Goal: Task Accomplishment & Management: Use online tool/utility

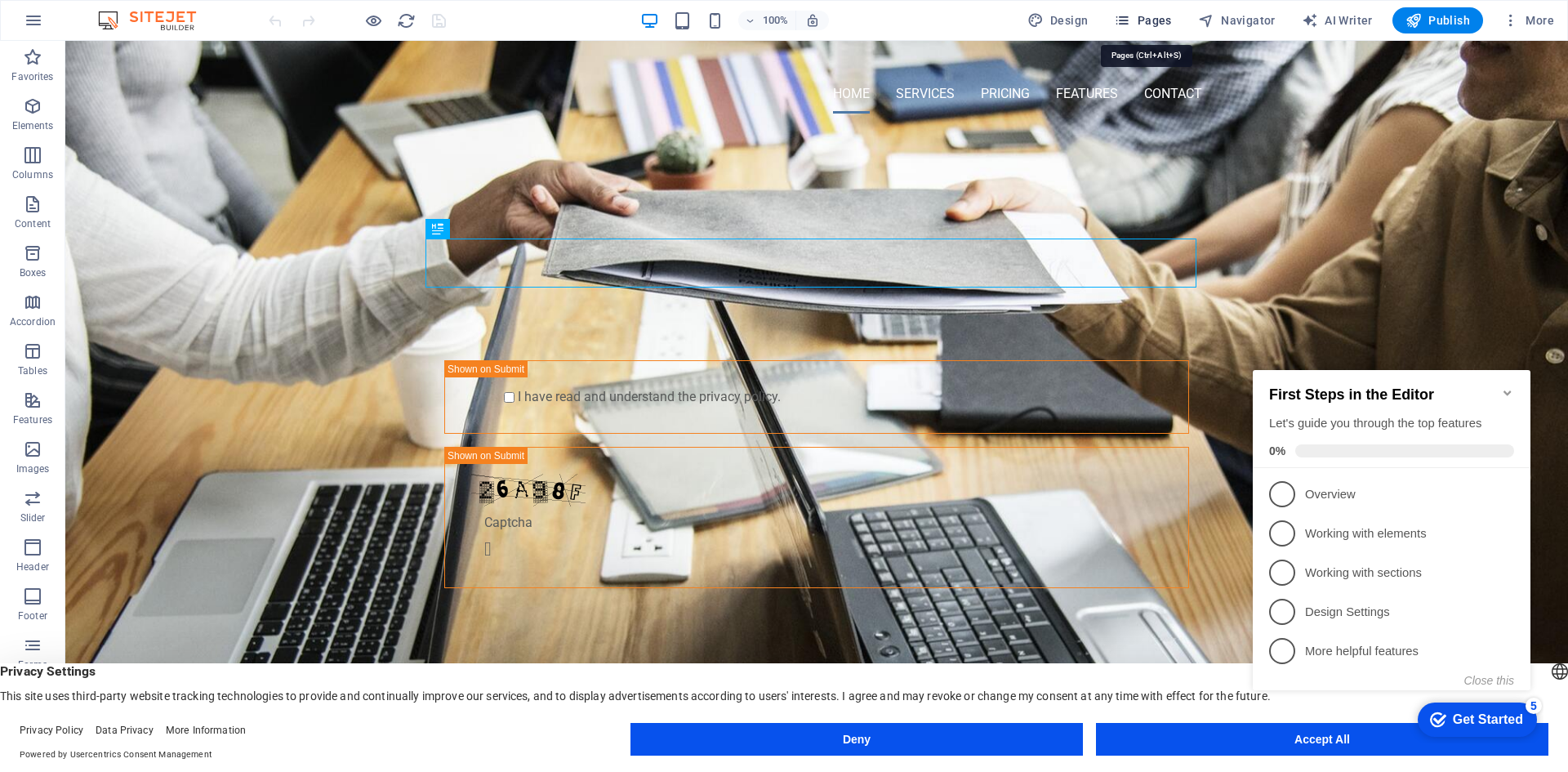
click at [1130, 13] on icon "button" at bounding box center [1122, 21] width 17 height 17
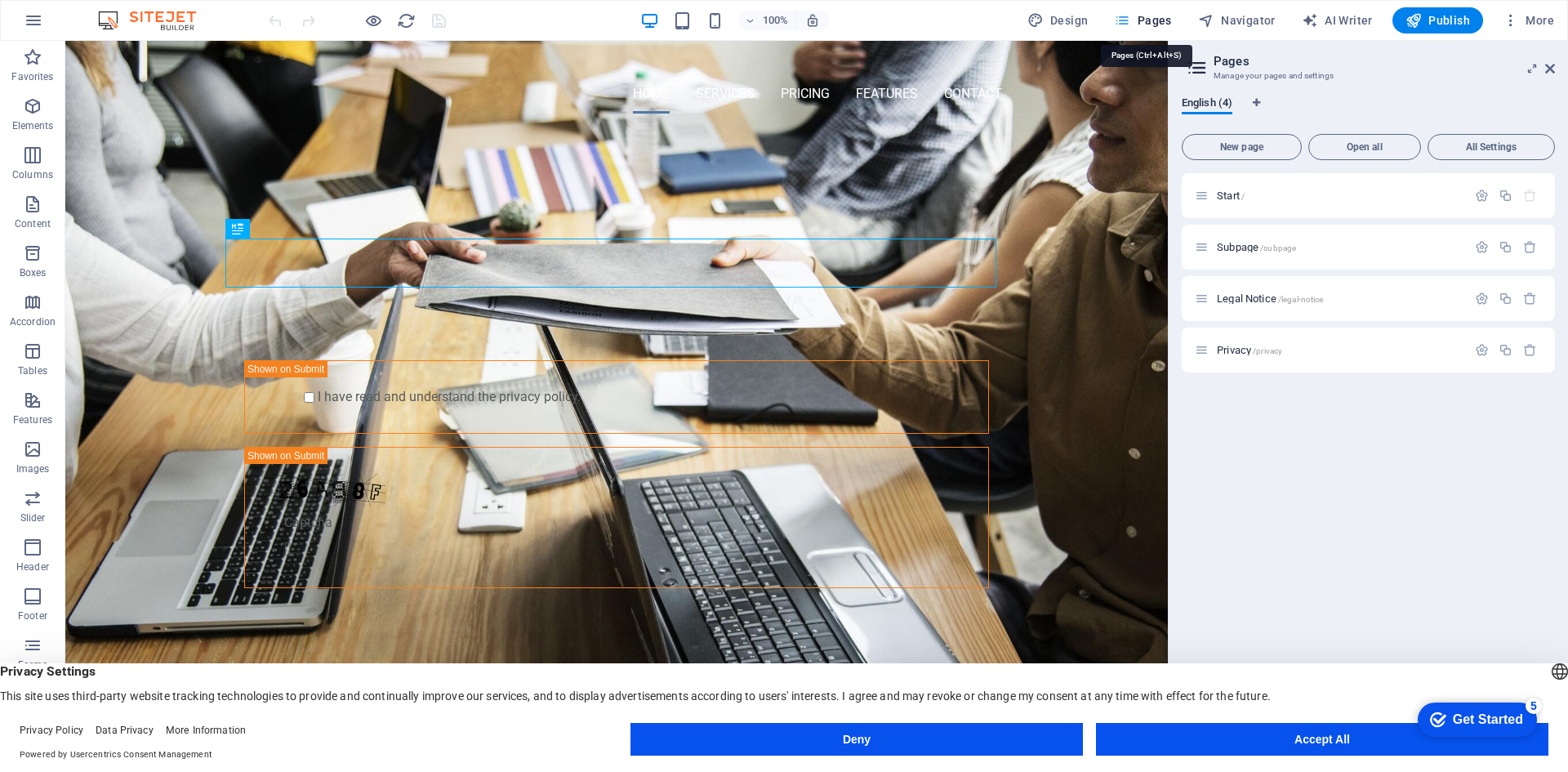
click at [1130, 13] on icon "button" at bounding box center [1122, 21] width 17 height 17
click at [1546, 69] on icon at bounding box center [1549, 69] width 10 height 13
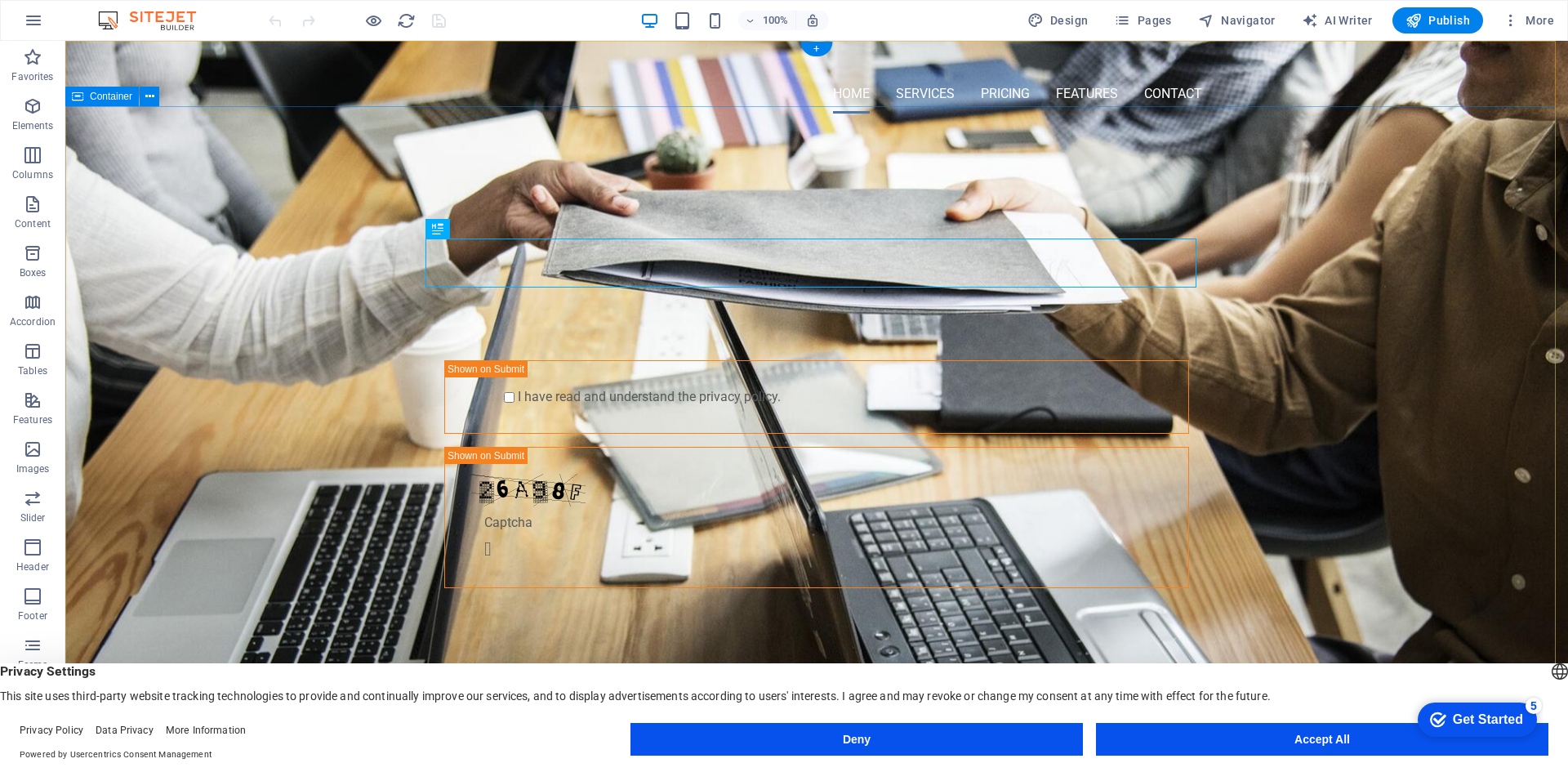
click at [1452, 198] on div "PROFESSIONAL LEAD TOOL GET STARTED WITH YOUR 10-DAY FREE TRIAL. REGISTER NOW! S…" at bounding box center [817, 396] width 1503 height 540
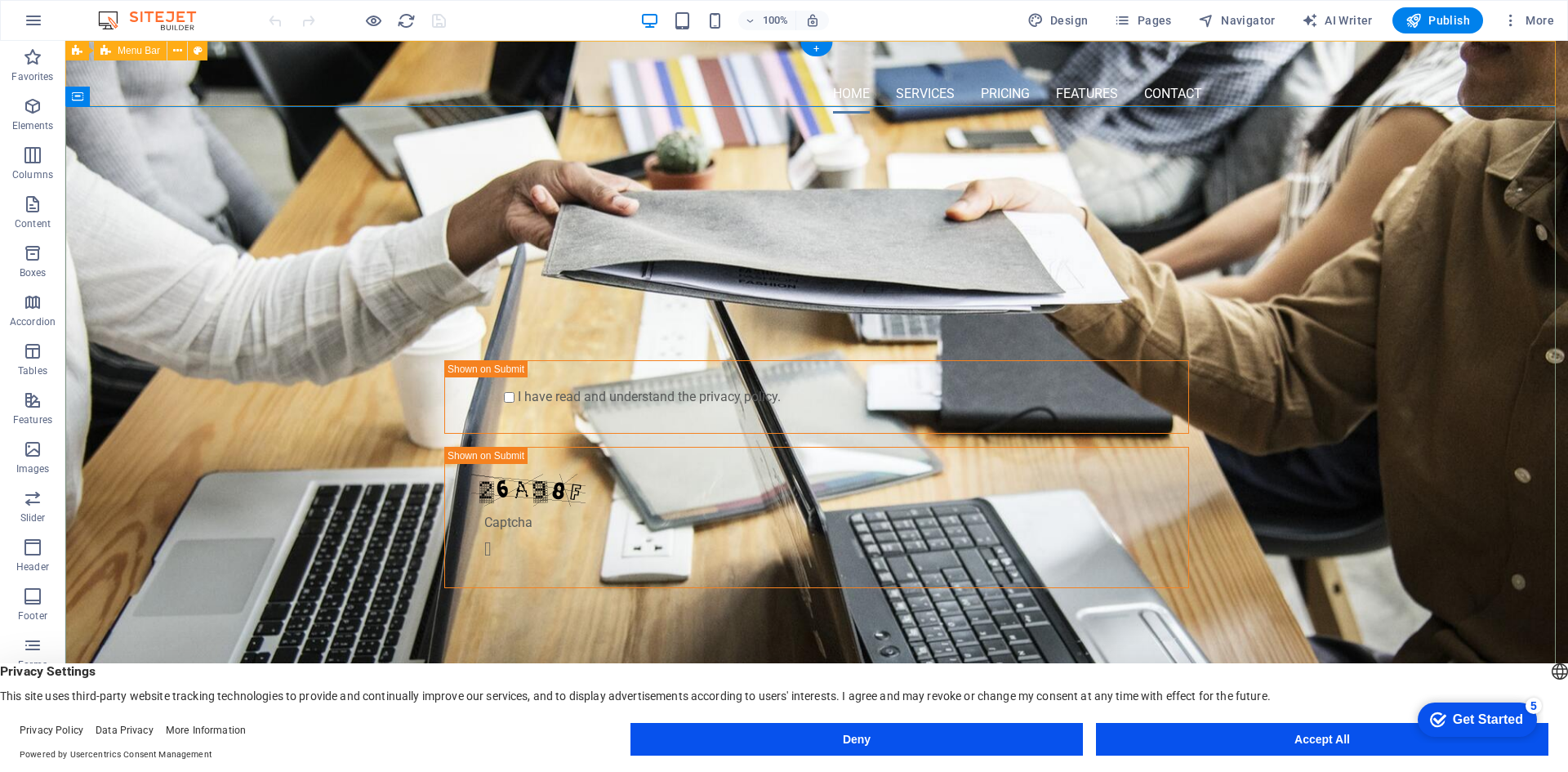
click at [480, 87] on div "Home Services Pricing Features Contact" at bounding box center [817, 84] width 1503 height 86
click at [488, 75] on div at bounding box center [817, 64] width 771 height 21
select select "px"
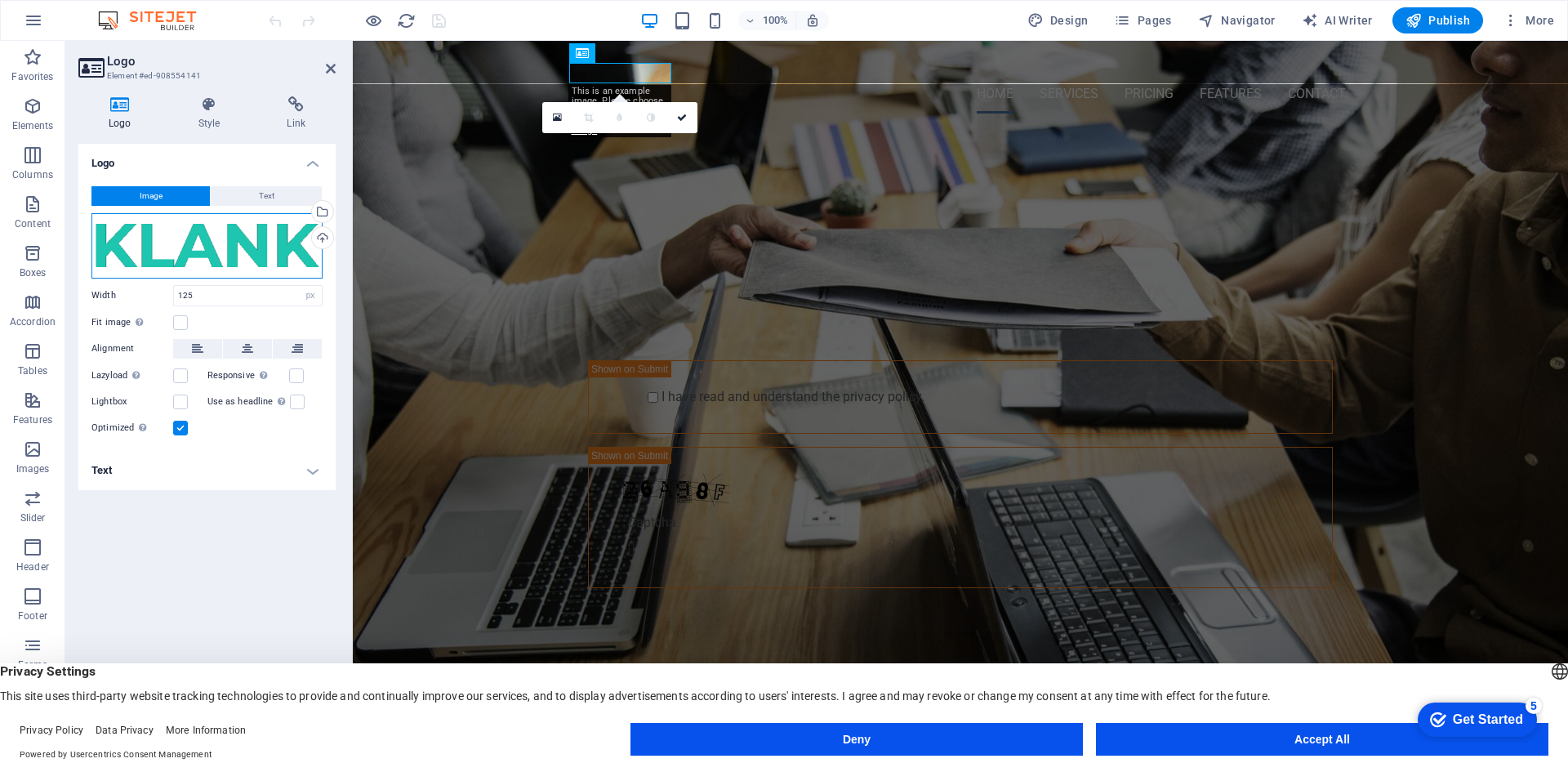
click at [214, 232] on div "Drag files here, click to choose files or select files from Files or our free s…" at bounding box center [207, 246] width 231 height 65
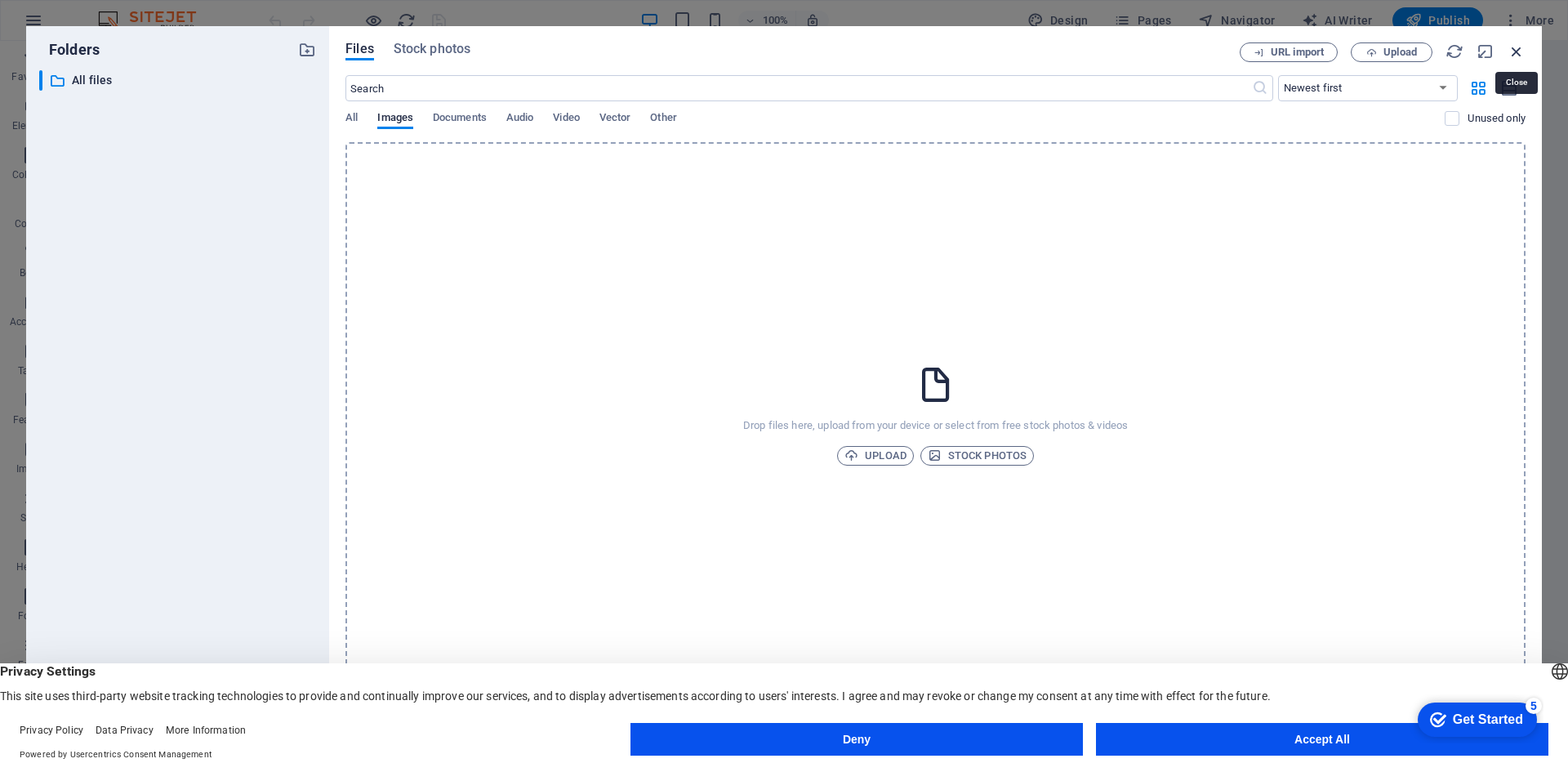
click at [1514, 49] on icon "button" at bounding box center [1516, 51] width 18 height 18
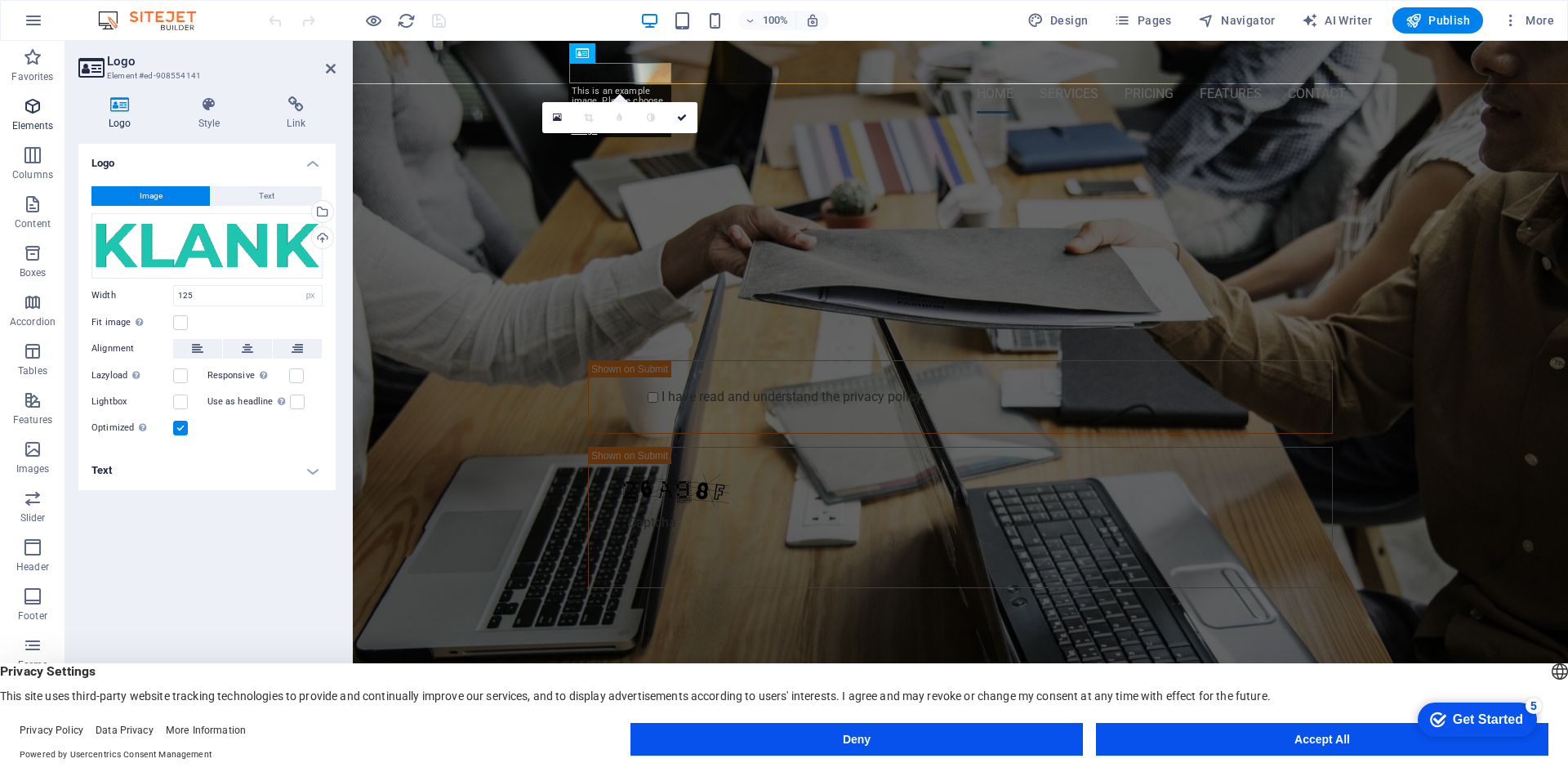
click at [49, 103] on span "Elements" at bounding box center [33, 116] width 65 height 39
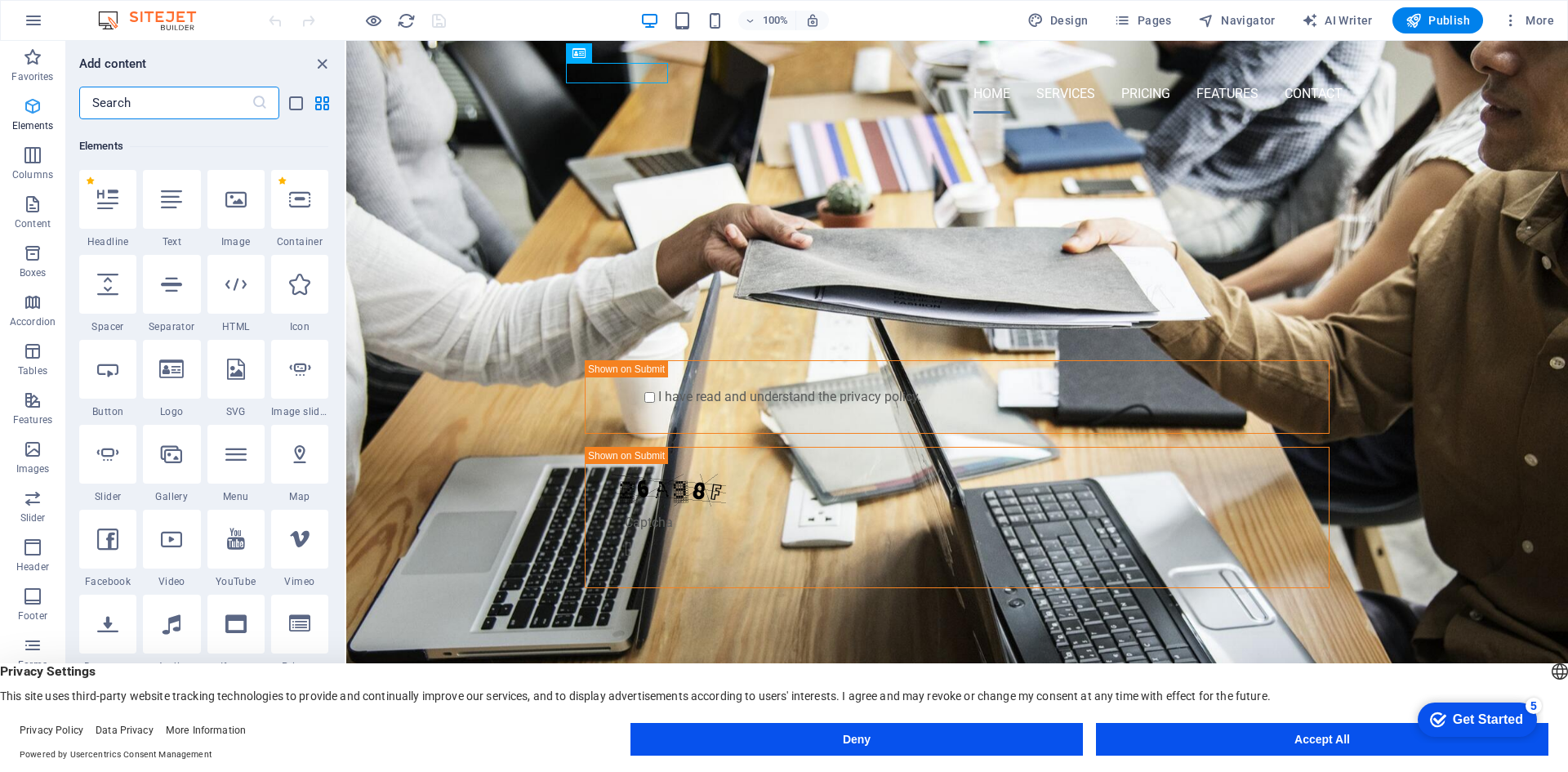
scroll to position [174, 0]
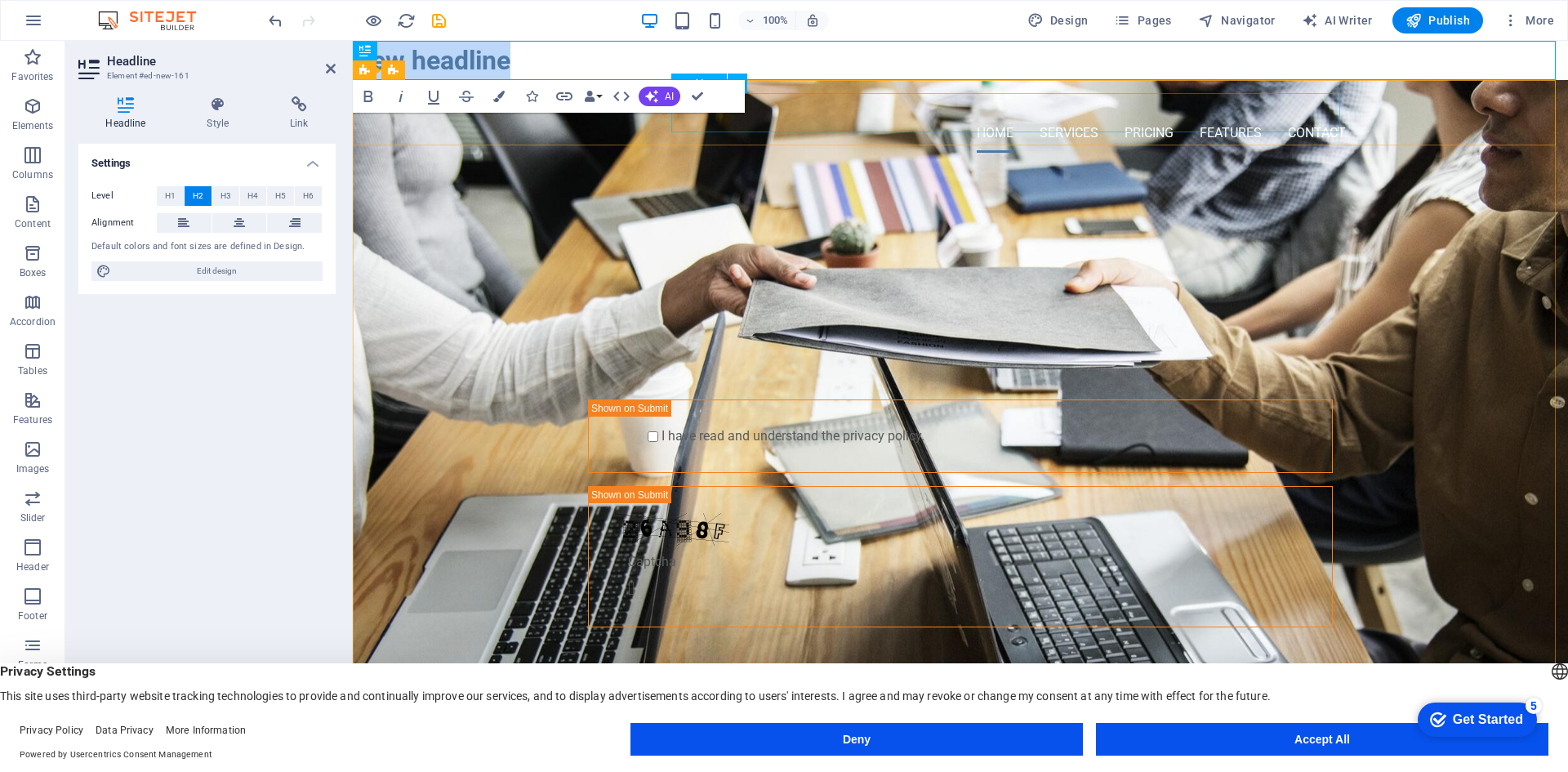
click at [804, 114] on nav "Home Services Pricing Features Contact" at bounding box center [960, 133] width 771 height 39
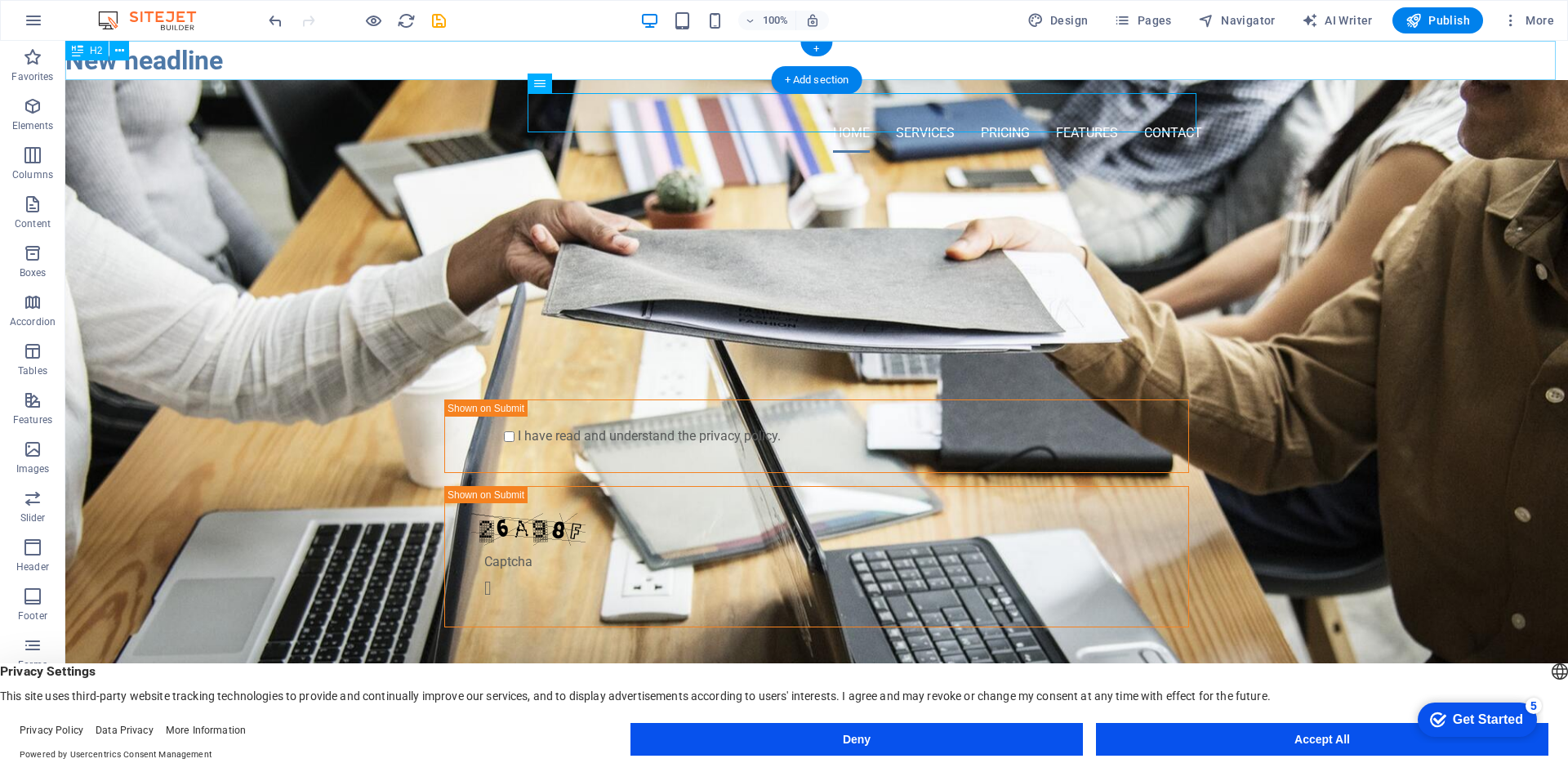
click at [326, 58] on div "New headline" at bounding box center [817, 61] width 1503 height 39
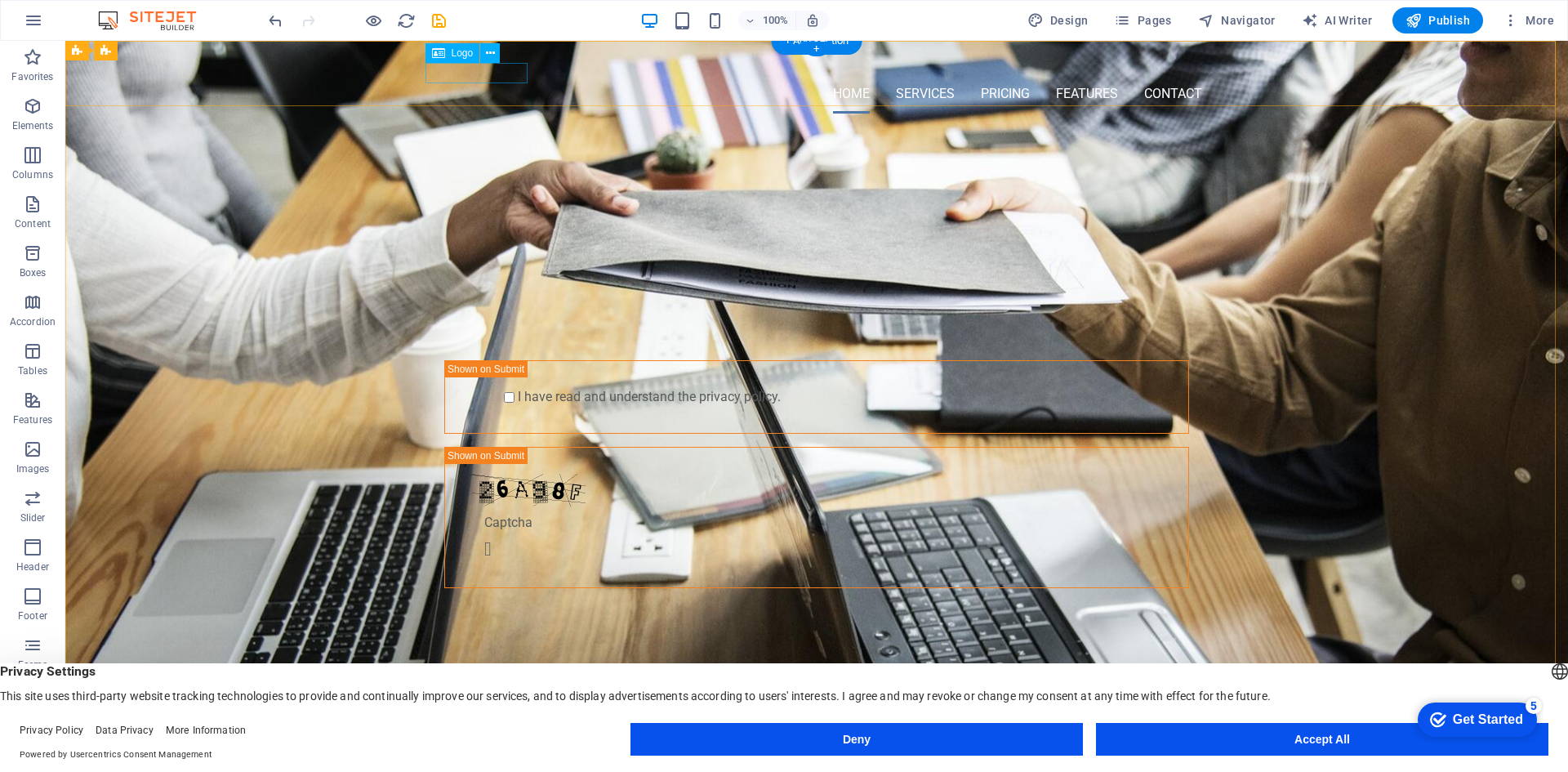
click at [457, 75] on div at bounding box center [817, 64] width 771 height 21
click at [489, 47] on icon at bounding box center [490, 53] width 9 height 17
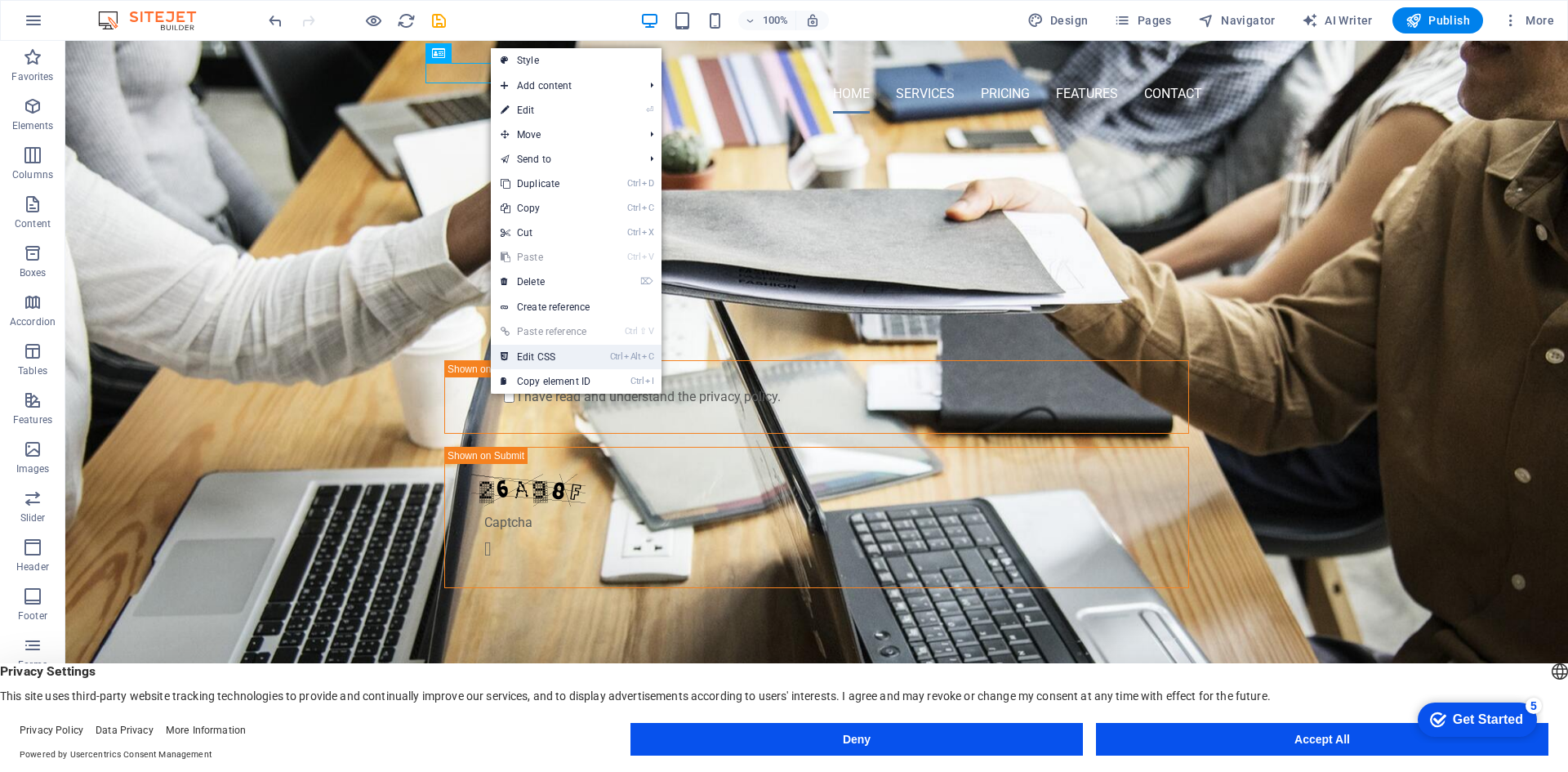
click at [567, 360] on link "Ctrl Alt C Edit CSS" at bounding box center [544, 357] width 109 height 24
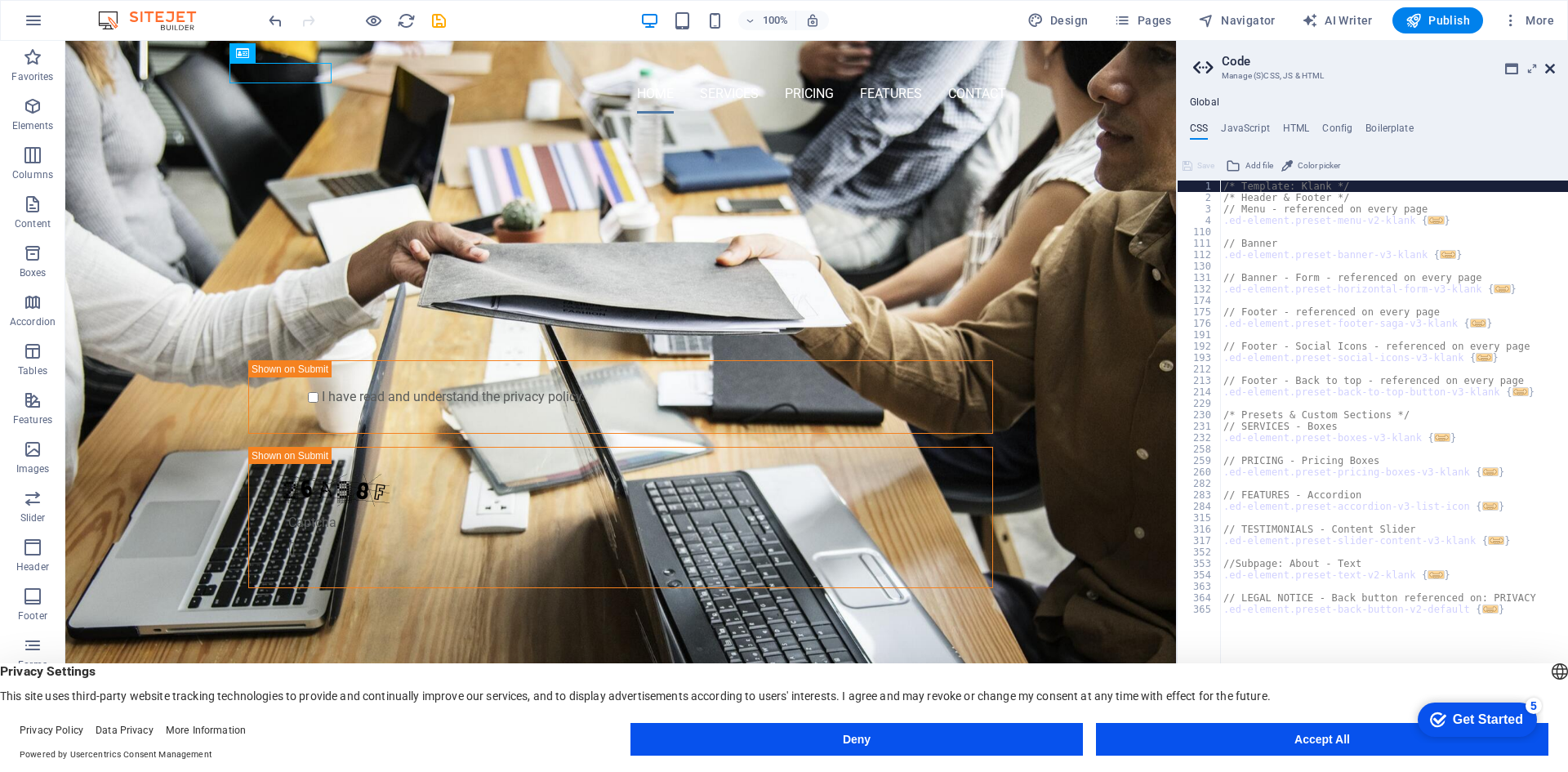
click at [1549, 70] on icon at bounding box center [1549, 69] width 10 height 13
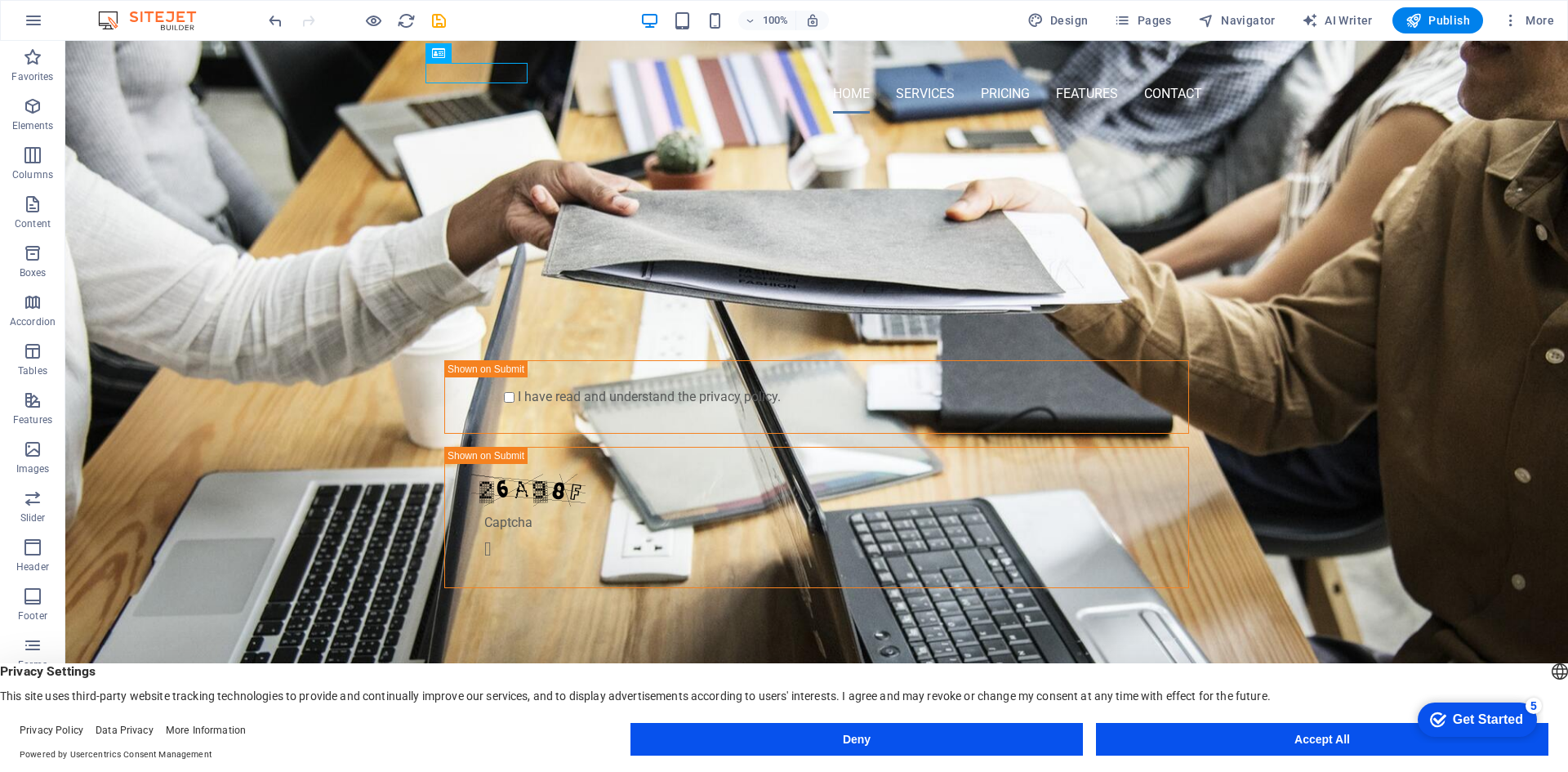
click at [954, 17] on div "100% Design Pages Navigator AI Writer Publish More" at bounding box center [913, 21] width 1295 height 26
click at [843, 241] on div "PROFESSIONAL LEAD TOOL" at bounding box center [817, 216] width 771 height 49
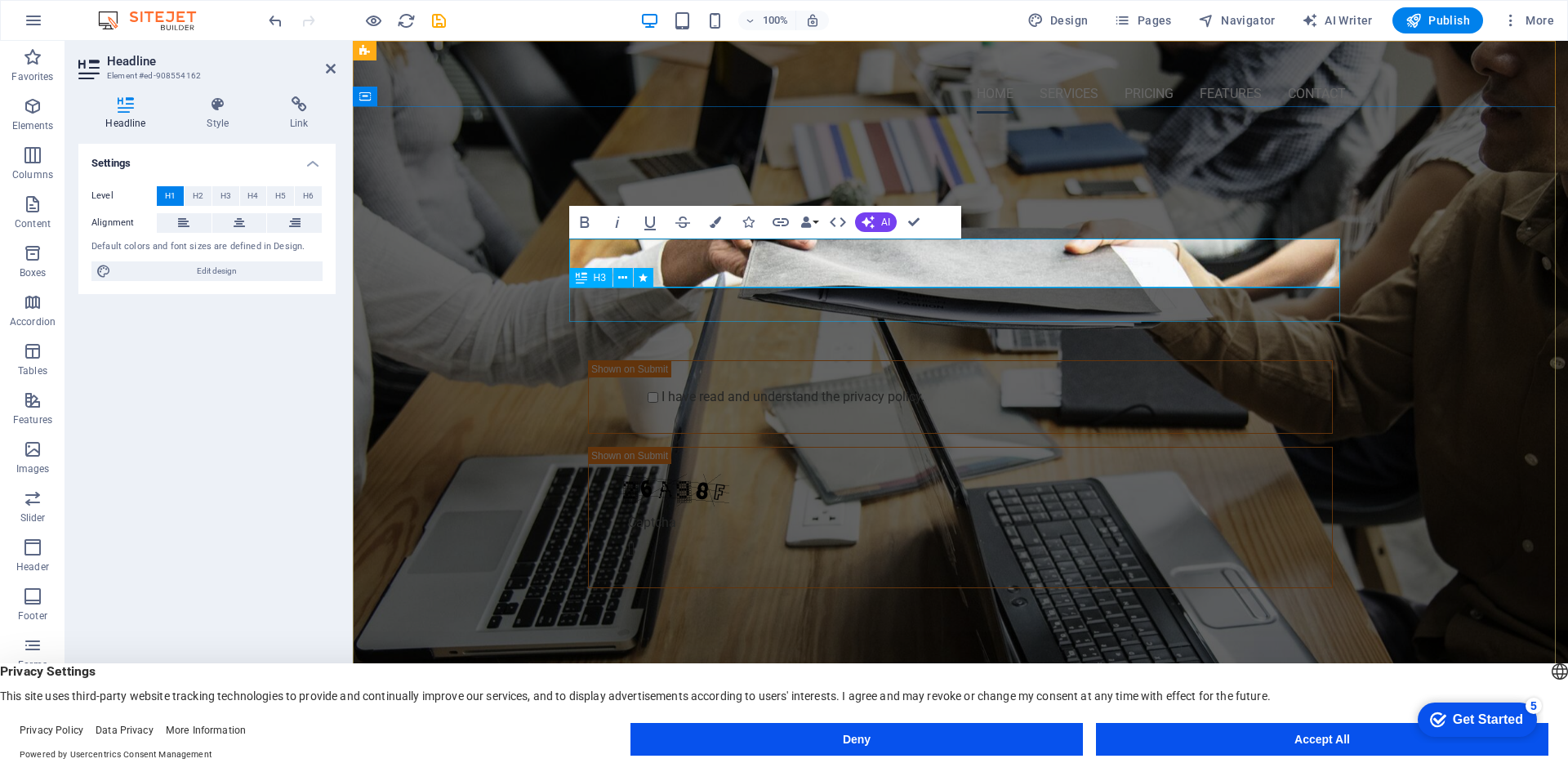
click at [770, 275] on div "GET STARTED WITH YOUR 10-DAY FREE TRIAL. REGISTER NOW!" at bounding box center [960, 257] width 771 height 34
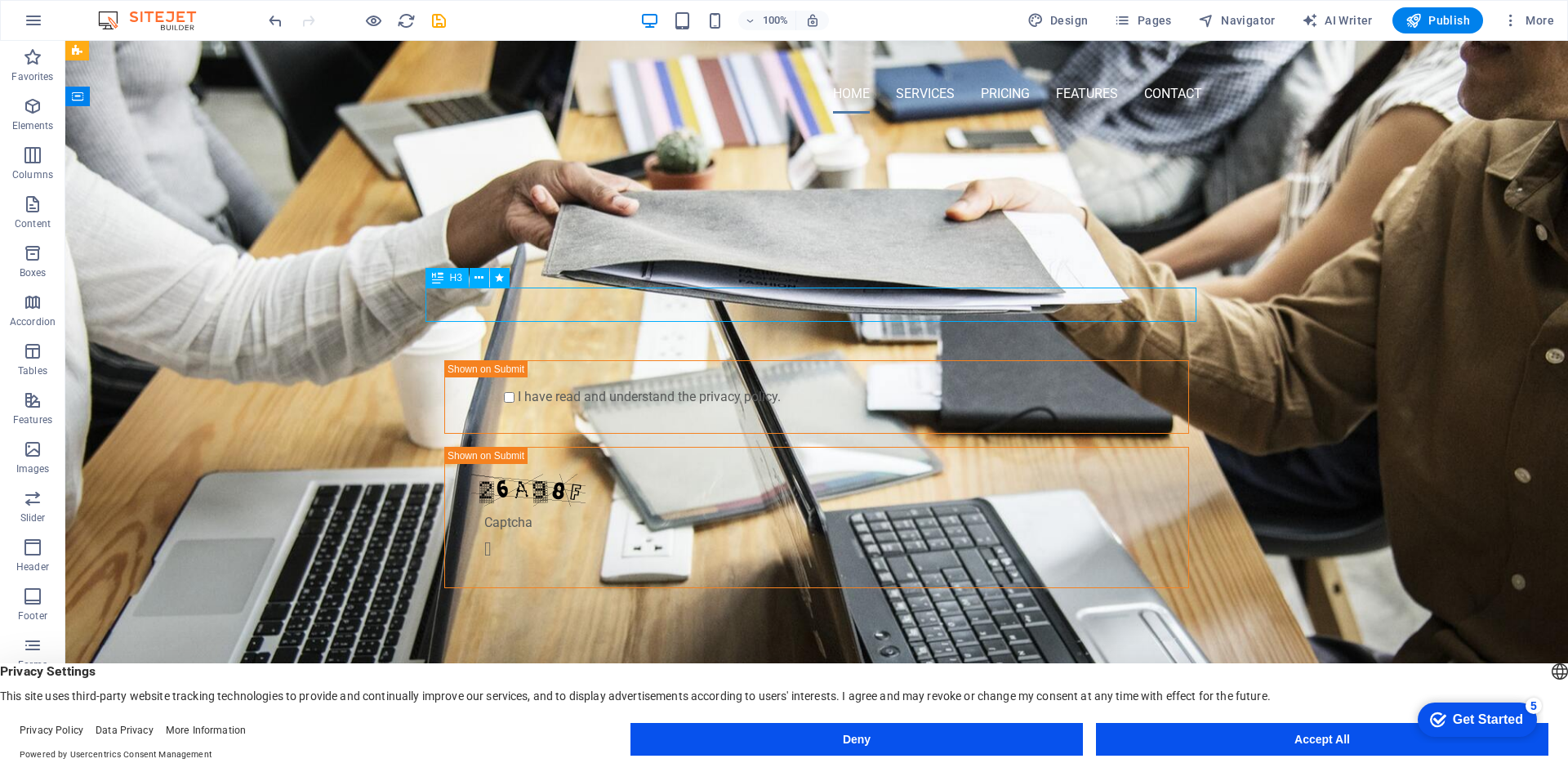
click at [770, 275] on div "GET STARTED WITH YOUR 10-DAY FREE TRIAL. REGISTER NOW!" at bounding box center [817, 257] width 771 height 34
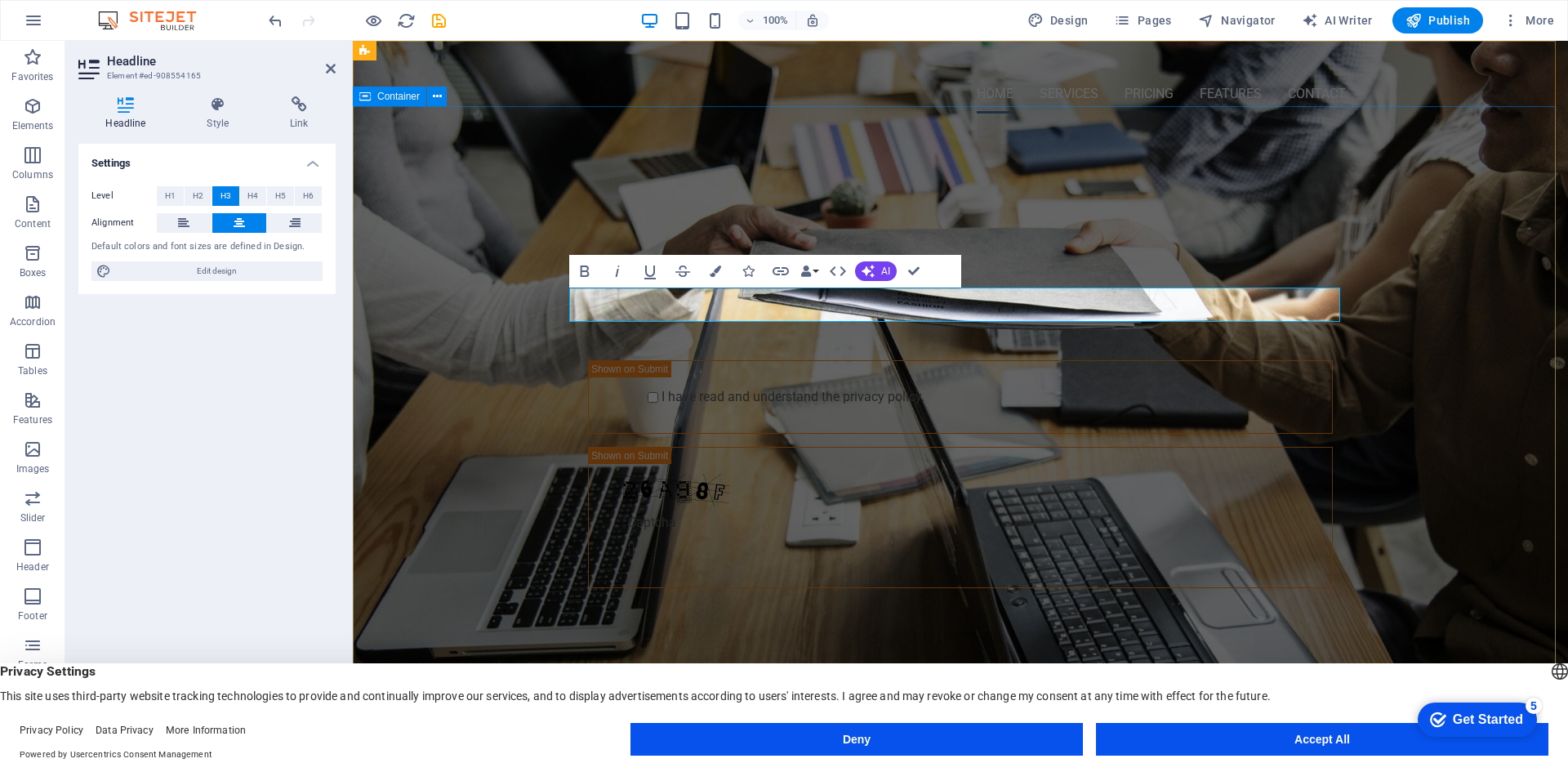
click at [755, 185] on div "Hercules Auto ​ Submit I have read and understand the privacy policy. Nicht les…" at bounding box center [960, 396] width 1216 height 540
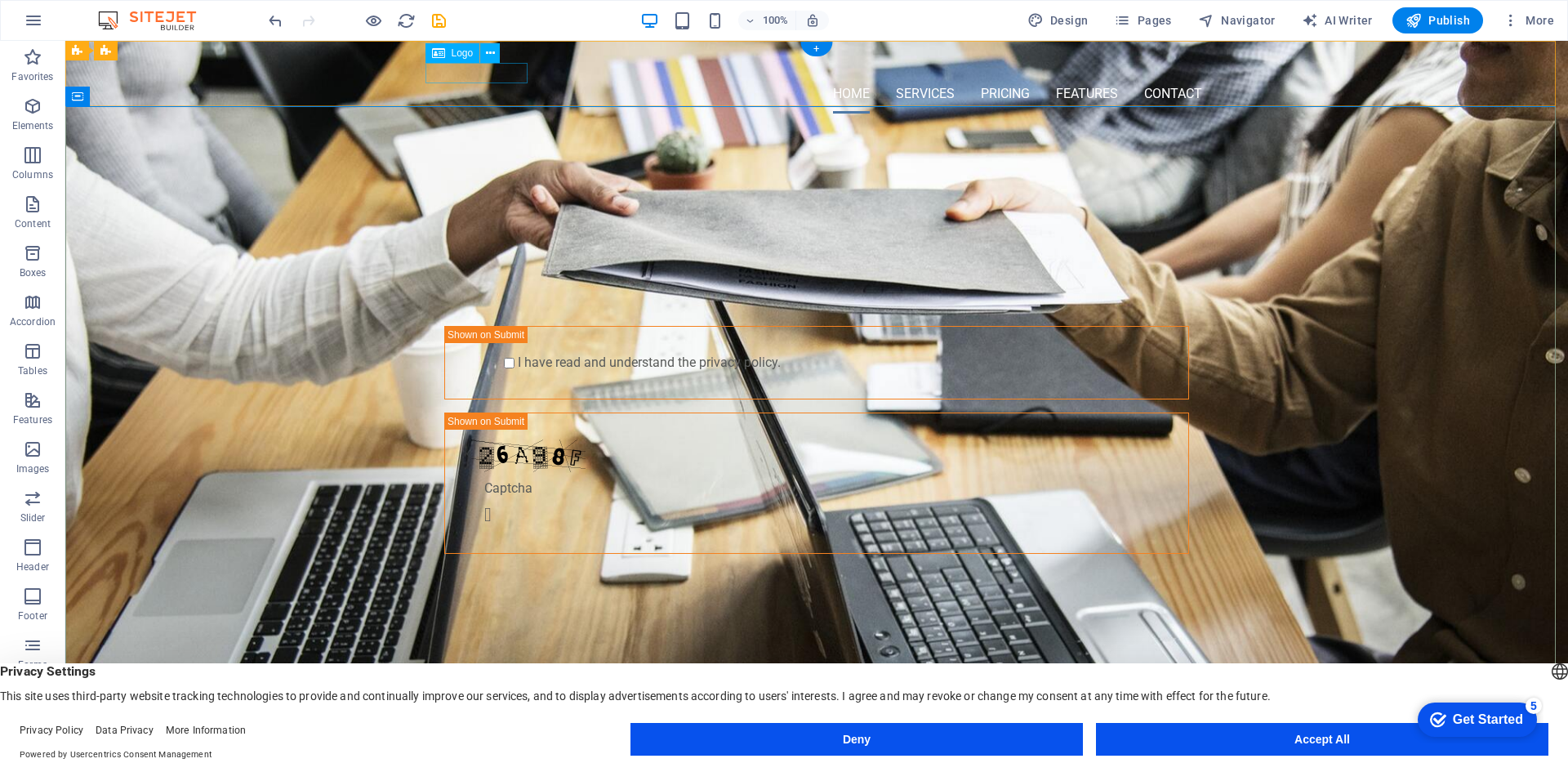
click at [494, 69] on div at bounding box center [817, 64] width 771 height 21
click at [1067, 16] on span "Design" at bounding box center [1058, 21] width 62 height 17
select select "px"
select select "400"
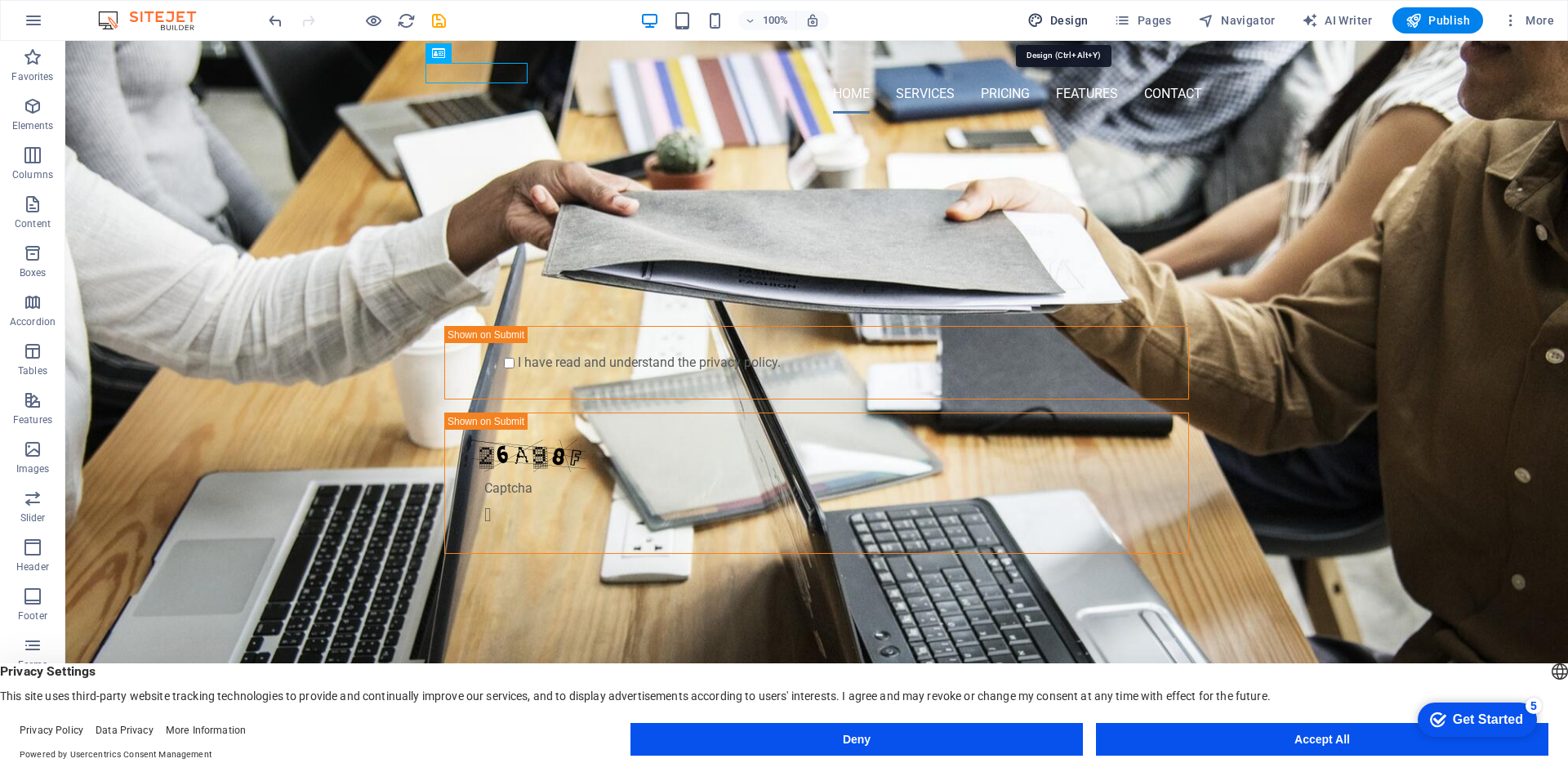
select select "px"
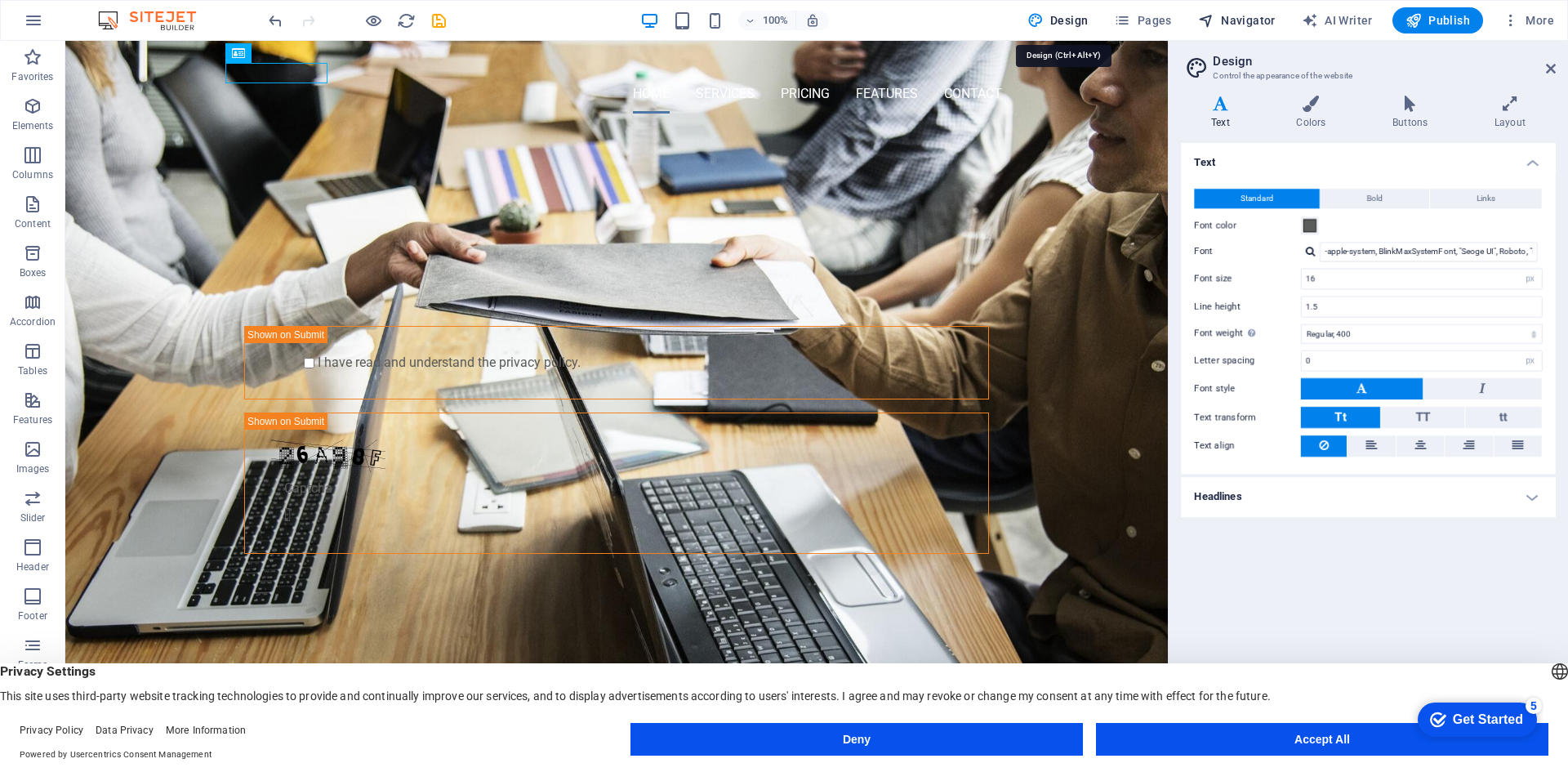
click at [1226, 21] on span "Navigator" at bounding box center [1236, 21] width 77 height 17
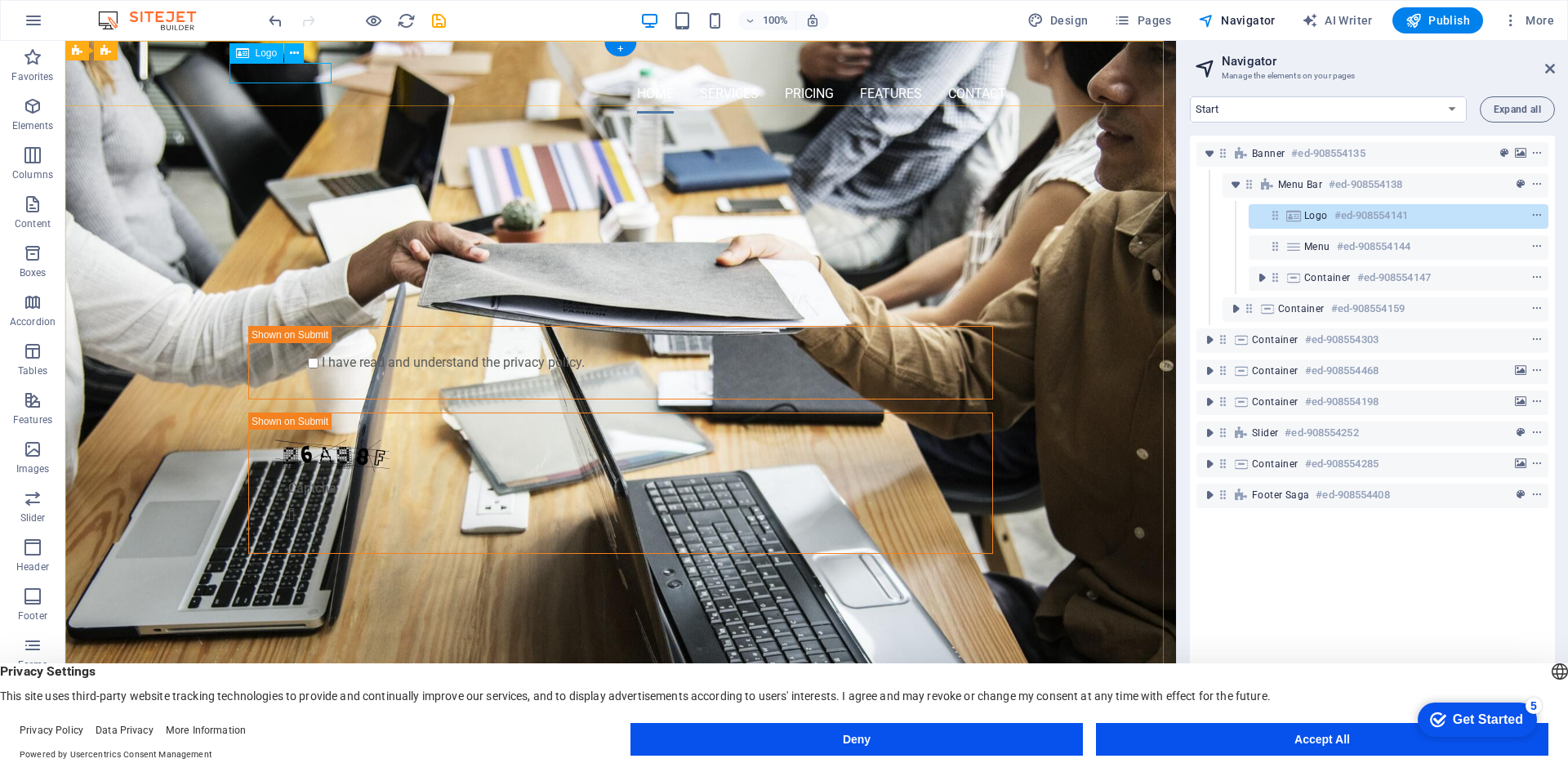
click at [1294, 214] on icon at bounding box center [1293, 215] width 18 height 13
click at [26, 113] on icon "button" at bounding box center [33, 105] width 20 height 20
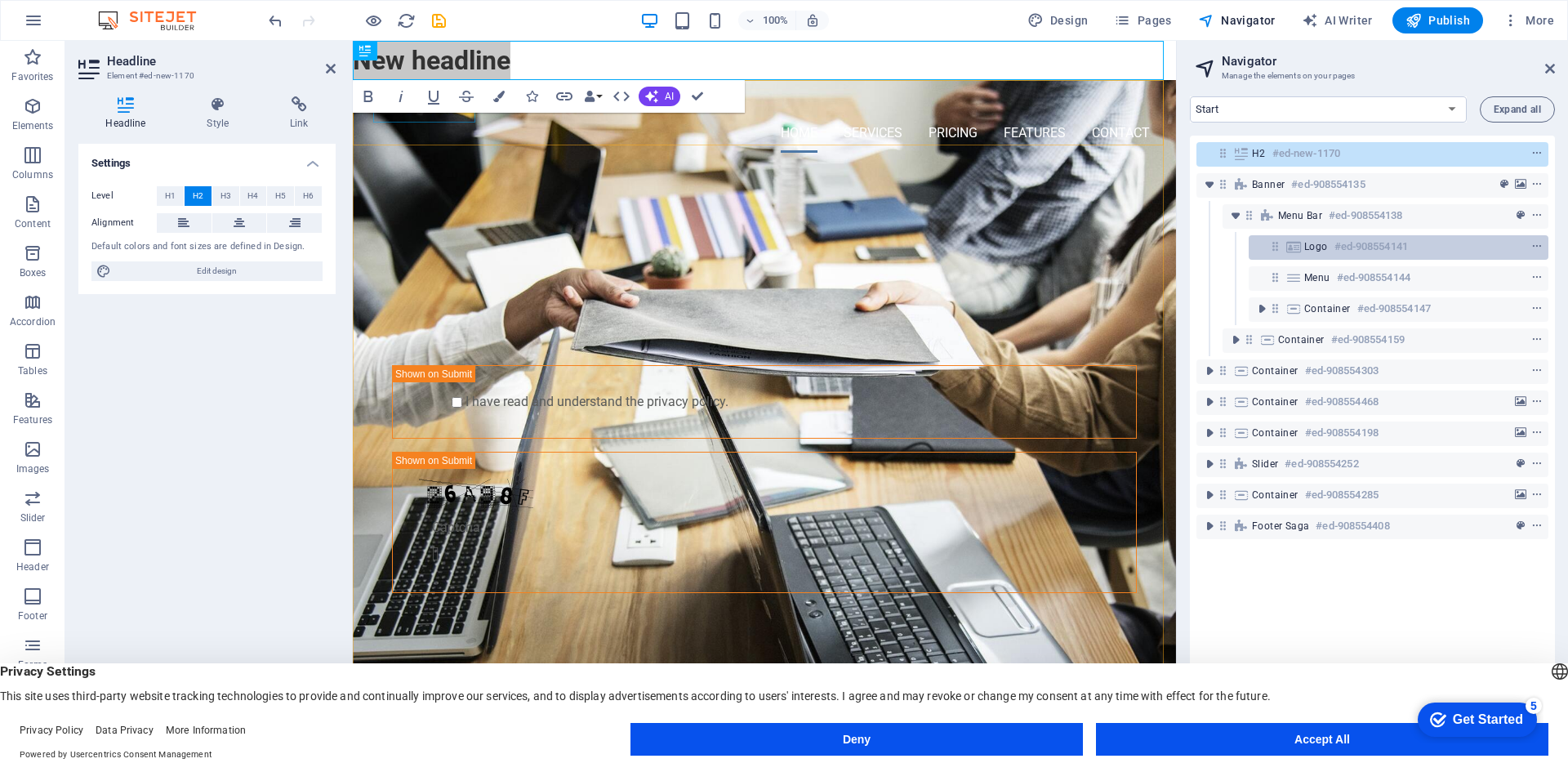
drag, startPoint x: 1322, startPoint y: 161, endPoint x: 1327, endPoint y: 235, distance: 74.2
click at [1327, 235] on div "H2 #ed-new-1170 Banner #ed-908554135 Menu Bar #ed-908554138 Logo #ed-908554141 …" at bounding box center [1372, 434] width 365 height 597
drag, startPoint x: 1308, startPoint y: 155, endPoint x: 1314, endPoint y: 239, distance: 84.2
click at [1314, 239] on div "H2 #ed-new-1170 Banner #ed-908554135 Menu Bar #ed-908554138 Logo #ed-908554141 …" at bounding box center [1372, 434] width 365 height 597
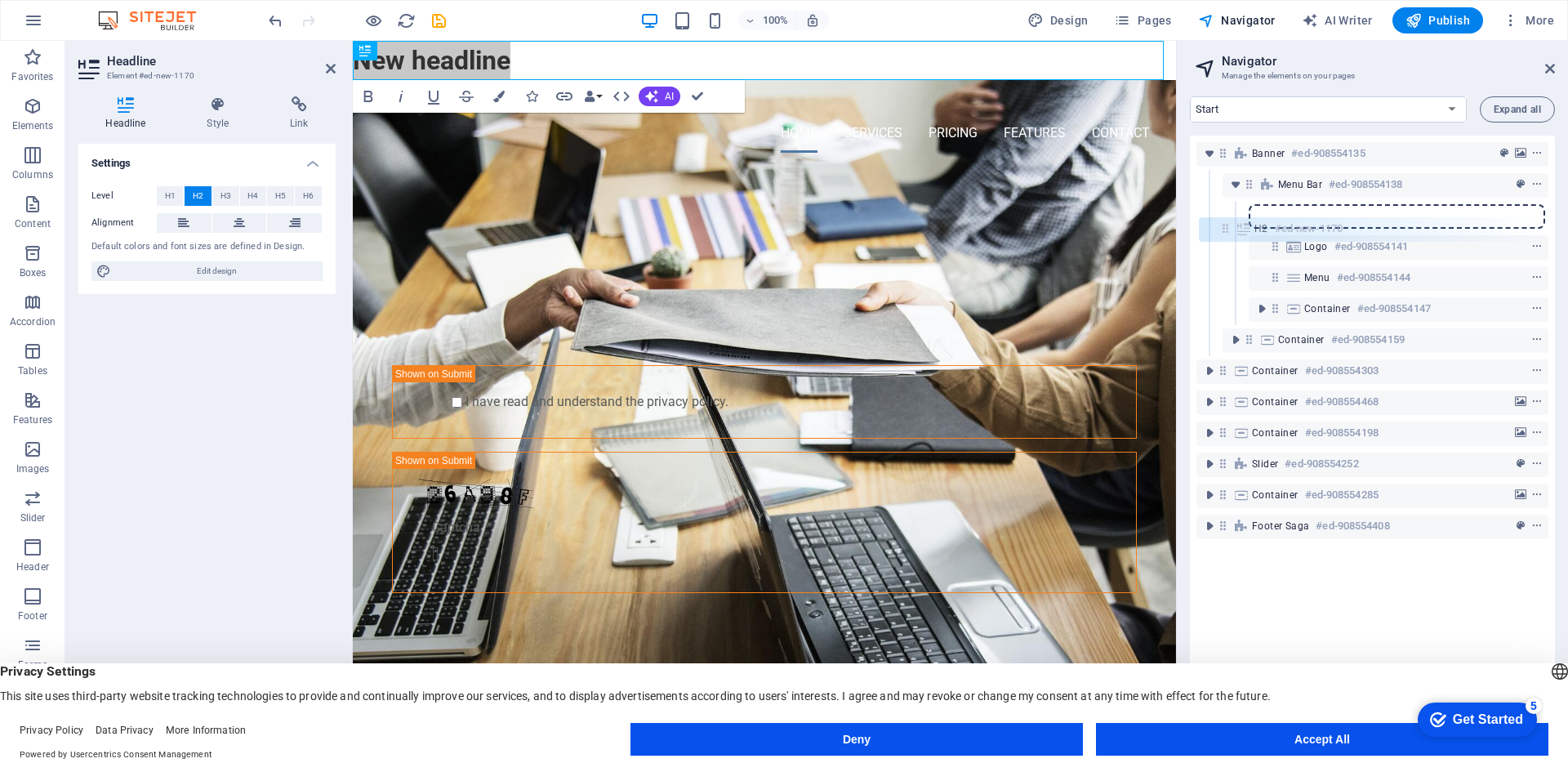
drag, startPoint x: 1222, startPoint y: 156, endPoint x: 1224, endPoint y: 235, distance: 79.0
click at [1224, 235] on div "H2 #ed-new-1170 Banner #ed-908554135 Menu Bar #ed-908554138 Logo #ed-908554141 …" at bounding box center [1372, 434] width 365 height 597
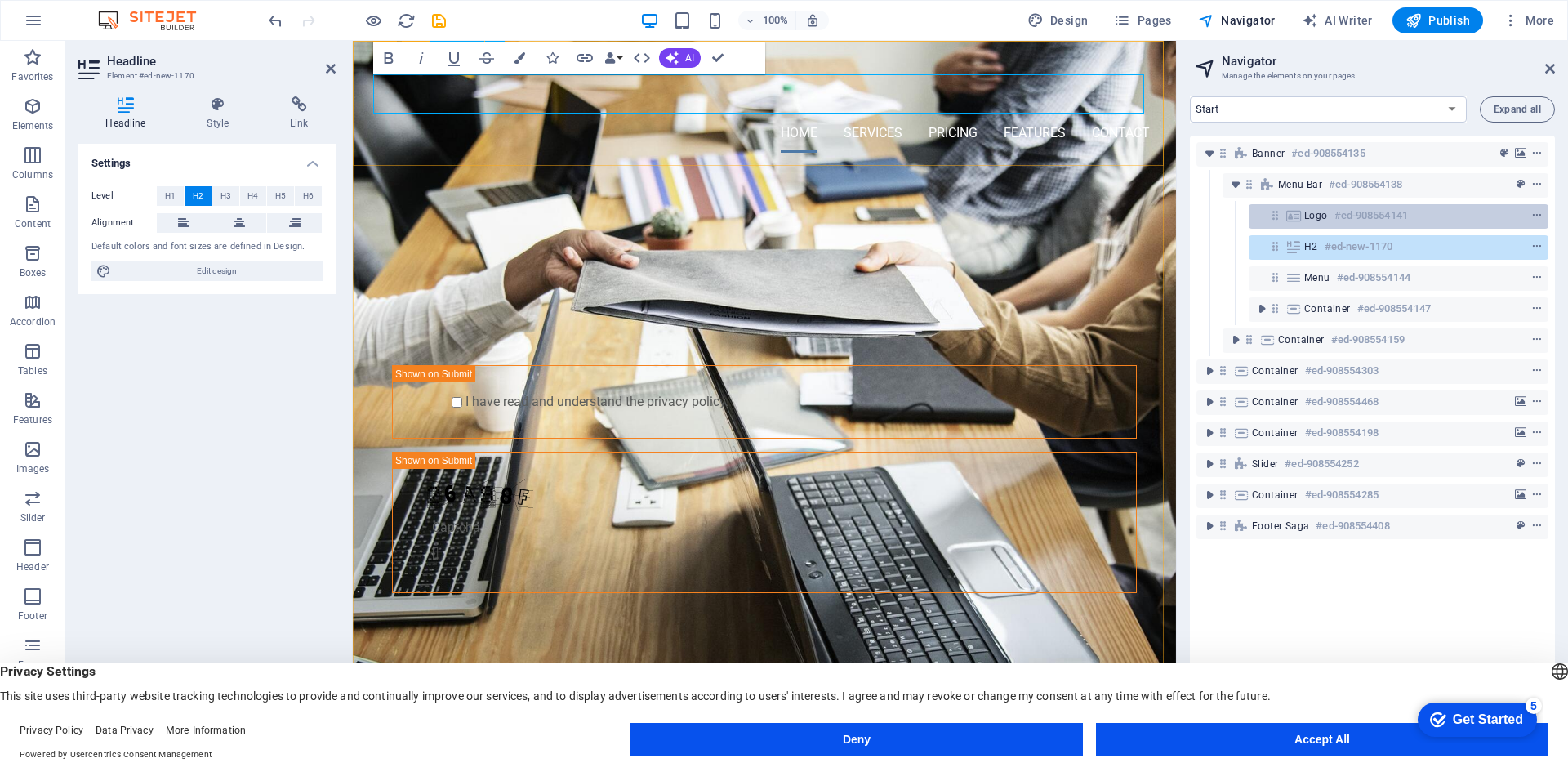
click at [1300, 221] on icon at bounding box center [1293, 215] width 18 height 13
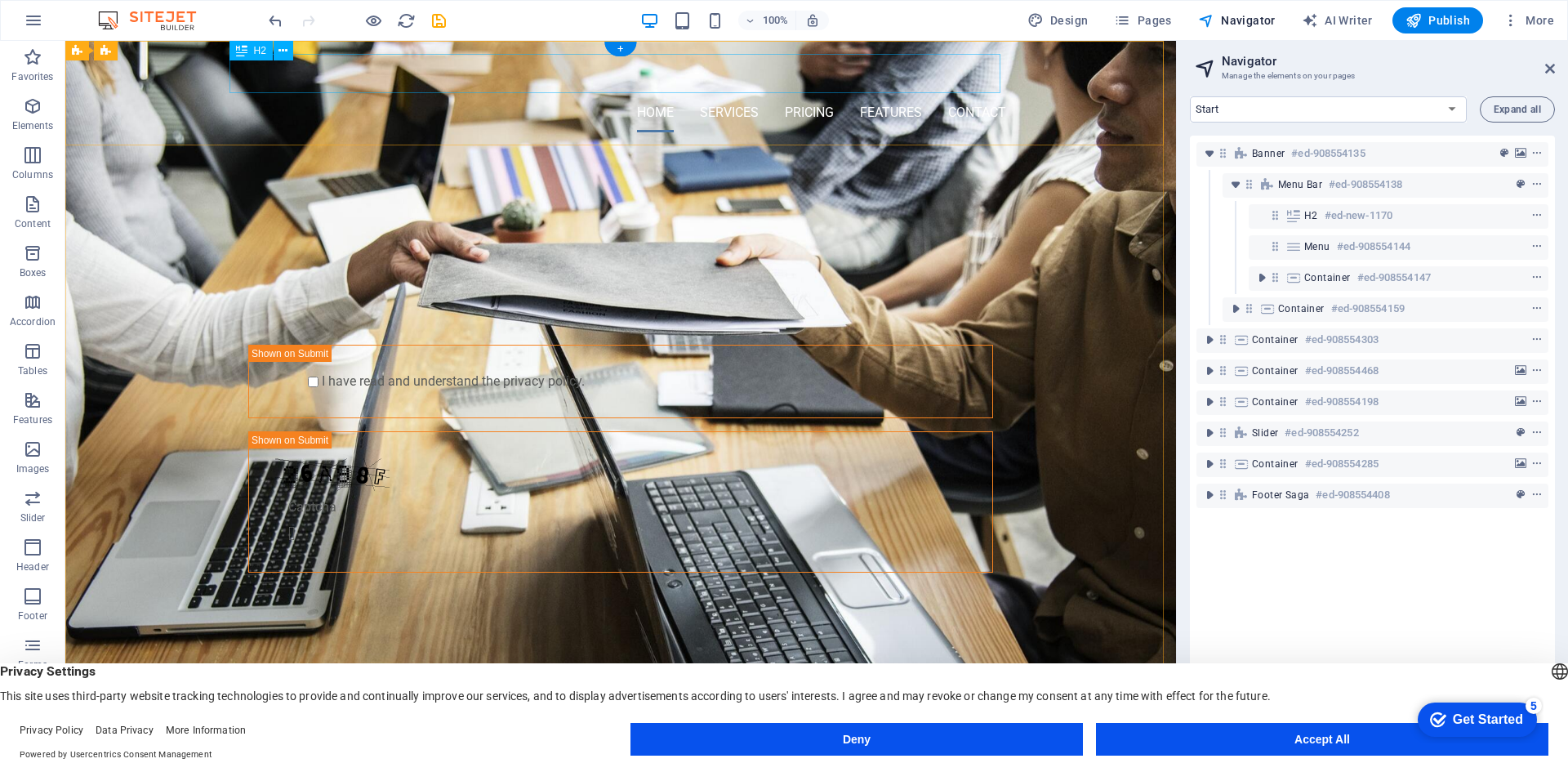
click at [353, 67] on div "New headline" at bounding box center [620, 74] width 771 height 39
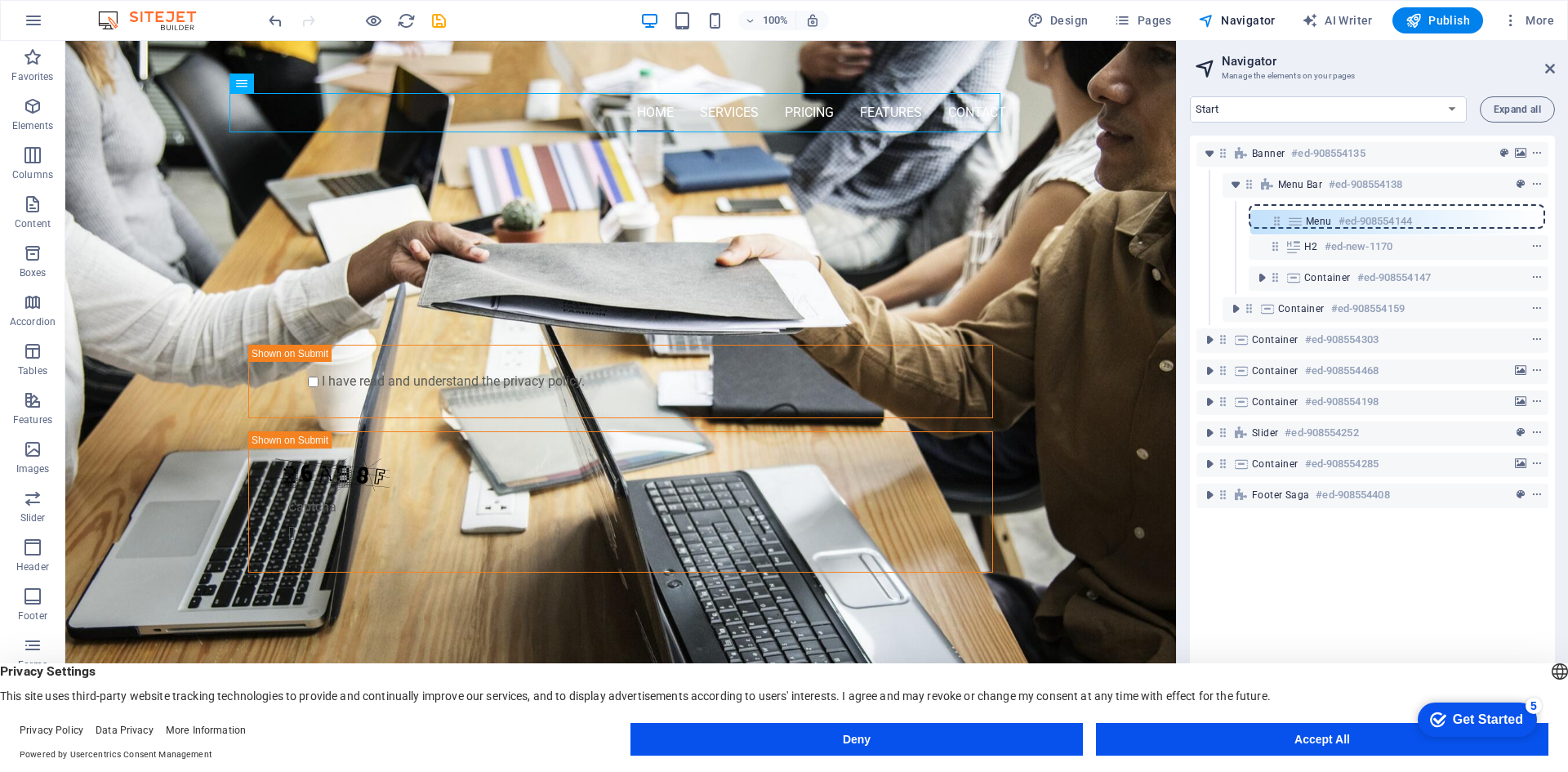
drag, startPoint x: 1274, startPoint y: 250, endPoint x: 1275, endPoint y: 215, distance: 35.0
click at [1275, 215] on div "Banner #ed-908554135 Menu Bar #ed-908554138 H2 #ed-new-1170 Menu #ed-908554144 …" at bounding box center [1372, 434] width 365 height 597
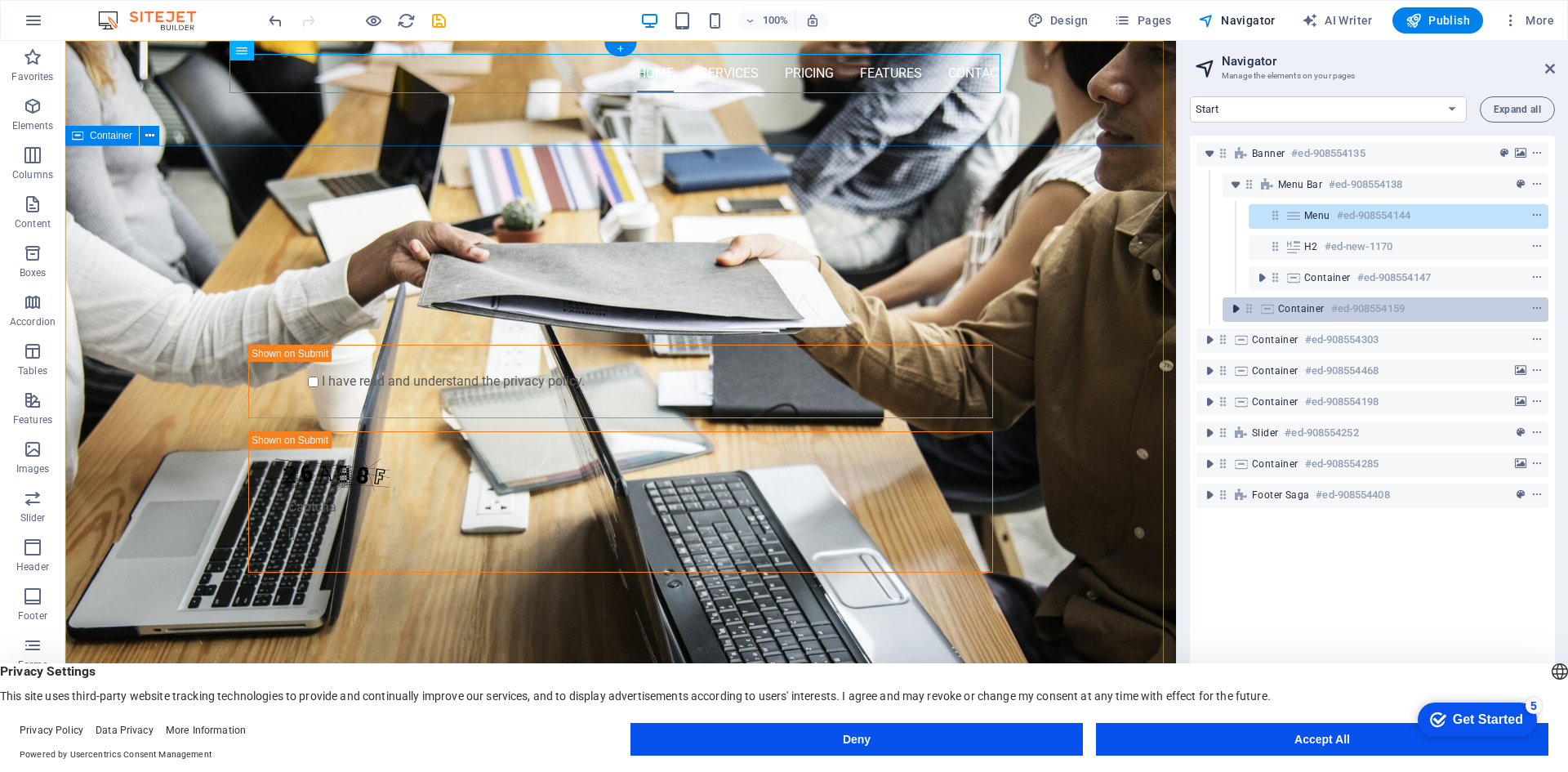
click at [1236, 314] on icon "toggle-expand" at bounding box center [1236, 309] width 17 height 17
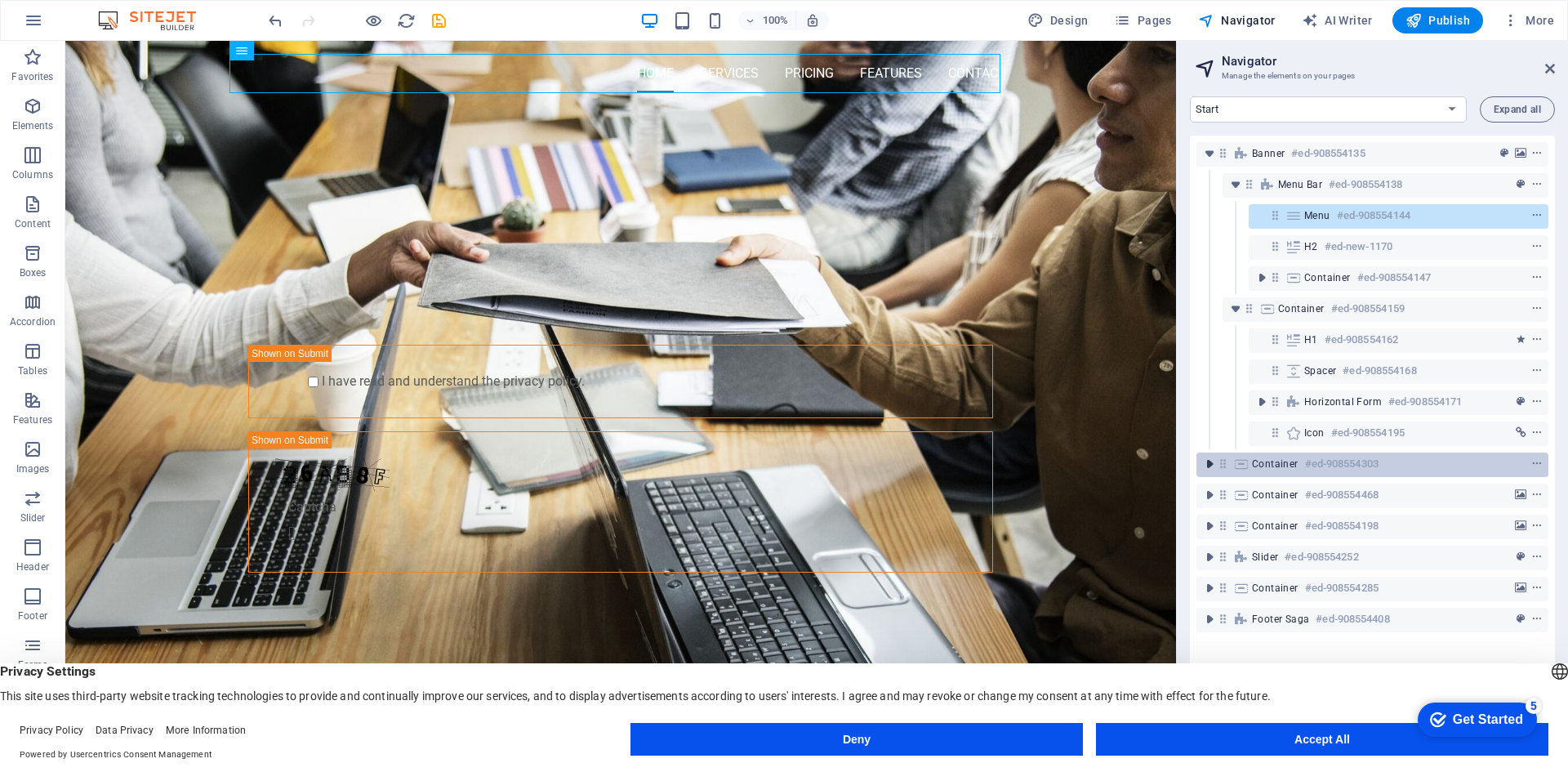
click at [1205, 462] on icon "toggle-expand" at bounding box center [1210, 464] width 17 height 17
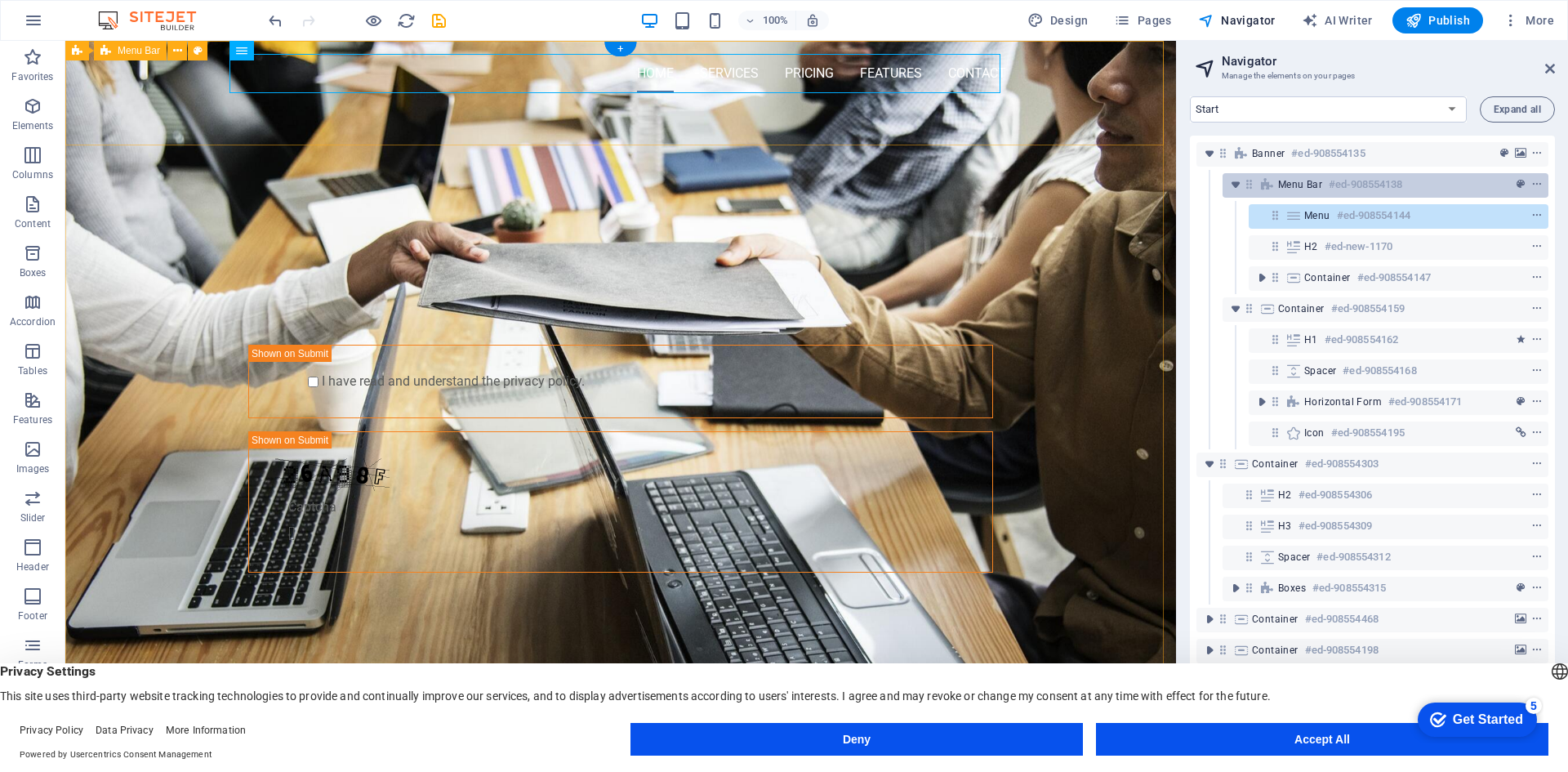
click at [1349, 189] on h6 "#ed-908554138" at bounding box center [1365, 184] width 74 height 20
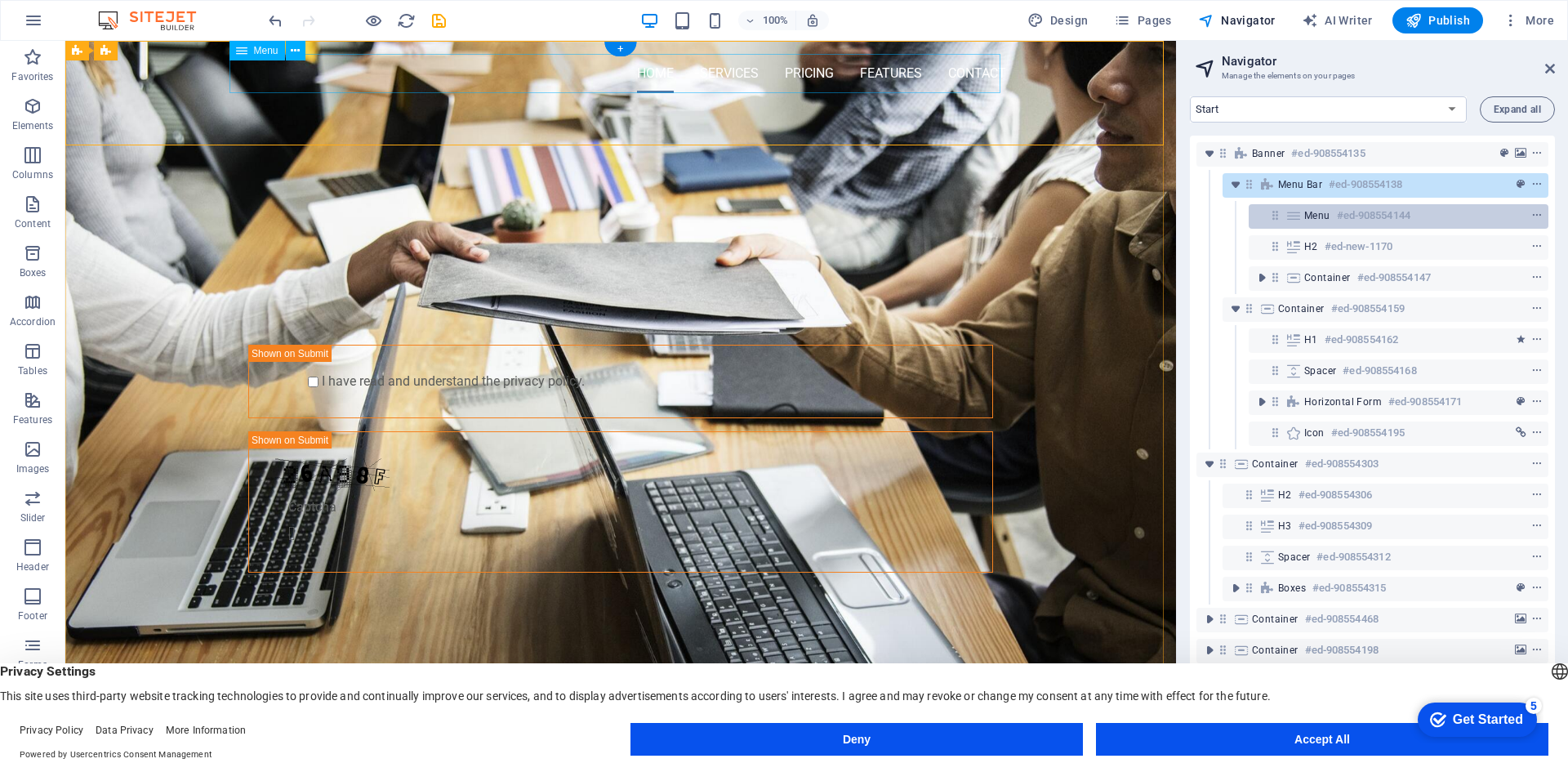
click at [1340, 217] on h6 "#ed-908554144" at bounding box center [1373, 215] width 74 height 20
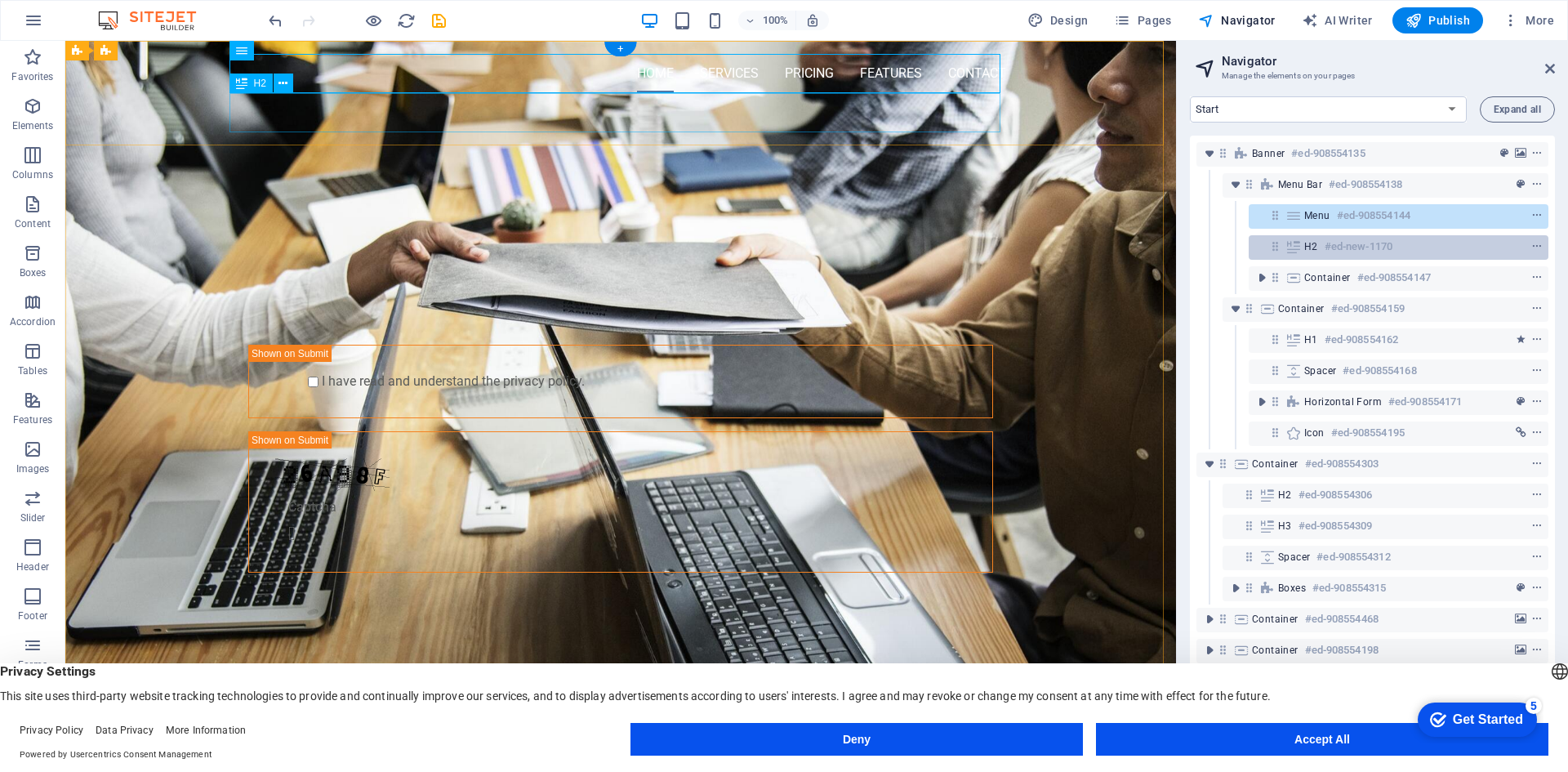
click at [1338, 239] on h6 "#ed-new-1170" at bounding box center [1358, 246] width 68 height 20
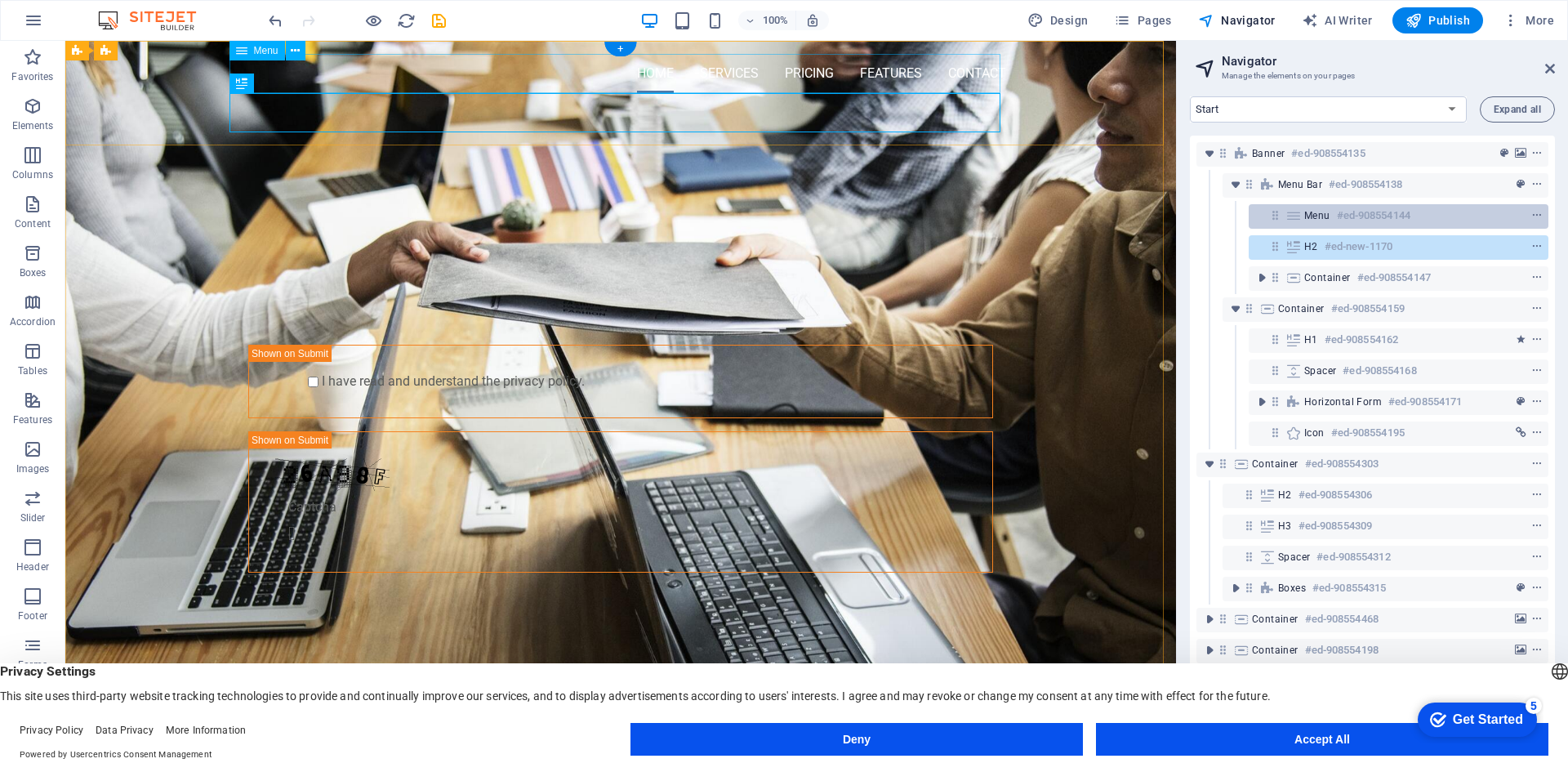
drag, startPoint x: 1332, startPoint y: 241, endPoint x: 1315, endPoint y: 213, distance: 32.8
click at [1315, 213] on div "Banner #ed-908554135 Menu Bar #ed-908554138 Menu #ed-908554144 H2 #ed-new-1170 …" at bounding box center [1372, 434] width 365 height 597
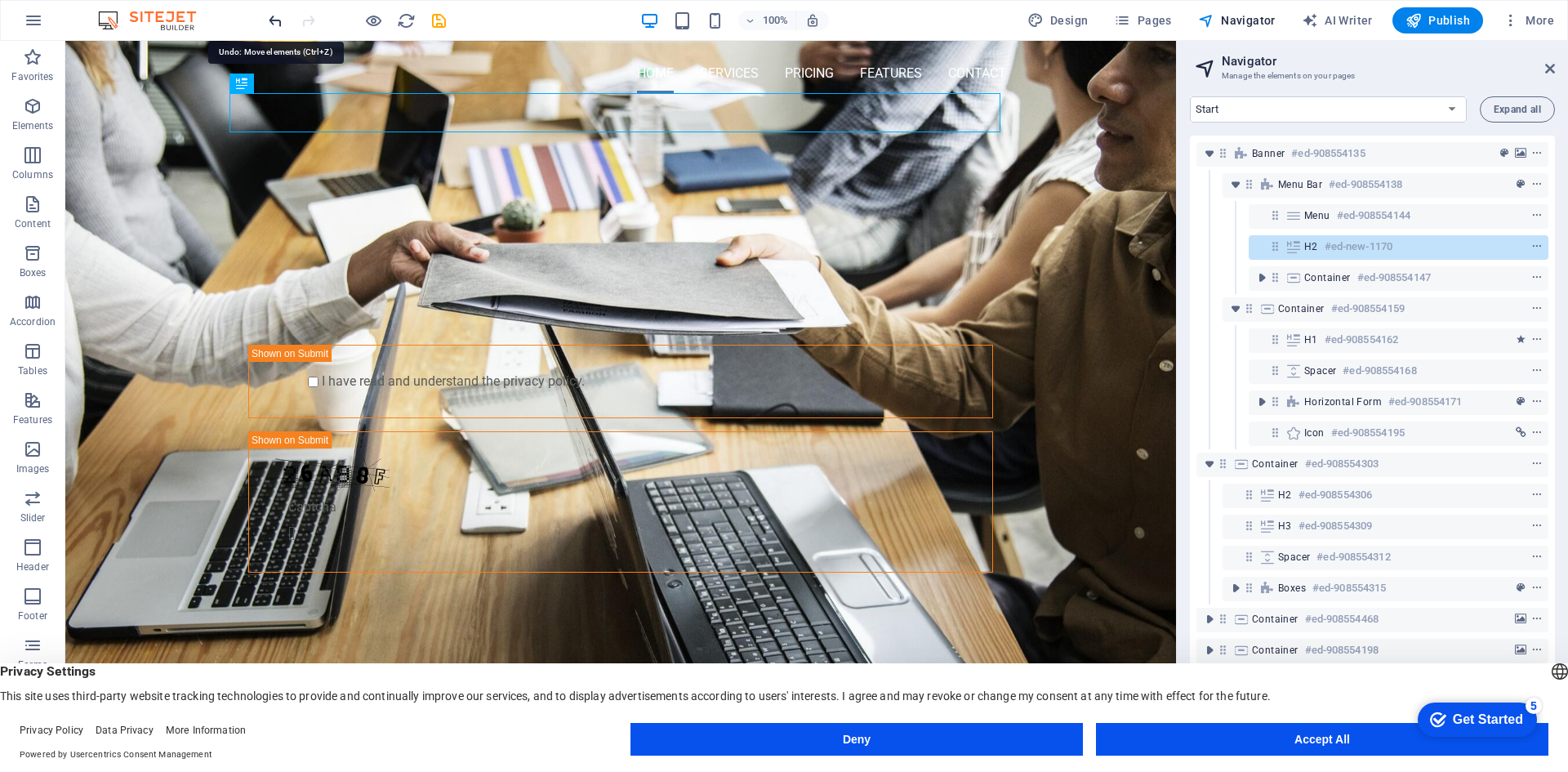
click at [283, 23] on icon "undo" at bounding box center [276, 21] width 19 height 19
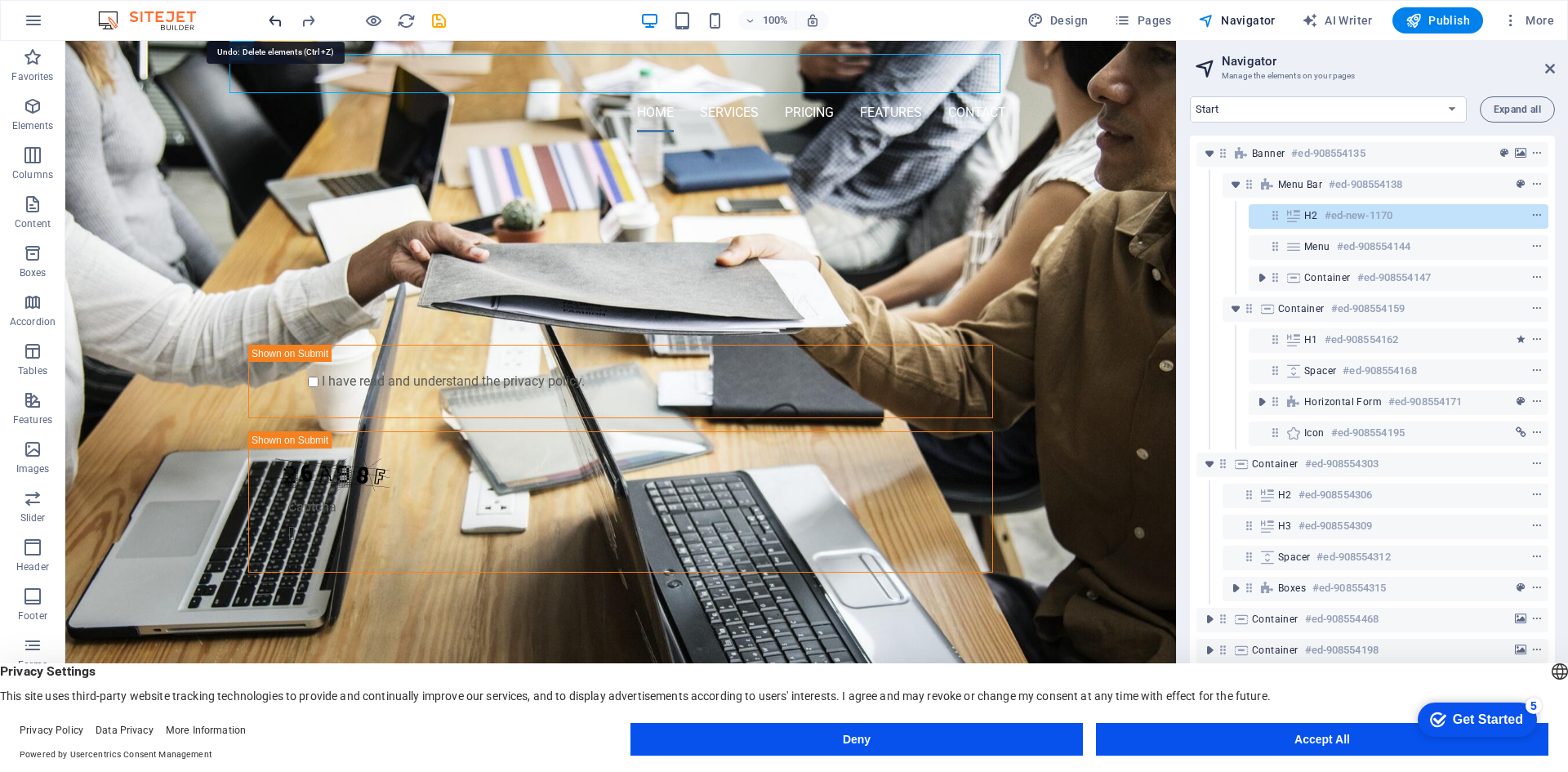
click at [283, 23] on icon "undo" at bounding box center [276, 21] width 19 height 19
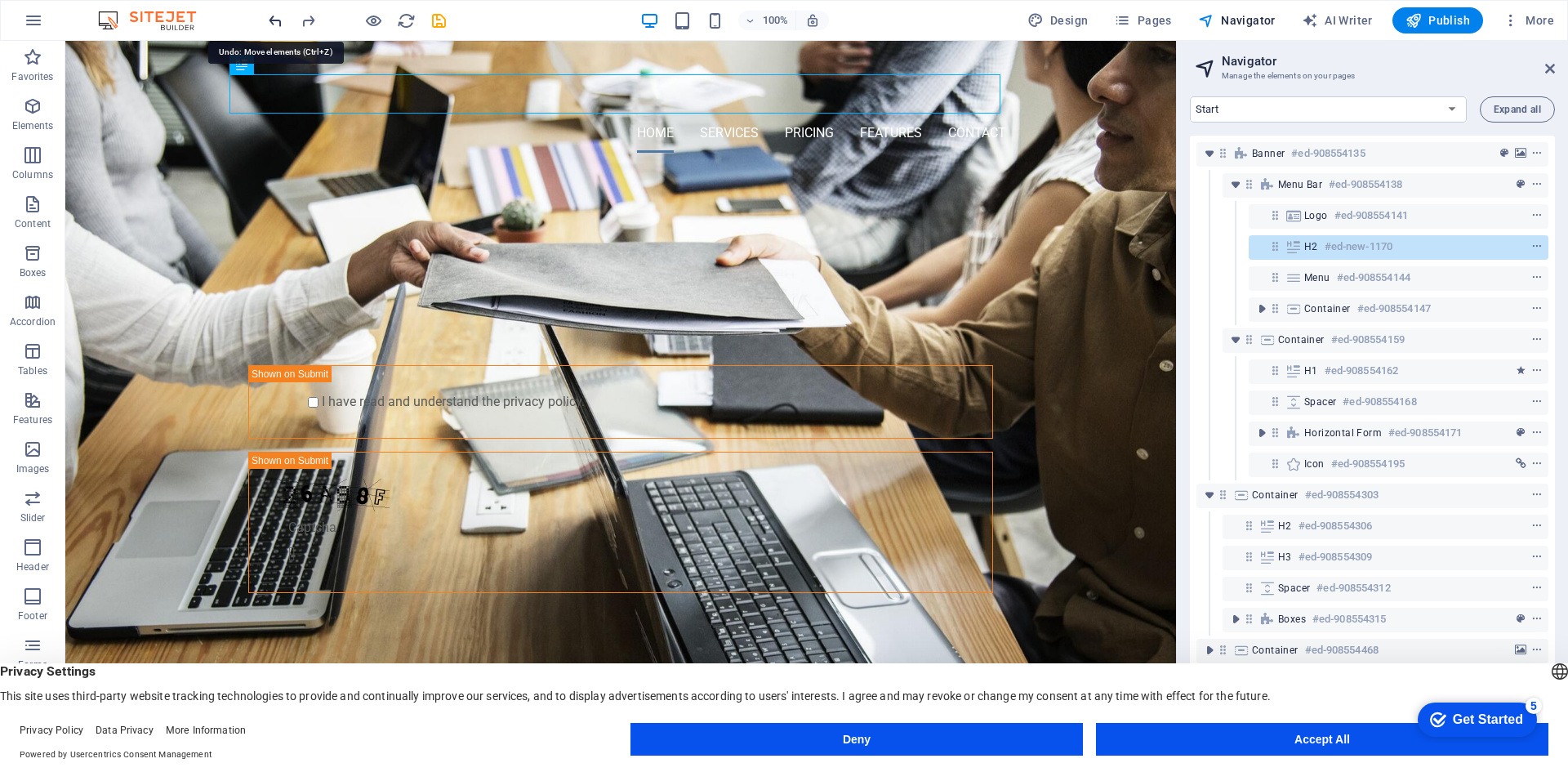
click at [283, 23] on icon "undo" at bounding box center [276, 21] width 19 height 19
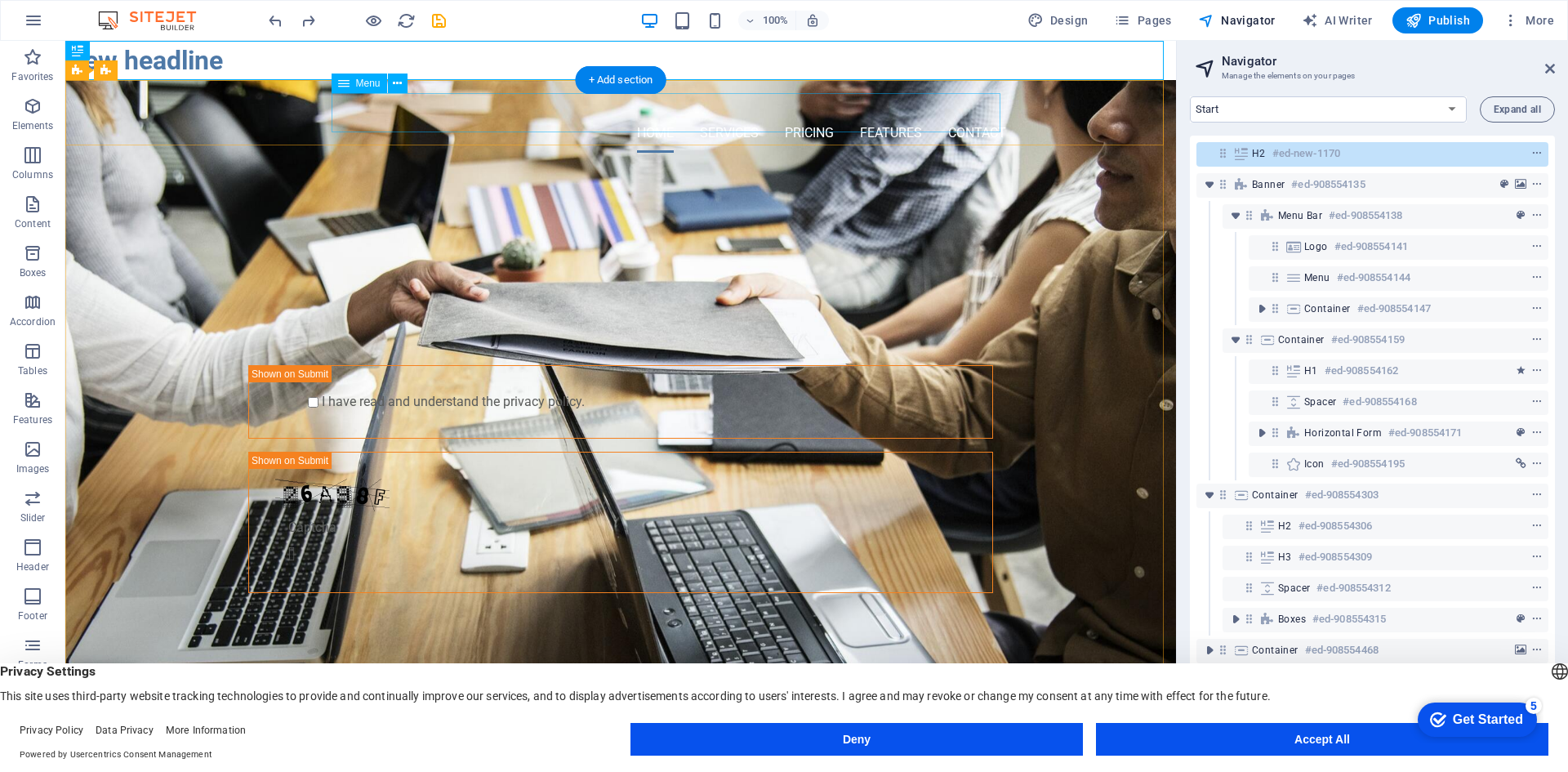
click at [400, 117] on nav "Home Services Pricing Features Contact" at bounding box center [620, 133] width 771 height 39
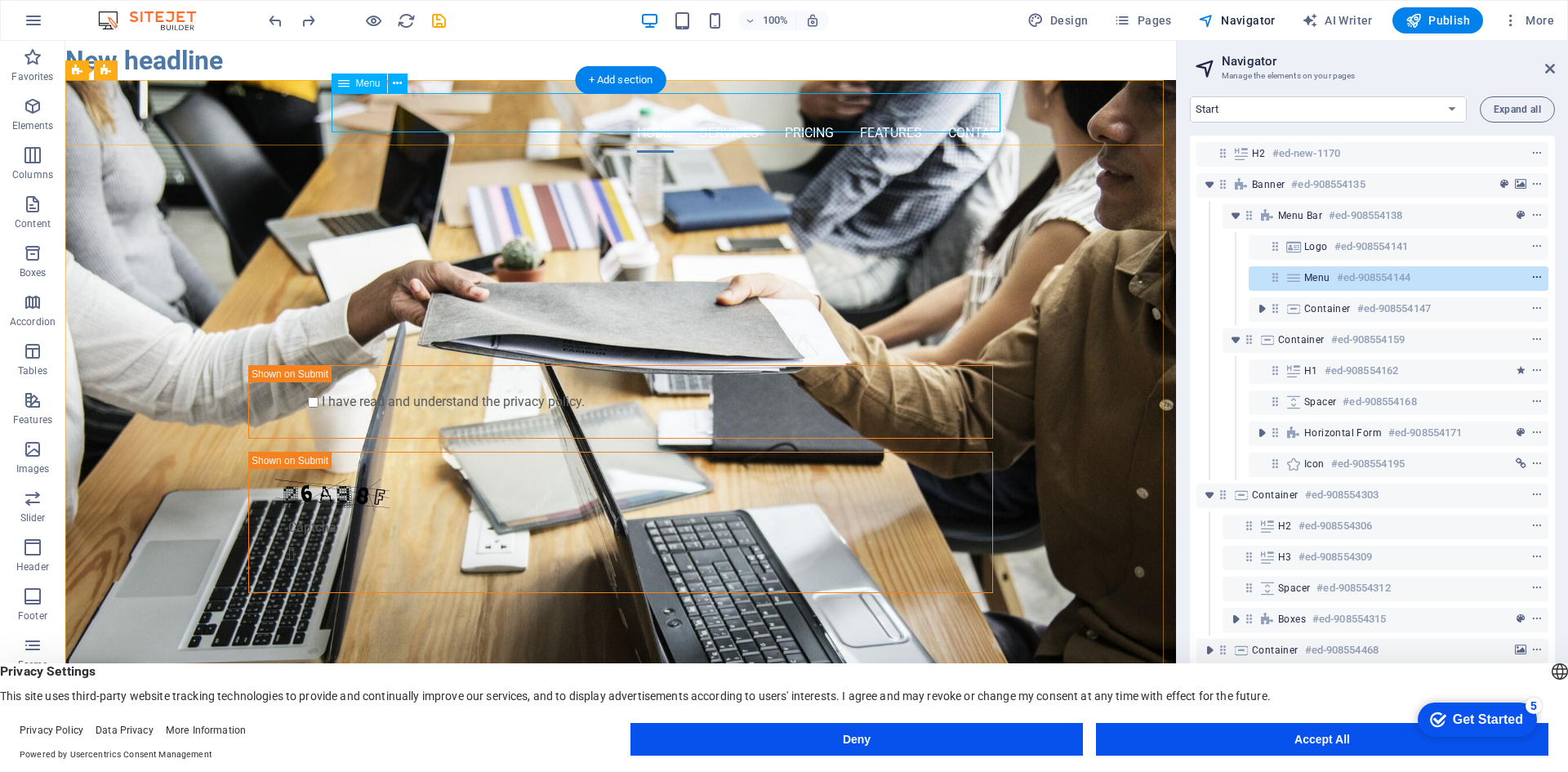
click at [1534, 280] on icon "context-menu" at bounding box center [1537, 278] width 11 height 11
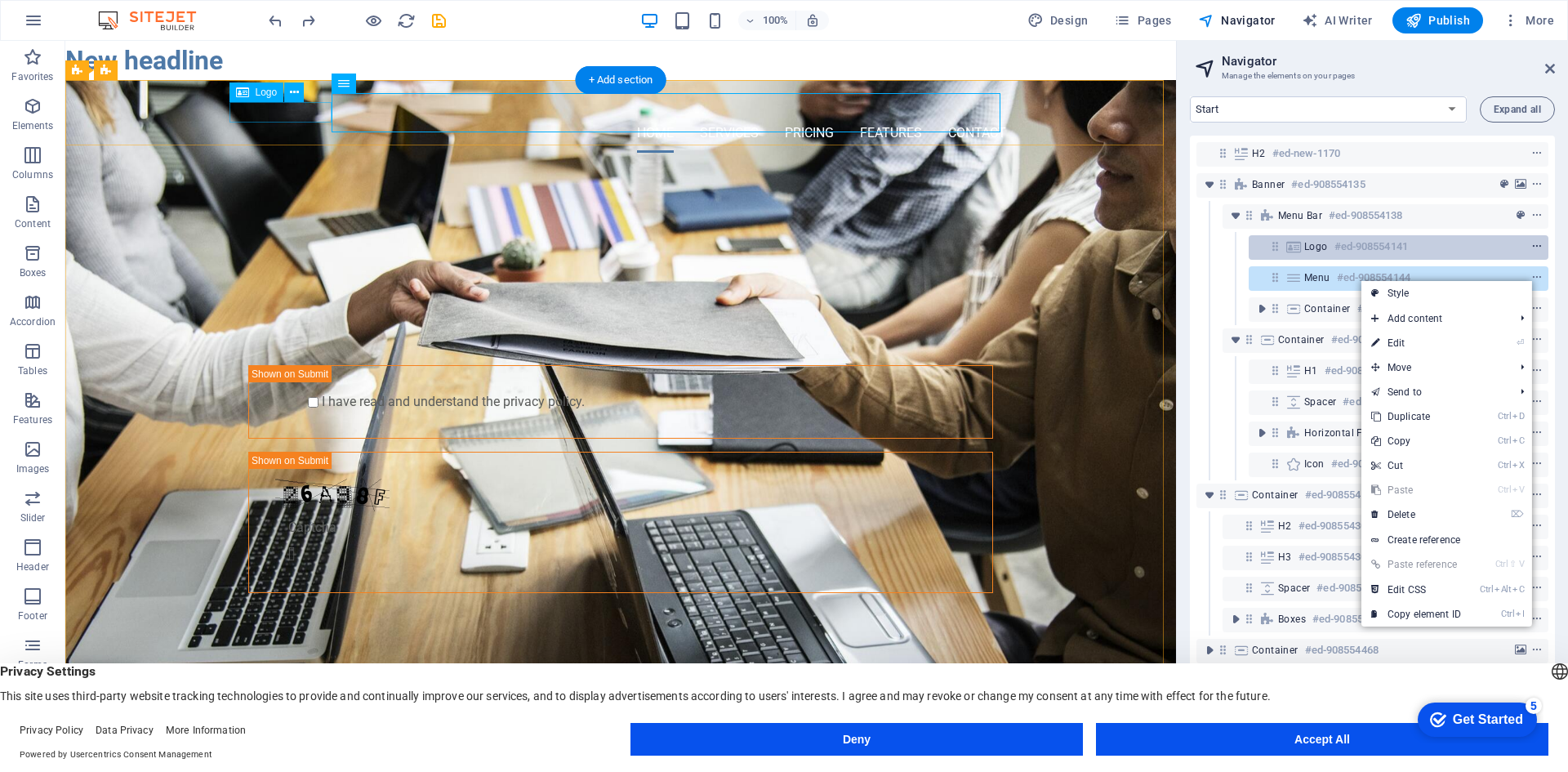
click at [1532, 242] on icon "context-menu" at bounding box center [1537, 246] width 11 height 11
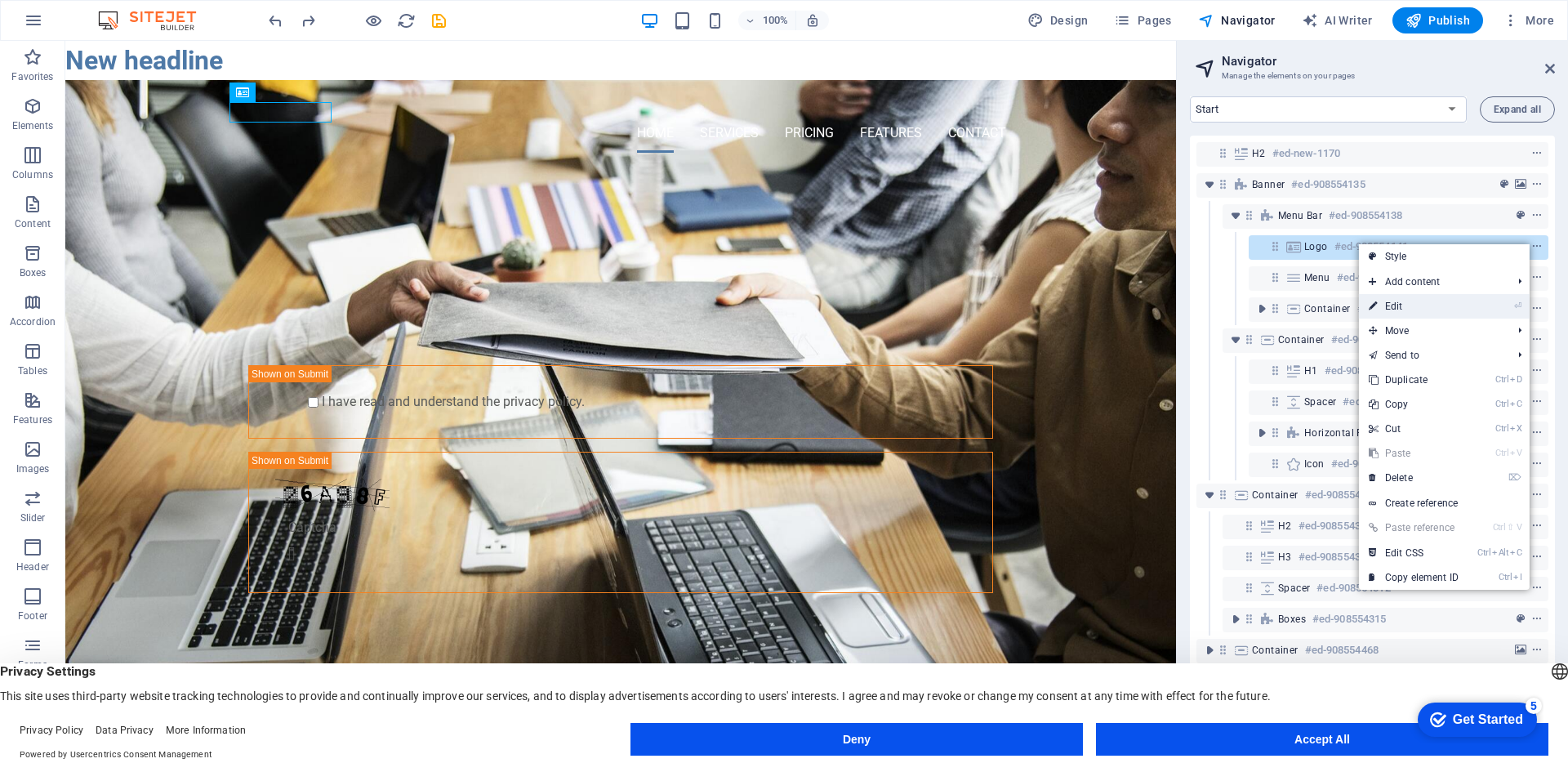
click at [1476, 300] on li "⏎ Edit" at bounding box center [1444, 306] width 171 height 24
click at [1396, 308] on link "⏎ Edit" at bounding box center [1413, 306] width 109 height 24
select select "px"
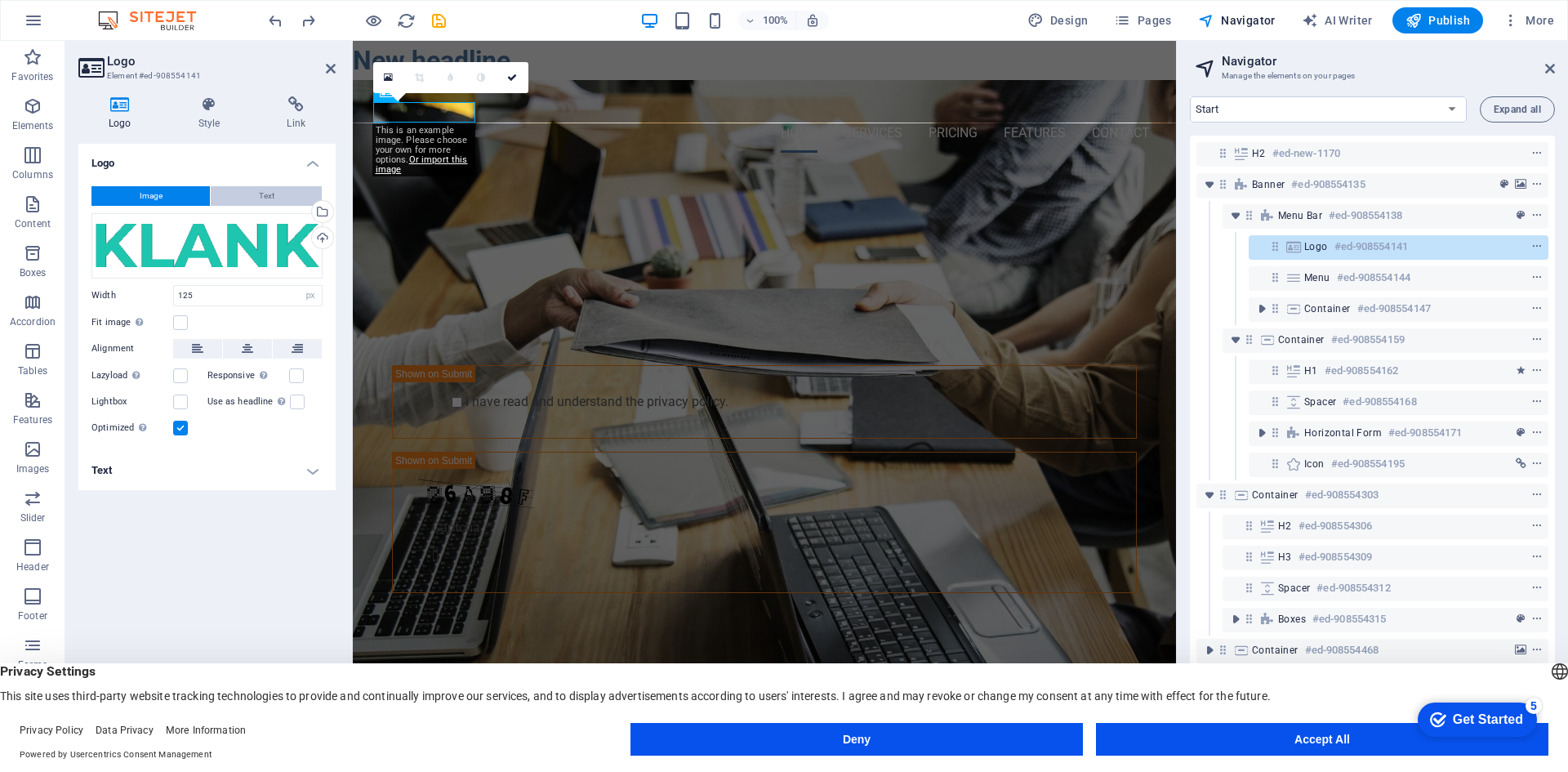
click at [235, 192] on button "Text" at bounding box center [266, 196] width 111 height 20
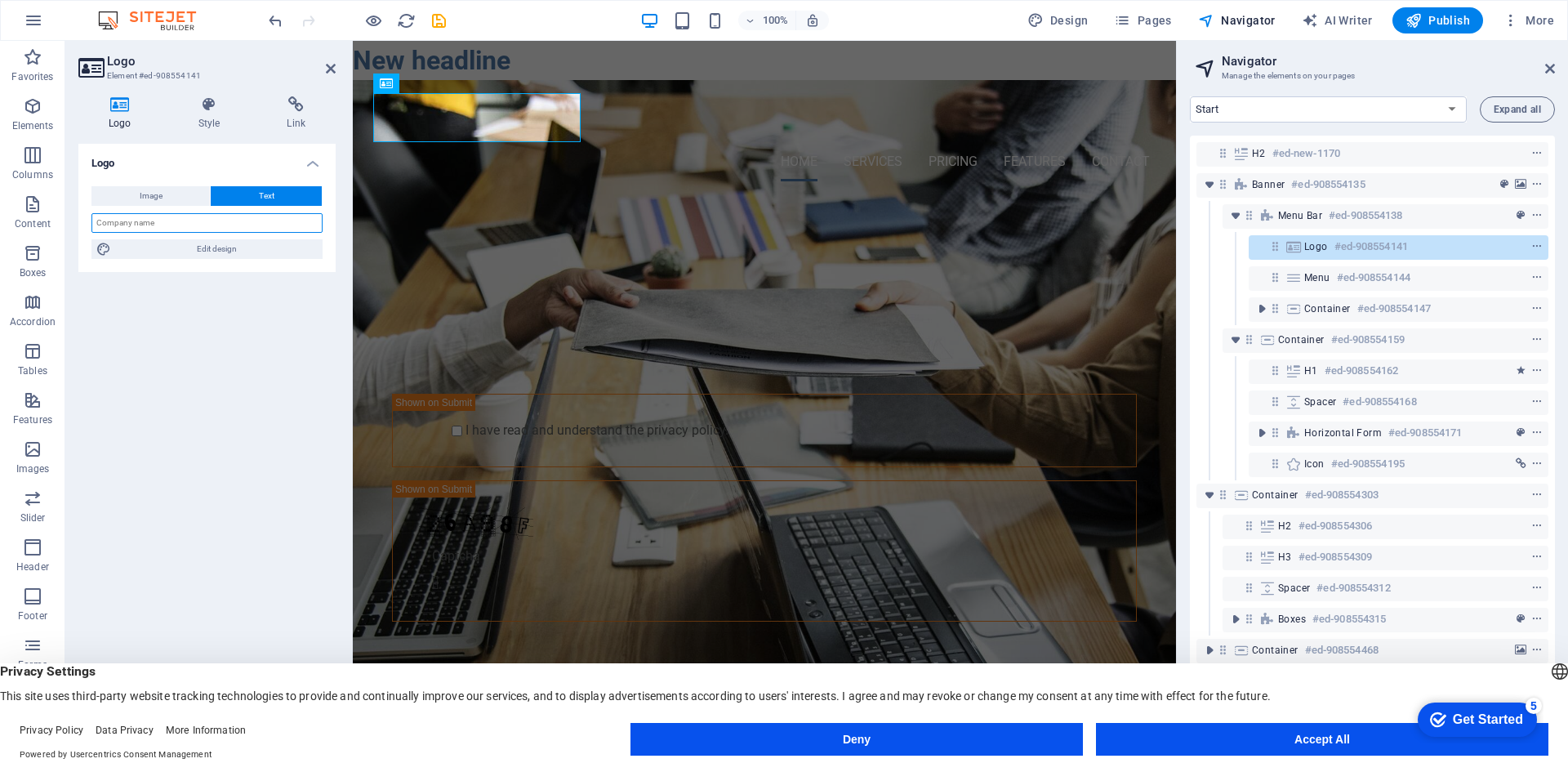
click at [188, 216] on input "text" at bounding box center [207, 223] width 231 height 20
click at [549, 255] on div "Hercules Auto Submit I have read and understand the privacy policy. Nicht lesba…" at bounding box center [763, 447] width 823 height 505
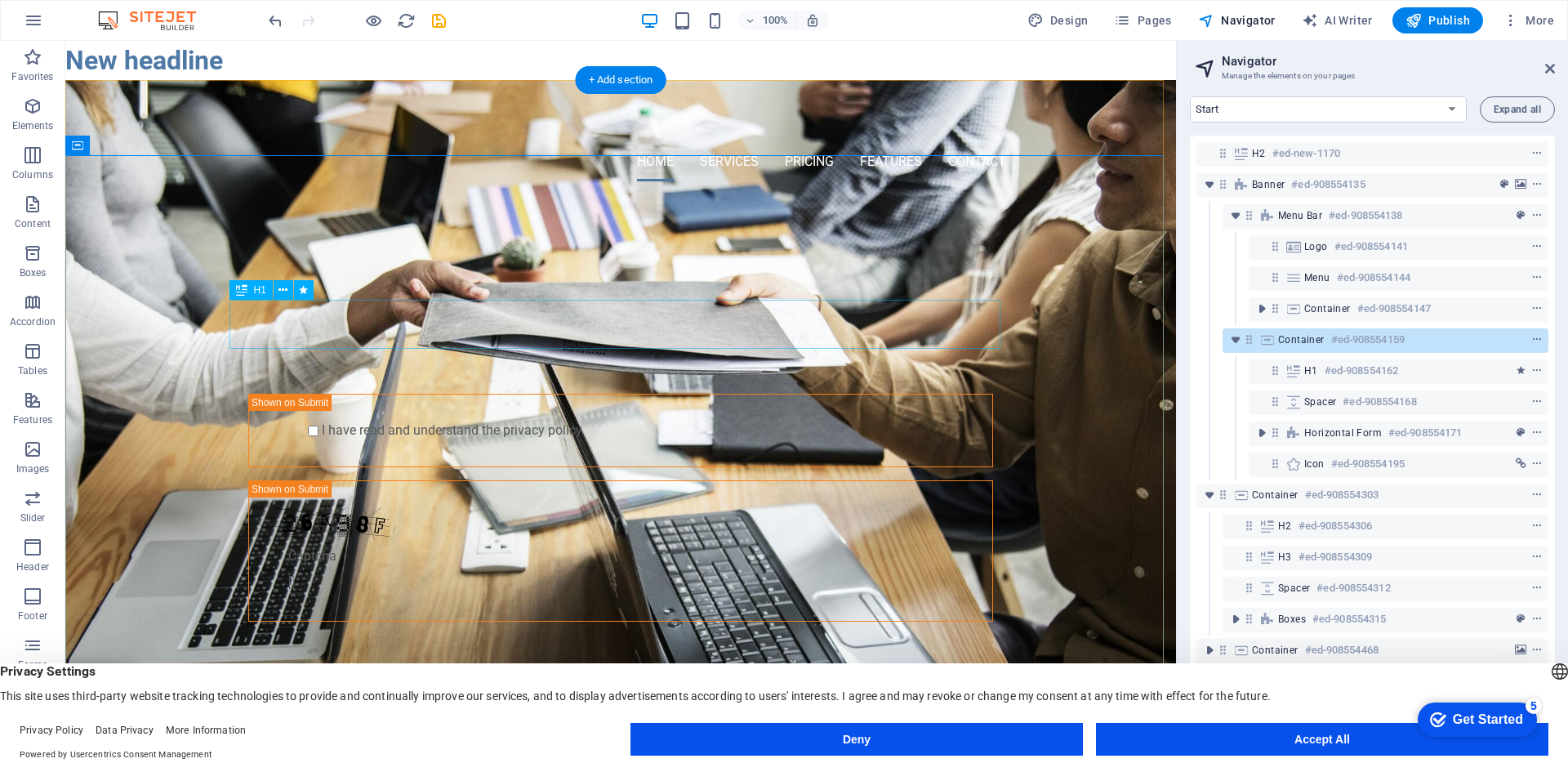
click at [615, 309] on div "Hercules Auto" at bounding box center [620, 284] width 771 height 49
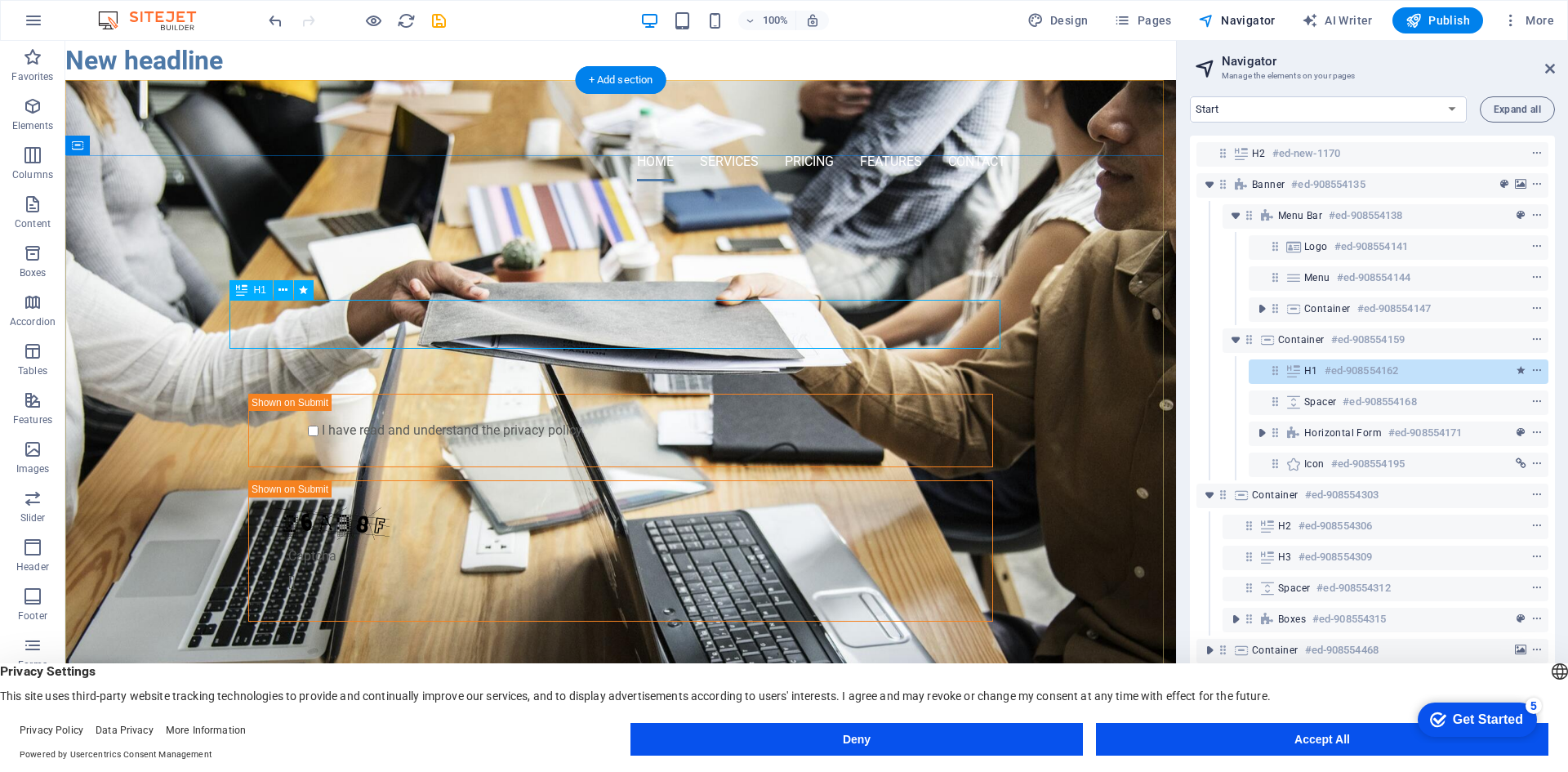
click at [665, 309] on div "Hercules Auto" at bounding box center [620, 284] width 771 height 49
click at [31, 120] on p "Elements" at bounding box center [33, 126] width 42 height 13
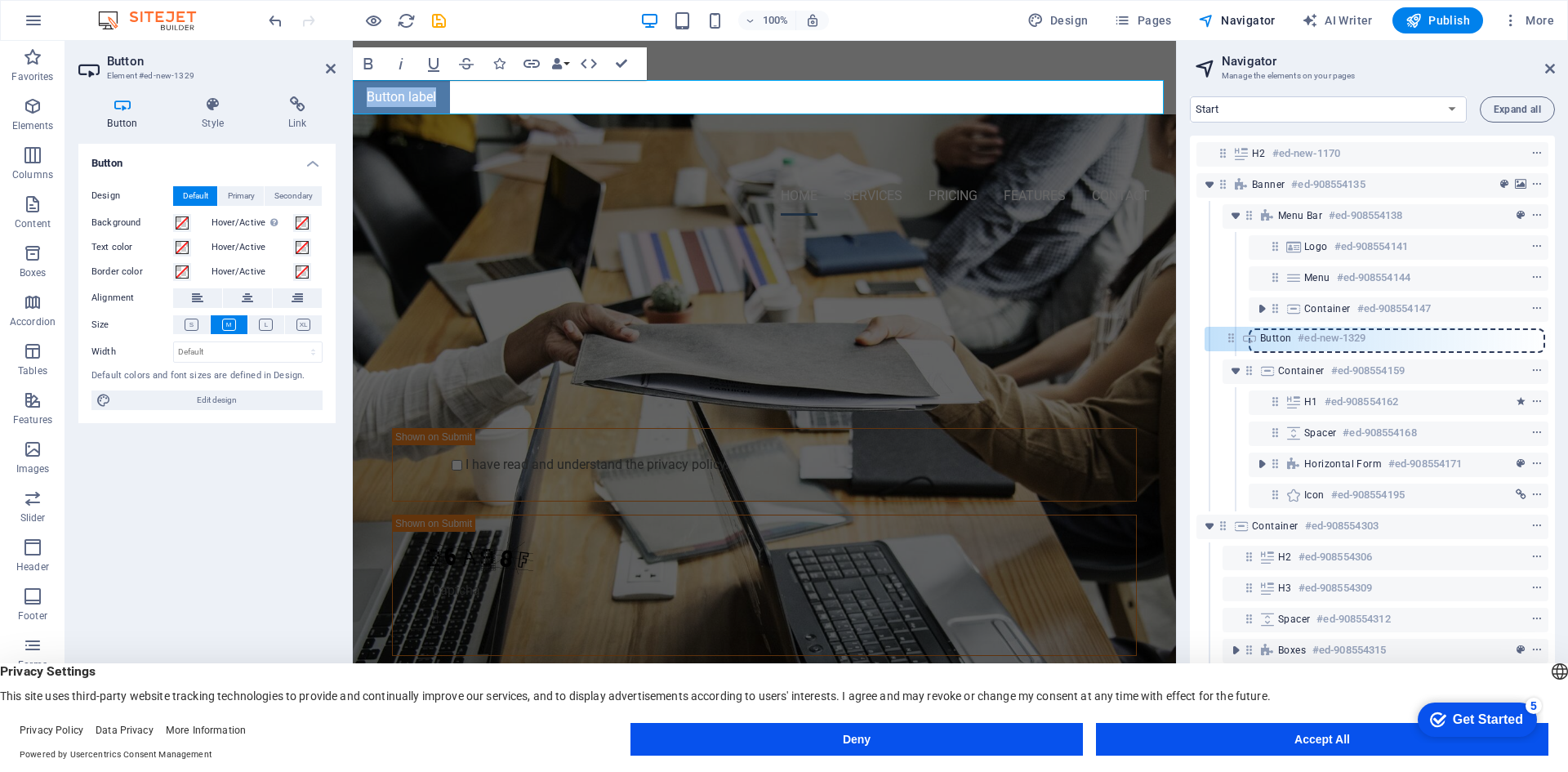
drag, startPoint x: 1218, startPoint y: 183, endPoint x: 1227, endPoint y: 347, distance: 164.2
click at [1227, 347] on div "H2 #ed-new-1170 Button #ed-new-1329 Banner #ed-908554135 Menu Bar #ed-908554138…" at bounding box center [1372, 434] width 365 height 597
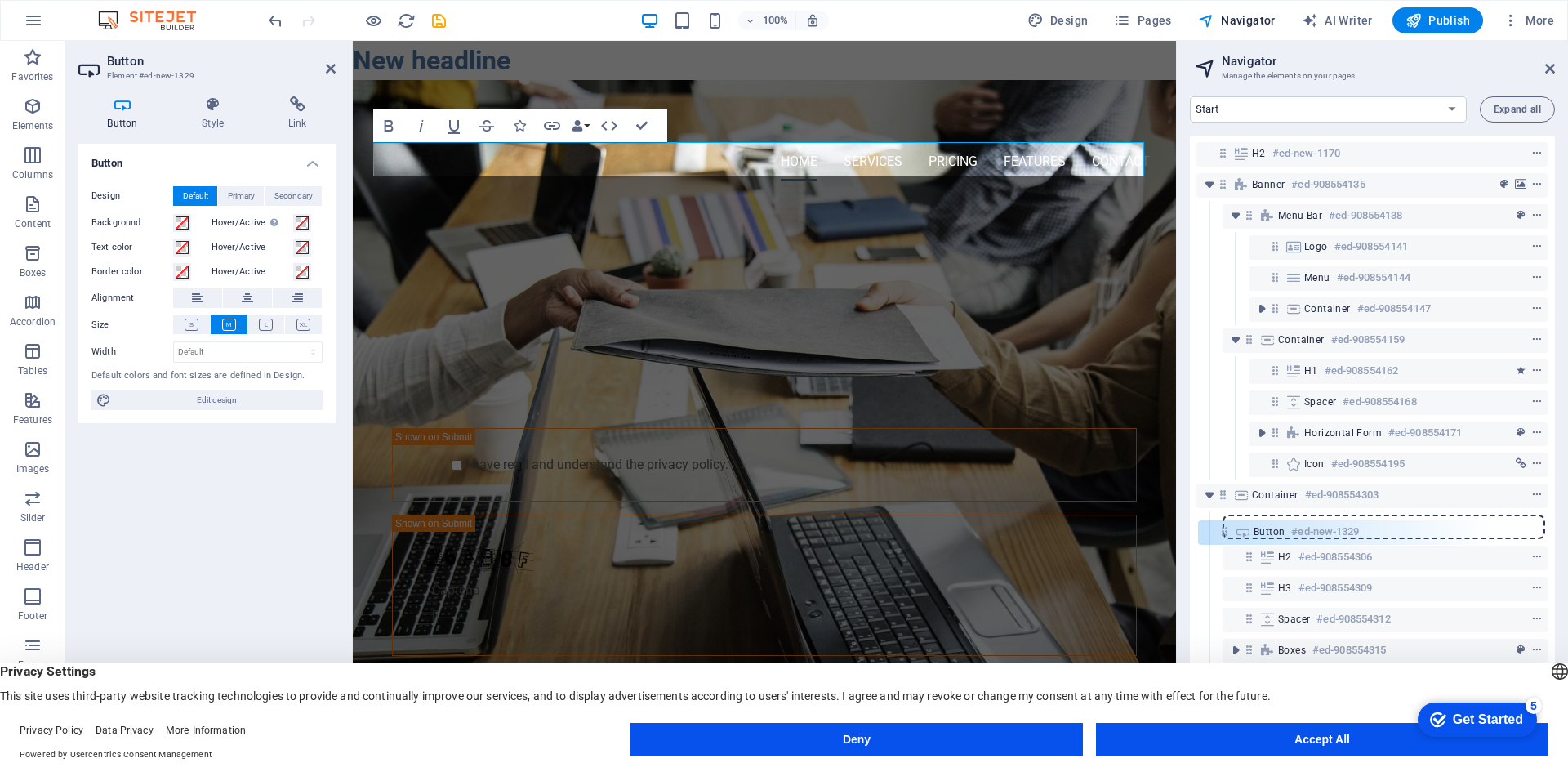
drag, startPoint x: 1274, startPoint y: 339, endPoint x: 1223, endPoint y: 536, distance: 203.5
click at [1223, 536] on div "H2 #ed-new-1170 Banner #ed-908554135 Menu Bar #ed-908554138 Logo #ed-908554141 …" at bounding box center [1372, 434] width 365 height 597
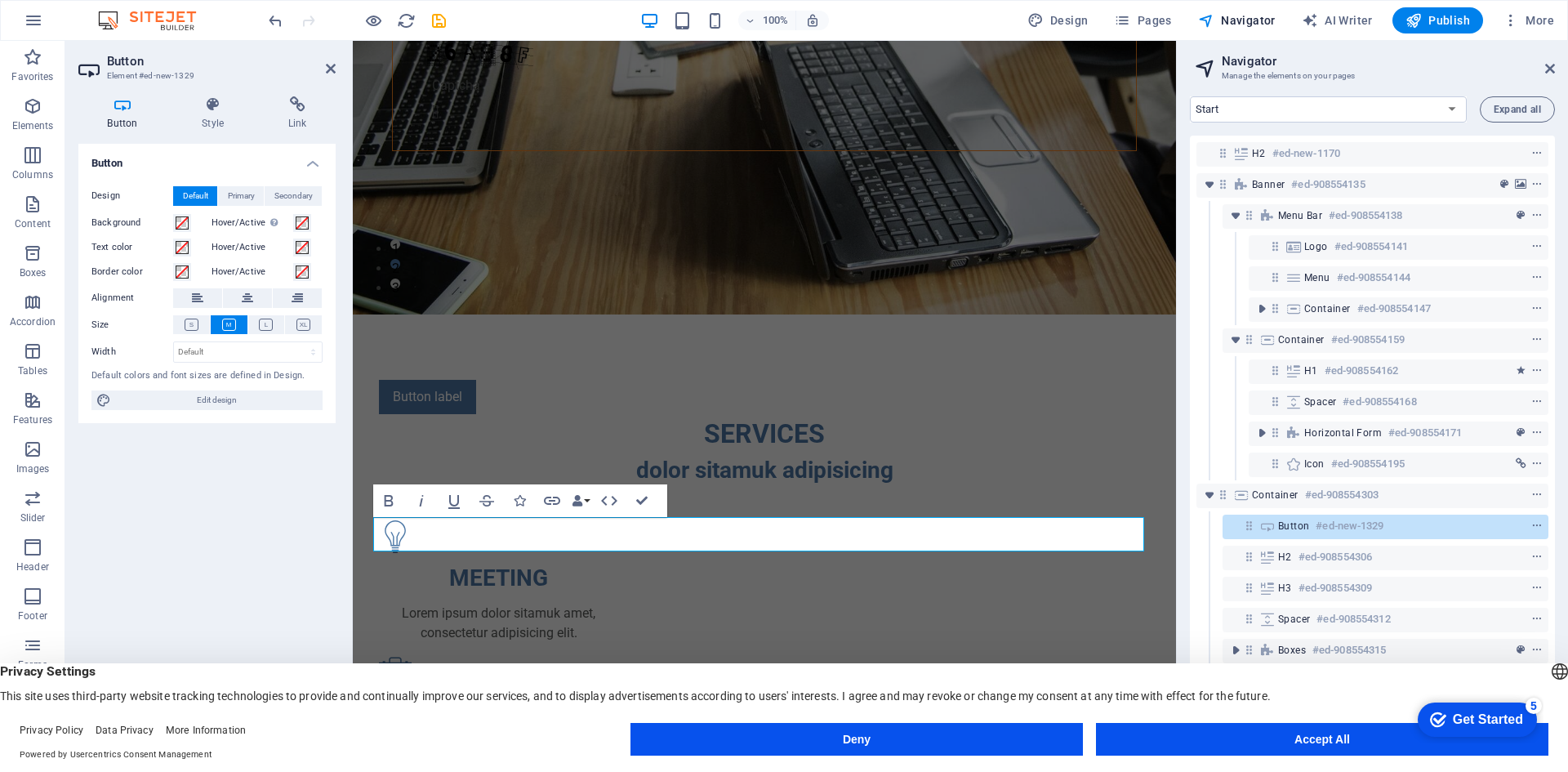
scroll to position [475, 0]
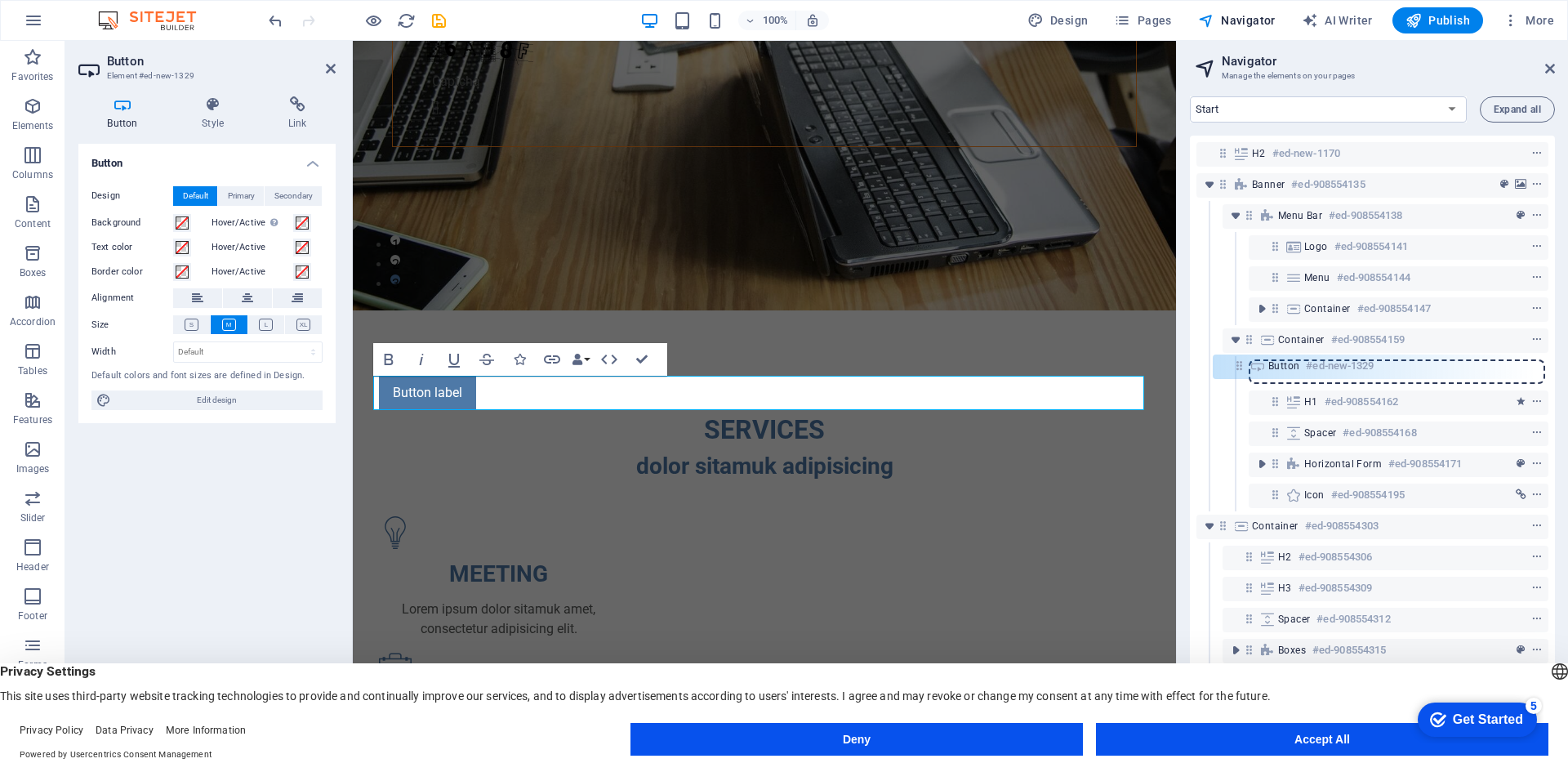
drag, startPoint x: 1245, startPoint y: 529, endPoint x: 1235, endPoint y: 359, distance: 170.3
click at [1235, 359] on div "H2 #ed-new-1170 Banner #ed-908554135 Menu Bar #ed-908554138 Logo #ed-908554141 …" at bounding box center [1372, 434] width 365 height 597
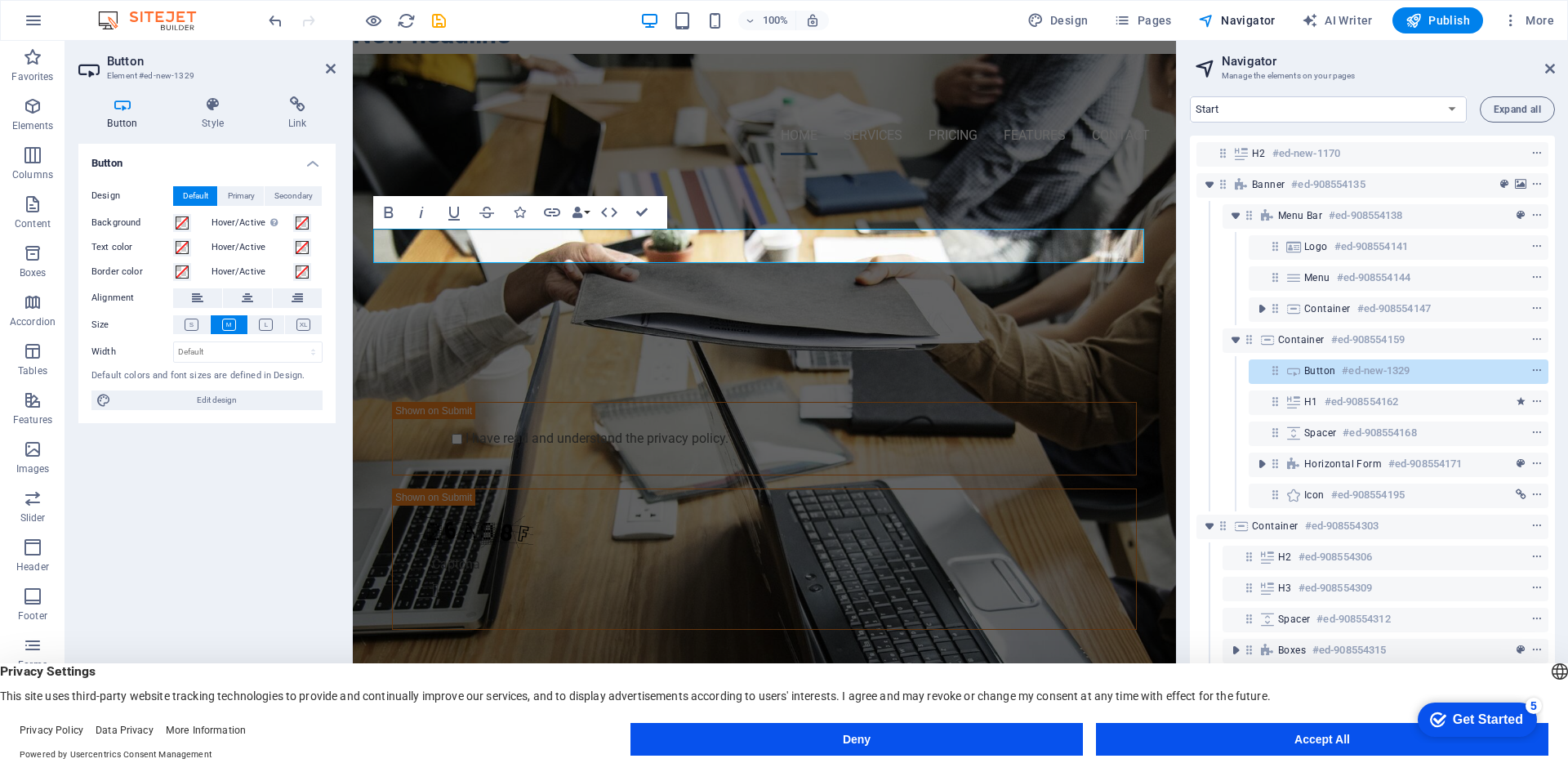
scroll to position [0, 0]
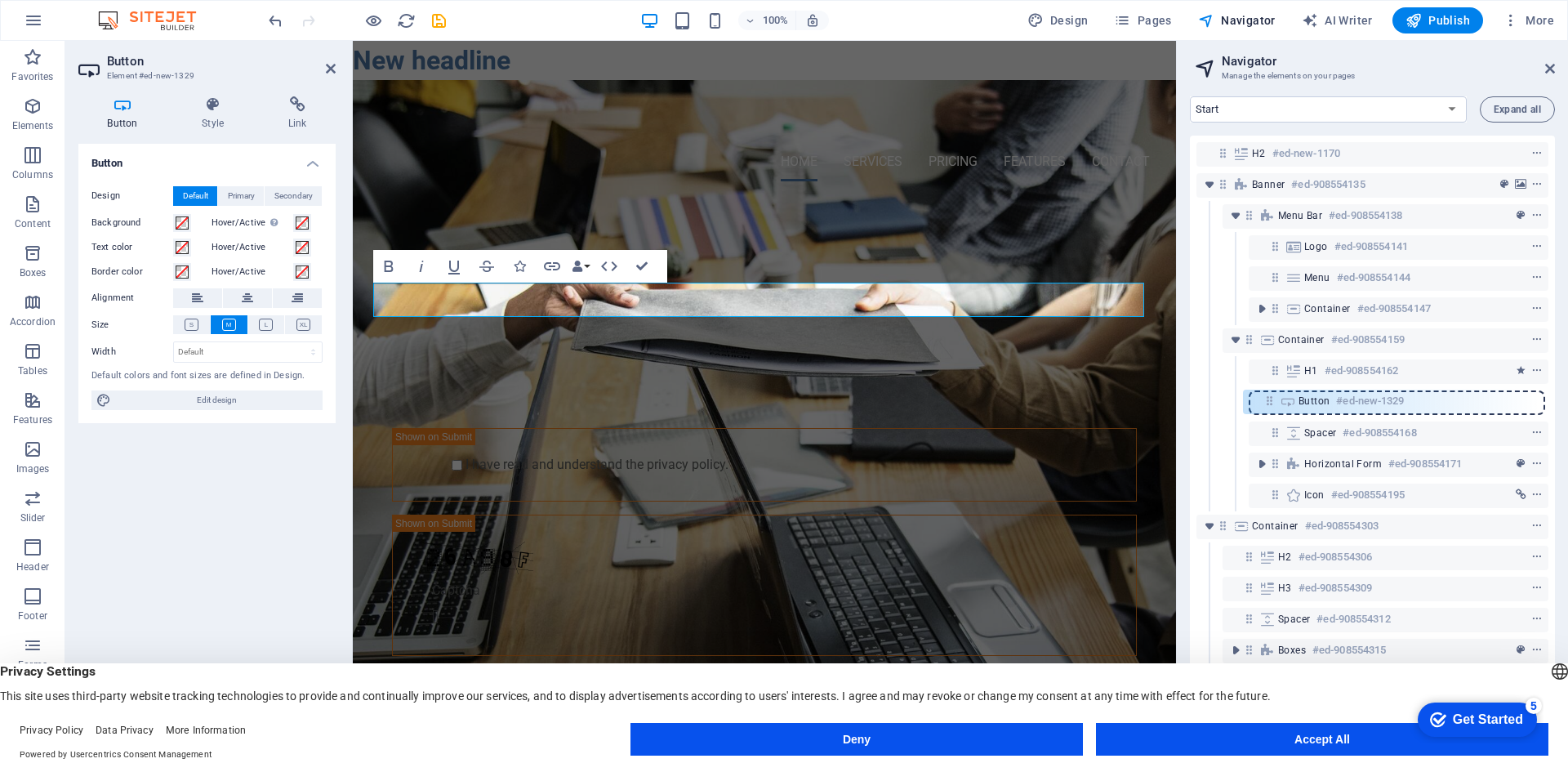
drag, startPoint x: 1275, startPoint y: 369, endPoint x: 1269, endPoint y: 405, distance: 36.5
click at [1269, 405] on div "H2 #ed-new-1170 Banner #ed-908554135 Menu Bar #ed-908554138 Logo #ed-908554141 …" at bounding box center [1372, 434] width 365 height 597
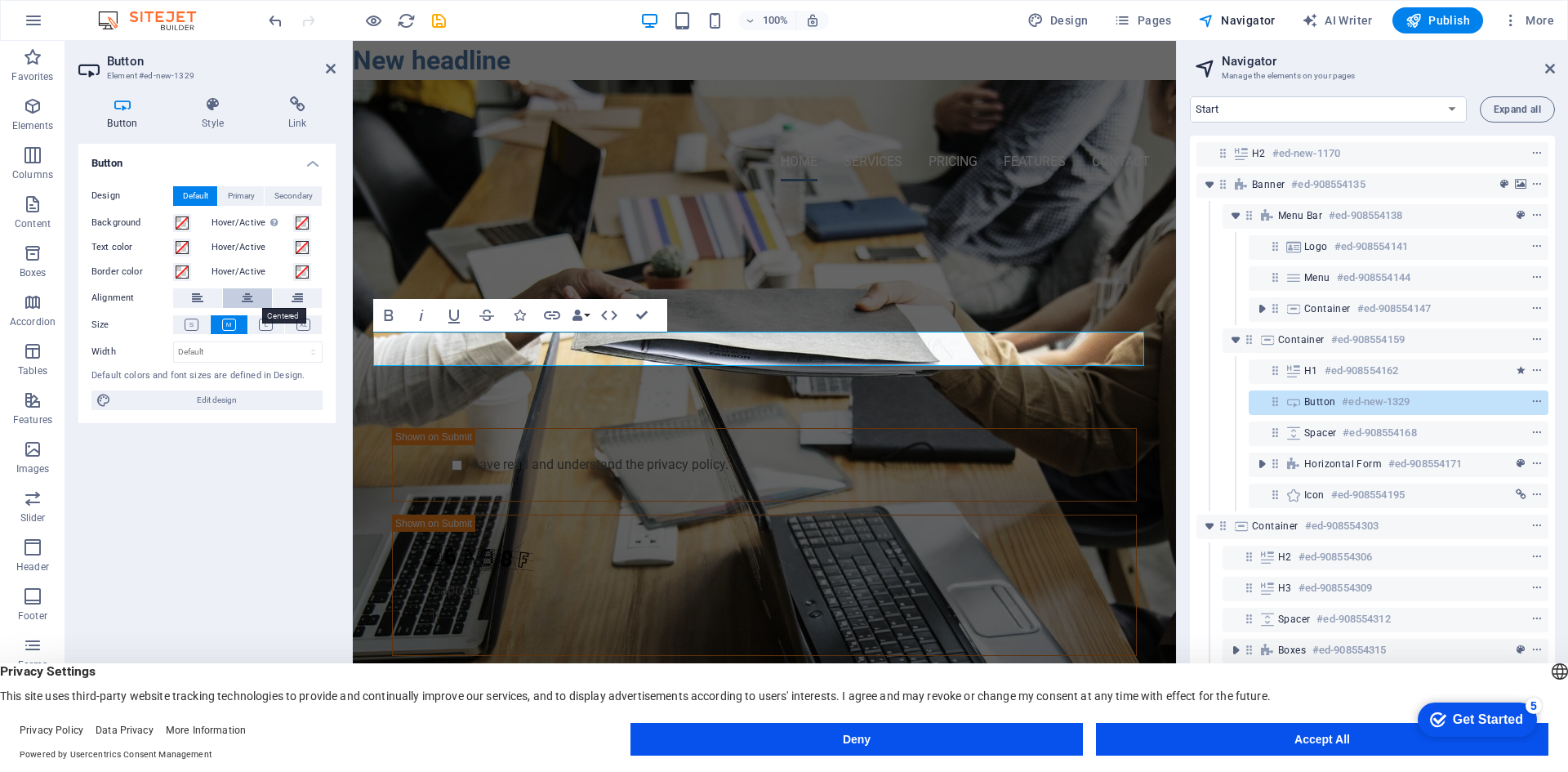
click at [255, 304] on button at bounding box center [247, 297] width 49 height 20
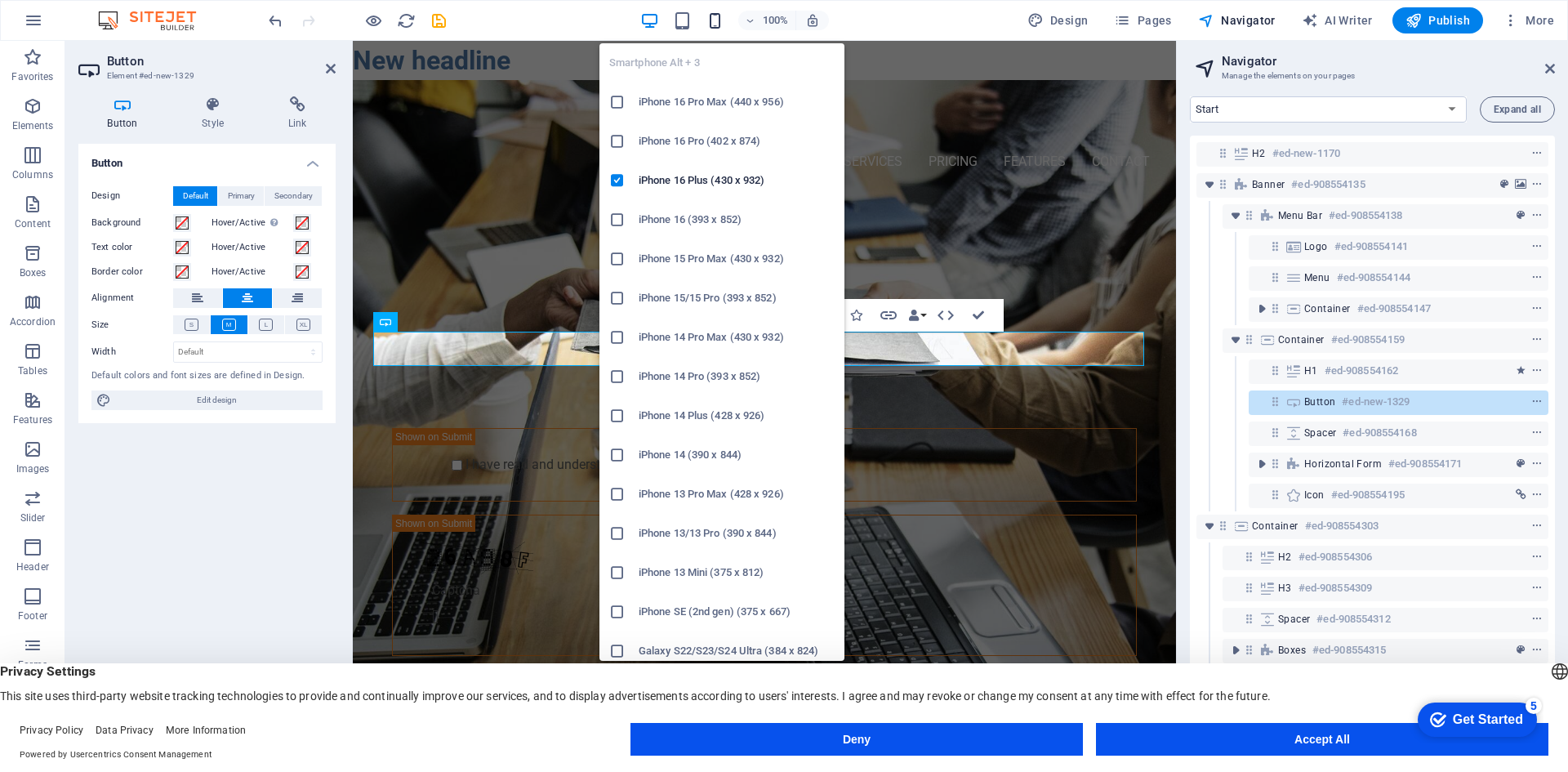
click at [715, 23] on icon "button" at bounding box center [715, 21] width 19 height 19
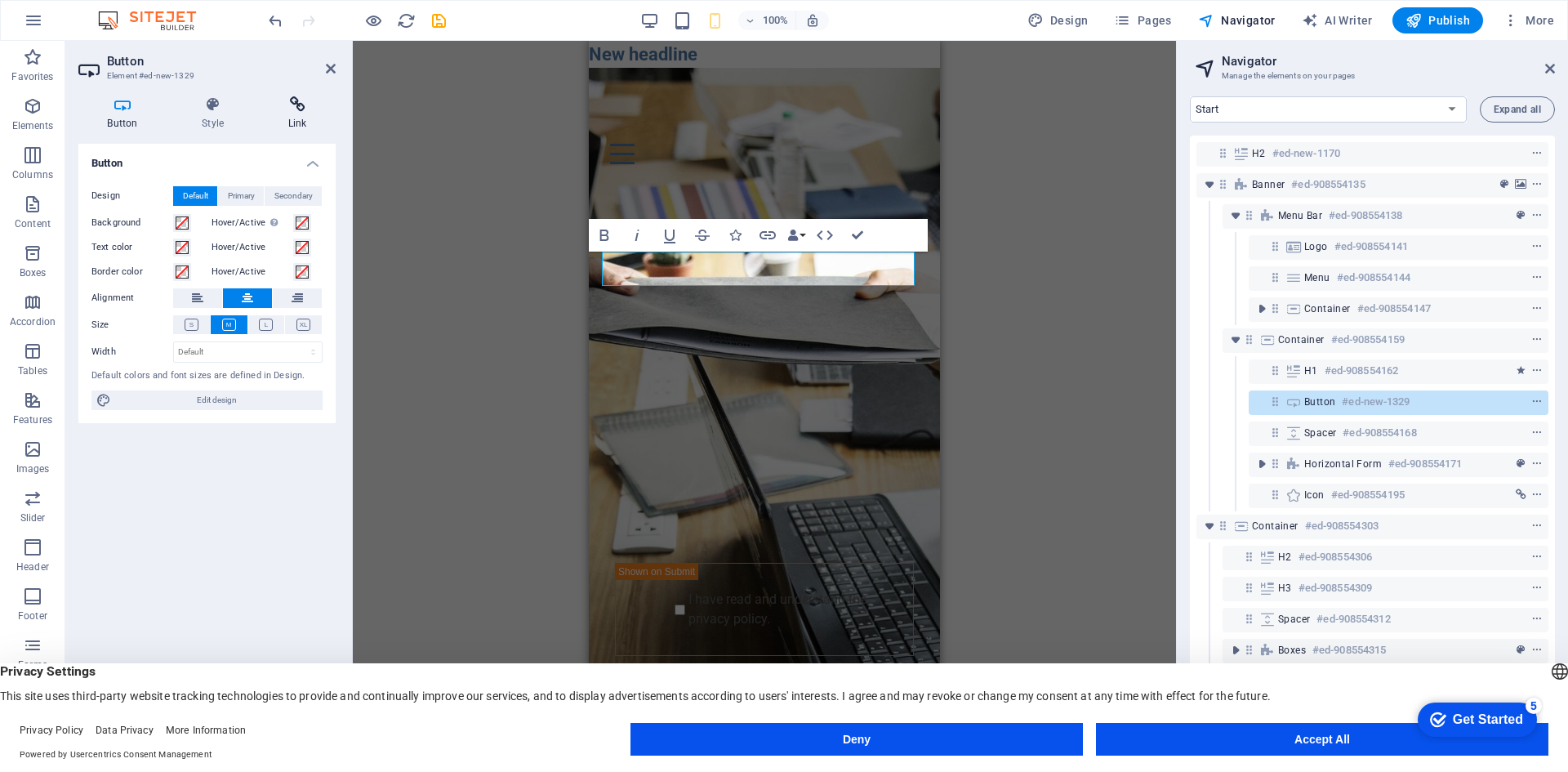
click at [288, 116] on h4 "Link" at bounding box center [297, 113] width 76 height 34
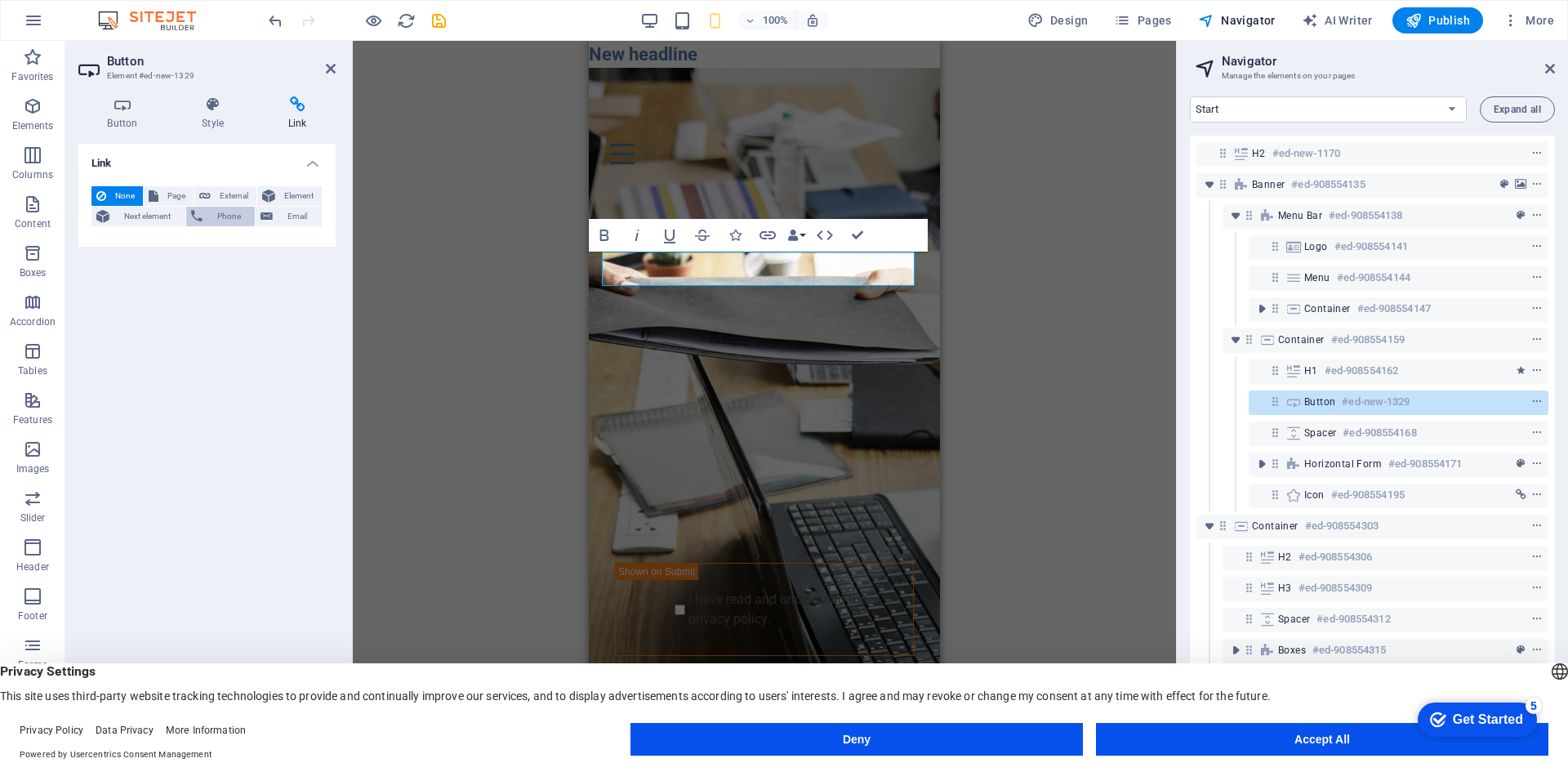
click at [231, 223] on span "Phone" at bounding box center [229, 216] width 43 height 20
type input "+45######"
click at [206, 274] on input "Title Additional link description, should not be the same as the link text. The…" at bounding box center [248, 269] width 149 height 20
type input "Ring Nu!"
click at [132, 188] on span "None" at bounding box center [124, 196] width 27 height 20
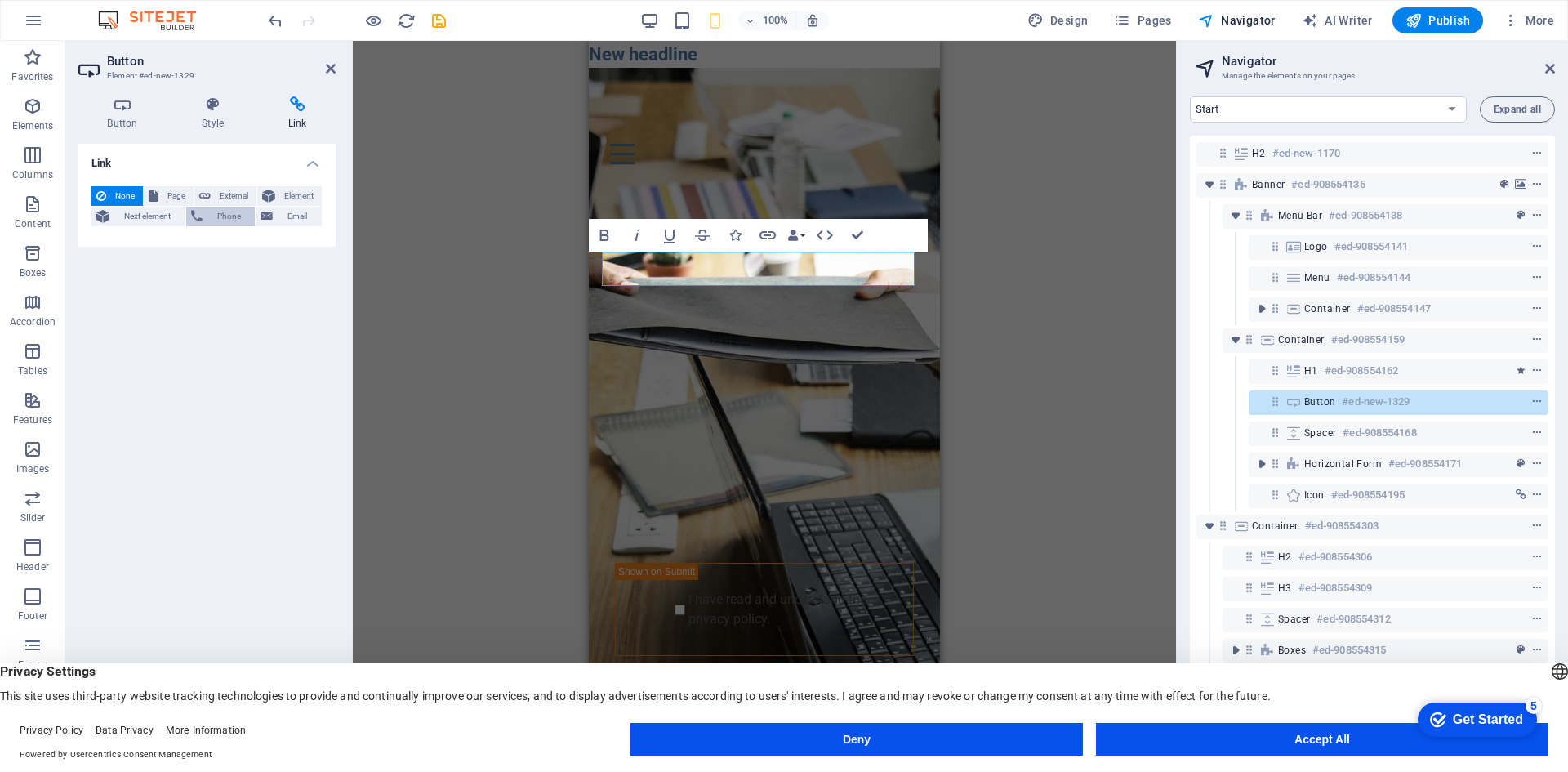
click at [227, 224] on span "Phone" at bounding box center [229, 216] width 43 height 20
click at [142, 112] on icon at bounding box center [122, 104] width 89 height 17
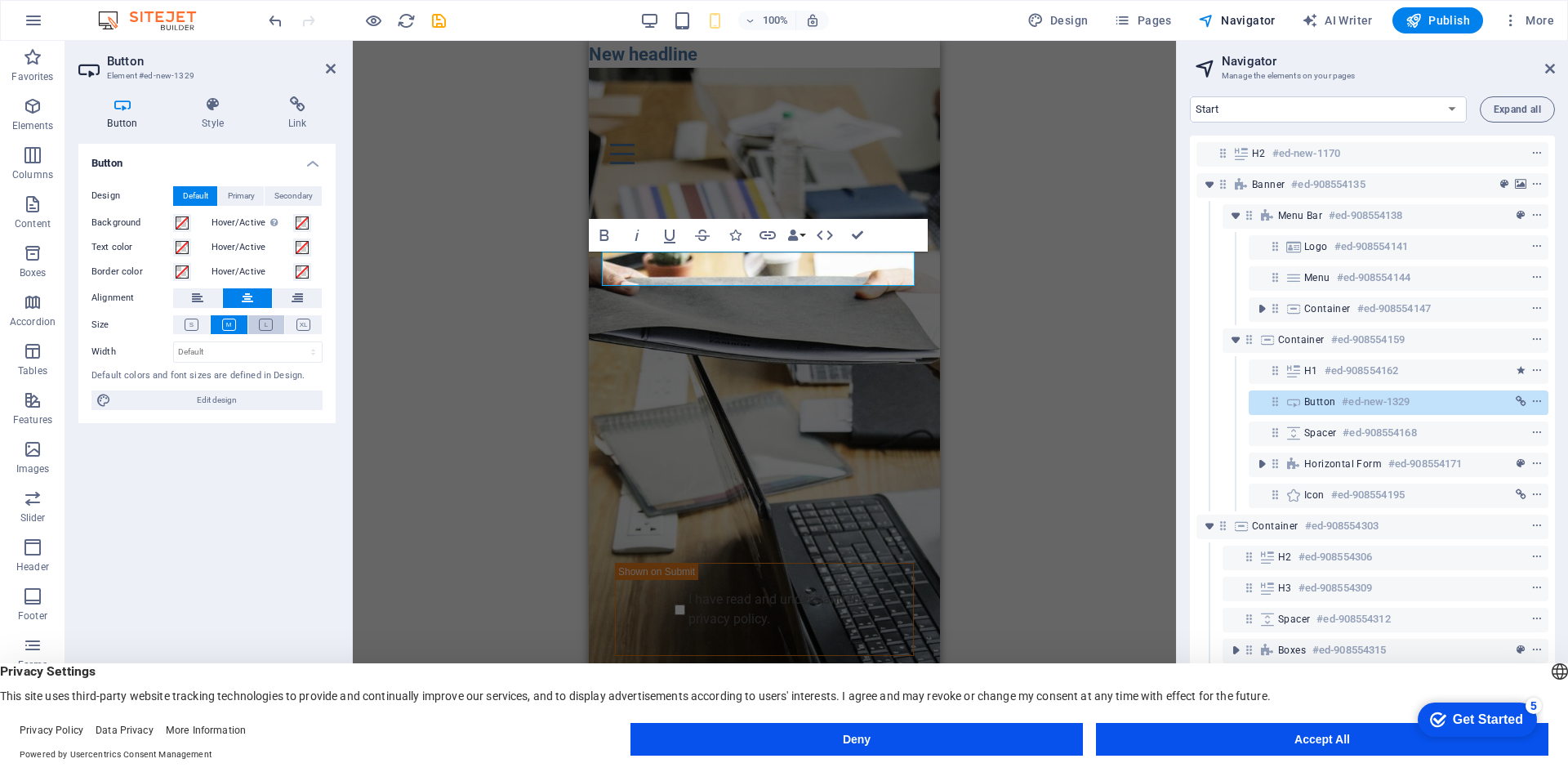
click at [259, 324] on icon at bounding box center [266, 324] width 14 height 12
click at [316, 327] on button at bounding box center [303, 324] width 36 height 19
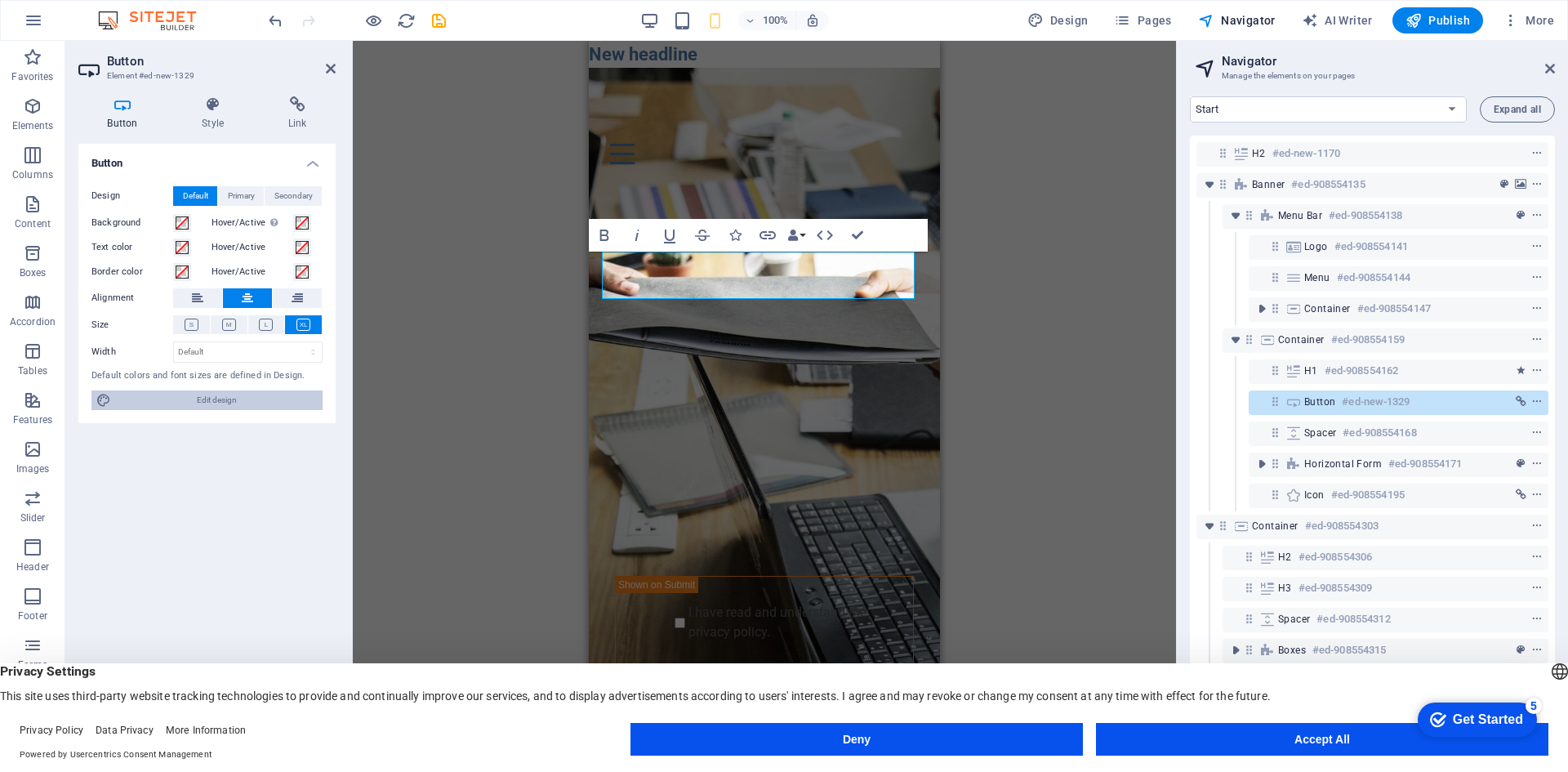
click at [229, 401] on span "Edit design" at bounding box center [216, 400] width 201 height 20
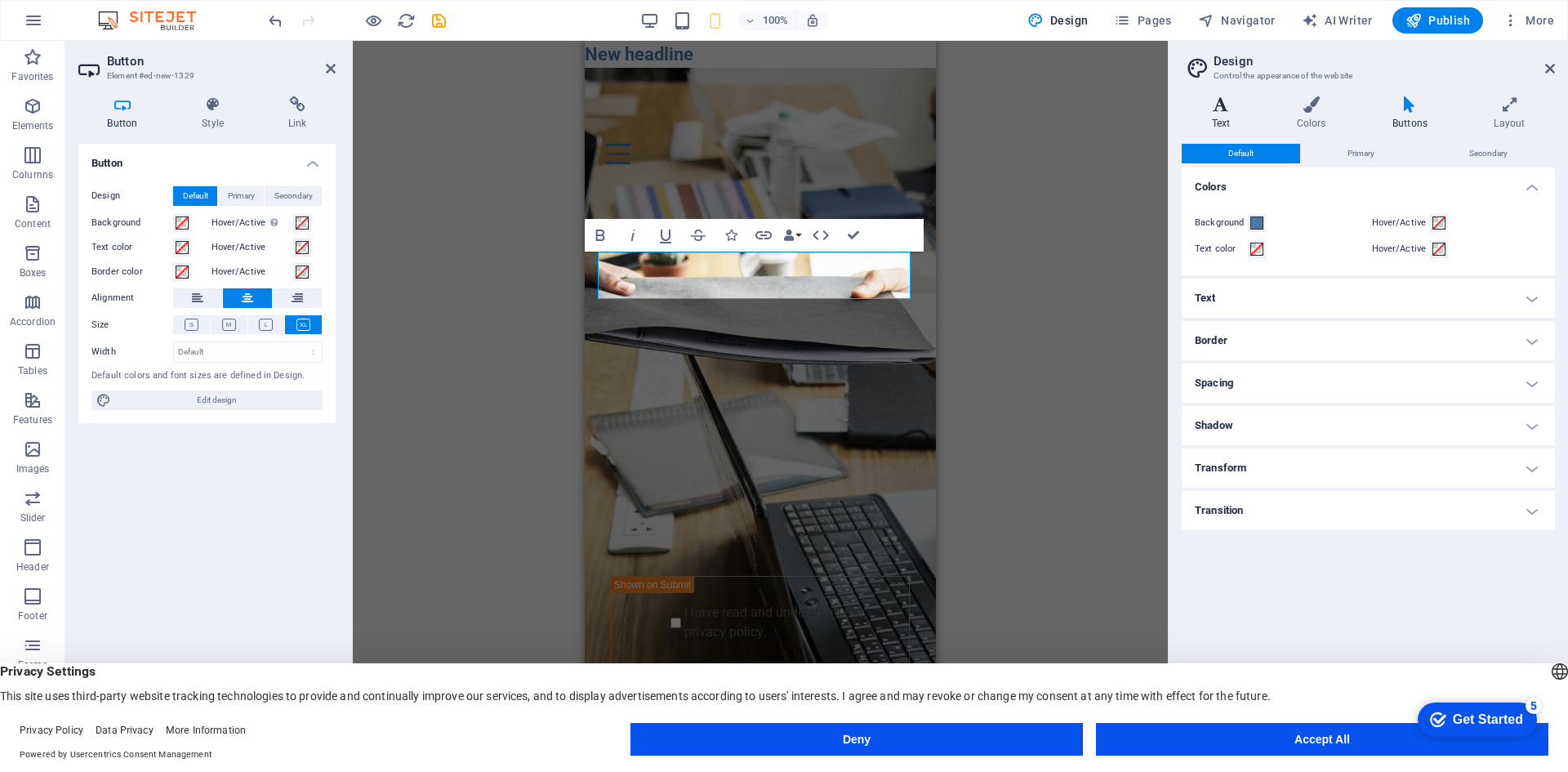
click at [1244, 118] on h4 "Text" at bounding box center [1224, 113] width 85 height 34
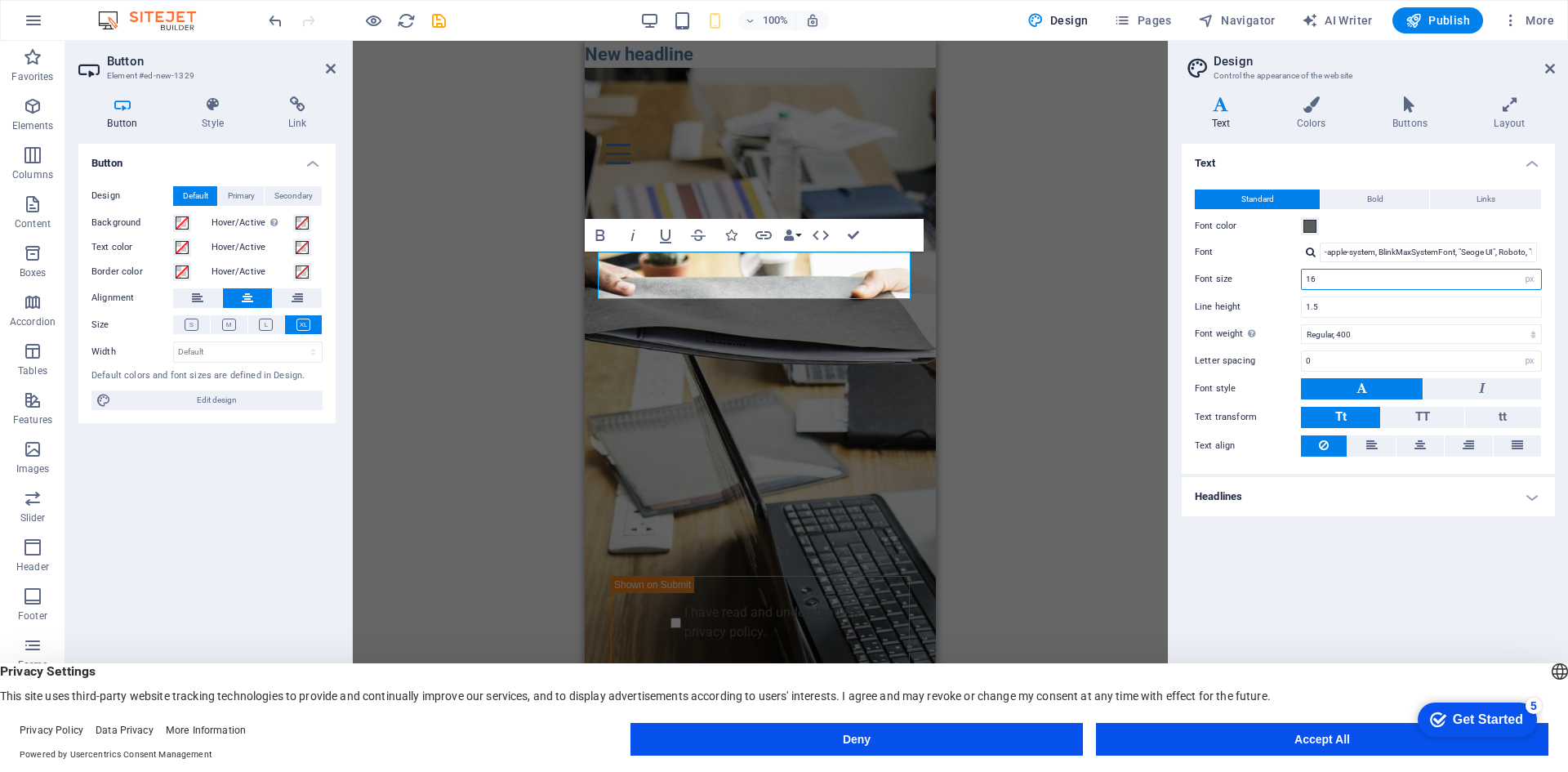
click at [1353, 280] on input "16" at bounding box center [1421, 279] width 240 height 20
type input "1"
type input "20"
click at [1358, 306] on input "1.5" at bounding box center [1421, 307] width 240 height 20
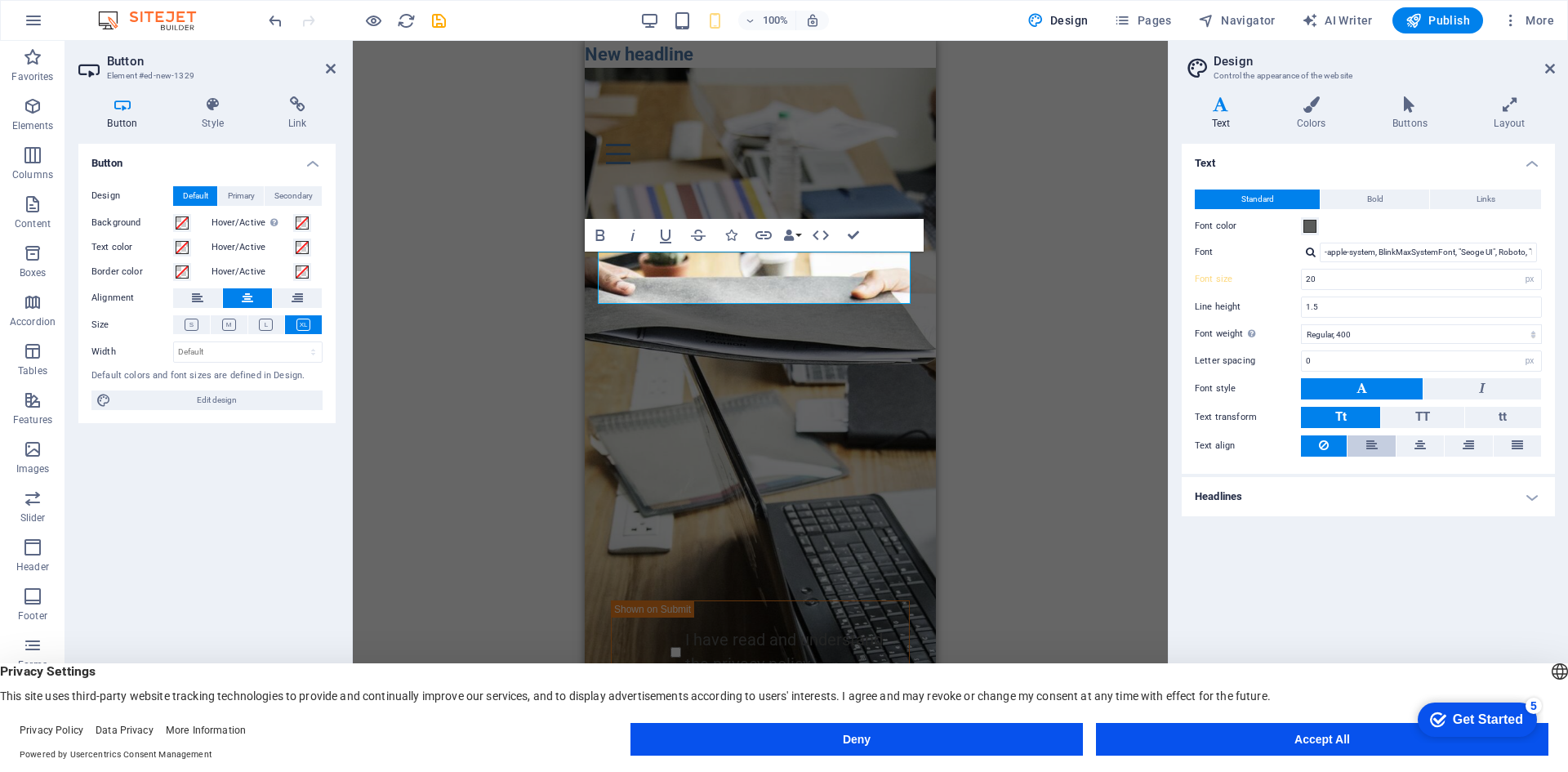
click at [1381, 446] on button at bounding box center [1370, 446] width 48 height 21
click at [1357, 498] on h4 "Headlines" at bounding box center [1369, 497] width 373 height 39
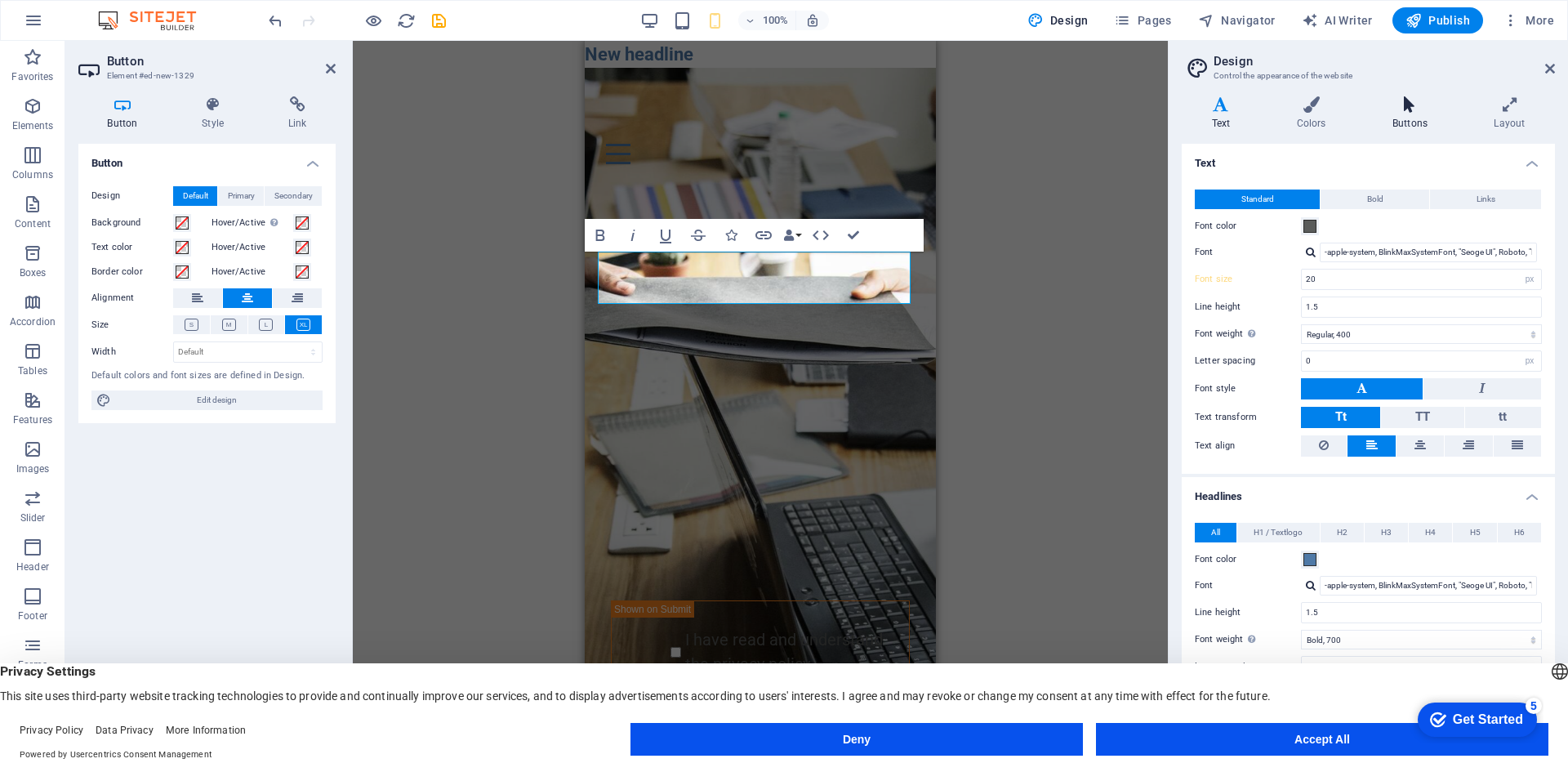
click at [1404, 117] on h4 "Buttons" at bounding box center [1412, 113] width 102 height 34
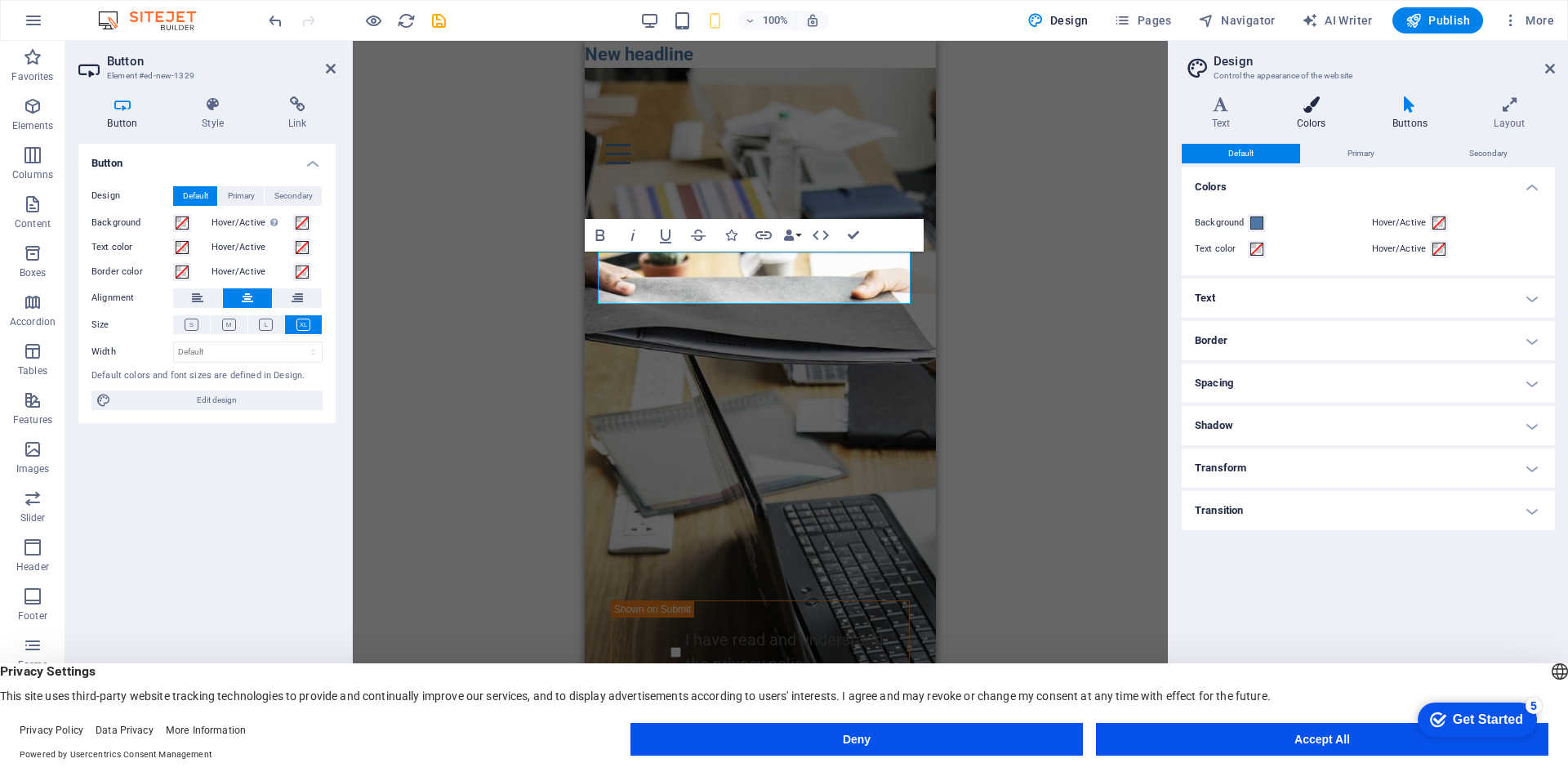
click at [1313, 120] on h4 "Colors" at bounding box center [1314, 113] width 95 height 34
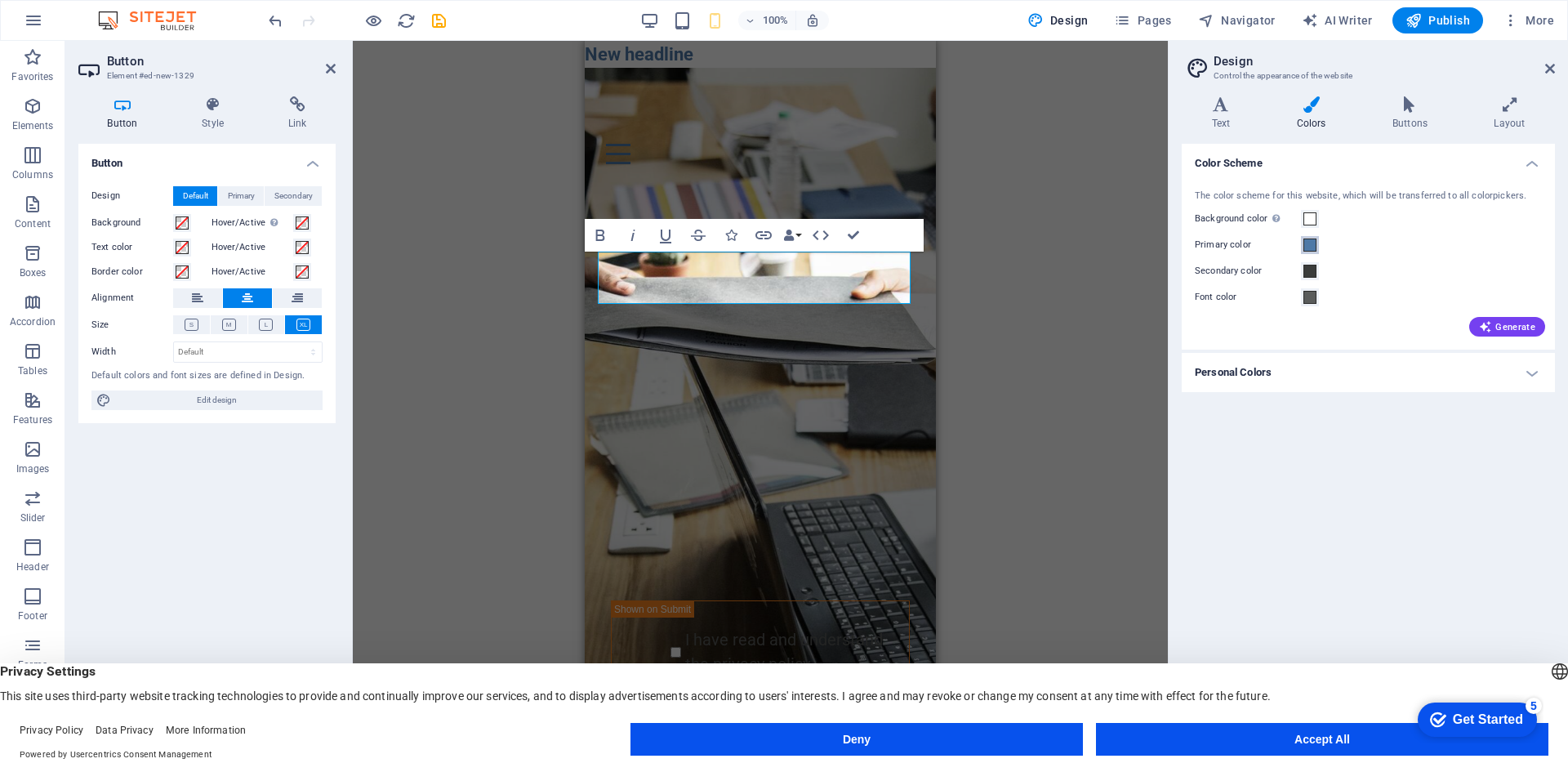
click at [1308, 244] on span at bounding box center [1310, 245] width 13 height 13
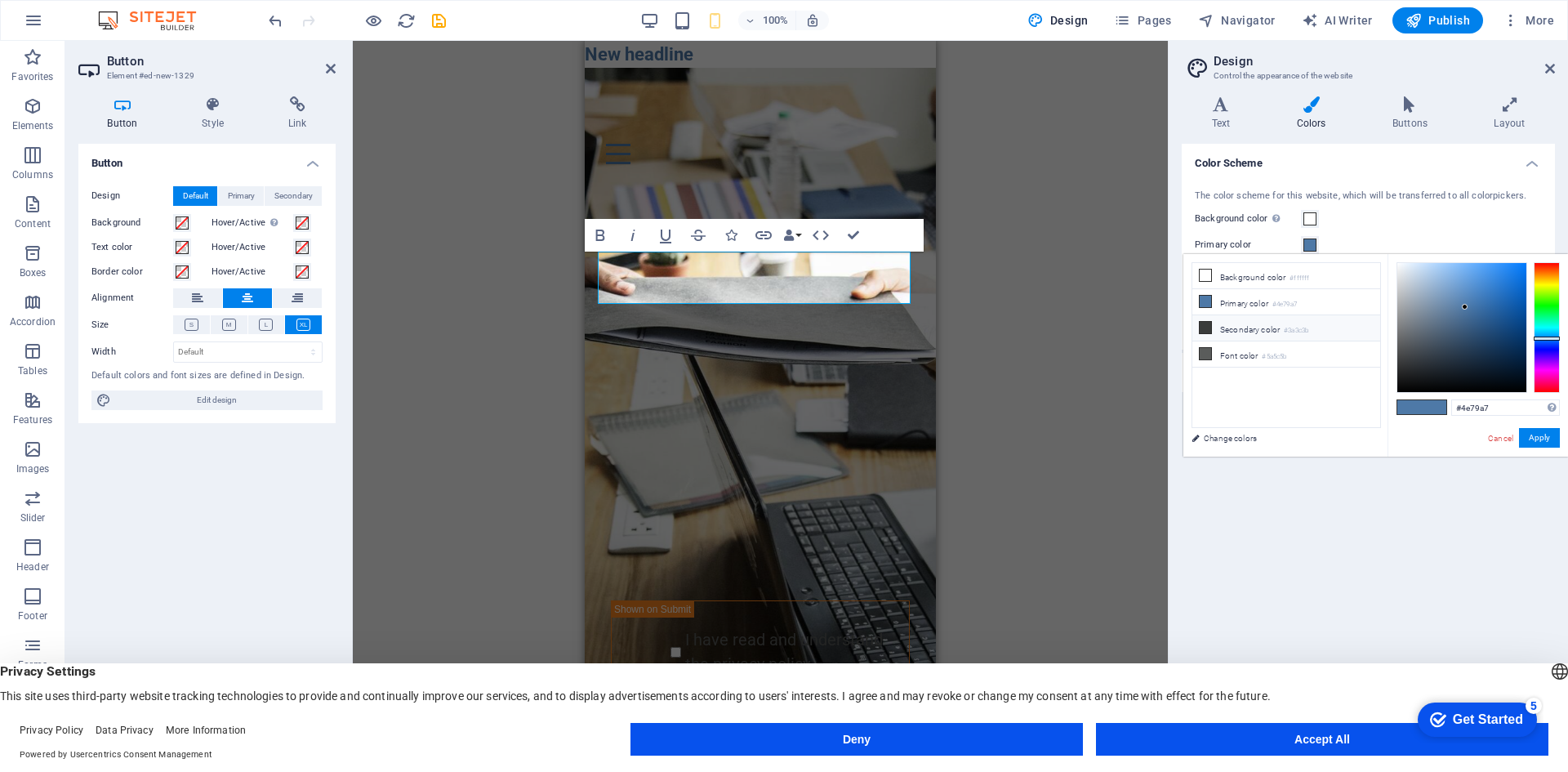
click at [1260, 324] on li "Secondary color #3a3c3b" at bounding box center [1286, 328] width 187 height 26
type input "#3a3c3b"
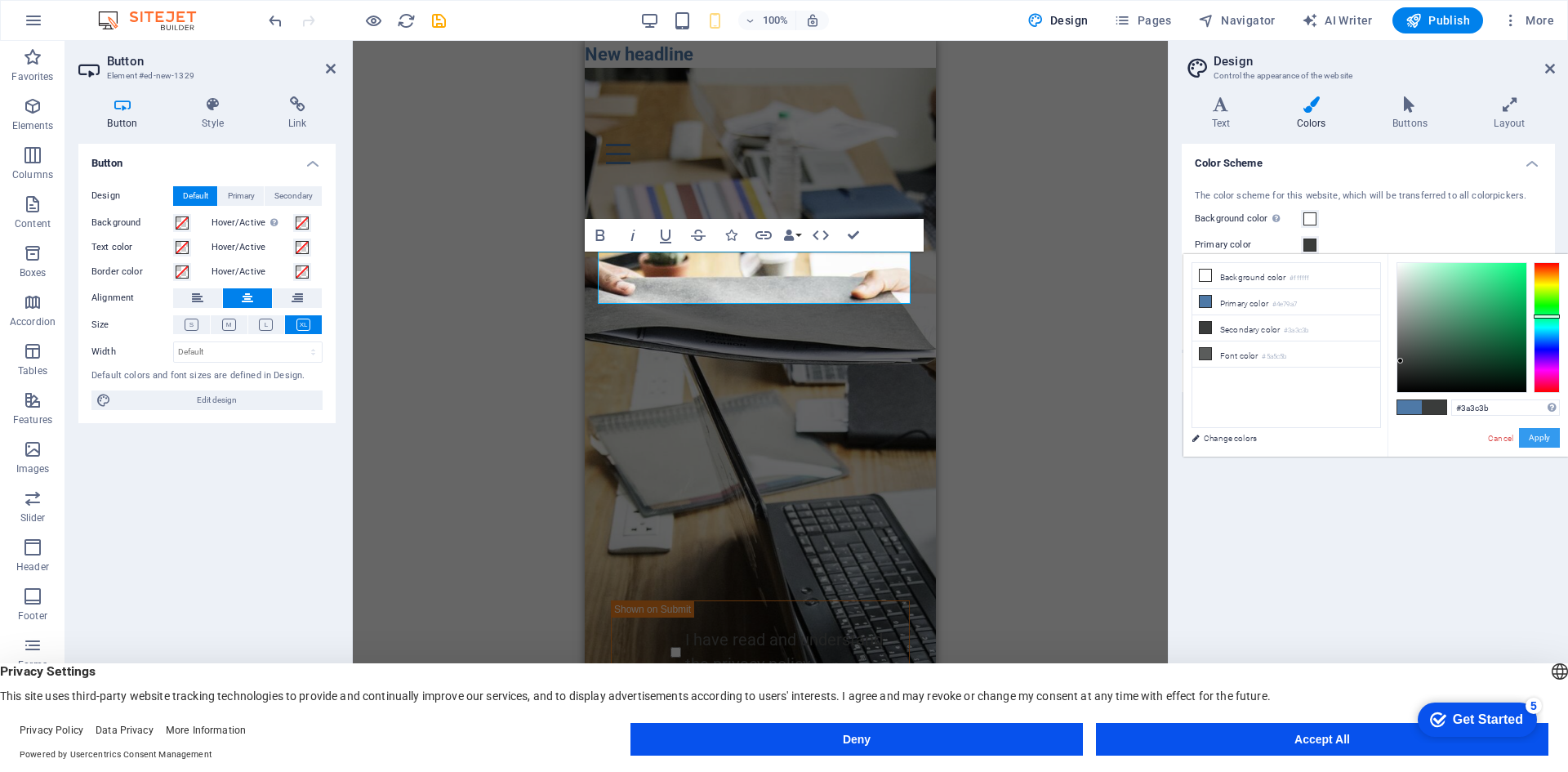
click at [1537, 432] on button "Apply" at bounding box center [1539, 437] width 41 height 20
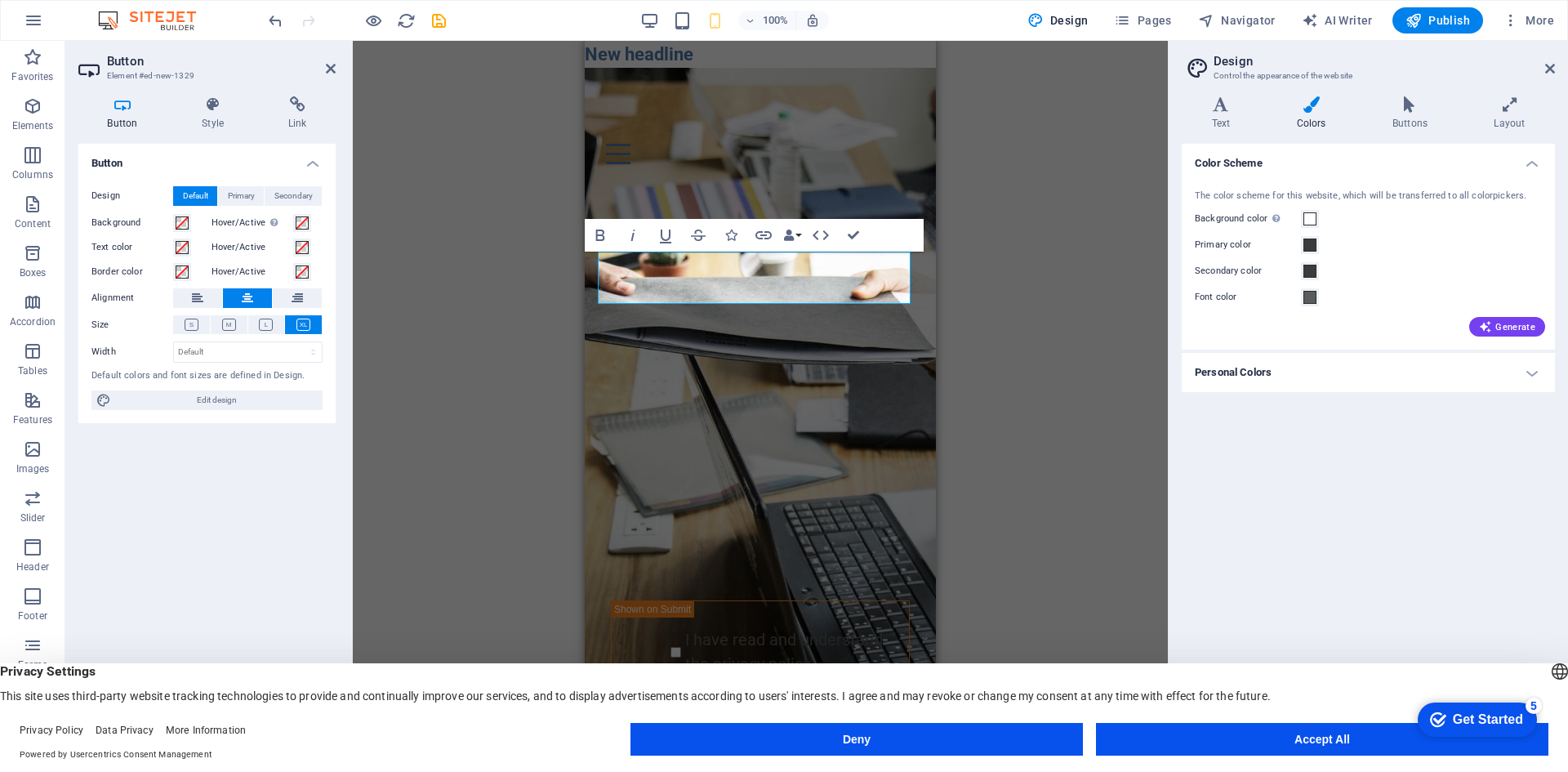
click at [1305, 374] on h4 "Personal Colors" at bounding box center [1369, 372] width 373 height 39
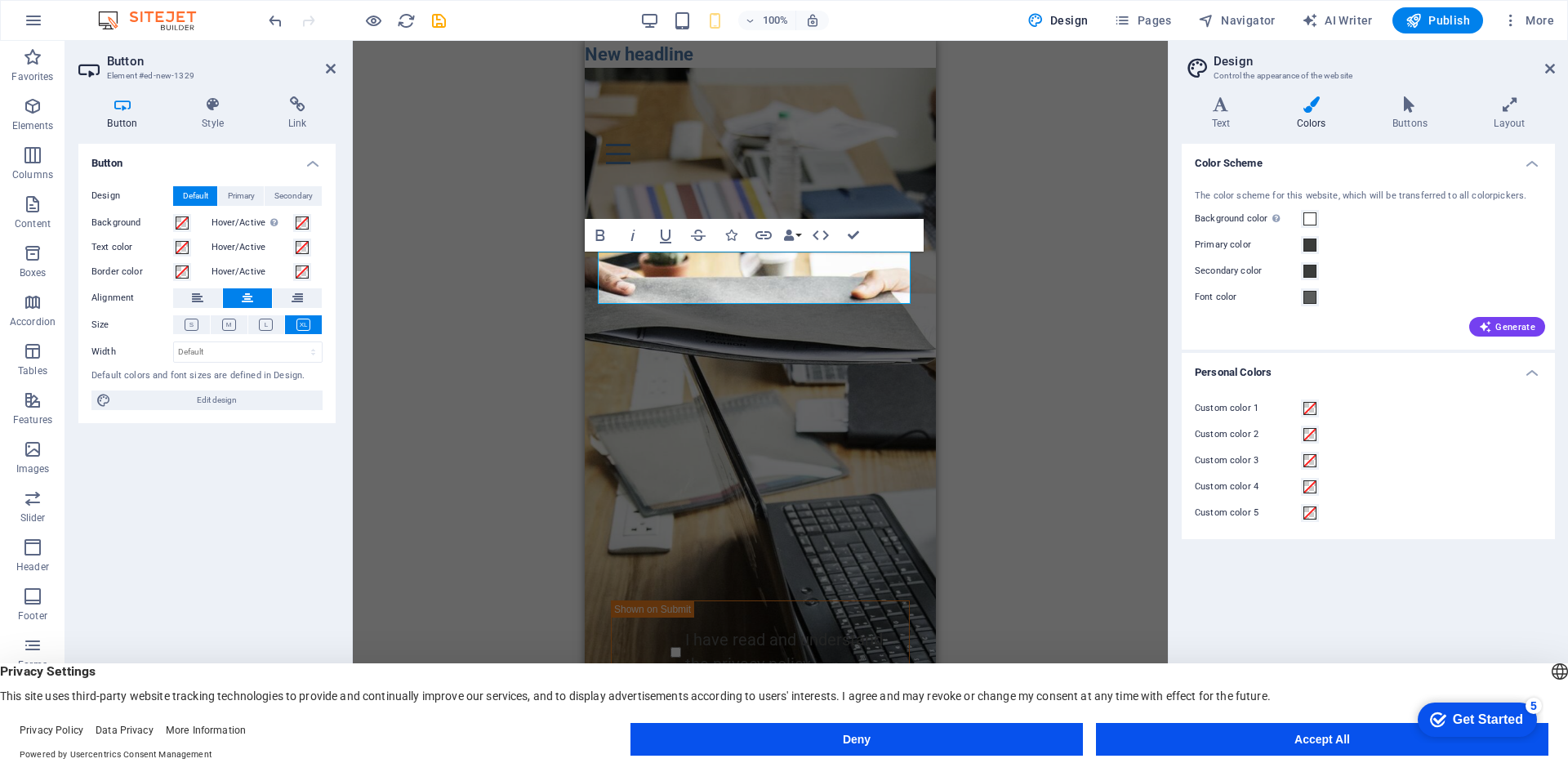
click at [1305, 374] on h4 "Personal Colors" at bounding box center [1369, 367] width 373 height 30
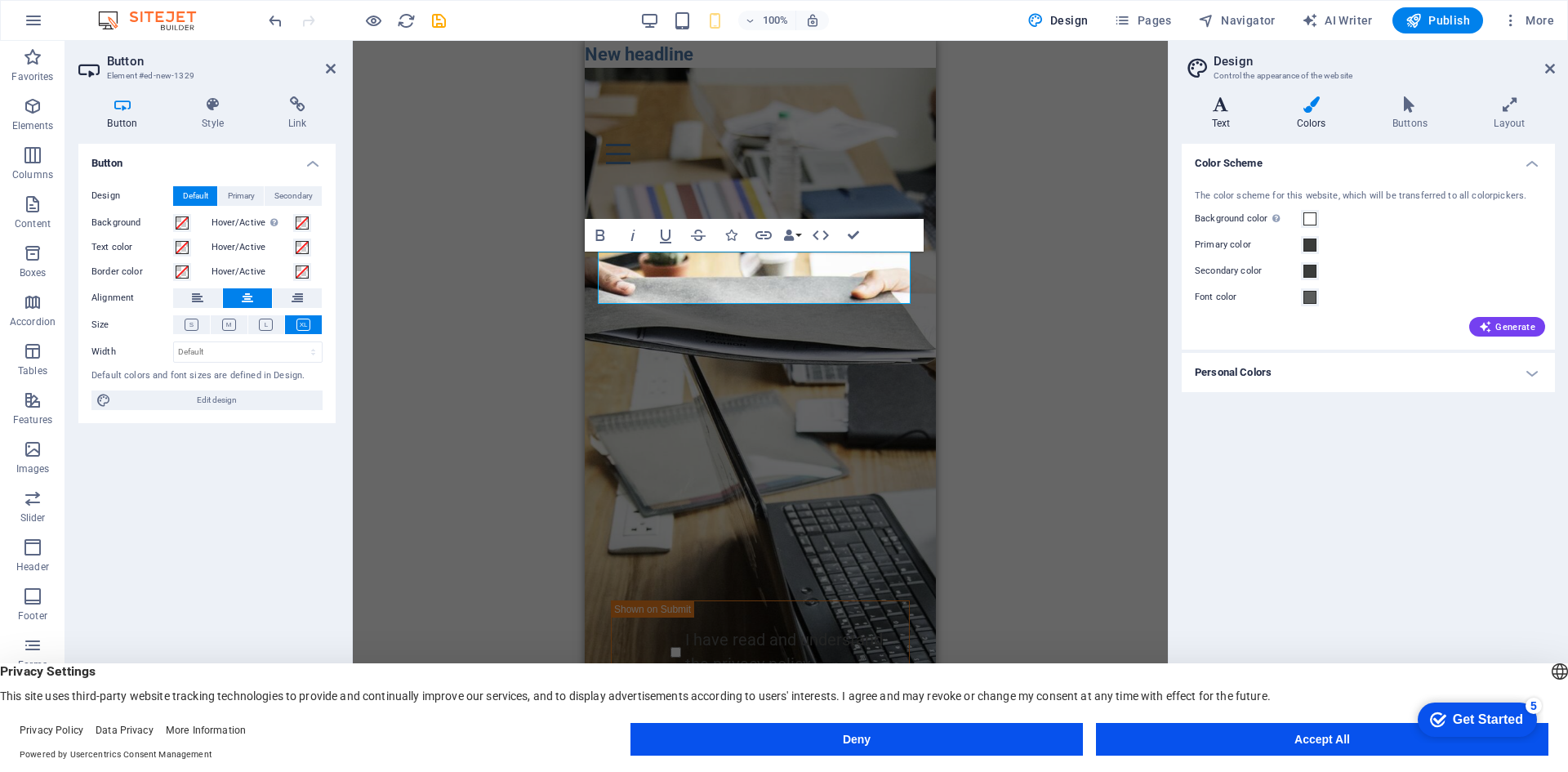
click at [1216, 122] on h4 "Text" at bounding box center [1224, 113] width 85 height 34
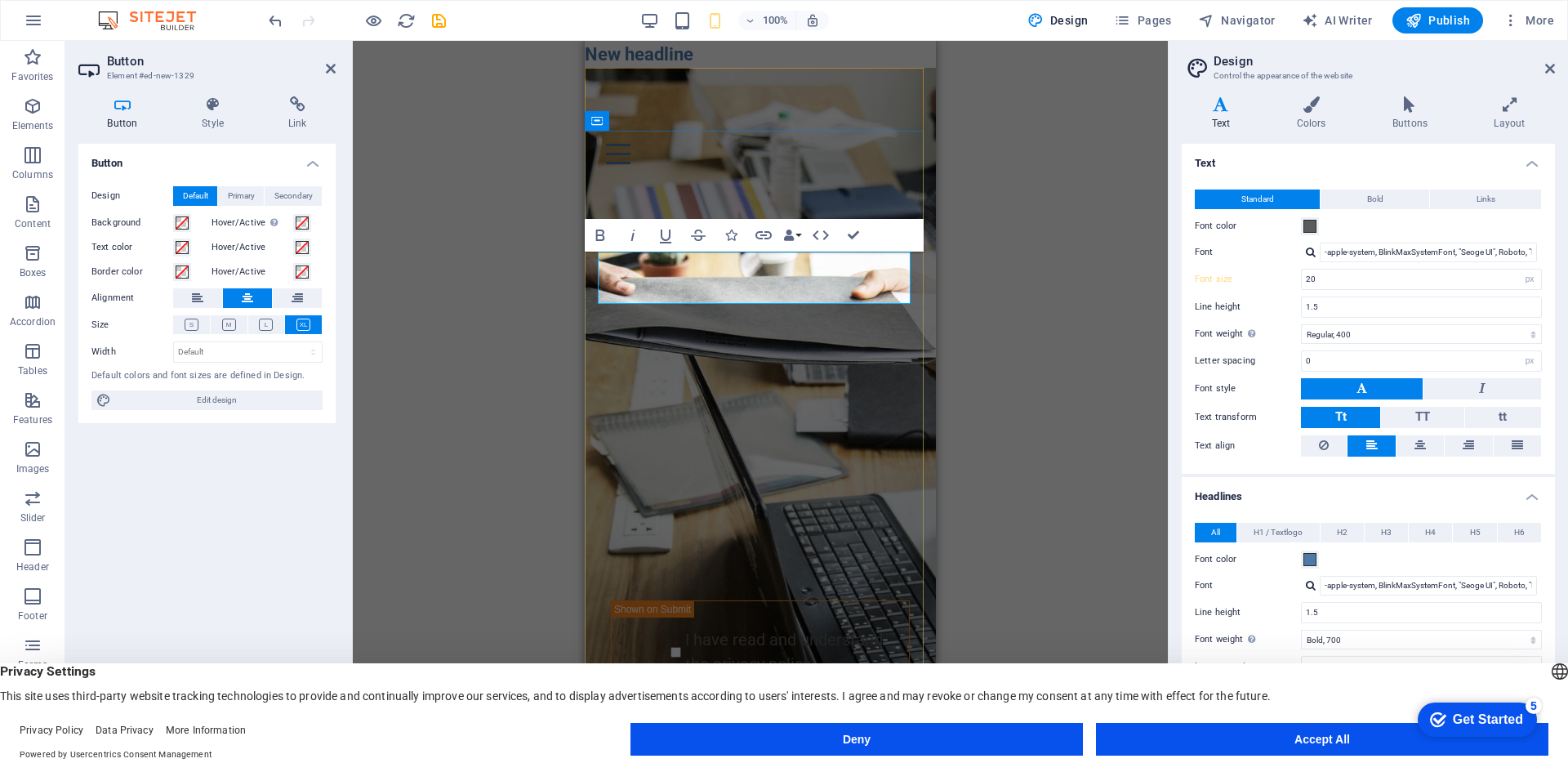
click at [790, 307] on link "Button label" at bounding box center [761, 333] width 142 height 52
drag, startPoint x: 797, startPoint y: 279, endPoint x: 722, endPoint y: 285, distance: 75.2
click at [722, 307] on link "Button label" at bounding box center [761, 333] width 142 height 52
click at [728, 359] on div at bounding box center [760, 371] width 325 height 24
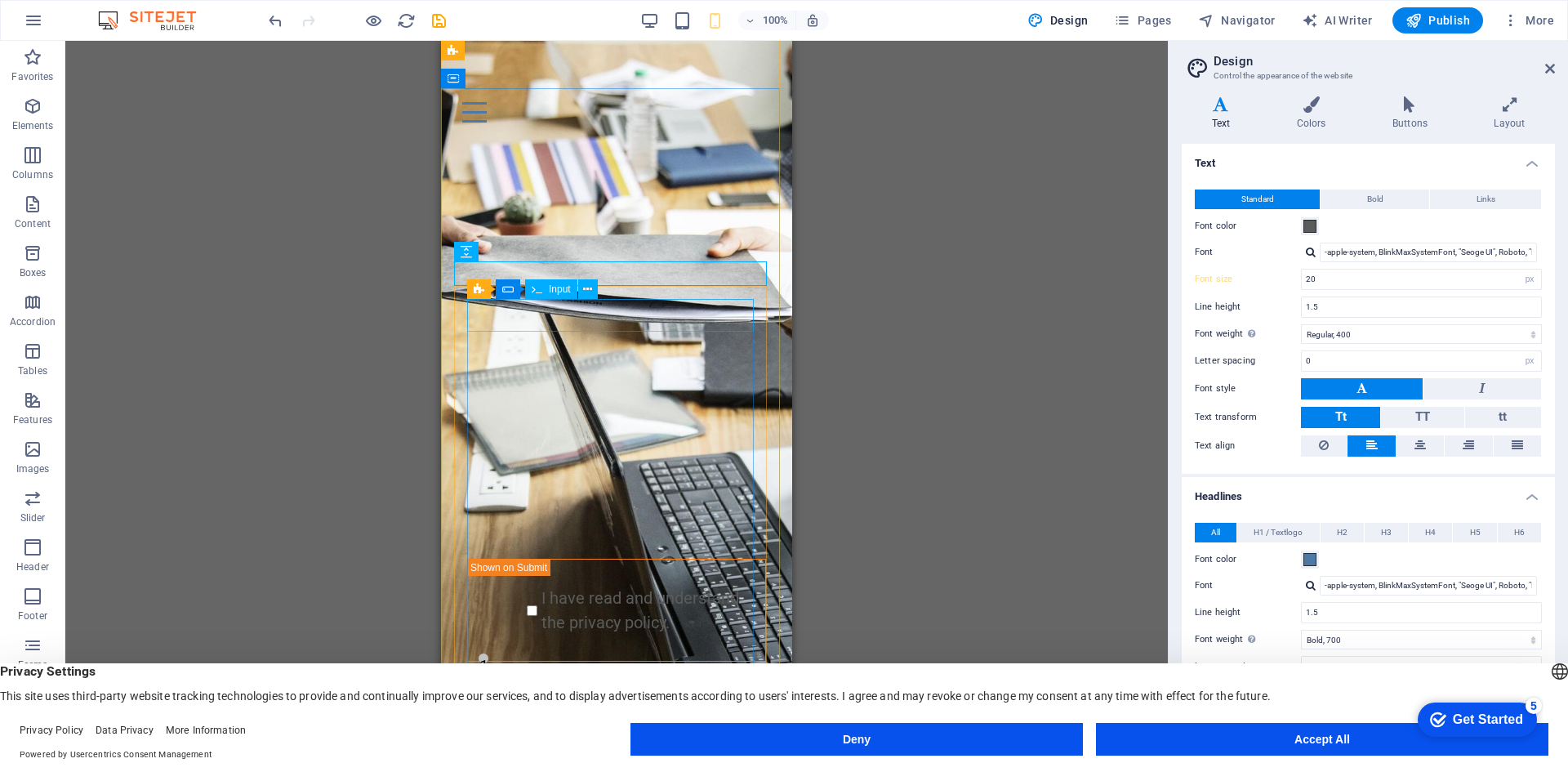
scroll to position [43, 0]
click at [710, 264] on div "Ring til os" at bounding box center [616, 290] width 325 height 52
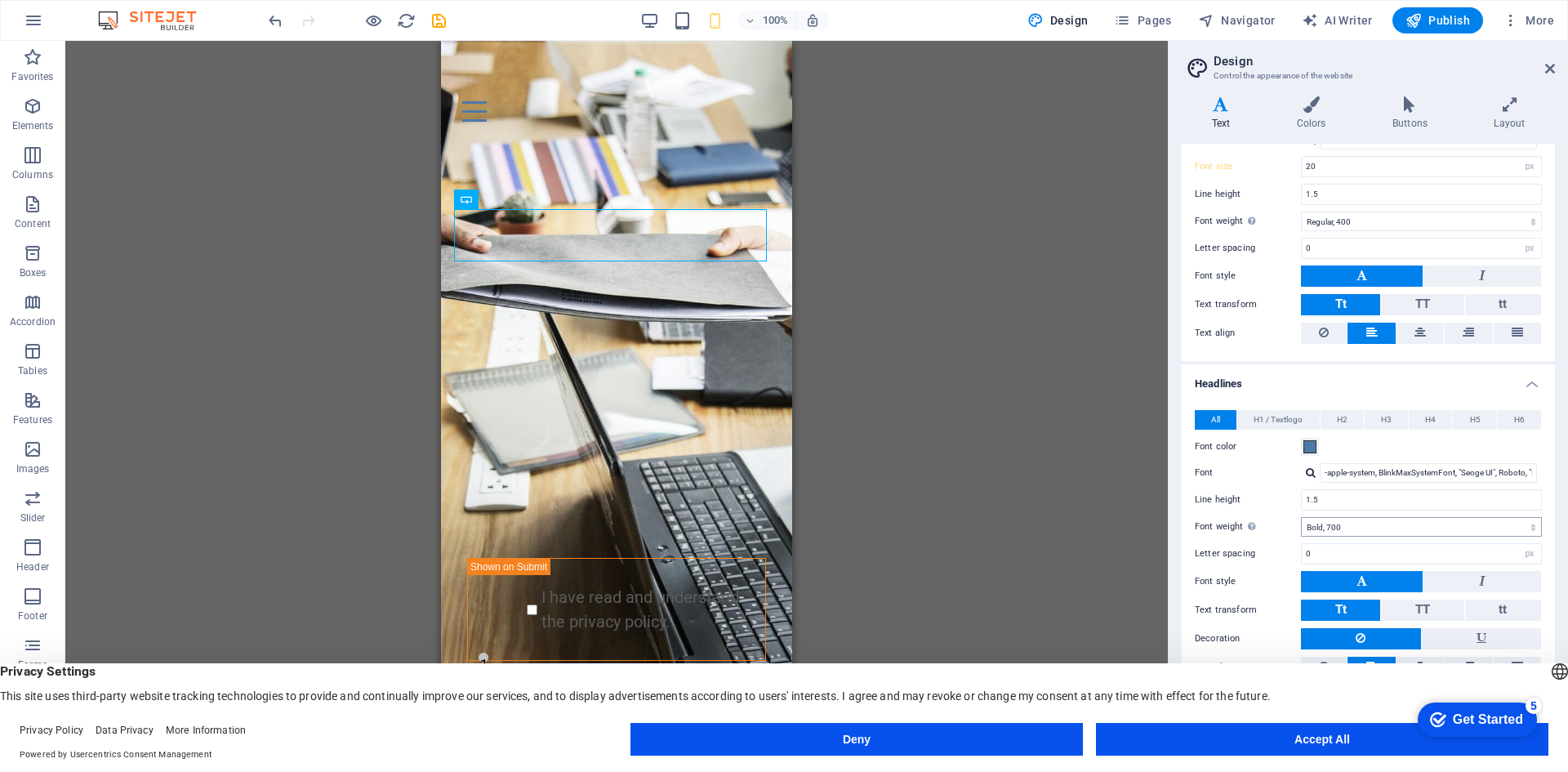
scroll to position [168, 0]
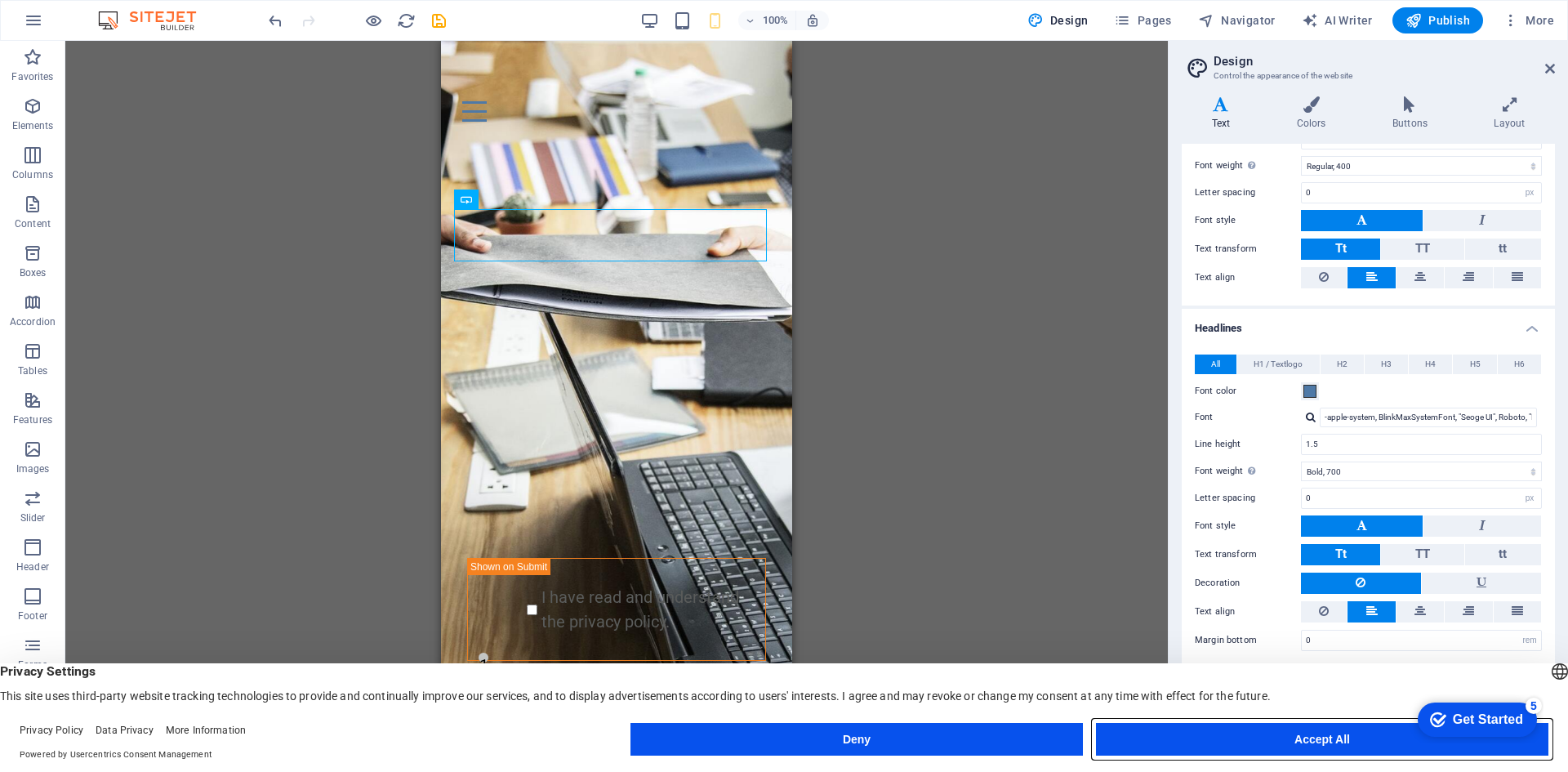
click at [1198, 735] on button "Accept All" at bounding box center [1322, 738] width 452 height 33
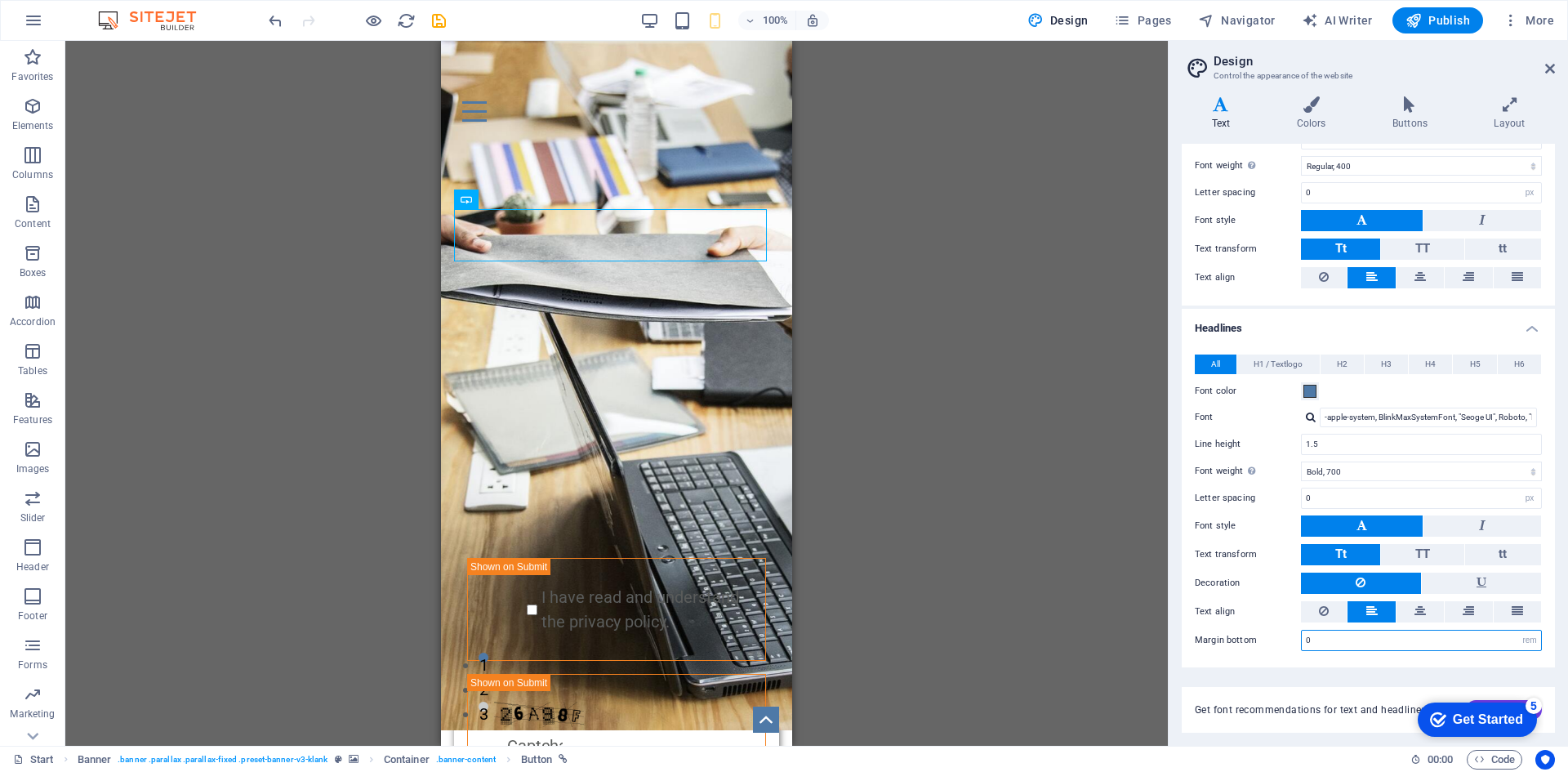
click at [1512, 642] on input "0" at bounding box center [1421, 640] width 240 height 20
click at [670, 195] on div "Vi får dig hurtigt videre, uanset hvor du er strandet." at bounding box center [616, 229] width 325 height 69
drag, startPoint x: 1347, startPoint y: 640, endPoint x: 1274, endPoint y: 642, distance: 73.0
click at [1274, 642] on div "Margin bottom 0 rem px vh" at bounding box center [1369, 640] width 347 height 21
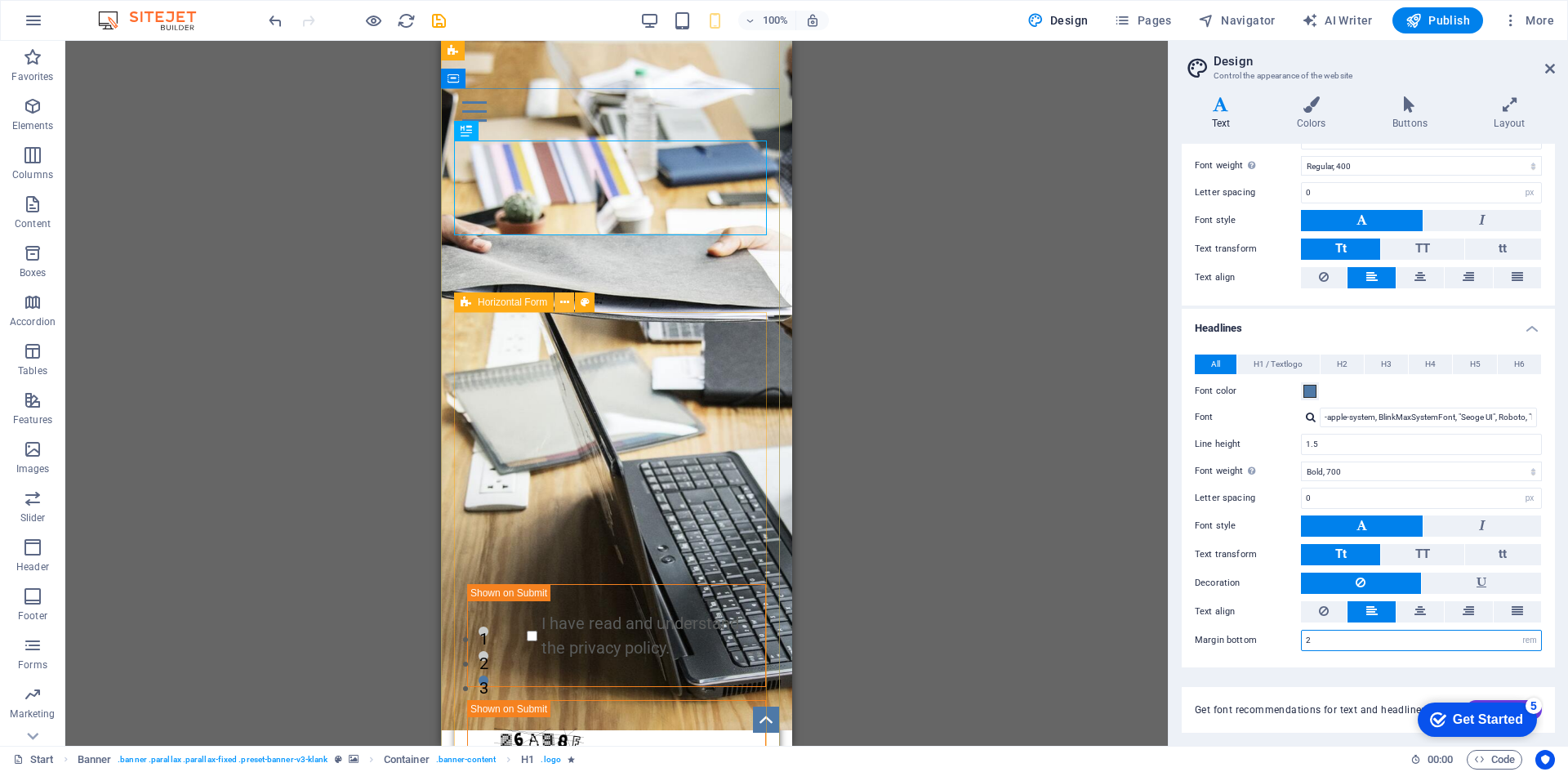
type input "2"
click at [561, 302] on icon at bounding box center [565, 302] width 9 height 17
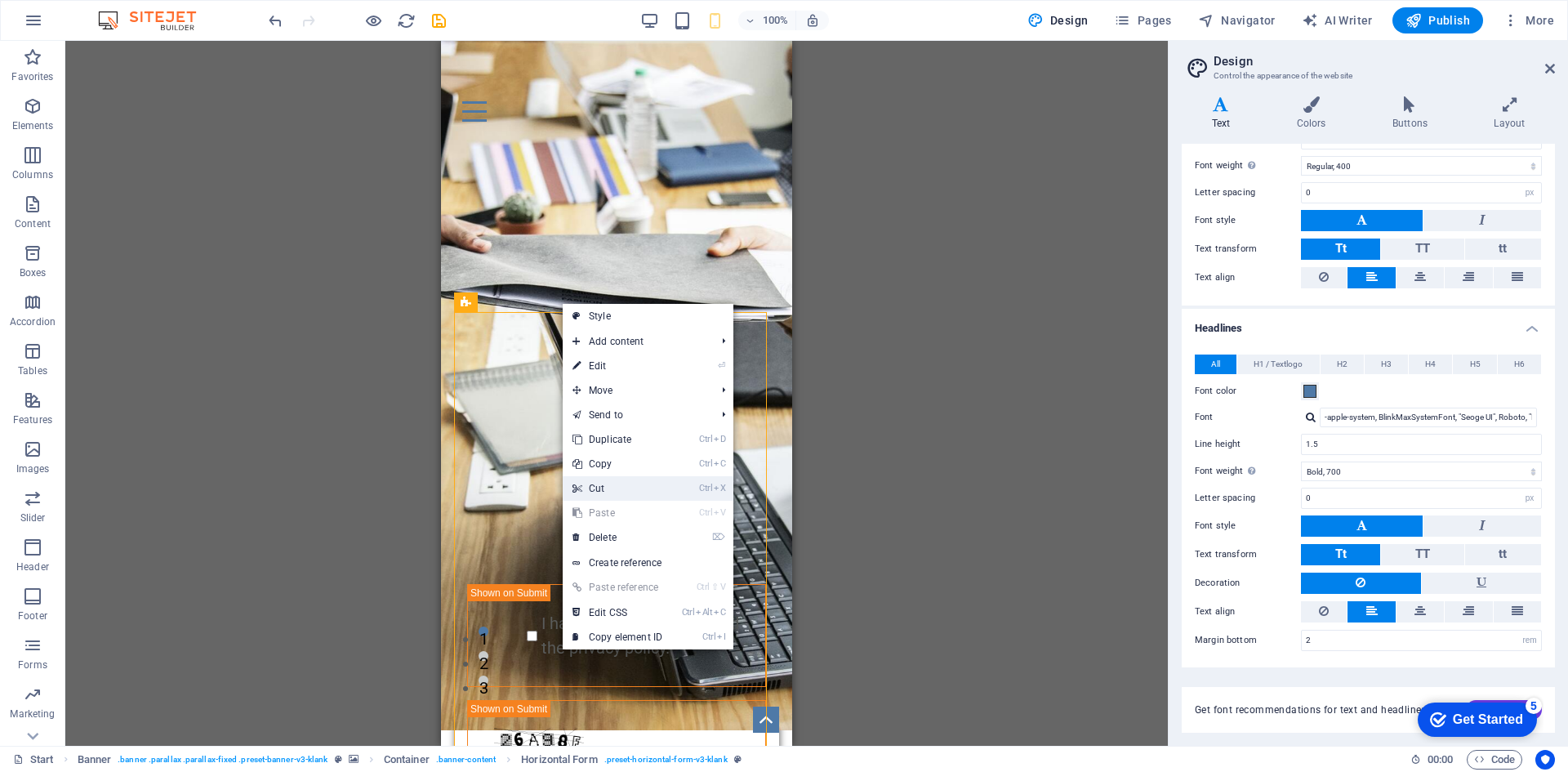
click at [634, 489] on link "Ctrl X Cut" at bounding box center [617, 489] width 109 height 24
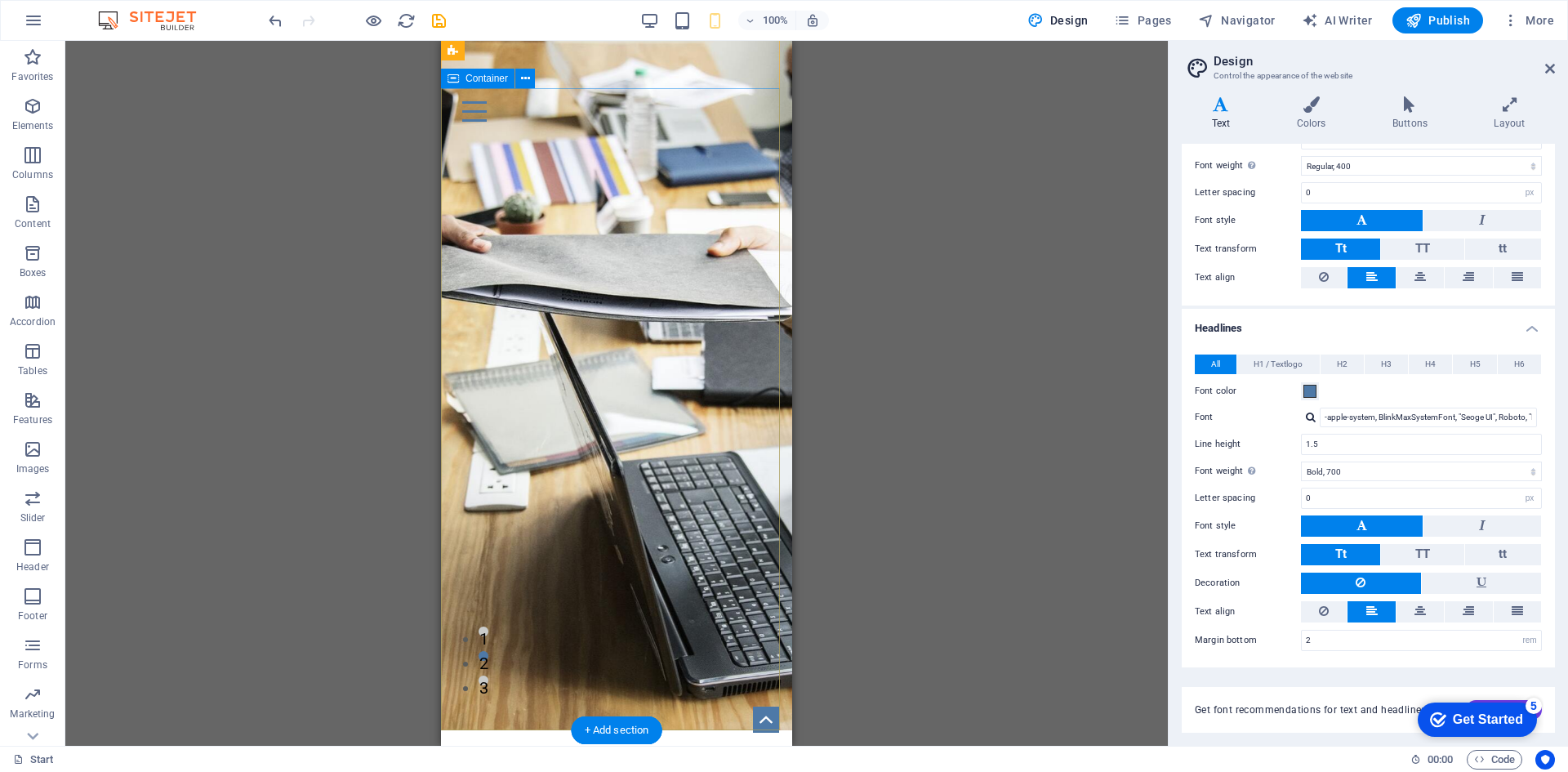
click at [677, 237] on div "Vi får dig hurtigt videre, uanset hvor du er strandet. Ring til os" at bounding box center [616, 281] width 351 height 276
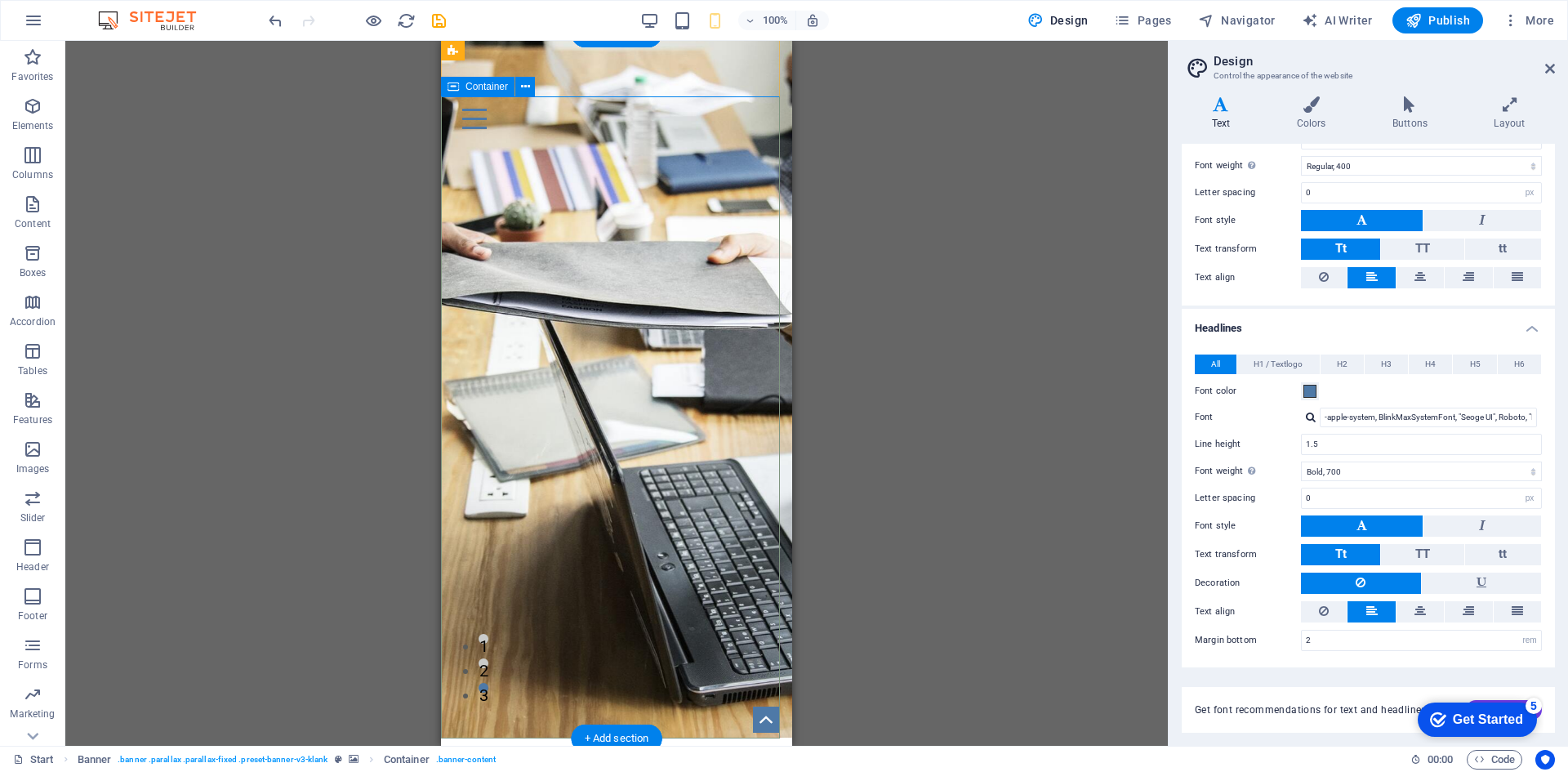
scroll to position [61, 0]
click at [675, 244] on div "Vi får dig hurtigt videre, uanset hvor du er strandet. Ring til os" at bounding box center [616, 289] width 351 height 276
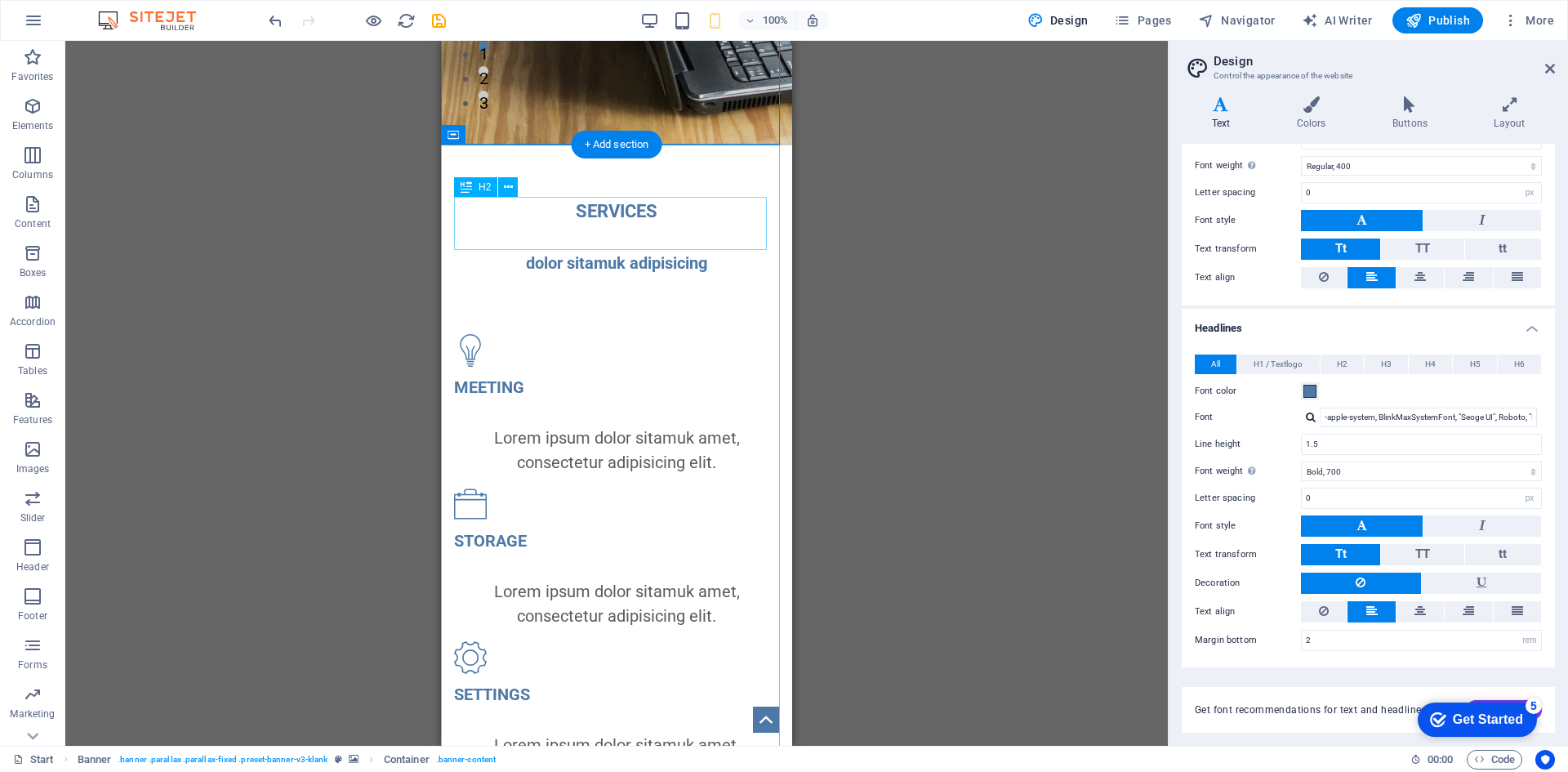
scroll to position [655, 0]
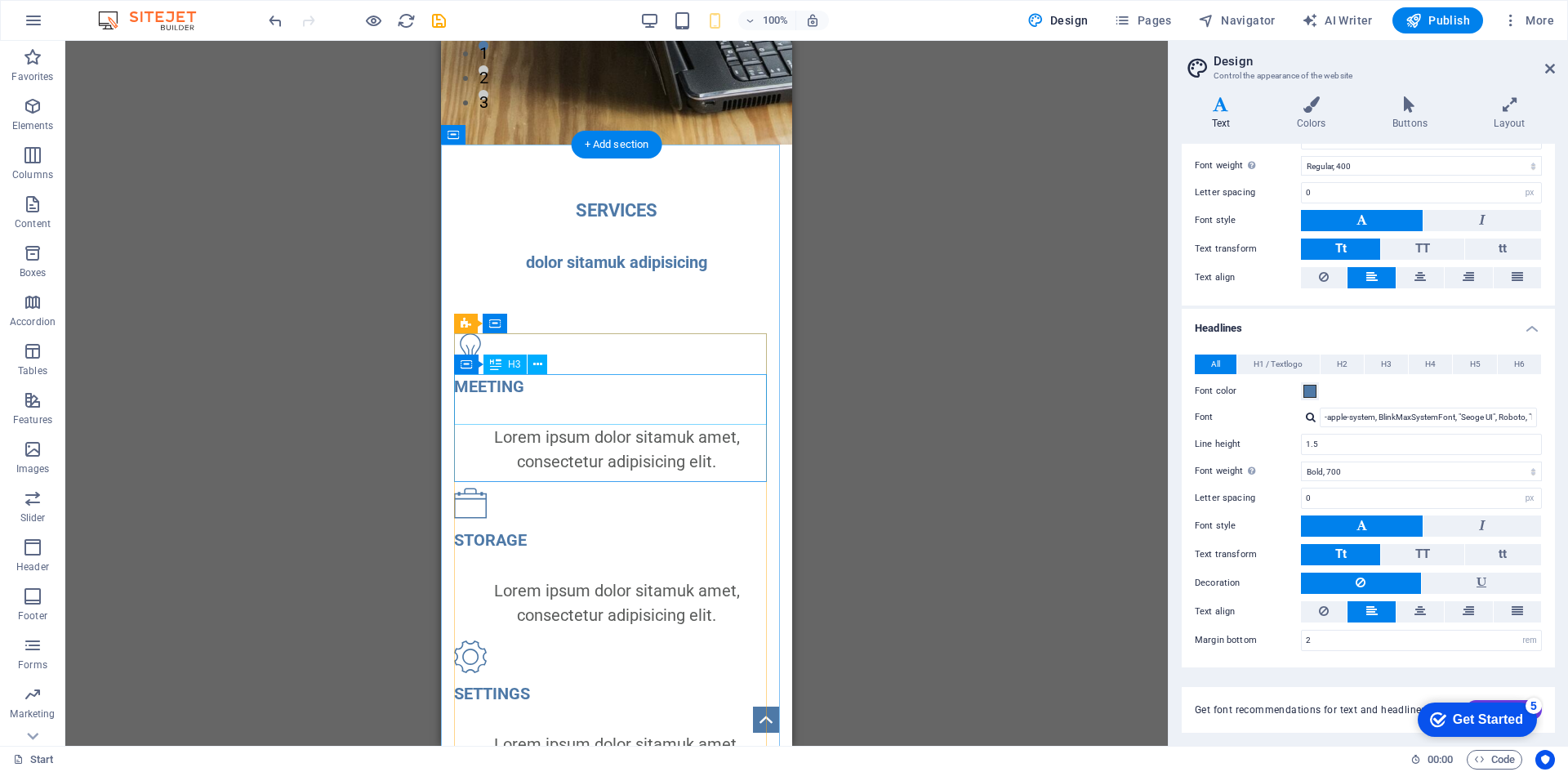
click at [543, 389] on div "MEETING" at bounding box center [616, 386] width 325 height 24
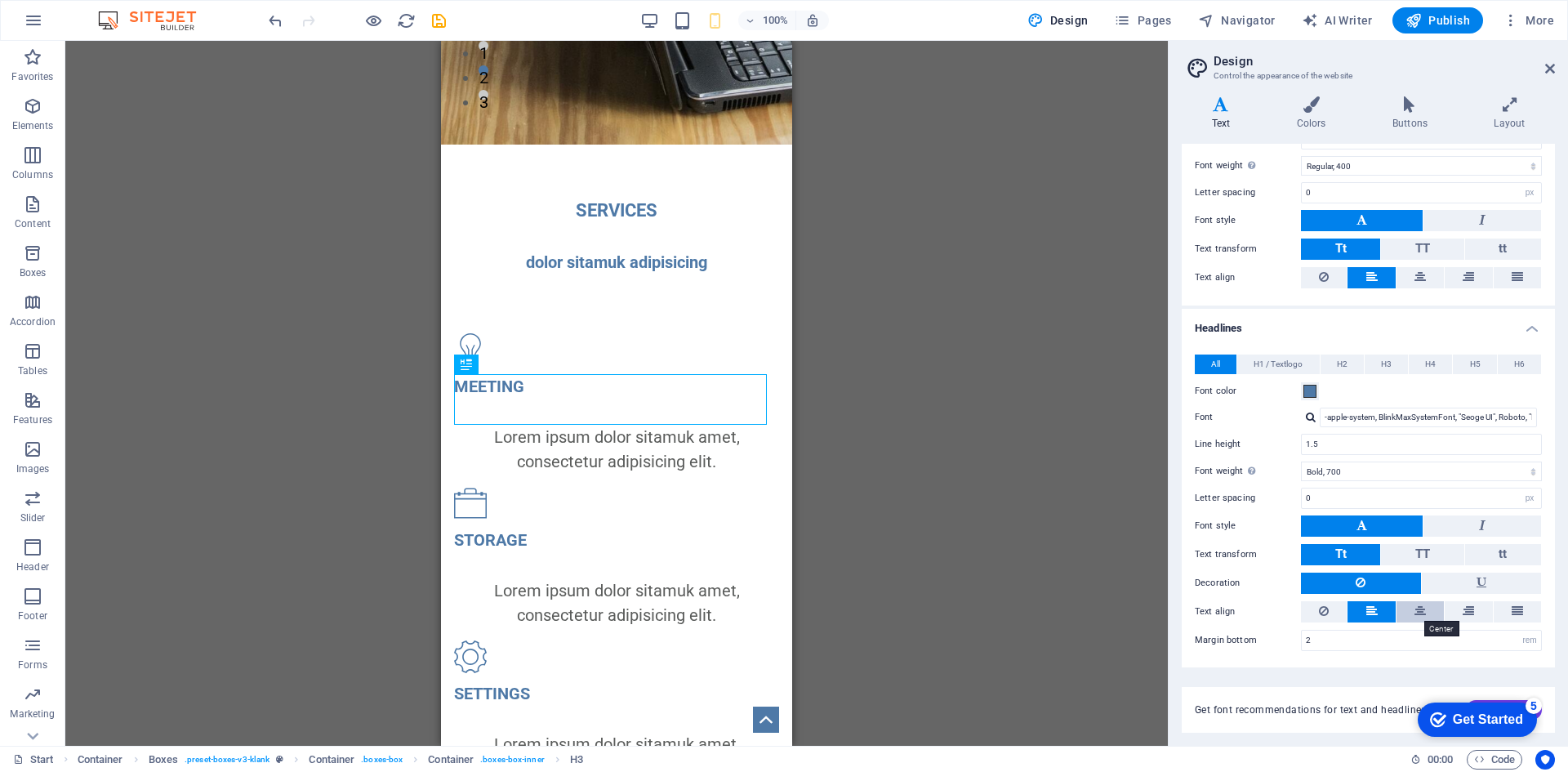
click at [1417, 616] on icon at bounding box center [1420, 611] width 11 height 20
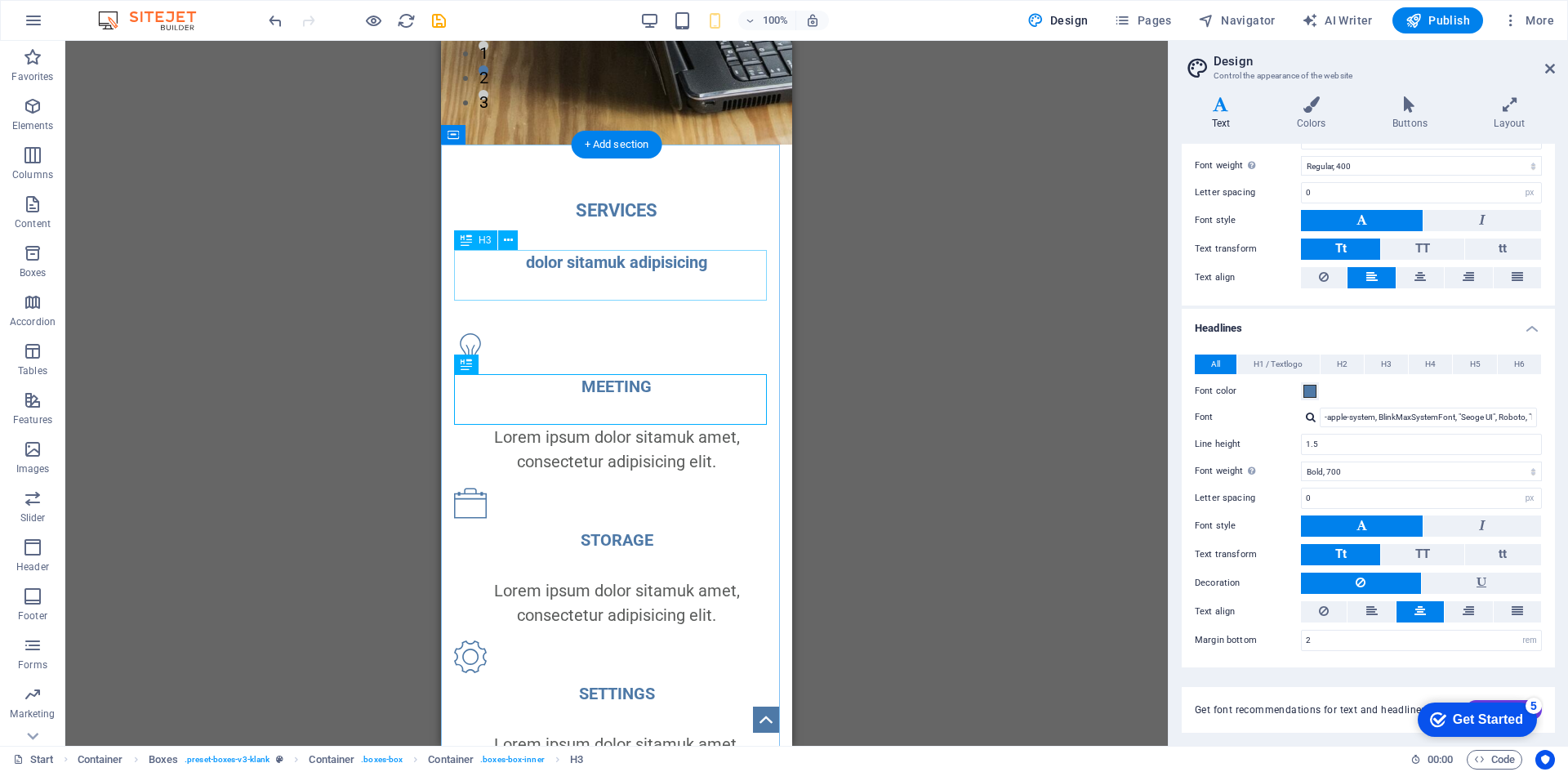
click at [653, 271] on div "dolor sitamuk adipisicing" at bounding box center [616, 262] width 325 height 24
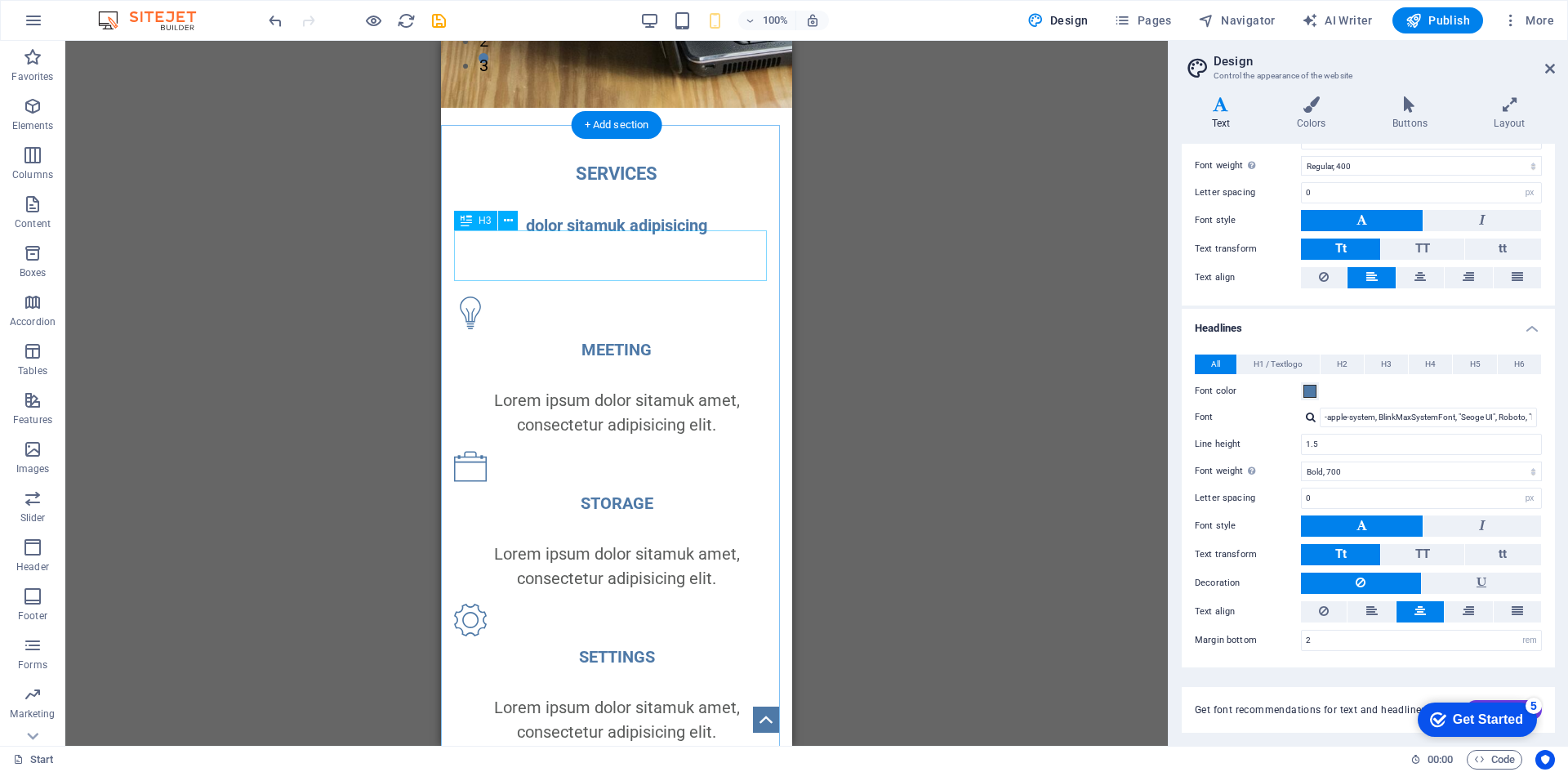
scroll to position [690, 0]
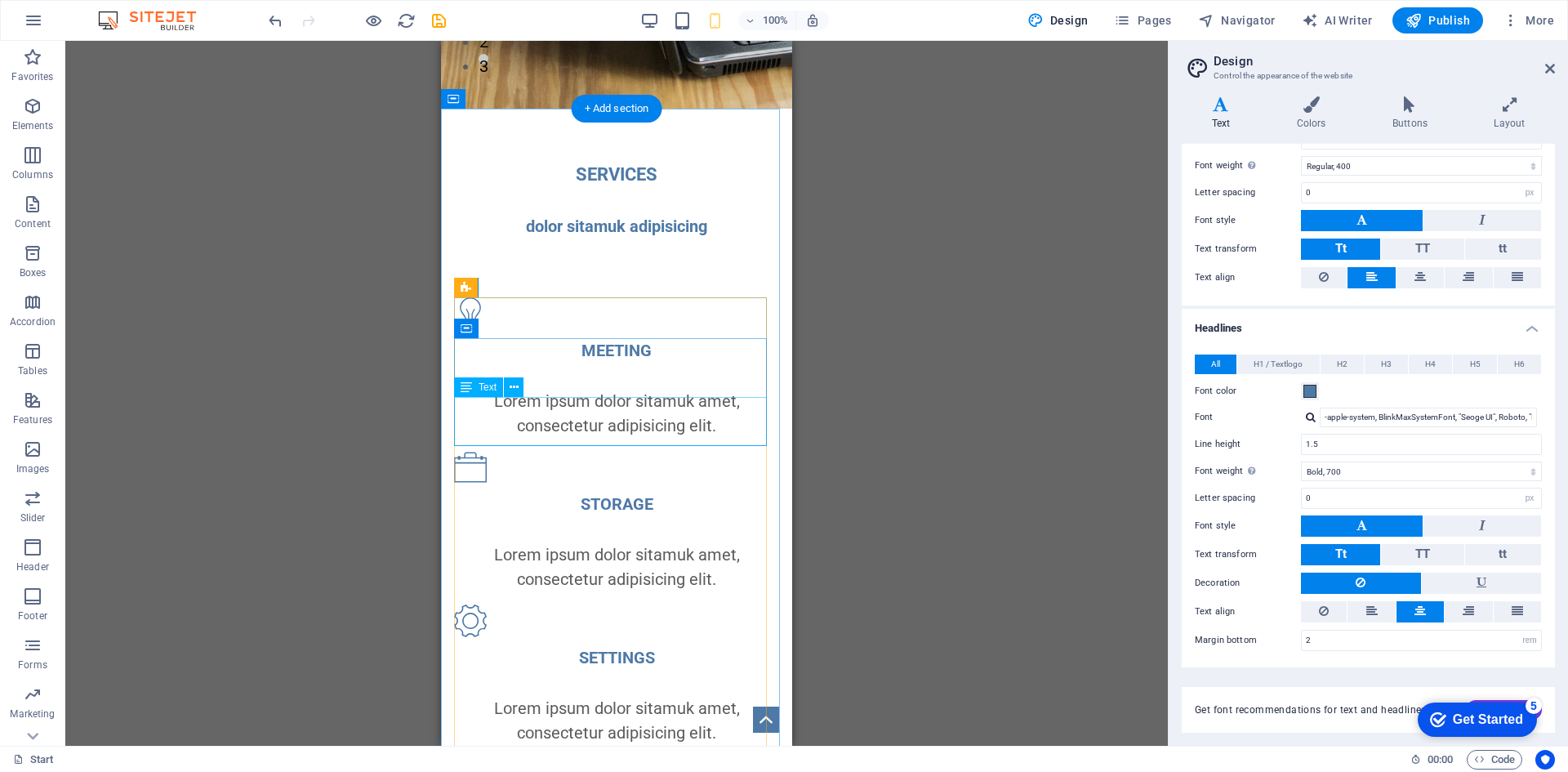
click at [593, 419] on div "Lorem ipsum dolor sitamuk amet, consectetur adipisicing elit." at bounding box center [616, 413] width 325 height 49
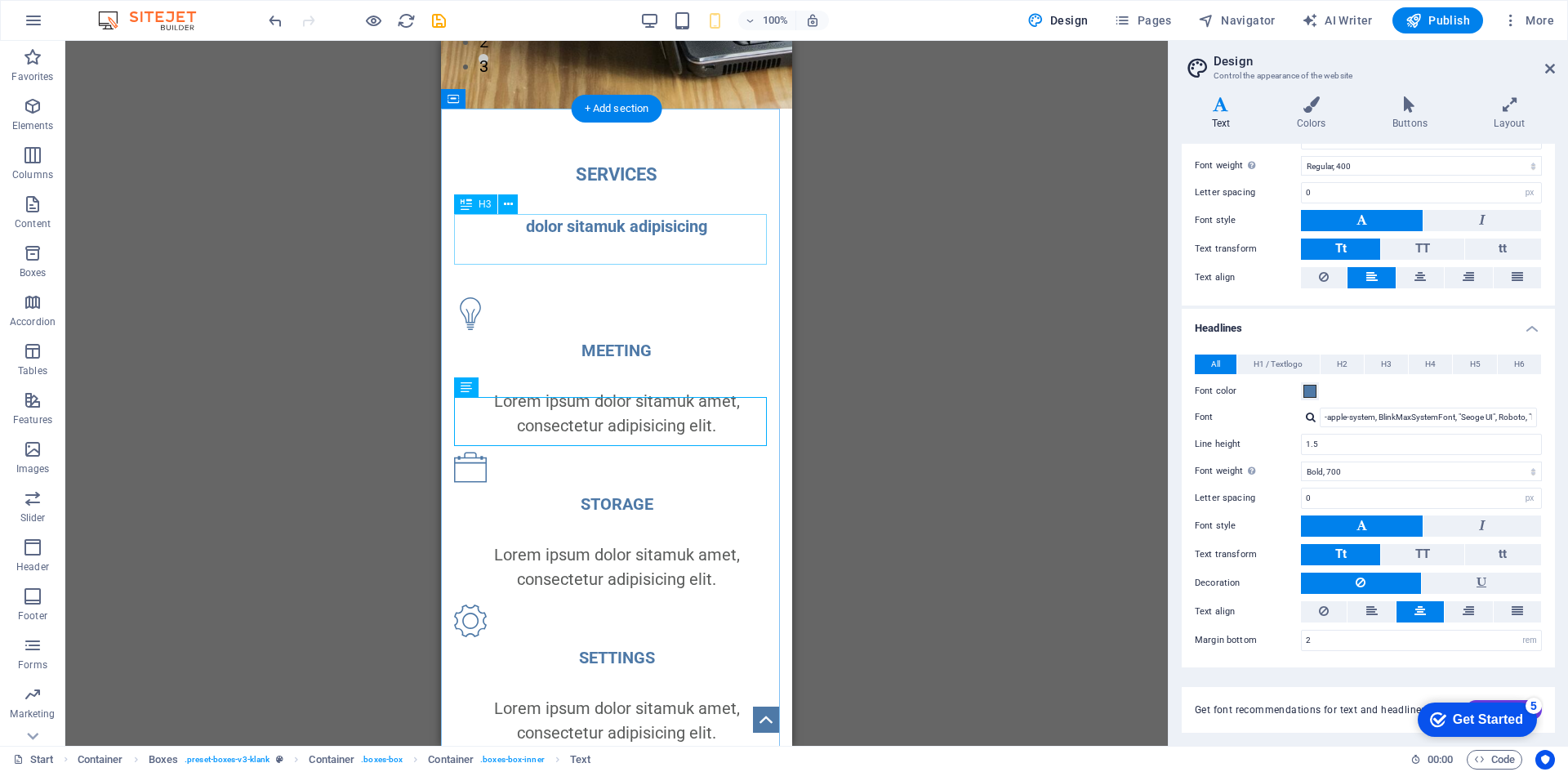
click at [695, 218] on div "dolor sitamuk adipisicing" at bounding box center [616, 227] width 325 height 24
click at [699, 228] on div "dolor sitamuk adipisicing" at bounding box center [616, 227] width 325 height 24
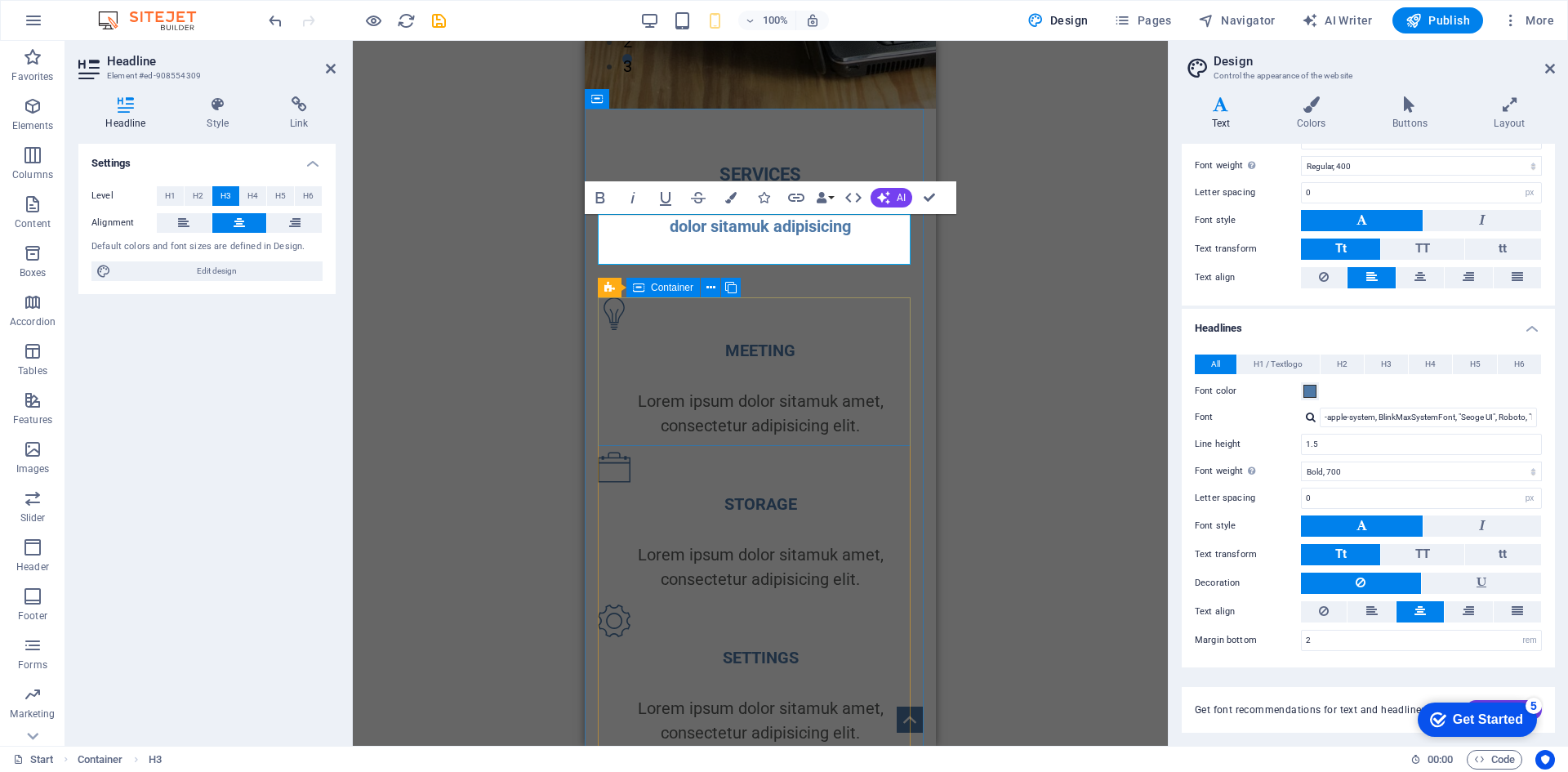
click at [681, 333] on div "MEETING Lorem ipsum dolor sitamuk amet, consectetur adipisicing elit." at bounding box center [760, 367] width 325 height 141
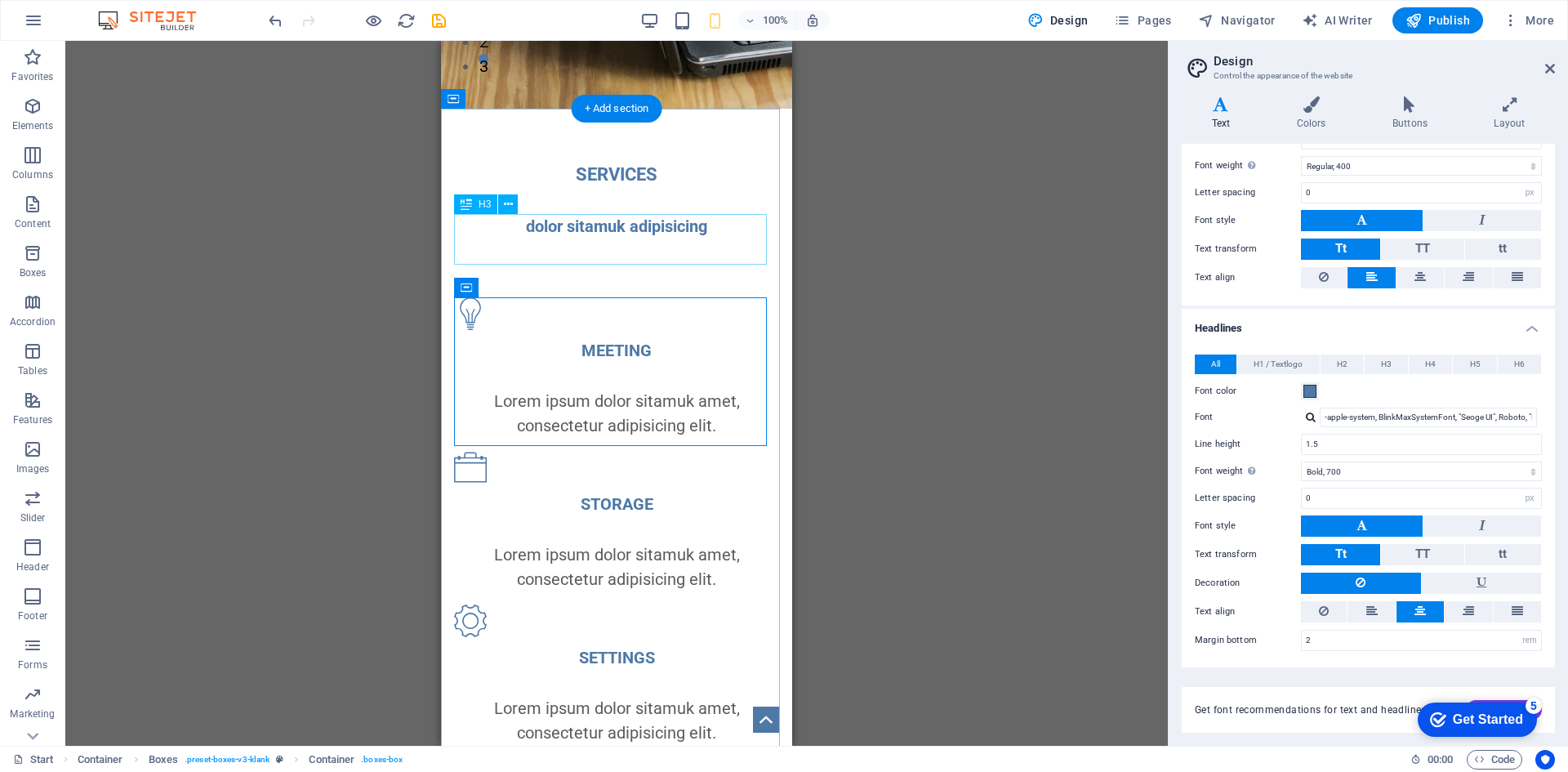
click at [614, 239] on div "dolor sitamuk adipisicing" at bounding box center [616, 227] width 325 height 24
click at [670, 239] on div "dolor sitamuk adipisicing" at bounding box center [616, 227] width 325 height 24
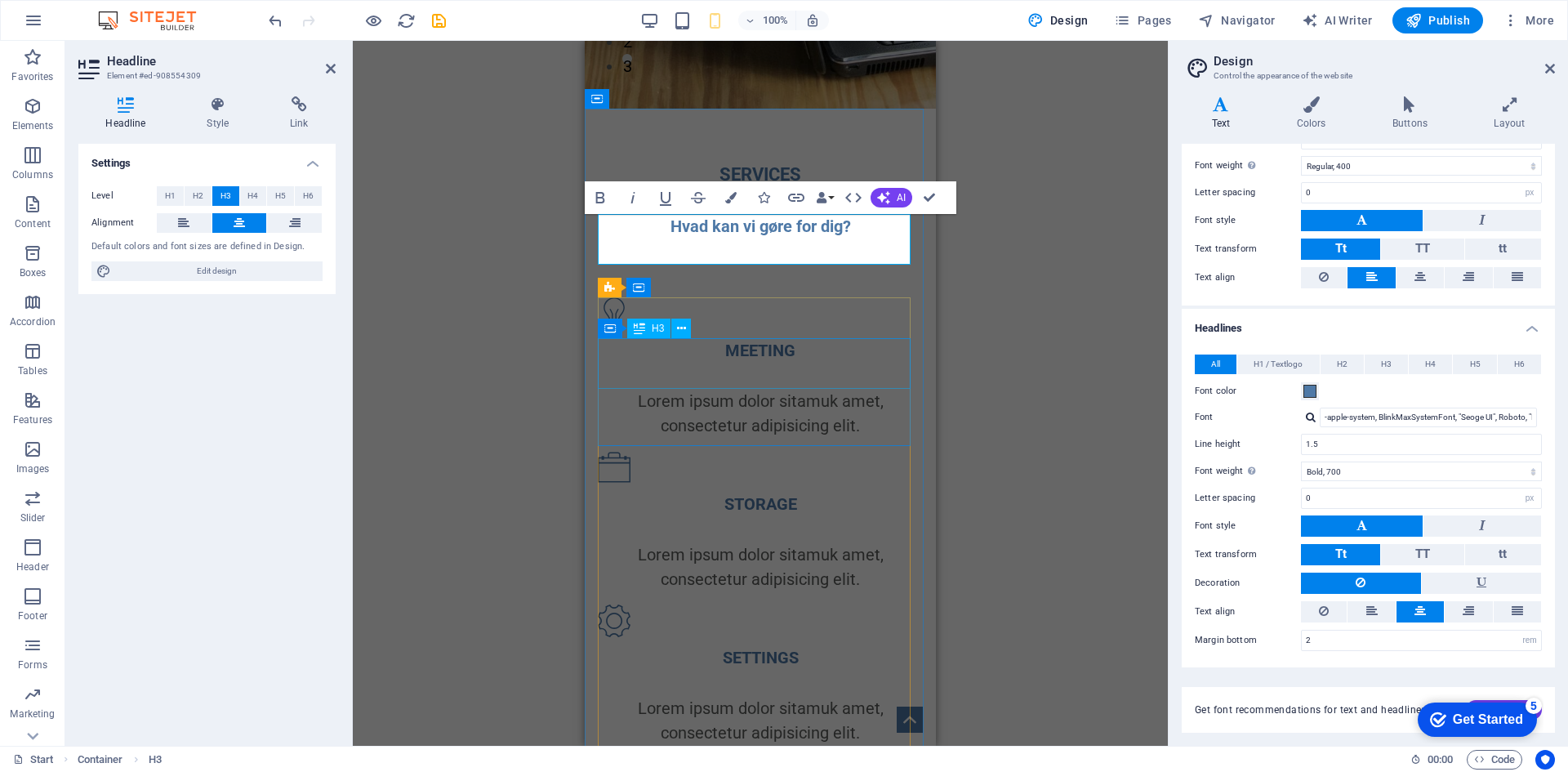
click at [744, 344] on div "MEETING" at bounding box center [760, 351] width 325 height 24
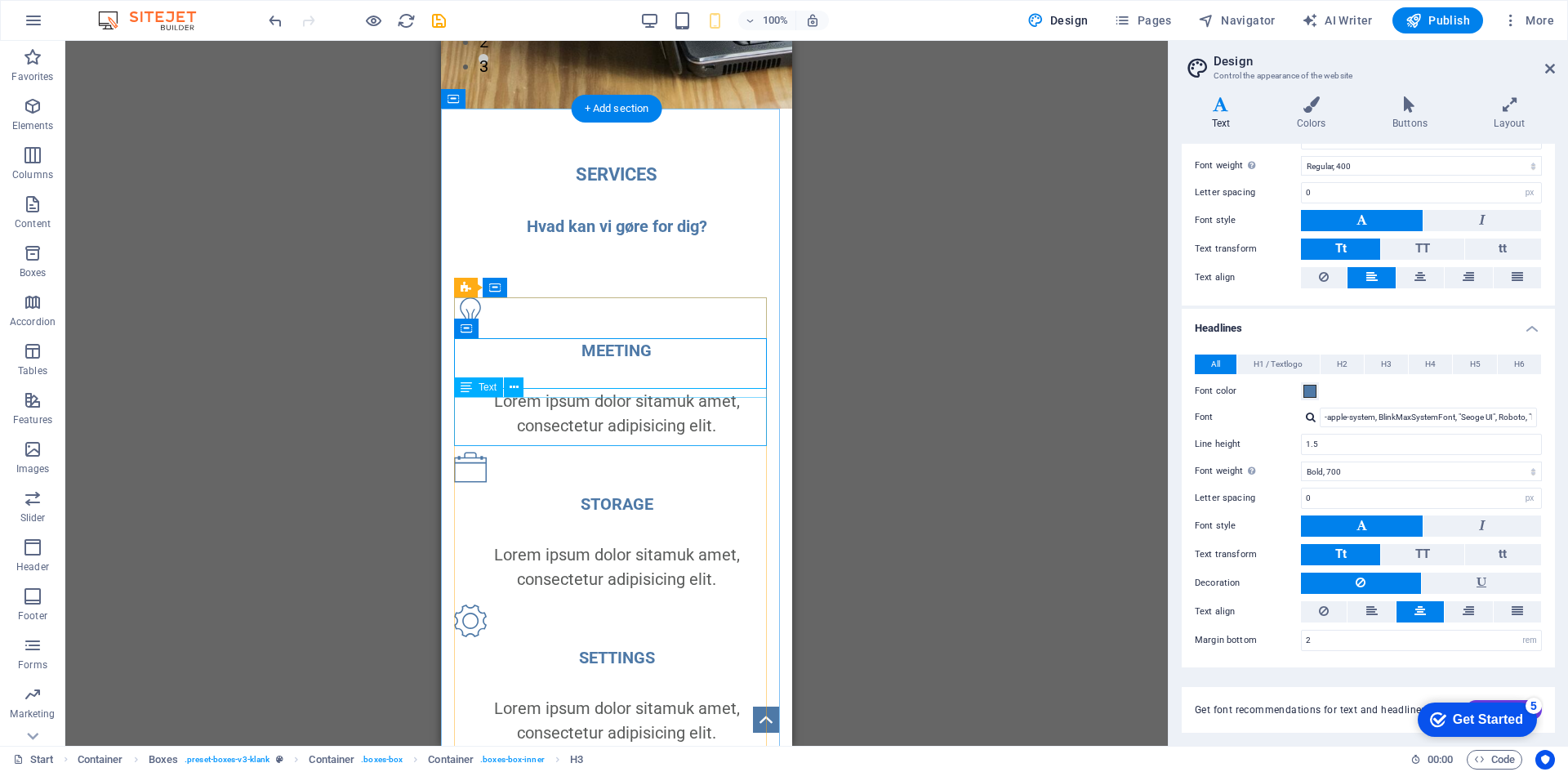
click at [684, 412] on div "Lorem ipsum dolor sitamuk amet, consectetur adipisicing elit." at bounding box center [616, 413] width 325 height 49
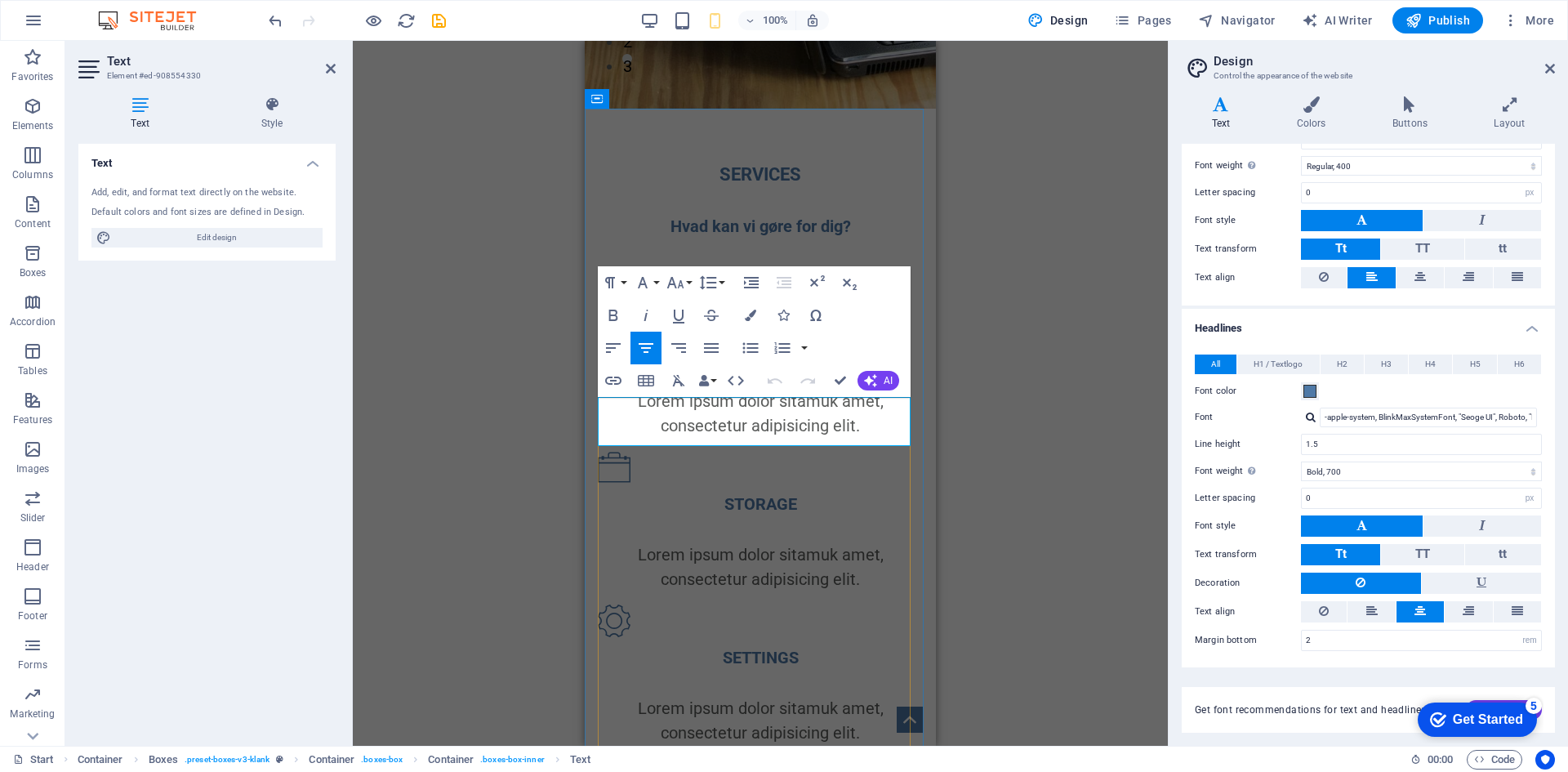
click at [684, 412] on p "Lorem ipsum dolor sitamuk amet, consectetur adipisicing elit." at bounding box center [760, 413] width 325 height 49
drag, startPoint x: 858, startPoint y: 432, endPoint x: 612, endPoint y: 393, distance: 249.1
click at [612, 393] on div "MEETING Lorem ipsum dolor sitamuk amet, consectetur adipisicing elit." at bounding box center [760, 388] width 325 height 100
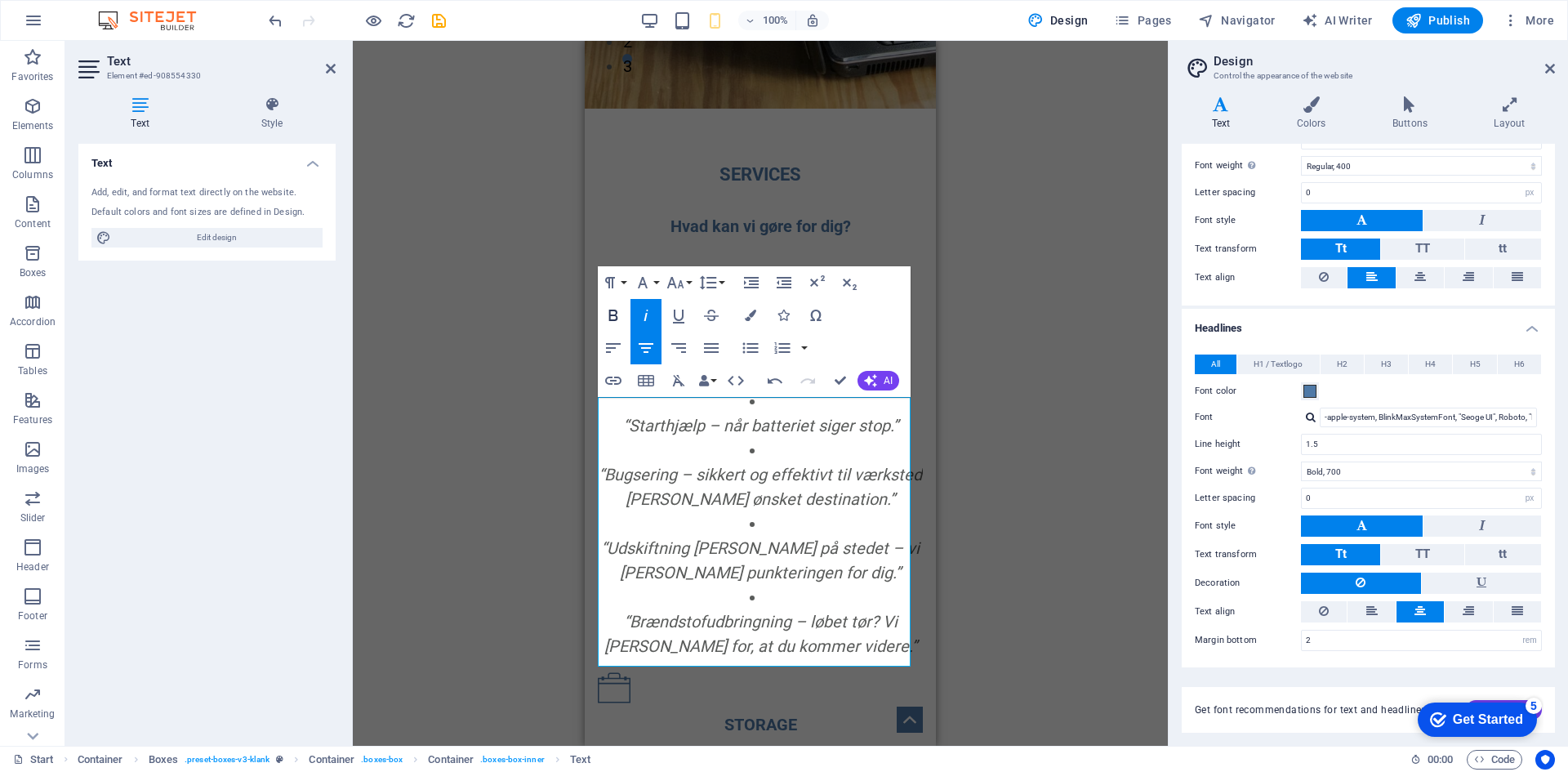
click at [623, 318] on icon "button" at bounding box center [612, 315] width 20 height 20
click at [676, 496] on p "“Bugsering – sikkert og effektivt til værksted eller ønsket destination.”" at bounding box center [760, 487] width 325 height 49
click at [779, 406] on li "“Starthjælp – når batteriet siger stop.”" at bounding box center [760, 413] width 325 height 49
click at [775, 407] on li "​ ​ “Starthjælp – når batteriet siger stop.”" at bounding box center [760, 413] width 325 height 49
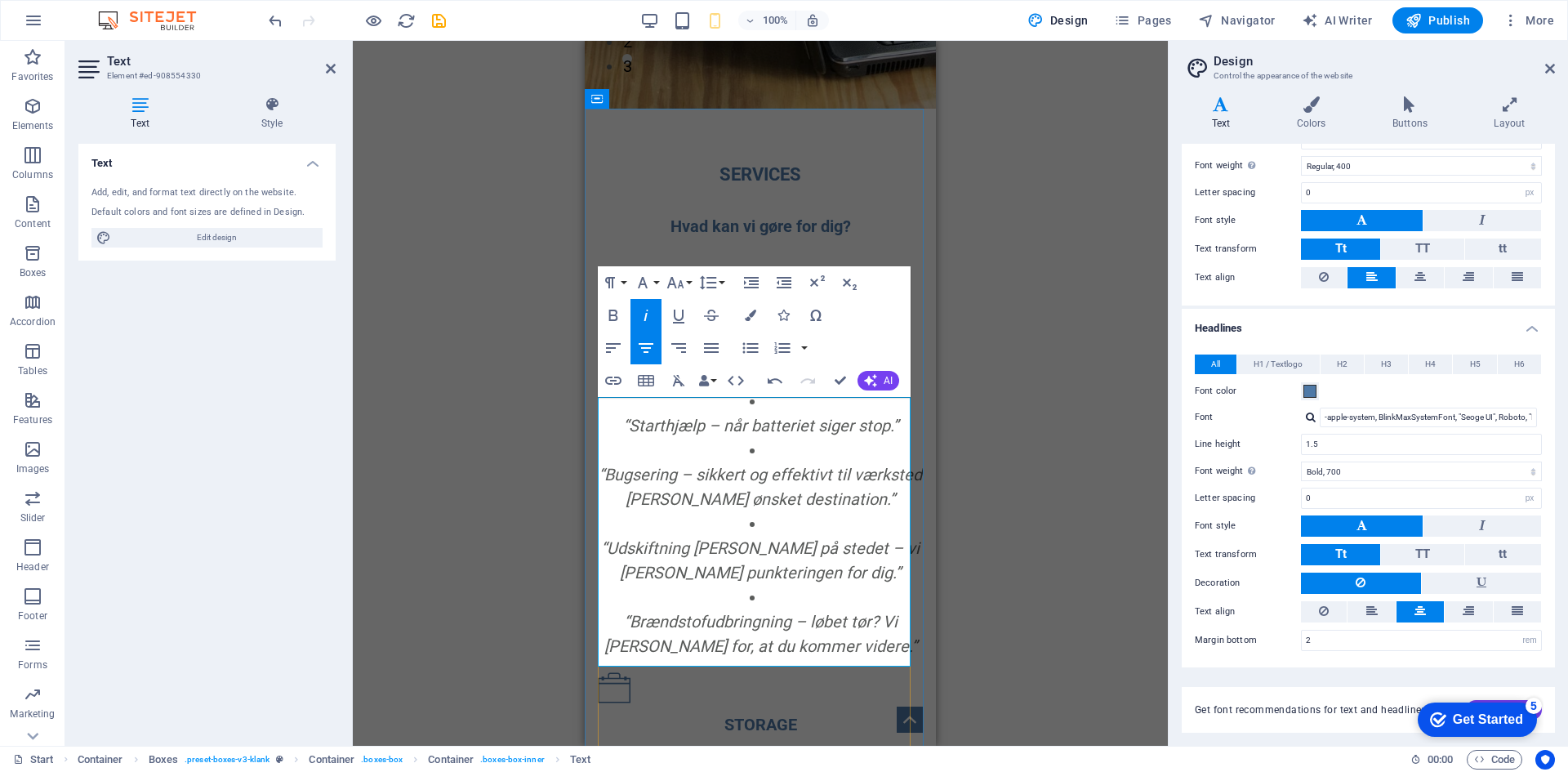
click at [810, 458] on li "“Bugsering – sikkert og effektivt til værksted eller ønsket destination.”" at bounding box center [760, 475] width 325 height 74
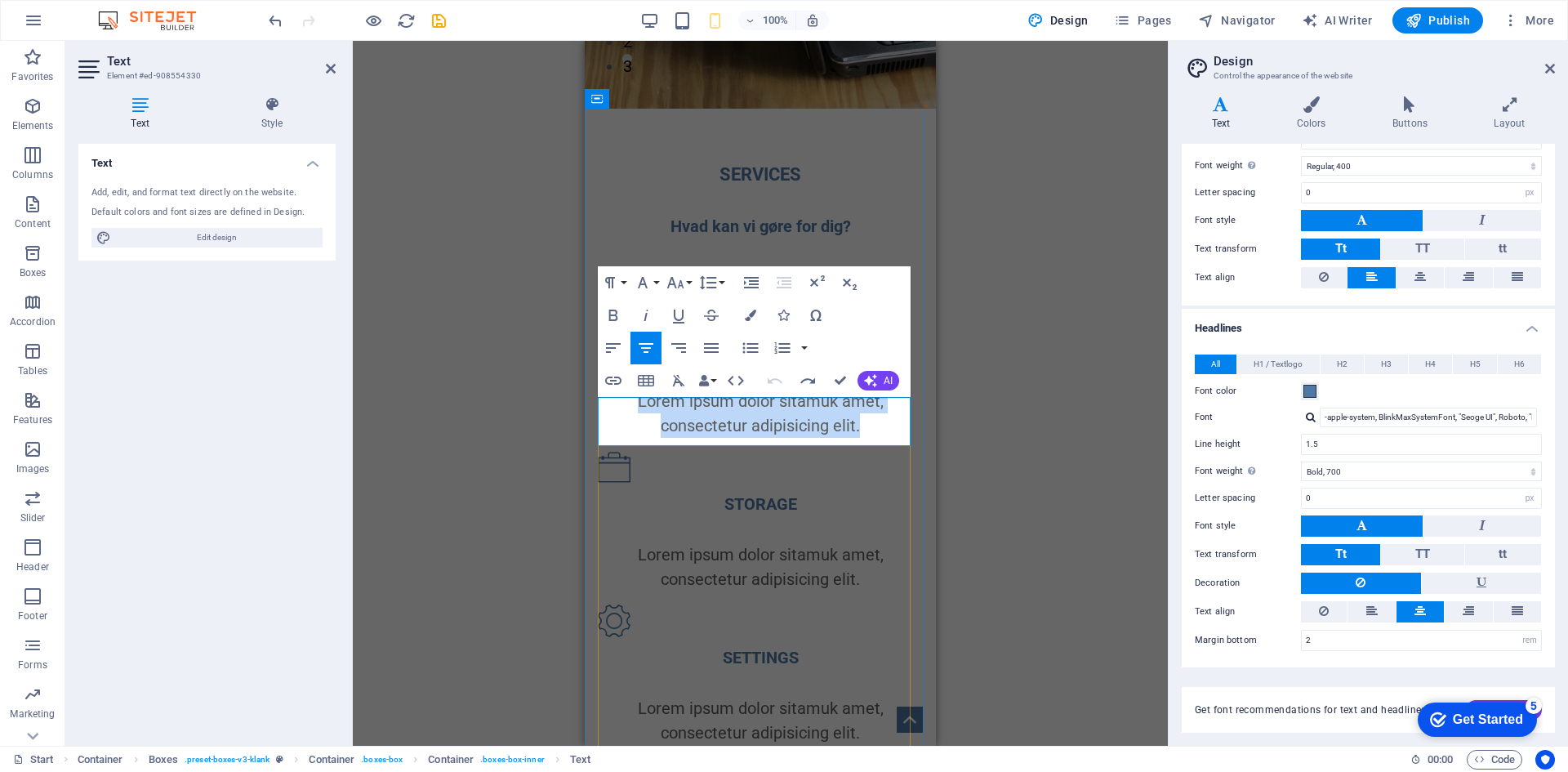
click at [676, 414] on p "Lorem ipsum dolor sitamuk amet, consectetur adipisicing elit." at bounding box center [760, 413] width 325 height 49
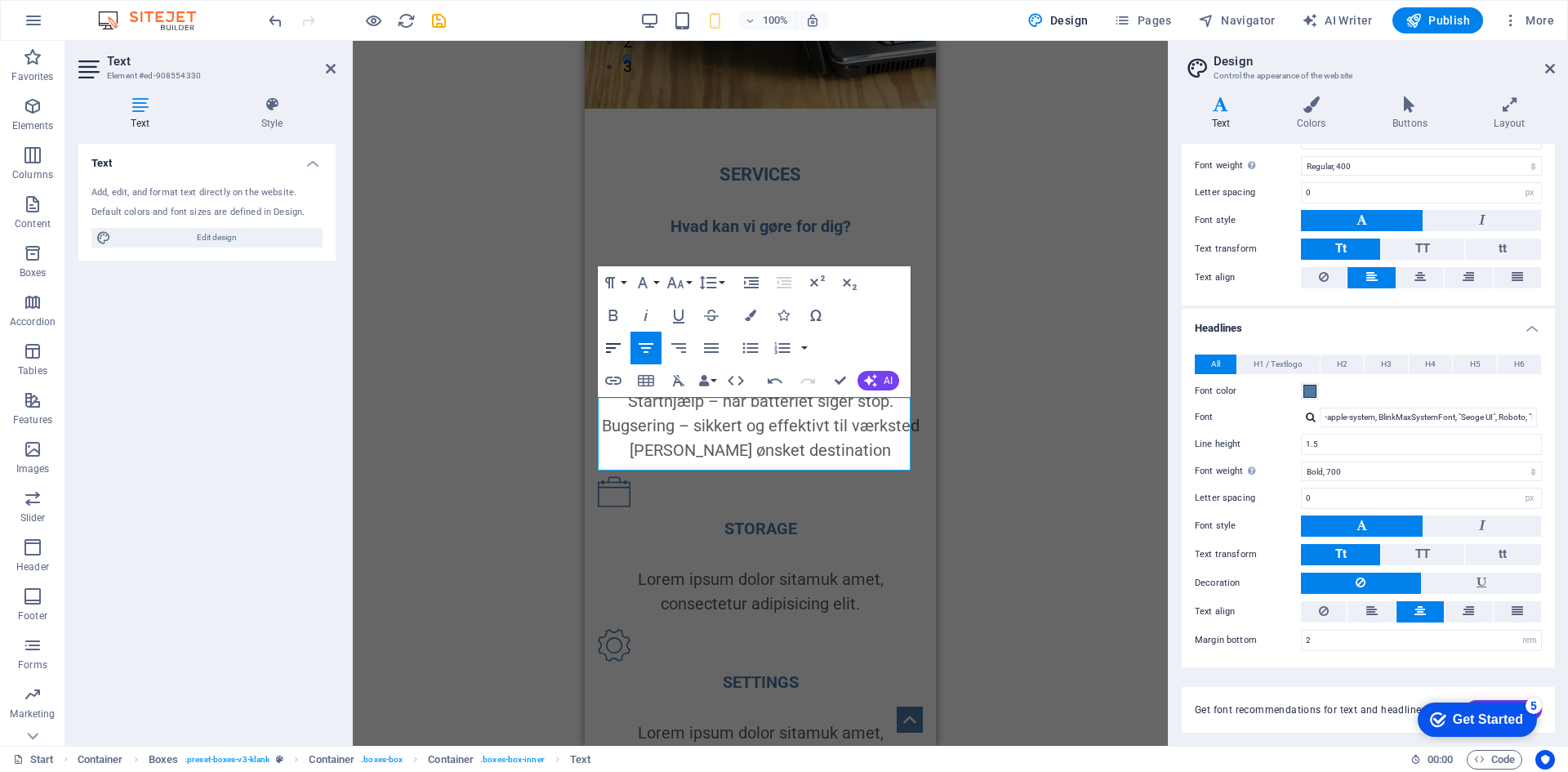
click at [621, 344] on icon "button" at bounding box center [613, 348] width 15 height 10
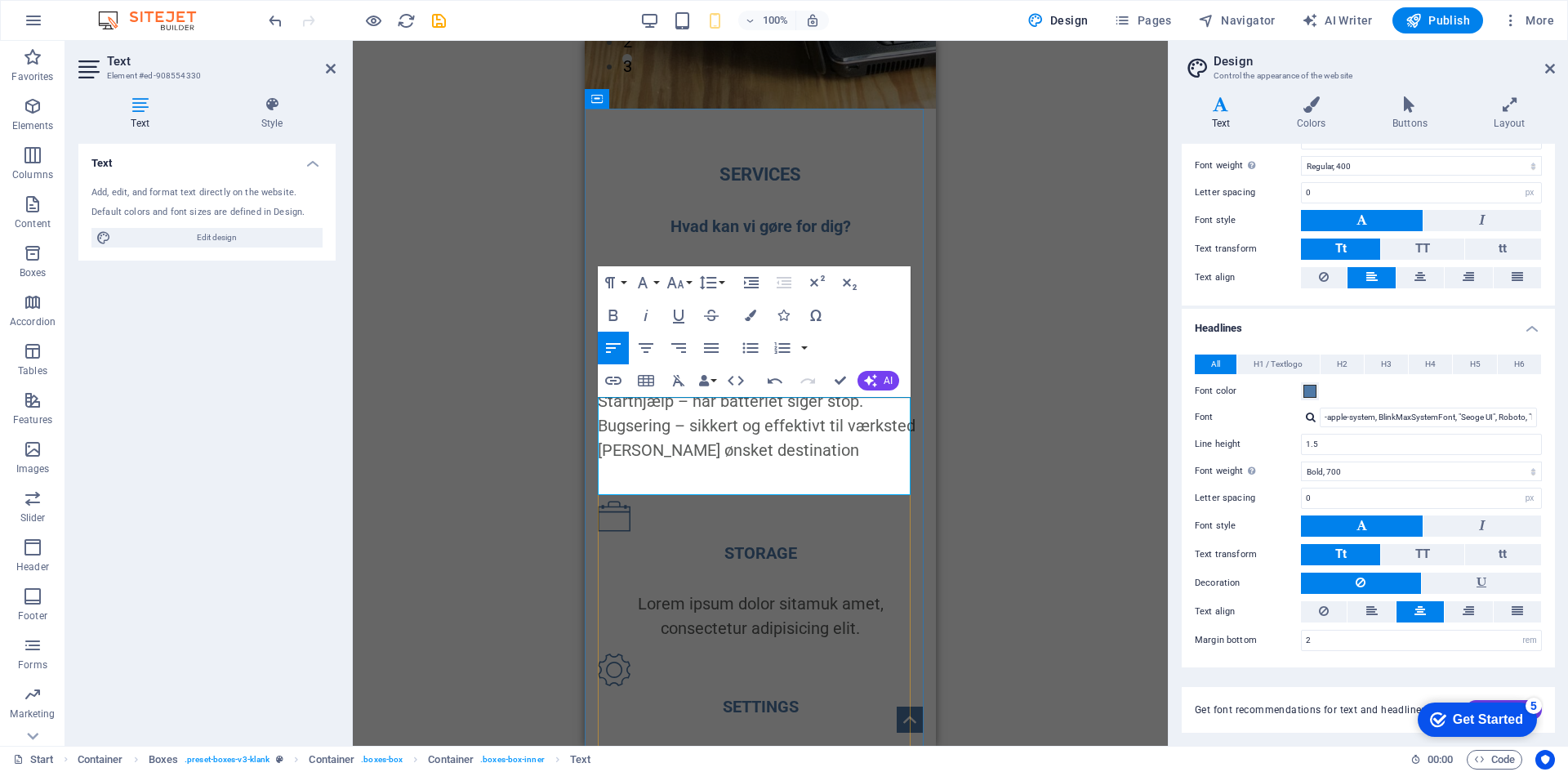
click at [729, 474] on p "Starthjælp – når batteriet siger stop. Bugsering – sikkert og effektivt til vær…" at bounding box center [760, 437] width 325 height 98
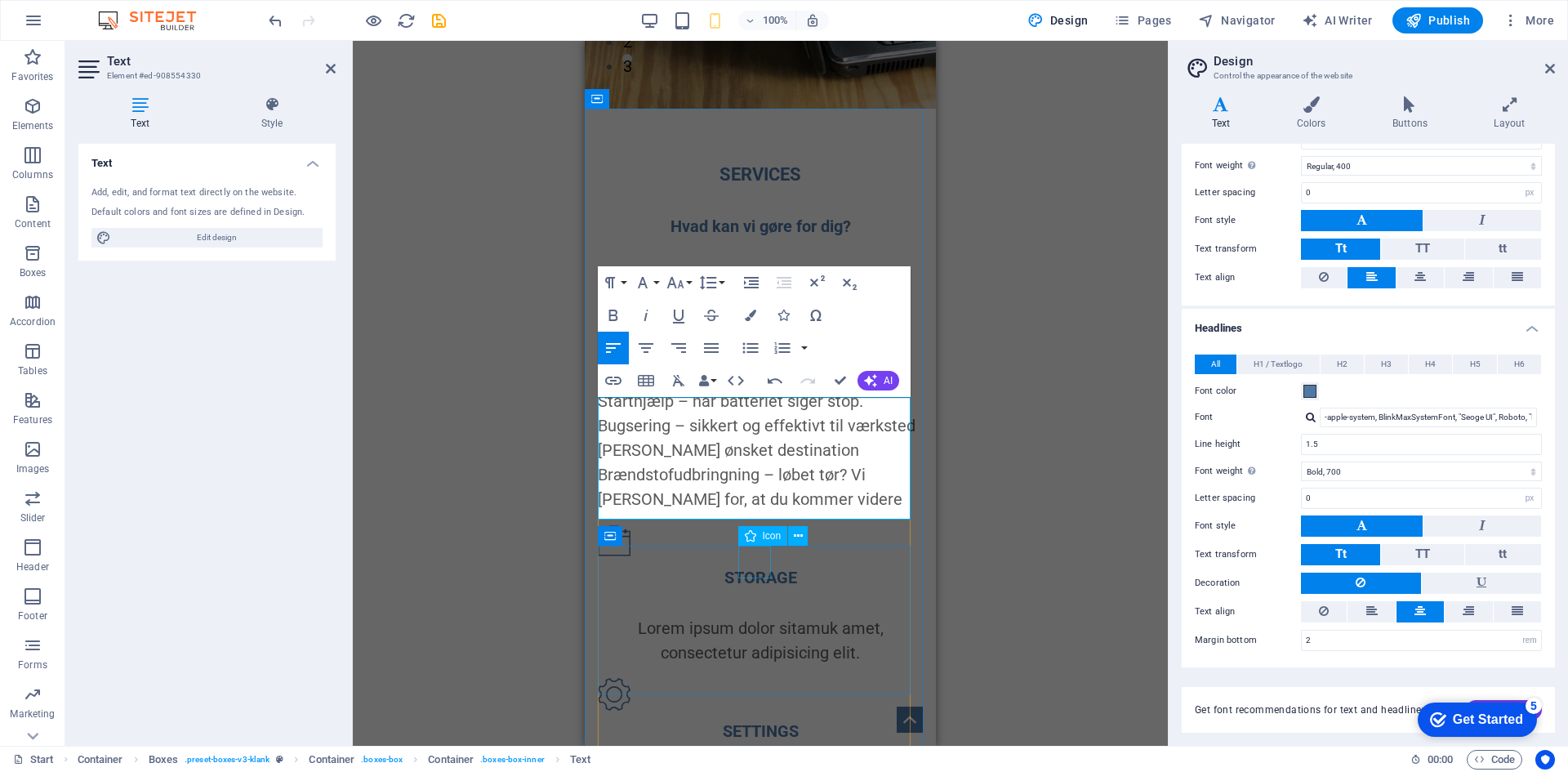
click at [738, 557] on figure at bounding box center [760, 540] width 325 height 33
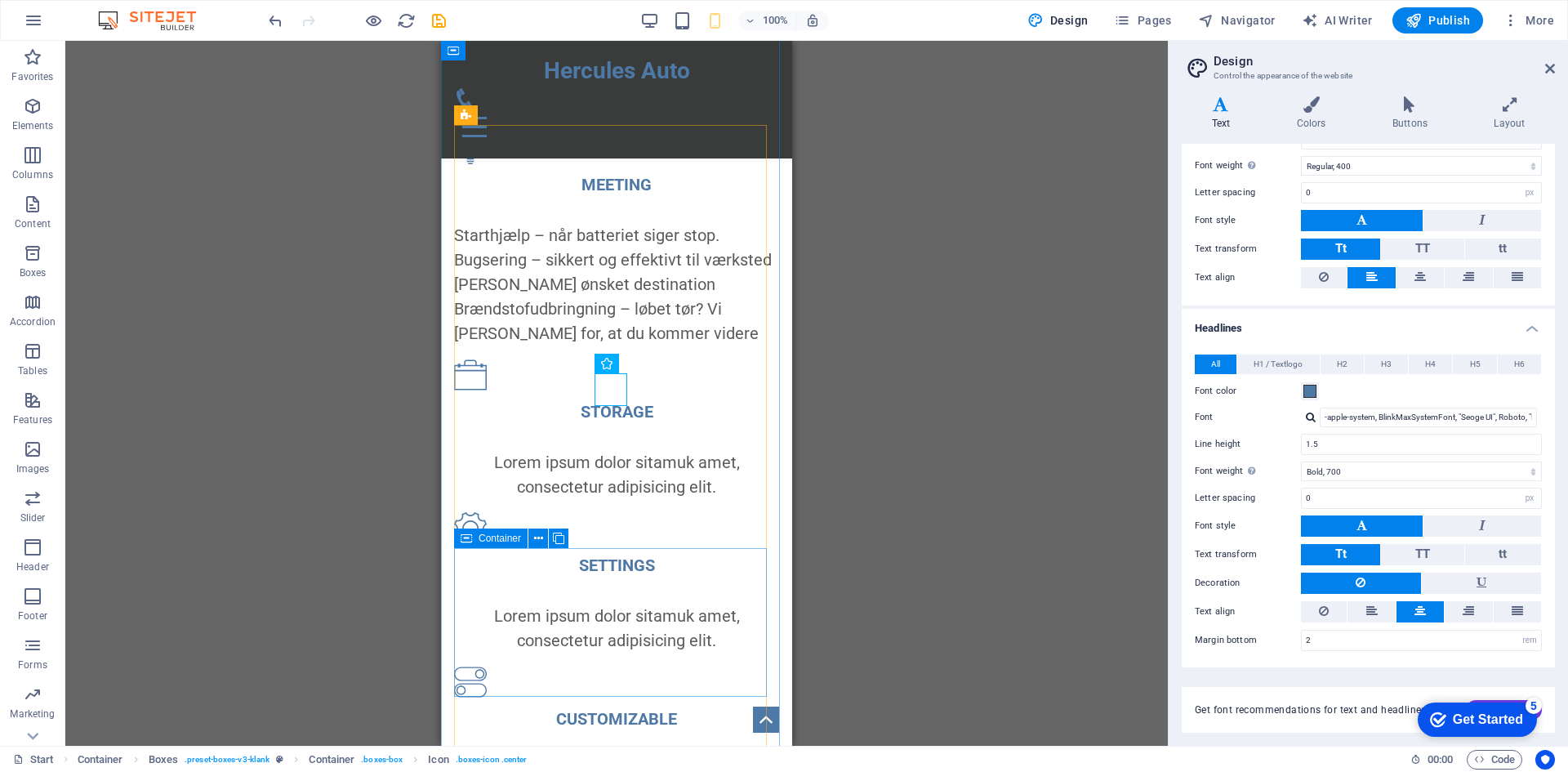
scroll to position [879, 0]
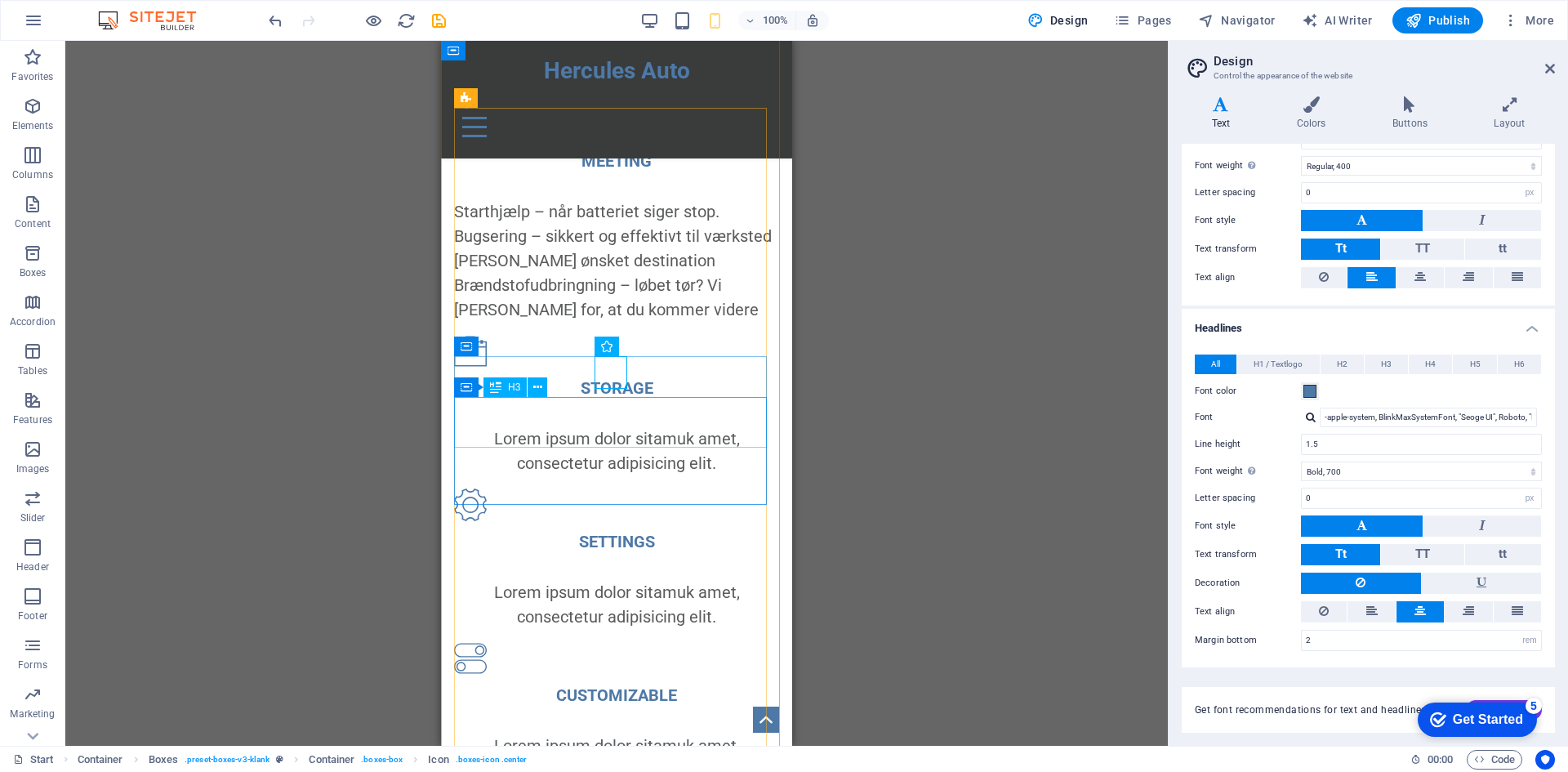
click at [623, 400] on div "STORAGE" at bounding box center [616, 388] width 325 height 24
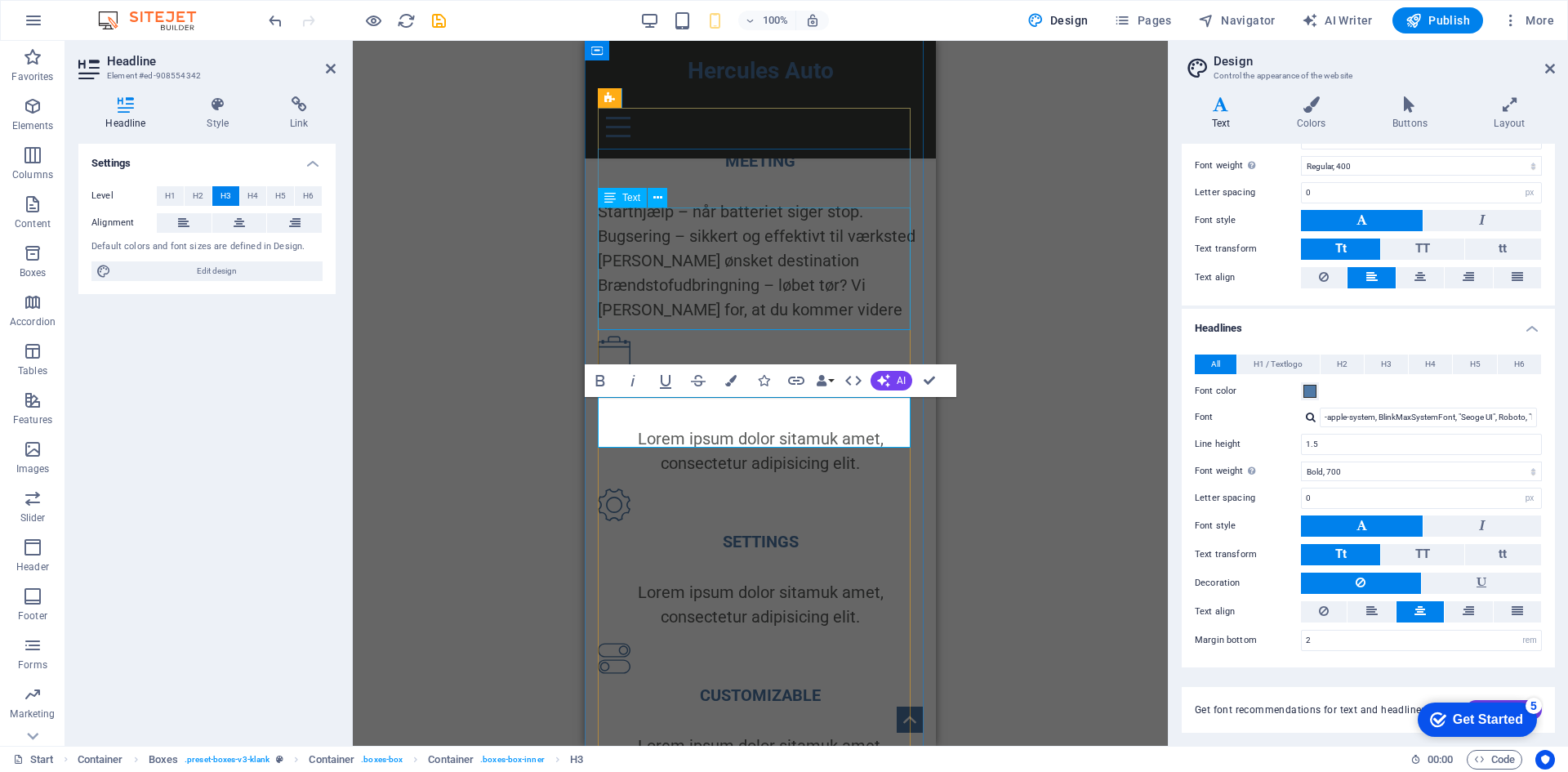
click at [741, 303] on div "Starthjælp – når batteriet siger stop. Bugsering – sikkert og effektivt til vær…" at bounding box center [760, 260] width 325 height 122
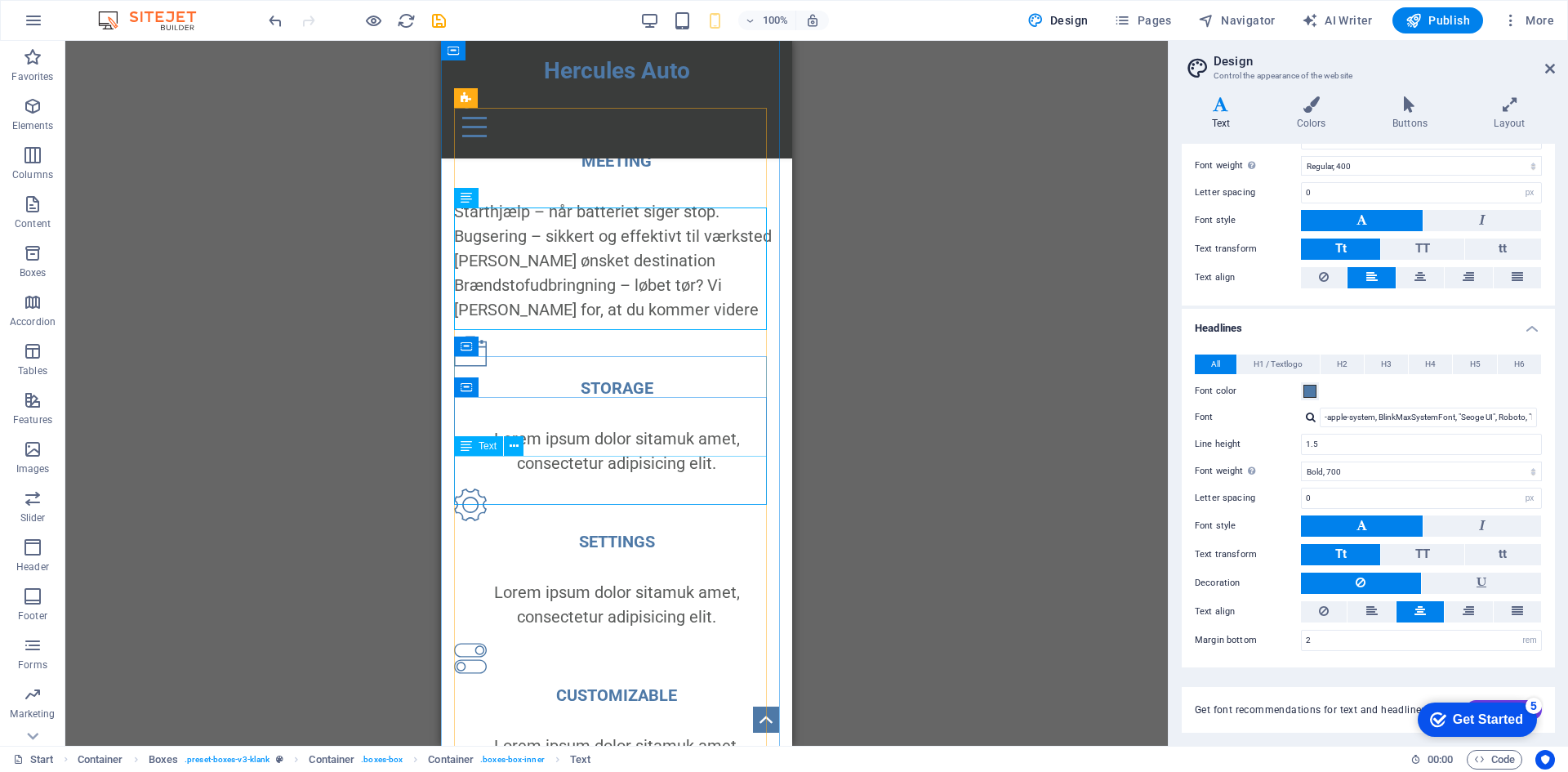
click at [606, 476] on div "Lorem ipsum dolor sitamuk amet, consectetur adipisicing elit." at bounding box center [616, 450] width 325 height 49
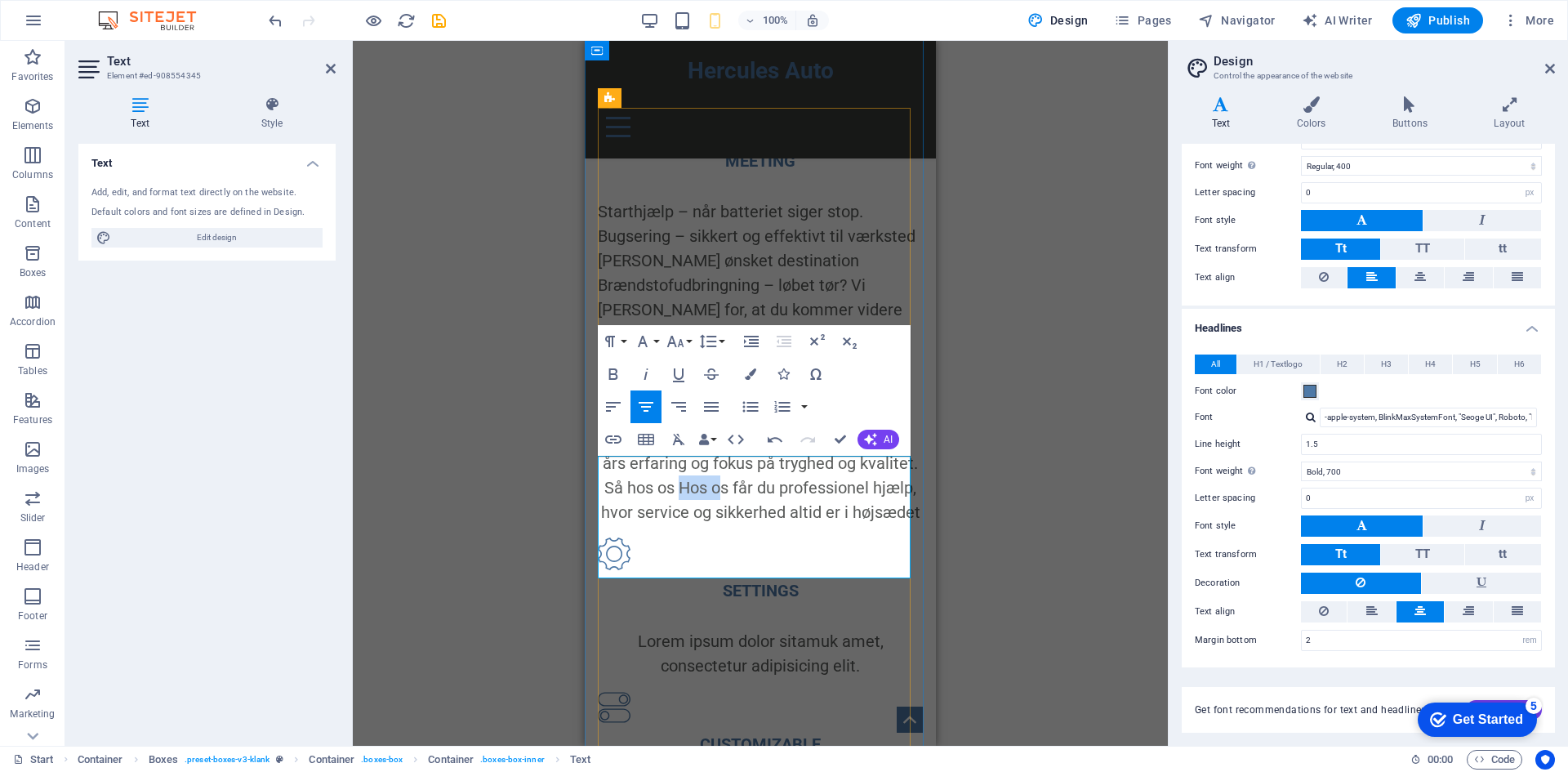
drag, startPoint x: 774, startPoint y: 524, endPoint x: 819, endPoint y: 516, distance: 45.7
click at [819, 516] on p "Vi er specialister i autohjælp, med mange års erfaring og fokus på tryghed og k…" at bounding box center [760, 475] width 325 height 98
click at [821, 524] on p "Vi er specialister i autohjælp, med mange års erfaring og fokus på tryghed og k…" at bounding box center [760, 475] width 325 height 98
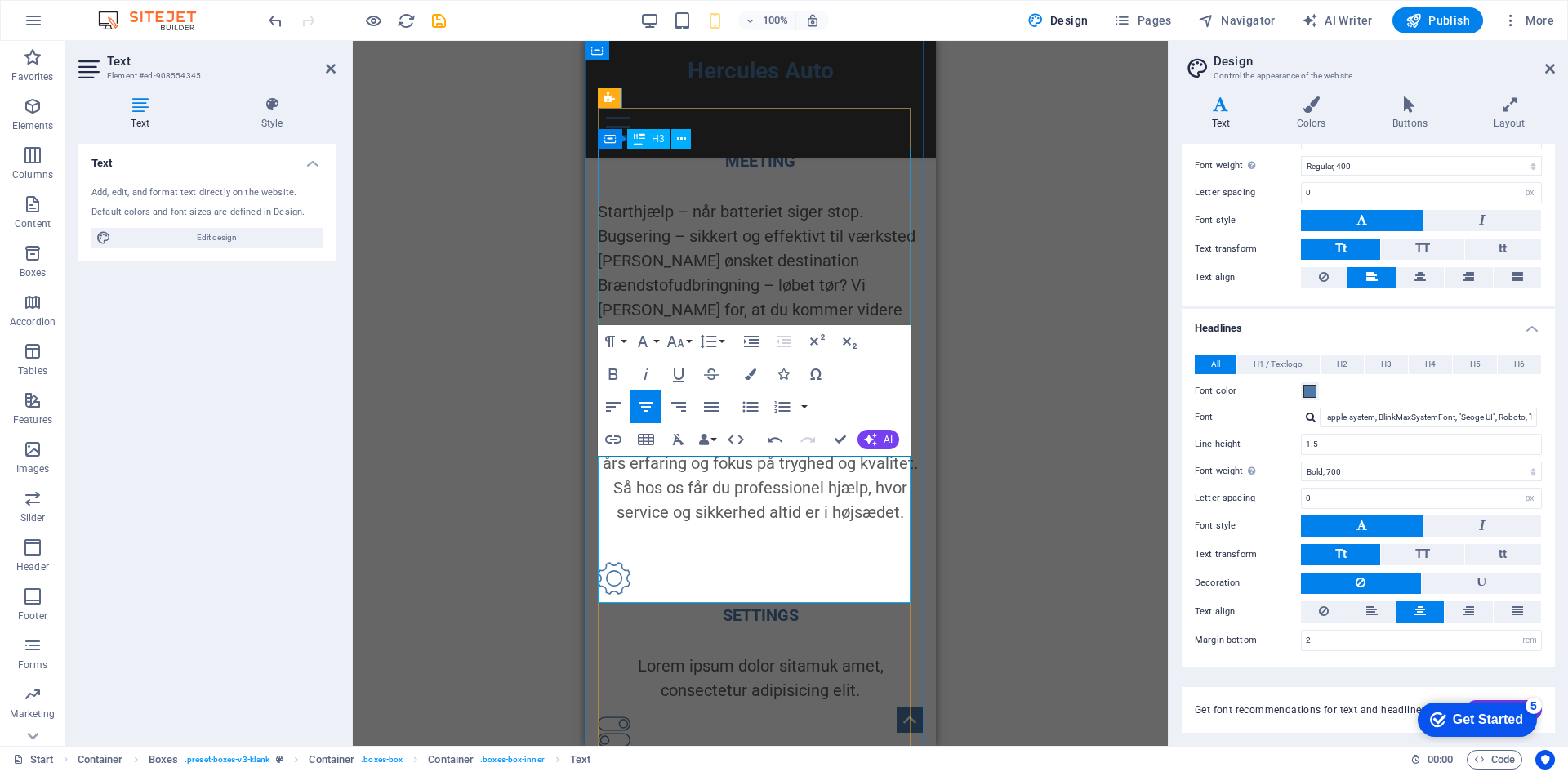
click at [662, 173] on div "MEETING" at bounding box center [760, 160] width 325 height 24
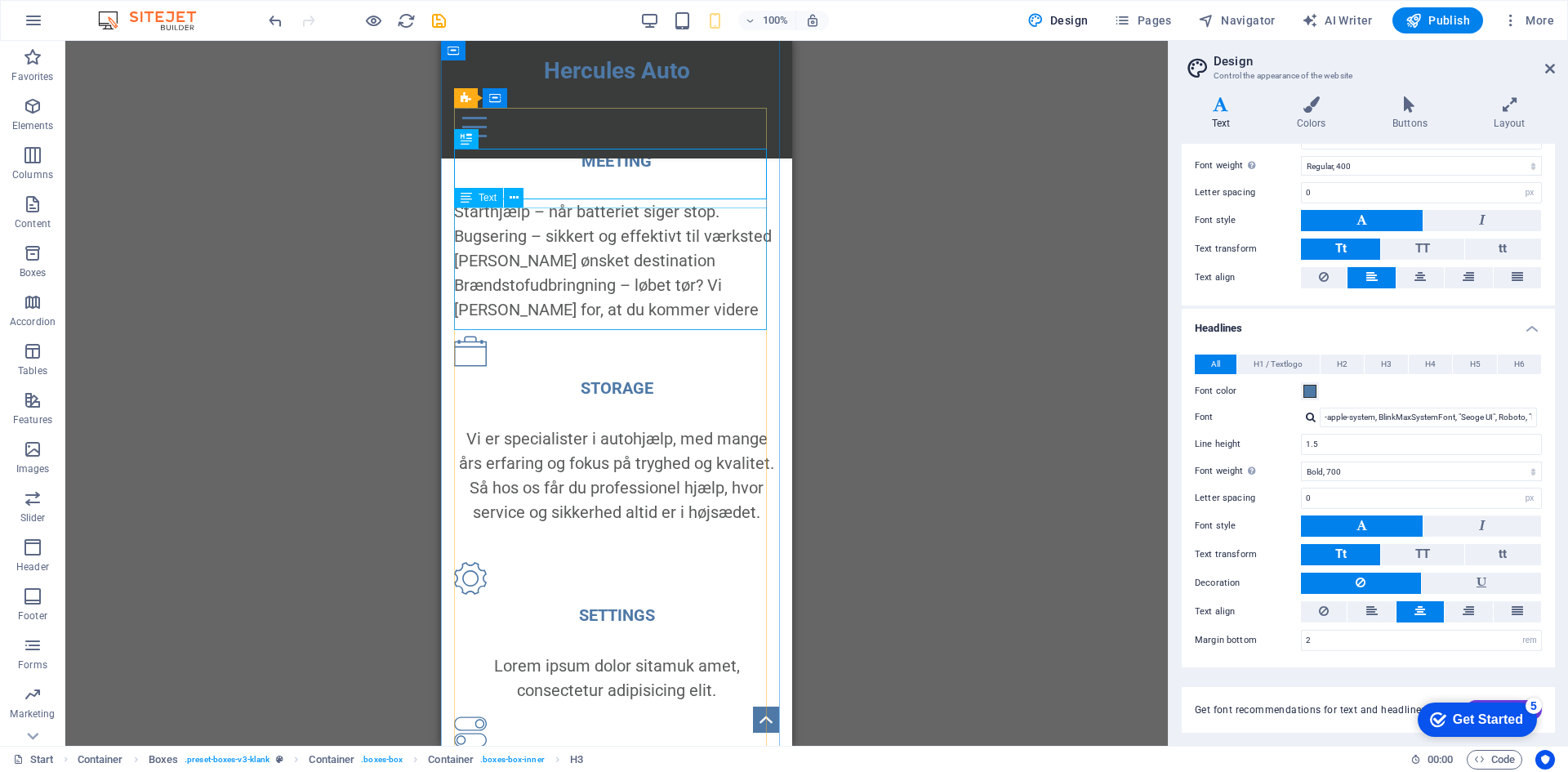
click at [623, 266] on div "Starthjælp – når batteriet siger stop. Bugsering – sikkert og effektivt til vær…" at bounding box center [616, 260] width 325 height 122
click at [1427, 615] on button at bounding box center [1420, 612] width 48 height 21
click at [1420, 276] on icon at bounding box center [1420, 276] width 11 height 20
click at [704, 299] on div "Starthjælp – når batteriet siger stop. Bugsering – sikkert og effektivt til vær…" at bounding box center [616, 260] width 325 height 122
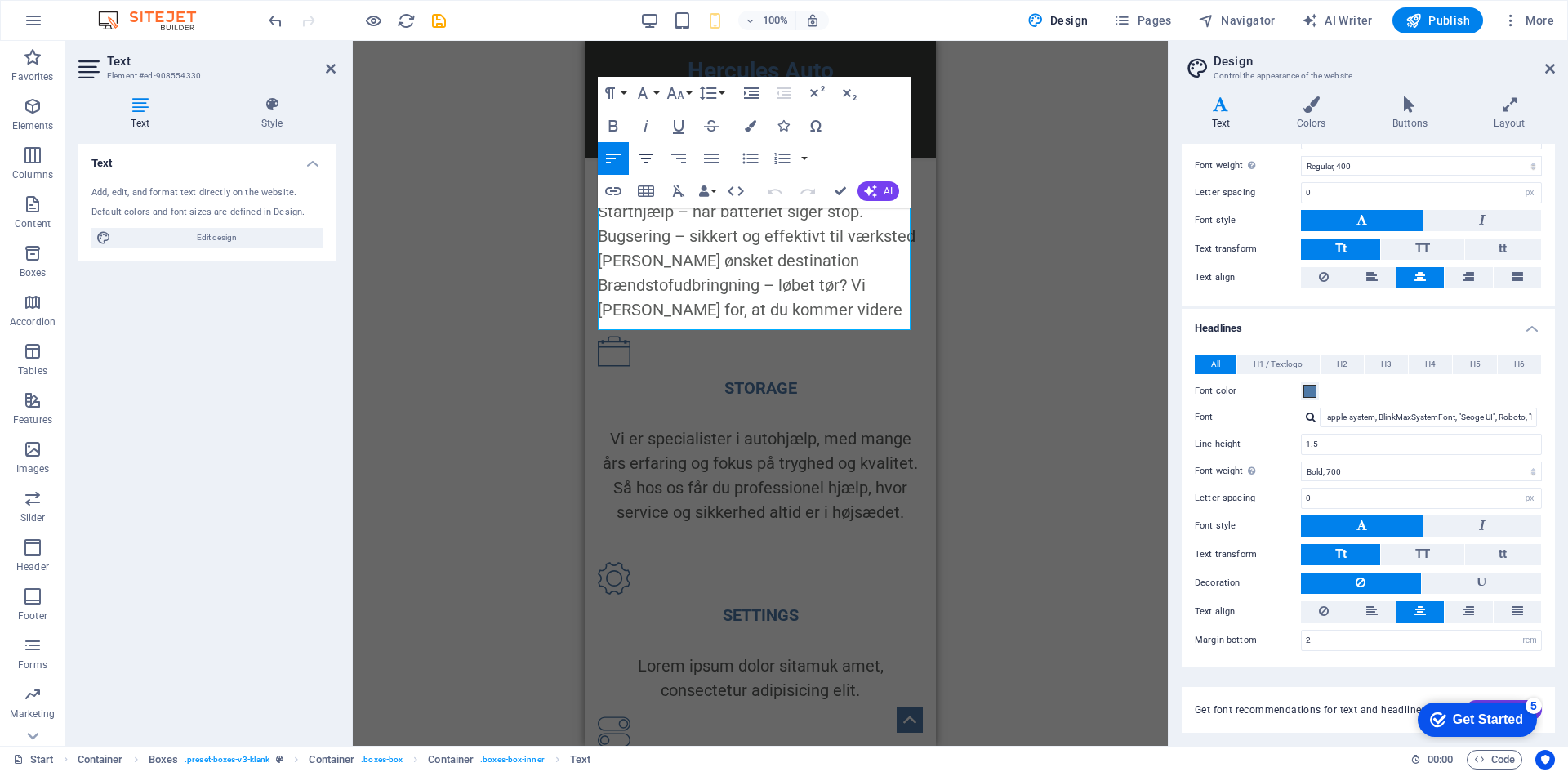
click at [646, 163] on icon "button" at bounding box center [646, 159] width 15 height 10
click at [973, 386] on div "Drag here to replace the existing content. Press “Ctrl” if you want to create a…" at bounding box center [760, 393] width 815 height 705
click at [971, 344] on div "Drag here to replace the existing content. Press “Ctrl” if you want to create a…" at bounding box center [760, 393] width 815 height 705
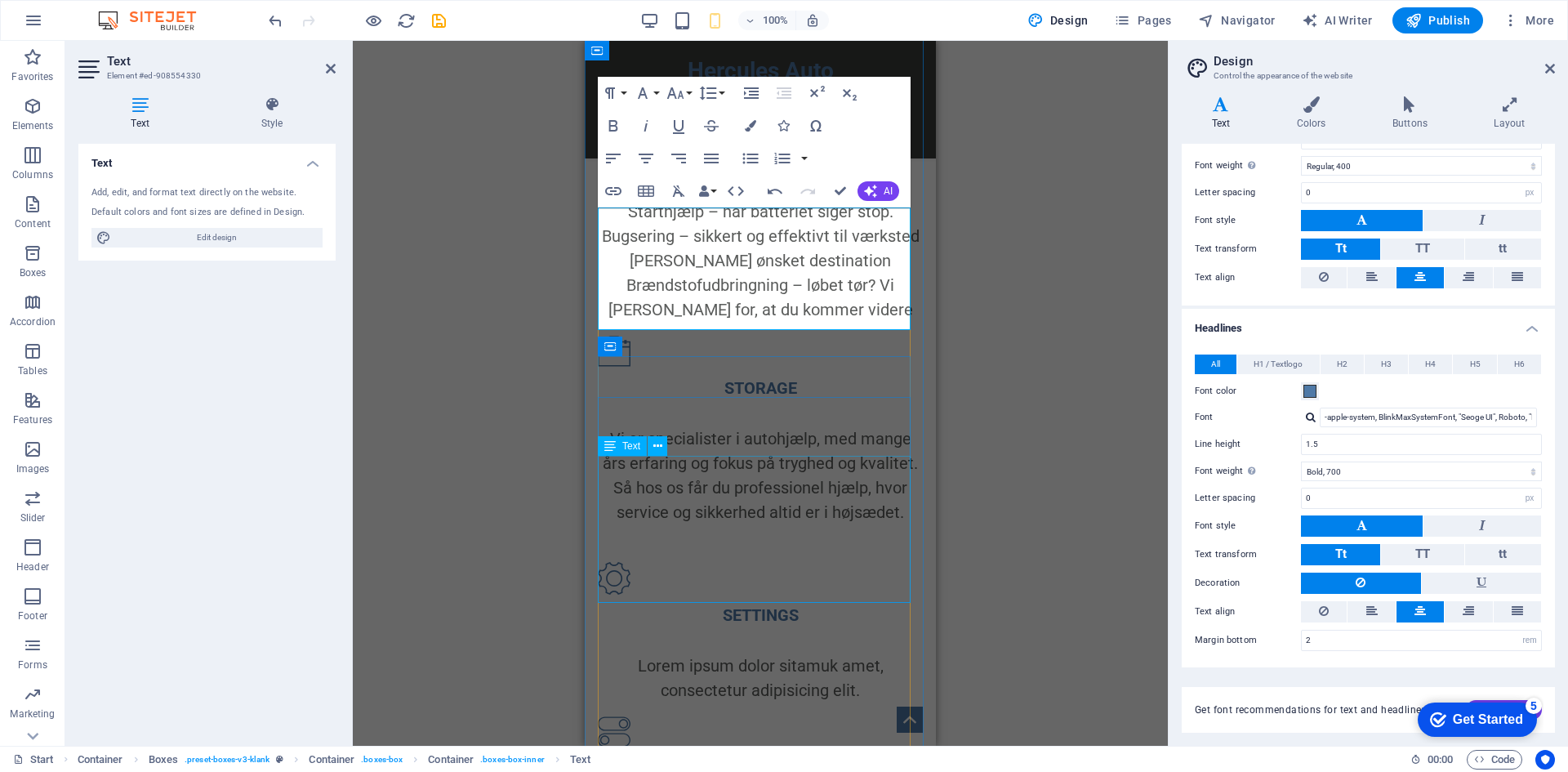
click at [731, 472] on div "Vi er specialister i autohjælp, med mange års erfaring og fokus på tryghed og k…" at bounding box center [760, 487] width 325 height 122
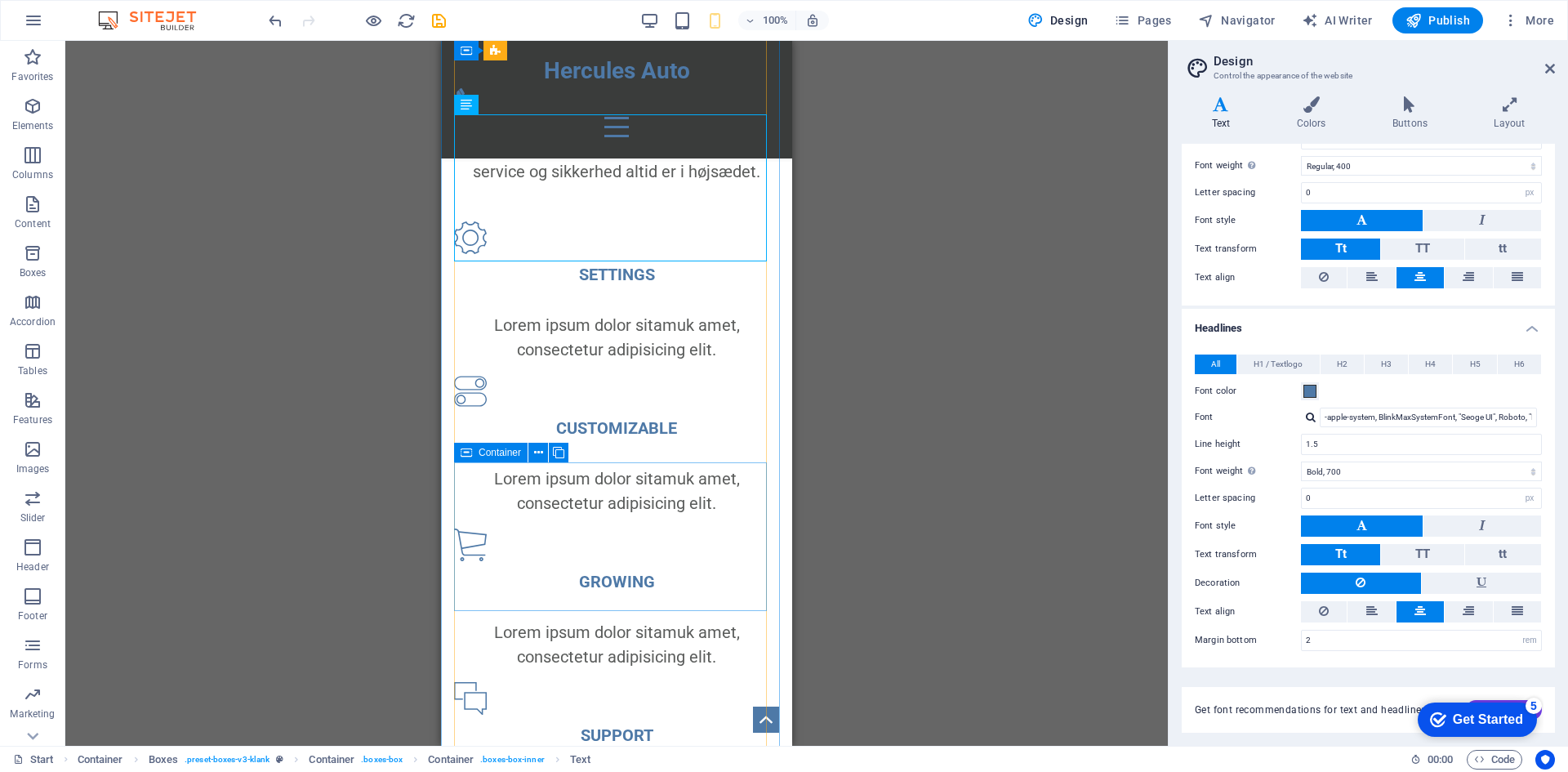
scroll to position [1221, 0]
click at [668, 361] on div "Lorem ipsum dolor sitamuk amet, consectetur adipisicing elit." at bounding box center [616, 337] width 325 height 49
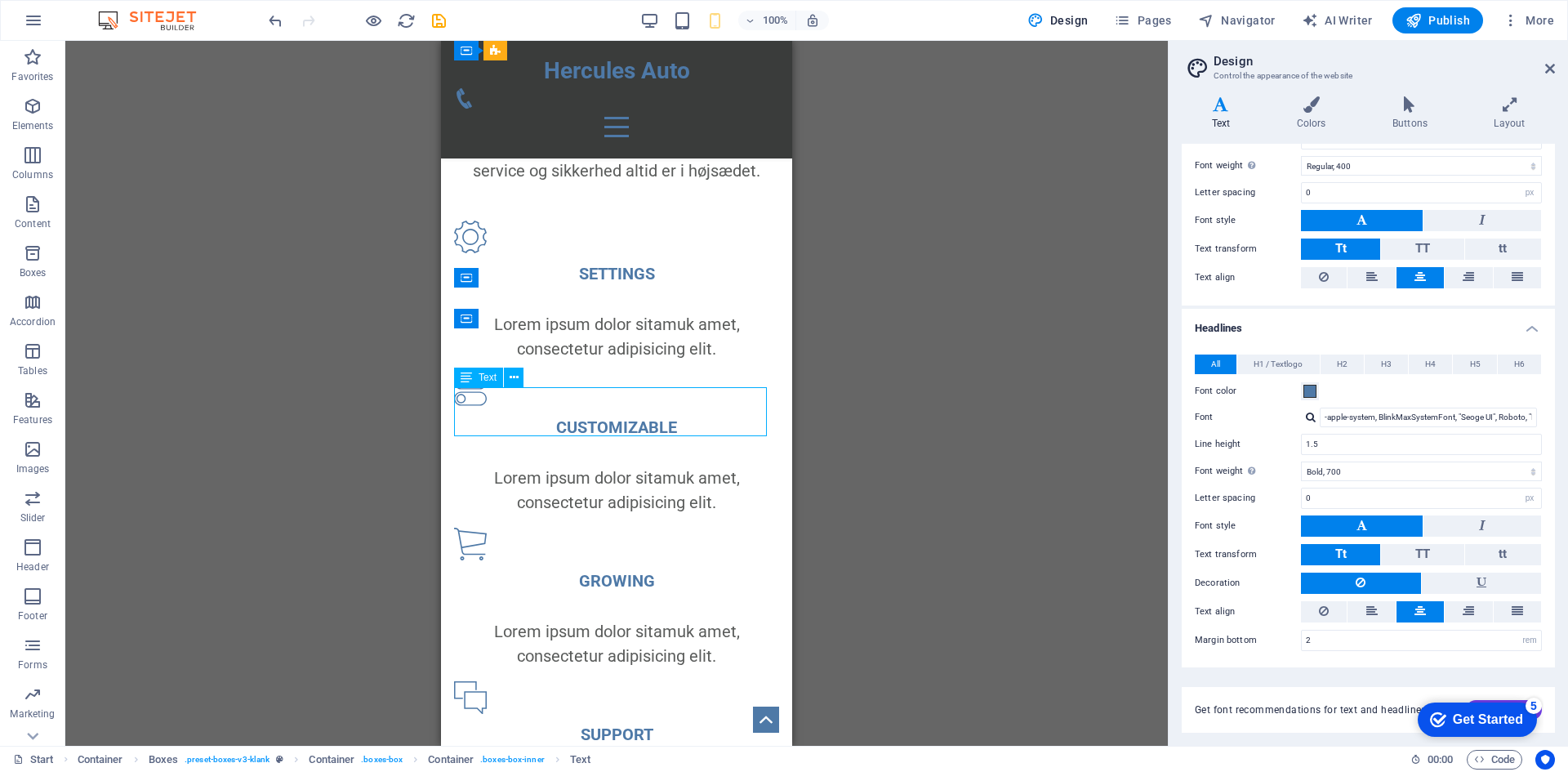
click at [668, 361] on div "Lorem ipsum dolor sitamuk amet, consectetur adipisicing elit." at bounding box center [616, 337] width 325 height 49
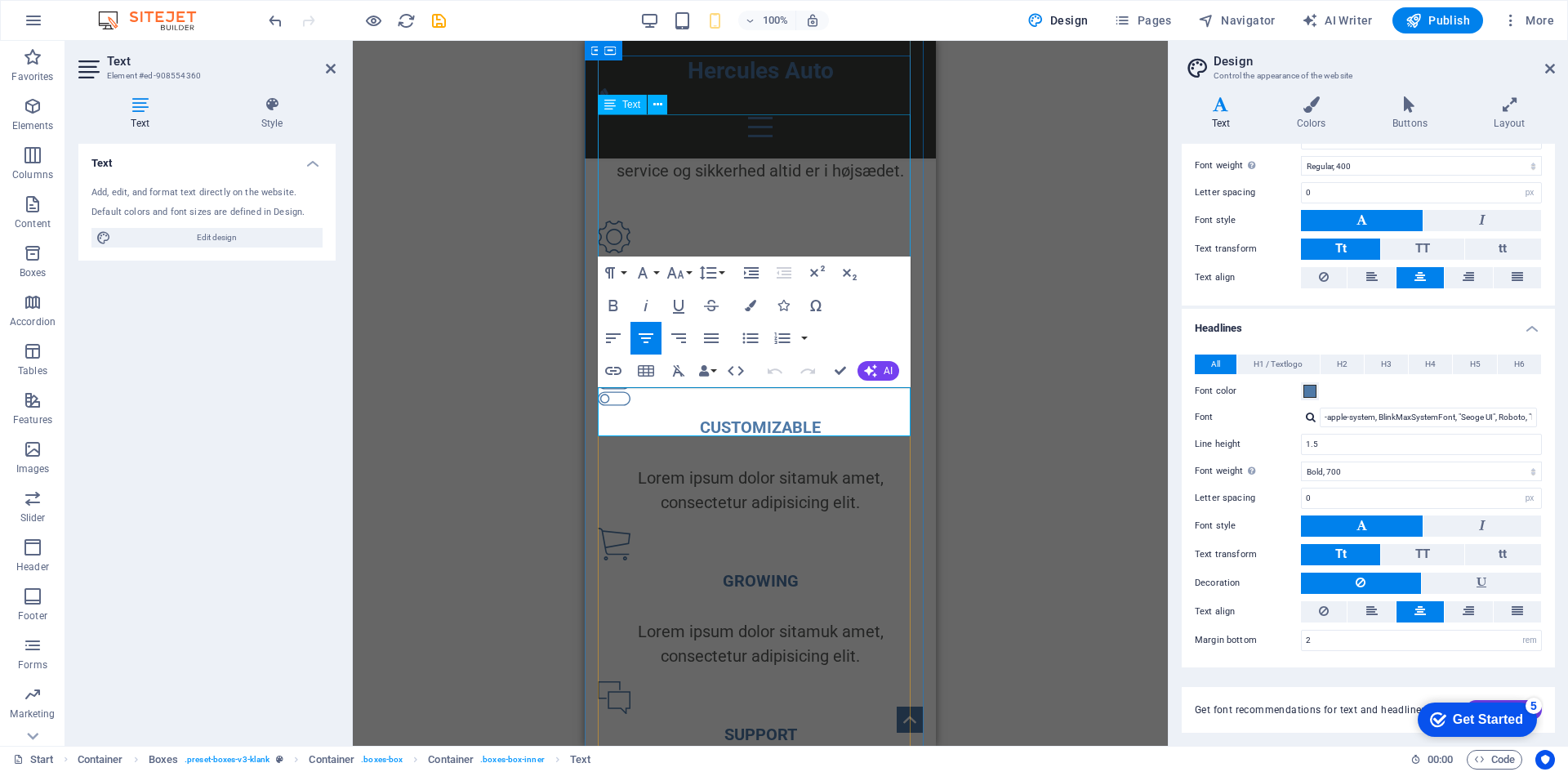
click at [783, 189] on div "Vi er specialister i autohjælp, med mange års erfaring og fokus på tryghed og k…" at bounding box center [760, 145] width 325 height 122
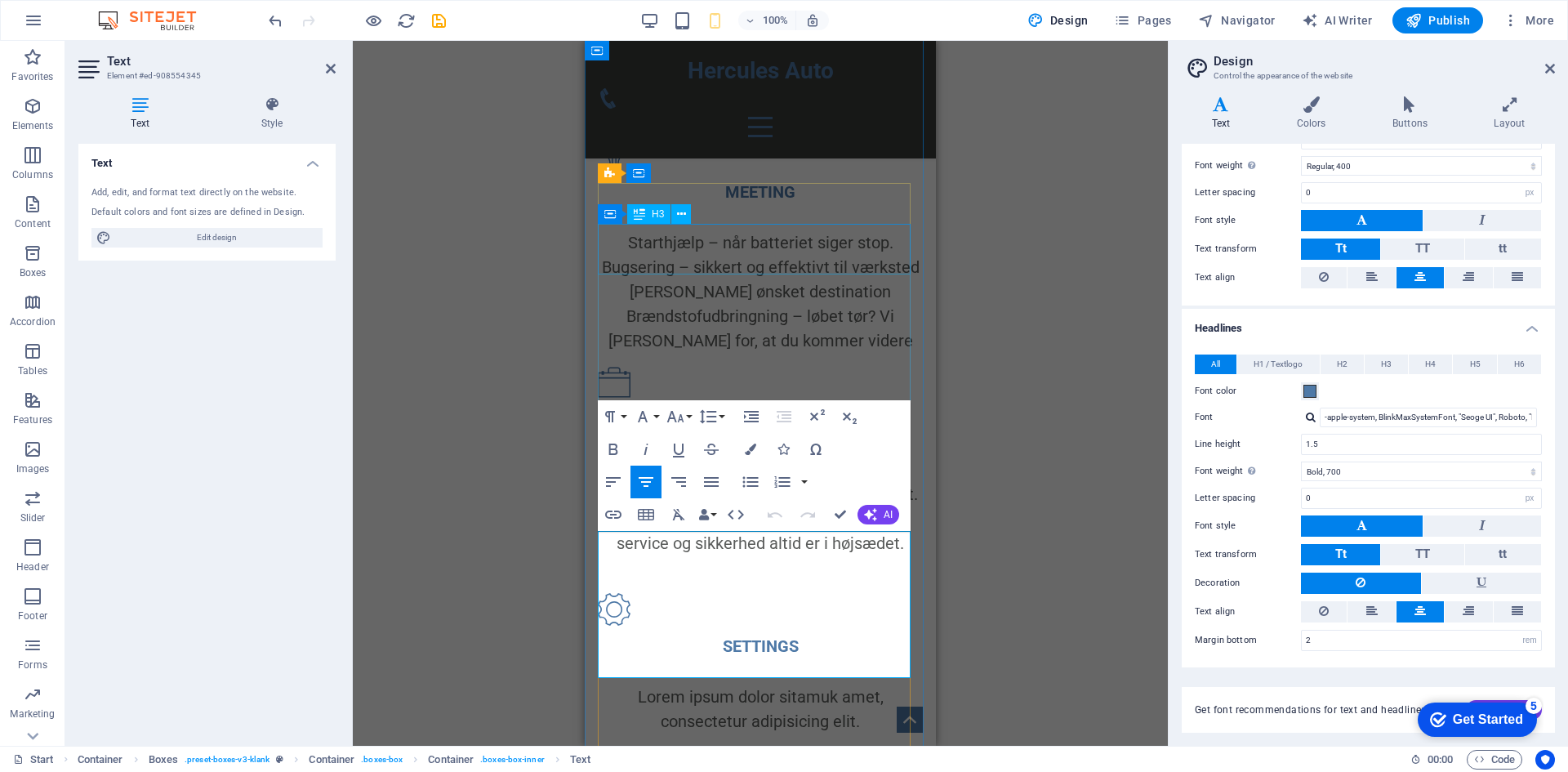
scroll to position [777, 0]
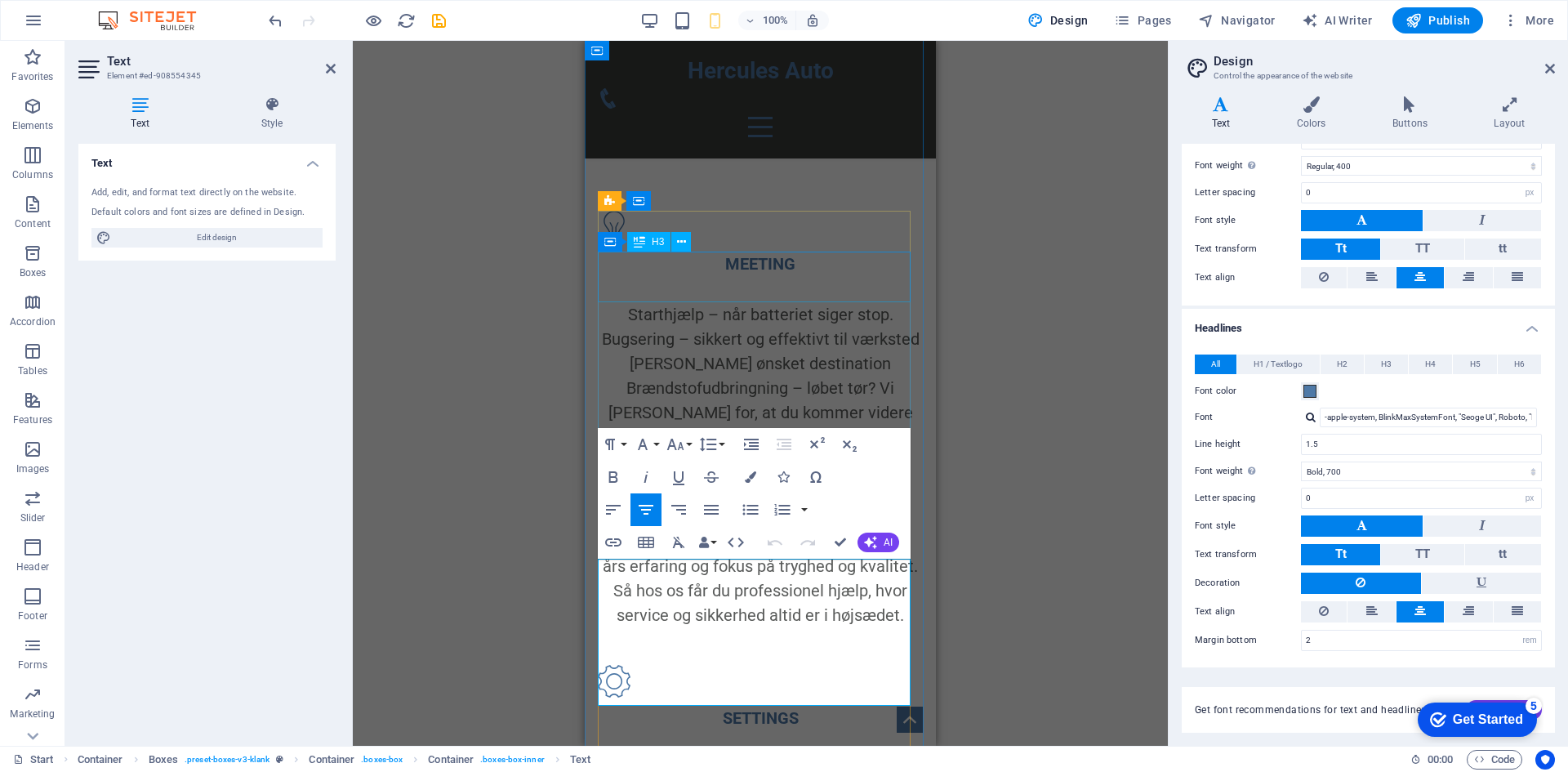
click at [749, 273] on div "MEETING" at bounding box center [760, 264] width 325 height 24
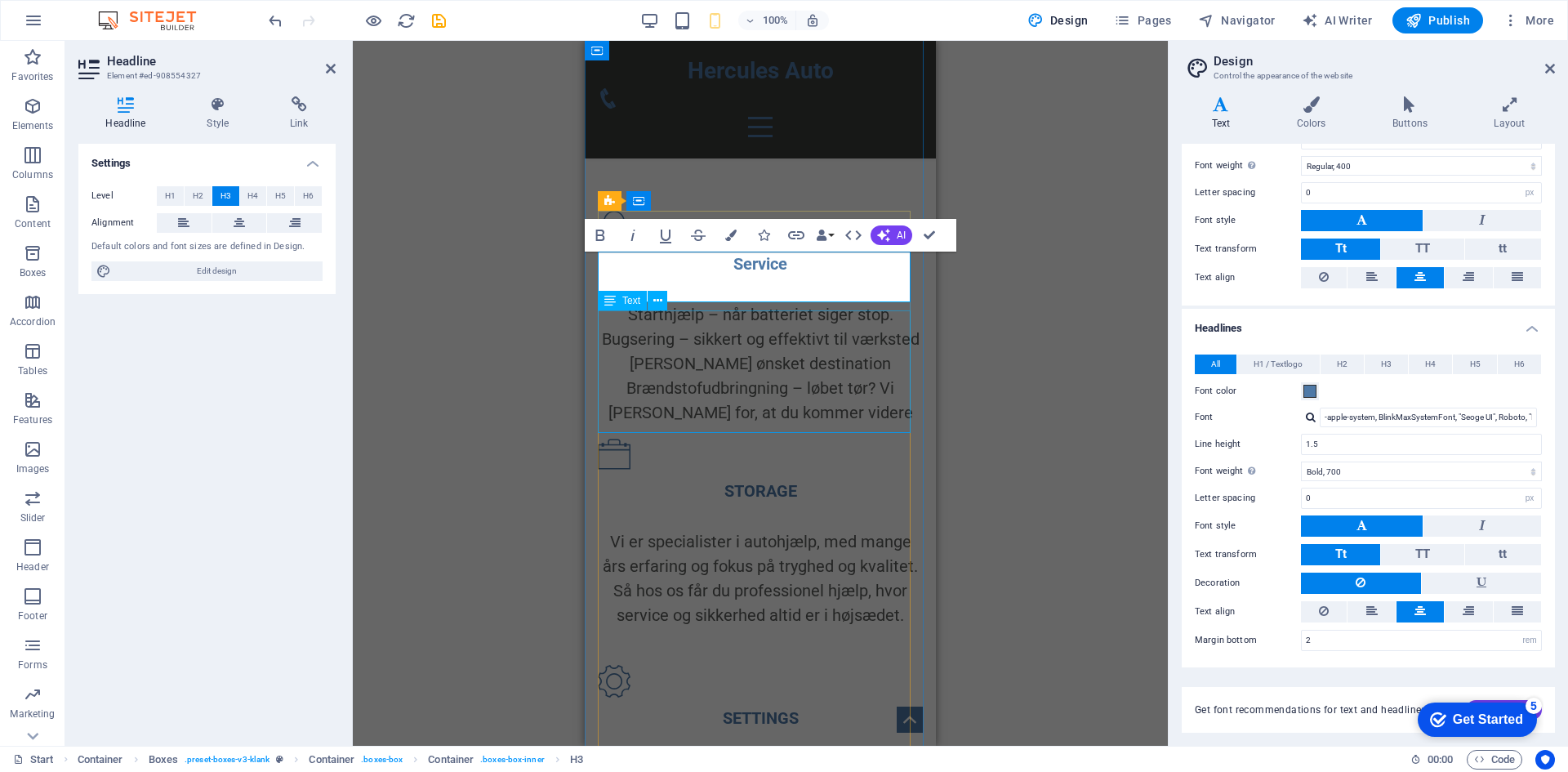
click at [731, 366] on div "Starthjælp – når batteriet siger stop. Bugsering – sikkert og effektivt til vær…" at bounding box center [760, 363] width 325 height 122
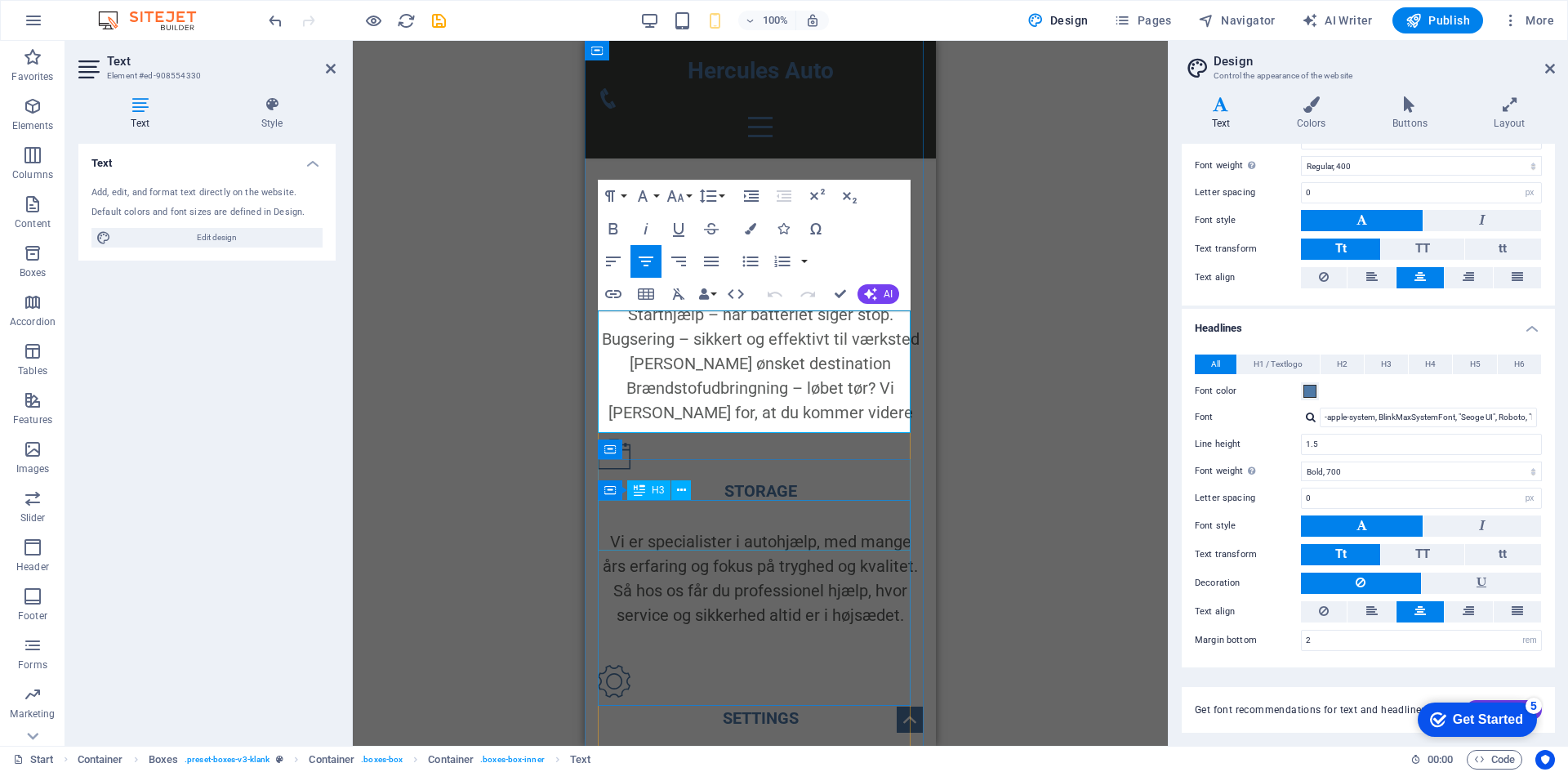
click at [752, 503] on div "STORAGE" at bounding box center [760, 490] width 325 height 24
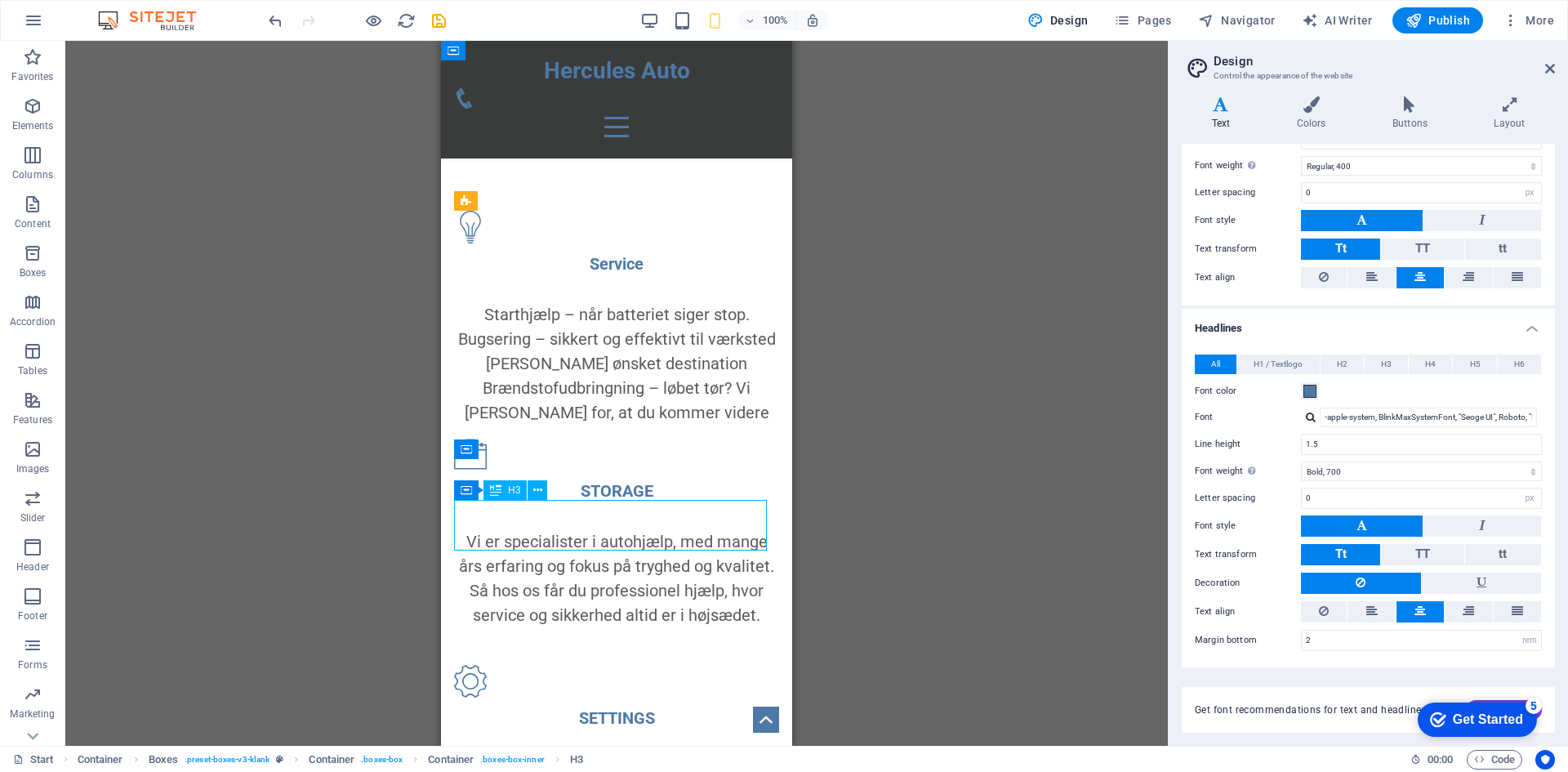
click at [687, 503] on div "STORAGE" at bounding box center [616, 490] width 325 height 24
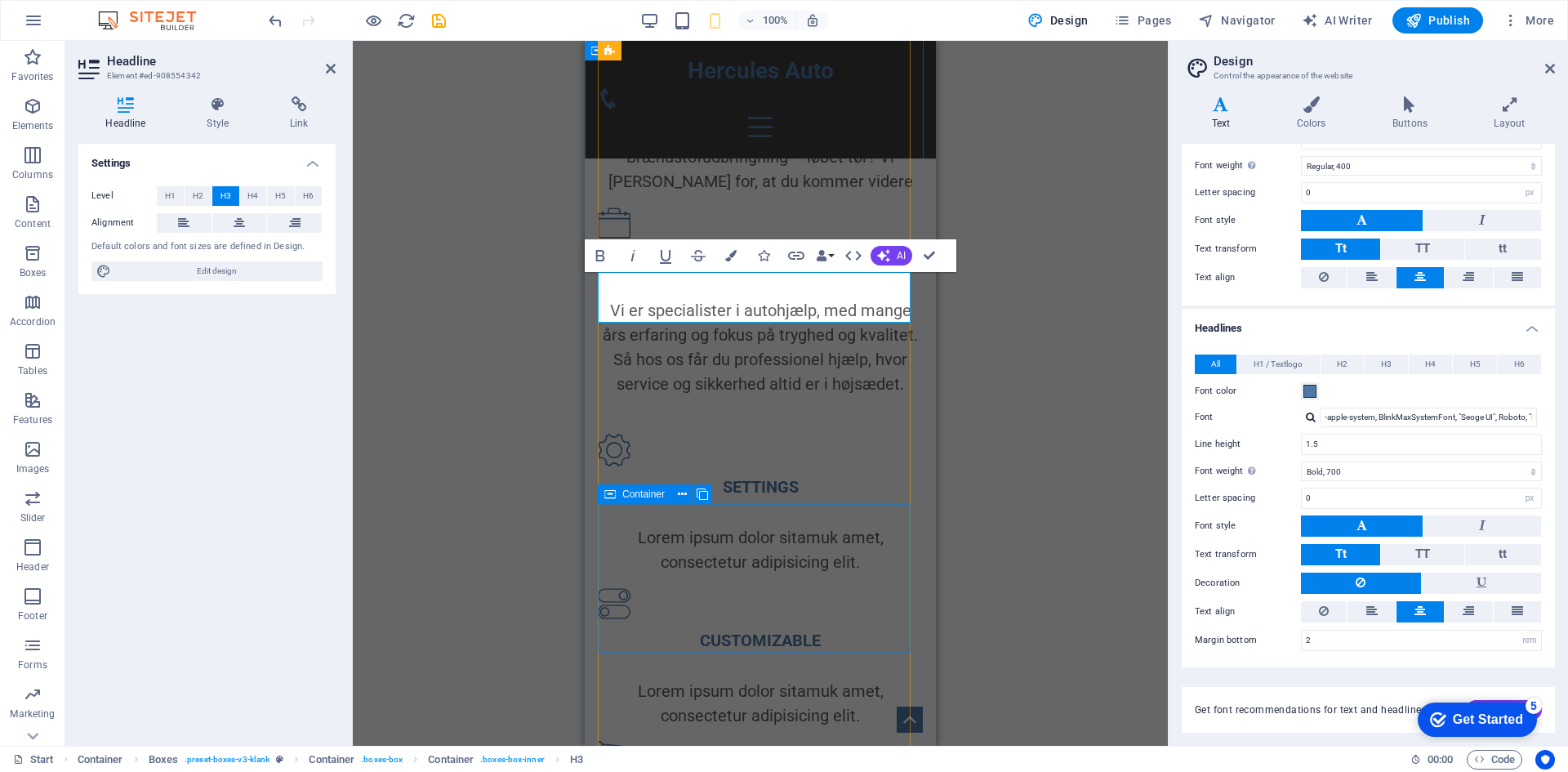
scroll to position [1009, 0]
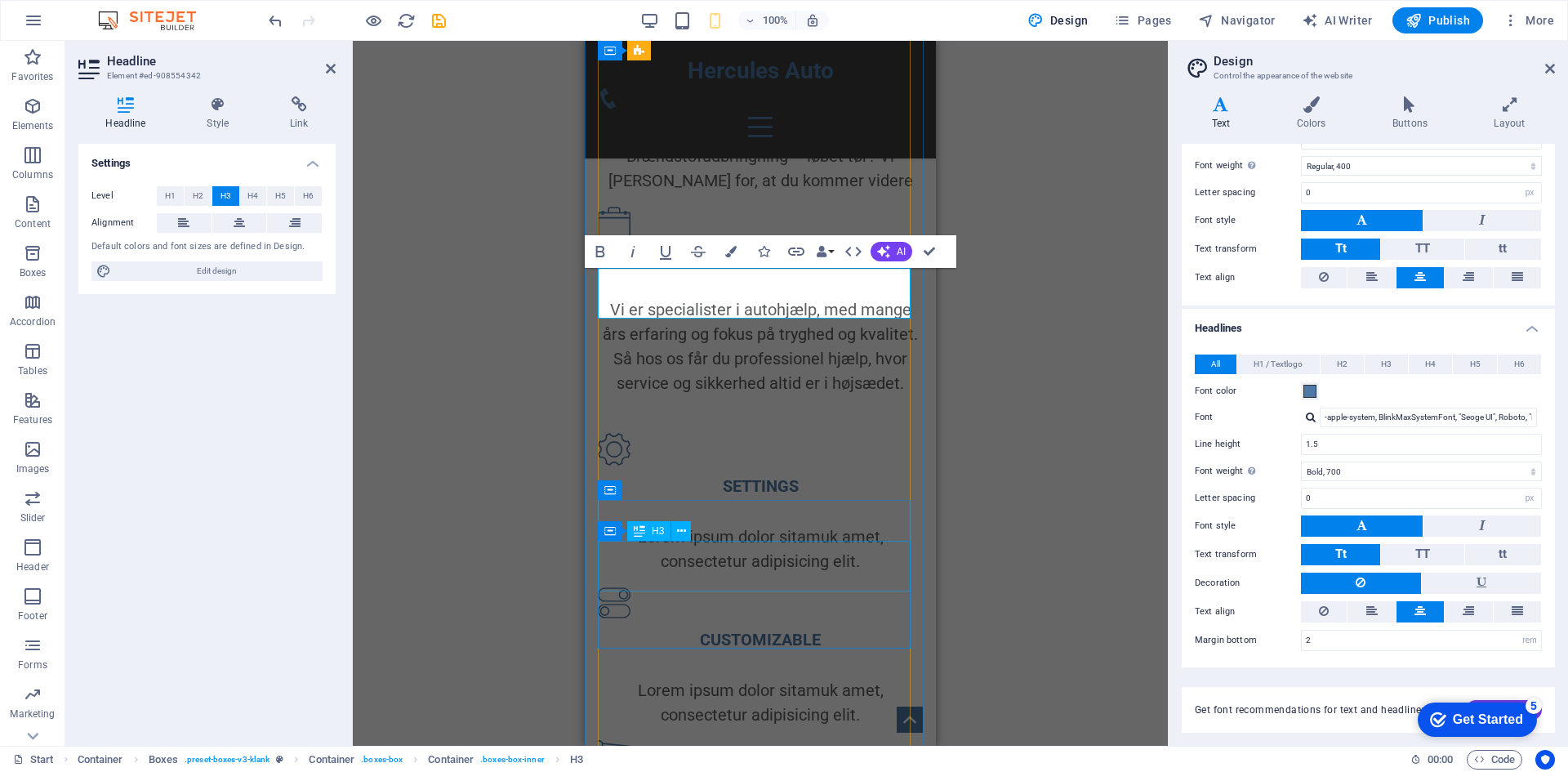
click at [733, 498] on div "SETTINGS" at bounding box center [760, 486] width 325 height 24
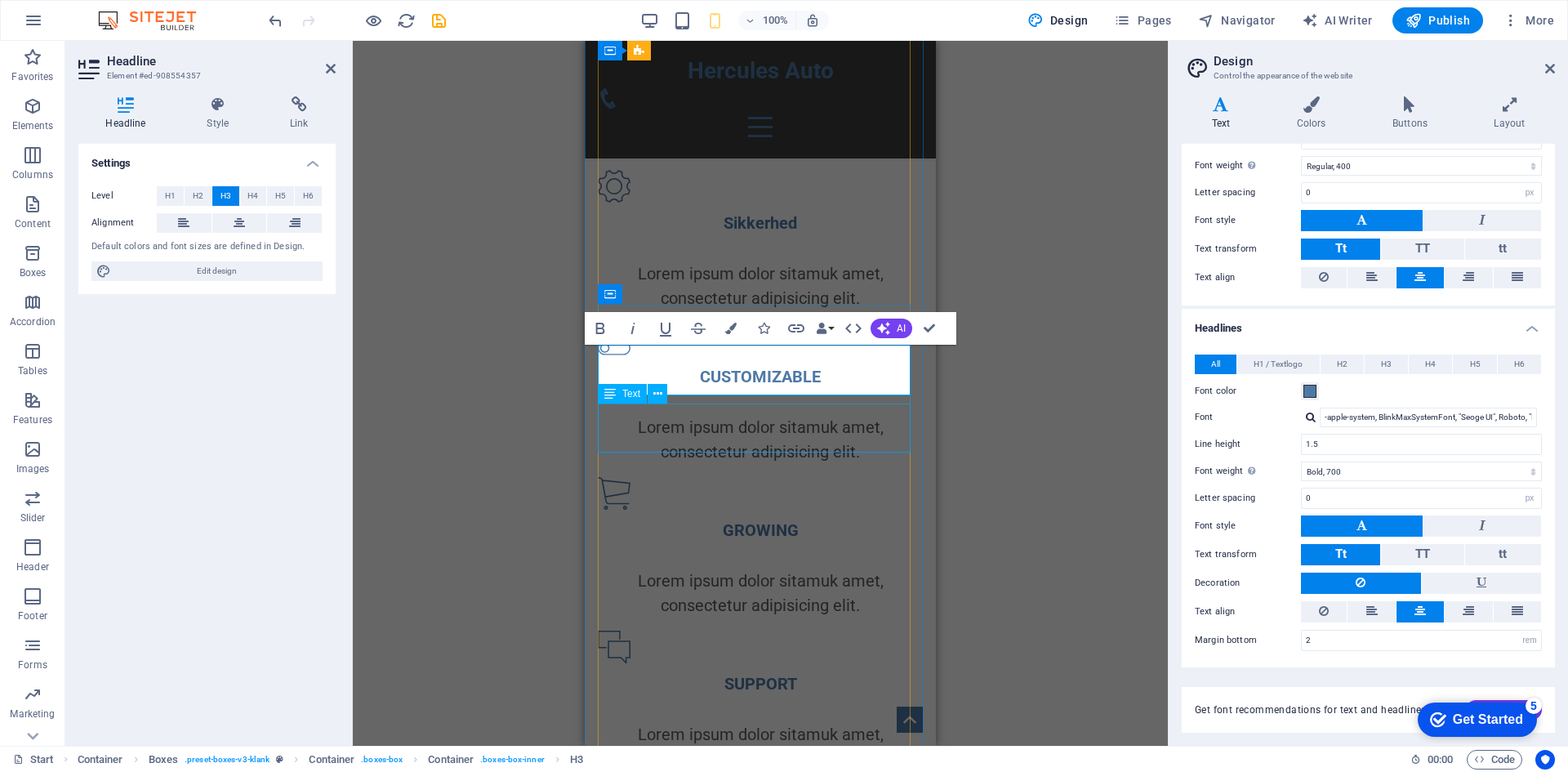
scroll to position [1276, 0]
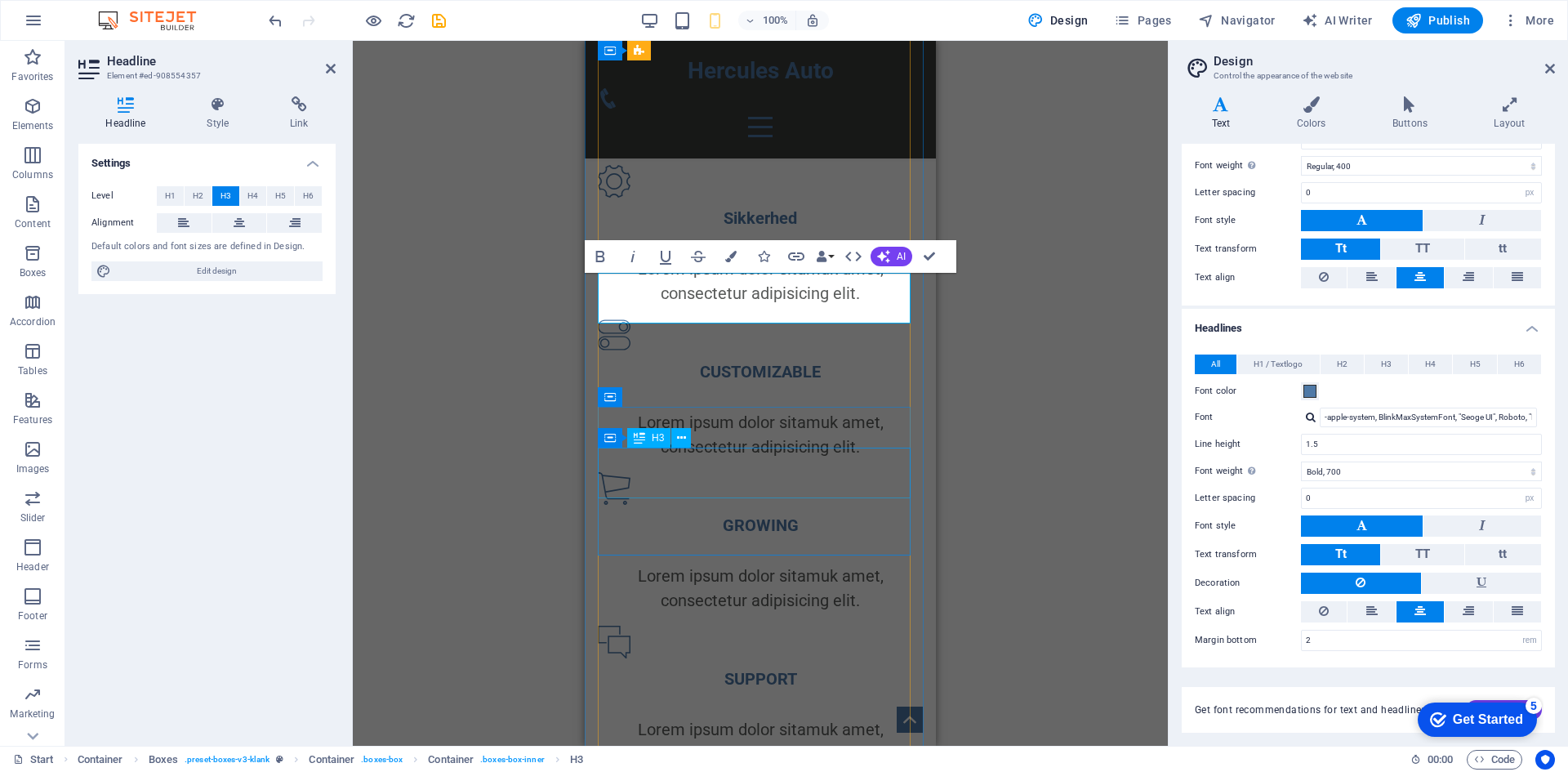
click at [724, 384] on div "CUSTOMIZABLE" at bounding box center [760, 371] width 325 height 24
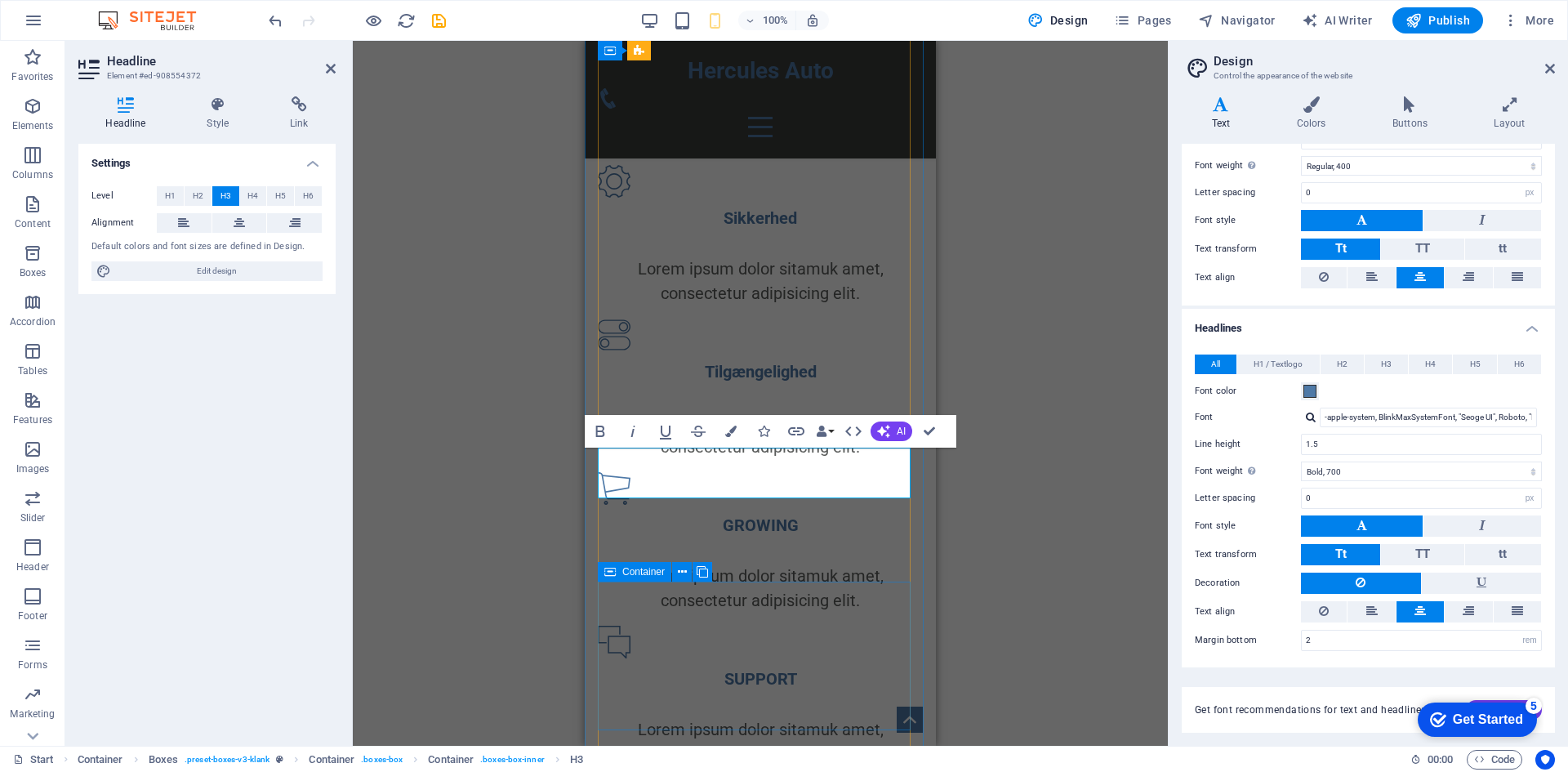
click at [787, 610] on div "GROWING Lorem ipsum dolor sitamuk amet, consectetur adipisicing elit." at bounding box center [760, 542] width 325 height 141
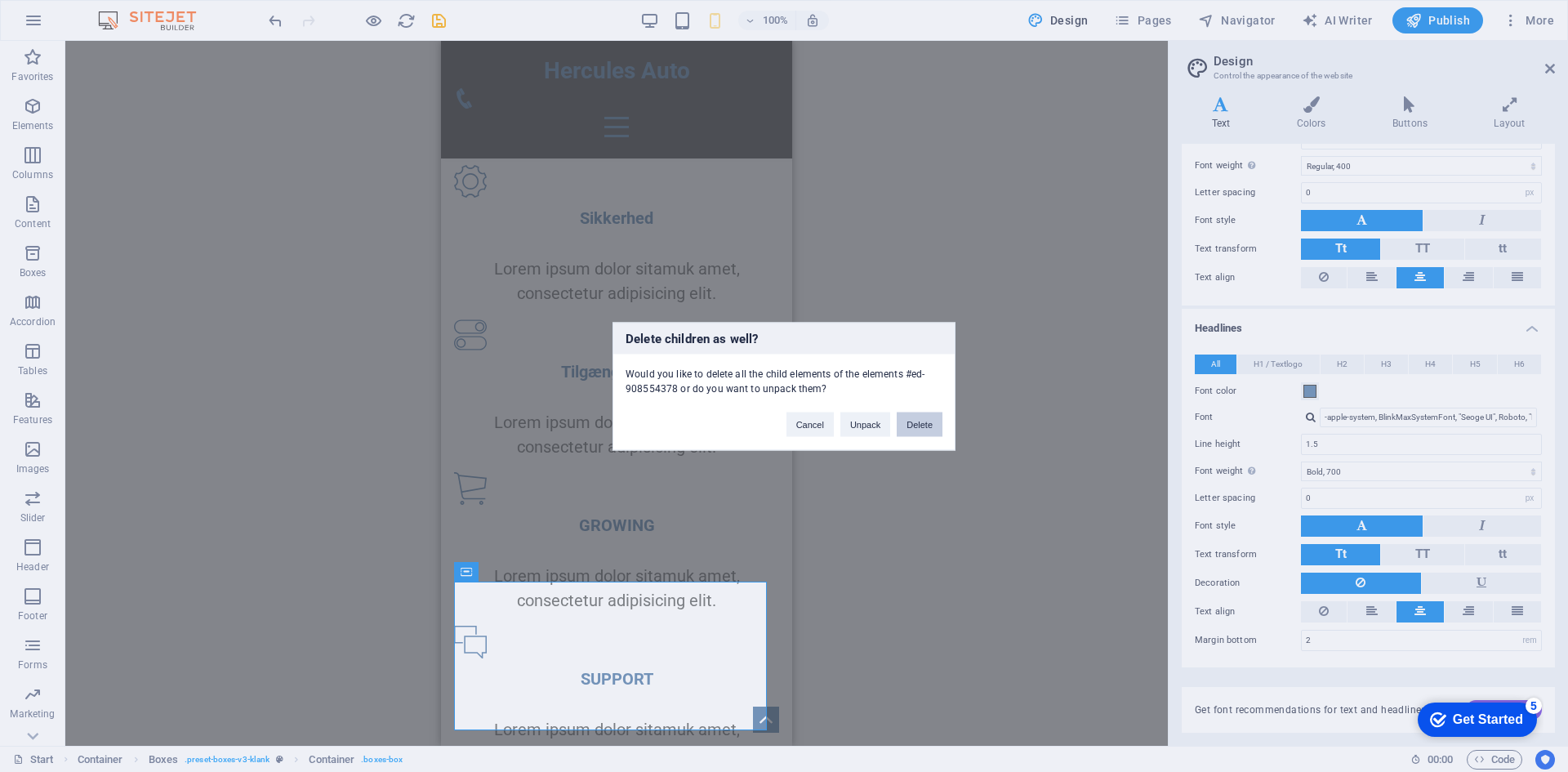
click at [914, 423] on button "Delete" at bounding box center [919, 424] width 46 height 24
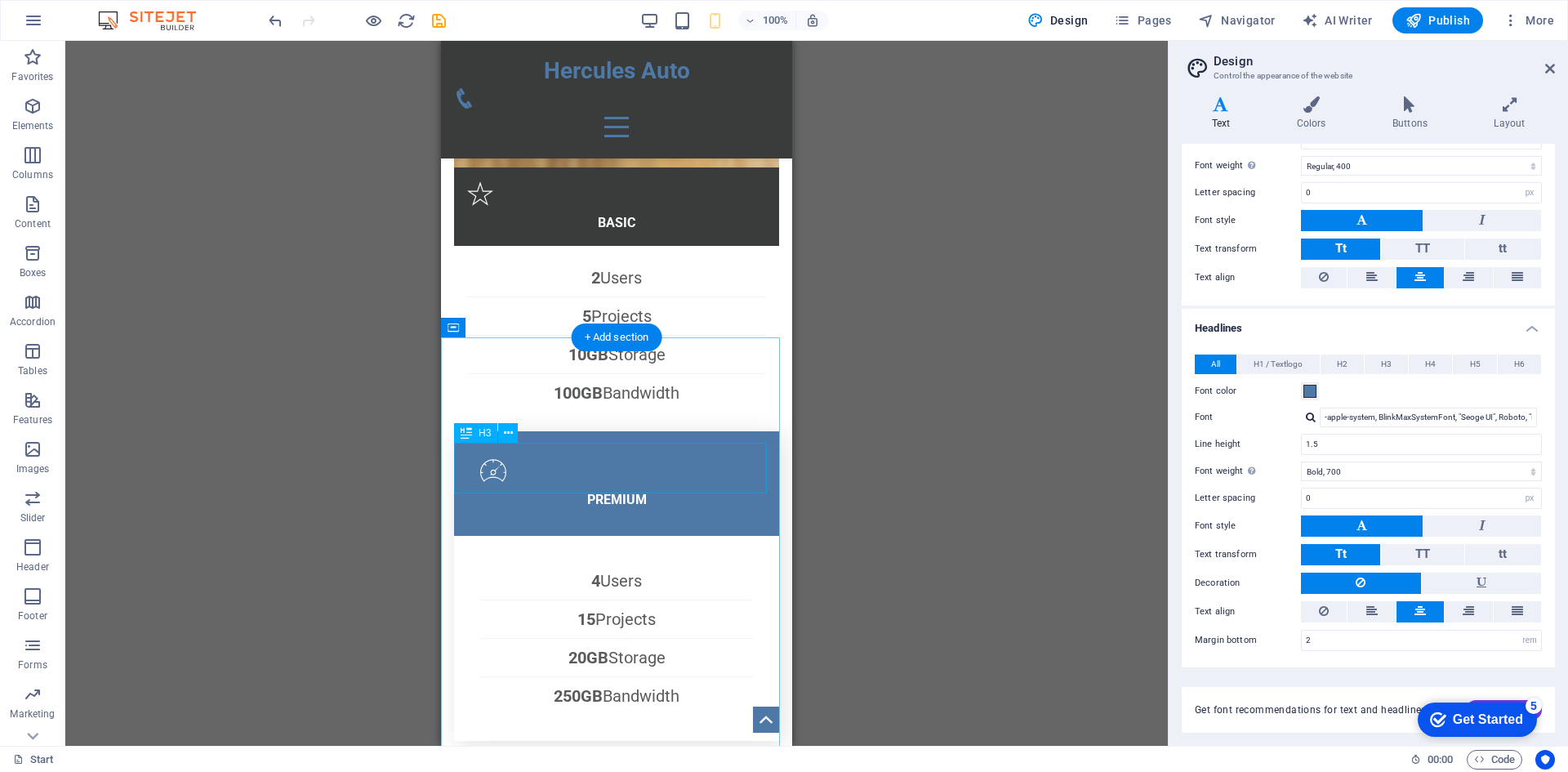
scroll to position [2838, 0]
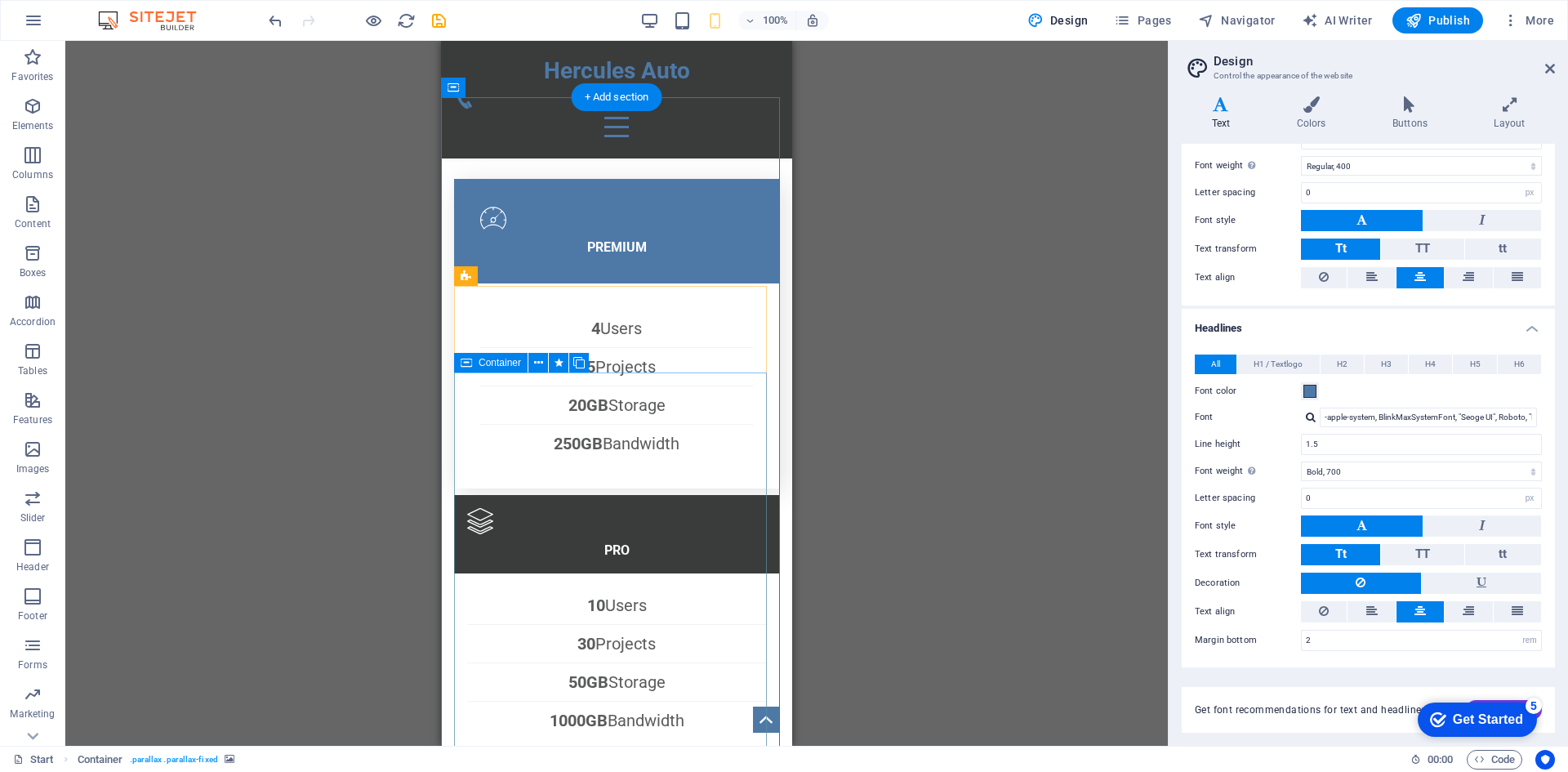
scroll to position [2804, 0]
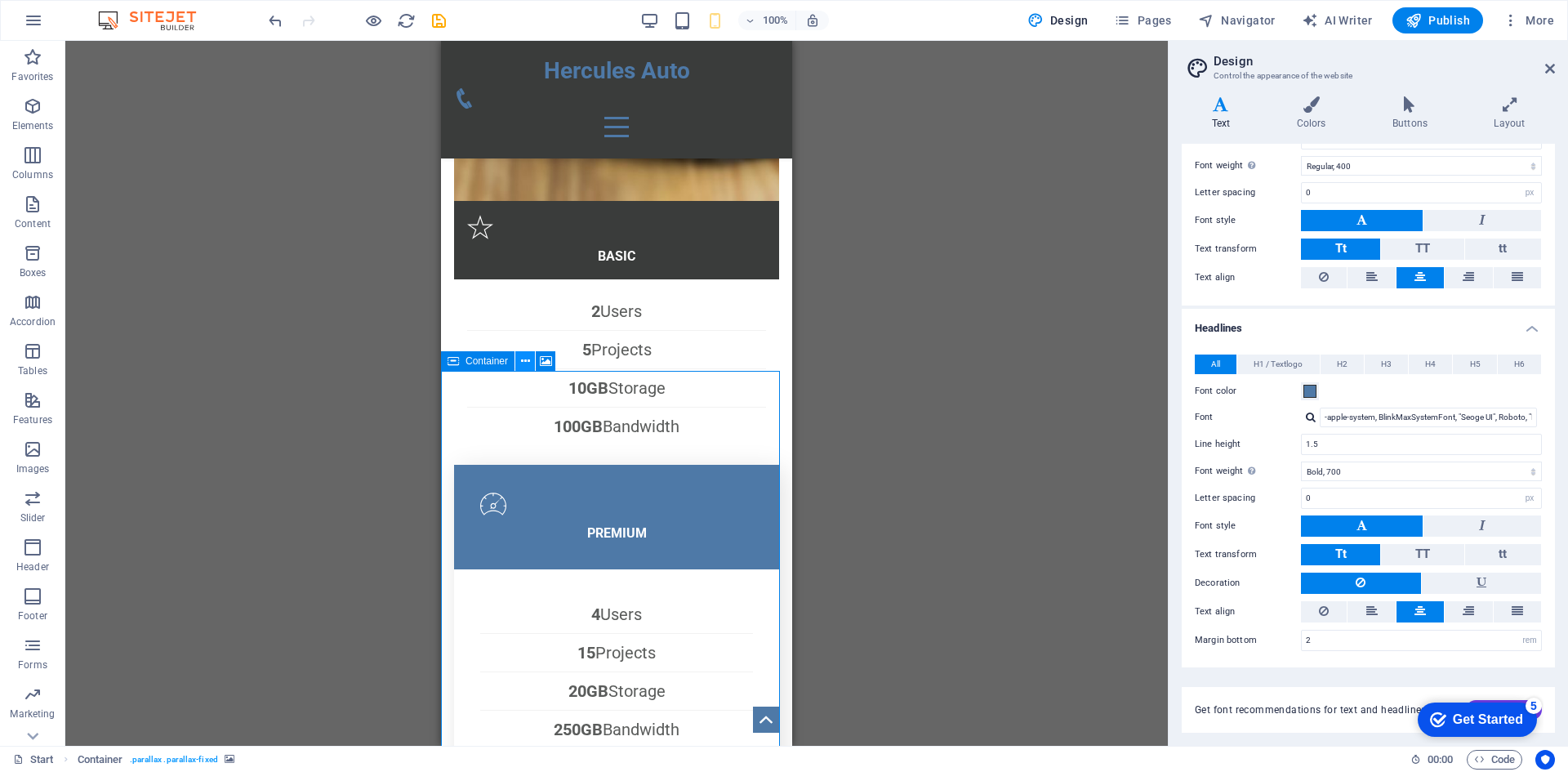
click at [530, 359] on button at bounding box center [525, 361] width 20 height 20
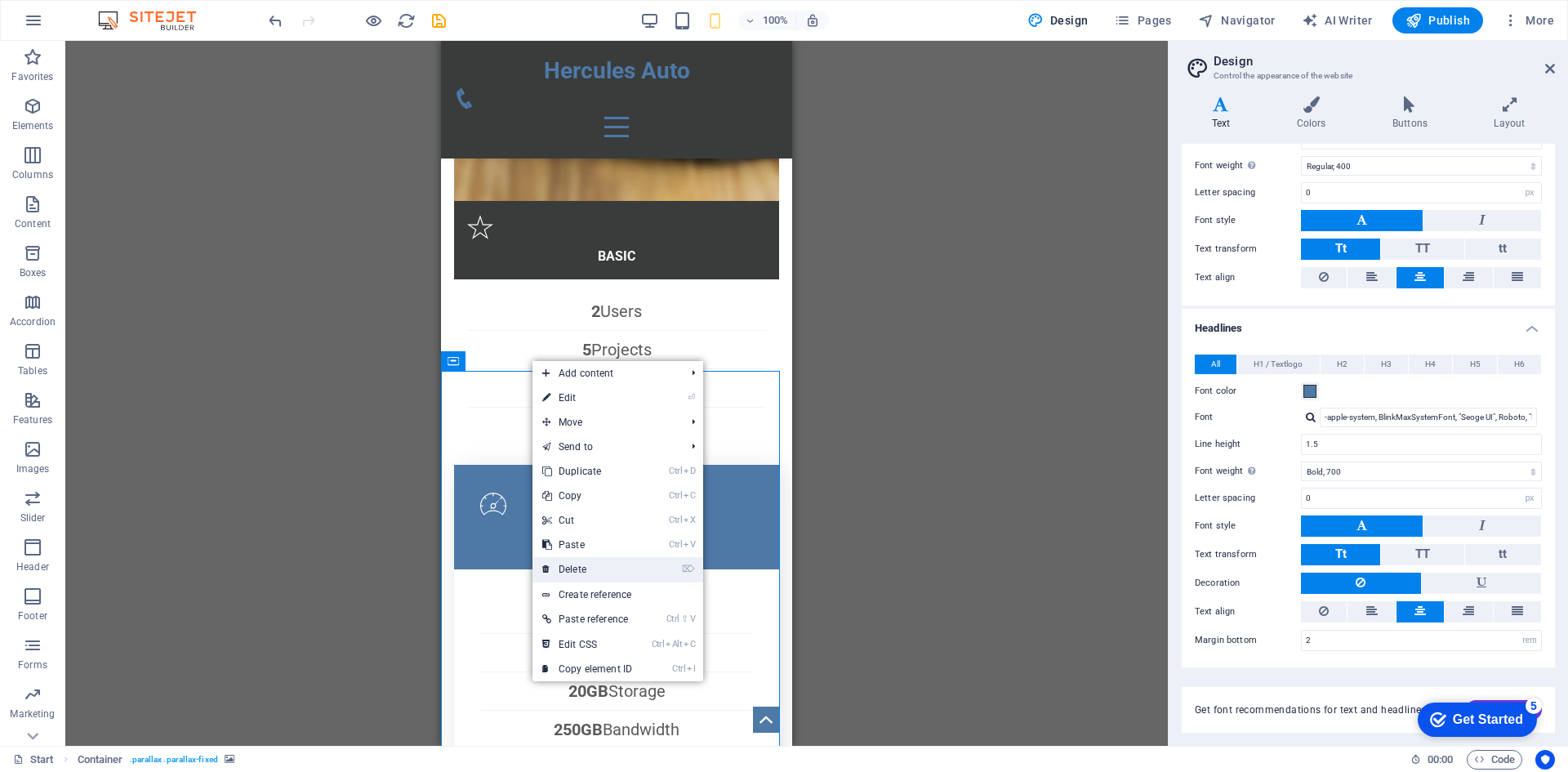
click at [587, 570] on link "⌦ Delete" at bounding box center [586, 569] width 109 height 24
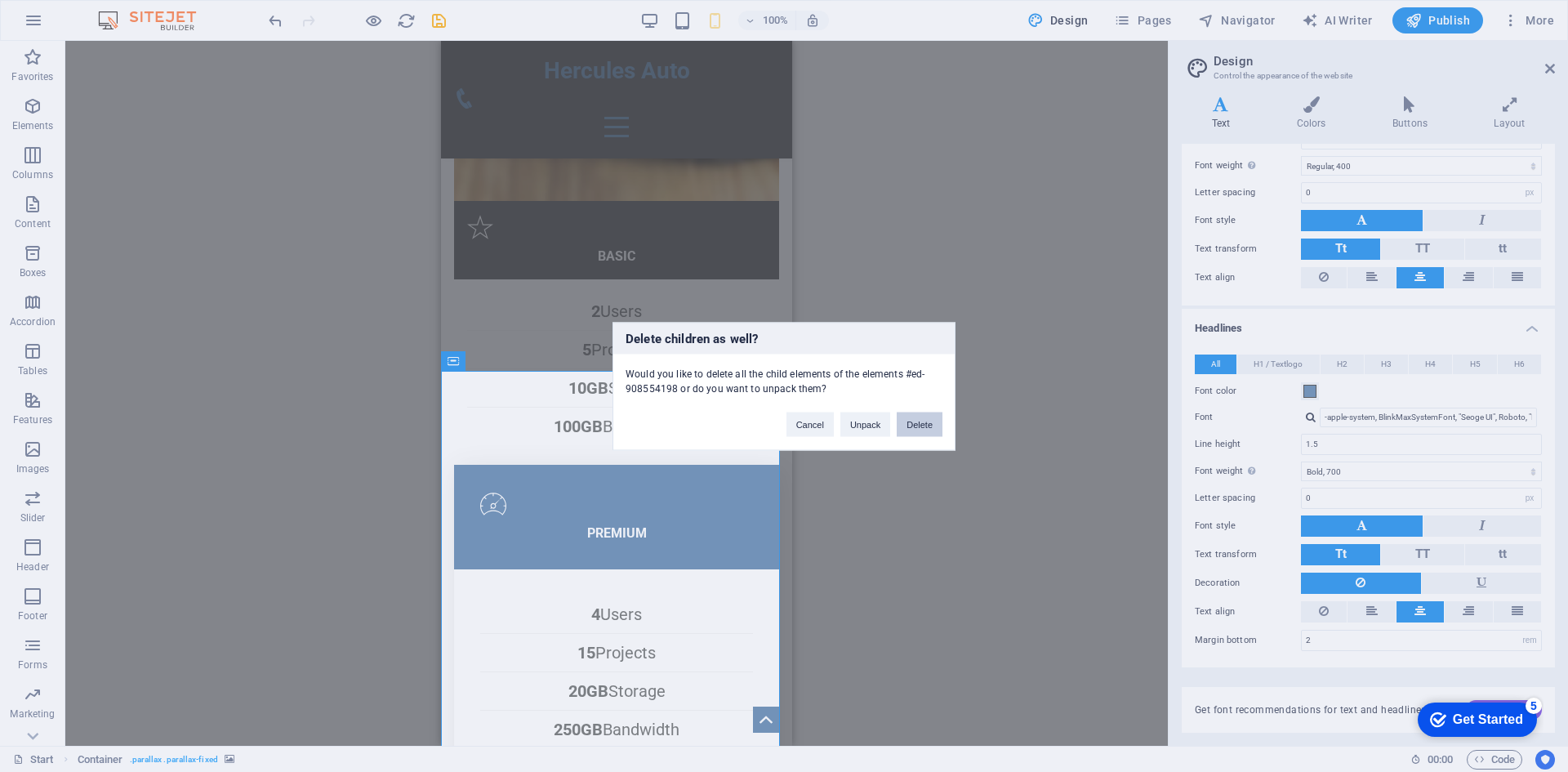
click at [918, 425] on button "Delete" at bounding box center [919, 424] width 46 height 24
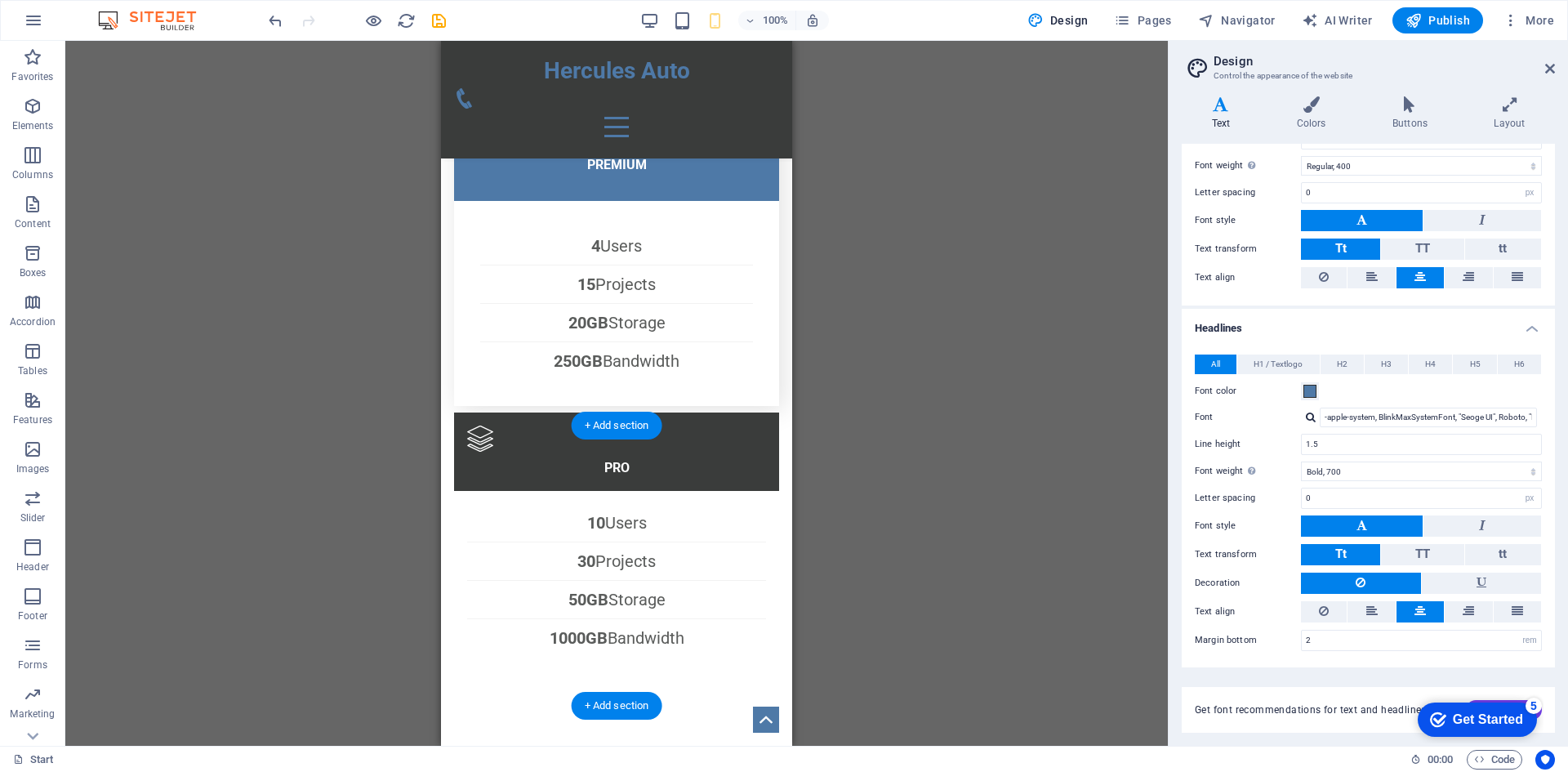
scroll to position [3173, 0]
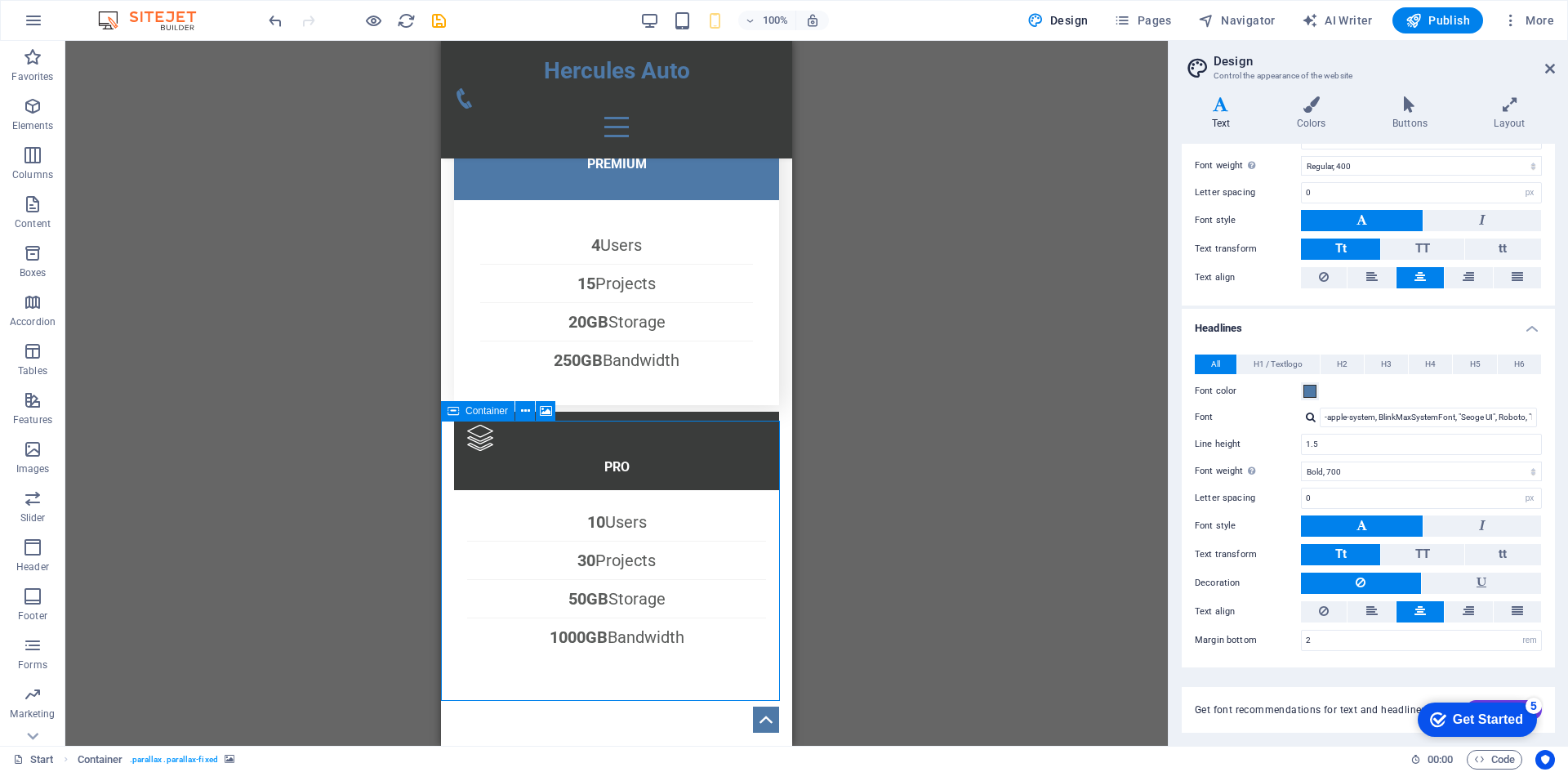
click at [460, 412] on div "Container" at bounding box center [477, 410] width 74 height 20
click at [518, 412] on button at bounding box center [525, 410] width 20 height 20
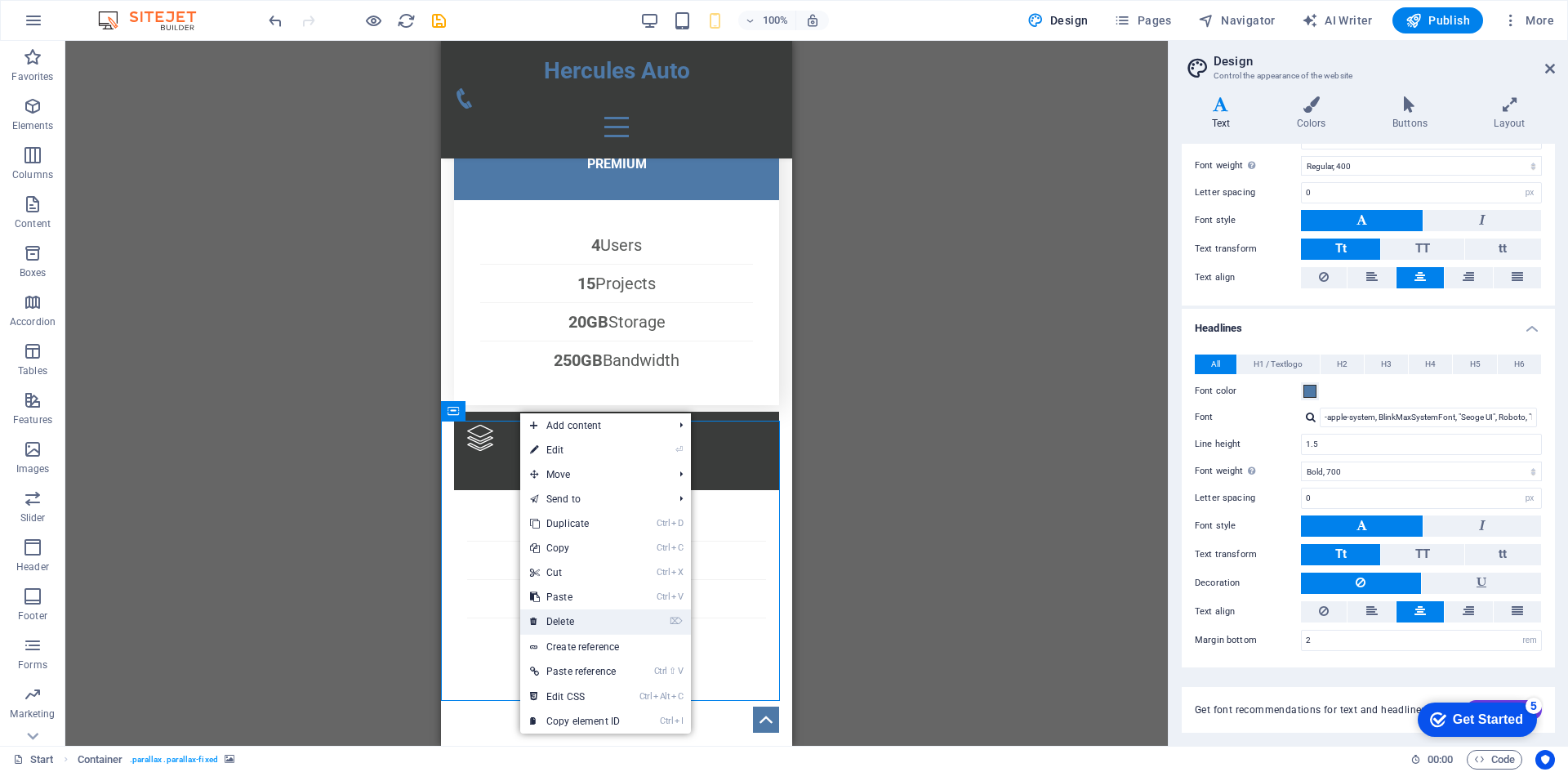
click at [571, 613] on link "⌦ Delete" at bounding box center [574, 622] width 109 height 24
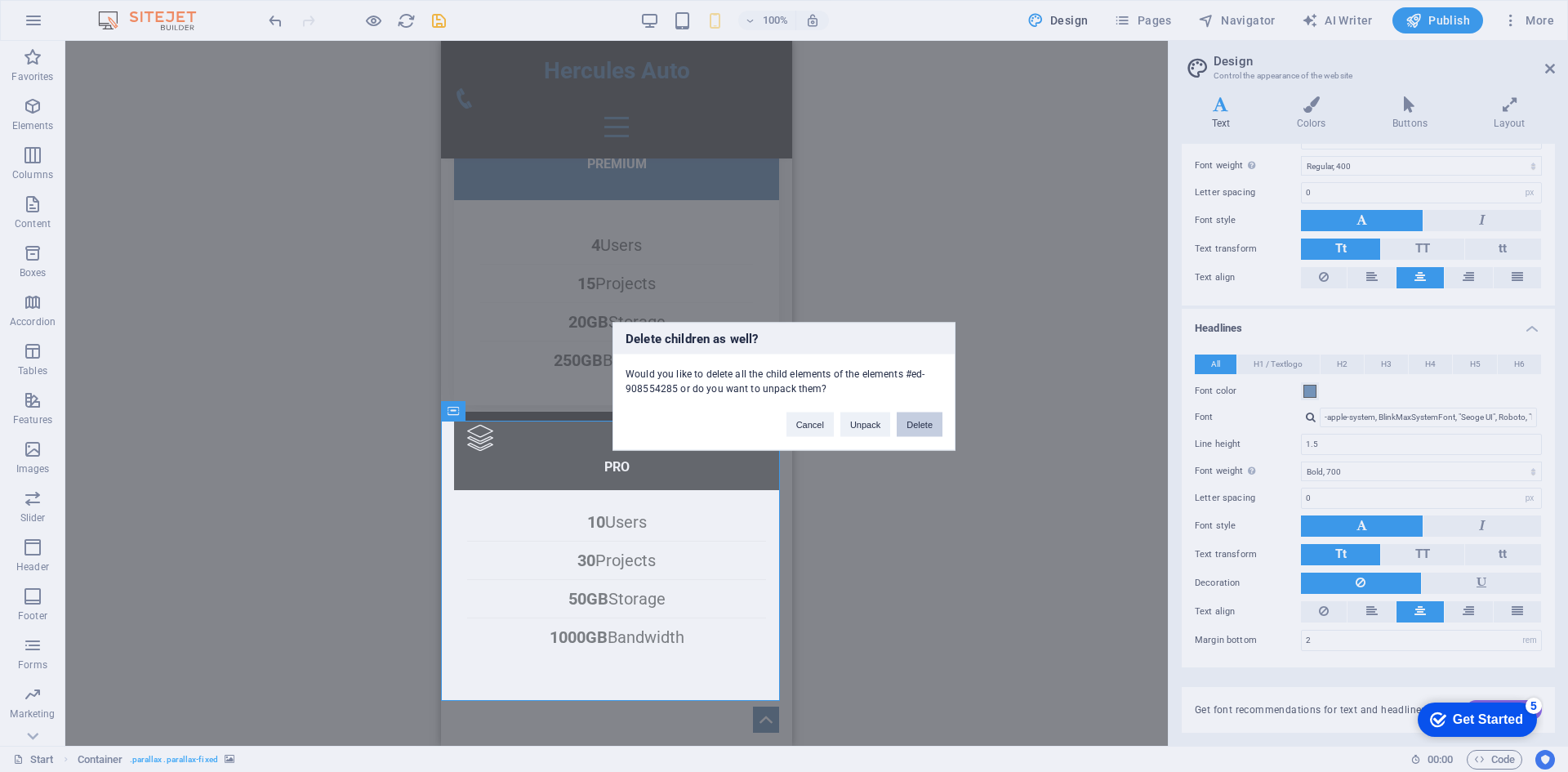
click at [935, 422] on button "Delete" at bounding box center [919, 424] width 46 height 24
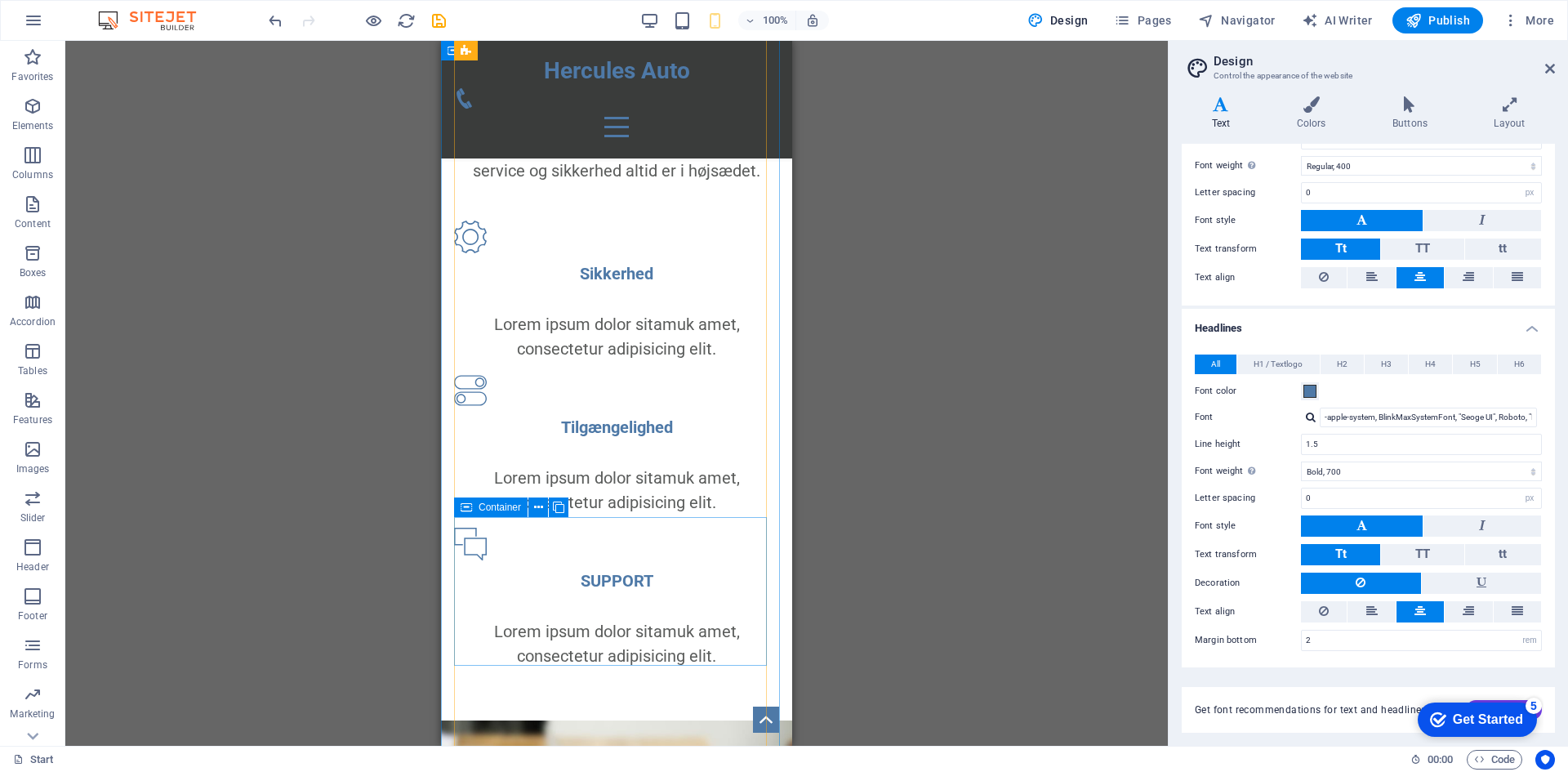
scroll to position [1224, 0]
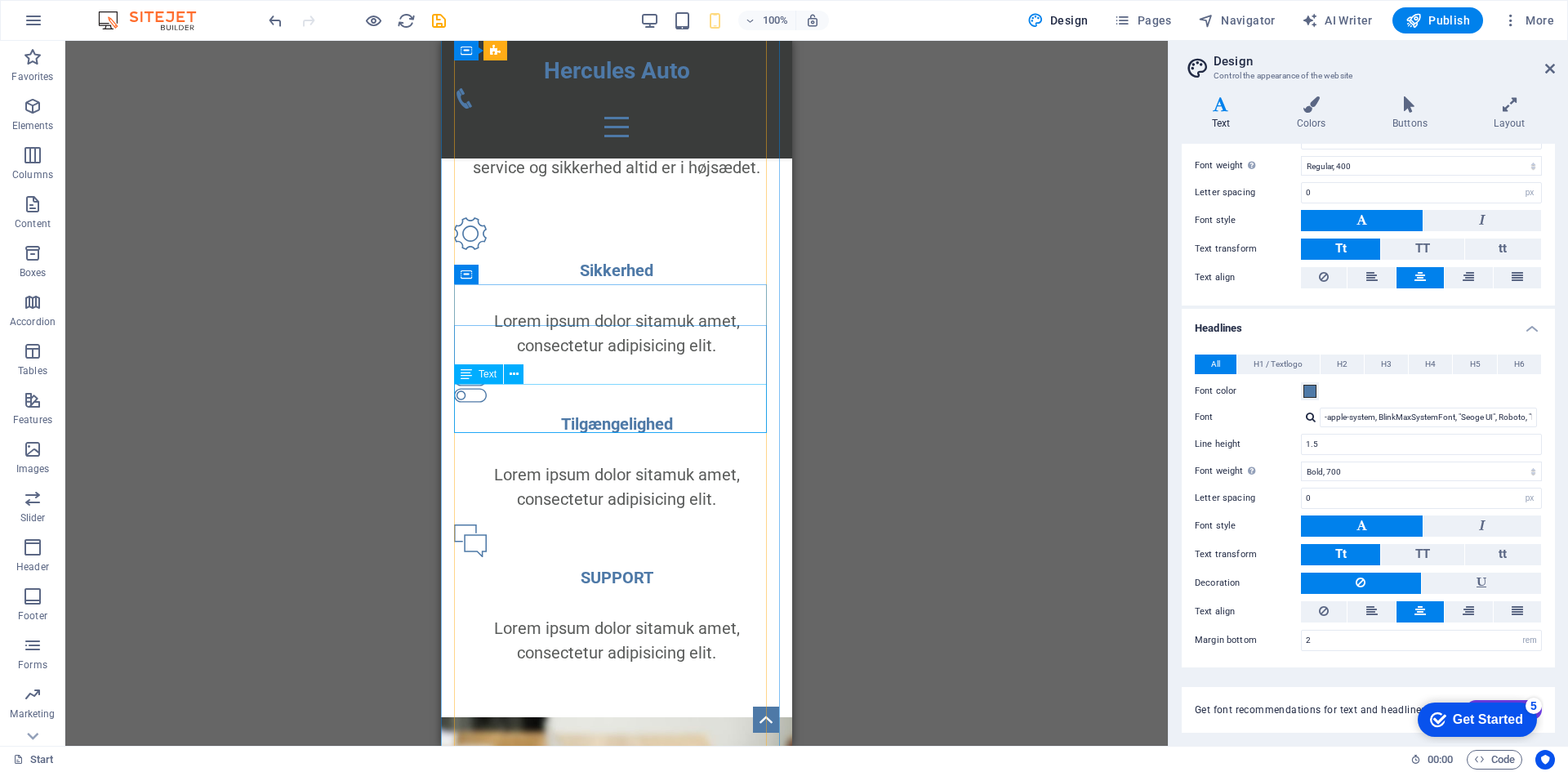
click at [647, 358] on div "Lorem ipsum dolor sitamuk amet, consectetur adipisicing elit." at bounding box center [616, 333] width 325 height 49
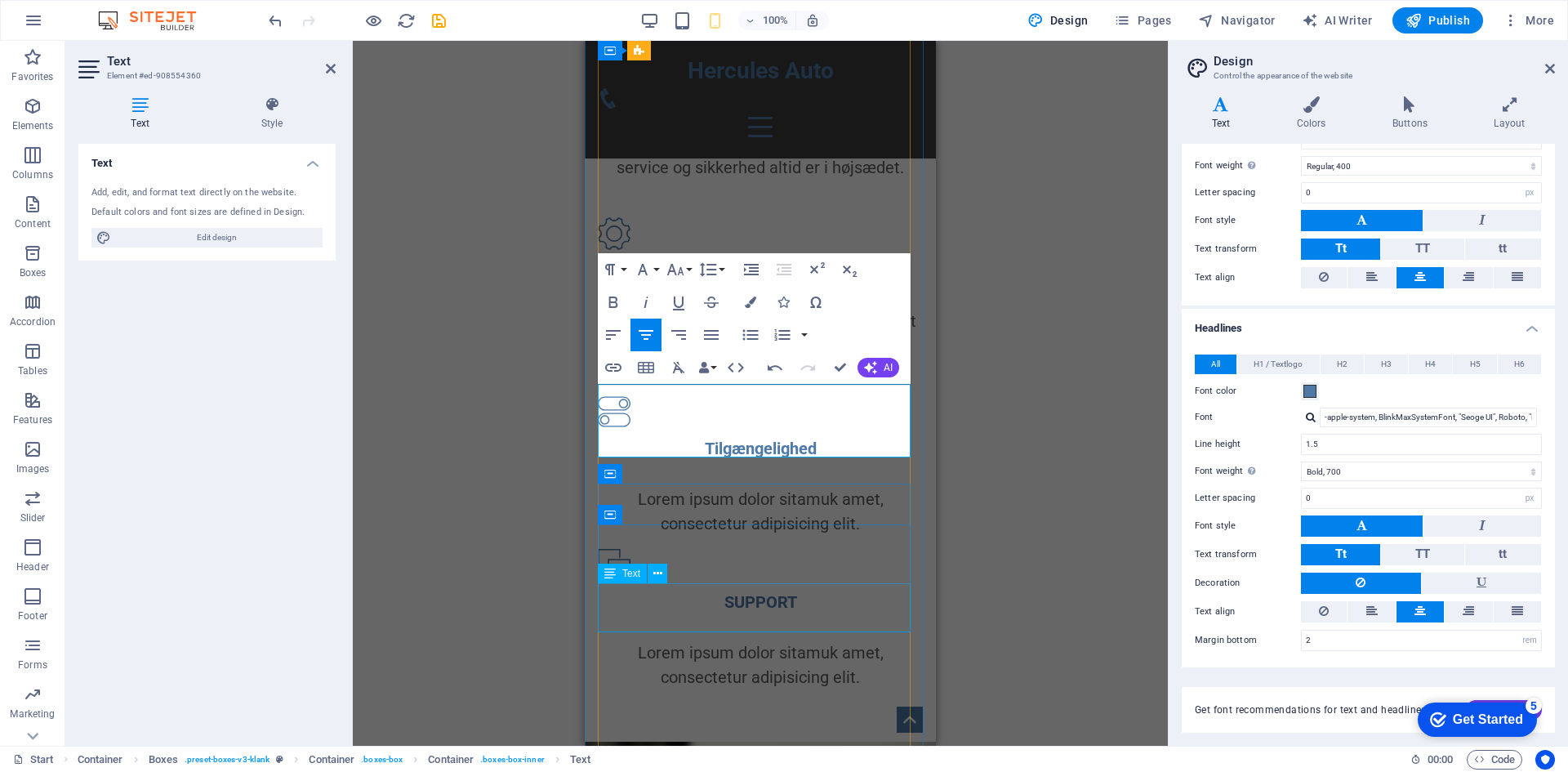
click at [738, 536] on div "Lorem ipsum dolor sitamuk amet, consectetur adipisicing elit." at bounding box center [760, 511] width 325 height 49
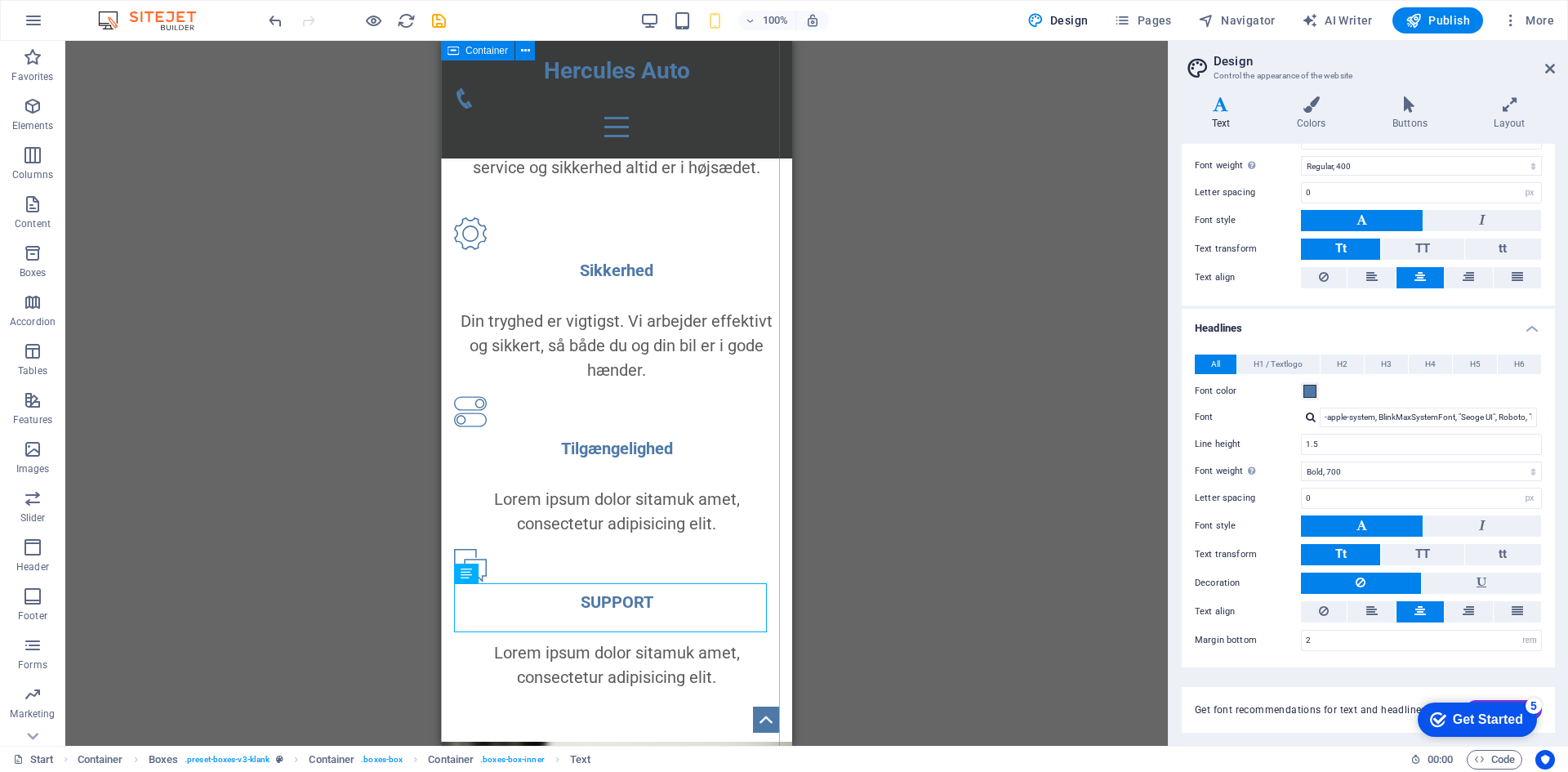
click at [769, 616] on div "SERVICES Hvad kan vi gøre for dig? Service Starthjælp – når batteriet siger sto…" at bounding box center [616, 159] width 351 height 1167
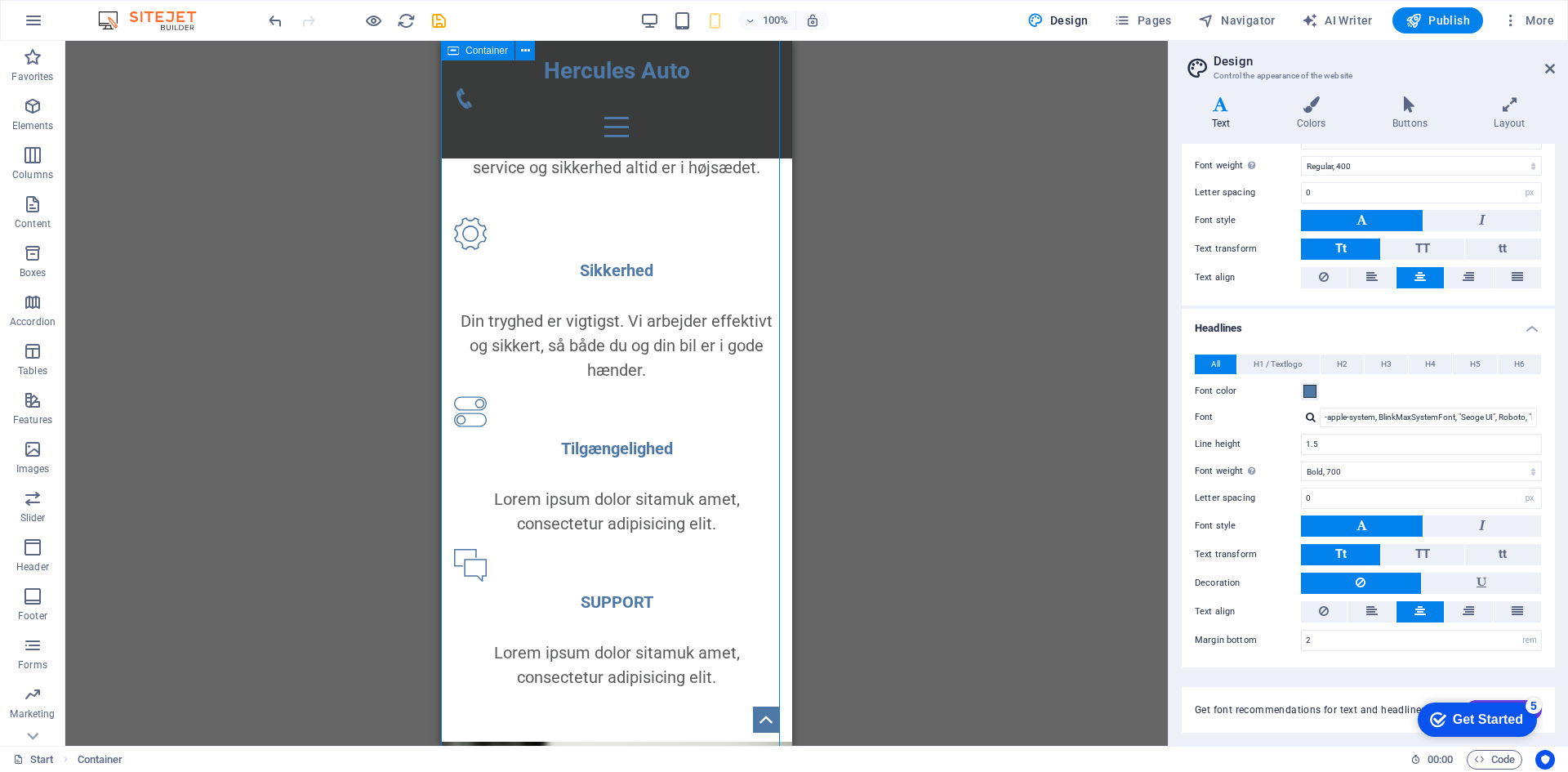
click at [769, 616] on div "SERVICES Hvad kan vi gøre for dig? Service Starthjælp – når batteriet siger sto…" at bounding box center [616, 159] width 351 height 1167
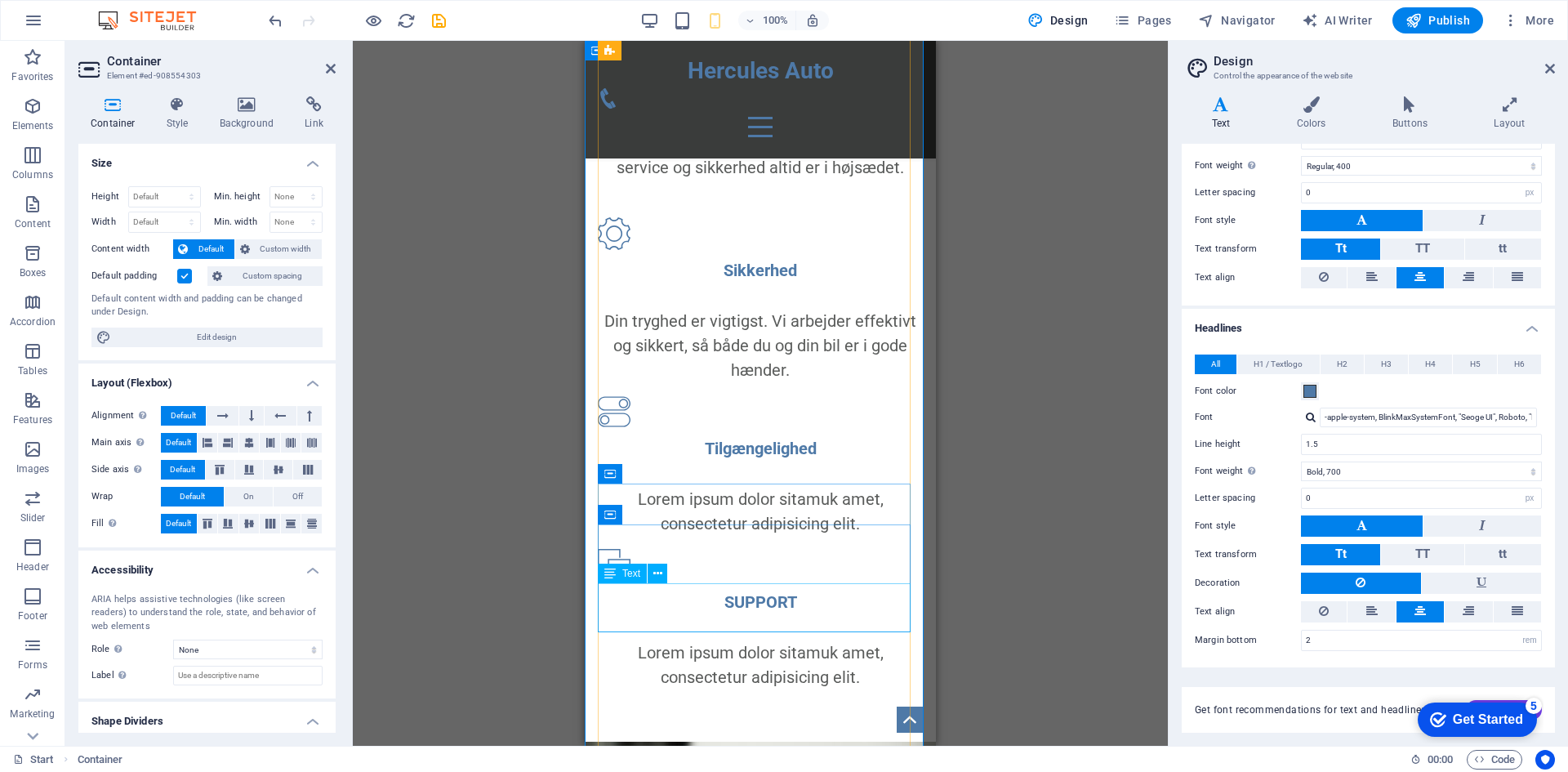
click at [722, 536] on div "Lorem ipsum dolor sitamuk amet, consectetur adipisicing elit." at bounding box center [760, 511] width 325 height 49
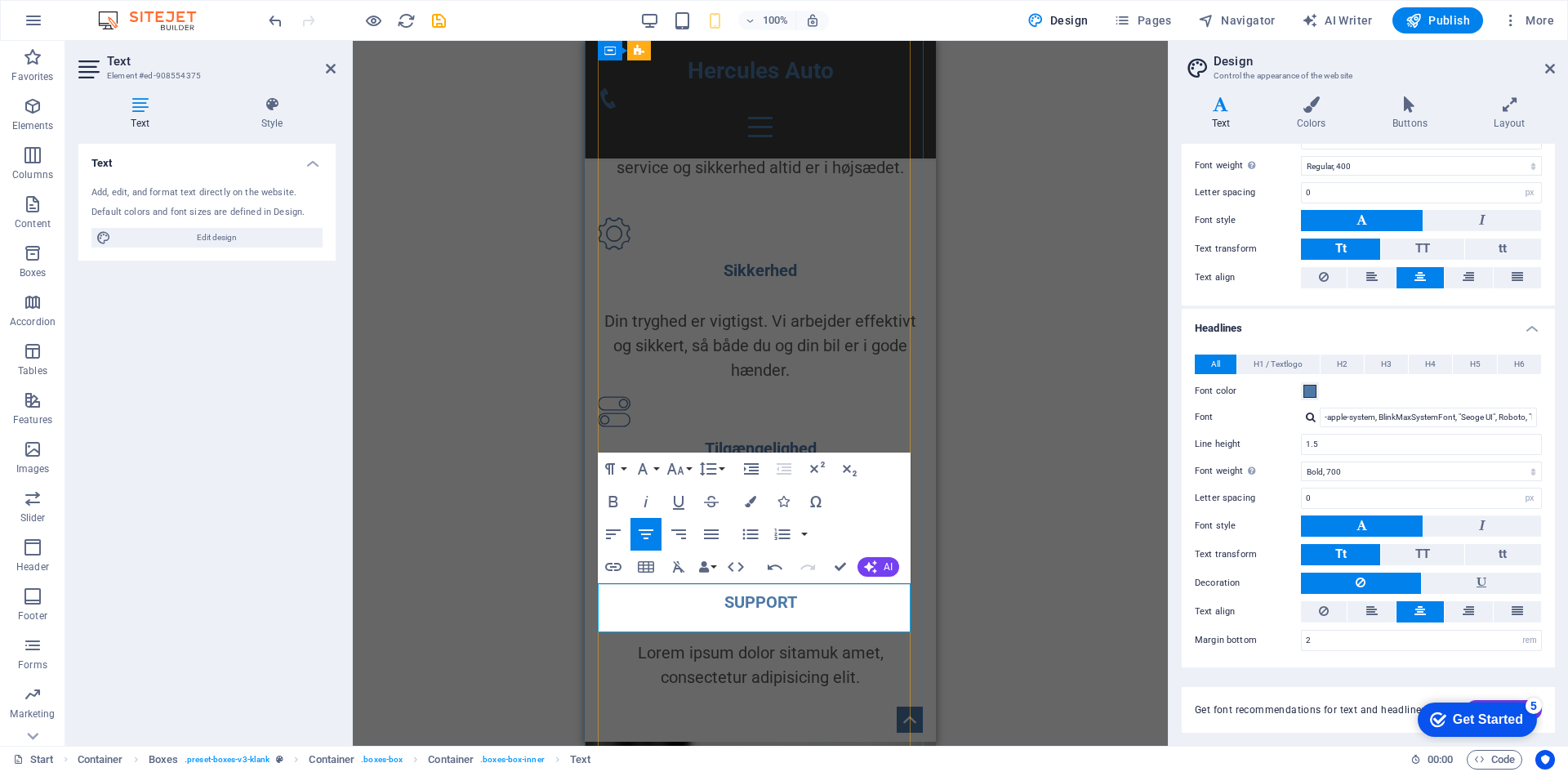
click at [609, 536] on p "Altid klar til at hjælpe – dag og nat, hele året. Én opringning, og vi er på ve…" at bounding box center [760, 511] width 325 height 49
click at [695, 382] on div "Din tryghed er vigtigst. Vi arbejder effektivt og sikkert, så både du og din bi…" at bounding box center [760, 345] width 325 height 74
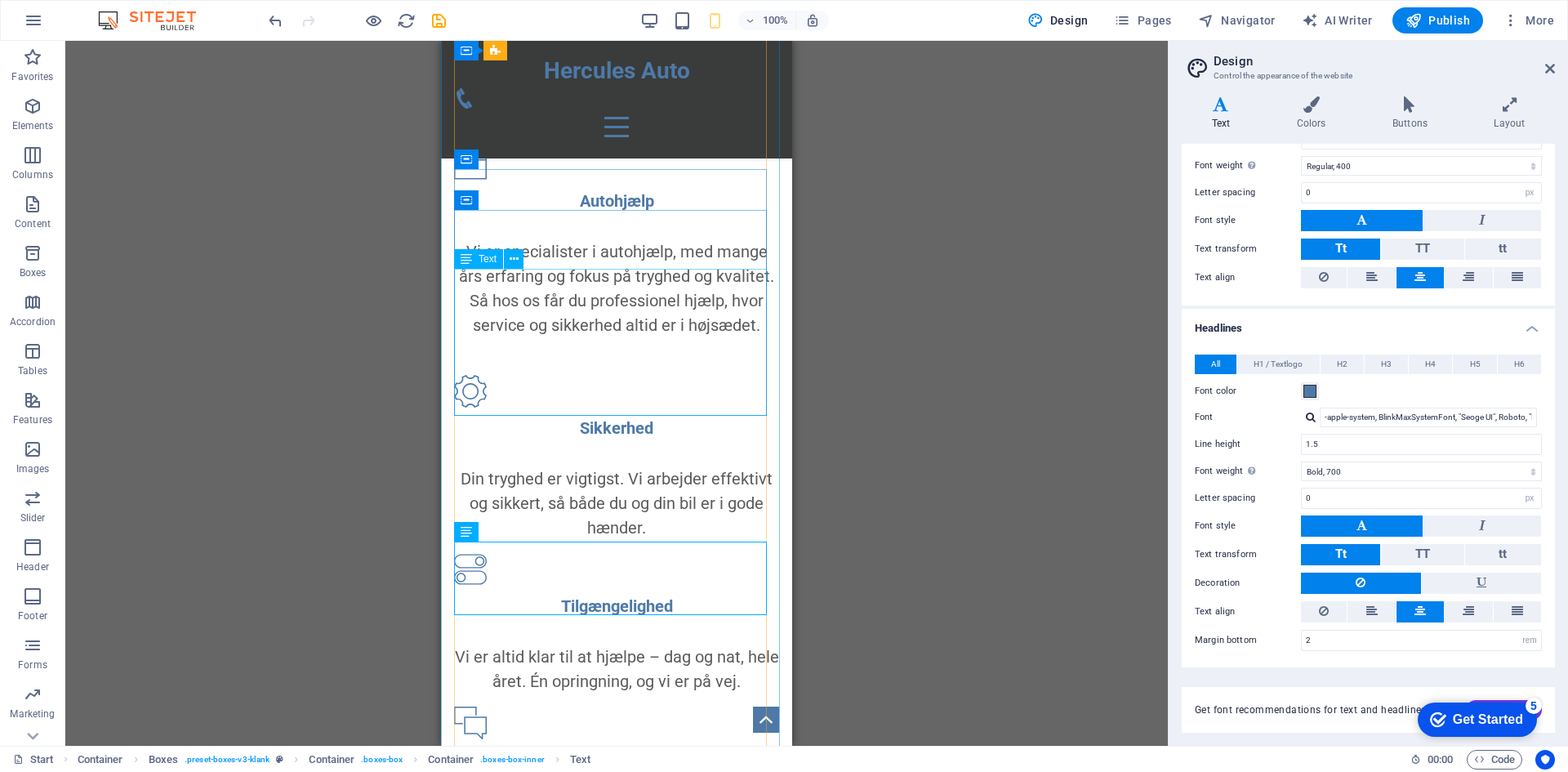
scroll to position [1068, 0]
click at [554, 361] on div "Vi er specialister i autohjælp, med mange års erfaring og fokus på tryghed og k…" at bounding box center [616, 299] width 325 height 122
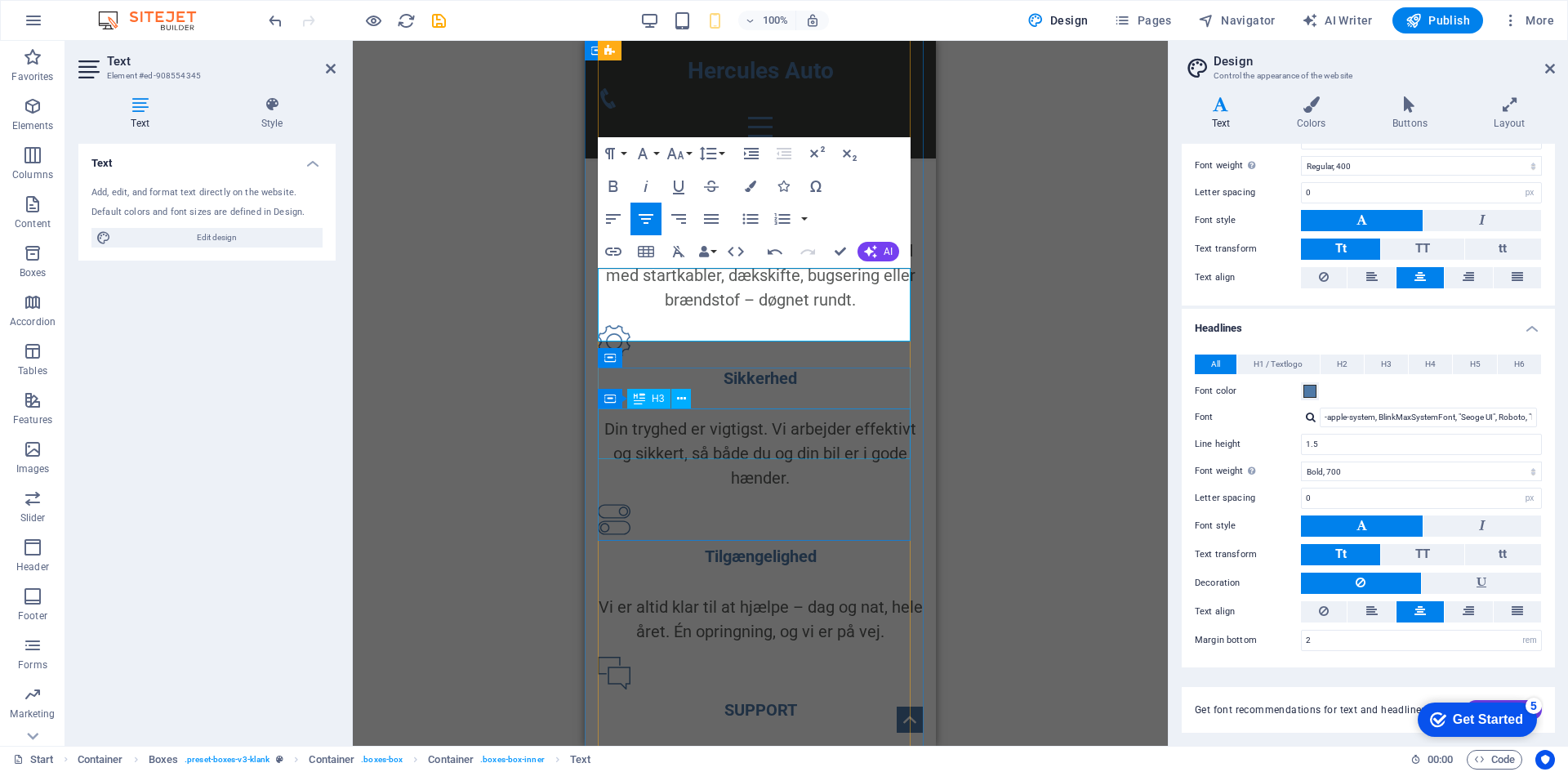
click at [715, 391] on div "Sikkerhed" at bounding box center [760, 378] width 325 height 24
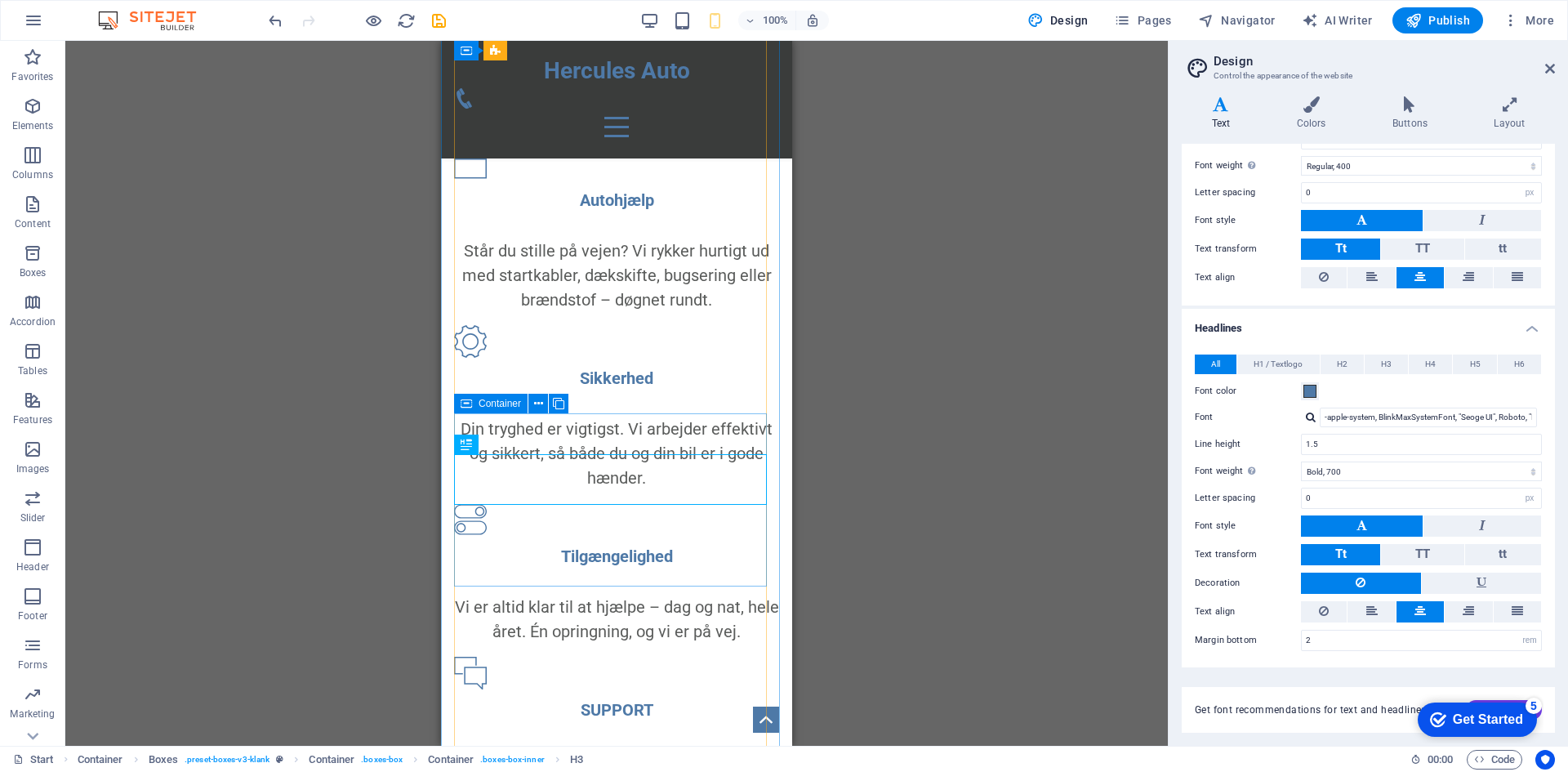
scroll to position [939, 0]
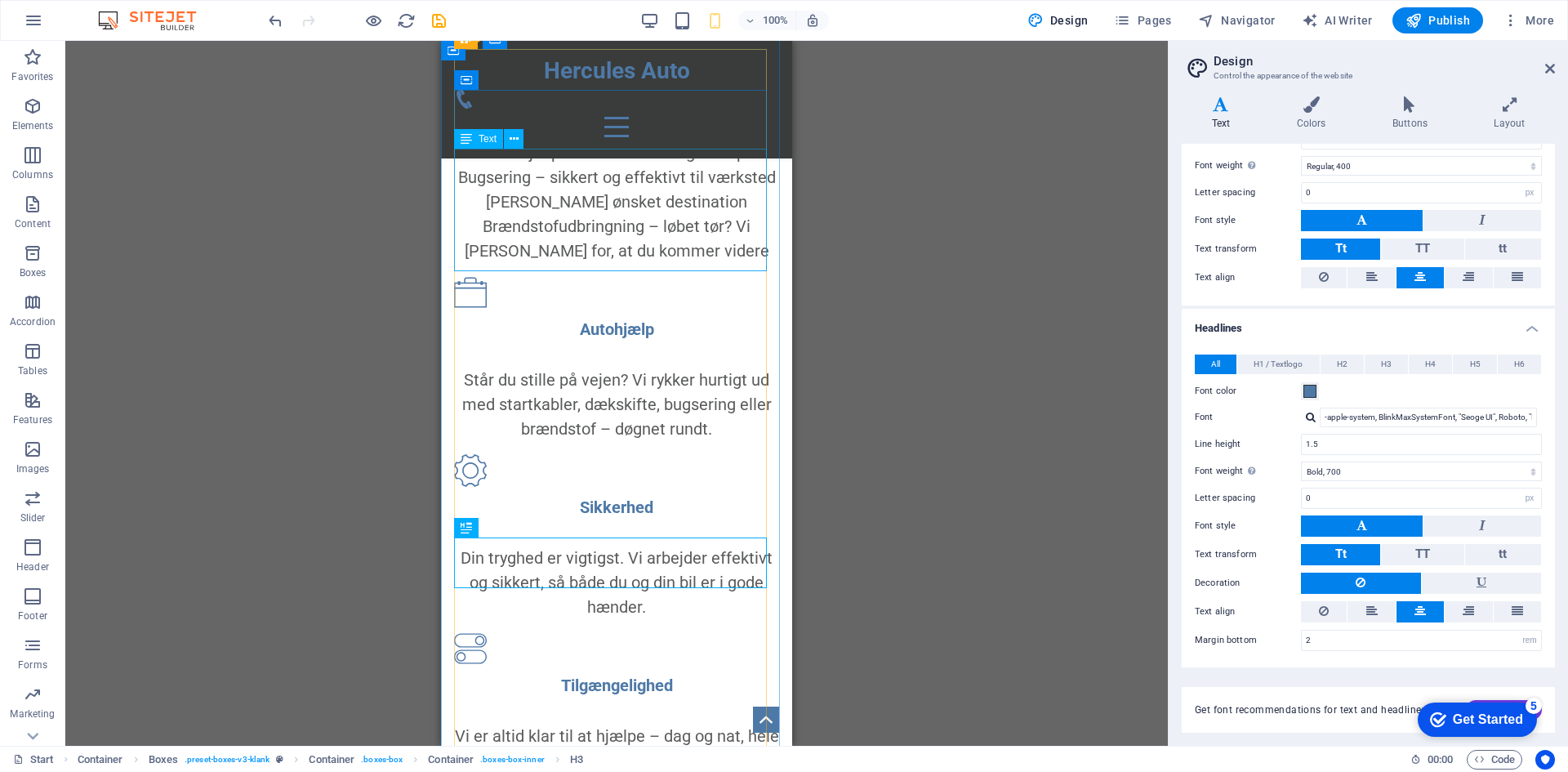
click at [603, 227] on div "Starthjælp – når batteriet siger stop. Bugsering – sikkert og effektivt til vær…" at bounding box center [616, 201] width 325 height 122
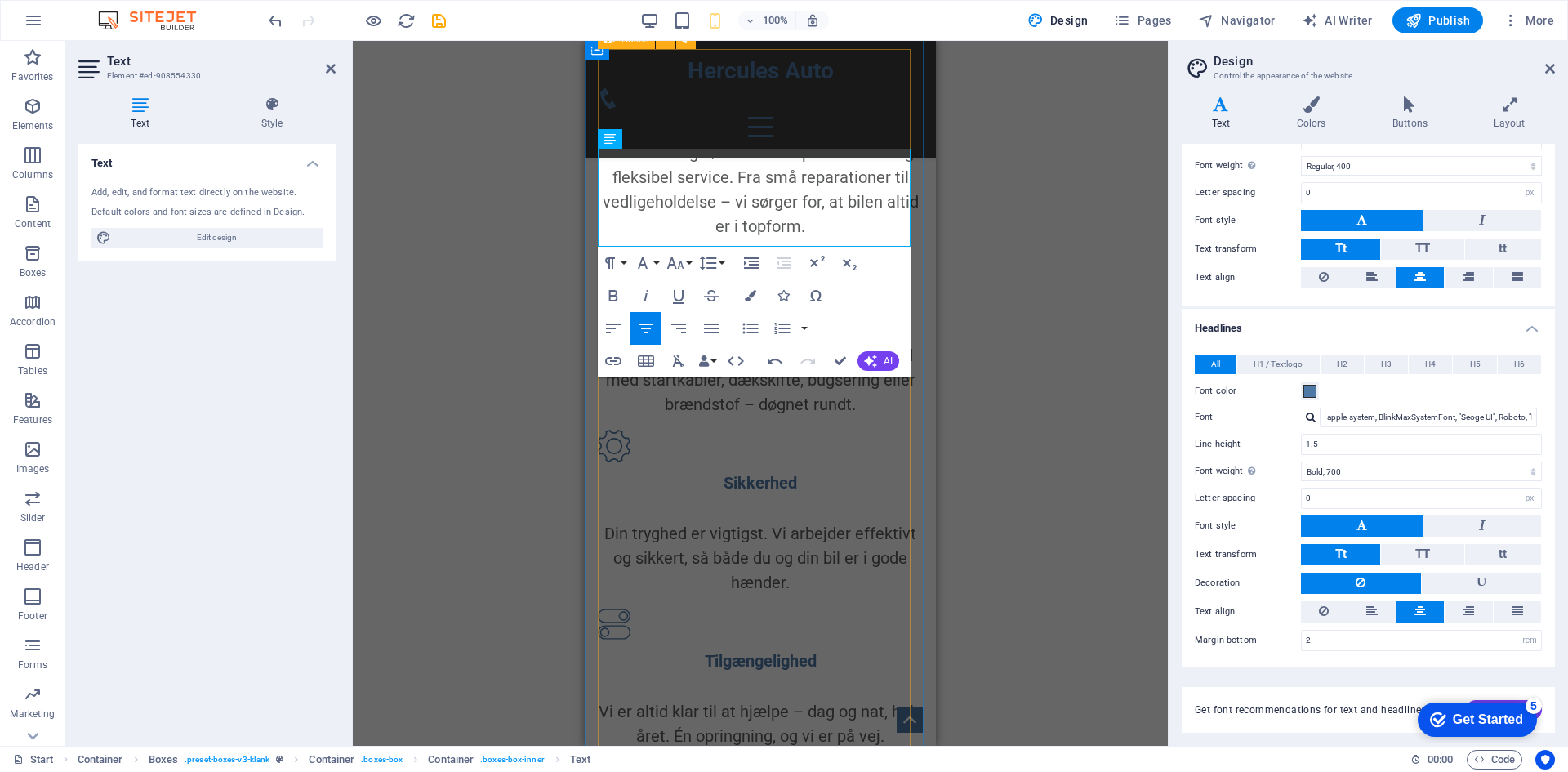
click at [780, 448] on div "Service Vi holder dig kørende med professionel og fleksibel service. Fra små re…" at bounding box center [760, 476] width 325 height 853
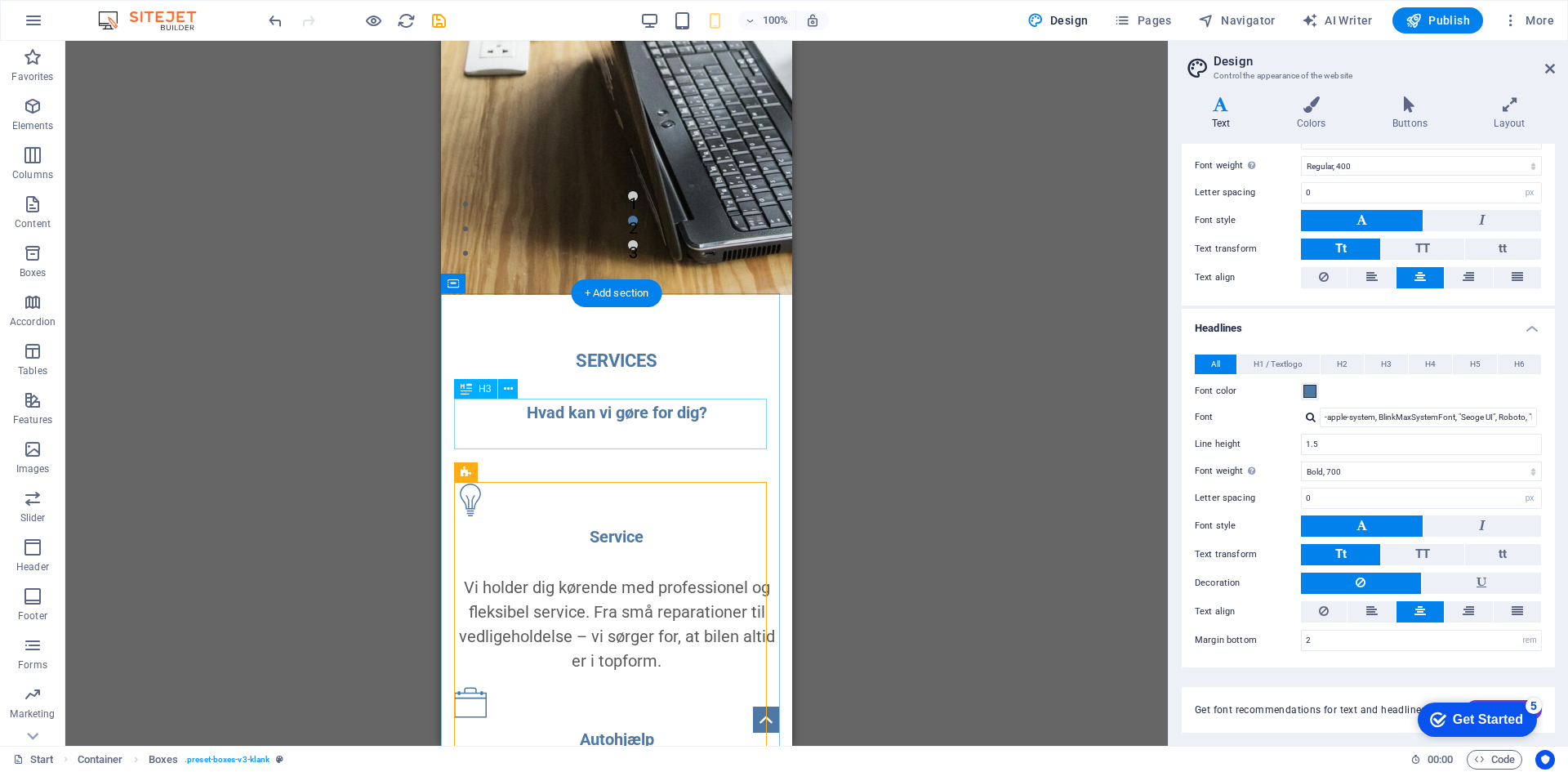
scroll to position [504, 0]
click at [703, 424] on div "Hvad kan vi gøre for dig?" at bounding box center [616, 411] width 325 height 24
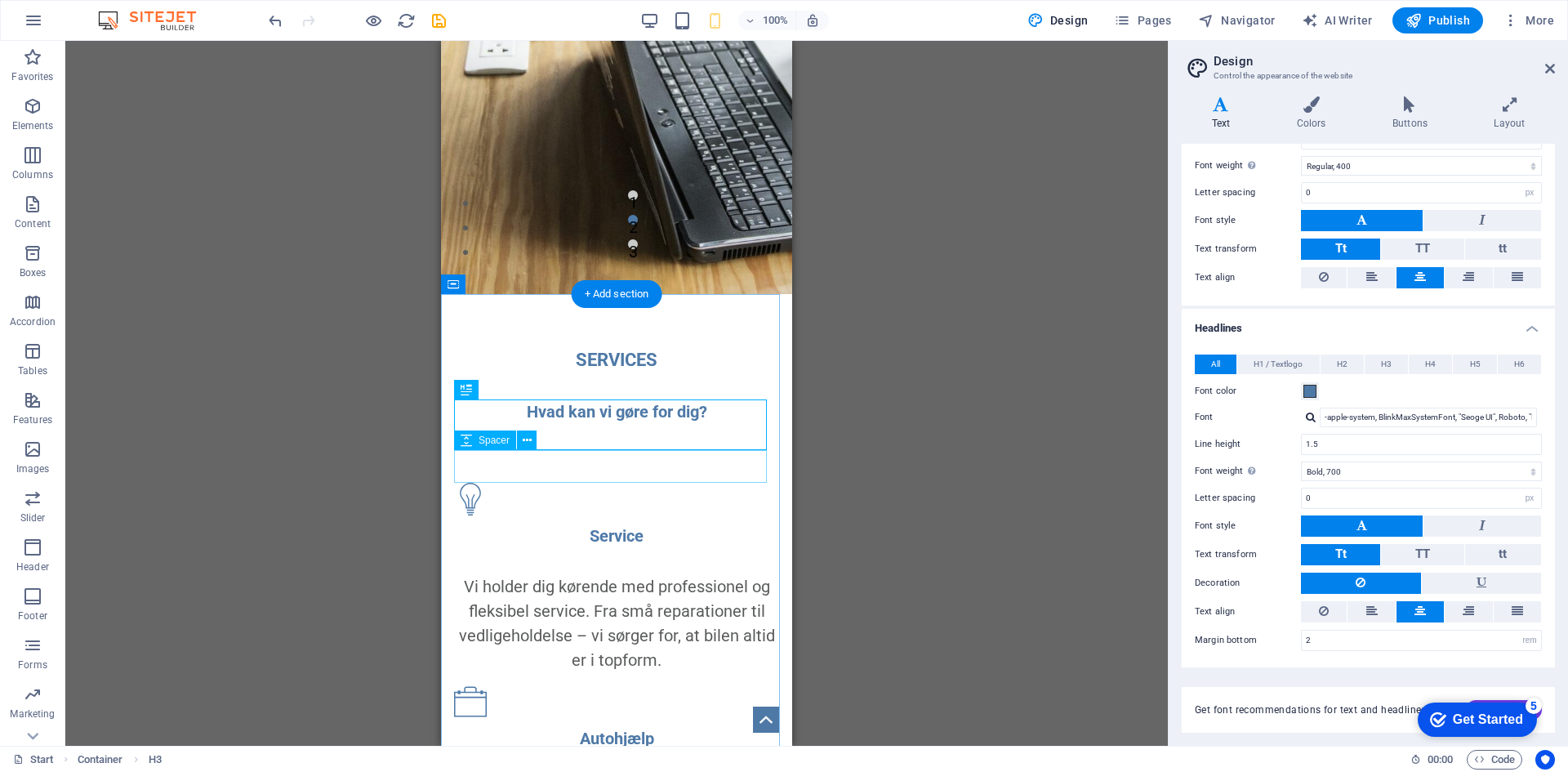
click at [655, 472] on div at bounding box center [616, 466] width 325 height 33
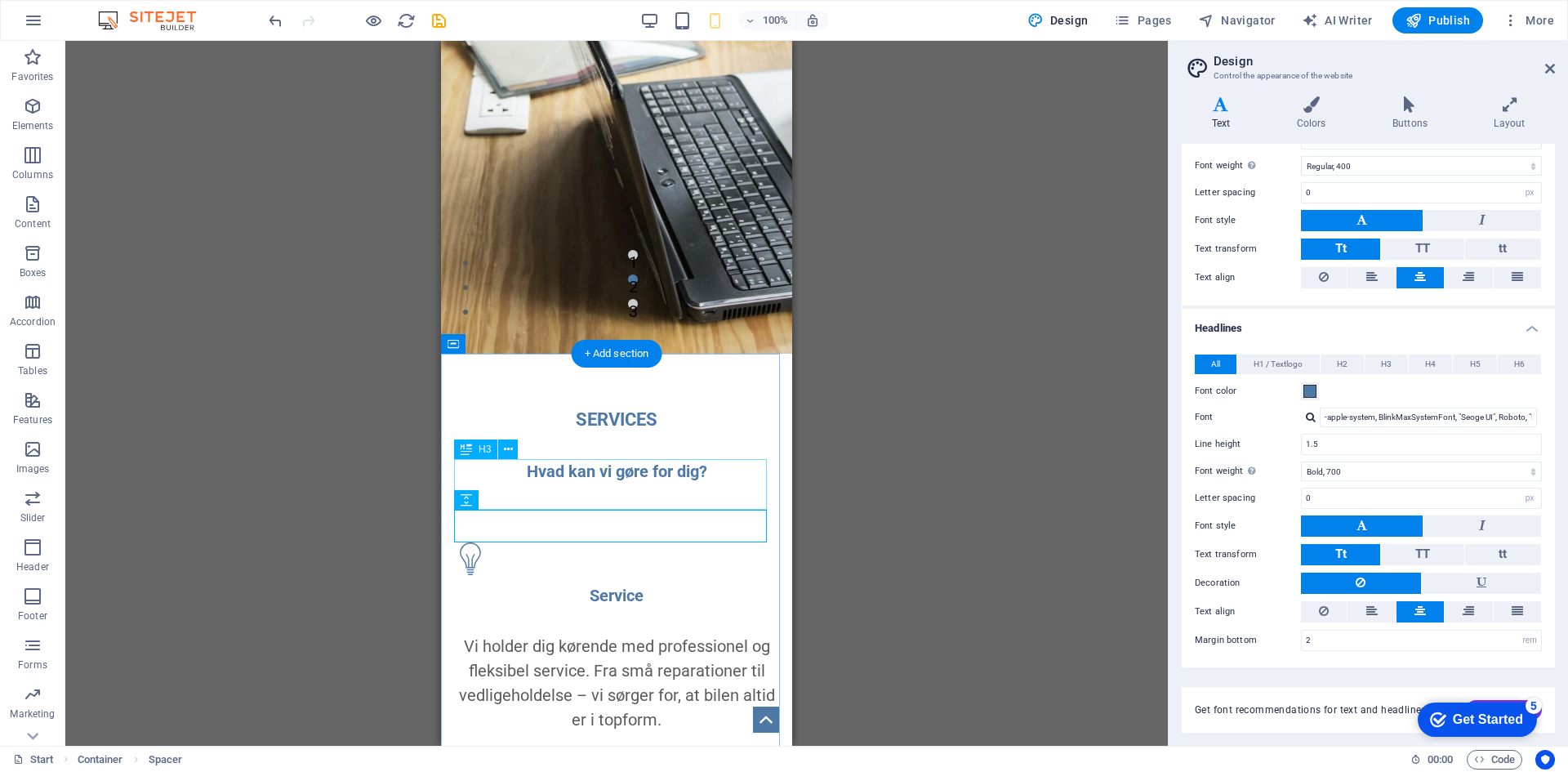
scroll to position [425, 0]
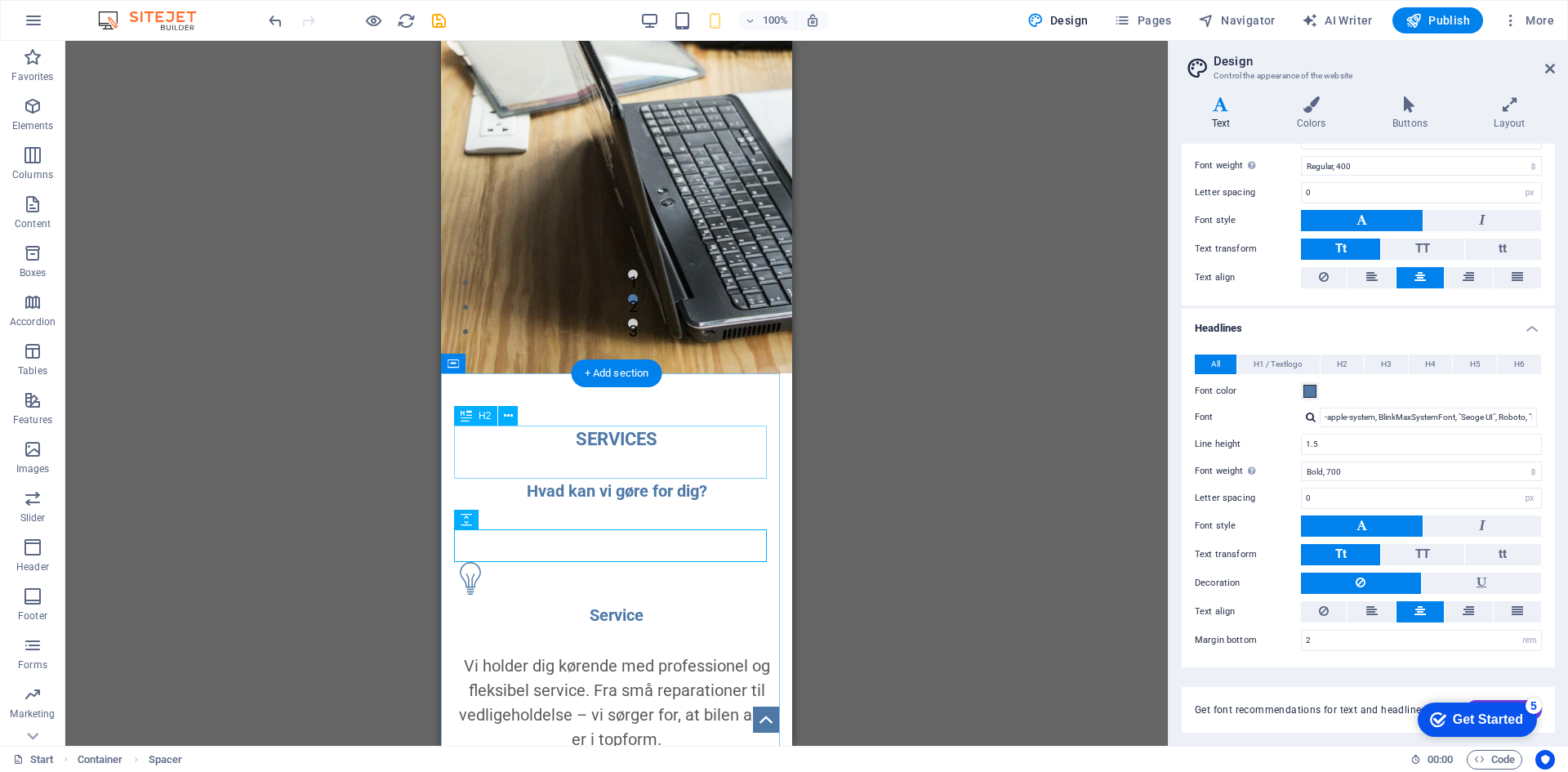
click at [668, 451] on div "SERVICES" at bounding box center [616, 438] width 325 height 27
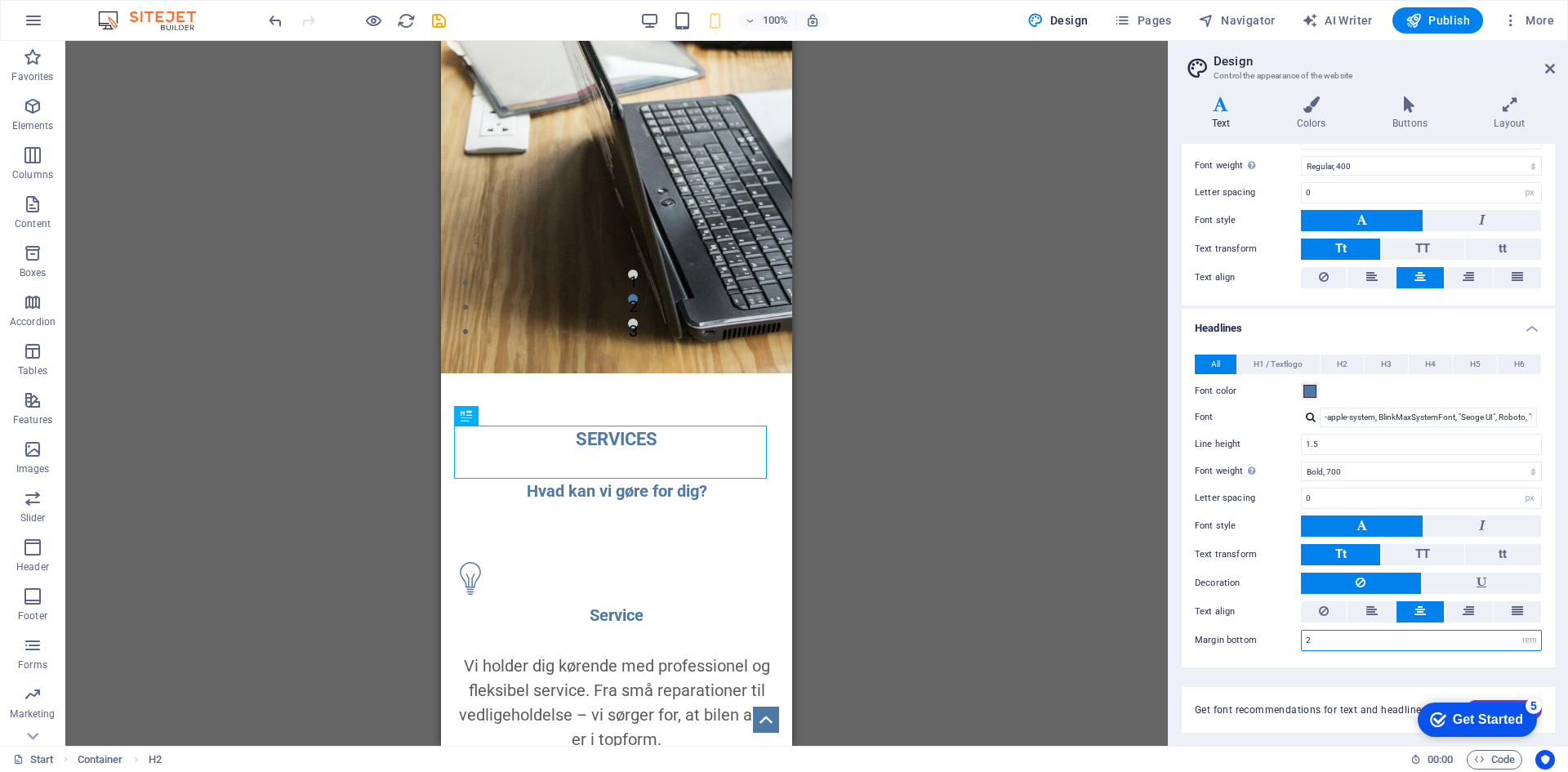
click at [1409, 646] on input "2" at bounding box center [1421, 640] width 240 height 20
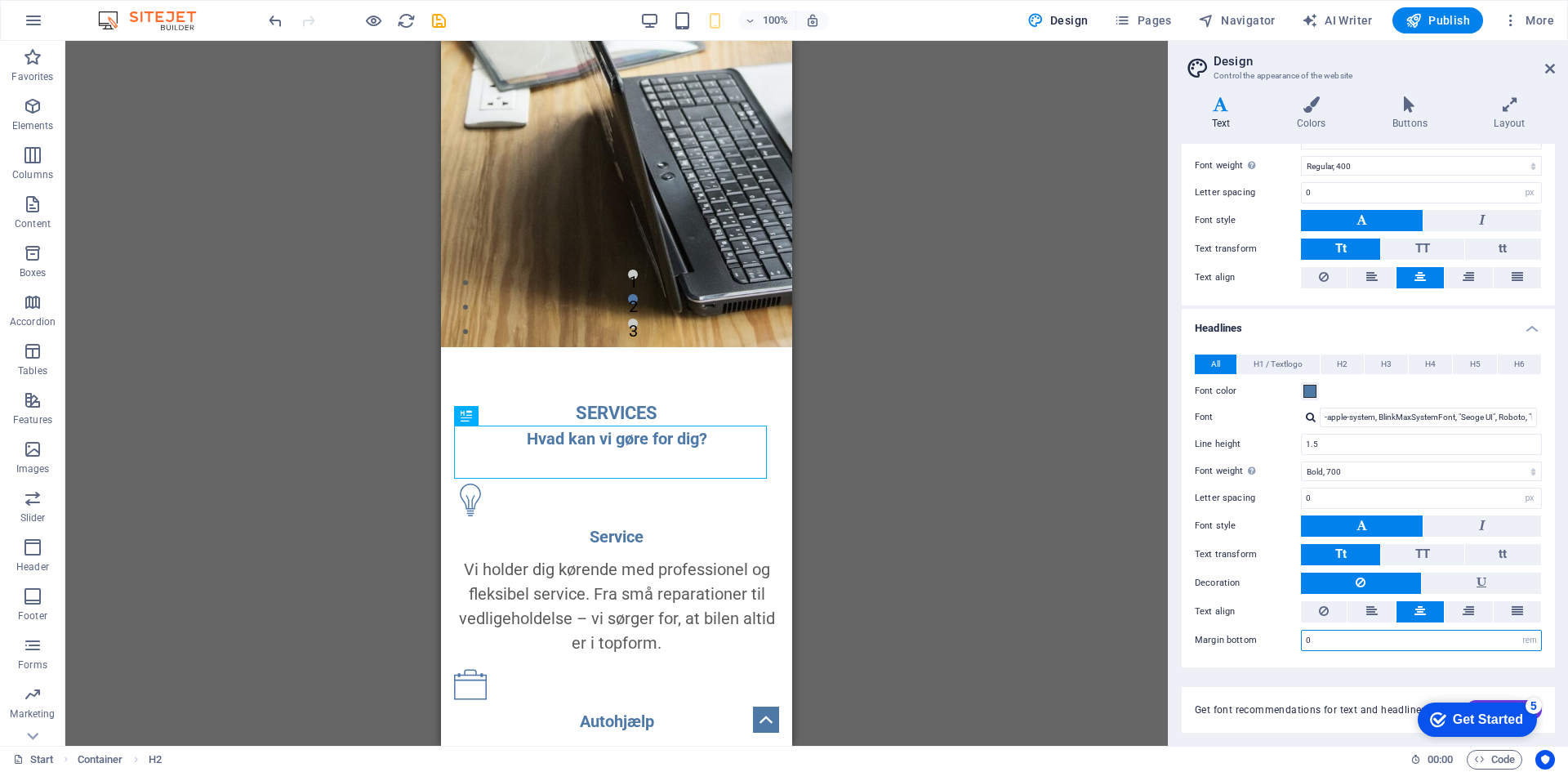
scroll to position [399, 0]
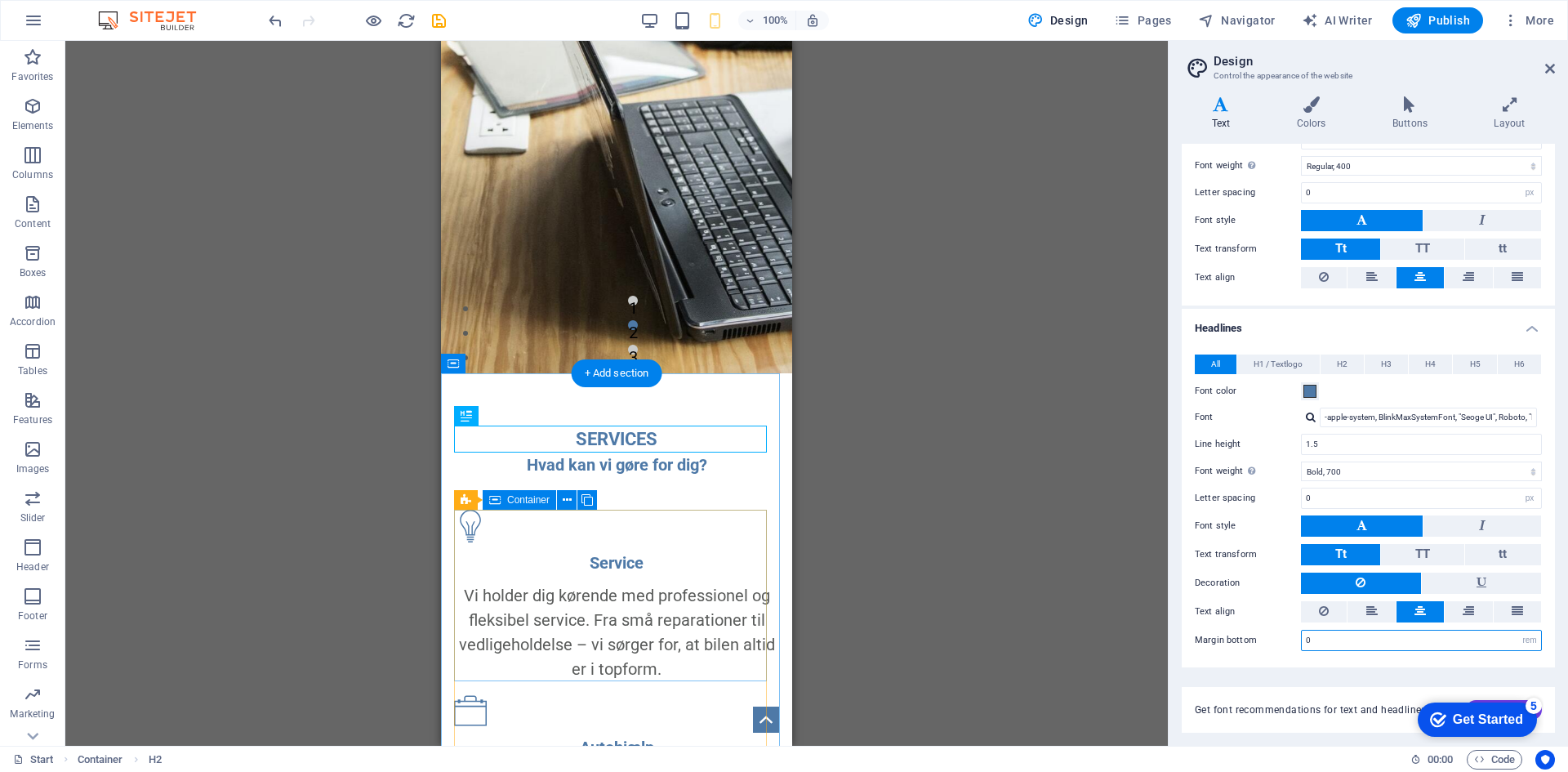
type input "0"
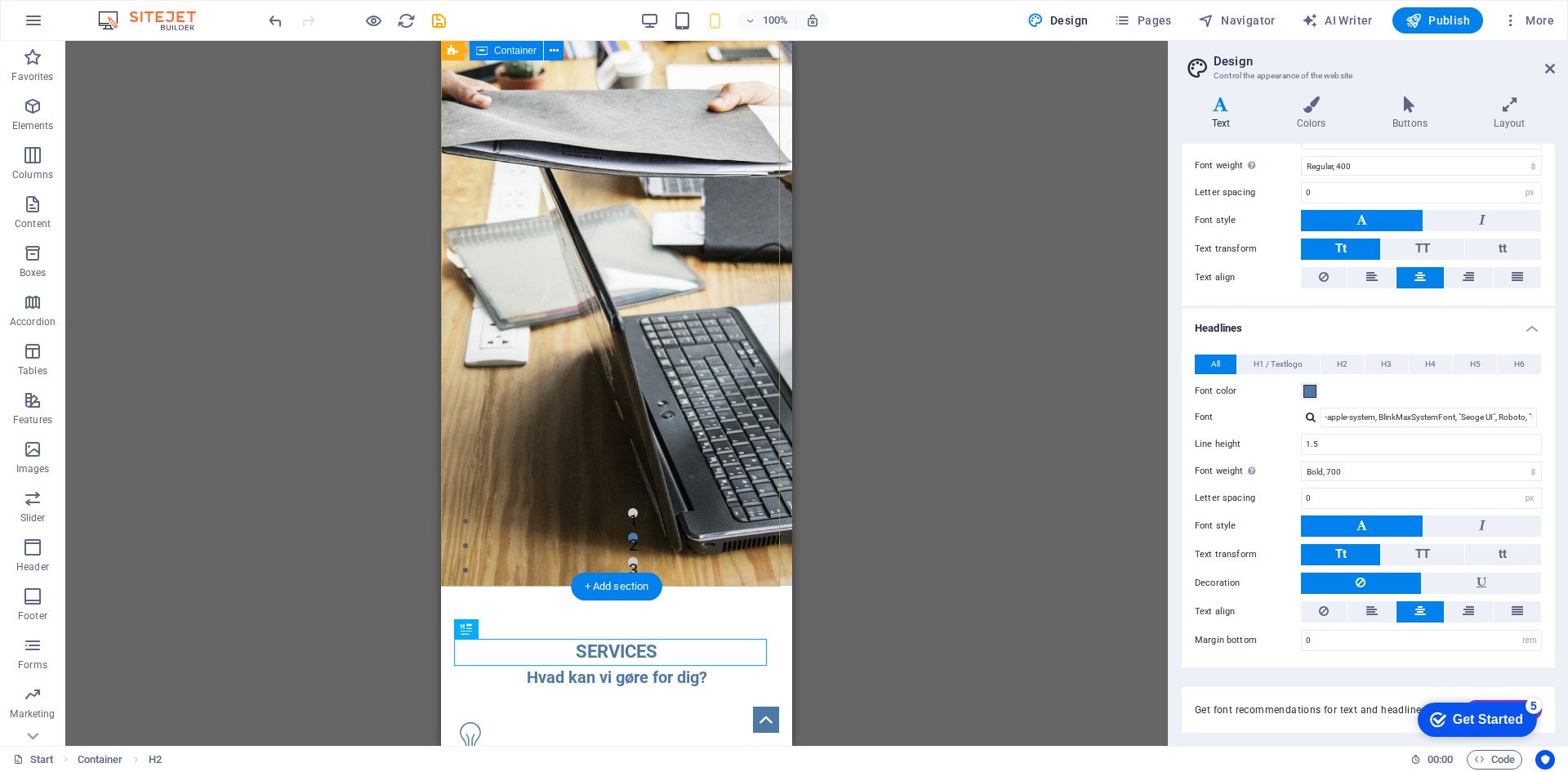
scroll to position [186, 0]
click at [715, 249] on div "Vi får dig hurtigt videre, uanset hvor du er strandet. Ring til os" at bounding box center [616, 124] width 351 height 250
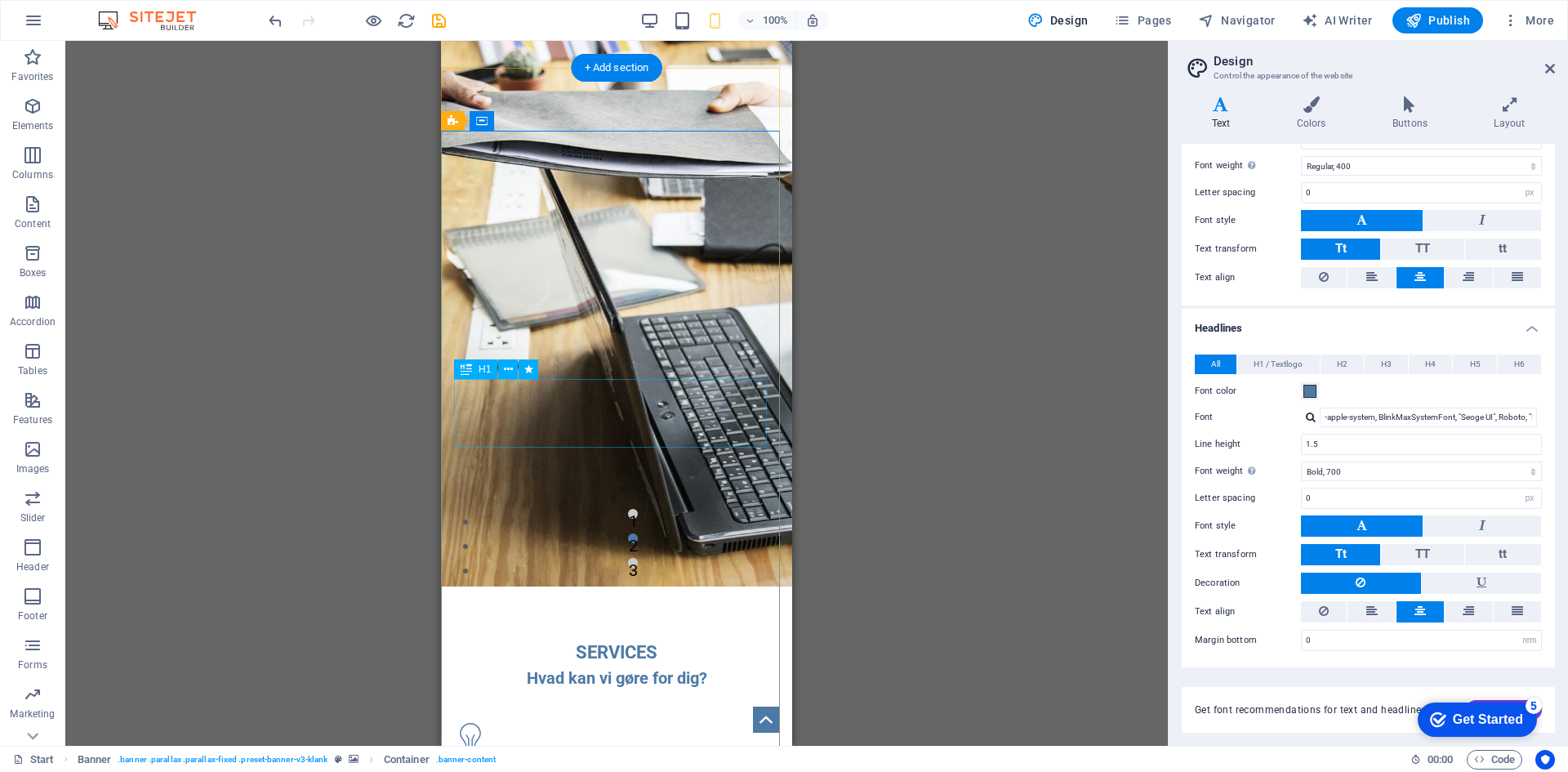
scroll to position [0, 0]
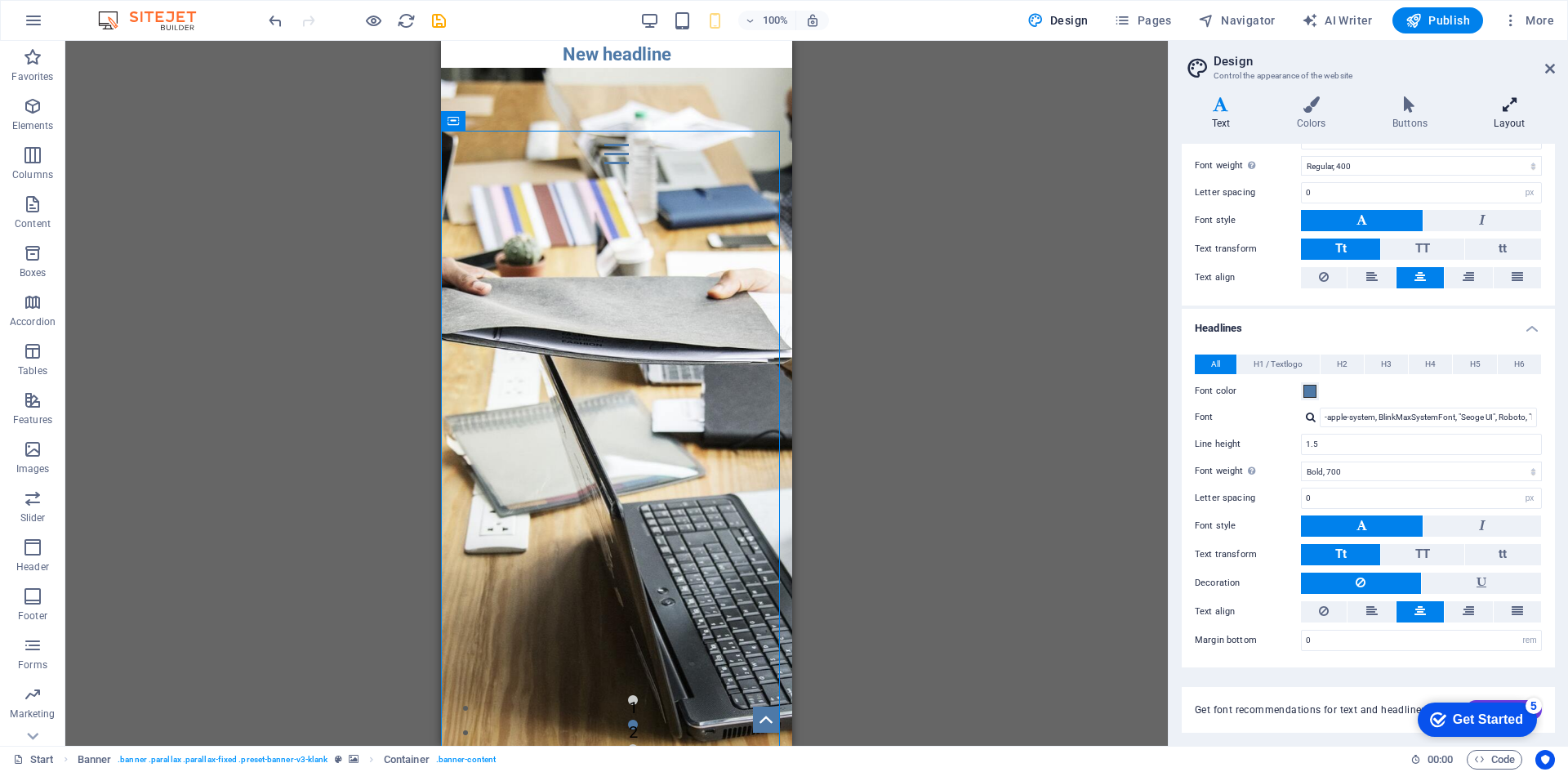
click at [1512, 116] on h4 "Layout" at bounding box center [1509, 113] width 90 height 34
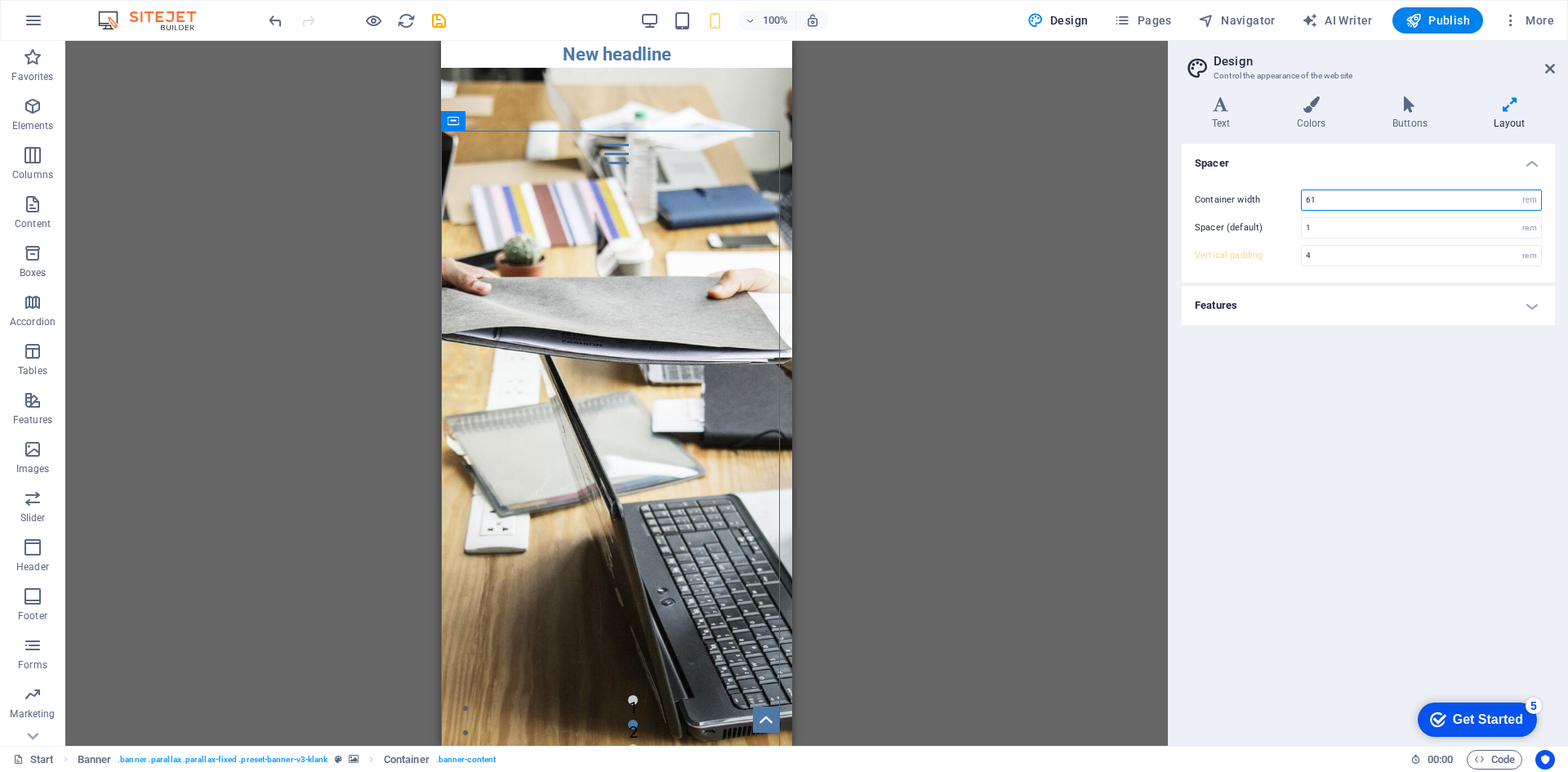
drag, startPoint x: 1341, startPoint y: 208, endPoint x: 1284, endPoint y: 207, distance: 57.0
click at [1284, 207] on div "Container width 61 rem px" at bounding box center [1369, 200] width 347 height 21
drag, startPoint x: 1331, startPoint y: 232, endPoint x: 1263, endPoint y: 236, distance: 68.1
click at [1263, 236] on div "Spacer (default) 1 rem" at bounding box center [1369, 227] width 347 height 21
drag, startPoint x: 1321, startPoint y: 254, endPoint x: 1255, endPoint y: 269, distance: 67.7
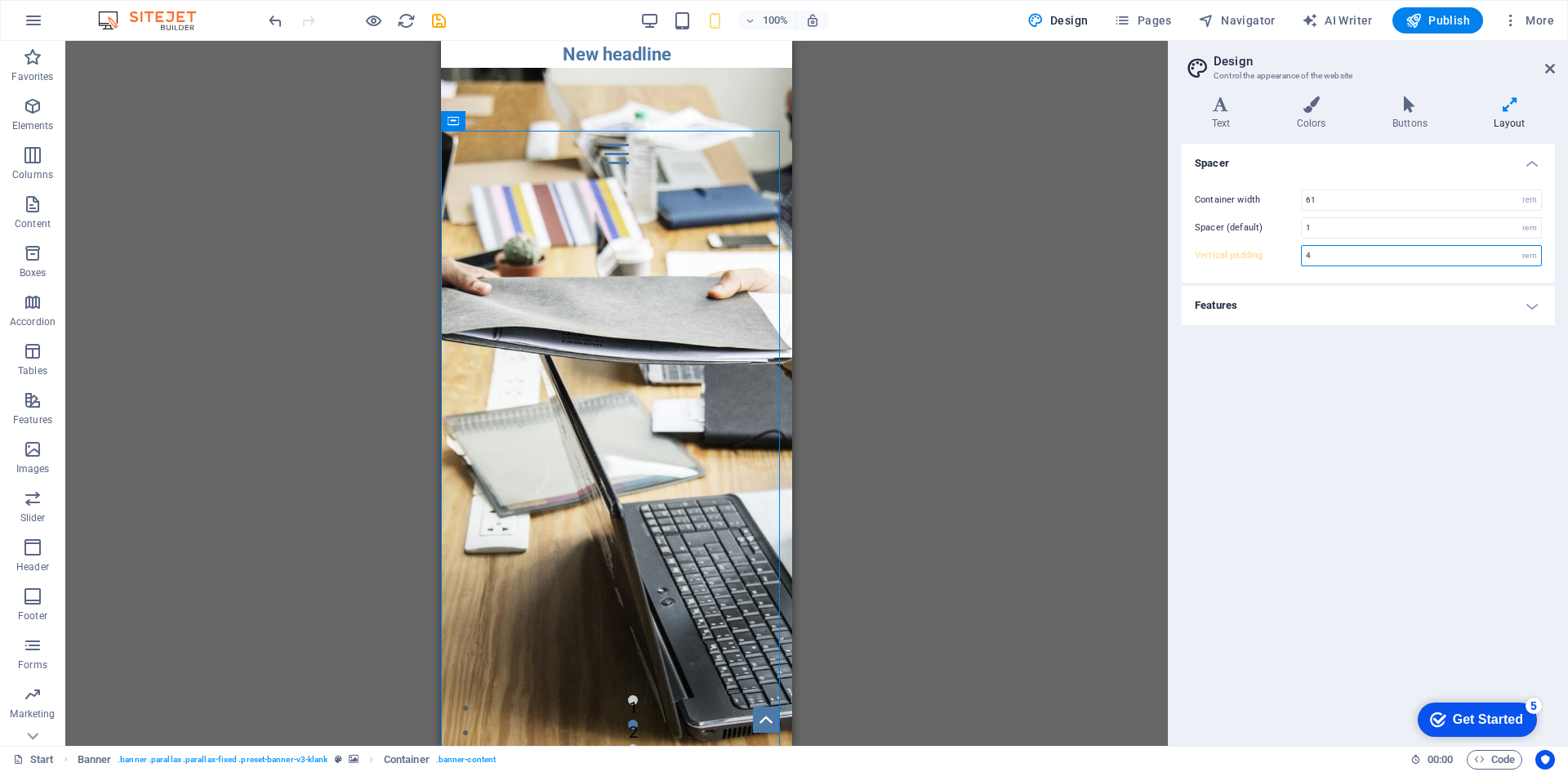
click at [1255, 269] on div "Container width 61 rem px Spacer (default) 1 rem Vertical padding 4 rem" at bounding box center [1368, 227] width 379 height 109
type input "0"
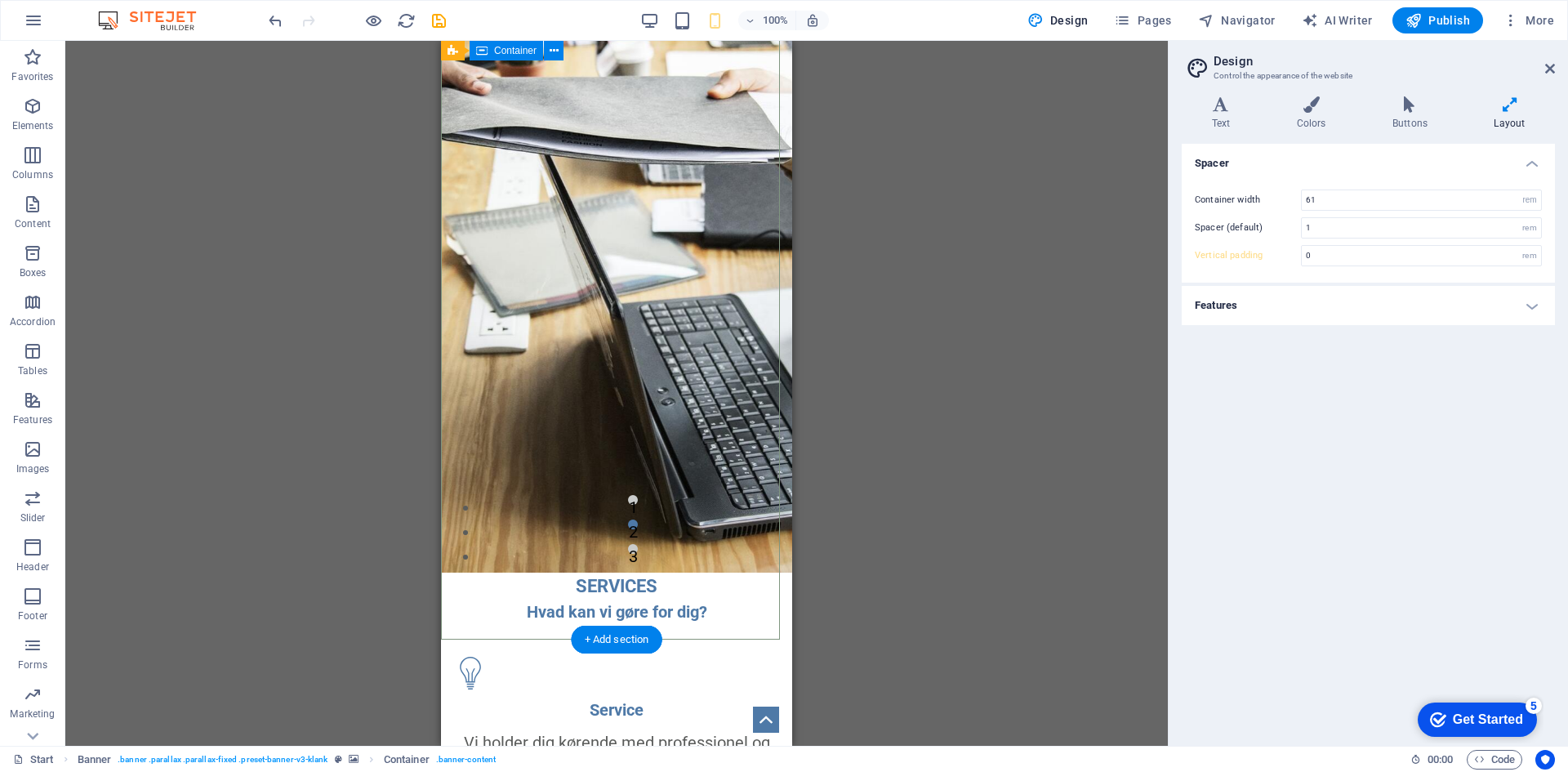
scroll to position [82, 0]
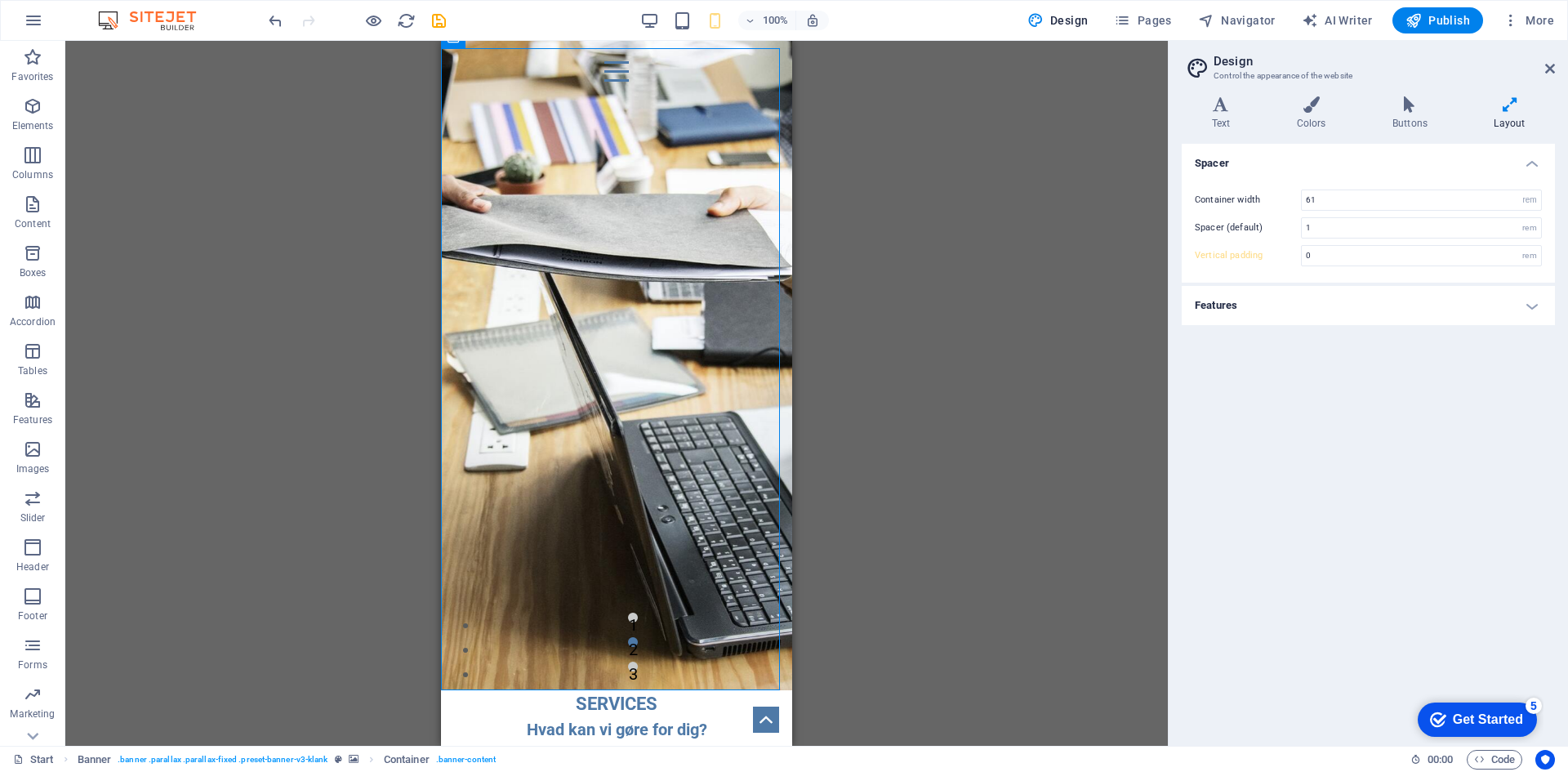
click at [1281, 315] on h4 "Features" at bounding box center [1369, 306] width 373 height 39
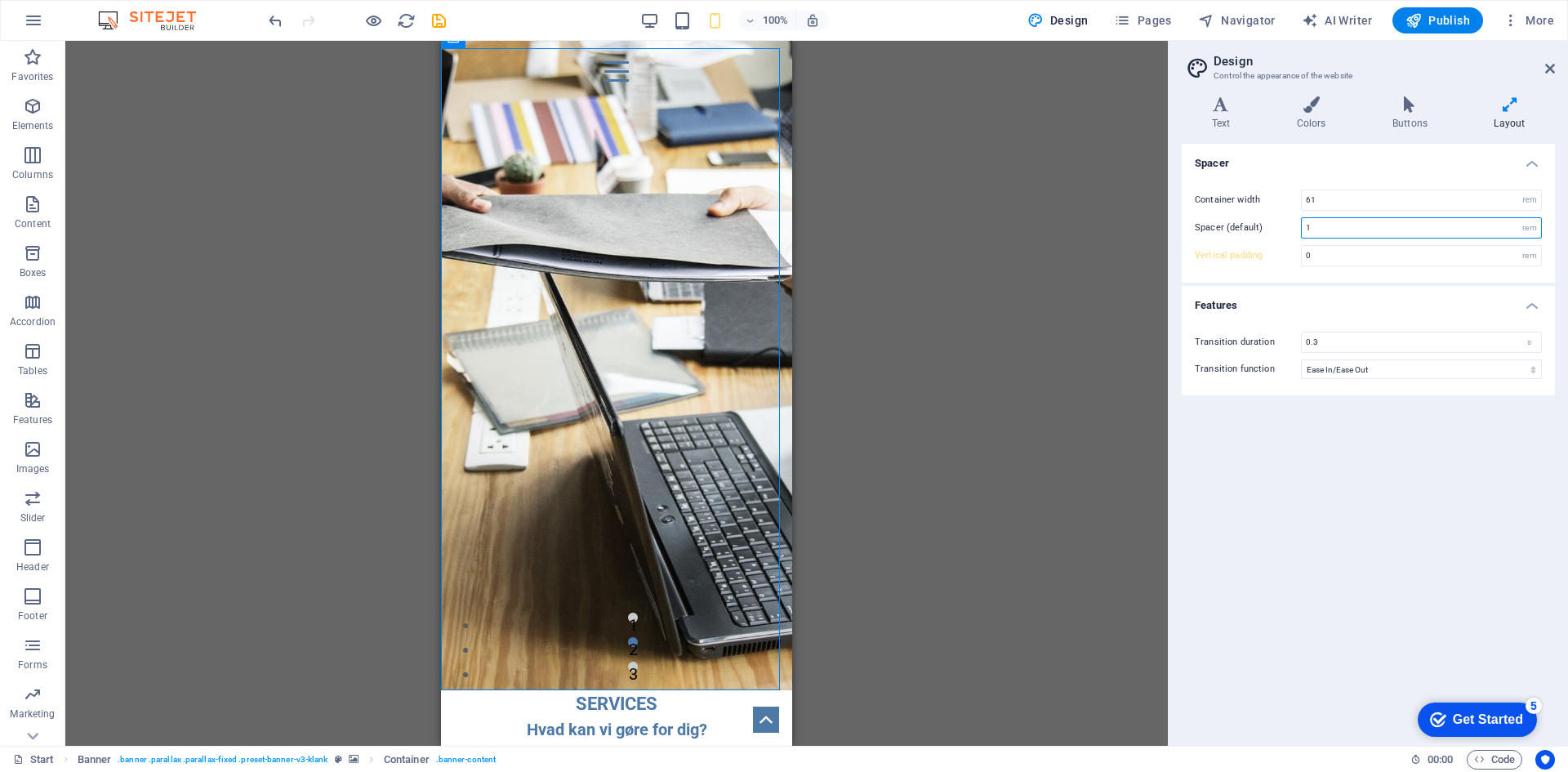
click at [1344, 234] on input "1" at bounding box center [1421, 227] width 240 height 20
type input "0"
click at [1335, 196] on input "61" at bounding box center [1421, 200] width 240 height 20
type input "6"
type input "2"
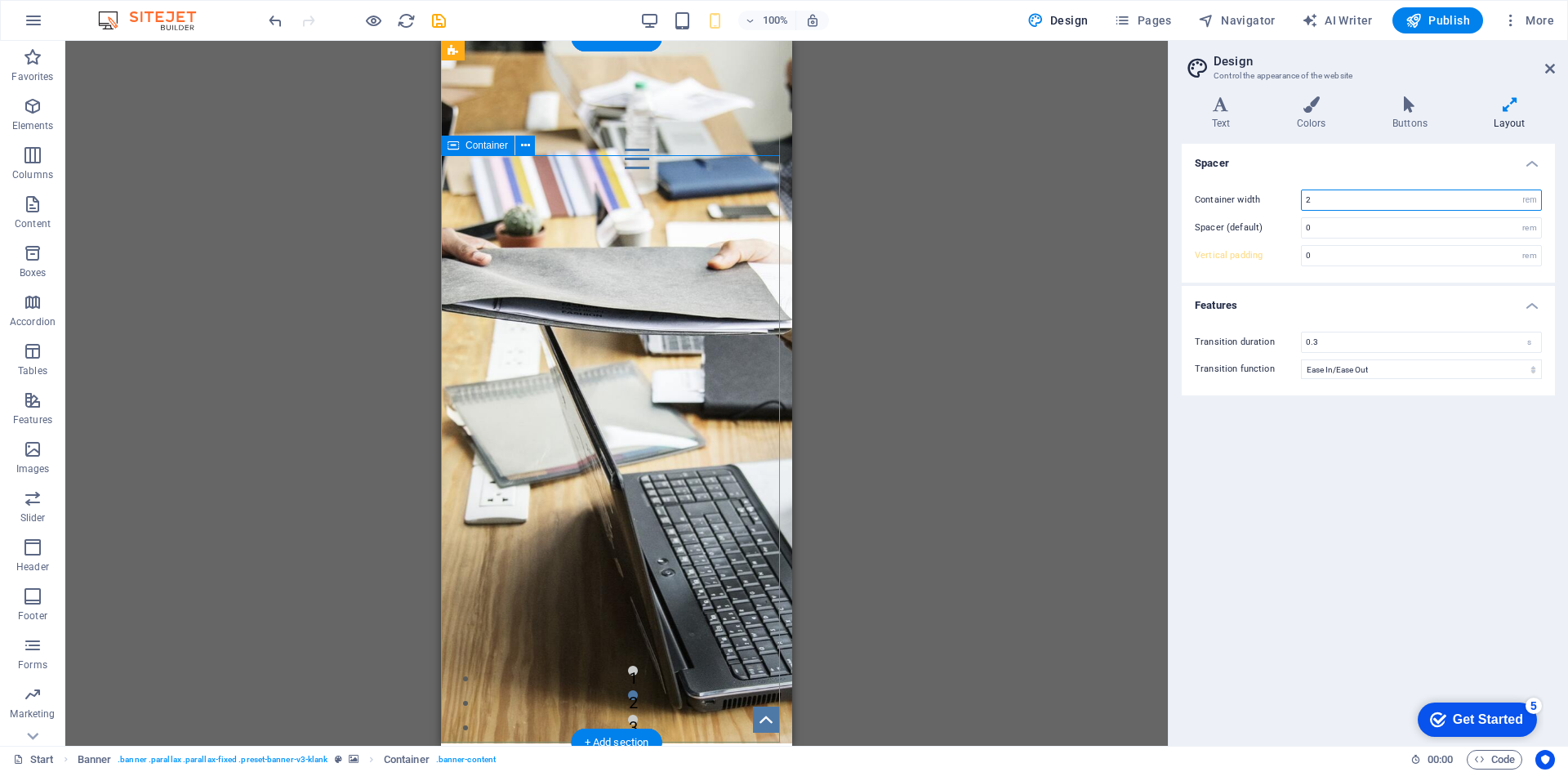
scroll to position [30, 0]
type input "6"
type input "50"
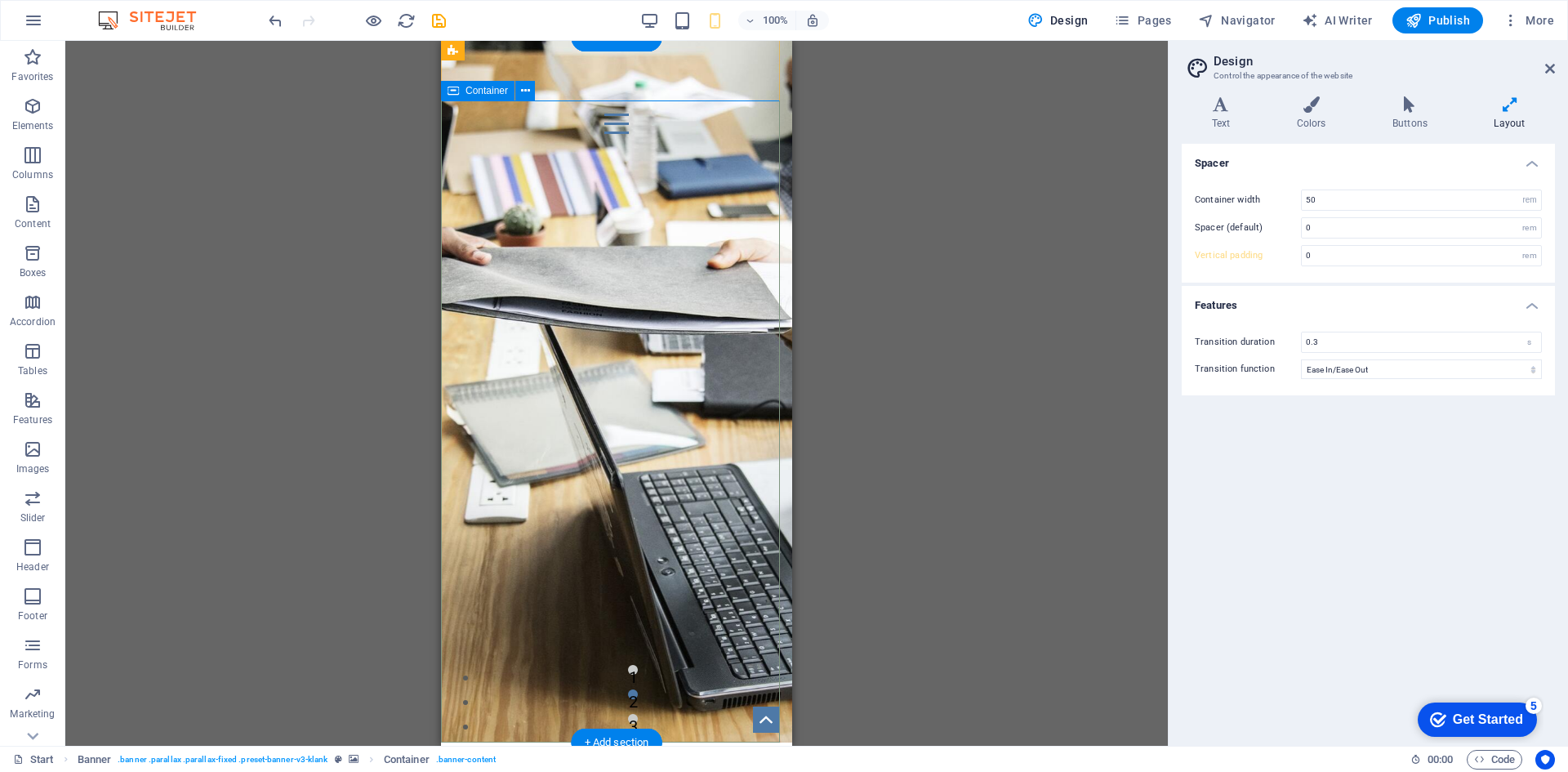
click at [598, 300] on div "Vi får dig hurtigt videre, uanset hvor du er strandet. Ring til os" at bounding box center [616, 227] width 351 height 145
click at [479, 89] on span "Container" at bounding box center [487, 90] width 43 height 10
click at [625, 227] on div "Vi får dig hurtigt videre, uanset hvor du er strandet. Ring til os" at bounding box center [616, 227] width 351 height 145
click at [612, 224] on div "Vi får dig hurtigt videre, uanset hvor du er strandet." at bounding box center [616, 189] width 351 height 69
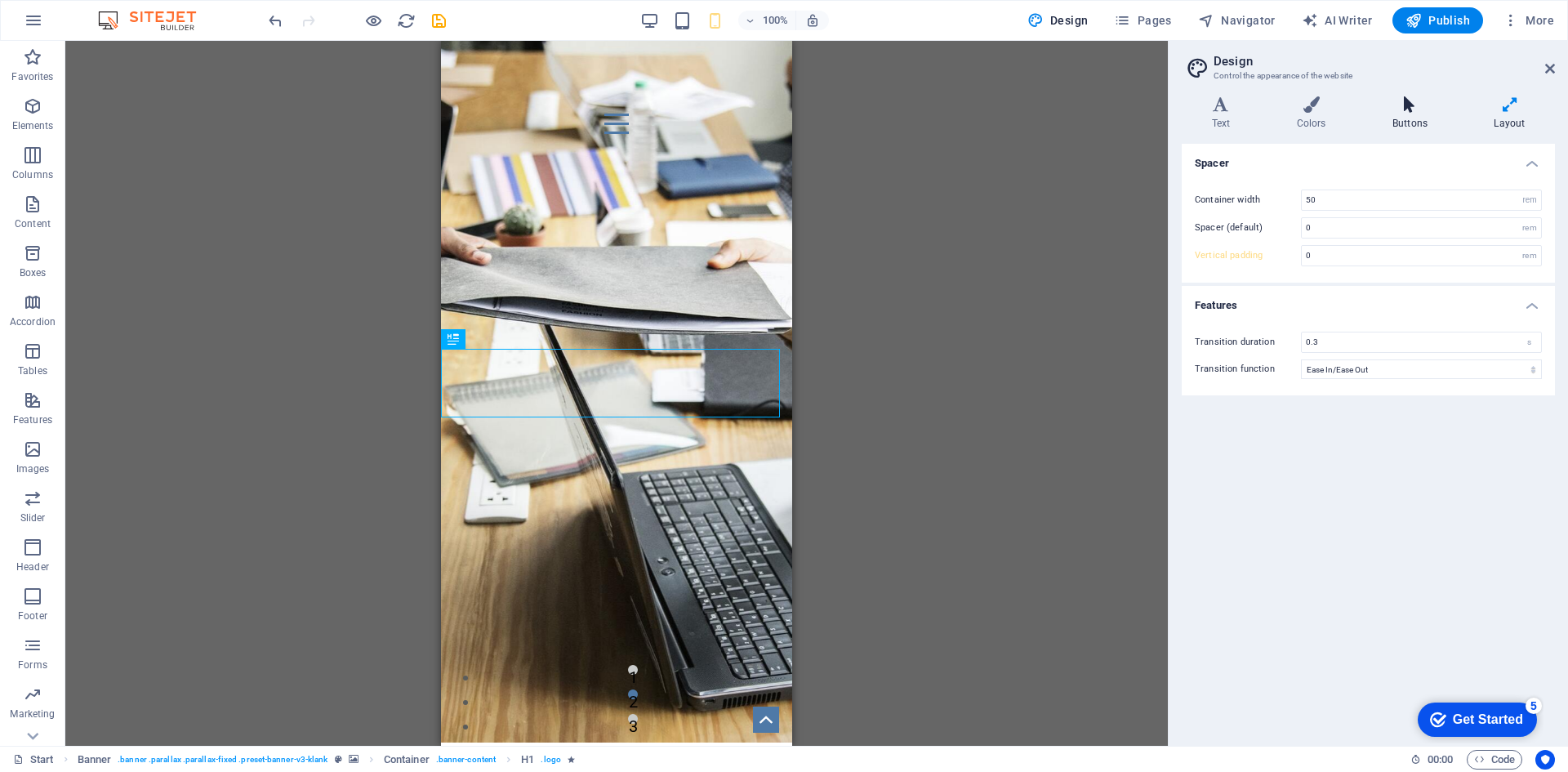
click at [1420, 117] on h4 "Buttons" at bounding box center [1412, 113] width 102 height 34
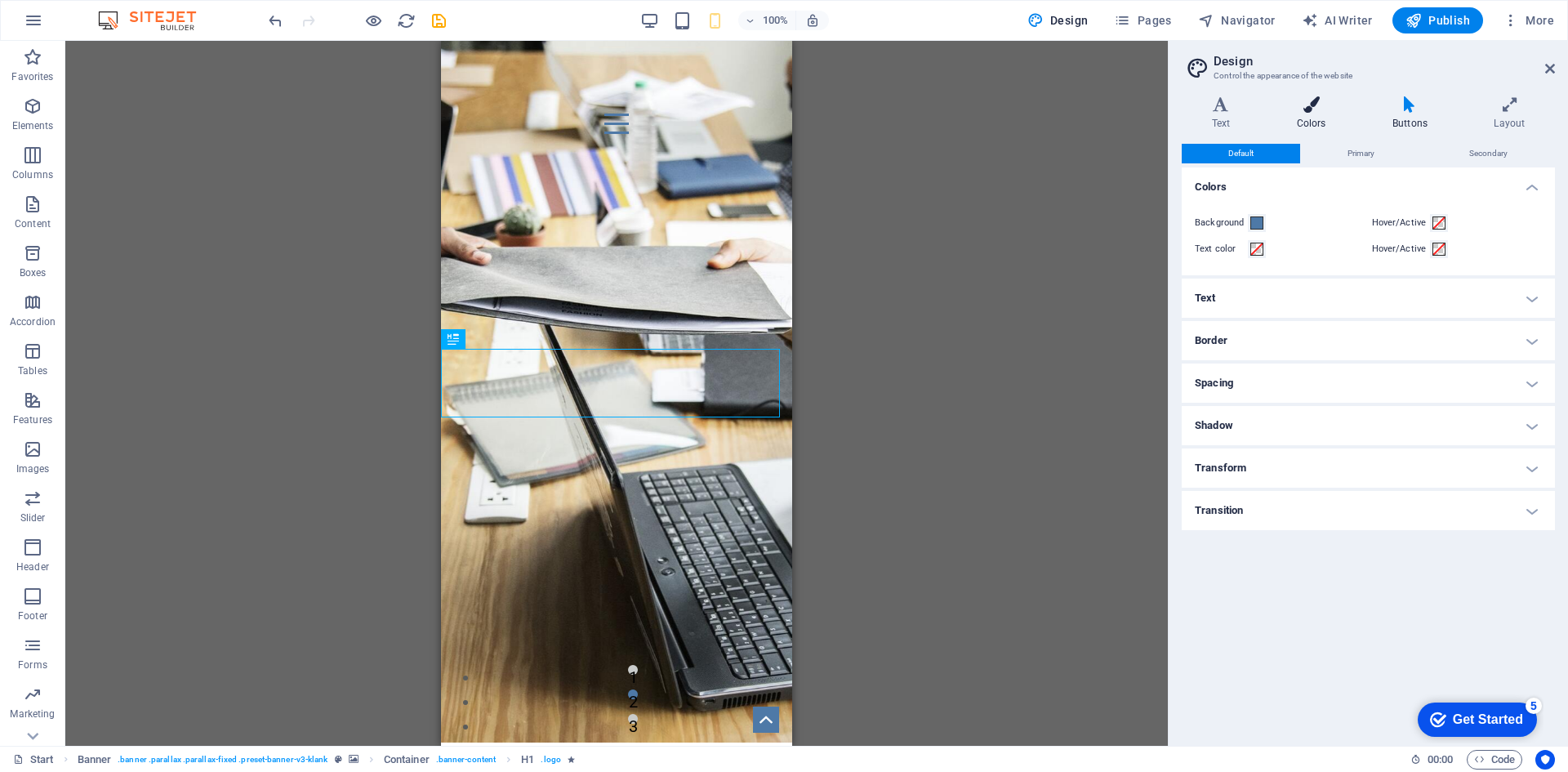
click at [1330, 103] on icon at bounding box center [1311, 104] width 89 height 17
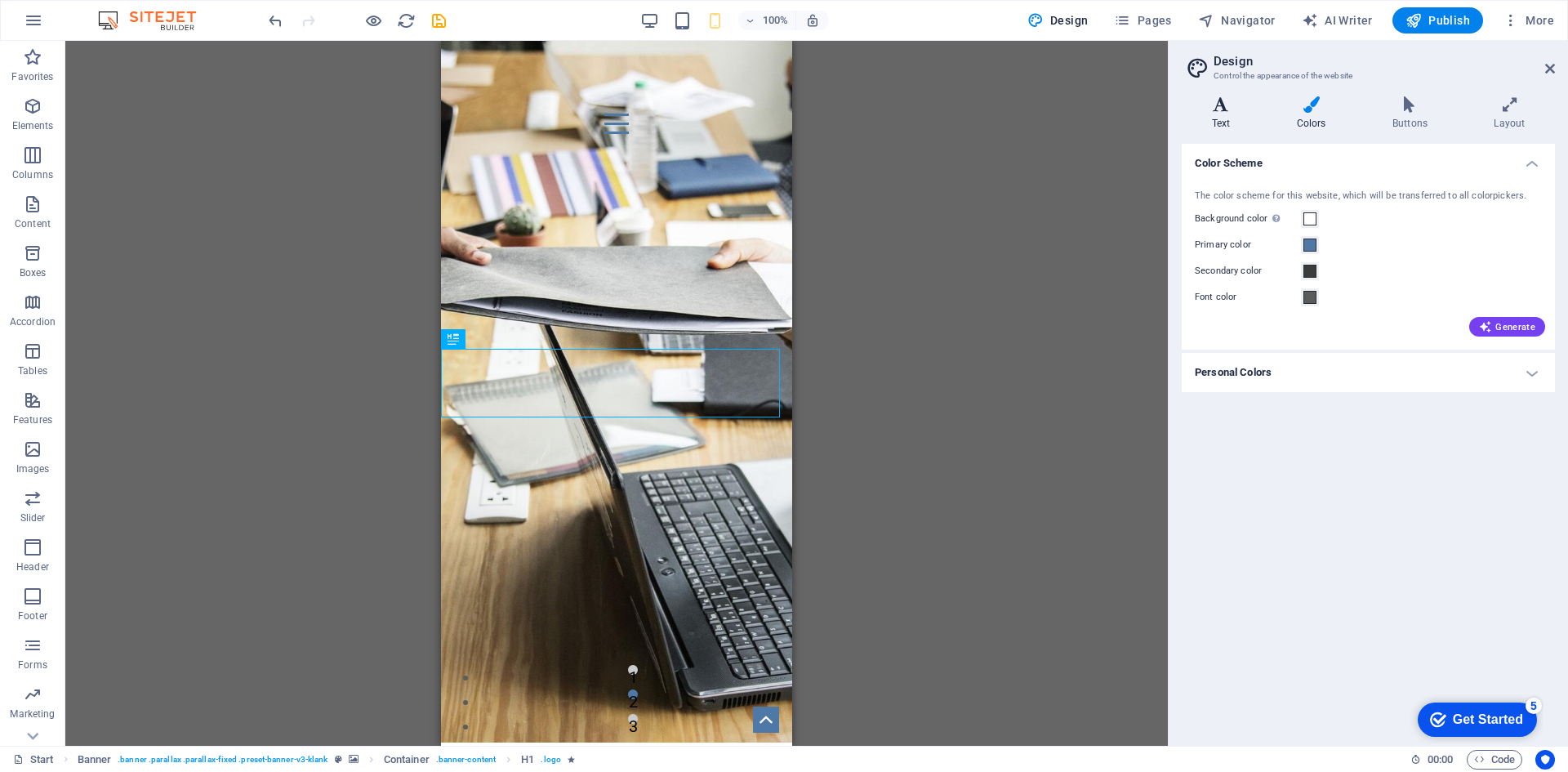
click at [1235, 108] on icon at bounding box center [1221, 104] width 78 height 17
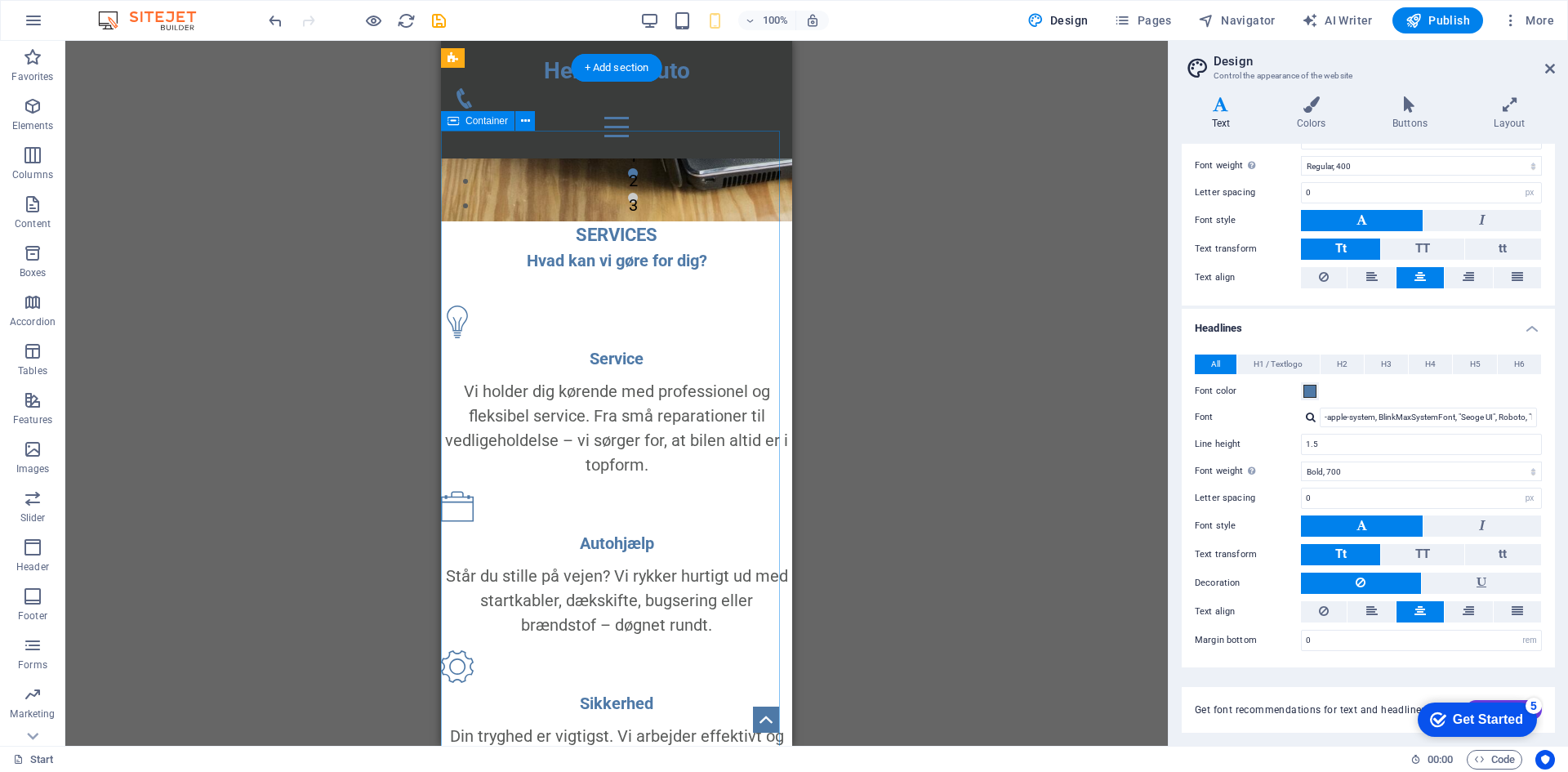
scroll to position [0, 0]
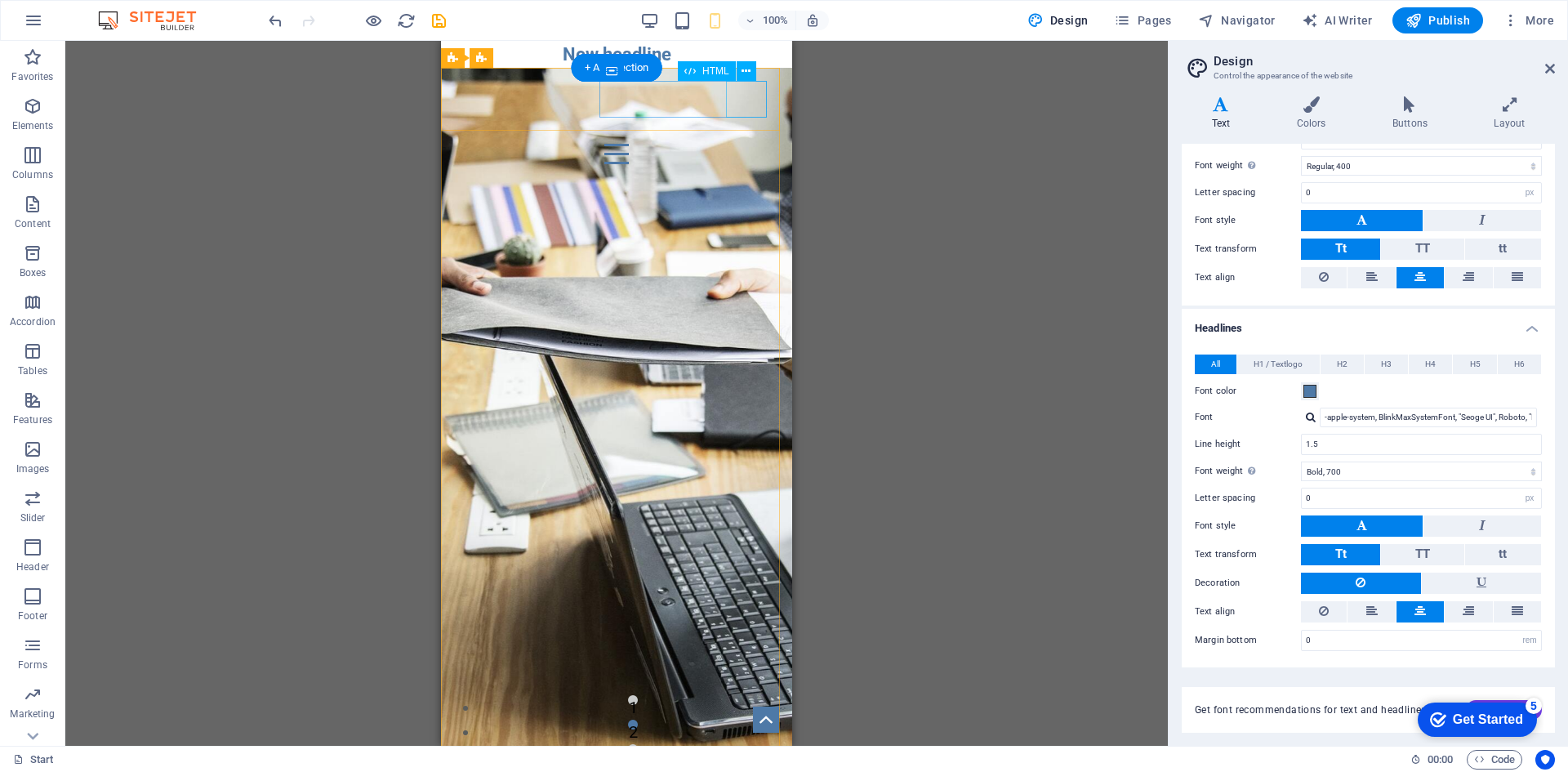
click at [753, 135] on div at bounding box center [616, 153] width 325 height 36
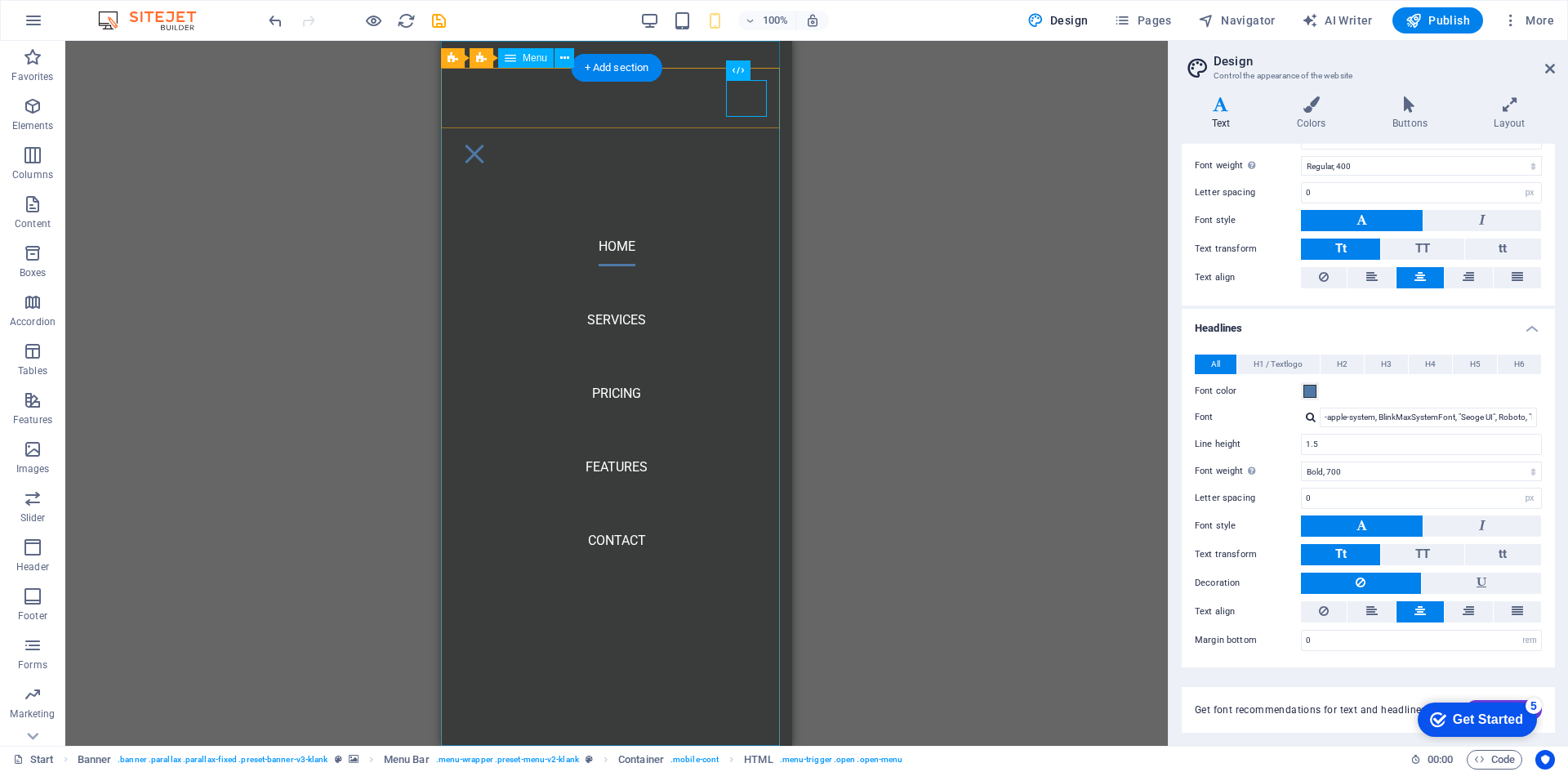
click at [621, 391] on nav "Home Services Pricing Features Contact" at bounding box center [616, 393] width 351 height 705
click at [604, 476] on nav "Home Services Pricing Features Contact" at bounding box center [616, 393] width 351 height 705
click at [495, 135] on div at bounding box center [475, 153] width 41 height 36
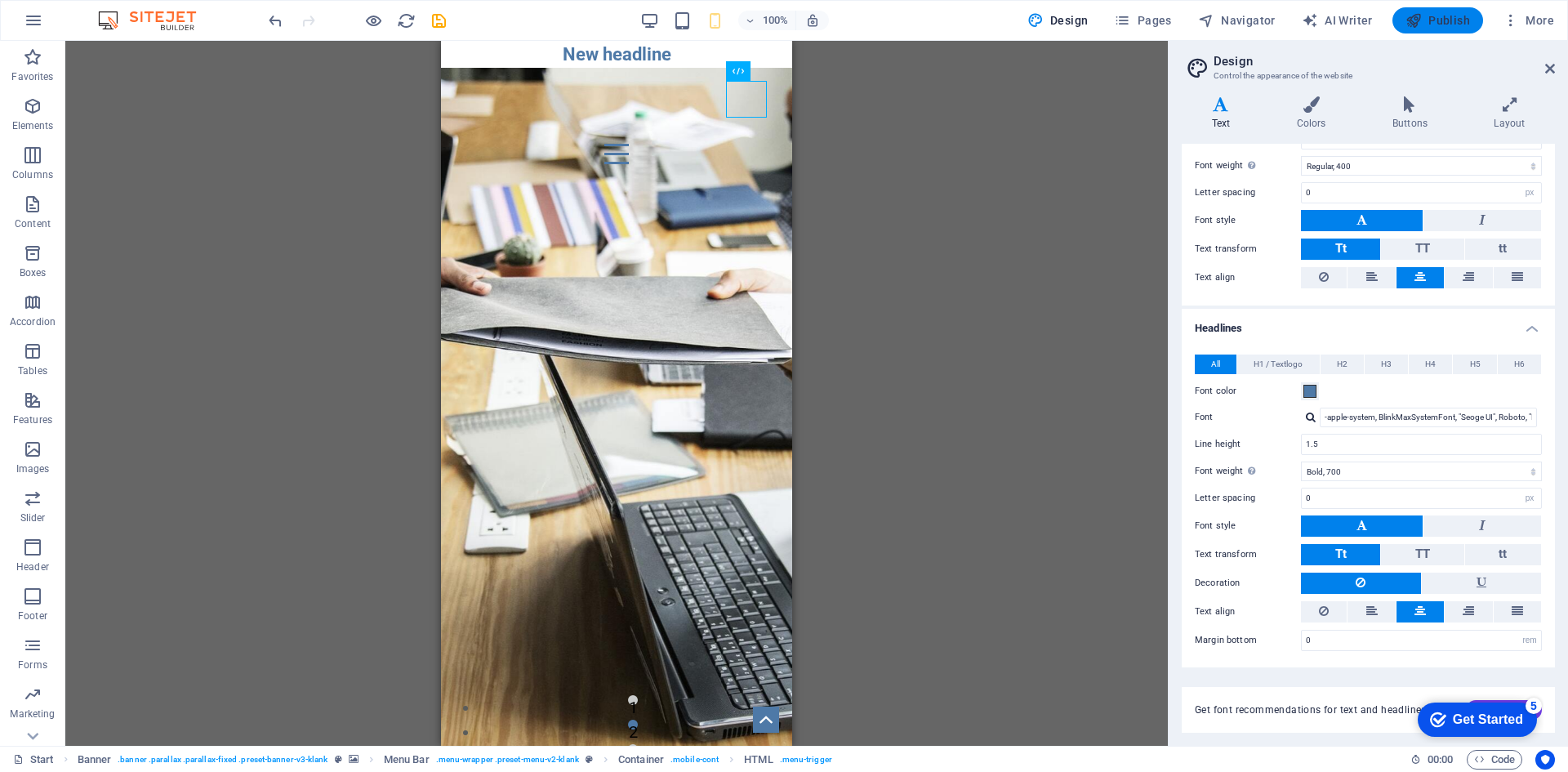
click at [1435, 20] on span "Publish" at bounding box center [1437, 21] width 64 height 17
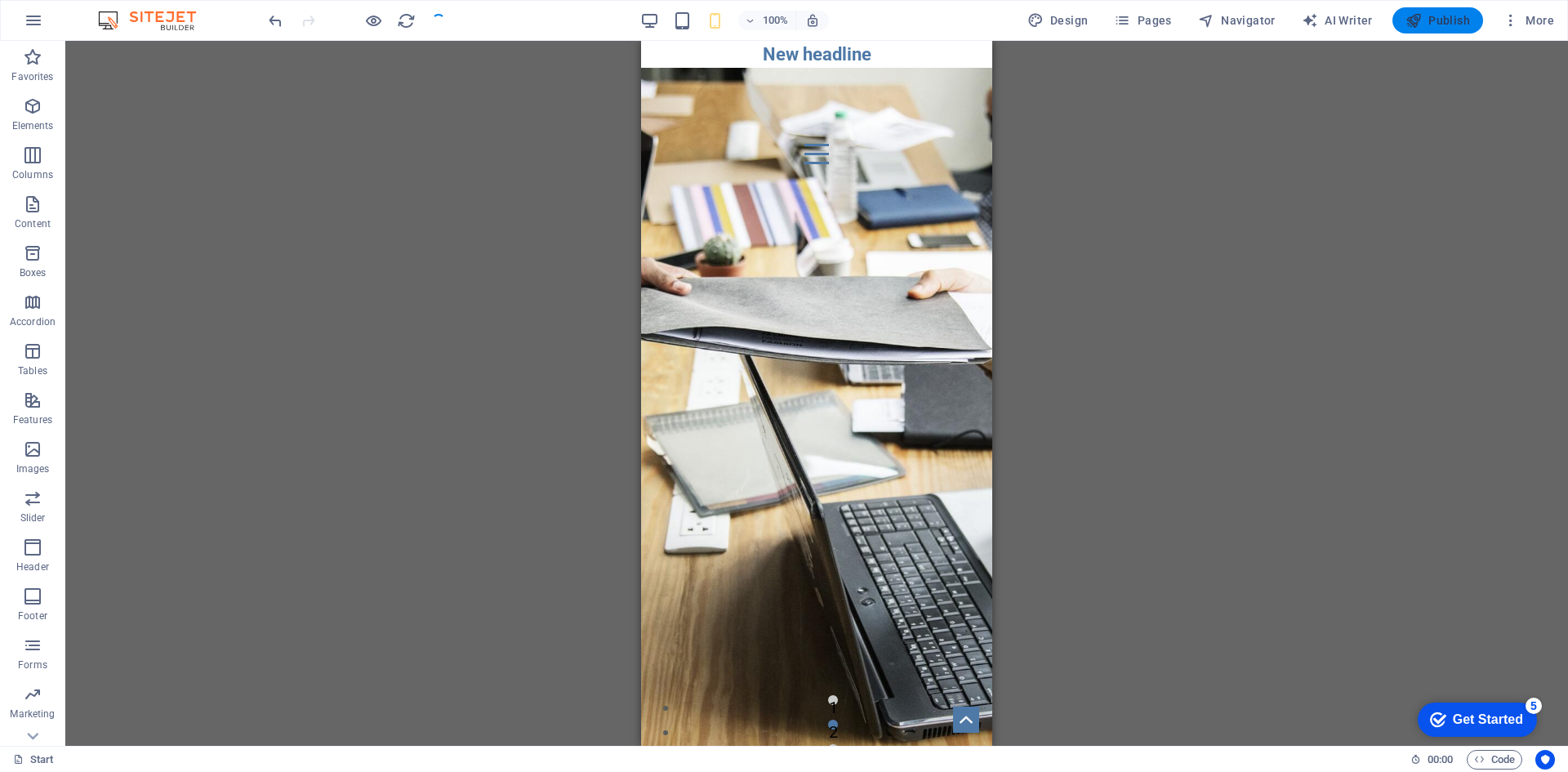
click at [1443, 17] on span "Publish" at bounding box center [1437, 21] width 64 height 17
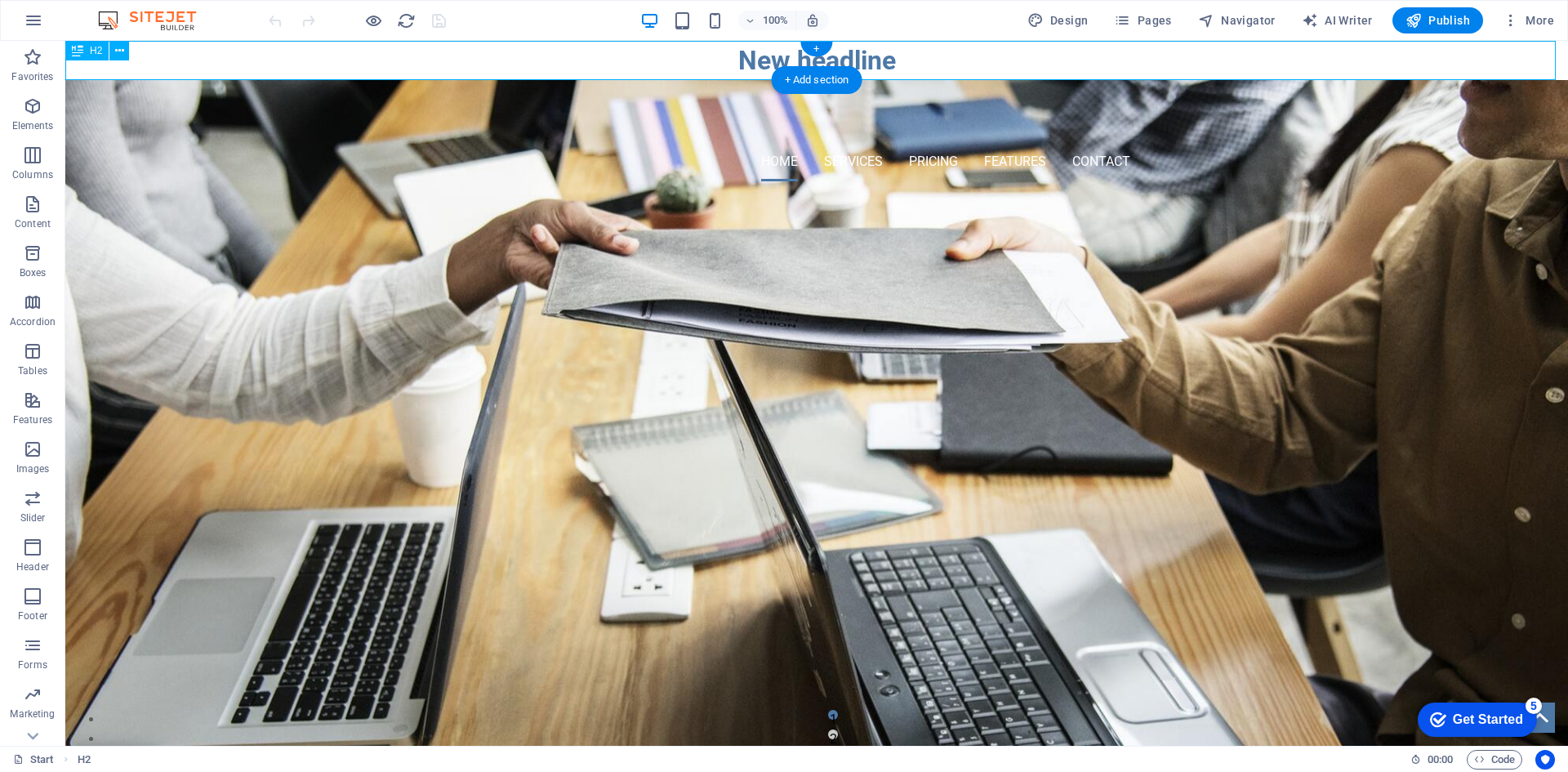
click at [897, 67] on div "New headline" at bounding box center [817, 61] width 1503 height 39
click at [1215, 20] on icon "button" at bounding box center [1206, 21] width 17 height 17
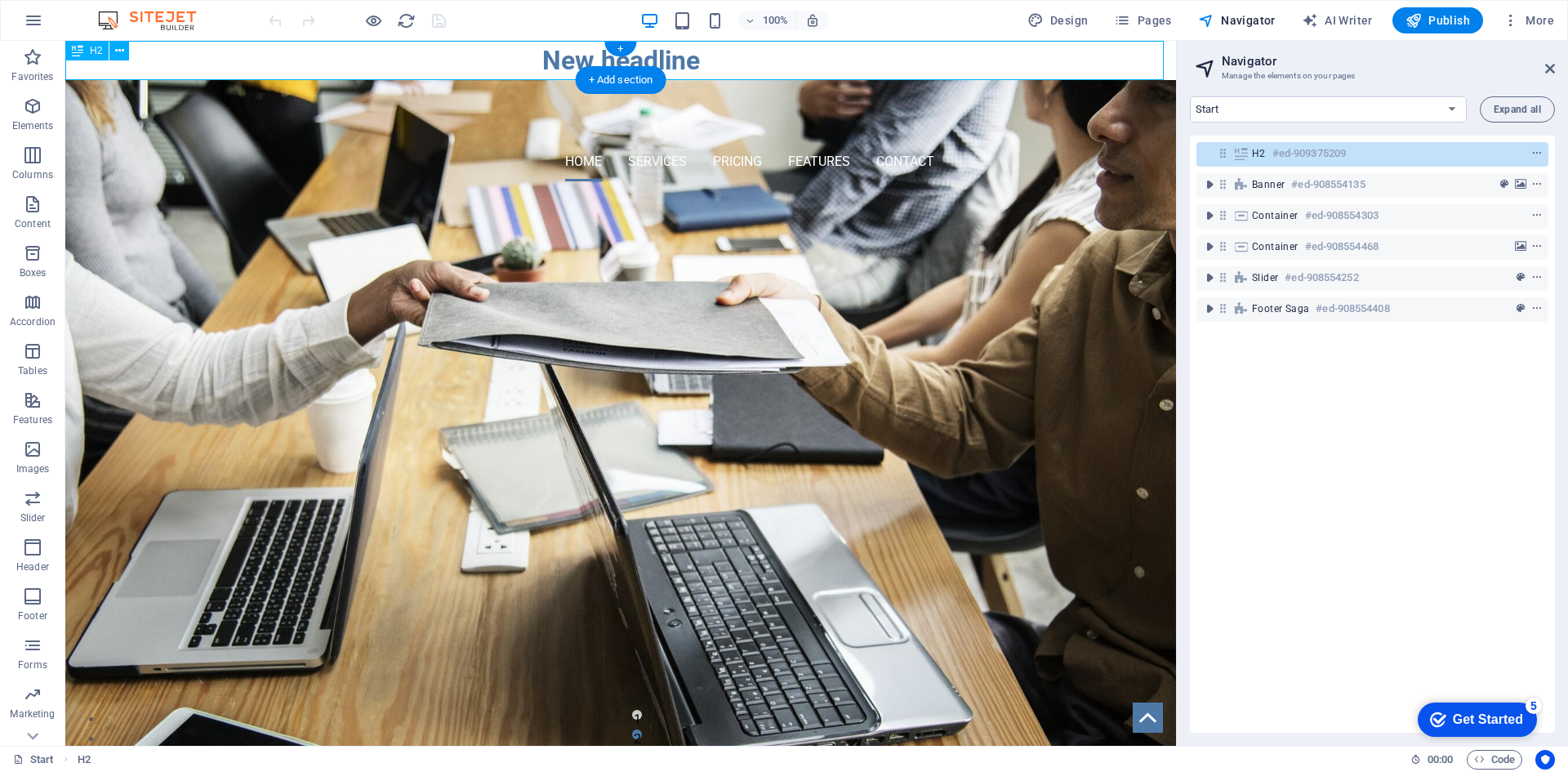
click at [1248, 159] on icon at bounding box center [1241, 154] width 18 height 13
click at [1218, 155] on icon at bounding box center [1222, 153] width 14 height 14
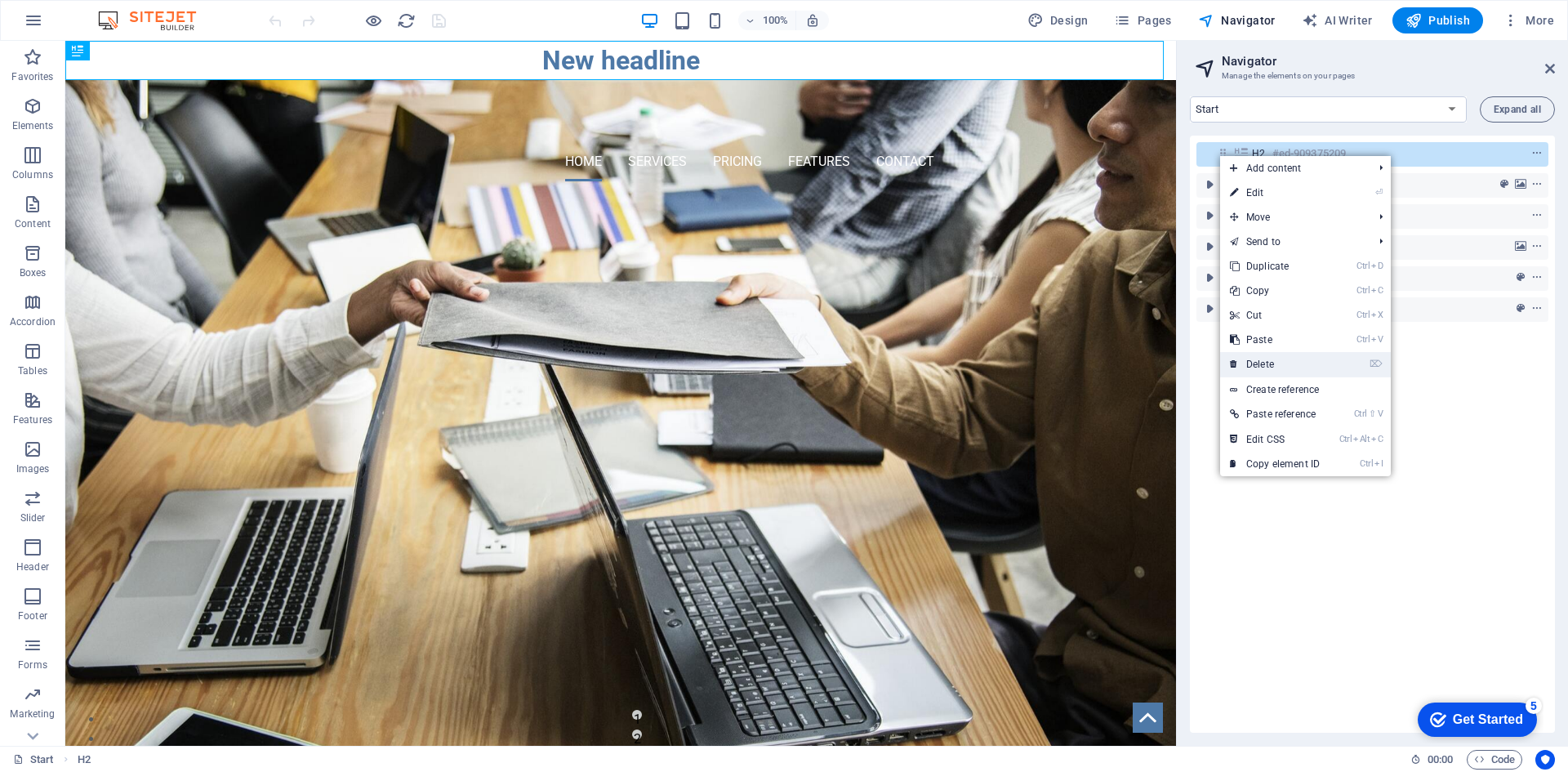
click at [1305, 359] on link "⌦ Delete" at bounding box center [1274, 365] width 109 height 24
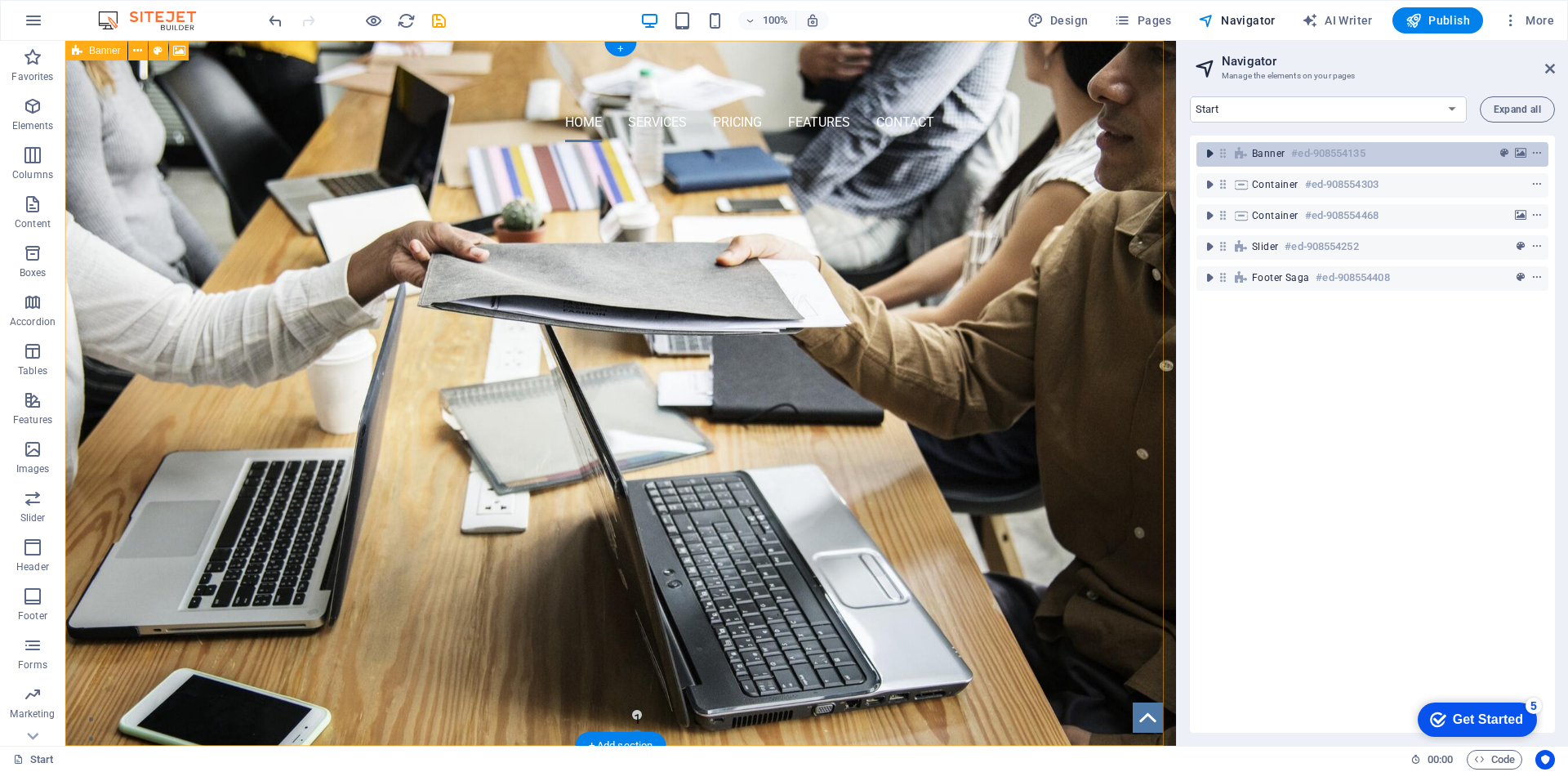
click at [1213, 156] on icon "toggle-expand" at bounding box center [1210, 154] width 17 height 17
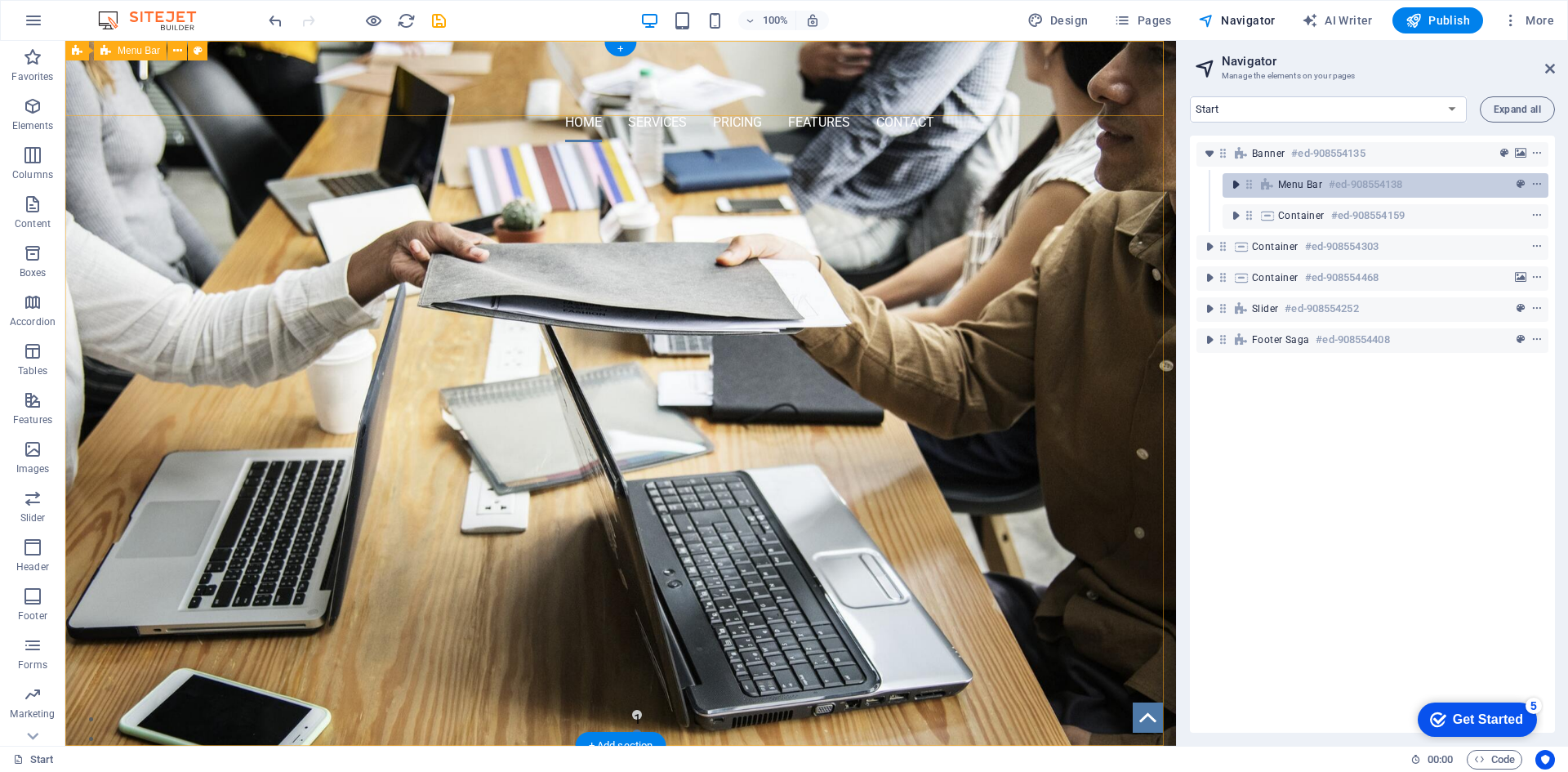
click at [1242, 182] on icon "toggle-expand" at bounding box center [1236, 185] width 17 height 17
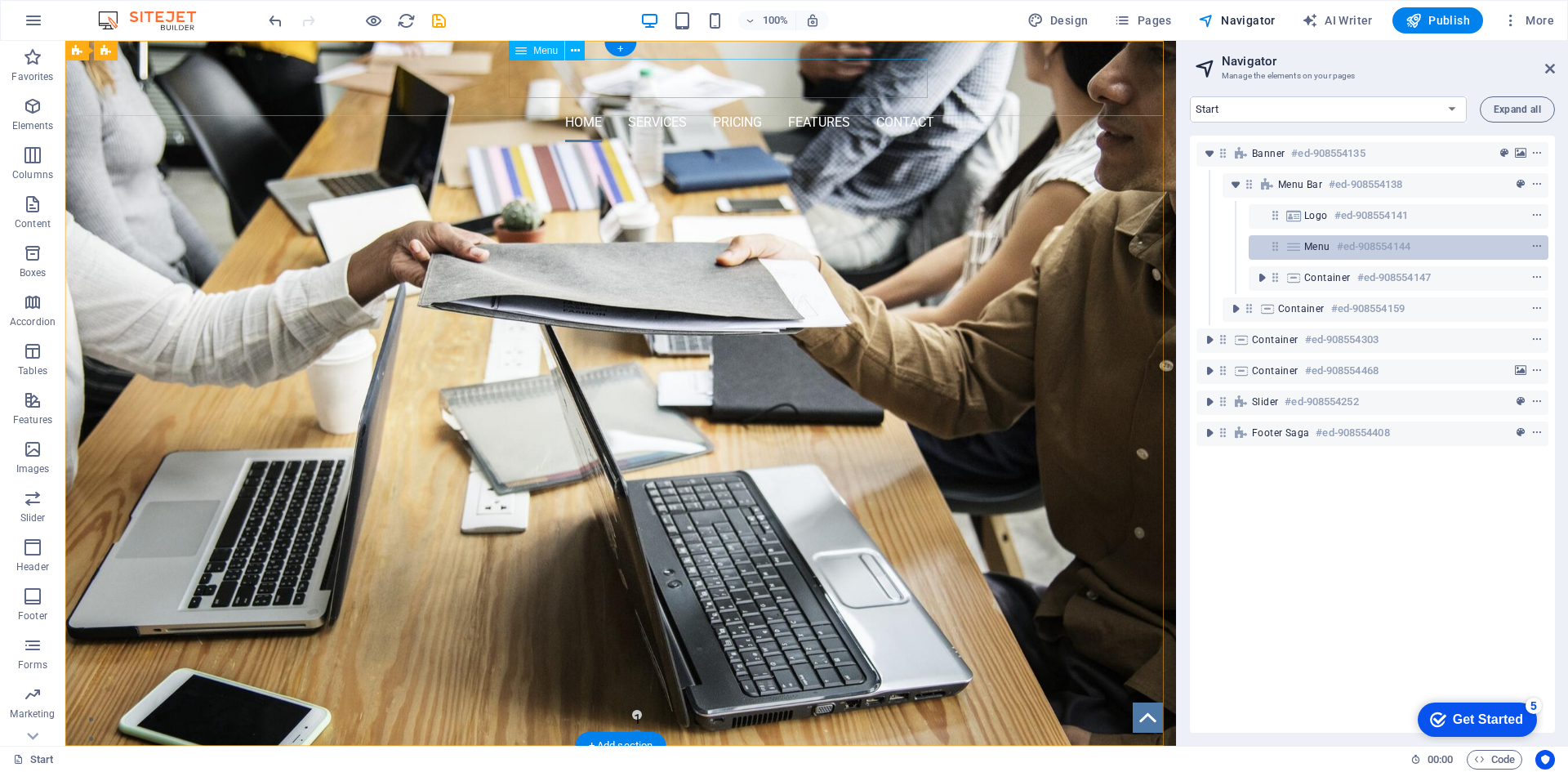
click at [1314, 242] on span "Menu" at bounding box center [1317, 247] width 26 height 13
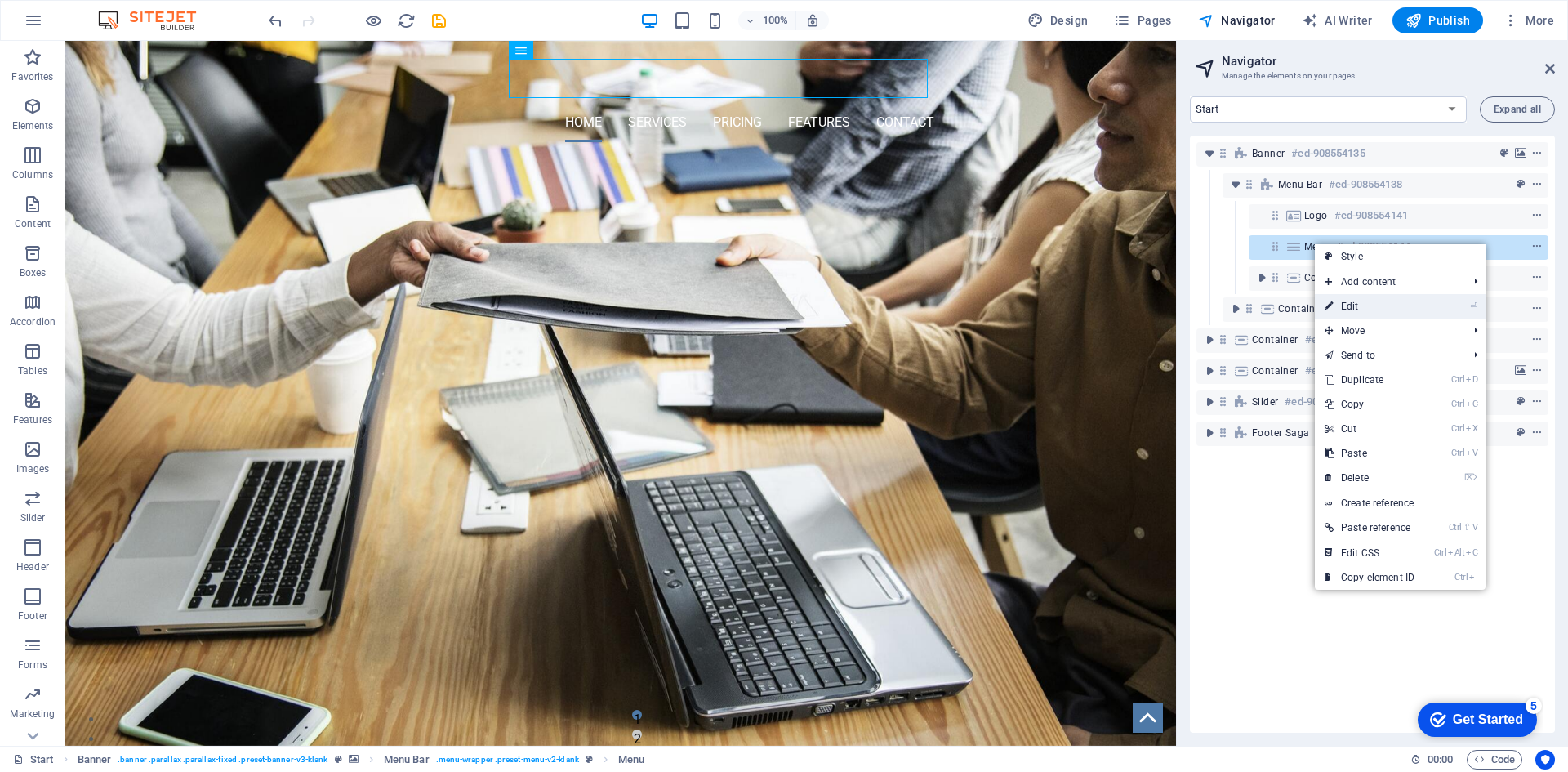
click at [1391, 306] on link "⏎ Edit" at bounding box center [1369, 306] width 109 height 24
select select
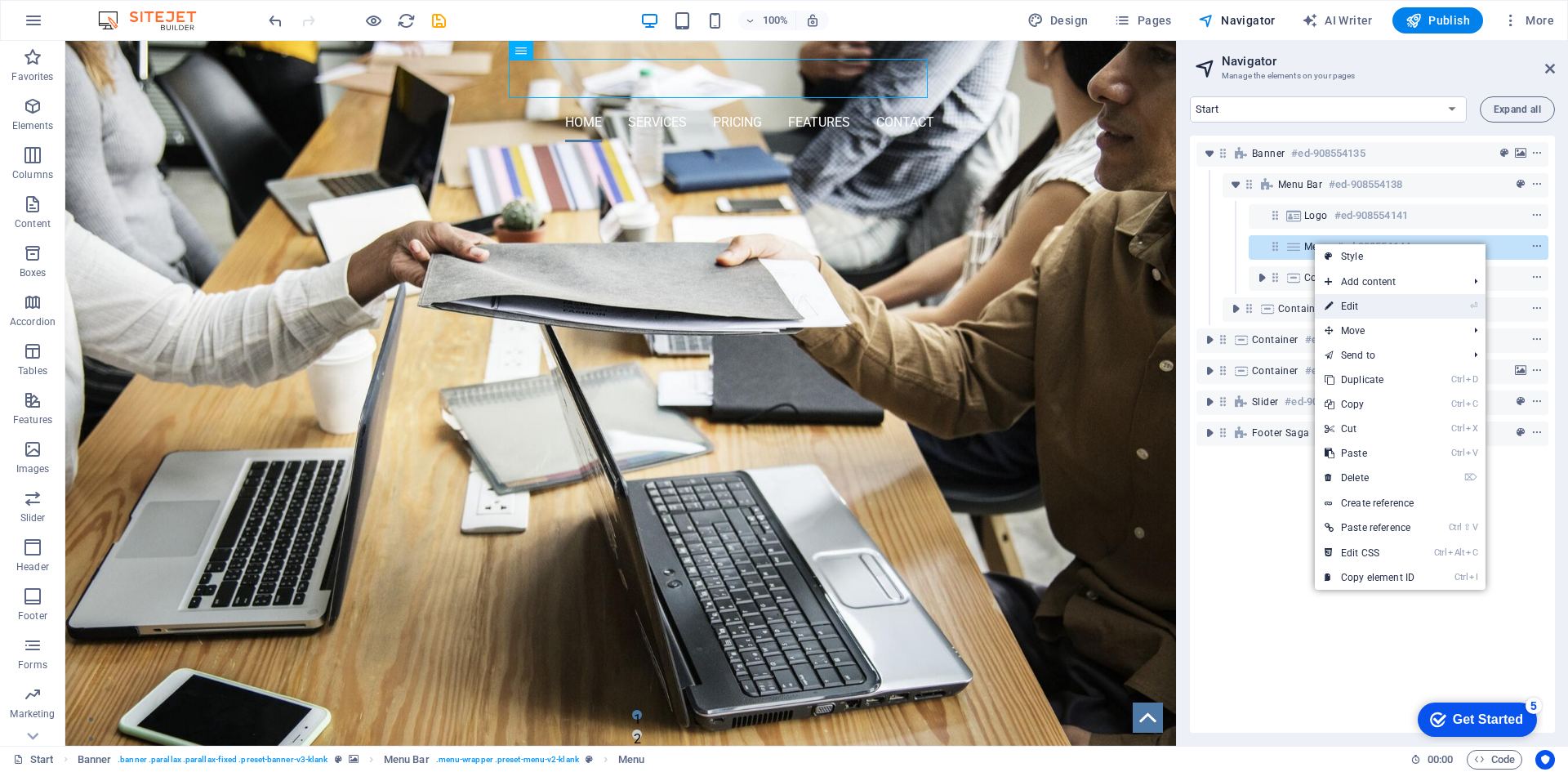
select select
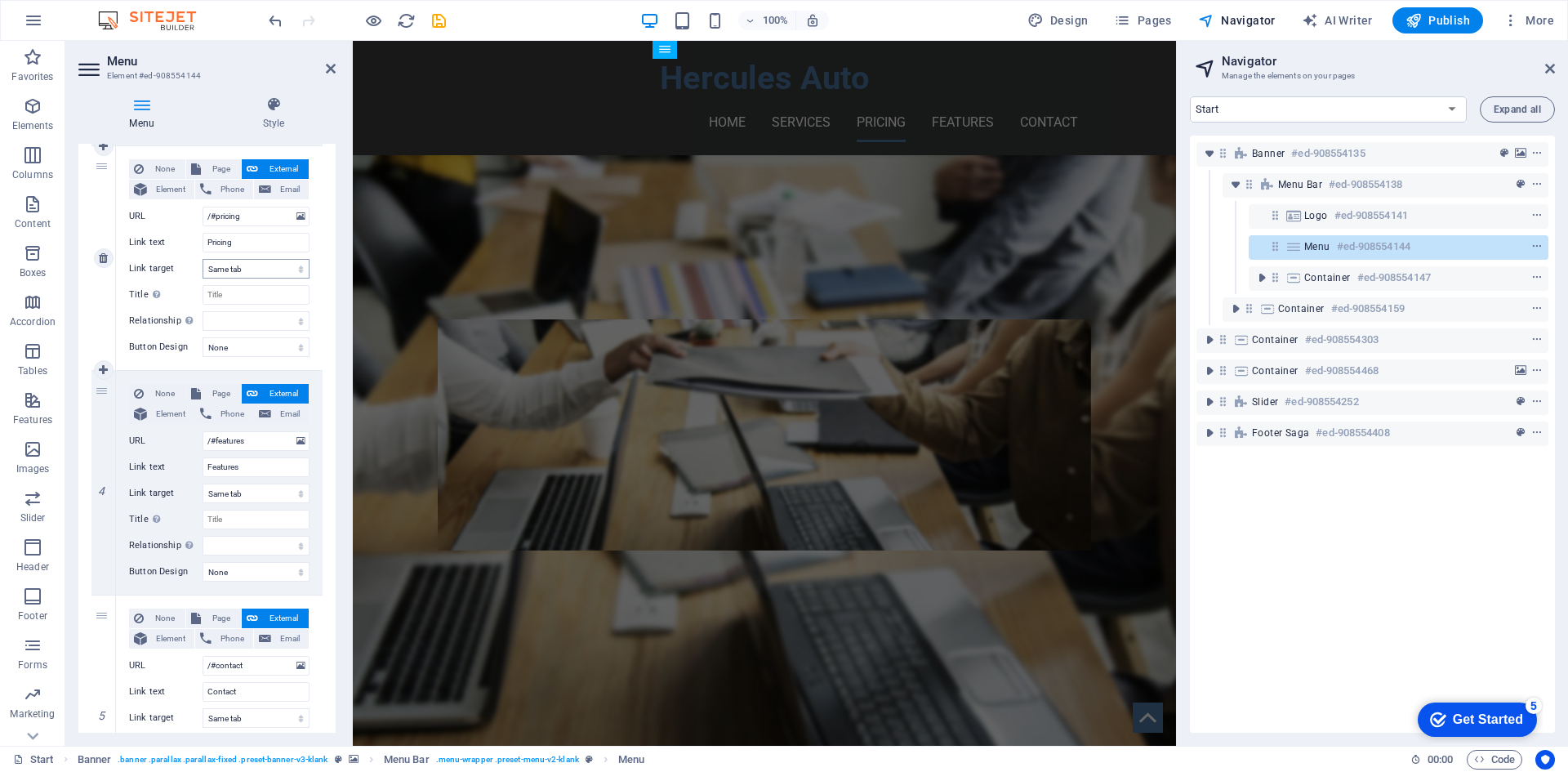
scroll to position [601, 0]
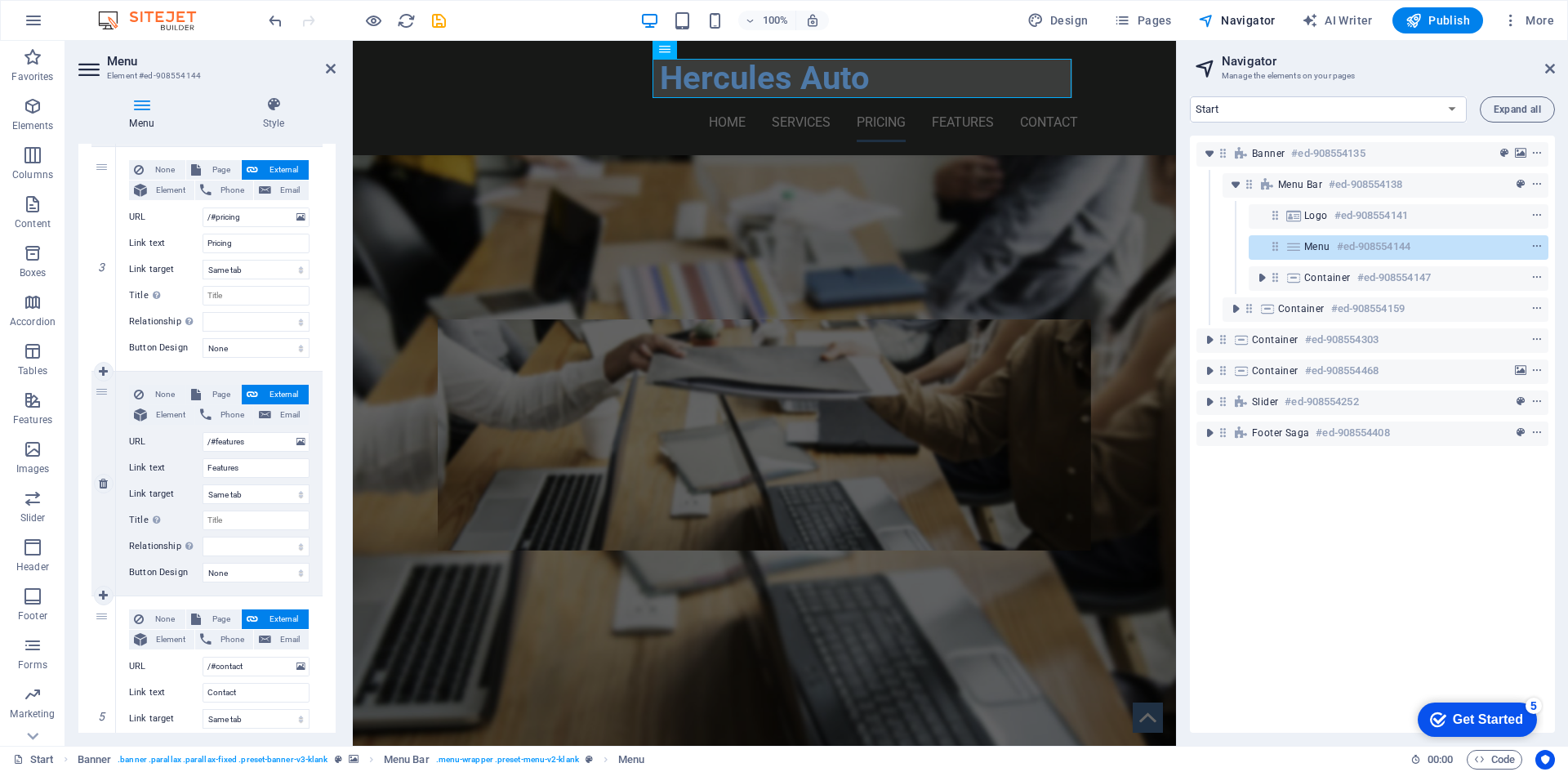
click at [159, 379] on div "None Page External Element Phone Email Page Start Subpage Legal Notice Privacy …" at bounding box center [219, 484] width 207 height 224
click at [945, 103] on nav "Home Services Pricing Features Contact" at bounding box center [764, 122] width 627 height 39
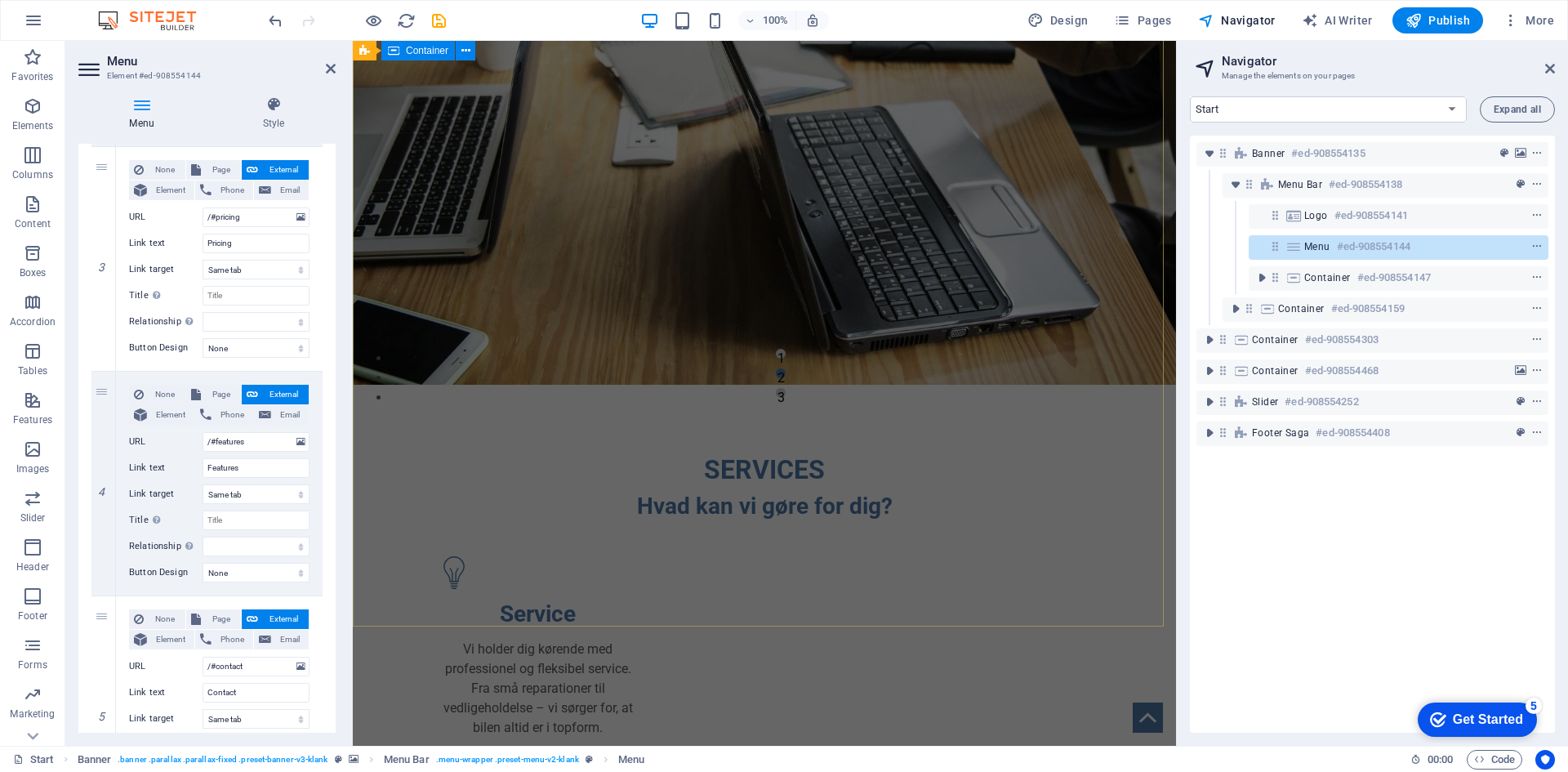
scroll to position [0, 0]
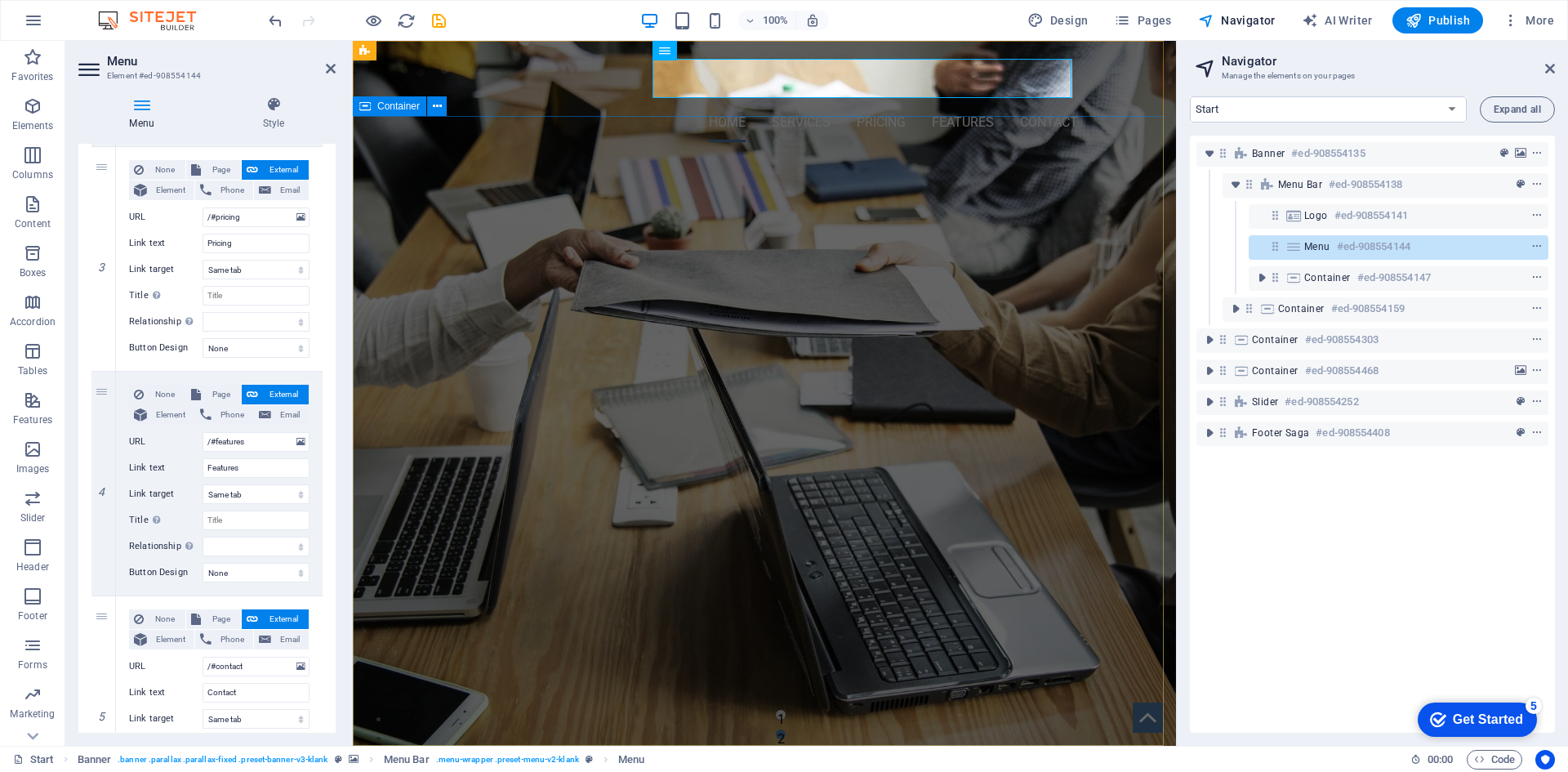
click at [900, 227] on div "Vi får dig hurtigt videre, uanset hvor du er strandet. Ring til os" at bounding box center [763, 305] width 823 height 300
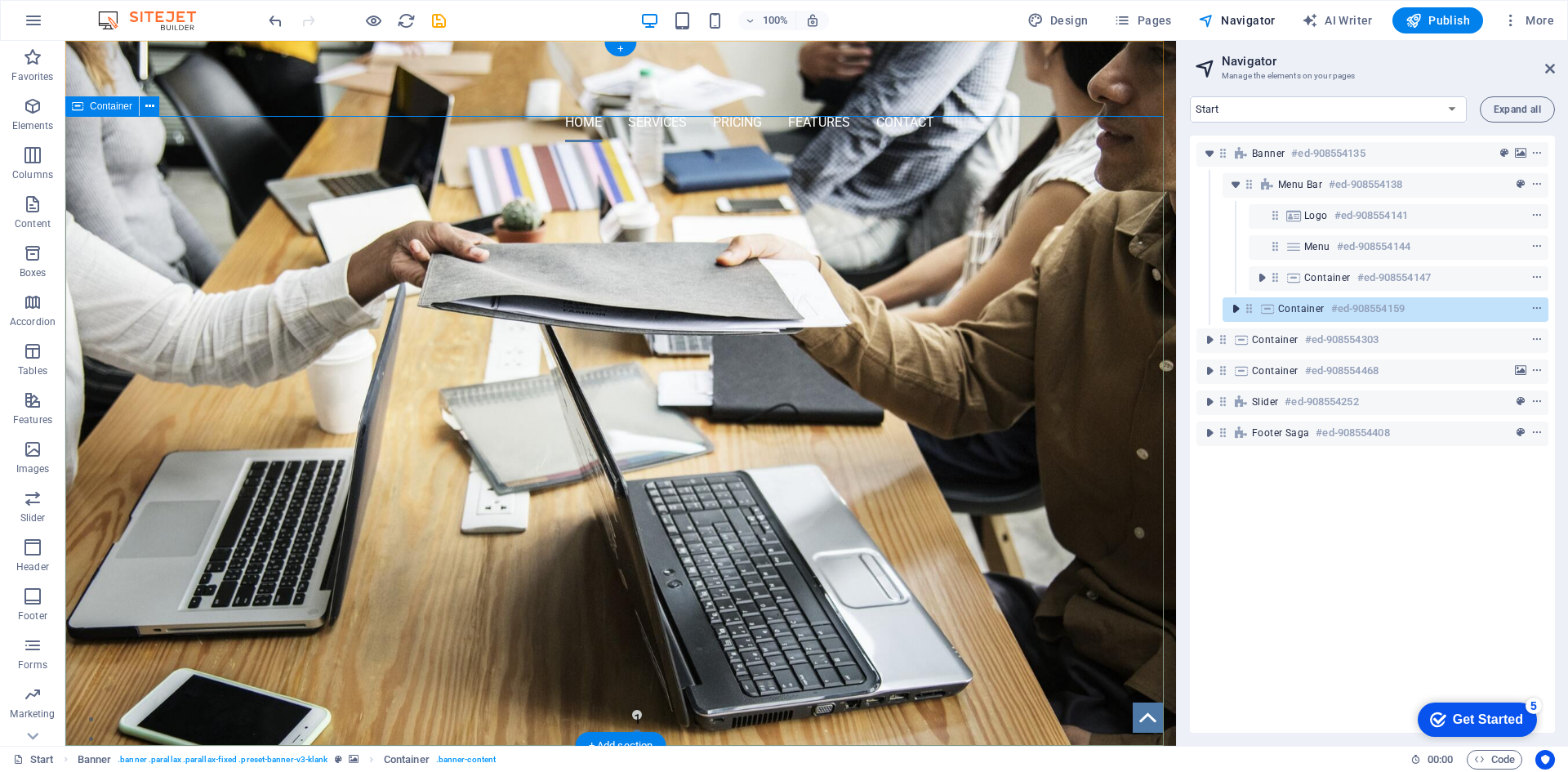
click at [1237, 306] on icon "toggle-expand" at bounding box center [1236, 309] width 17 height 17
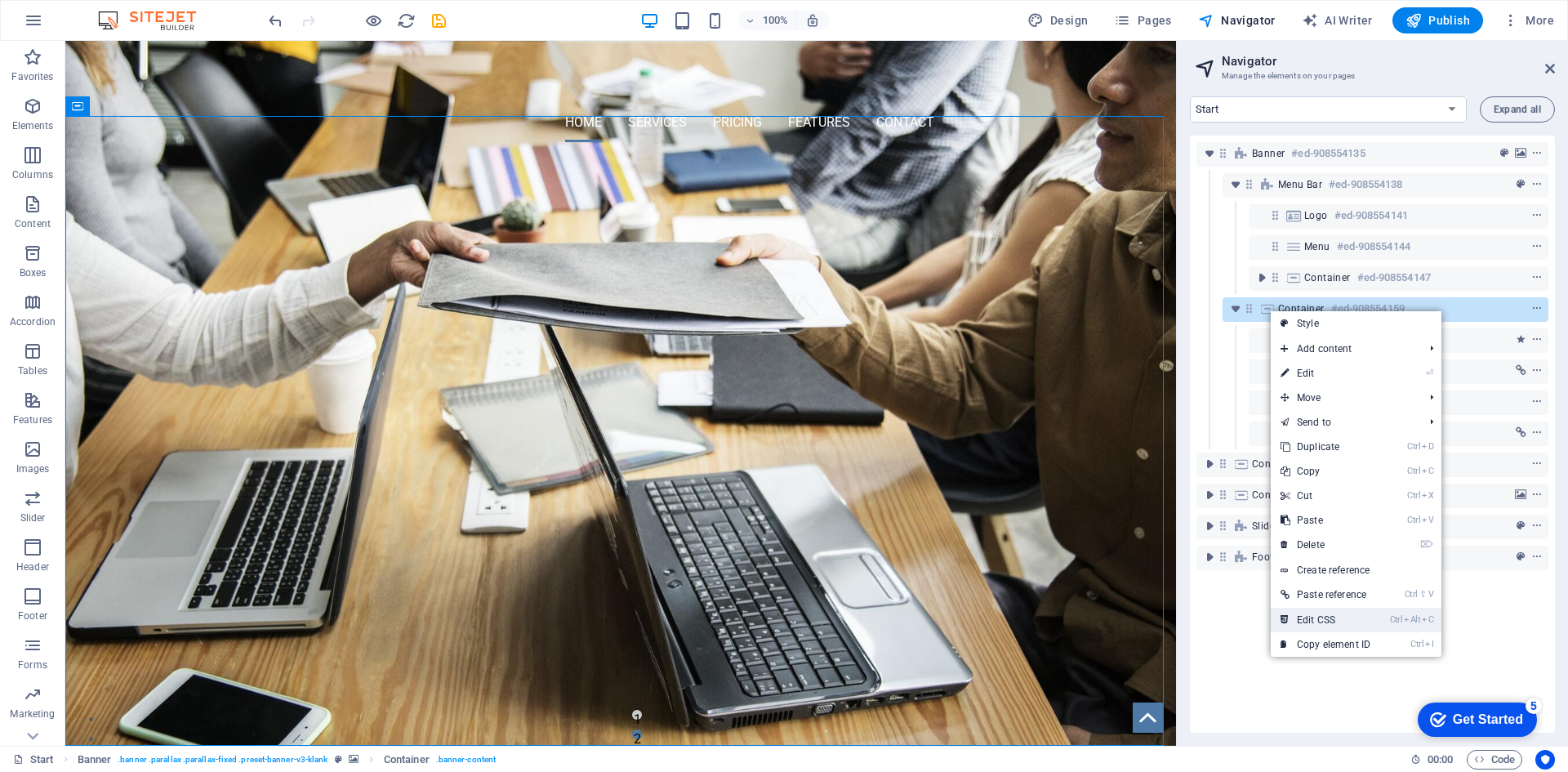
click at [1336, 617] on link "Ctrl Alt C Edit CSS" at bounding box center [1325, 620] width 109 height 24
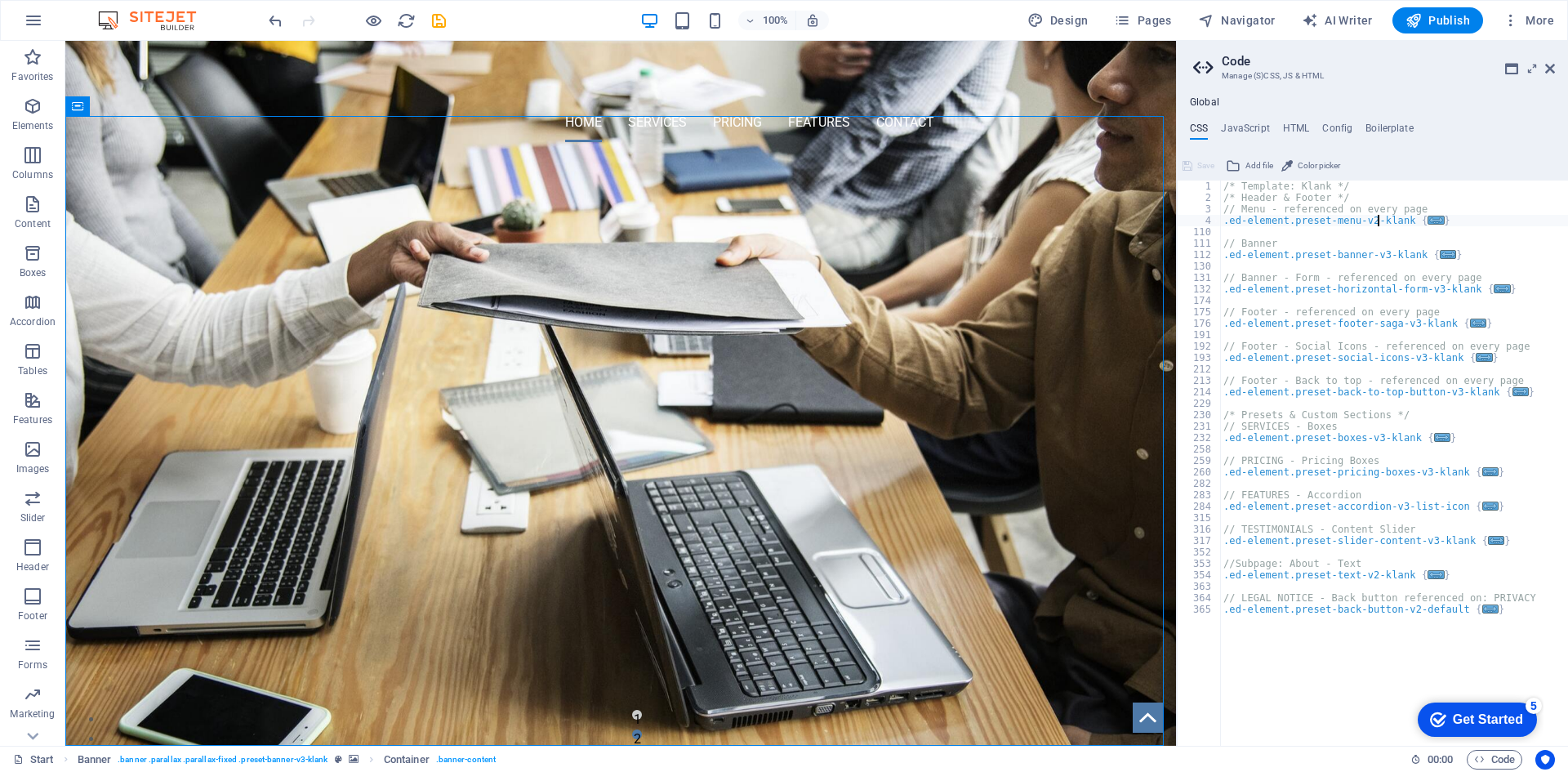
click at [1375, 226] on div "/* Template: Klank */ /* Header & Footer */ // Menu - referenced on every page …" at bounding box center [1394, 475] width 348 height 588
type textarea ".ed-element.preset-menu-v2-klank {"
click at [1287, 129] on h4 "HTML" at bounding box center [1296, 131] width 27 height 18
type textarea "<a href="#main-content" class="wv-link-content button">Skip to main content</a>"
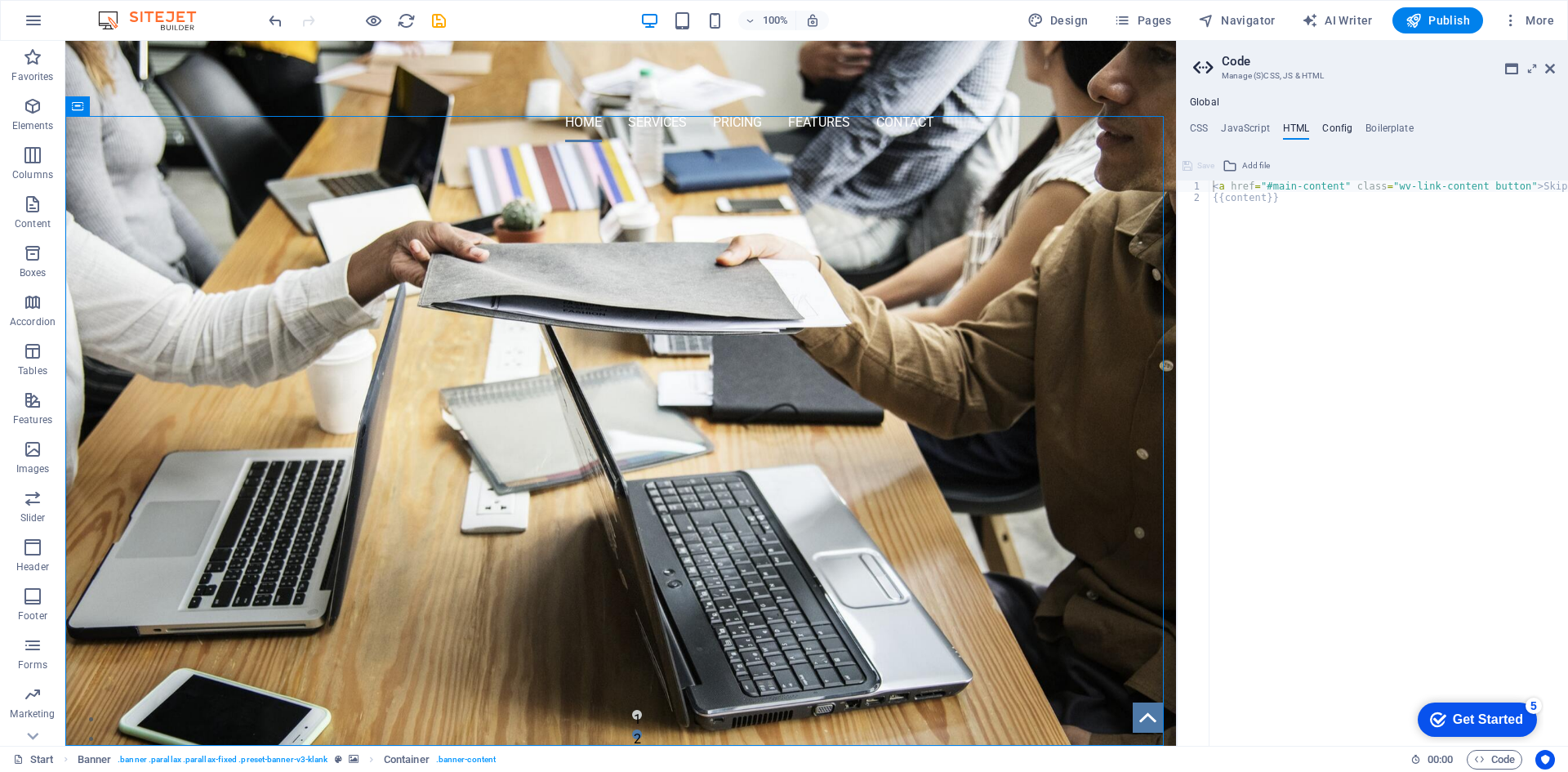
click at [1325, 122] on h4 "Config" at bounding box center [1337, 131] width 30 height 18
type textarea "$color-background: #ffffff;"
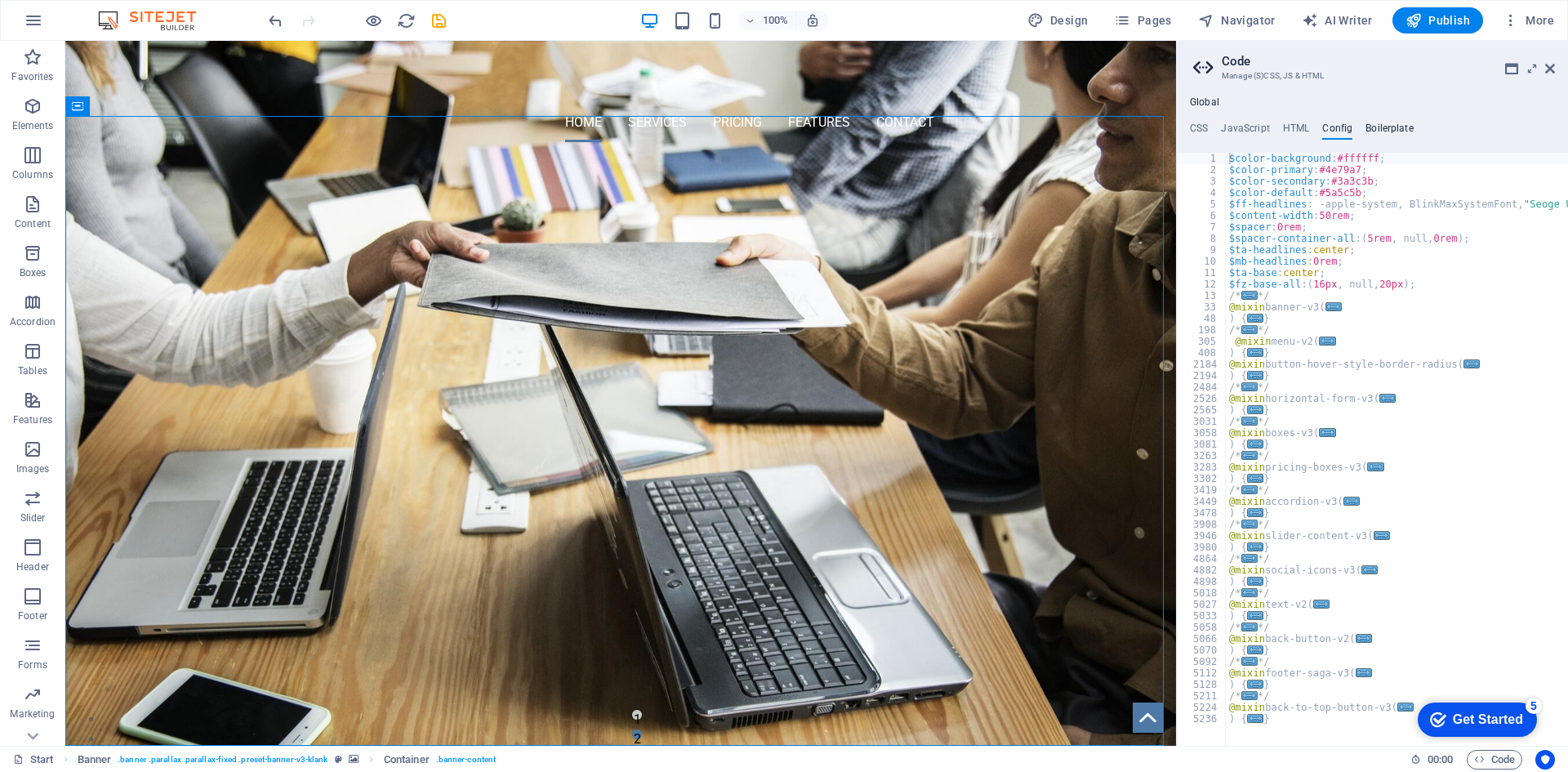
click at [1370, 125] on h4 "Boilerplate" at bounding box center [1390, 131] width 48 height 18
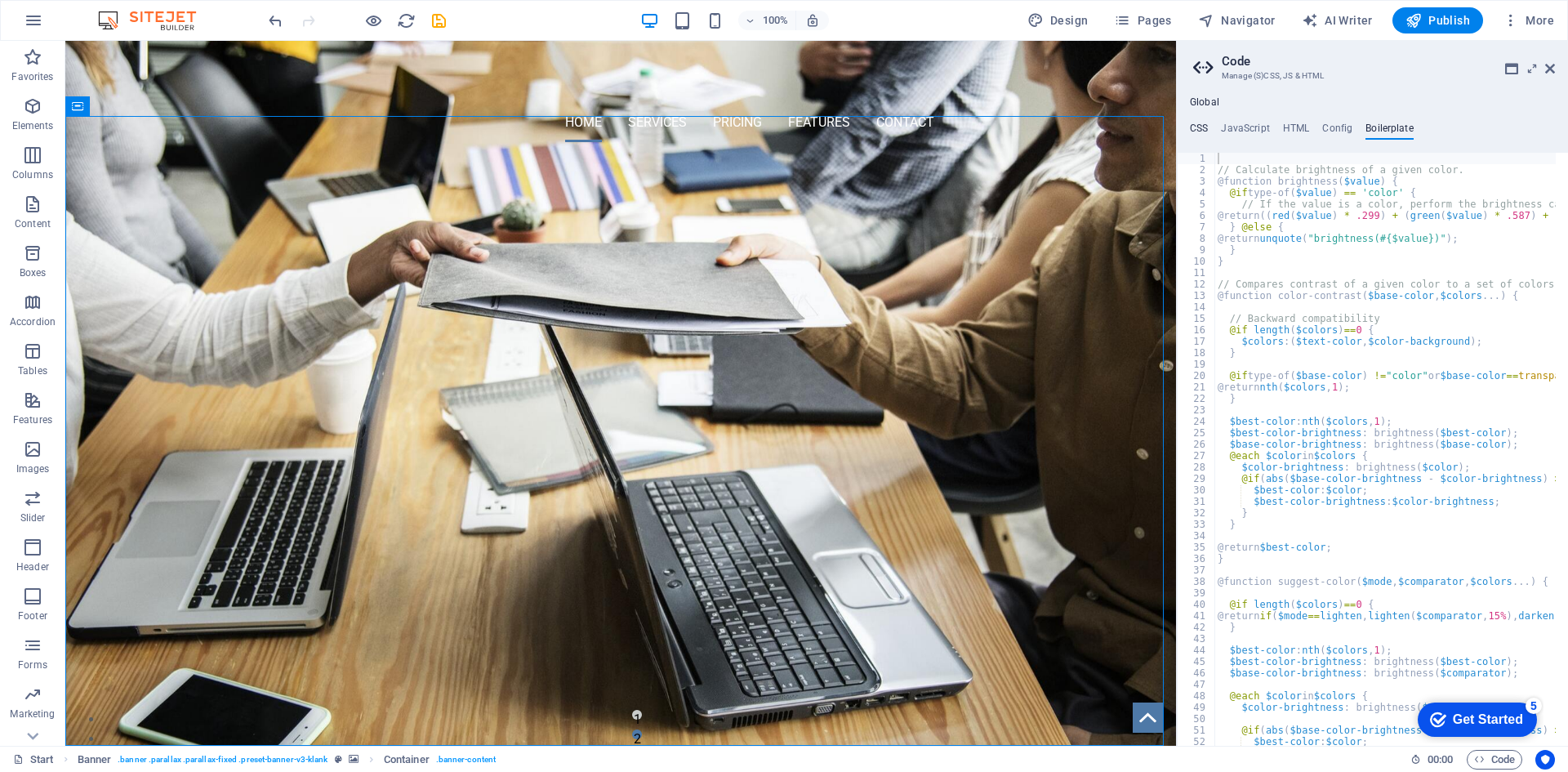
click at [1196, 135] on h4 "CSS" at bounding box center [1198, 131] width 18 height 18
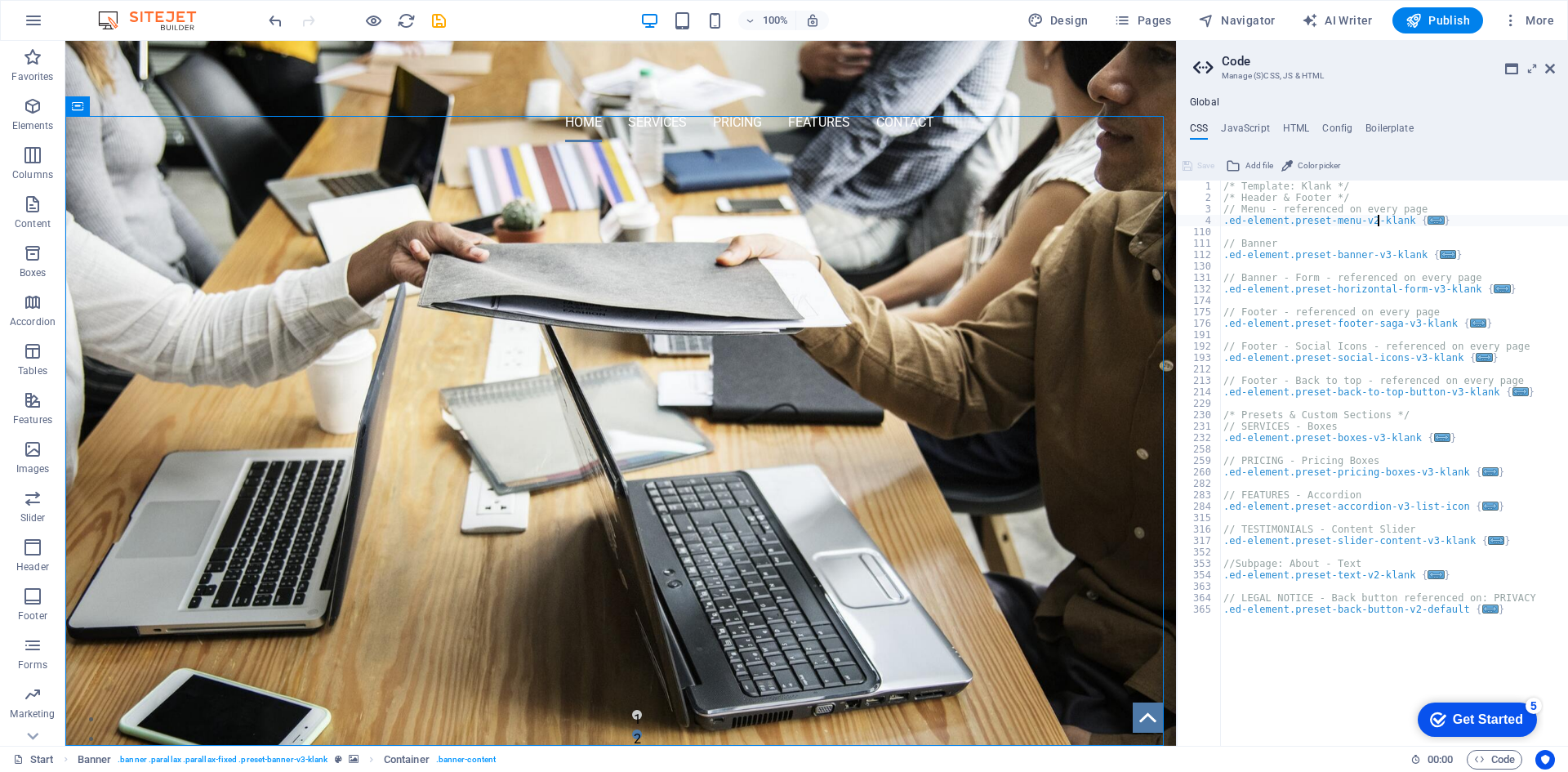
click at [1206, 103] on h4 "Global" at bounding box center [1204, 103] width 30 height 13
click at [1253, 222] on div "/* Template: Klank */ /* Header & Footer */ // Menu - referenced on every page …" at bounding box center [1394, 475] width 348 height 588
click at [1547, 66] on icon at bounding box center [1549, 69] width 10 height 13
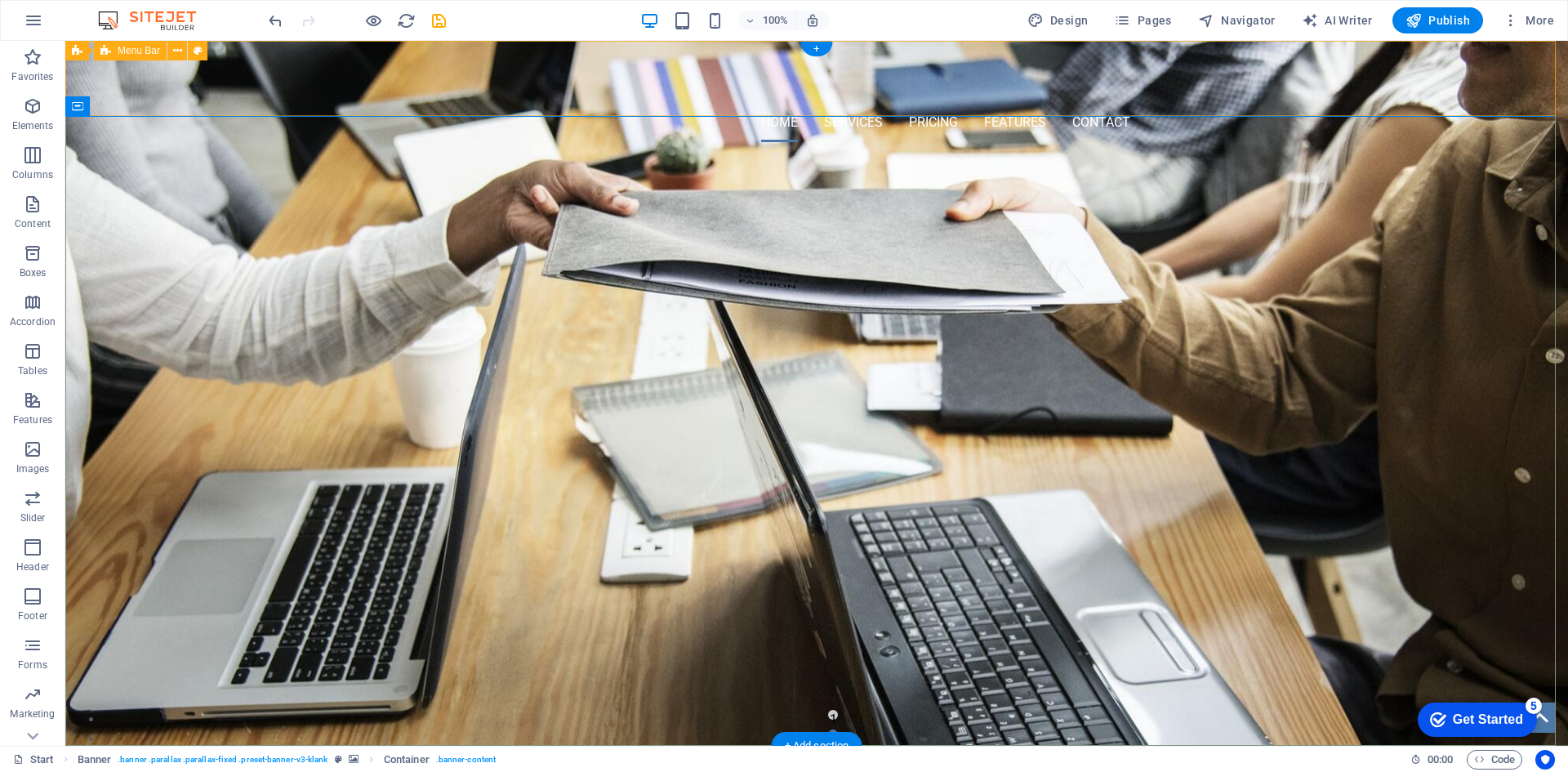
click at [1213, 89] on div "Hercules Auto Home Services Pricing Features Contact" at bounding box center [817, 98] width 1503 height 115
click at [1260, 15] on span "Navigator" at bounding box center [1236, 21] width 77 height 17
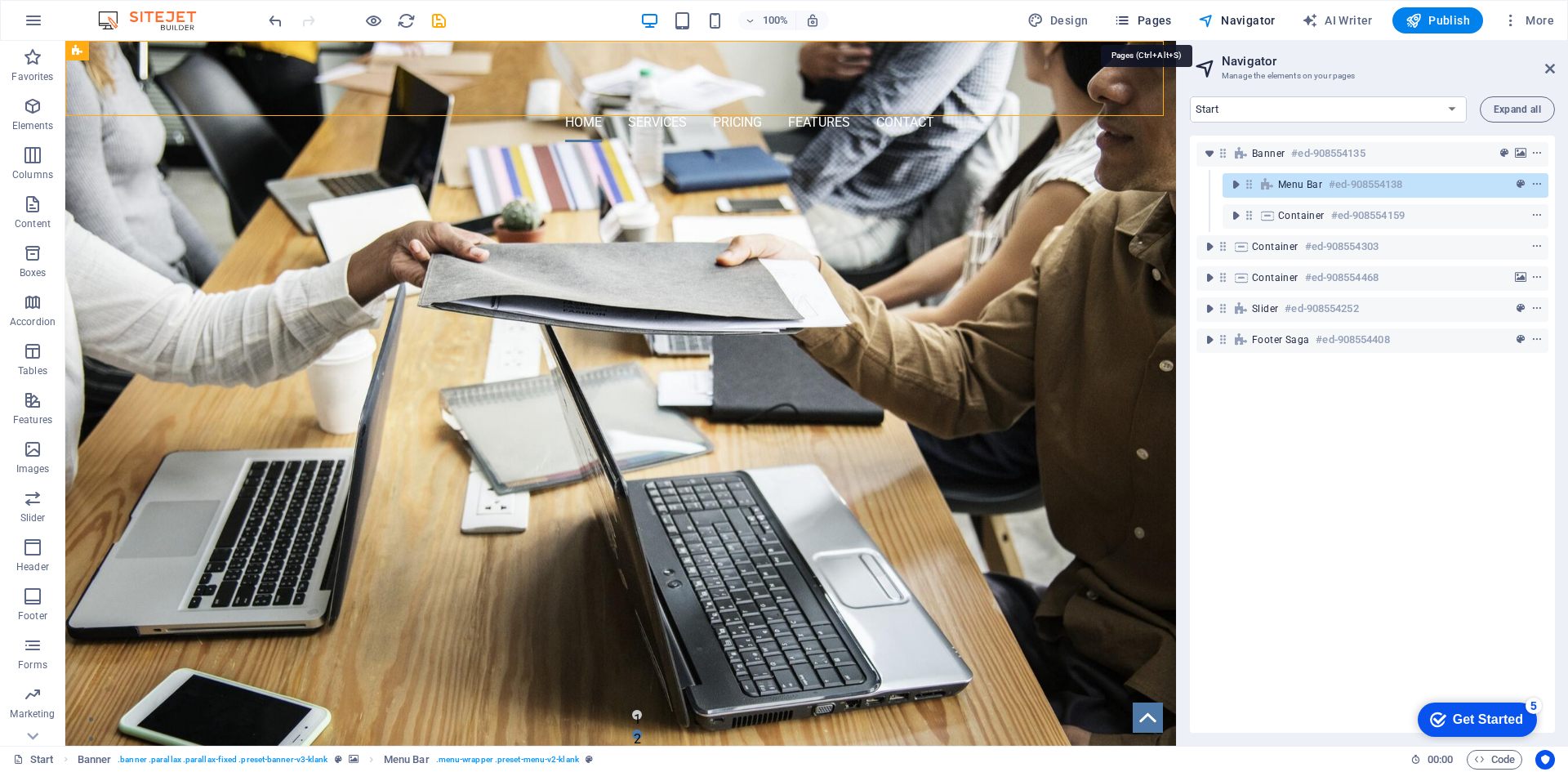
click at [1151, 15] on span "Pages" at bounding box center [1142, 21] width 57 height 17
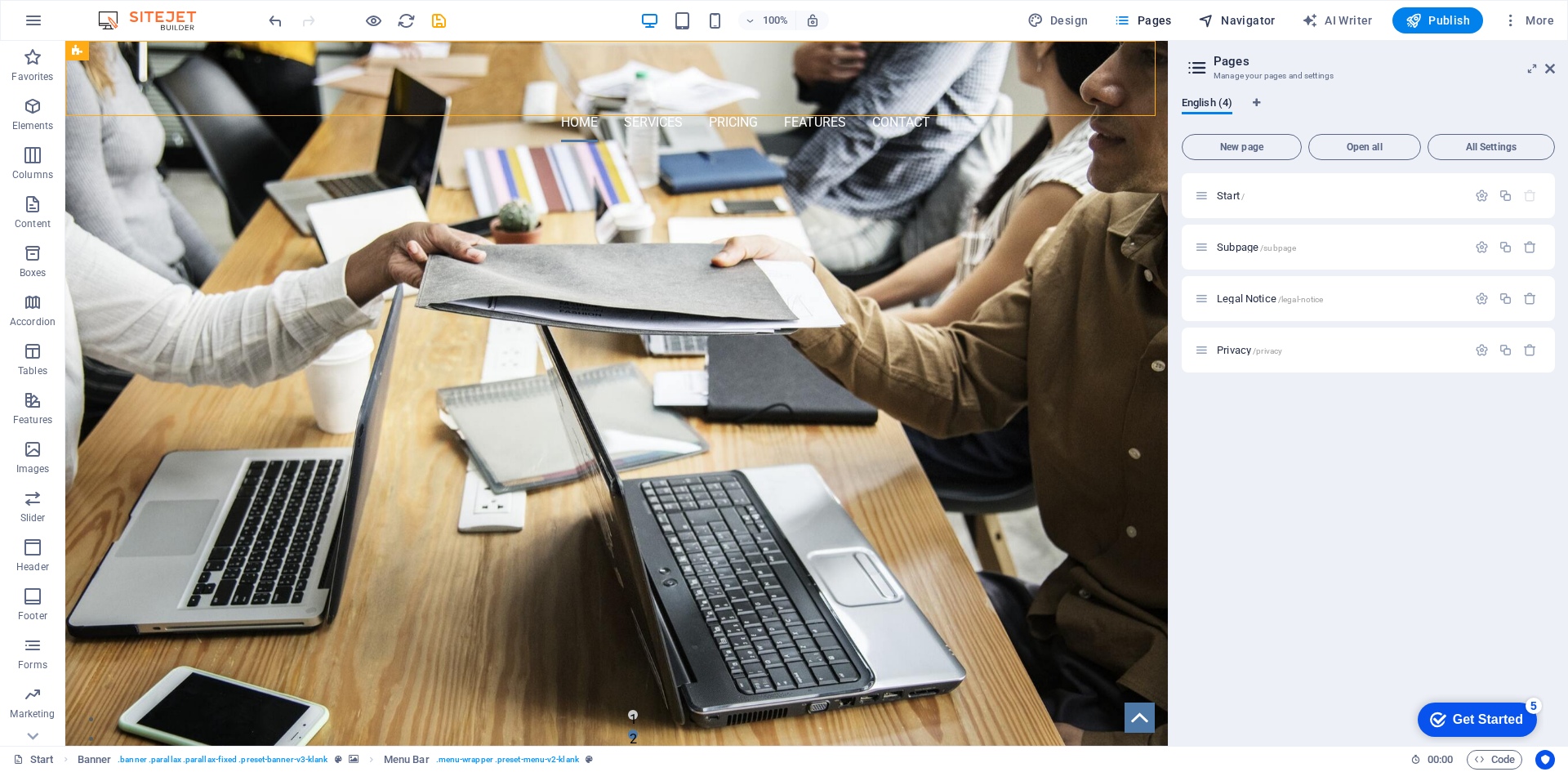
click at [1209, 17] on icon "button" at bounding box center [1206, 21] width 17 height 17
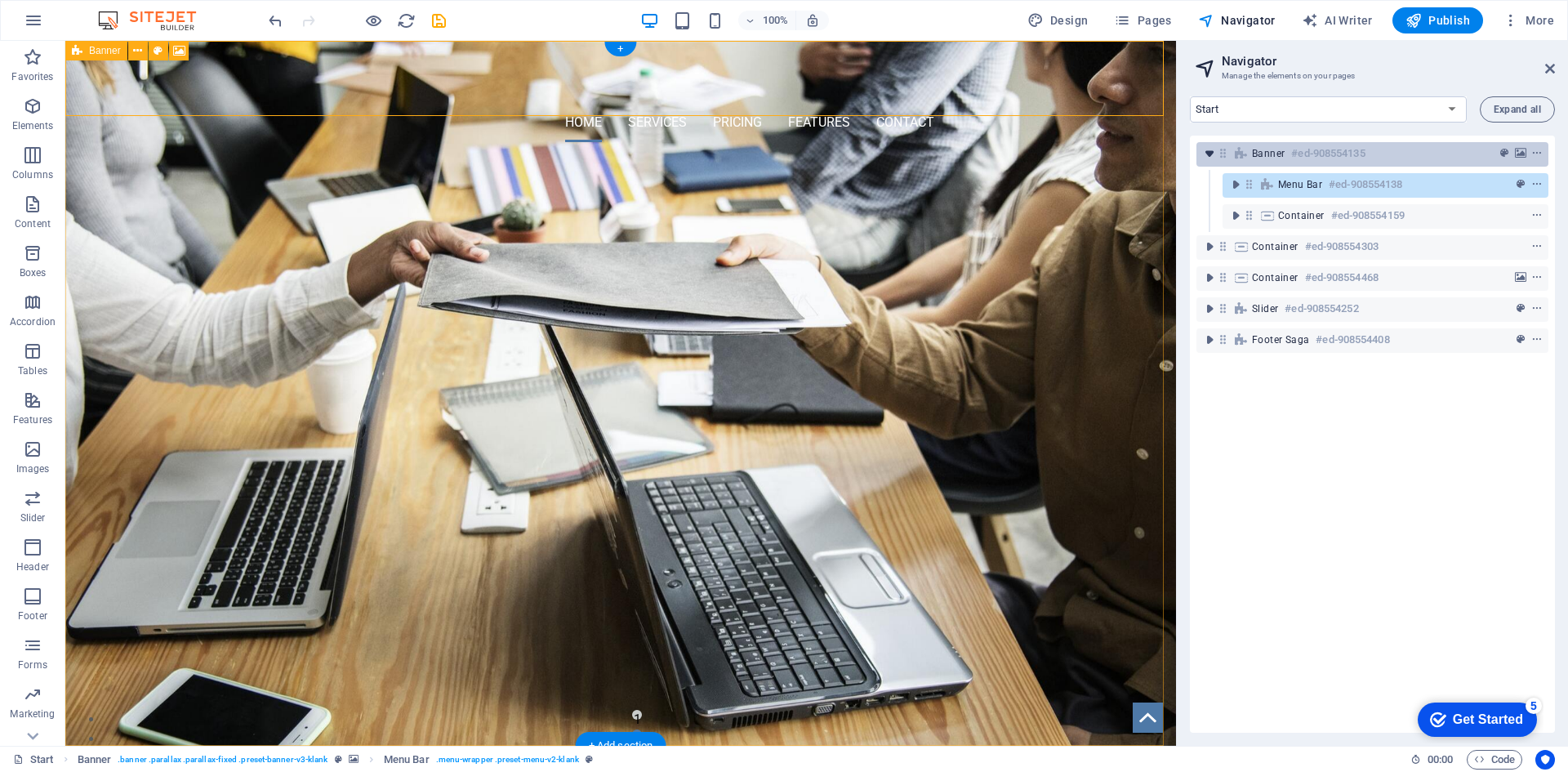
click at [1209, 153] on icon "toggle-expand" at bounding box center [1210, 154] width 17 height 17
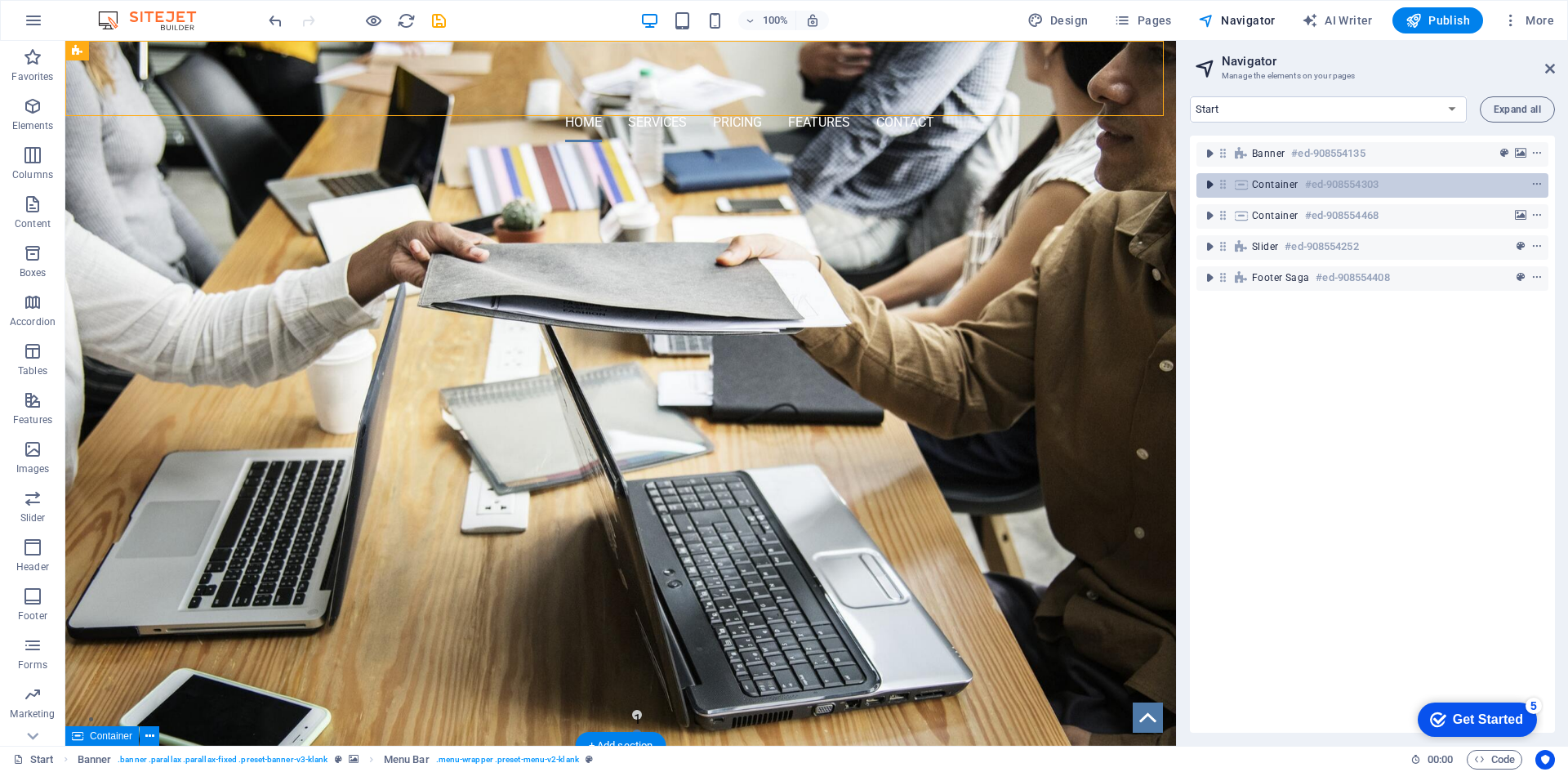
click at [1213, 183] on icon "toggle-expand" at bounding box center [1210, 185] width 17 height 17
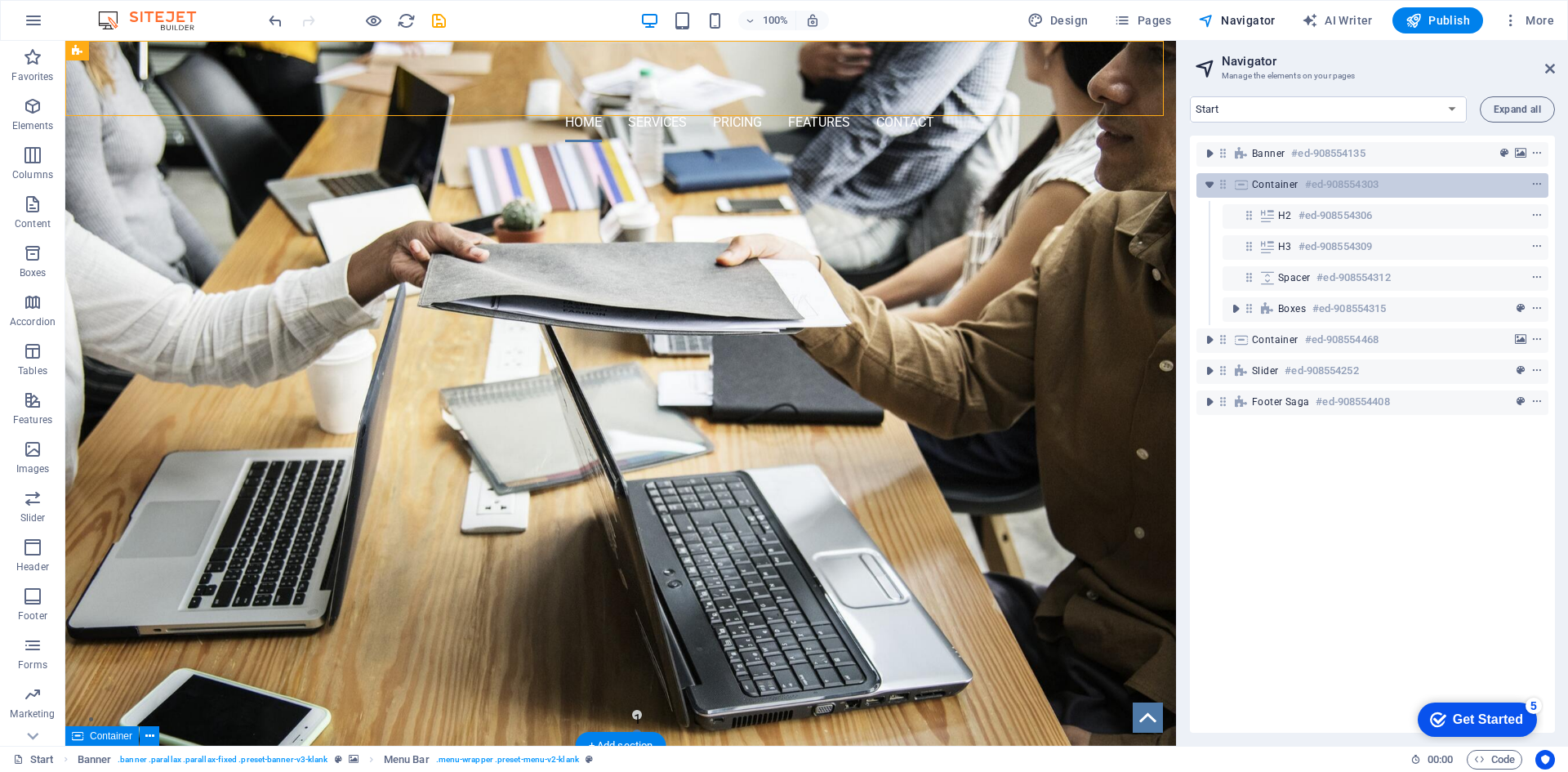
click at [1255, 186] on span "Container" at bounding box center [1275, 185] width 47 height 13
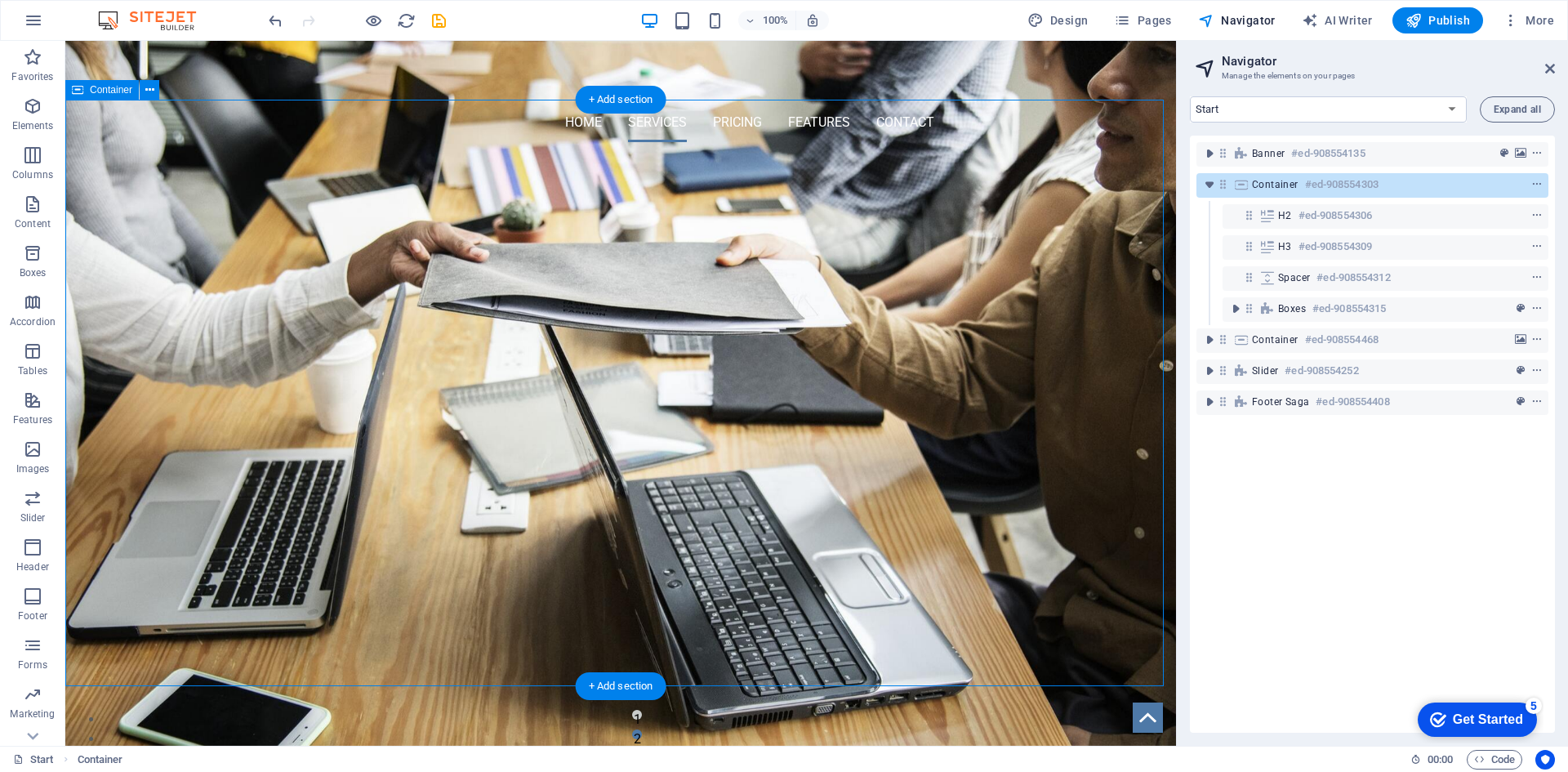
scroll to position [646, 0]
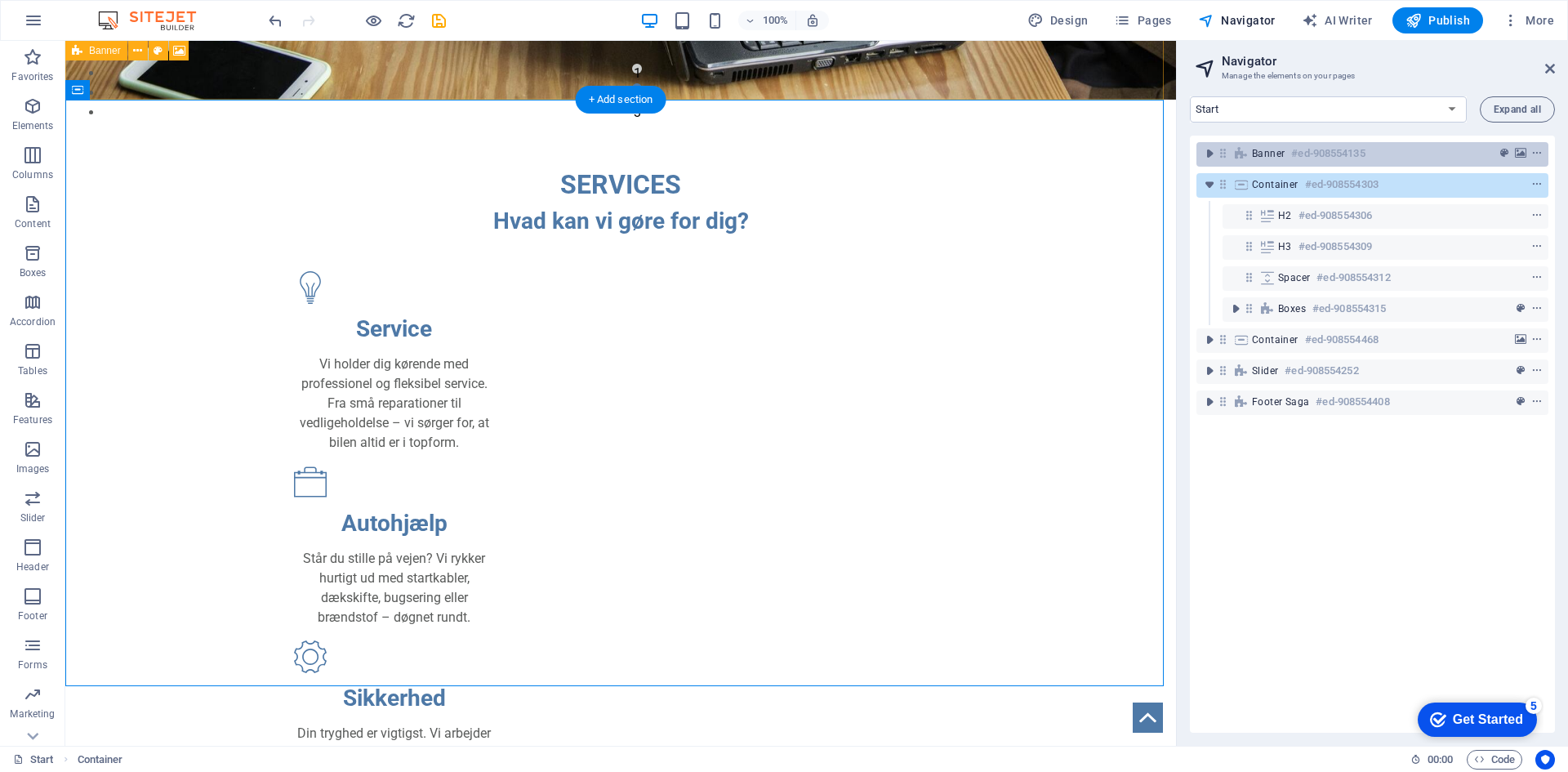
click at [1245, 158] on icon at bounding box center [1241, 154] width 18 height 13
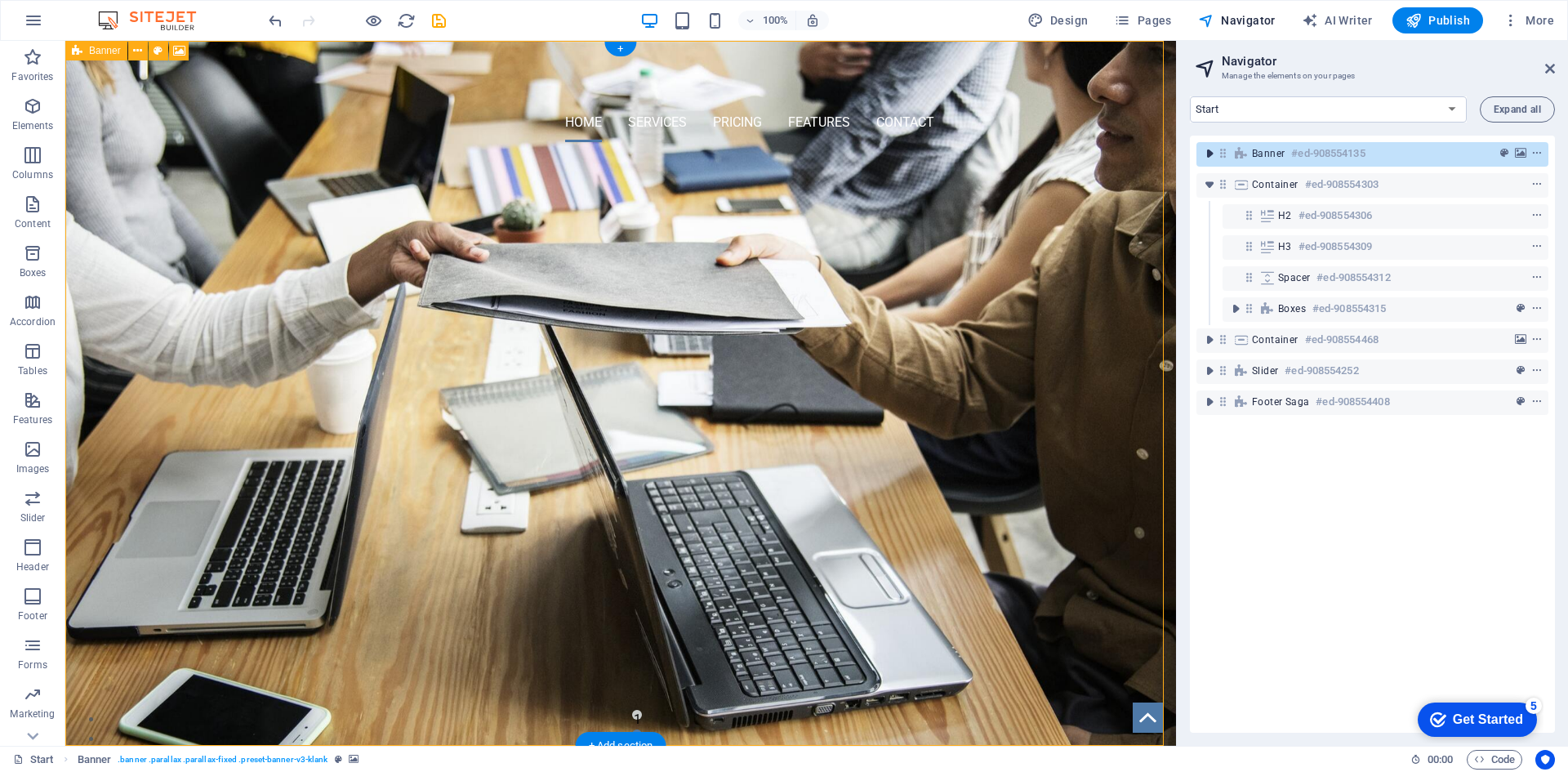
click at [1204, 159] on icon "toggle-expand" at bounding box center [1210, 154] width 17 height 17
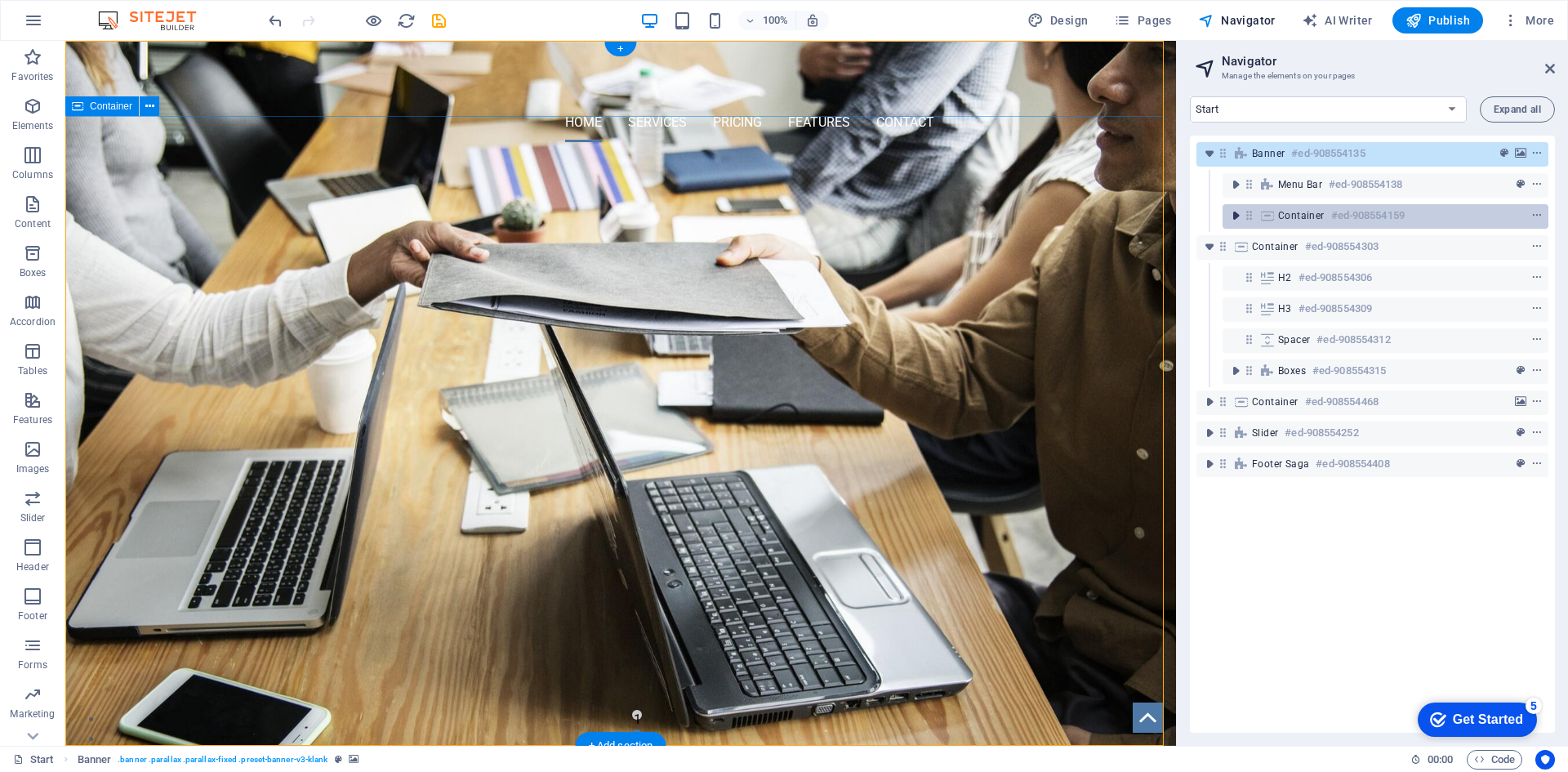
click at [1237, 224] on icon "toggle-expand" at bounding box center [1236, 216] width 17 height 17
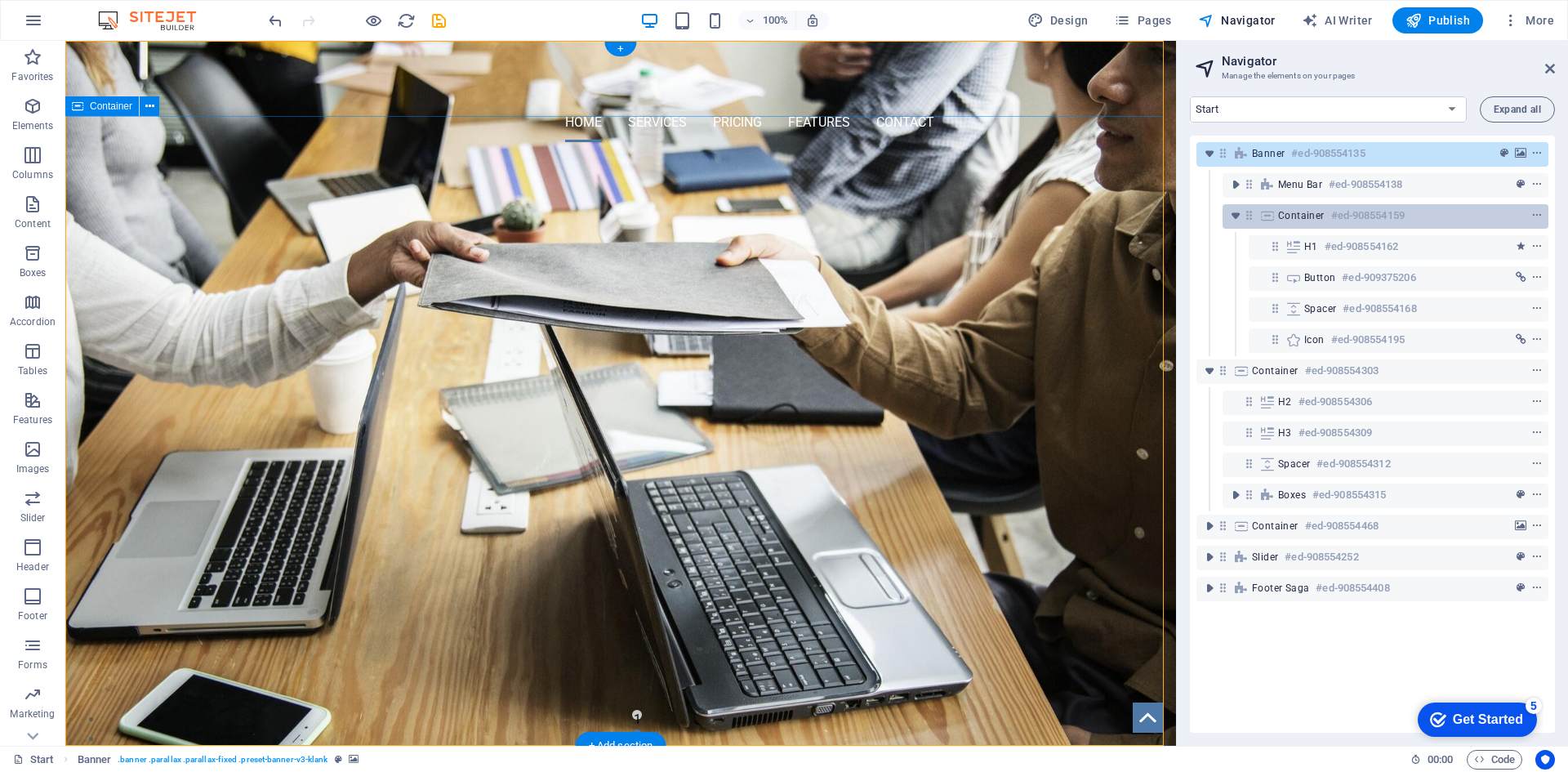
click at [1313, 209] on span "Container" at bounding box center [1301, 215] width 47 height 13
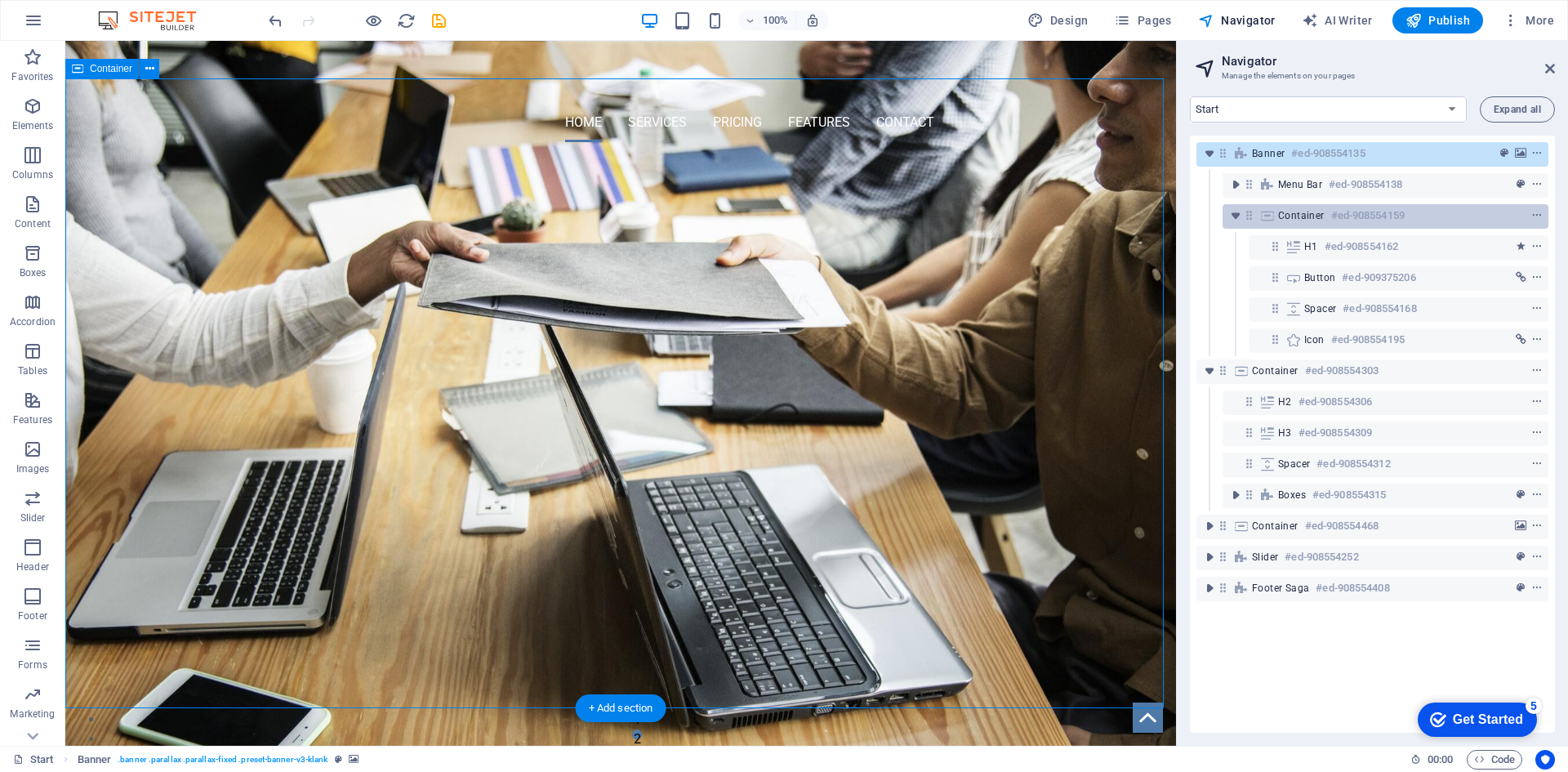
scroll to position [37, 0]
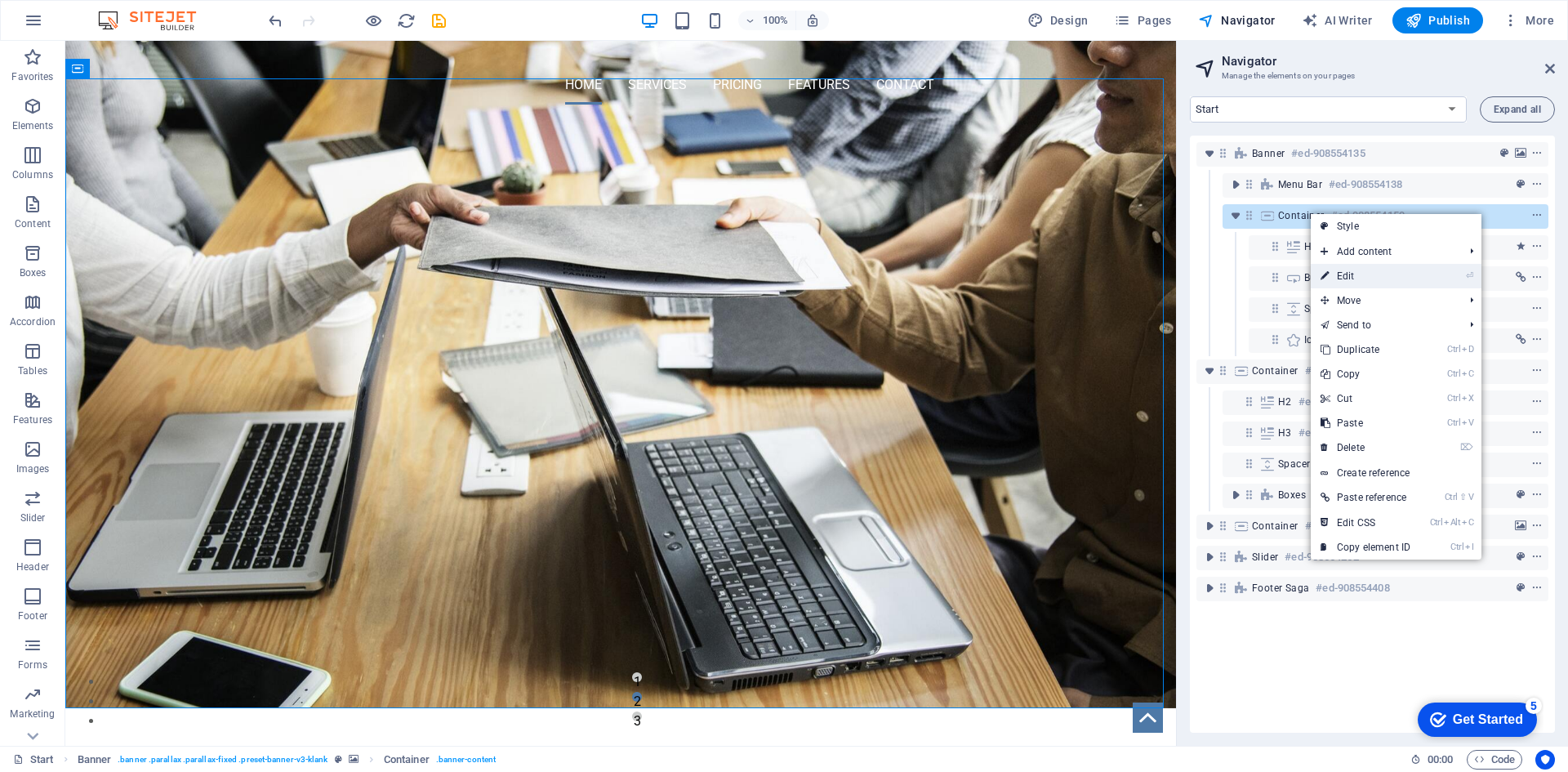
drag, startPoint x: 1369, startPoint y: 287, endPoint x: 743, endPoint y: 265, distance: 626.4
click at [1369, 287] on link "⏎ Edit" at bounding box center [1365, 276] width 109 height 24
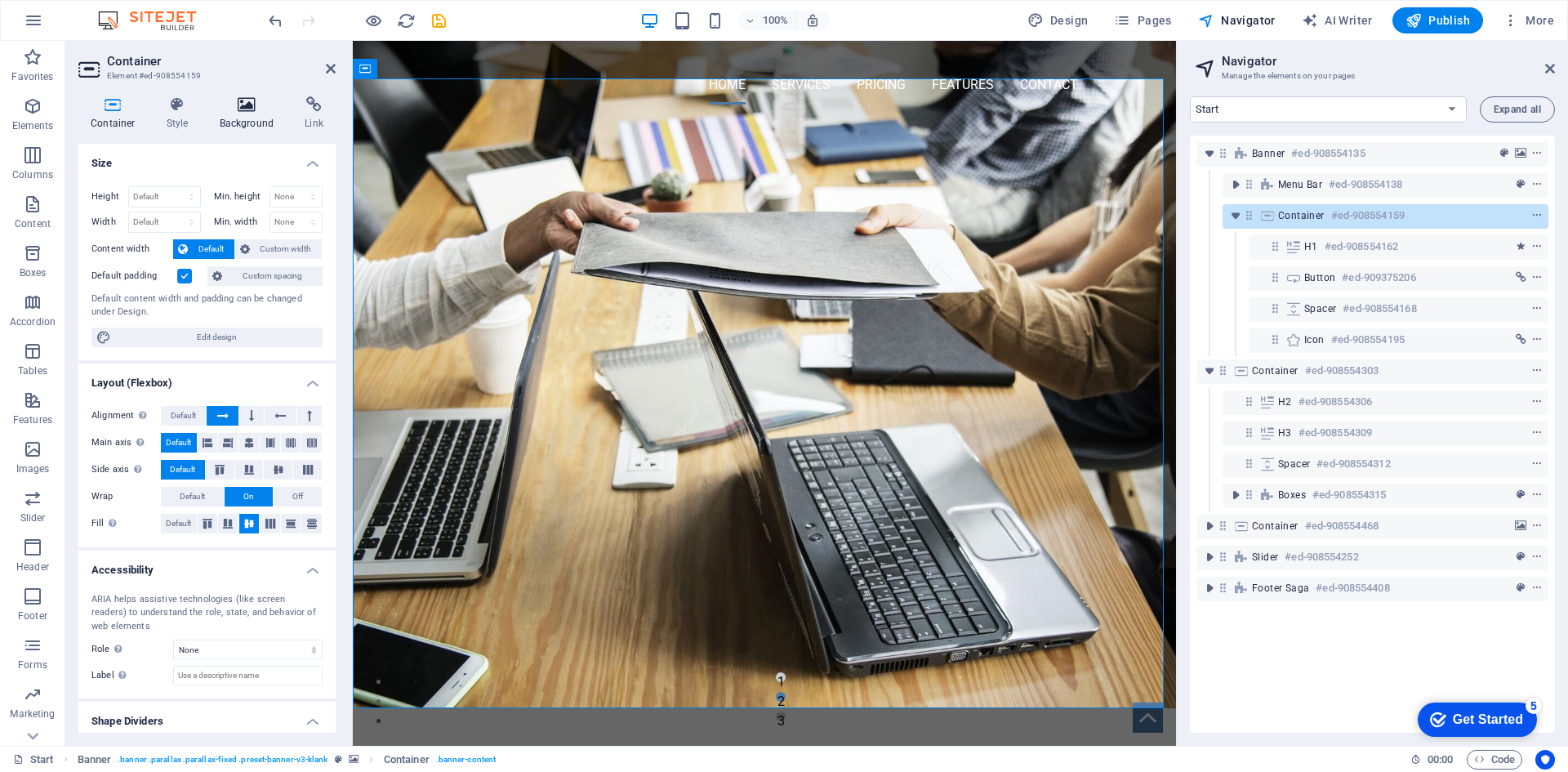
click at [229, 113] on h4 "Background" at bounding box center [251, 113] width 86 height 34
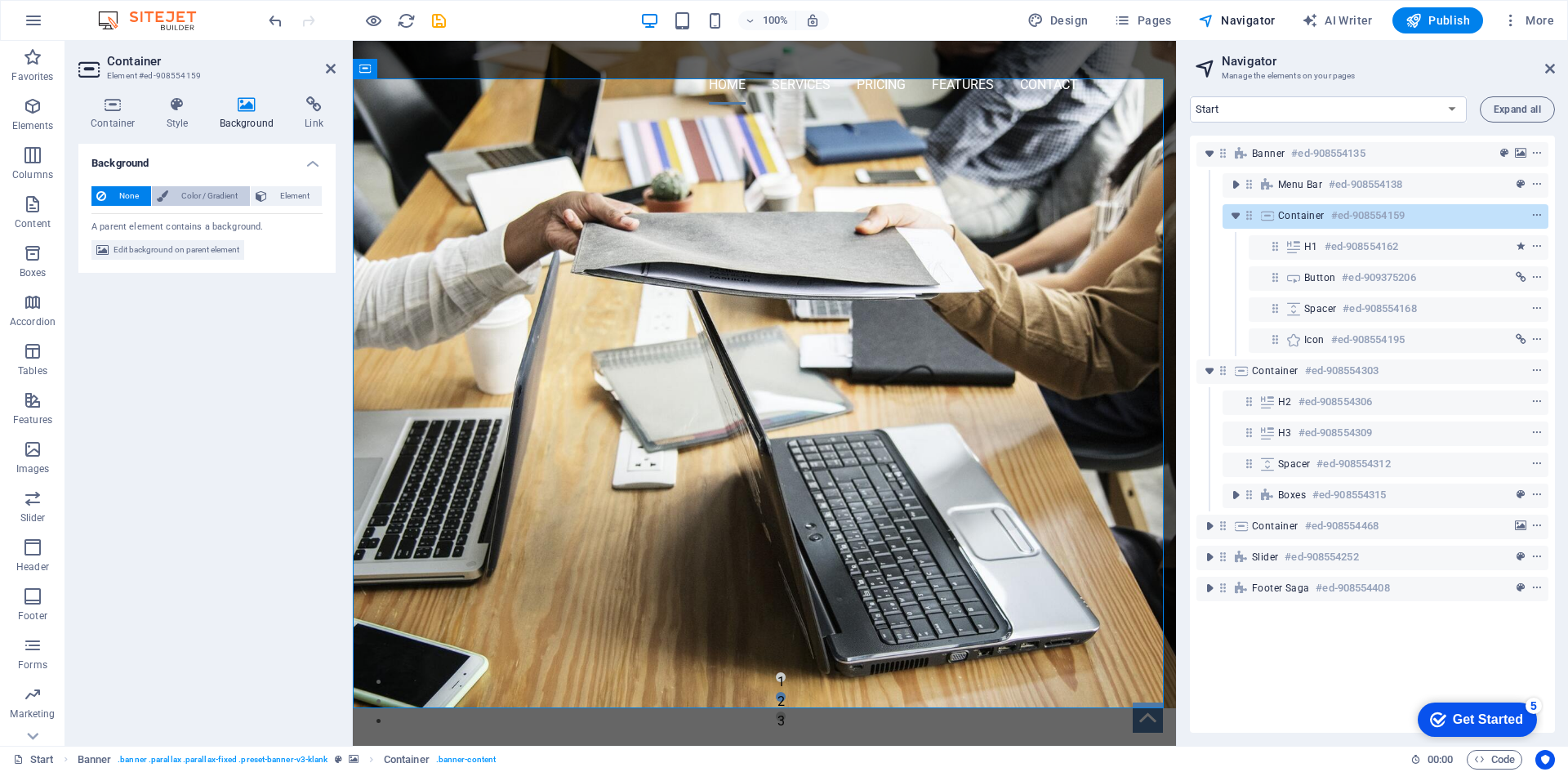
click at [196, 194] on span "Color / Gradient" at bounding box center [209, 196] width 72 height 20
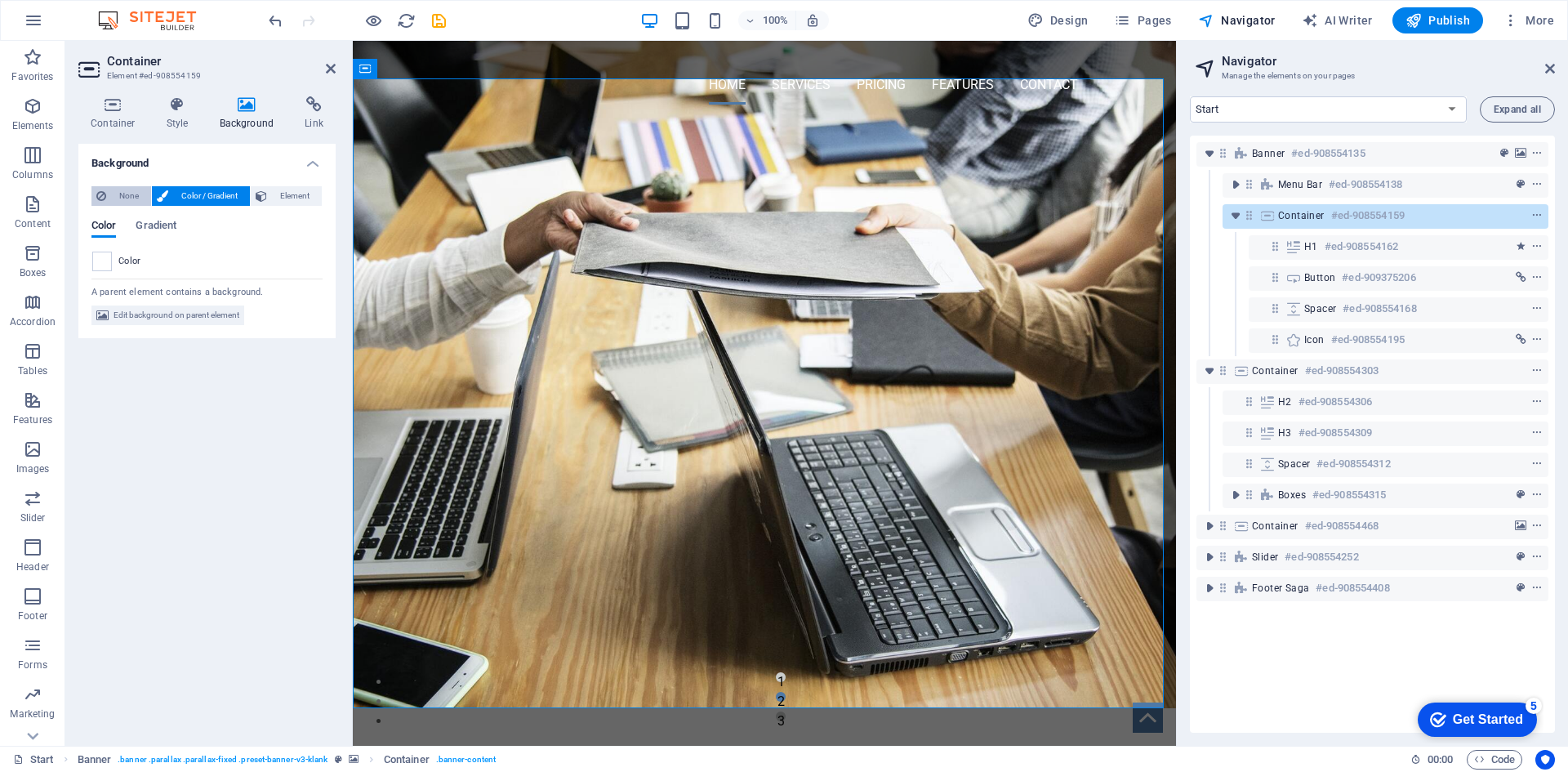
click at [122, 196] on span "None" at bounding box center [129, 196] width 35 height 20
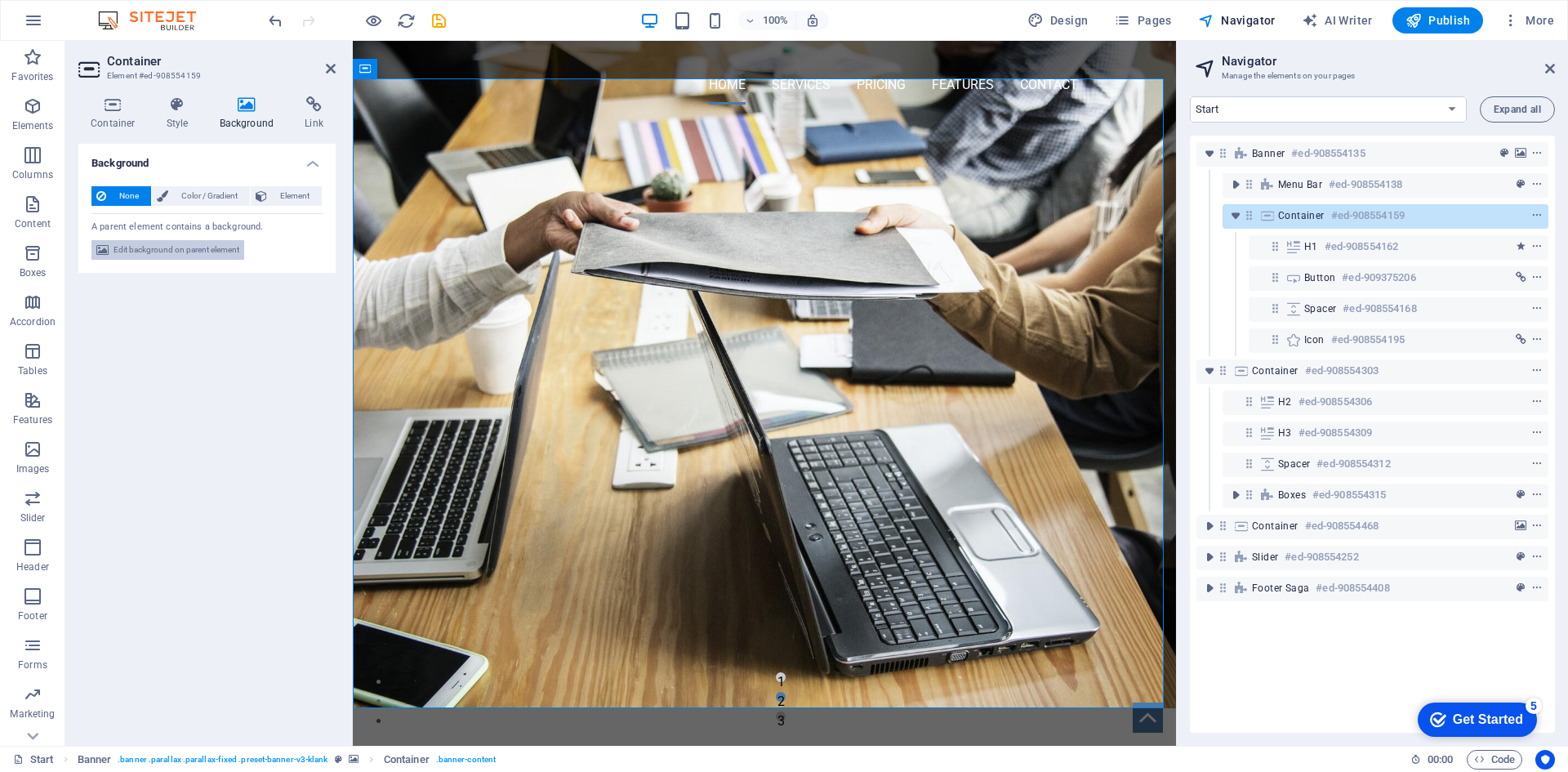
click at [131, 246] on span "Edit background on parent element" at bounding box center [176, 250] width 126 height 20
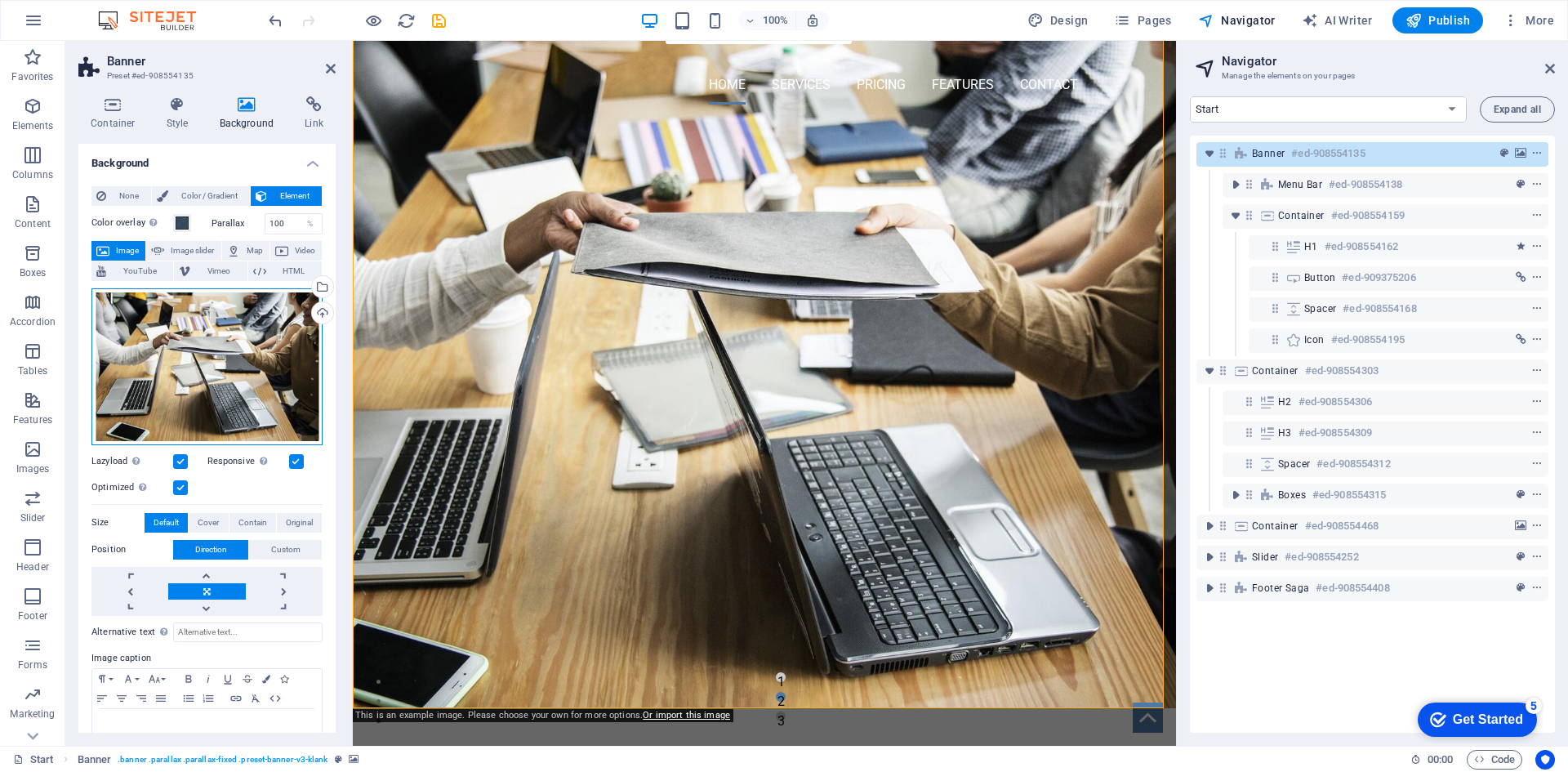
click at [157, 339] on div "Drag files here, click to choose files or select files from Files or our free s…" at bounding box center [207, 366] width 231 height 157
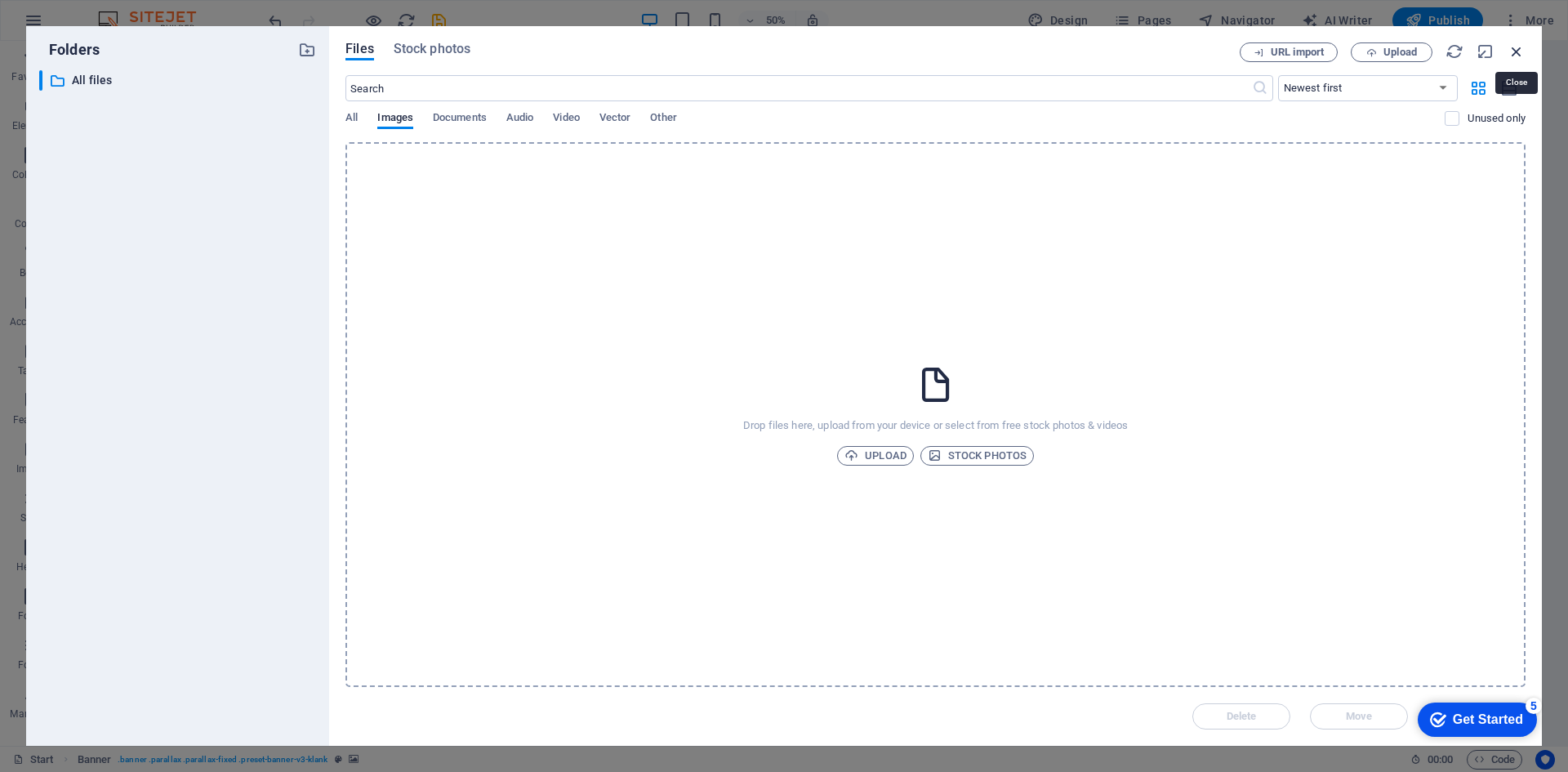
click at [1522, 45] on icon "button" at bounding box center [1516, 51] width 18 height 18
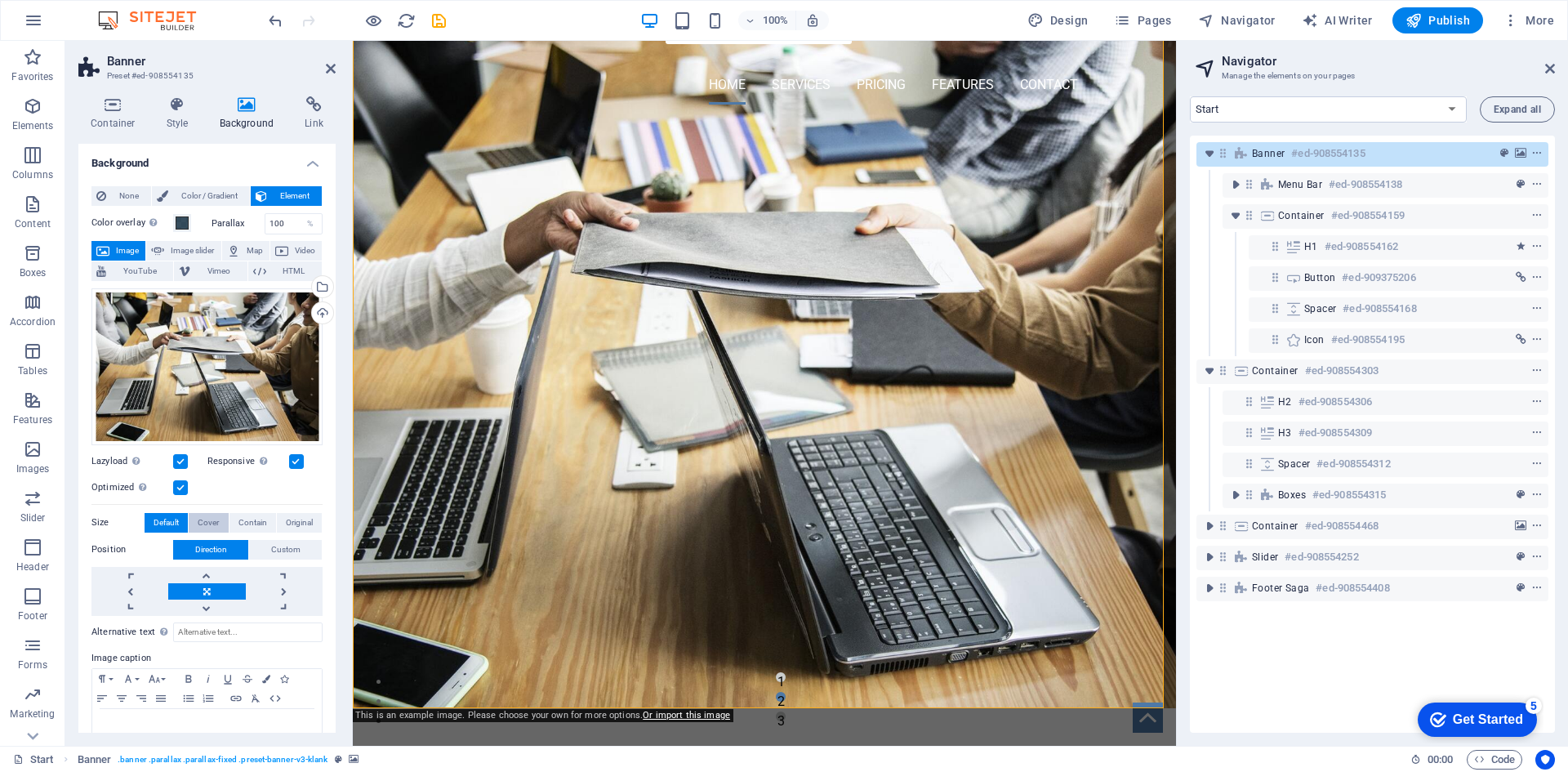
click at [212, 522] on span "Cover" at bounding box center [208, 522] width 21 height 20
click at [208, 571] on link at bounding box center [206, 575] width 76 height 17
click at [179, 255] on span "Image slider" at bounding box center [192, 250] width 47 height 20
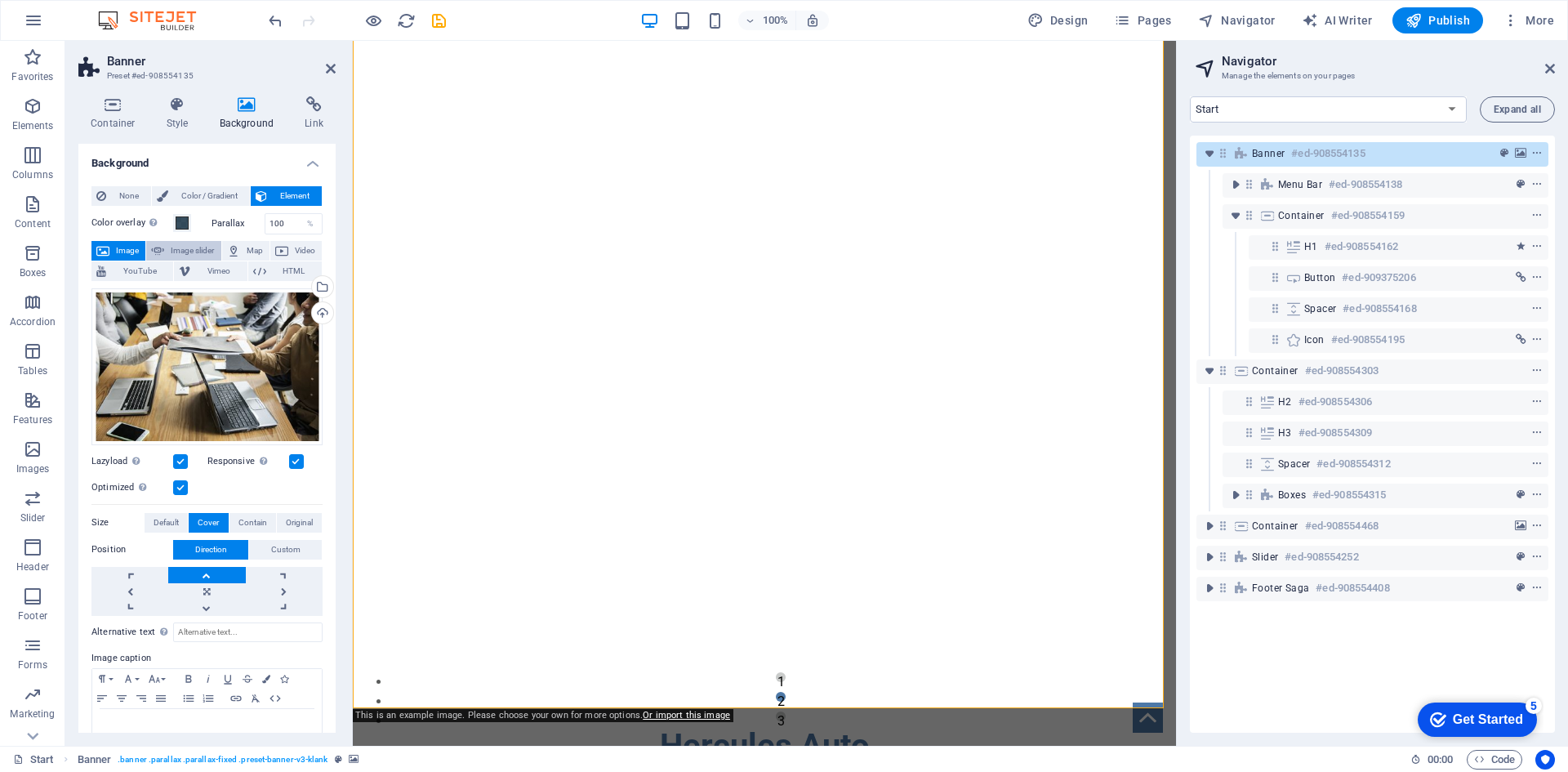
select select "ms"
select select "s"
select select "progressive"
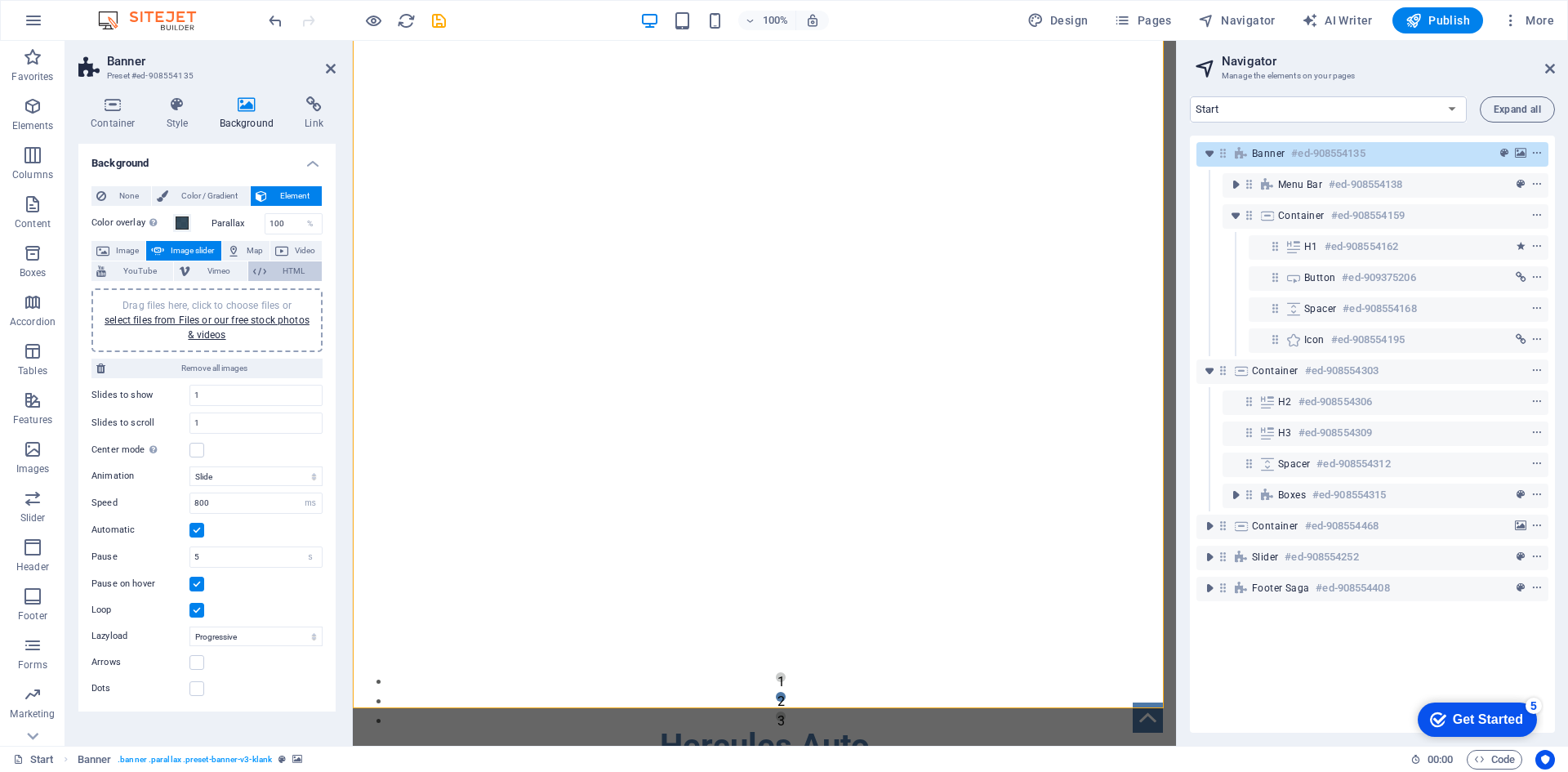
click at [267, 270] on button "HTML" at bounding box center [284, 270] width 74 height 20
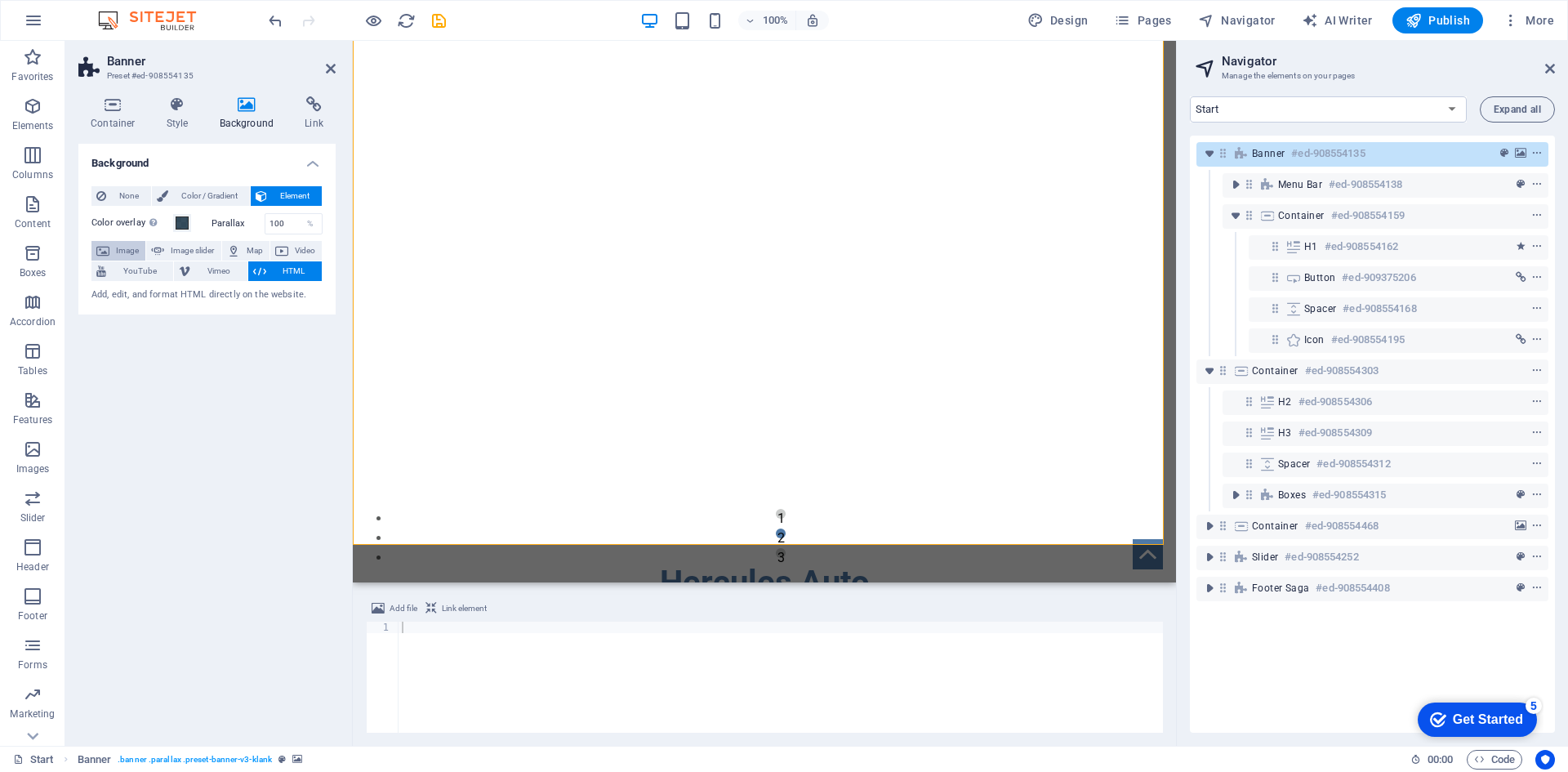
click at [141, 250] on button "Image" at bounding box center [118, 250] width 54 height 20
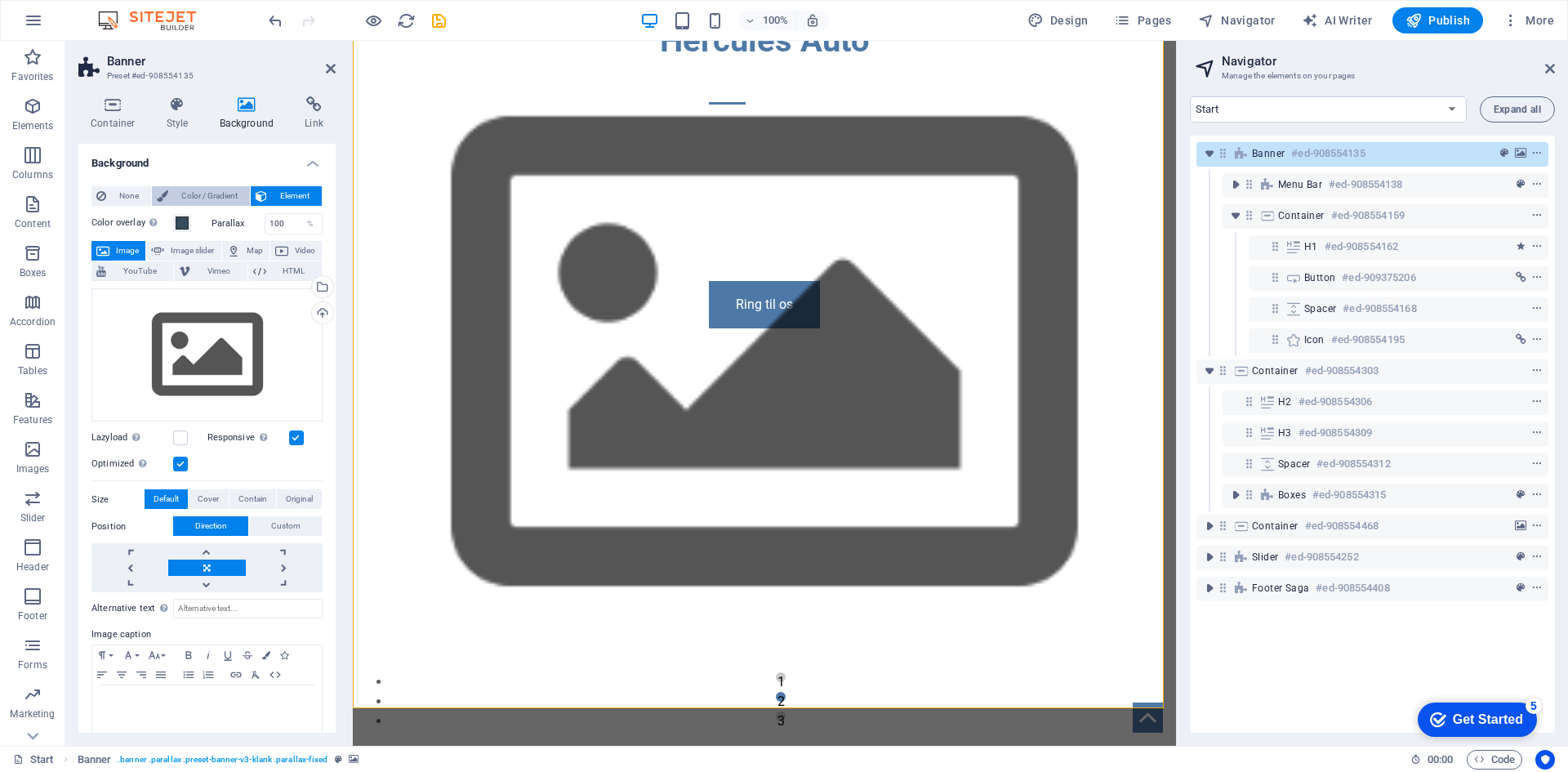
click at [188, 191] on span "Color / Gradient" at bounding box center [209, 196] width 72 height 20
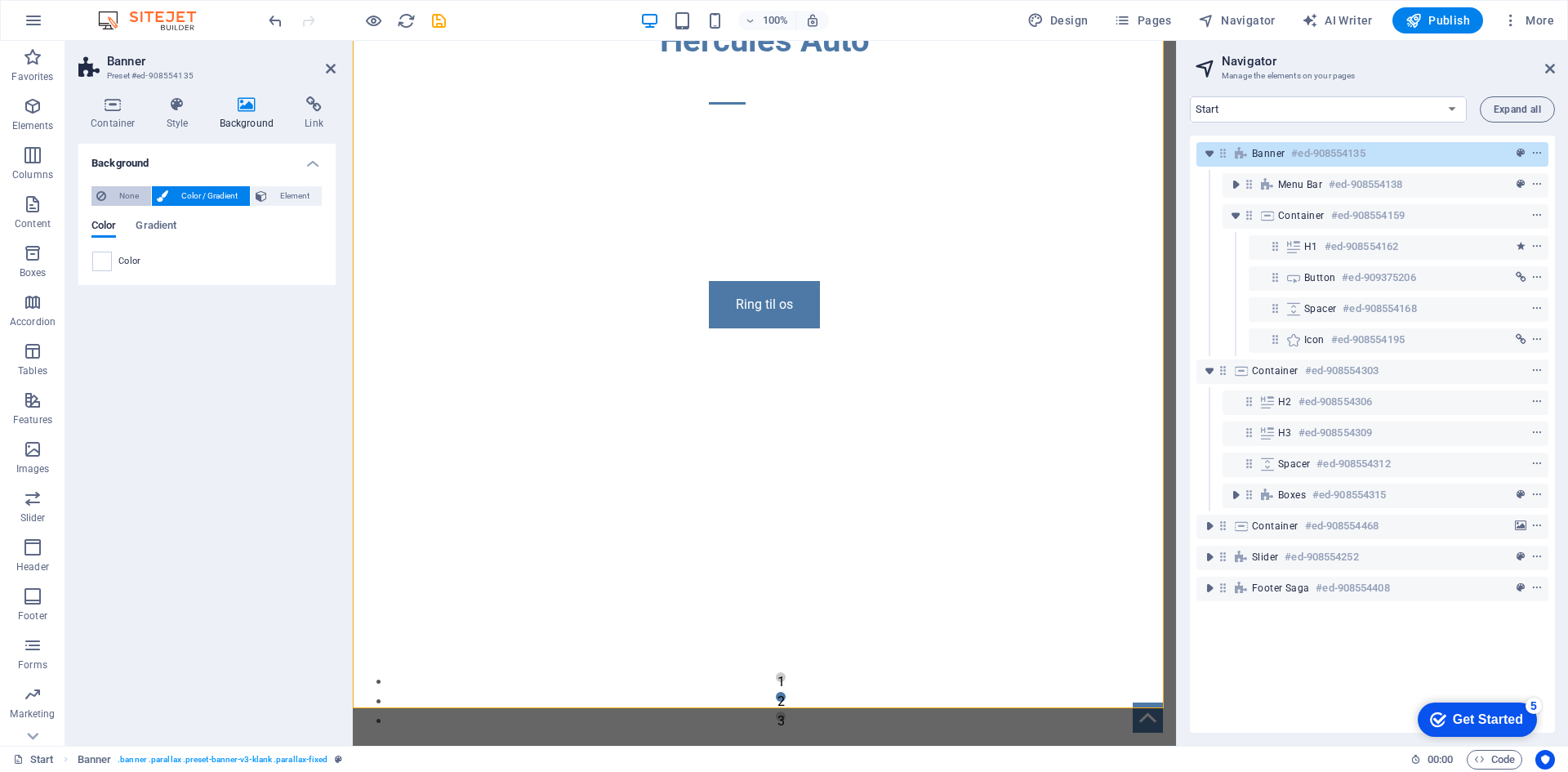
click at [129, 195] on span "None" at bounding box center [129, 196] width 35 height 20
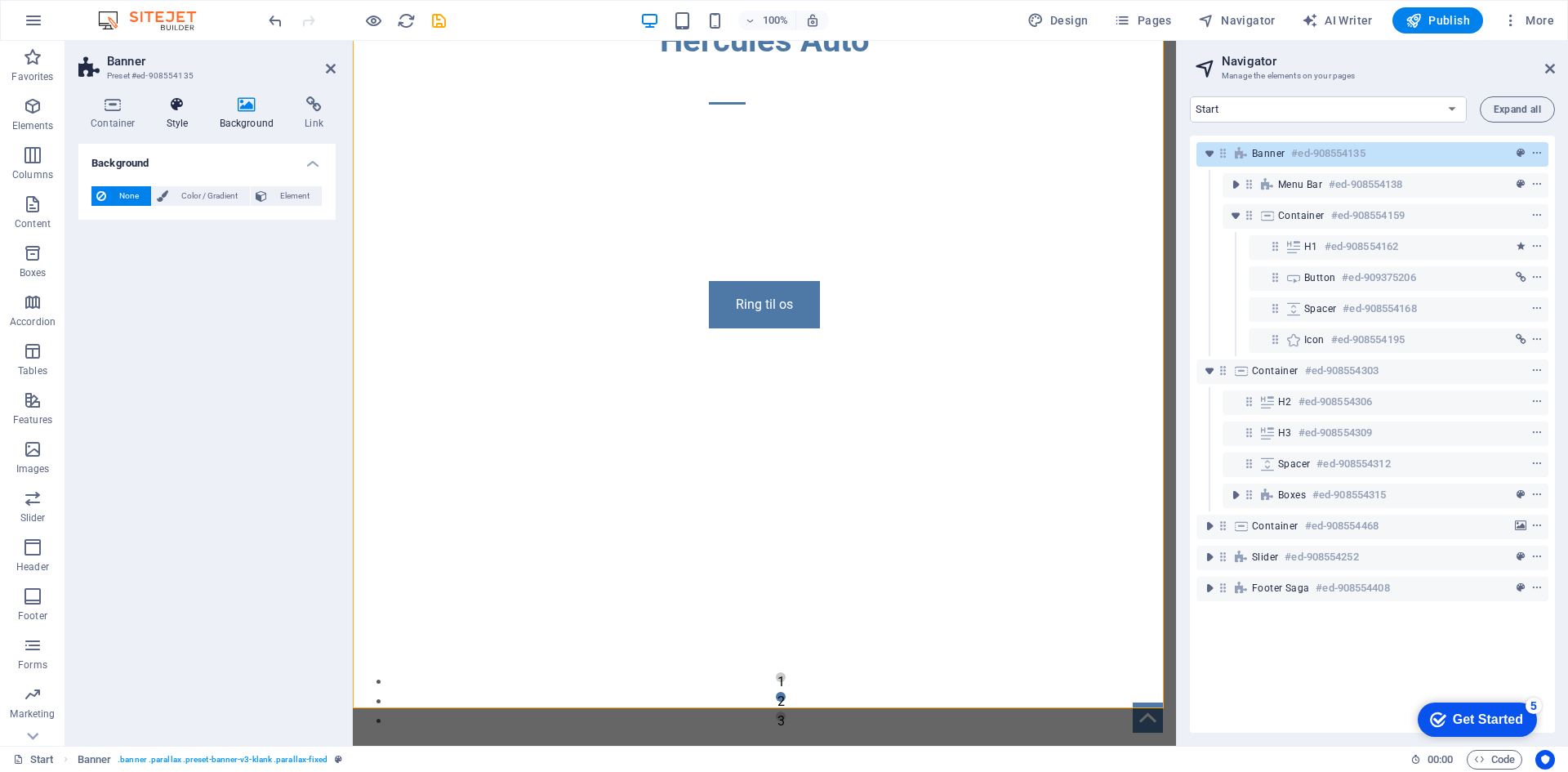
click at [173, 127] on h4 "Style" at bounding box center [181, 113] width 53 height 34
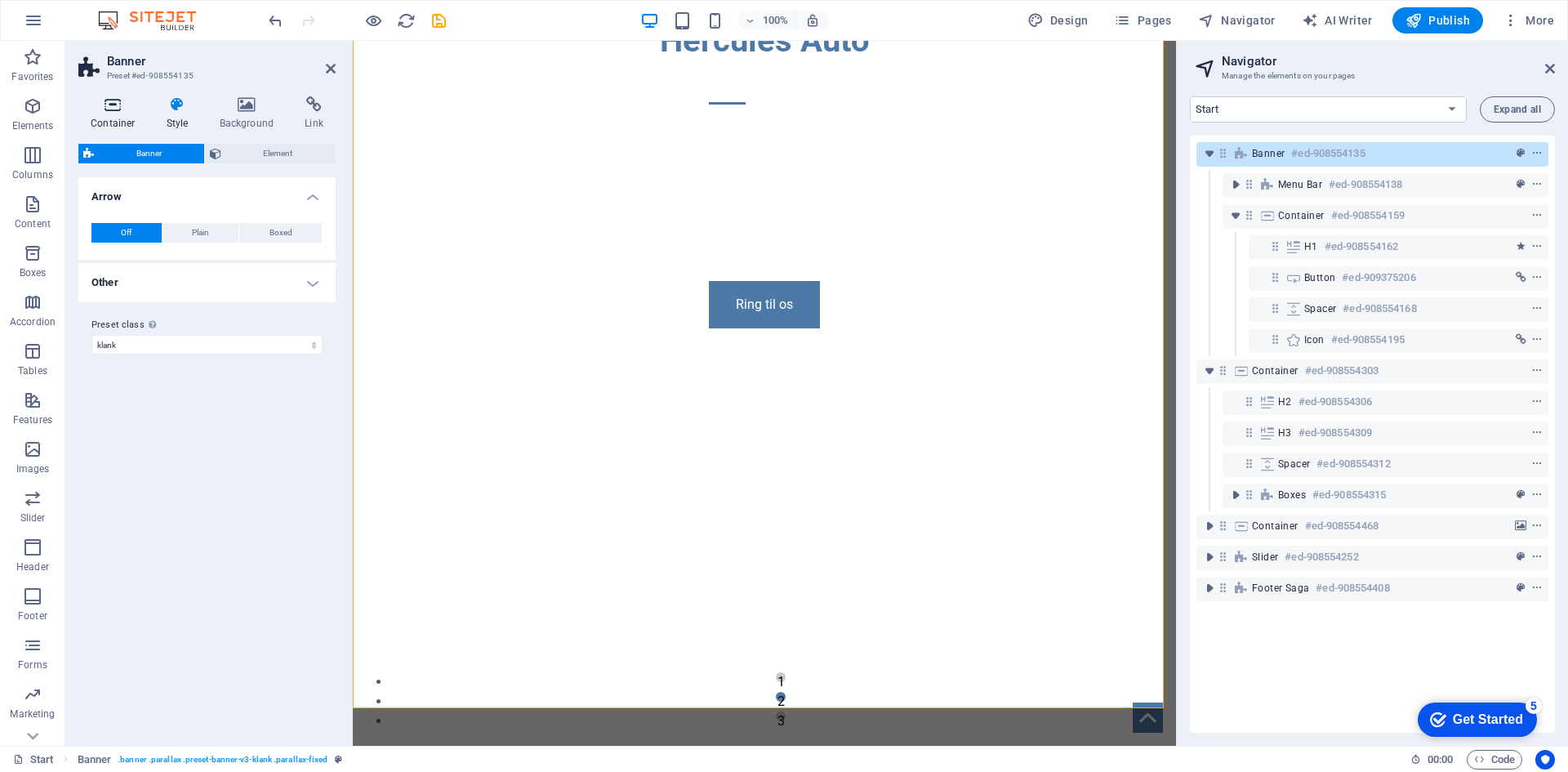
click at [109, 109] on icon at bounding box center [113, 104] width 69 height 17
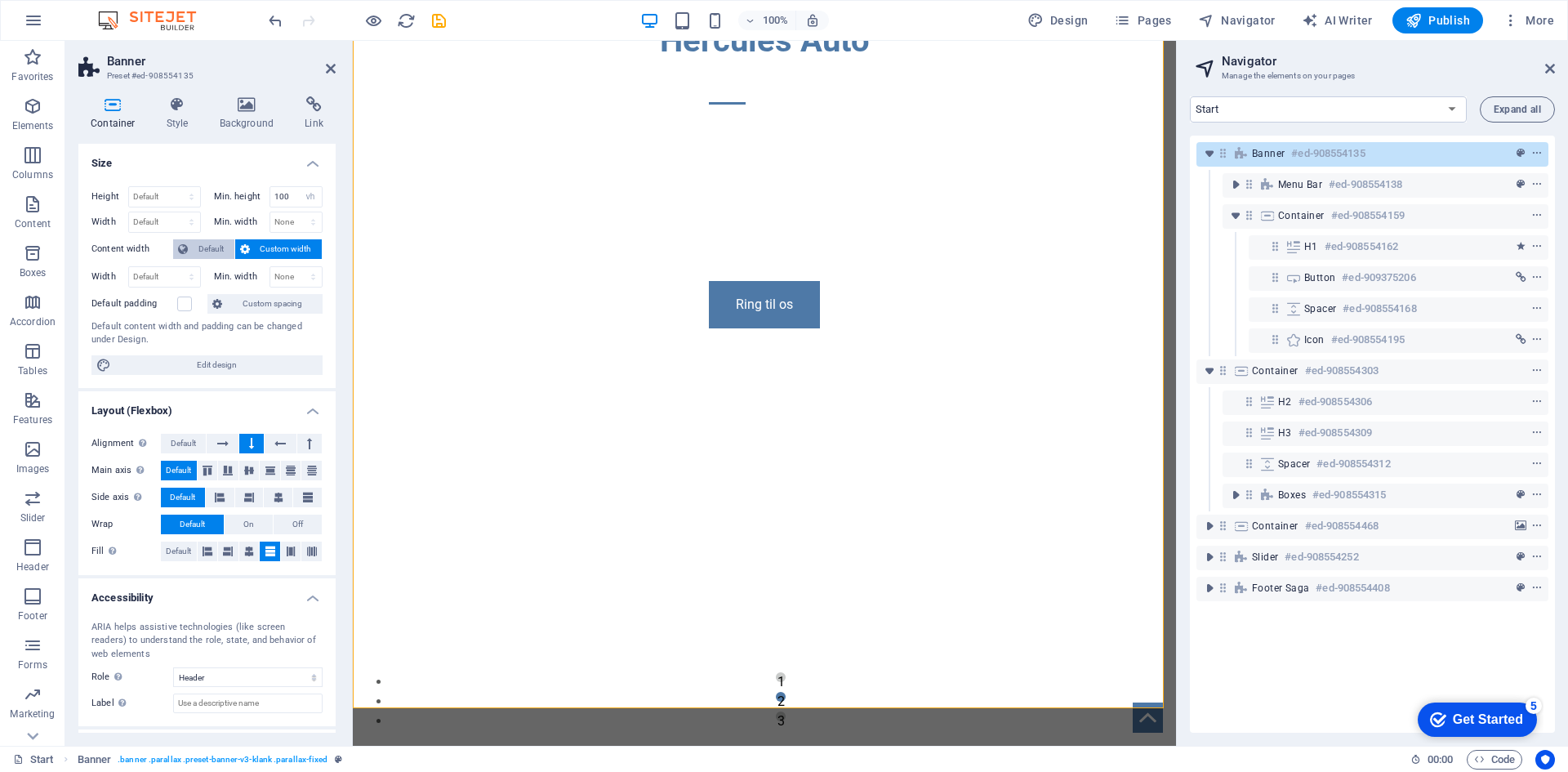
click at [220, 251] on span "Default" at bounding box center [211, 249] width 36 height 20
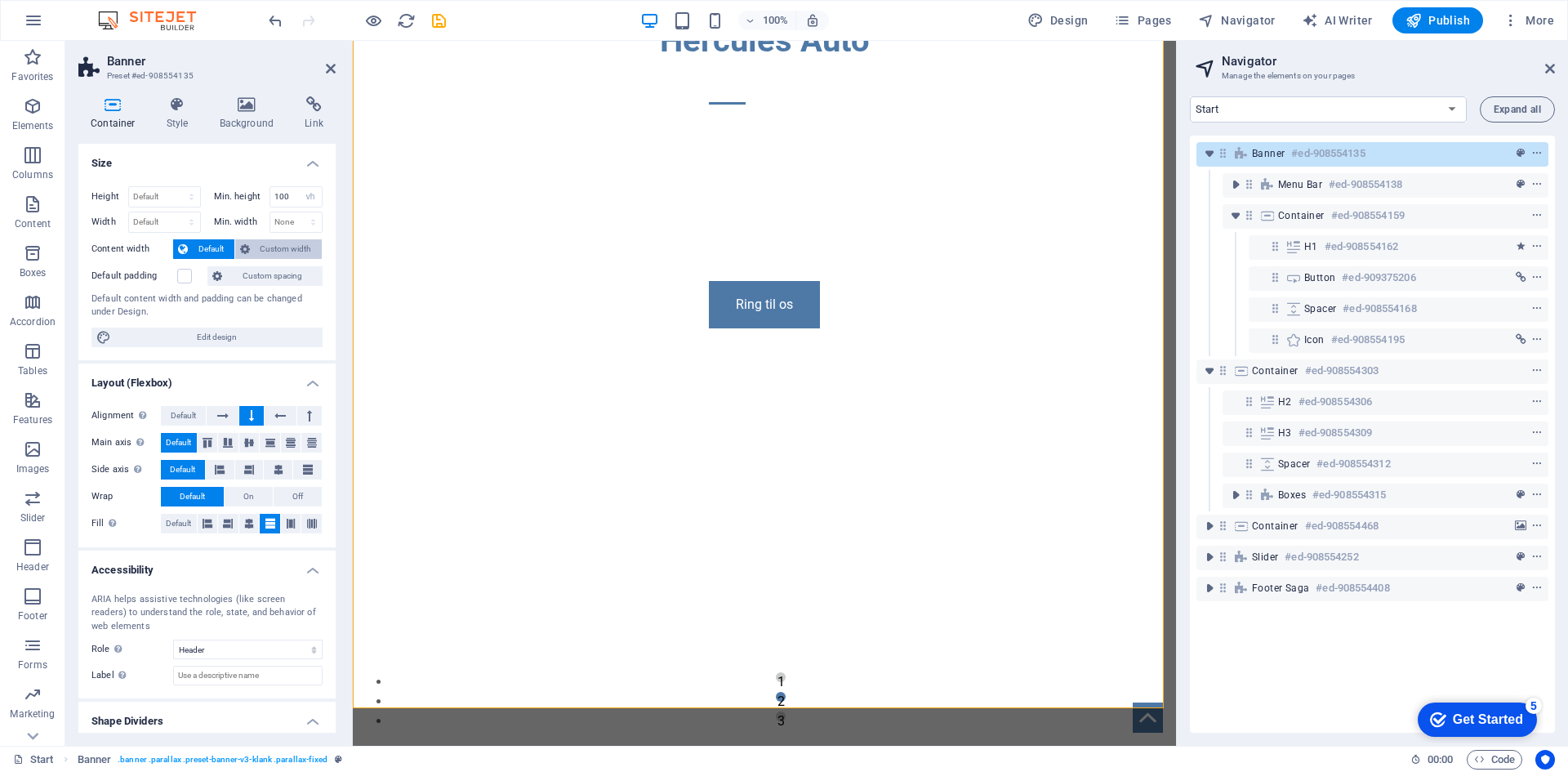
click at [250, 249] on button "Custom width" at bounding box center [279, 249] width 88 height 20
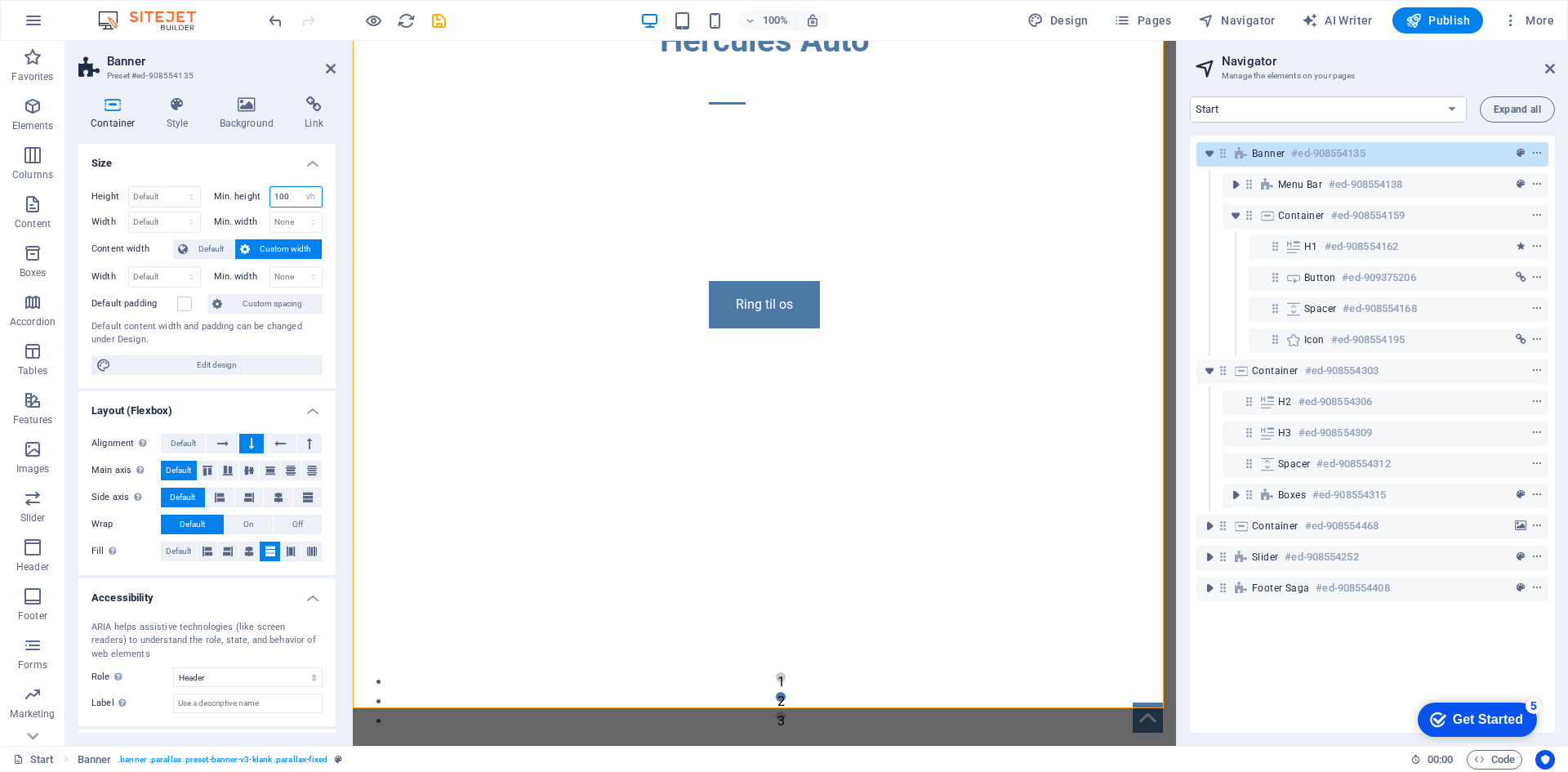
drag, startPoint x: 287, startPoint y: 198, endPoint x: 243, endPoint y: 202, distance: 44.2
click at [243, 202] on div "Min. height 100 None px rem % vh vw" at bounding box center [268, 197] width 109 height 21
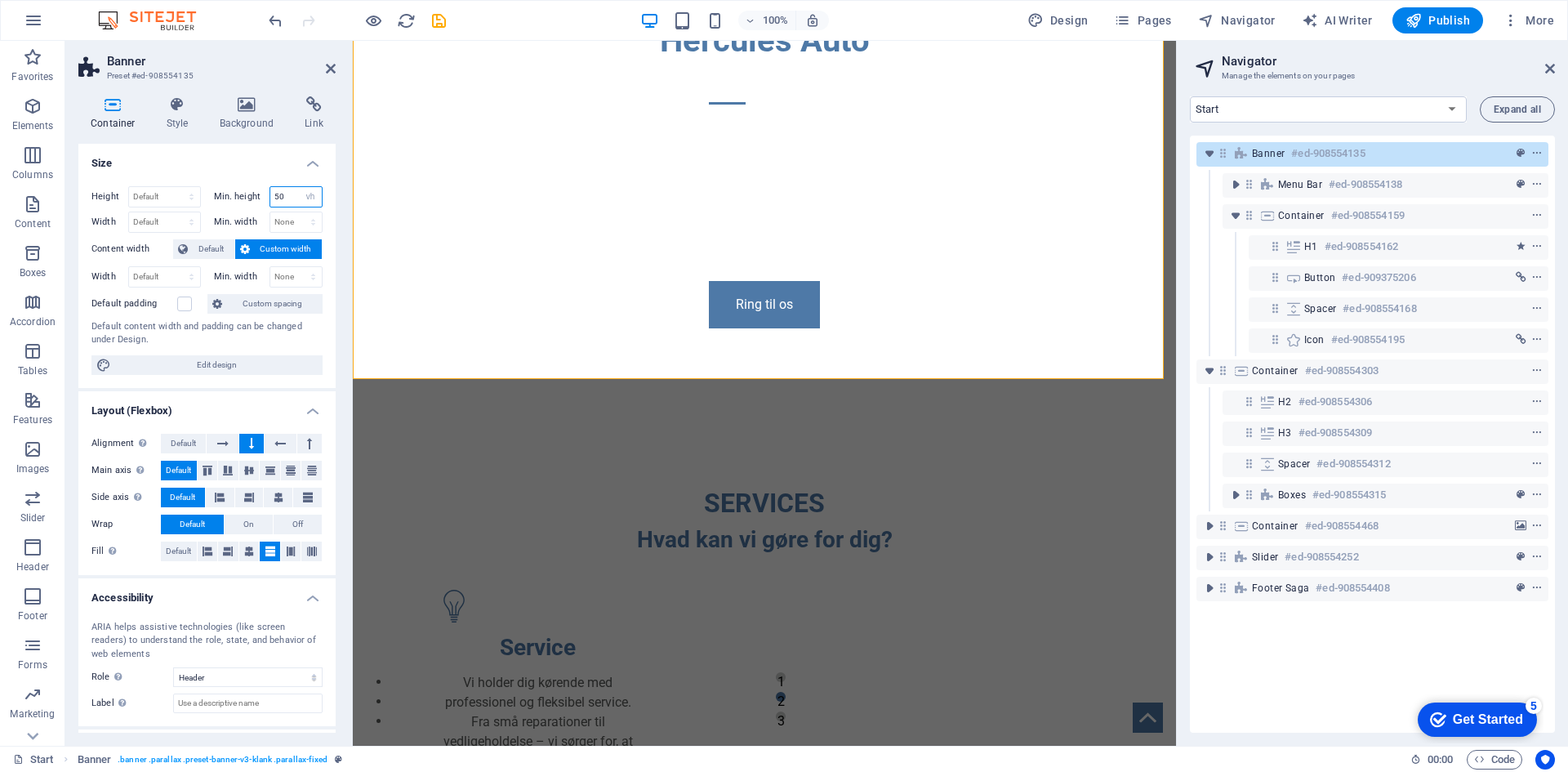
type input "50"
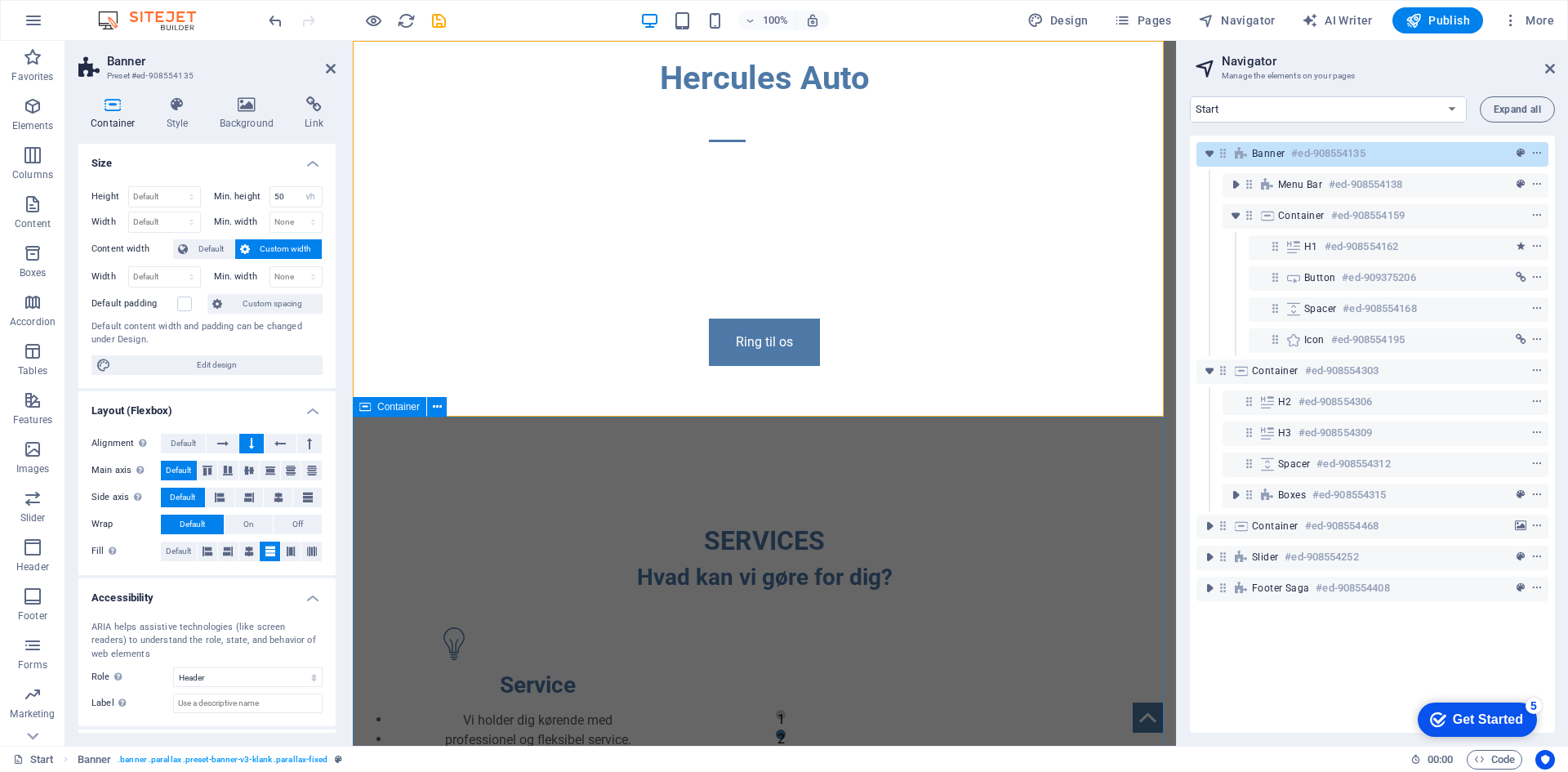
scroll to position [1, 0]
drag, startPoint x: 169, startPoint y: 94, endPoint x: 179, endPoint y: 109, distance: 18.0
click at [179, 109] on div "Container Style Background Link Size Height Default px rem % vh vw Min. height …" at bounding box center [207, 414] width 283 height 662
click at [179, 109] on icon at bounding box center [178, 104] width 47 height 17
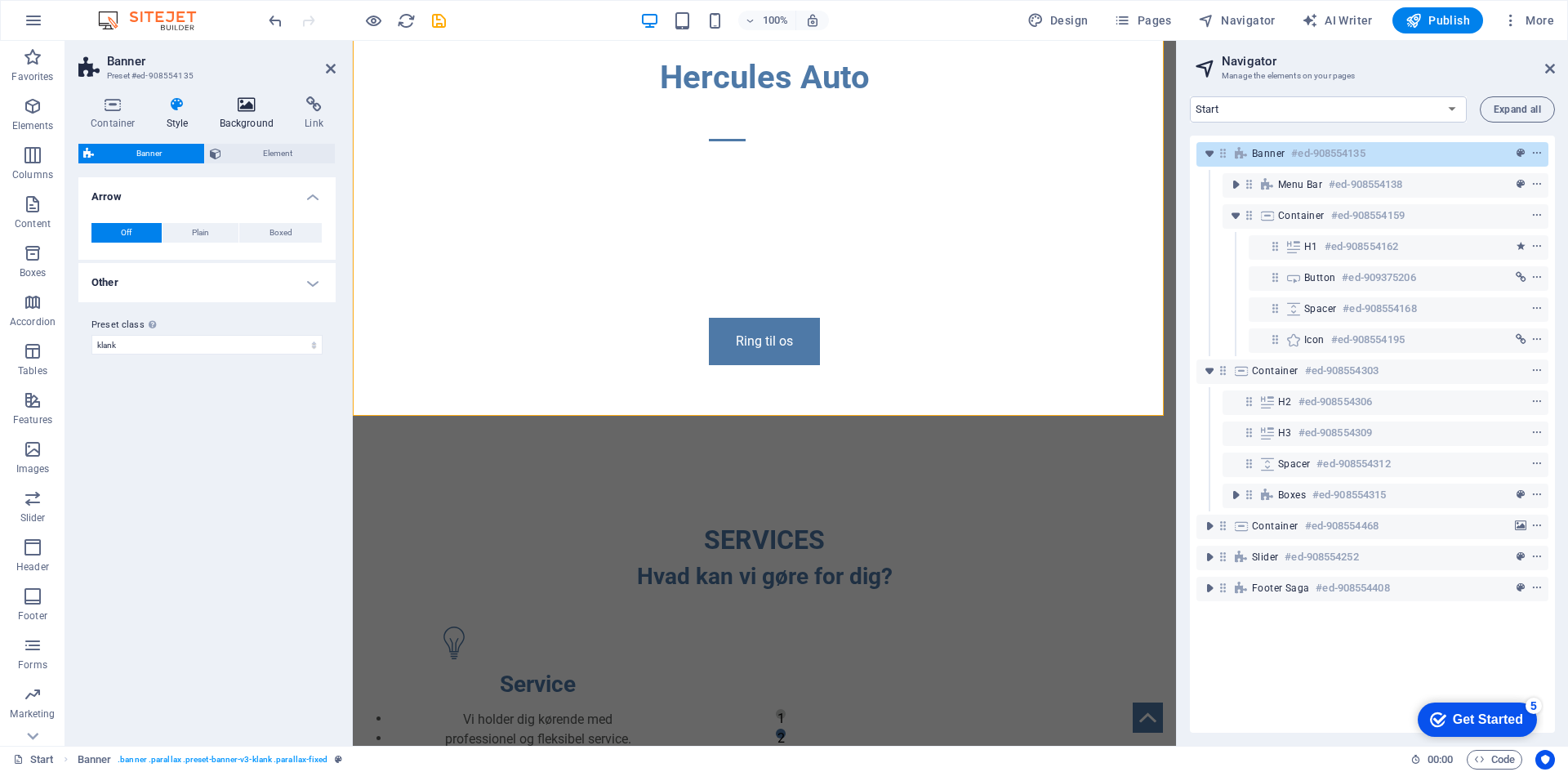
click at [248, 117] on h4 "Background" at bounding box center [251, 113] width 86 height 34
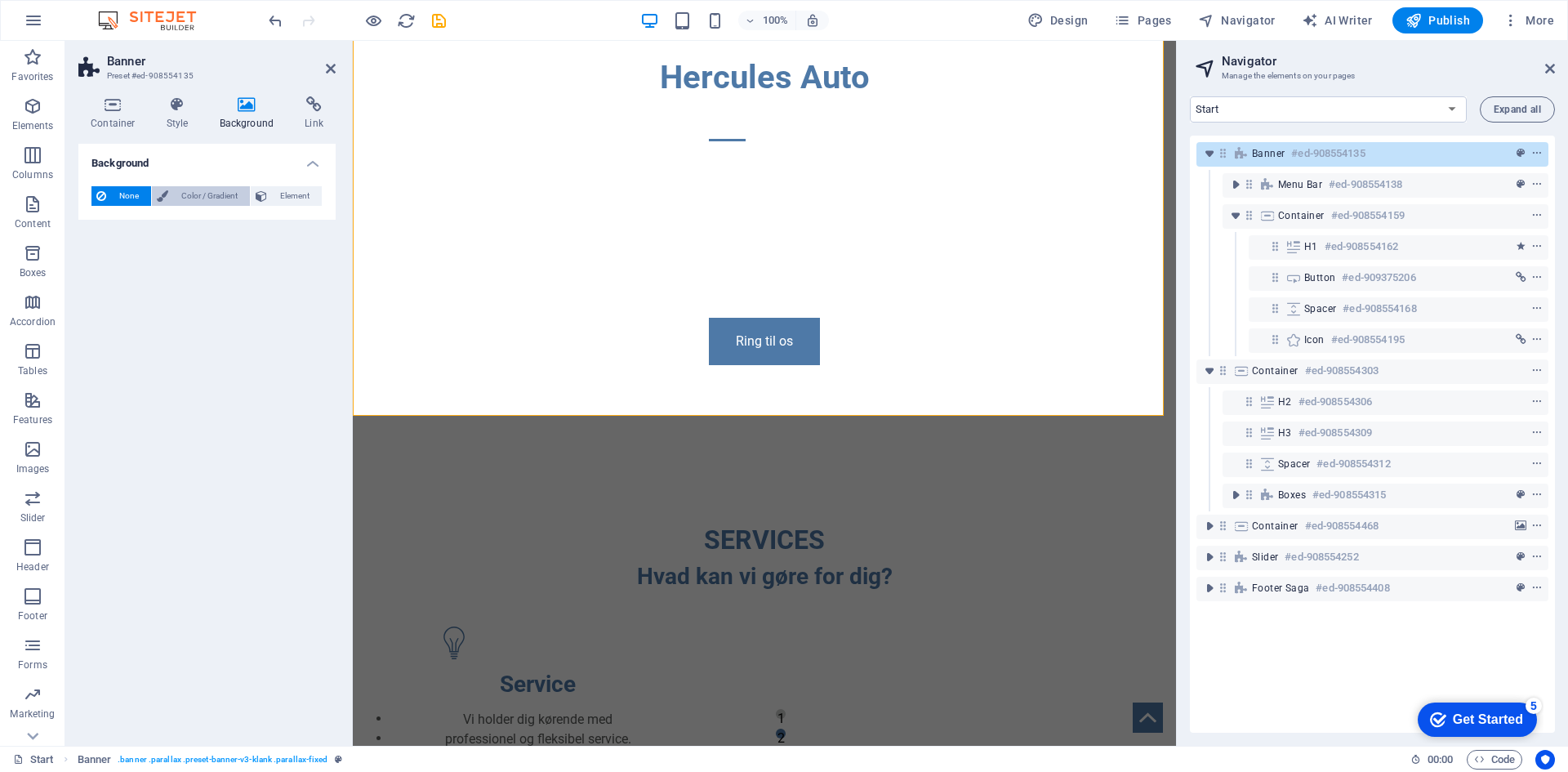
click at [185, 200] on span "Color / Gradient" at bounding box center [209, 196] width 72 height 20
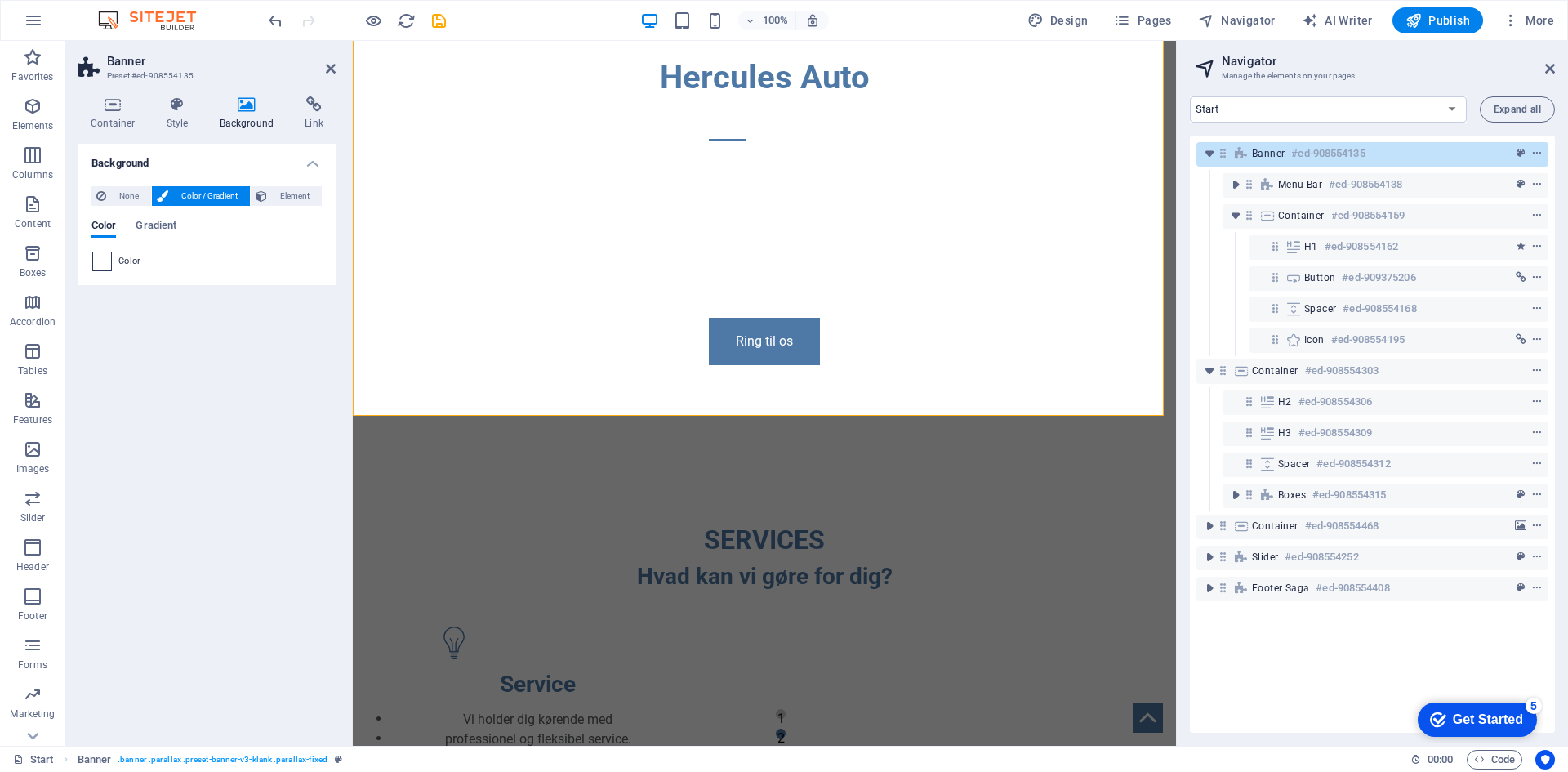
click at [106, 261] on span at bounding box center [102, 261] width 18 height 18
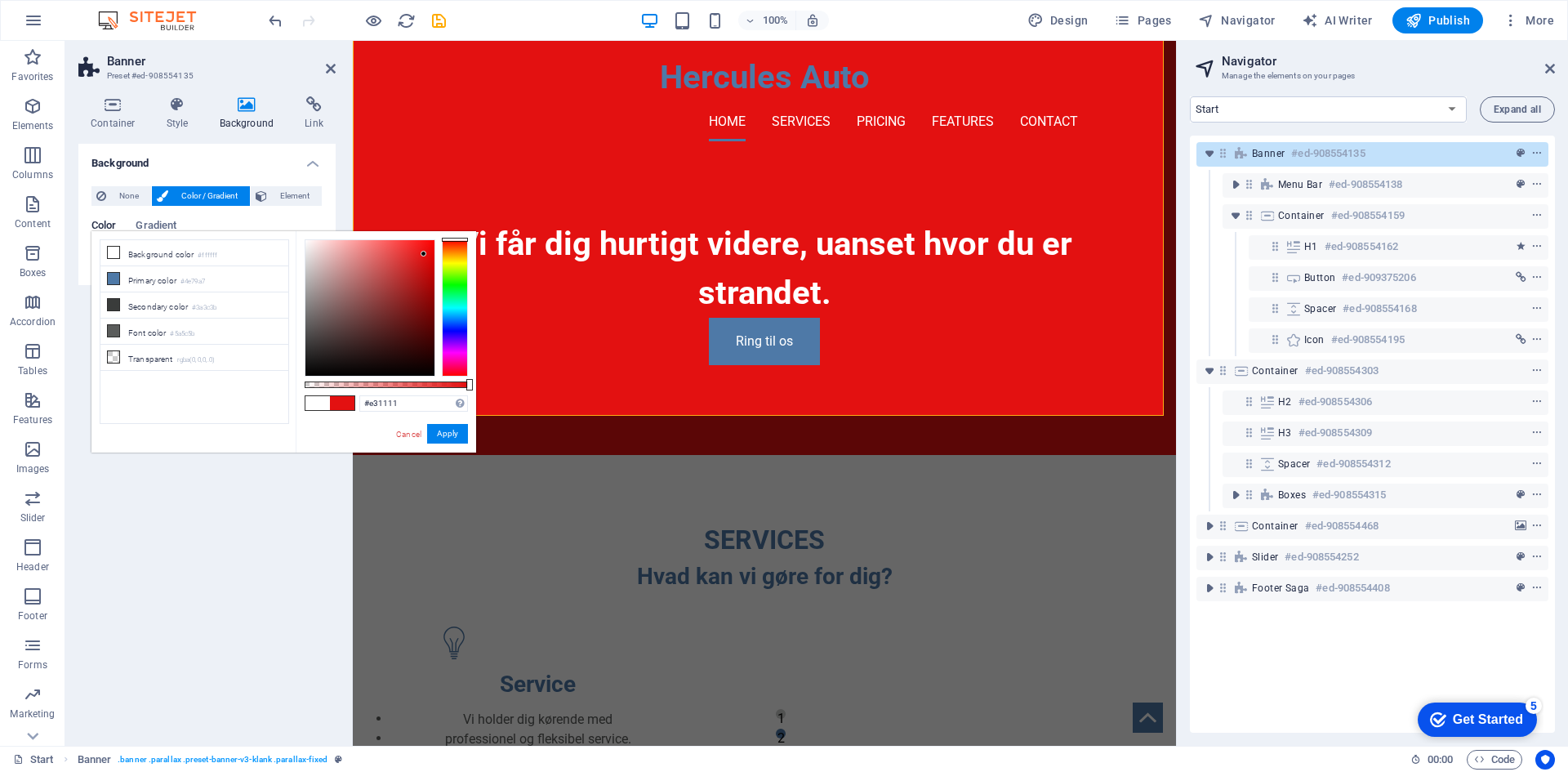
drag, startPoint x: 352, startPoint y: 285, endPoint x: 424, endPoint y: 254, distance: 78.4
click at [424, 254] on div at bounding box center [370, 308] width 129 height 135
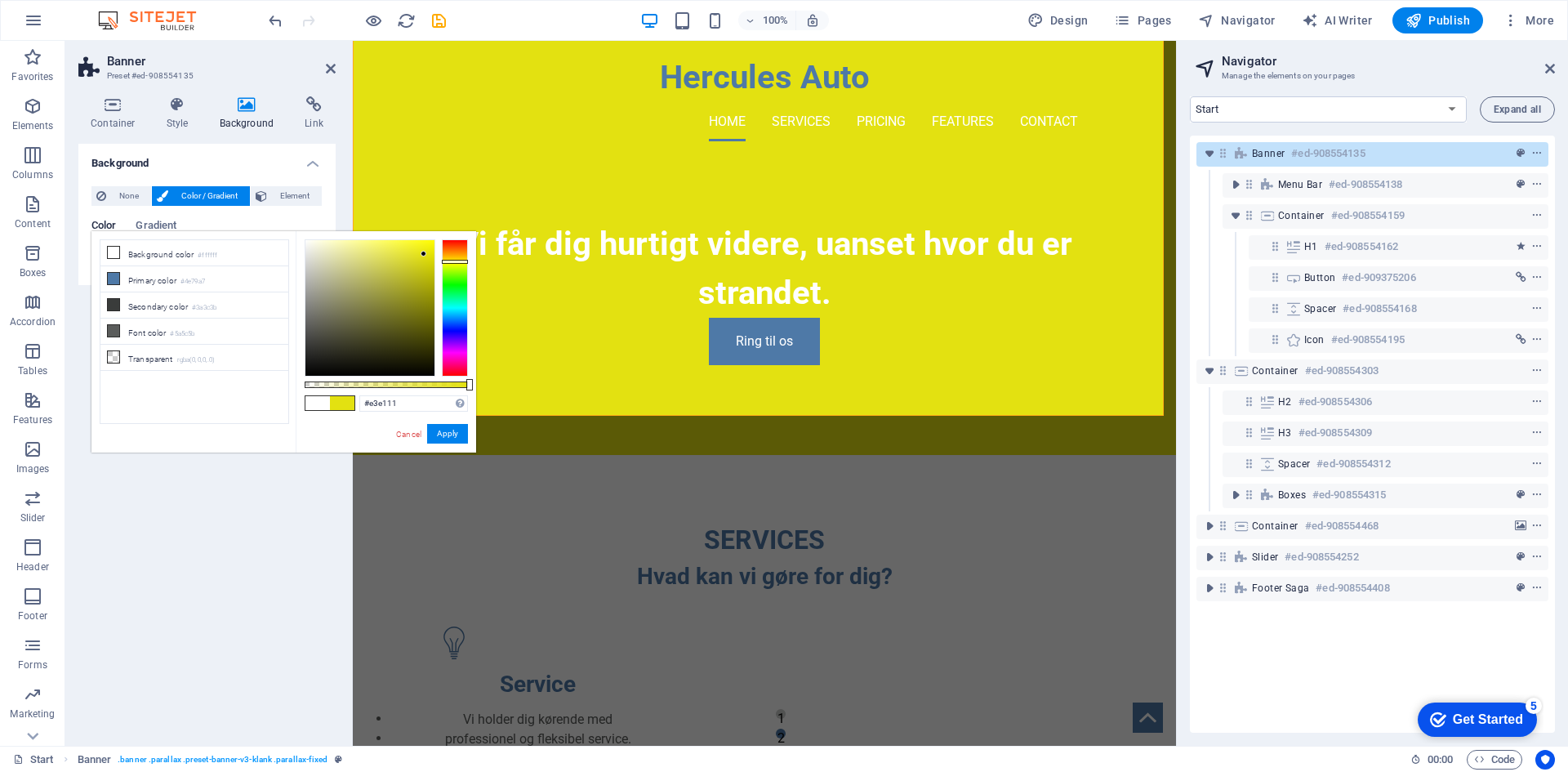
type input "#dde311"
click at [462, 262] on div at bounding box center [455, 308] width 26 height 137
click at [443, 437] on button "Apply" at bounding box center [447, 434] width 41 height 20
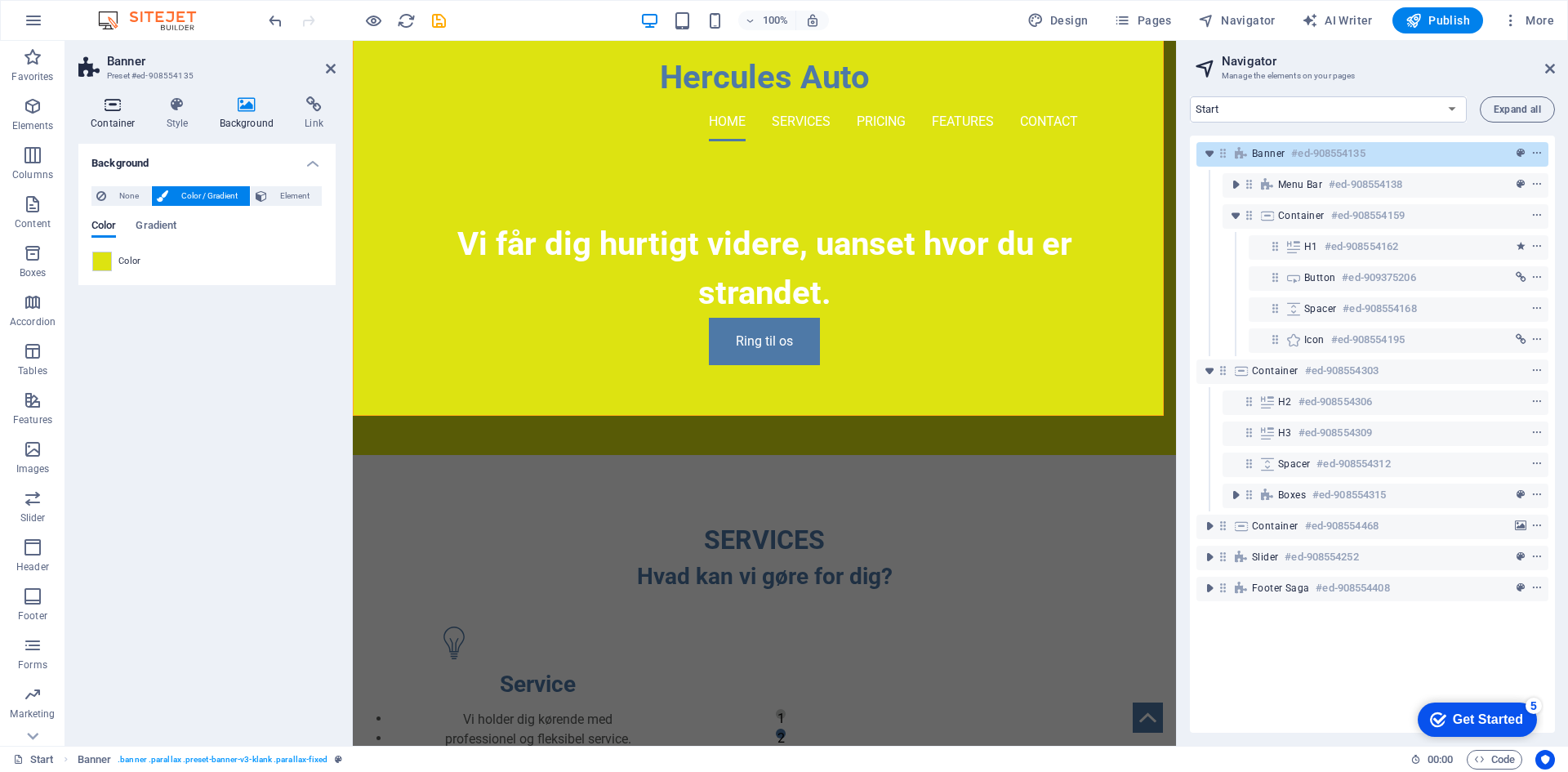
click at [112, 103] on icon at bounding box center [113, 104] width 69 height 17
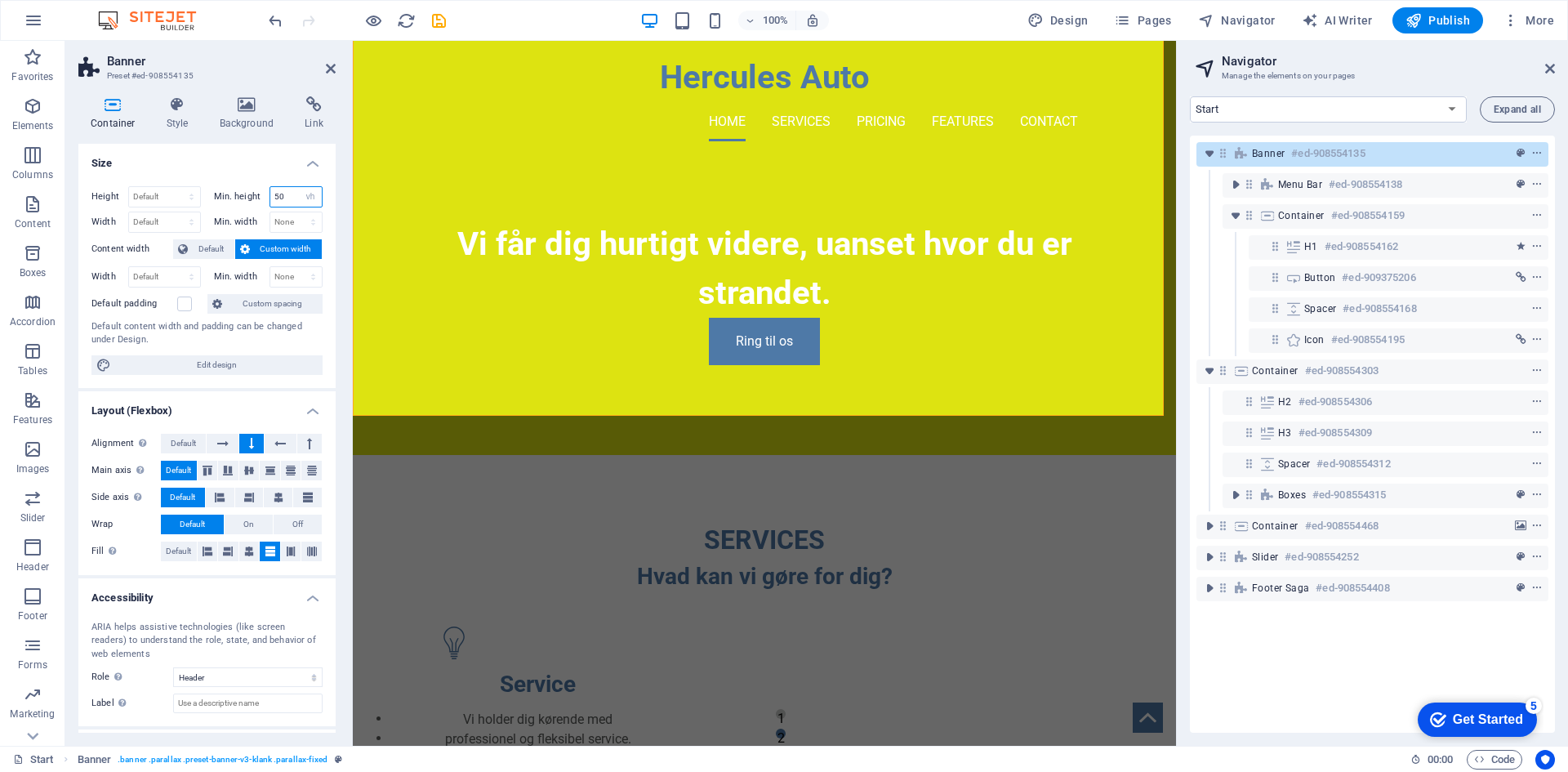
drag, startPoint x: 283, startPoint y: 191, endPoint x: 248, endPoint y: 194, distance: 35.1
click at [248, 194] on div "Min. height 50 None px rem % vh vw" at bounding box center [268, 197] width 109 height 21
type input "40"
click at [248, 194] on label "Min. height" at bounding box center [242, 197] width 56 height 9
click at [489, 365] on div at bounding box center [764, 378] width 653 height 24
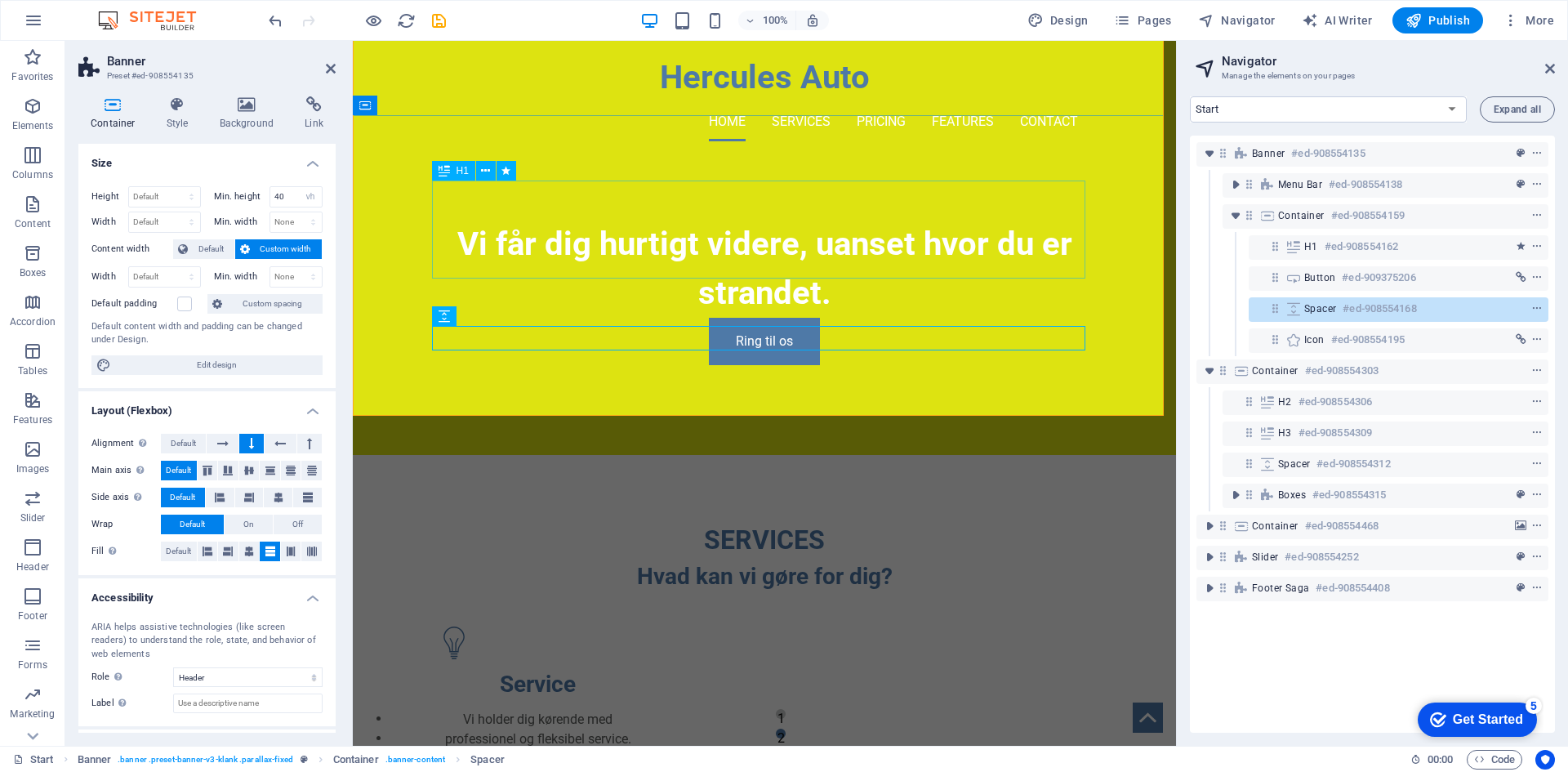
click at [534, 268] on div "Vi får dig hurtigt videre, uanset hvor du er strandet." at bounding box center [764, 269] width 653 height 98
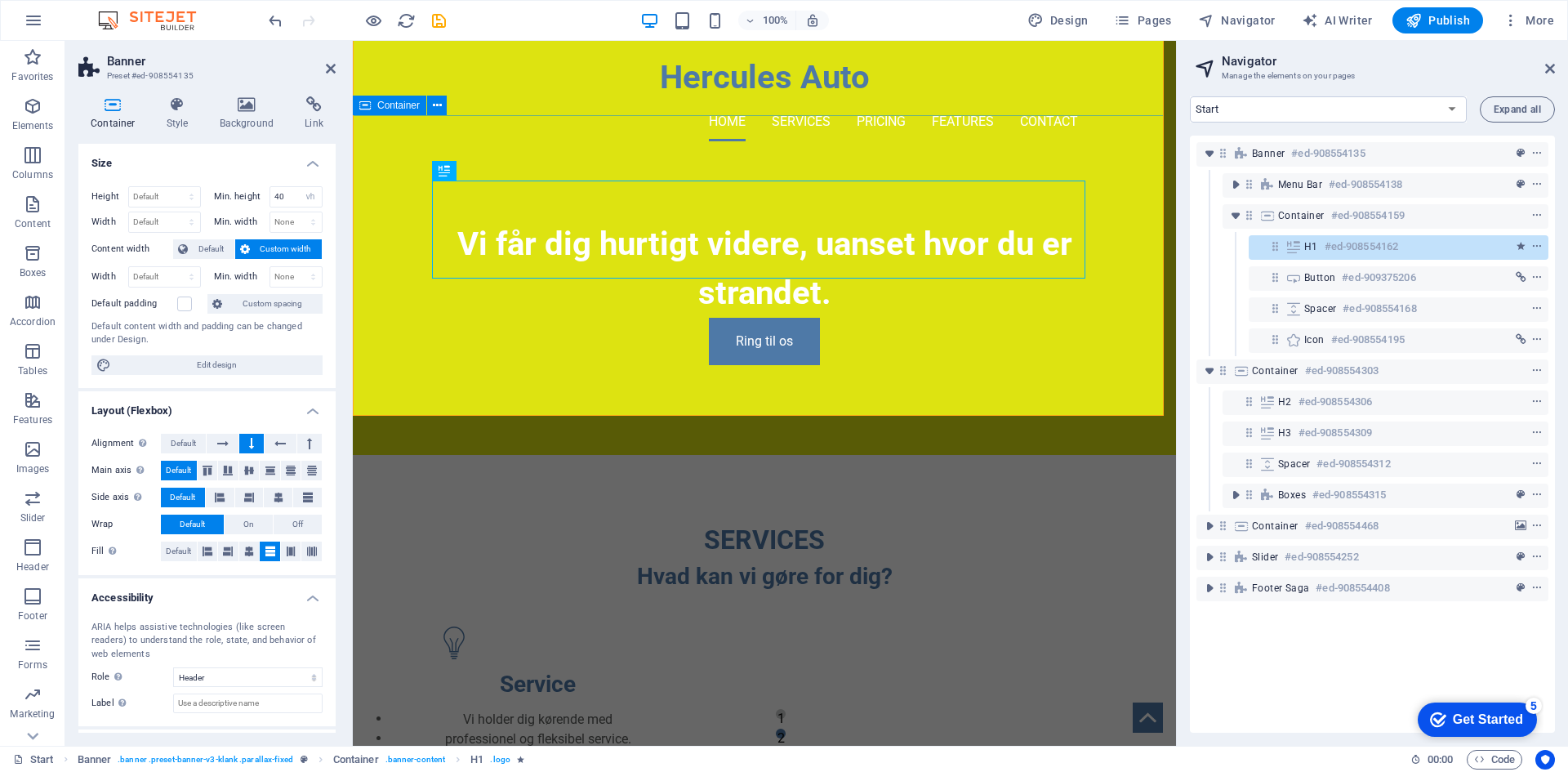
click at [603, 155] on div "Vi får dig hurtigt videre, uanset hvor du er strandet. Ring til os" at bounding box center [763, 305] width 823 height 300
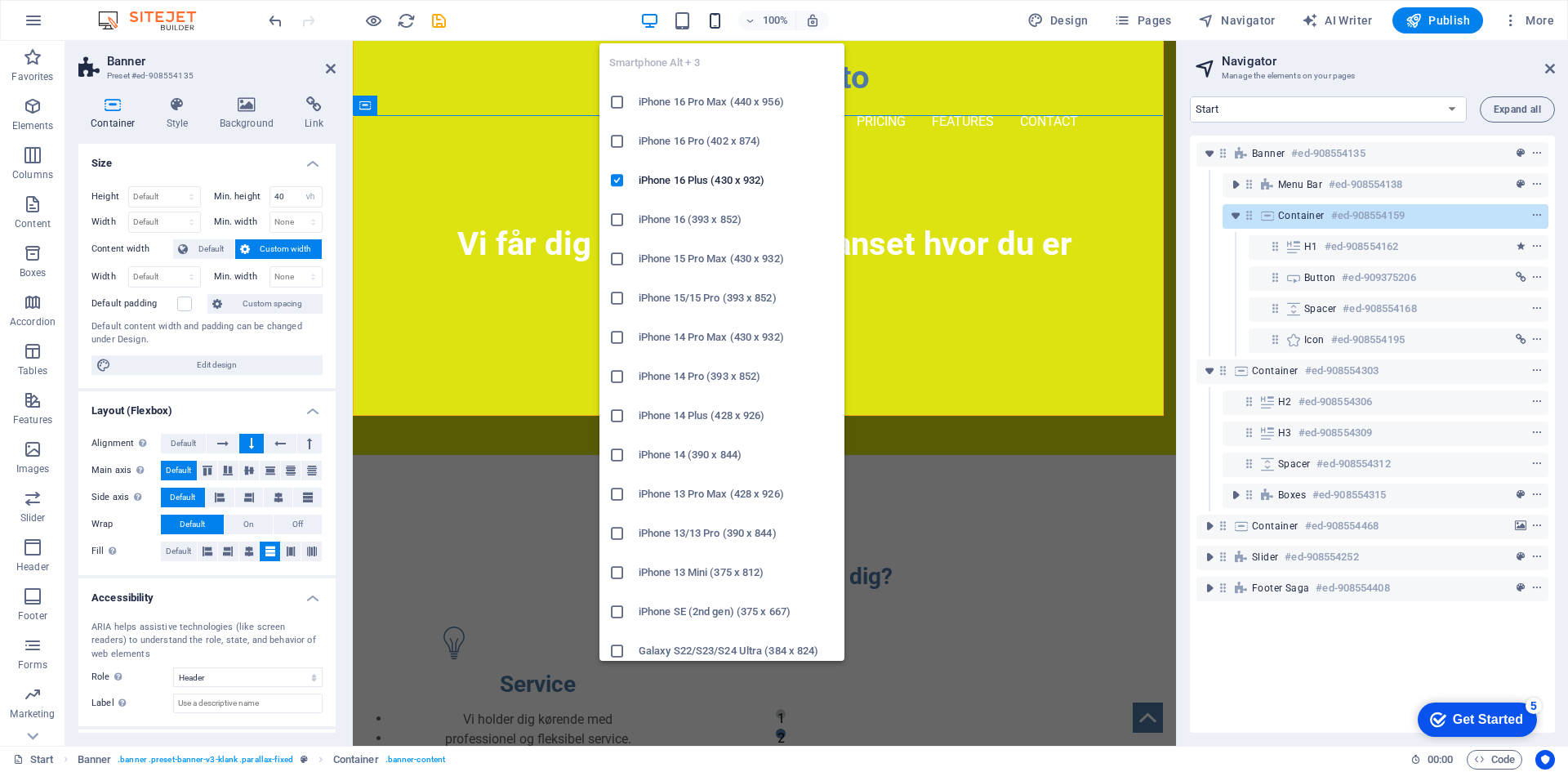
click at [719, 17] on icon "button" at bounding box center [715, 21] width 19 height 19
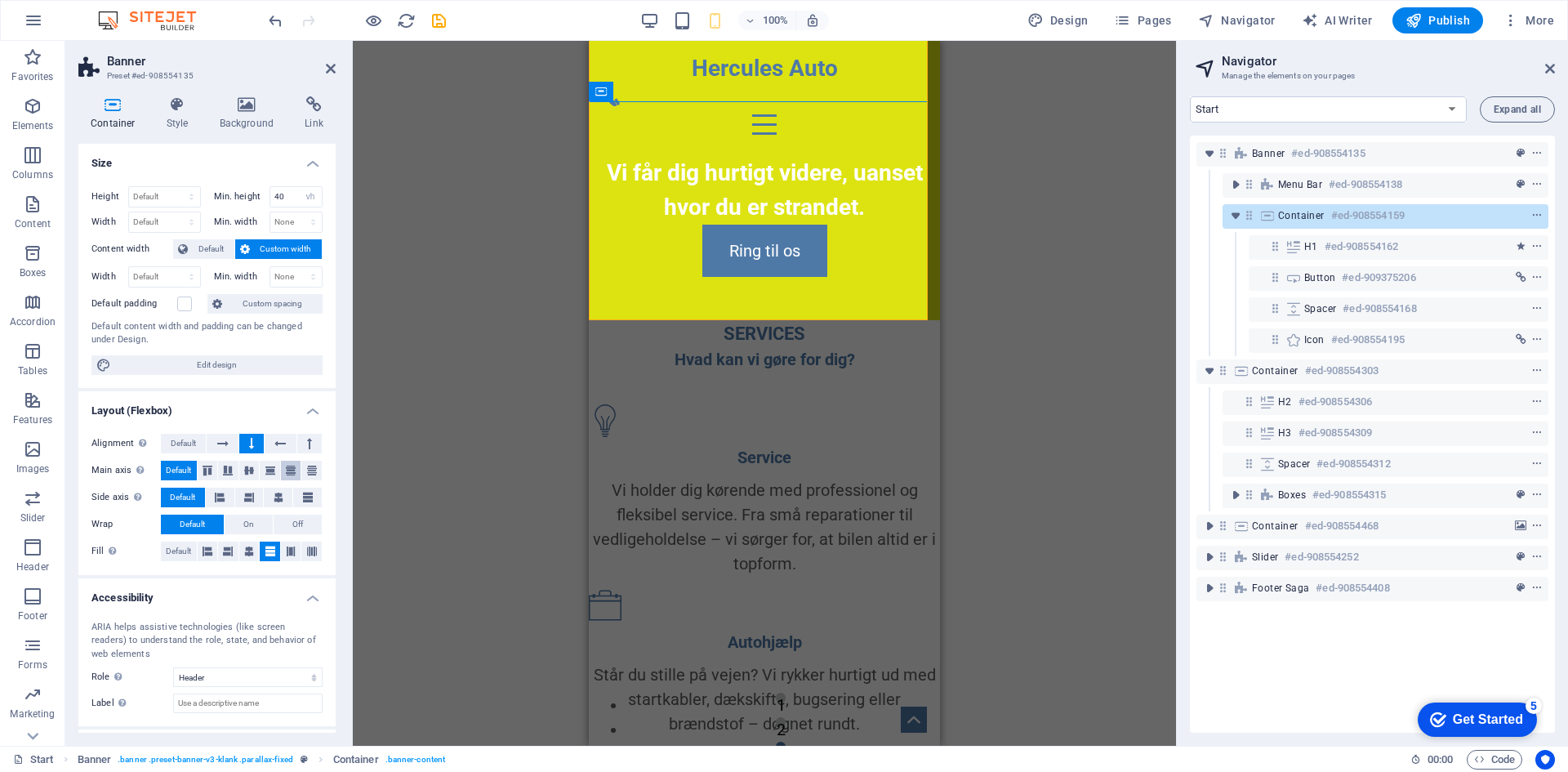
scroll to position [72, 0]
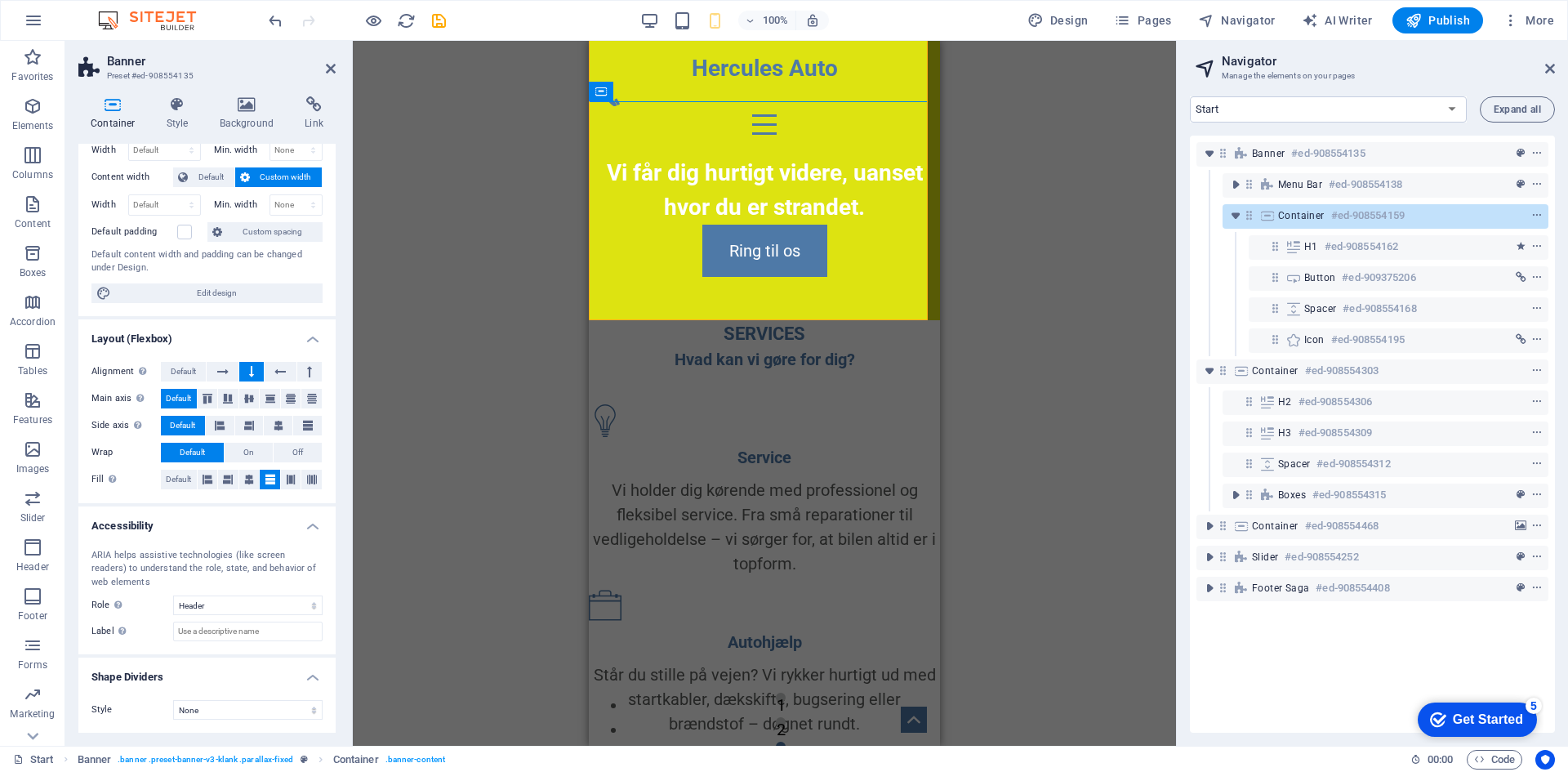
click at [492, 279] on div "Drag here to replace the existing content. Press “Ctrl” if you want to create a…" at bounding box center [763, 393] width 823 height 705
click at [700, 425] on div "Service Vi holder dig kørende med professionel og fleksibel service. Fra små re…" at bounding box center [764, 490] width 351 height 172
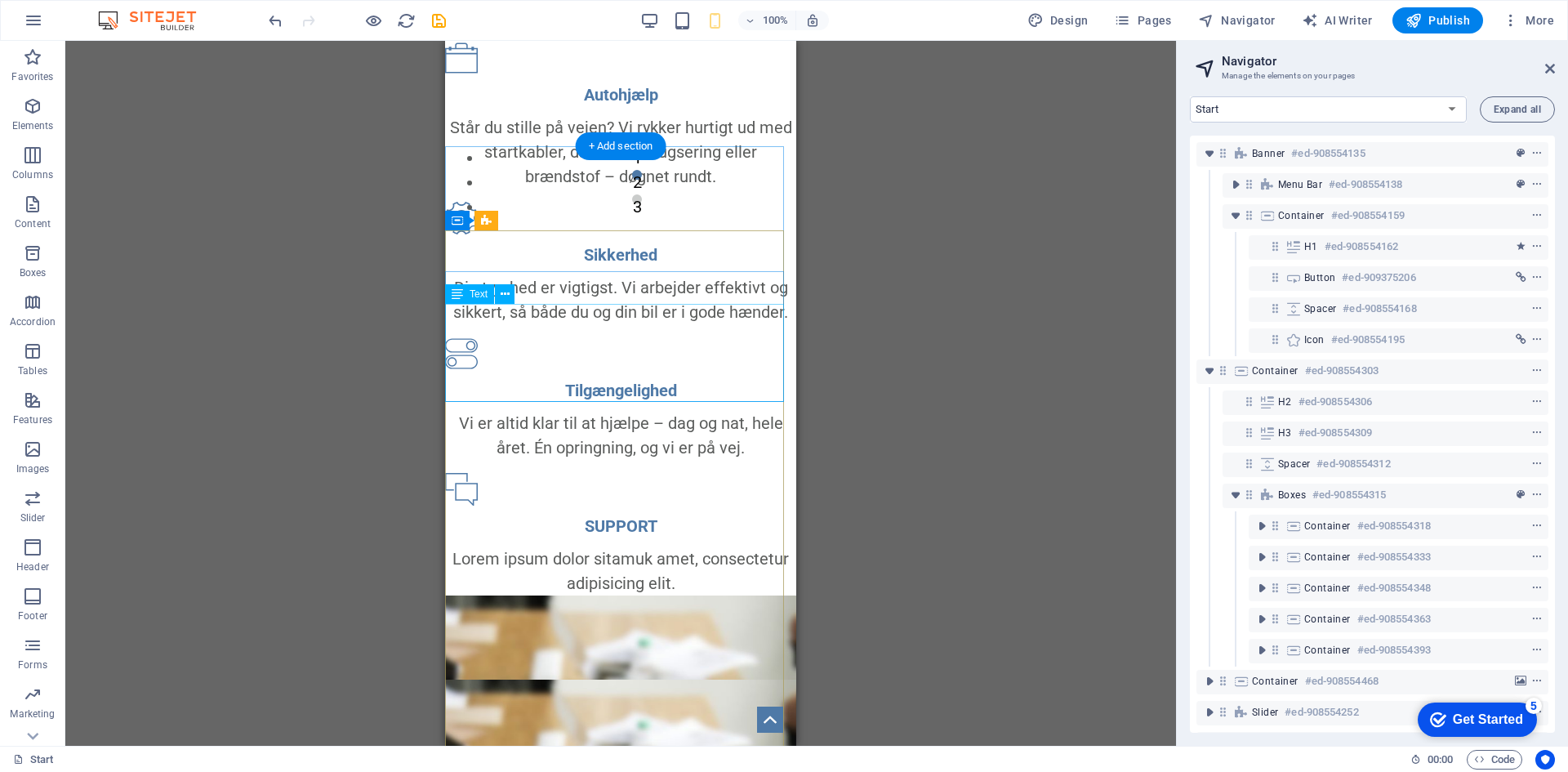
scroll to position [0, 0]
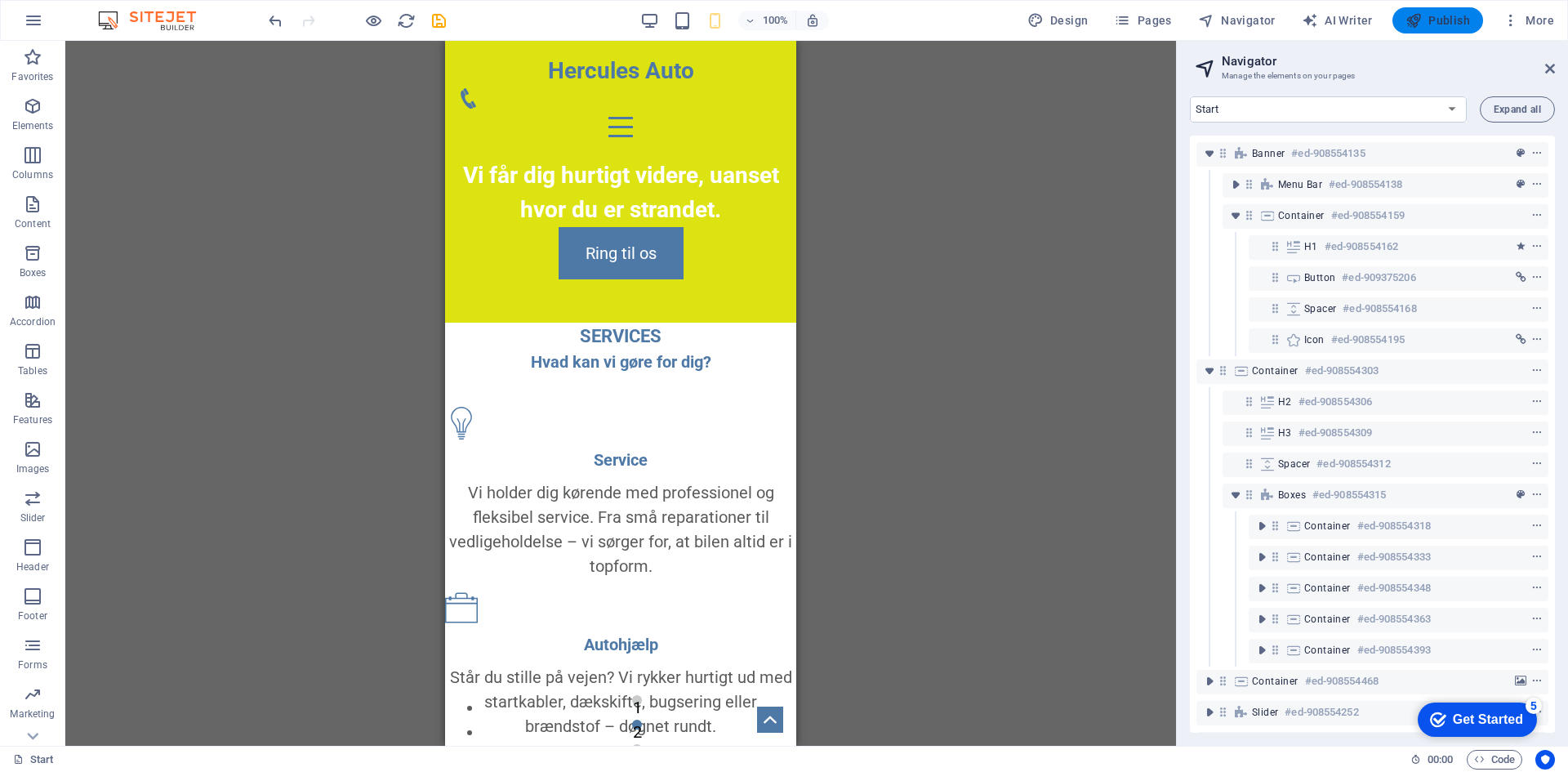
click at [1451, 24] on span "Publish" at bounding box center [1437, 21] width 64 height 17
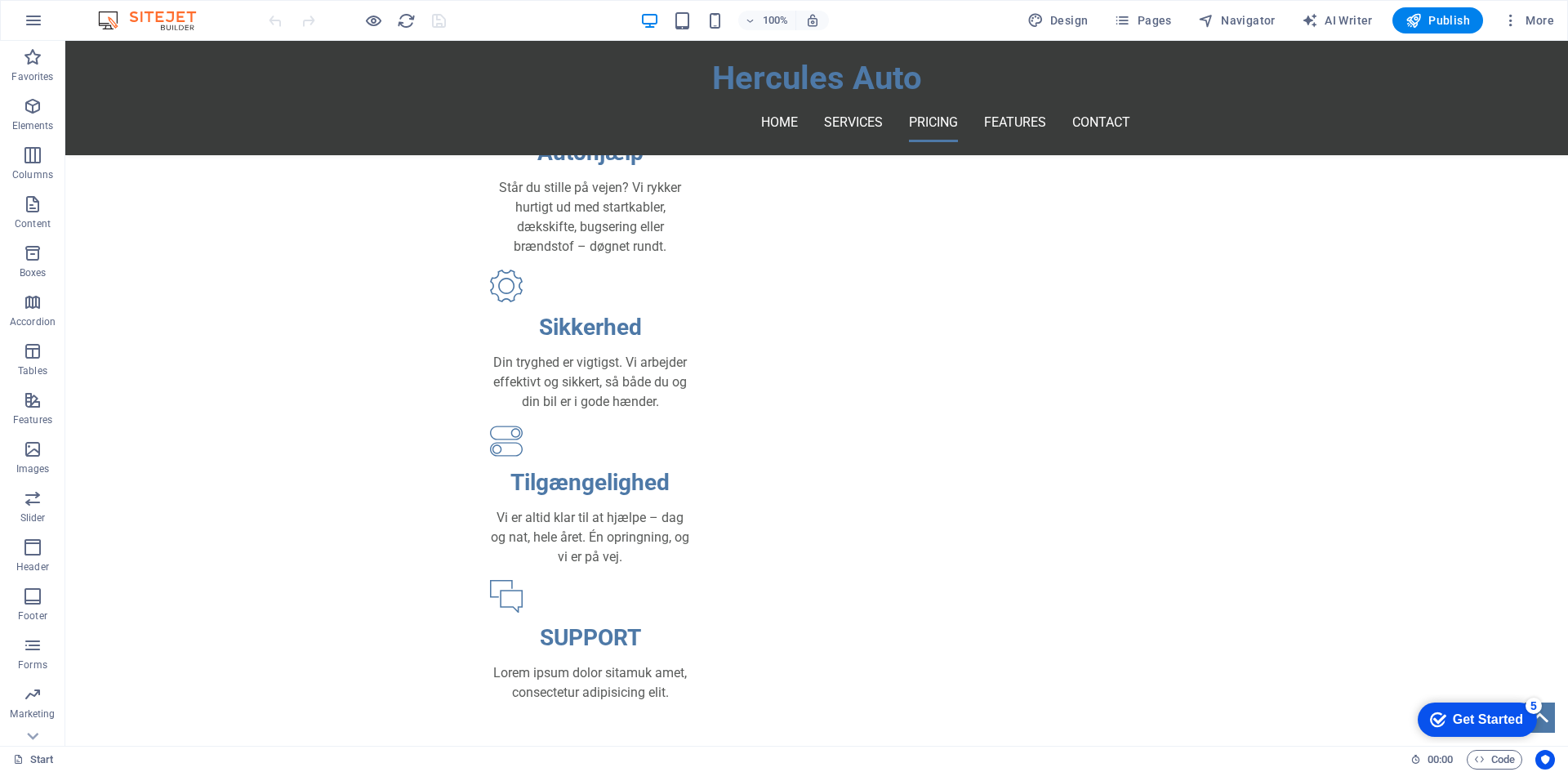
scroll to position [735, 0]
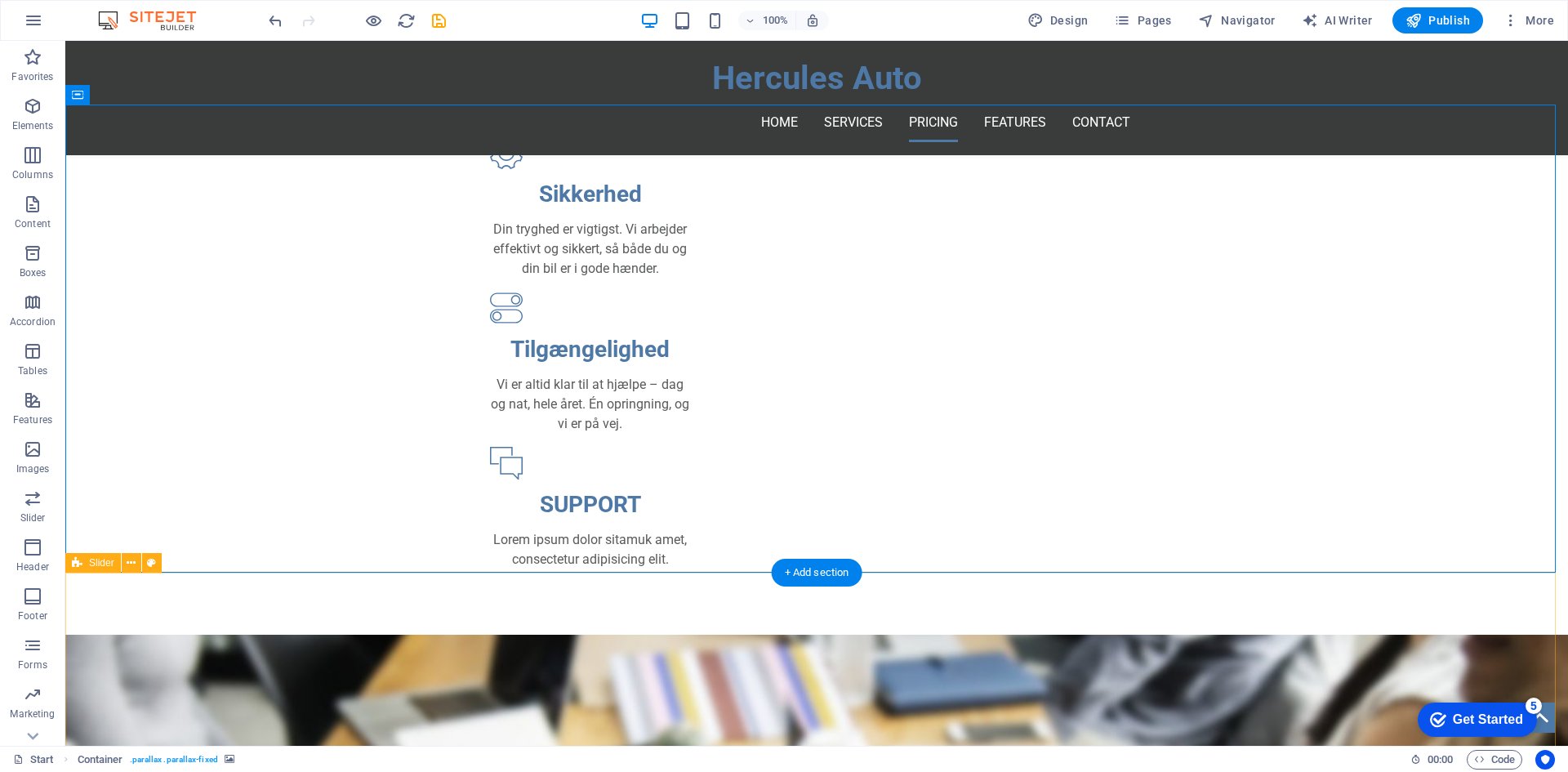
scroll to position [899, 0]
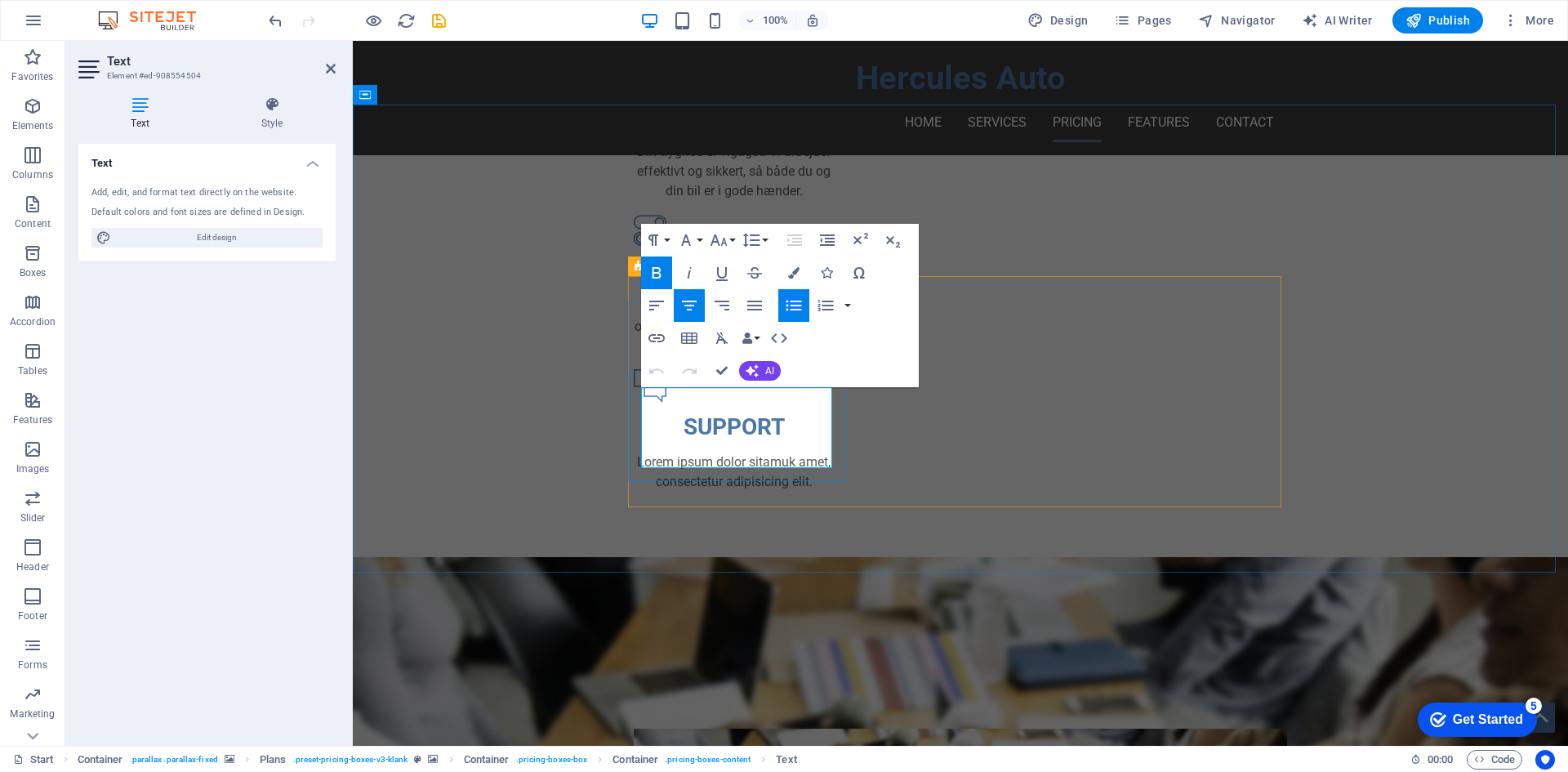
drag, startPoint x: 767, startPoint y: 399, endPoint x: 696, endPoint y: 397, distance: 71.0
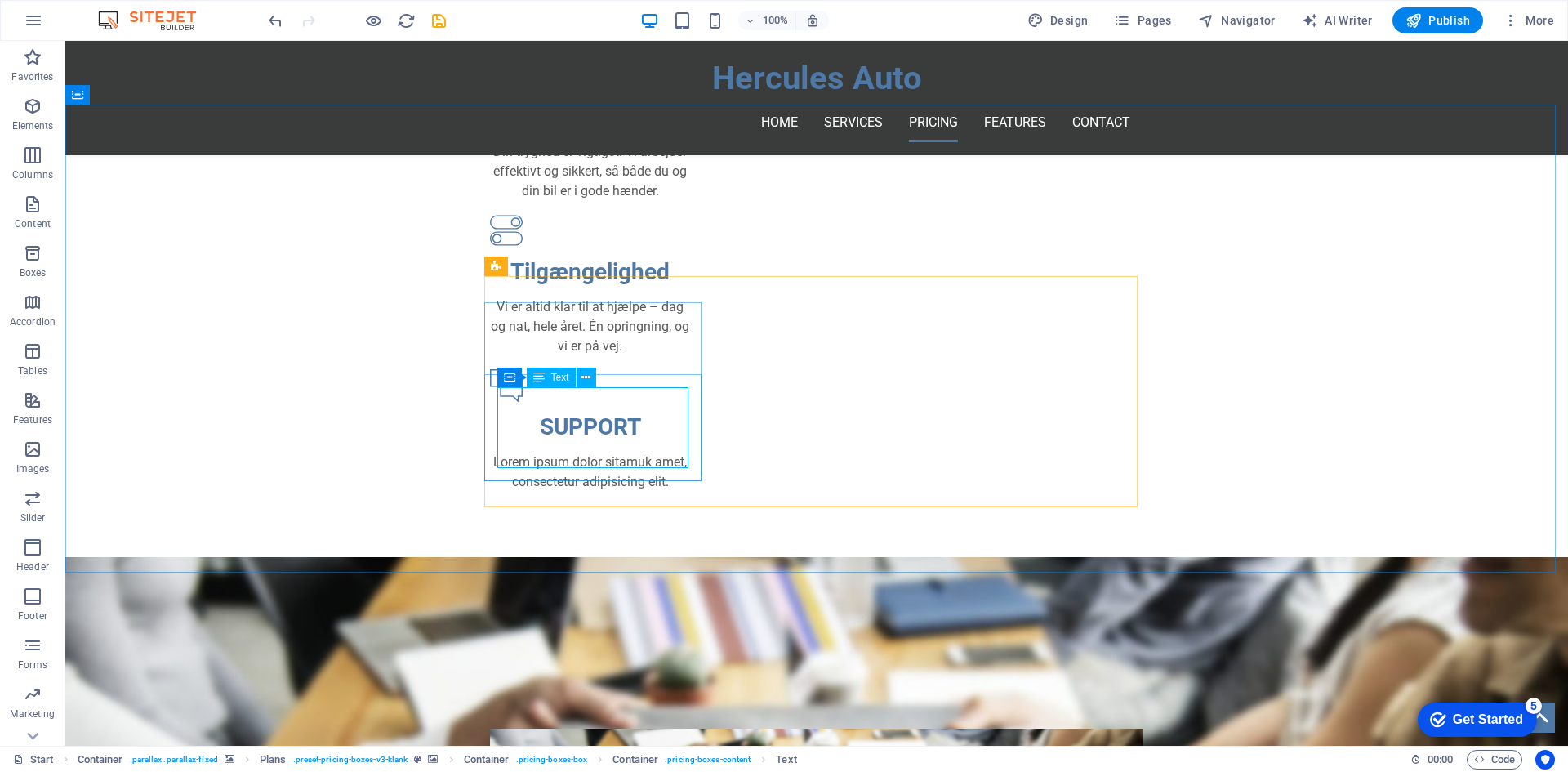
click at [557, 378] on span "Text" at bounding box center [559, 377] width 18 height 10
click at [555, 379] on span "Text" at bounding box center [559, 377] width 18 height 10
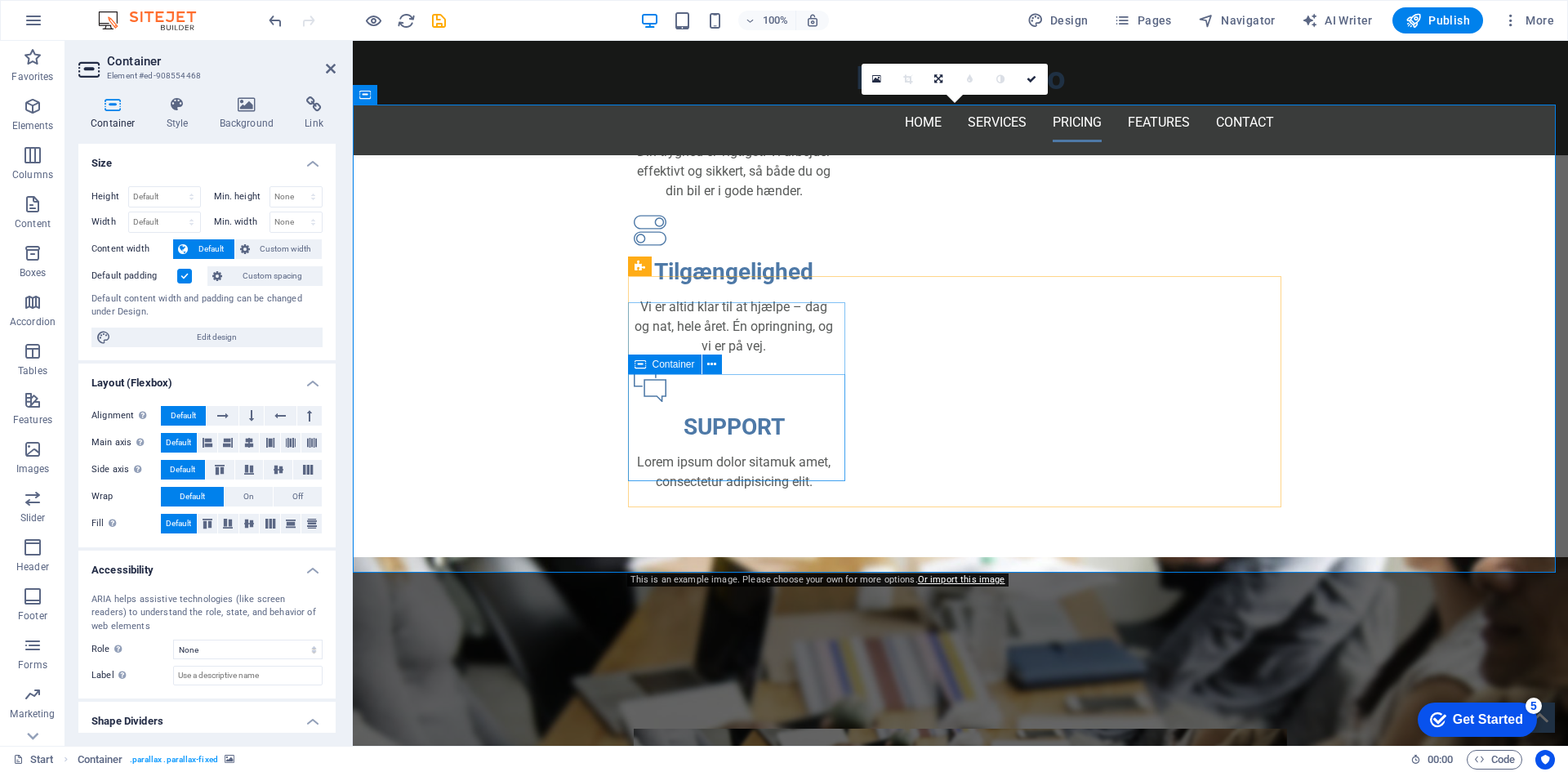
click at [659, 362] on span "Container" at bounding box center [674, 364] width 43 height 10
click at [1224, 22] on span "Navigator" at bounding box center [1236, 21] width 77 height 17
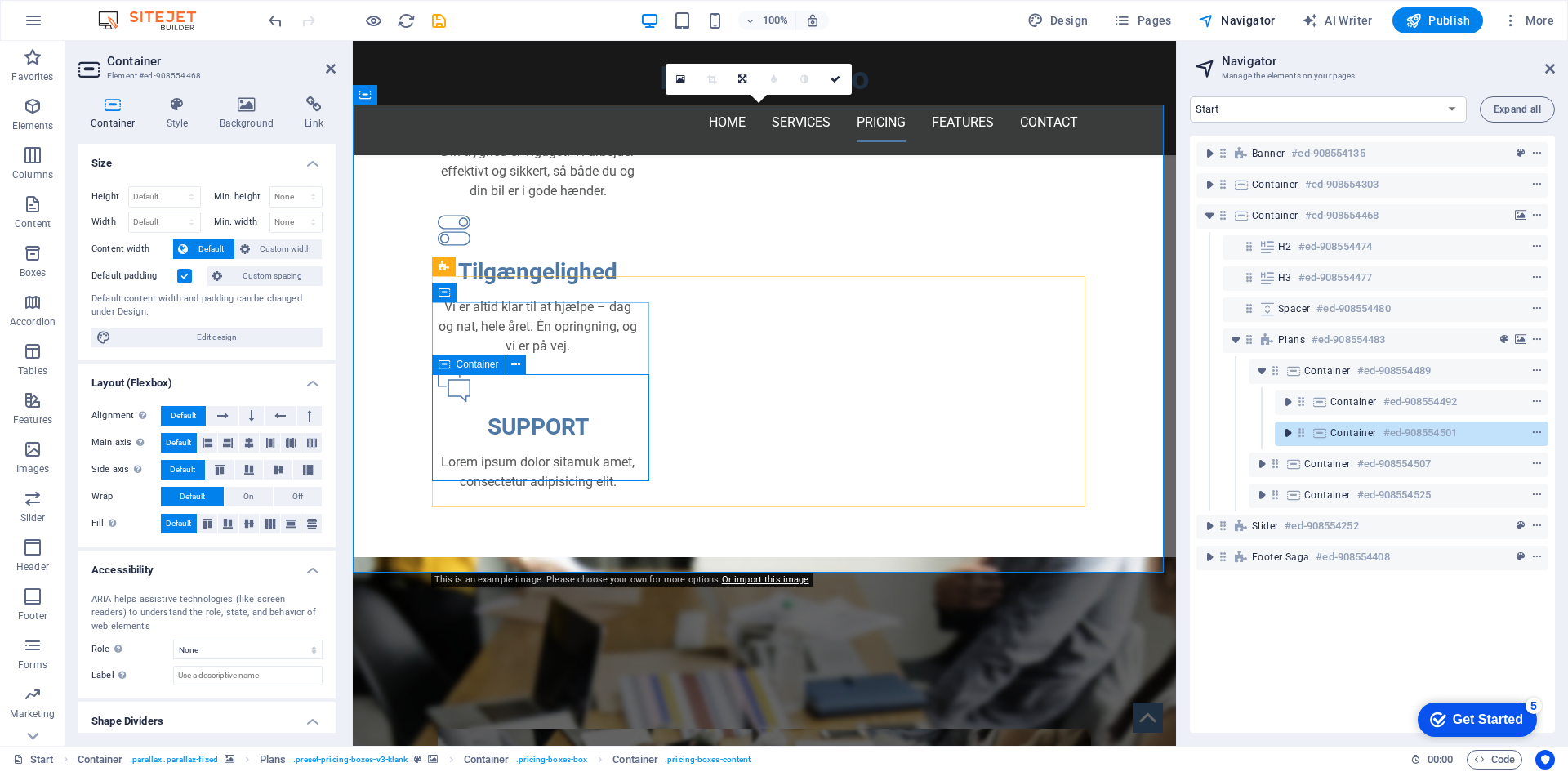
click at [1284, 430] on icon "toggle-expand" at bounding box center [1288, 434] width 17 height 17
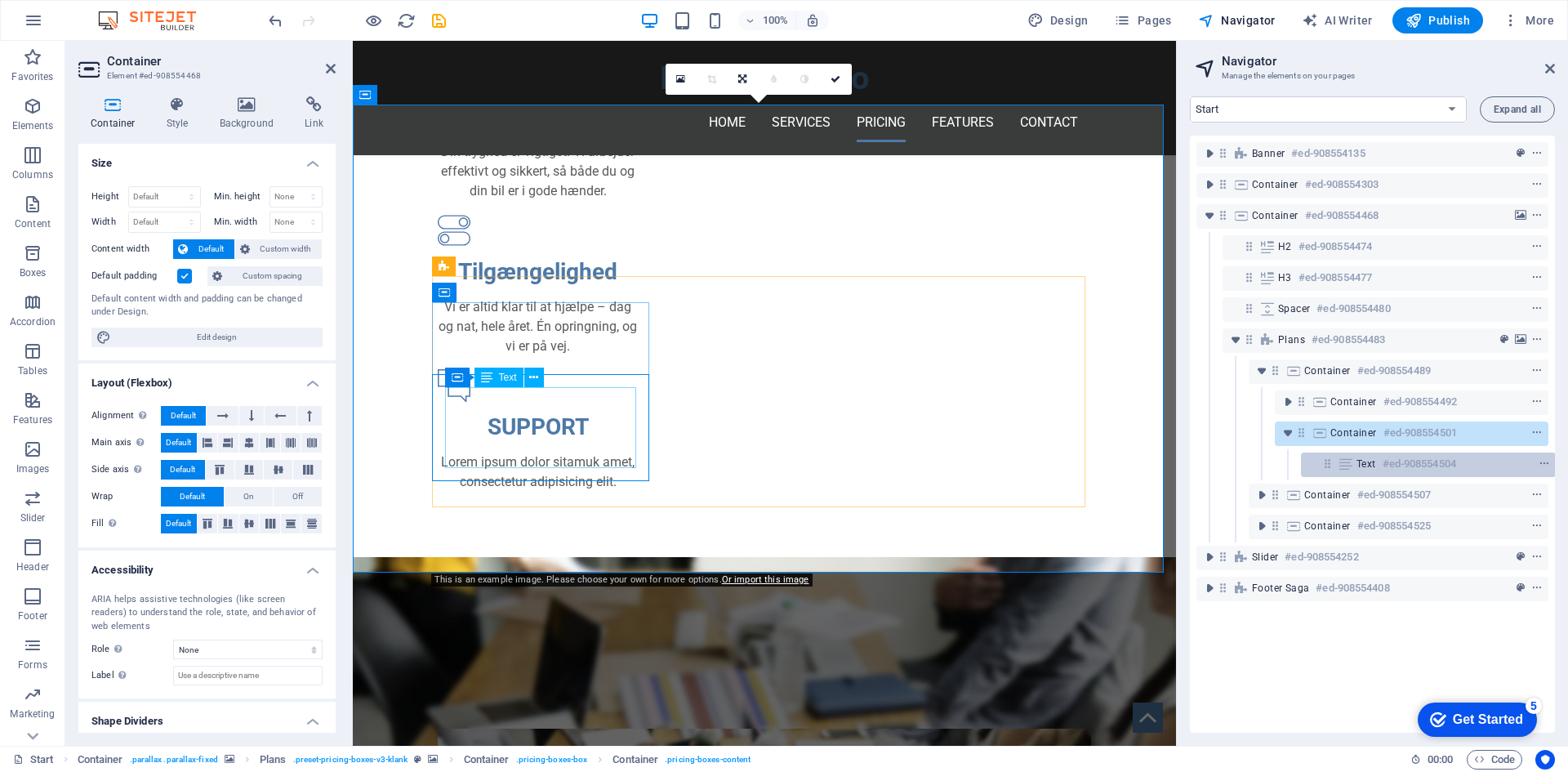
click at [1352, 462] on icon at bounding box center [1345, 464] width 18 height 13
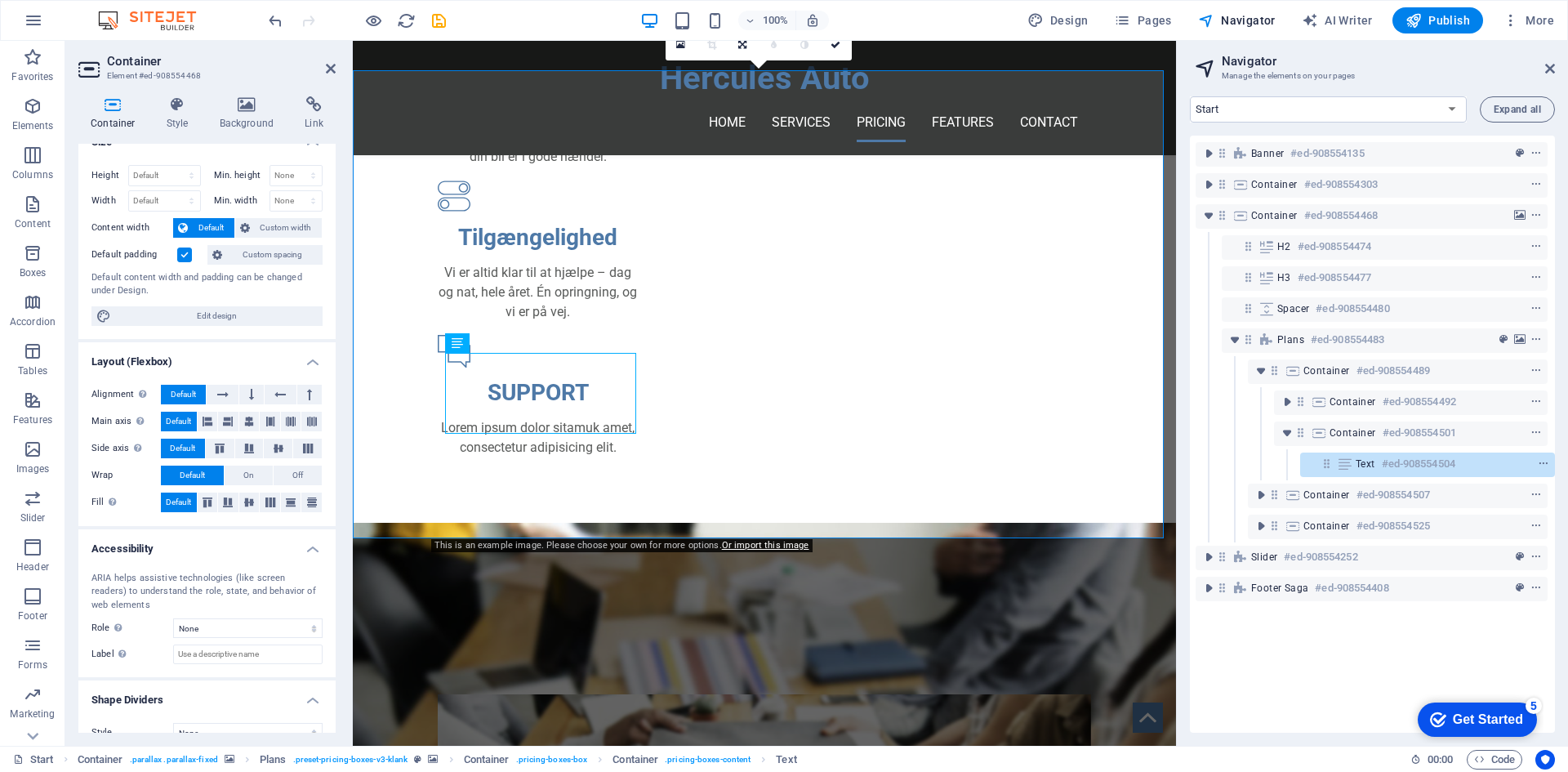
scroll to position [0, 0]
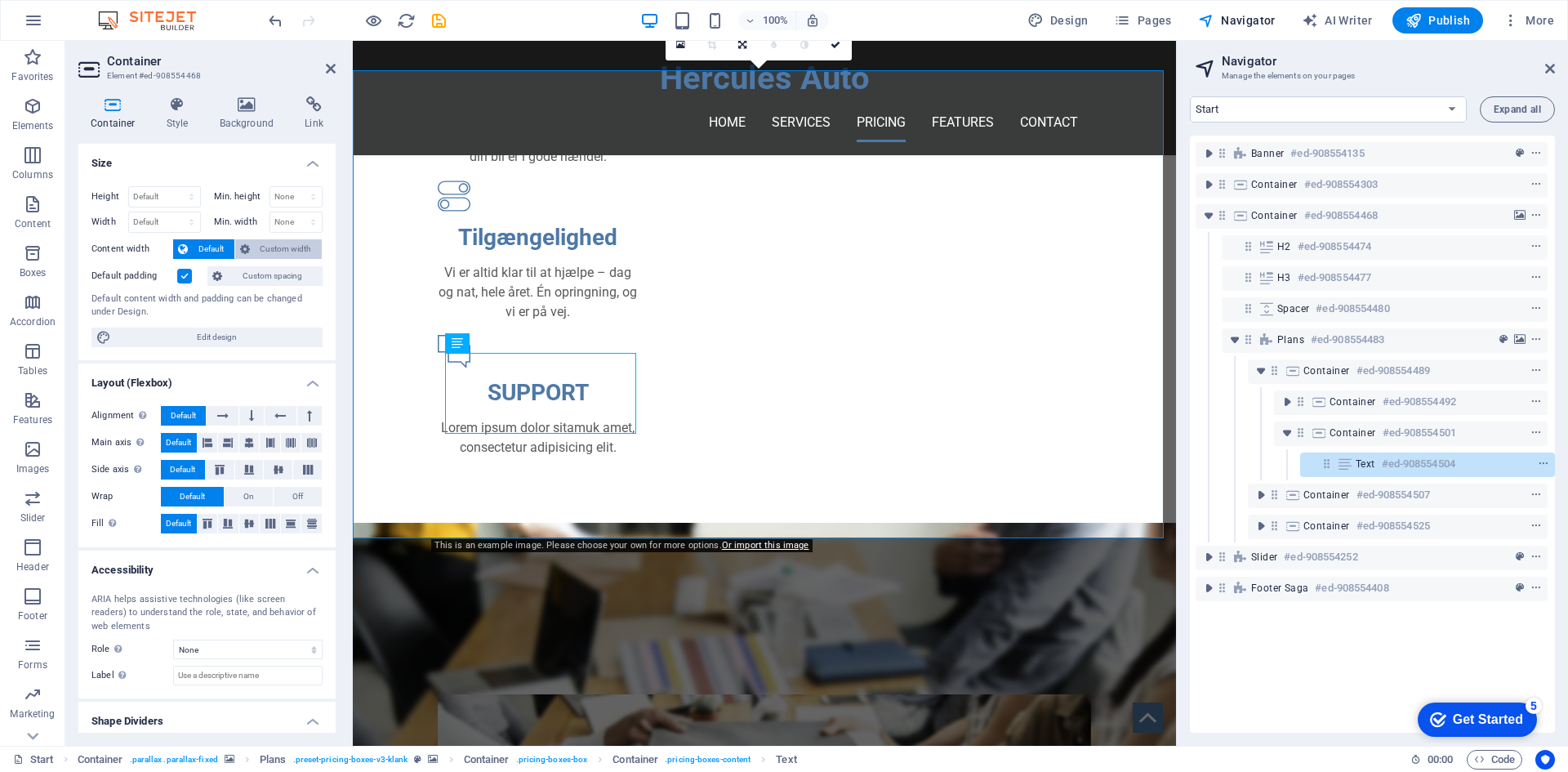
click at [261, 247] on span "Custom width" at bounding box center [285, 249] width 62 height 20
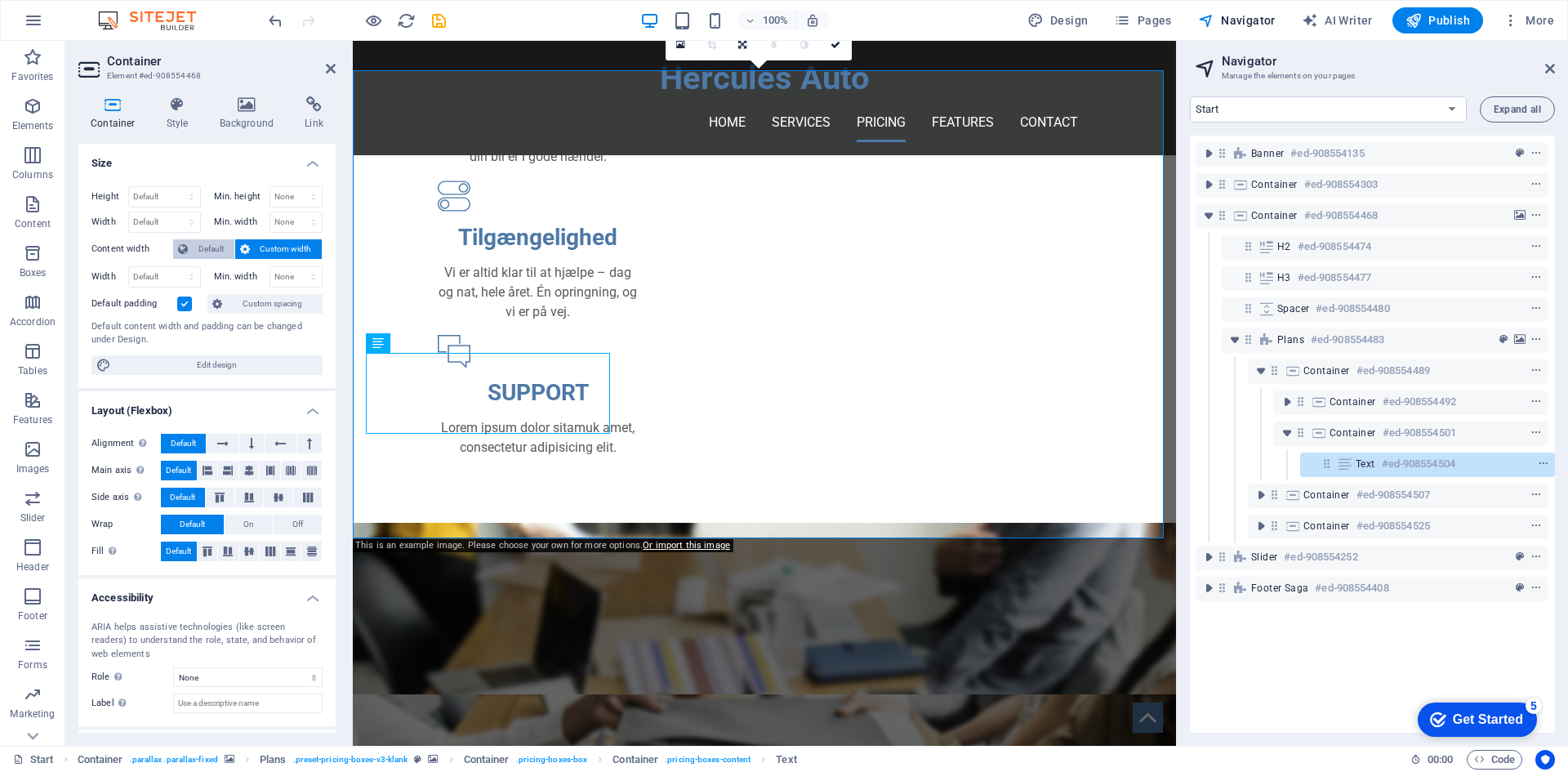
click at [201, 241] on span "Default" at bounding box center [211, 249] width 36 height 20
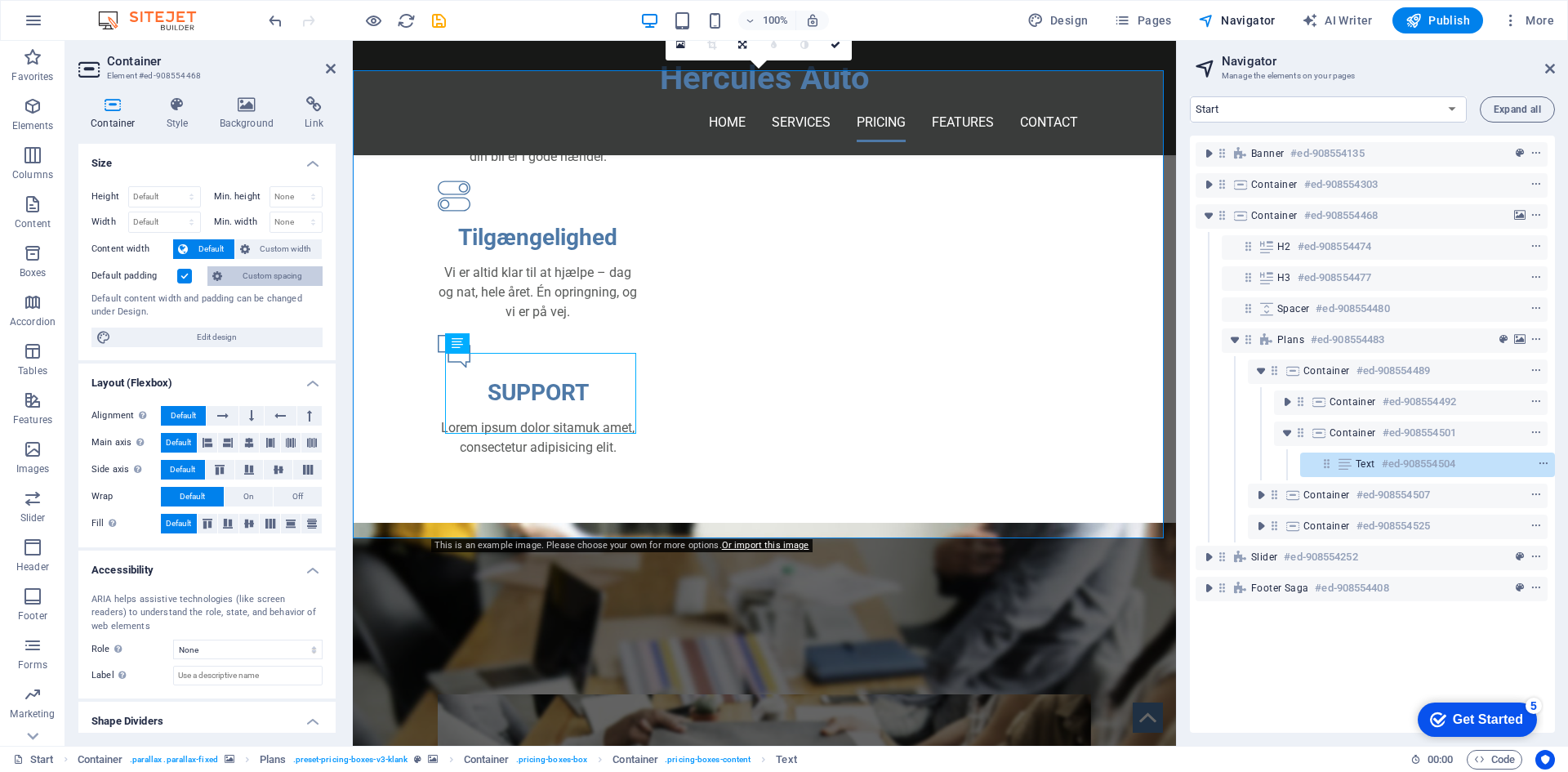
click at [265, 273] on span "Custom spacing" at bounding box center [272, 276] width 90 height 20
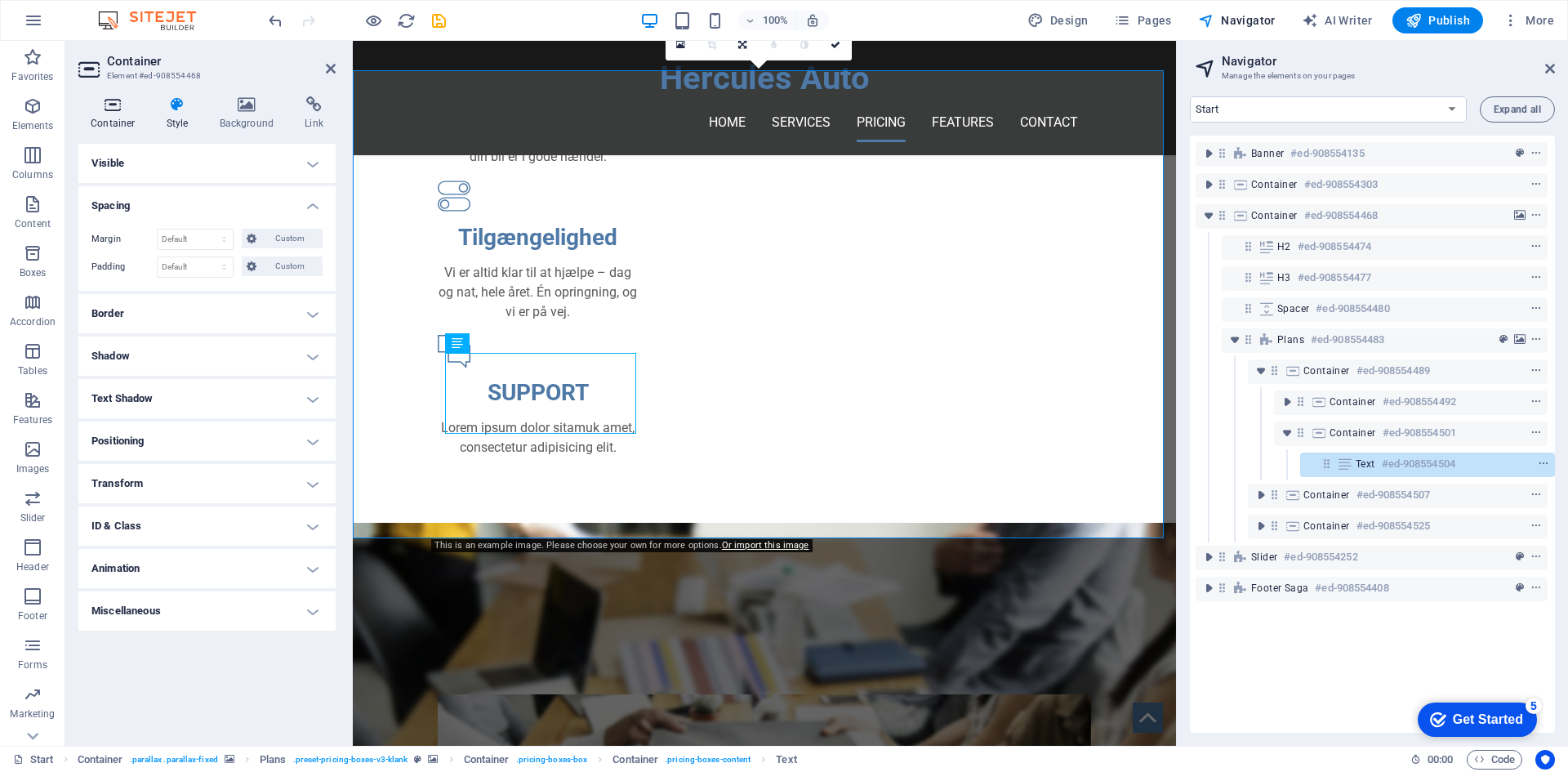
click at [124, 117] on h4 "Container" at bounding box center [116, 113] width 76 height 34
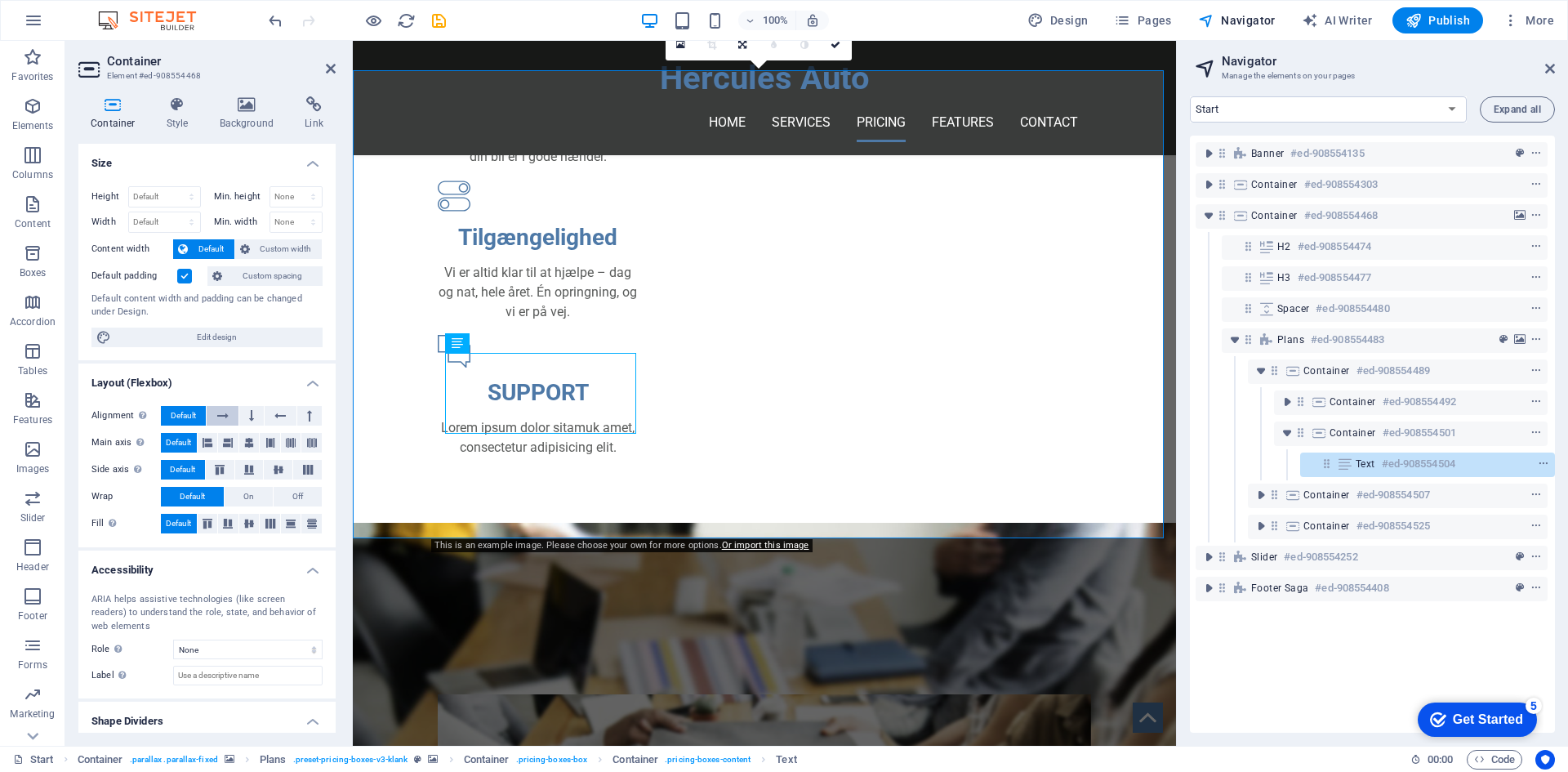
click at [221, 420] on icon at bounding box center [223, 415] width 11 height 20
click at [200, 413] on button "Default" at bounding box center [184, 415] width 45 height 20
click at [241, 493] on button "On" at bounding box center [249, 496] width 48 height 20
click at [208, 493] on button "Default" at bounding box center [192, 496] width 62 height 20
click at [225, 517] on icon at bounding box center [227, 523] width 10 height 20
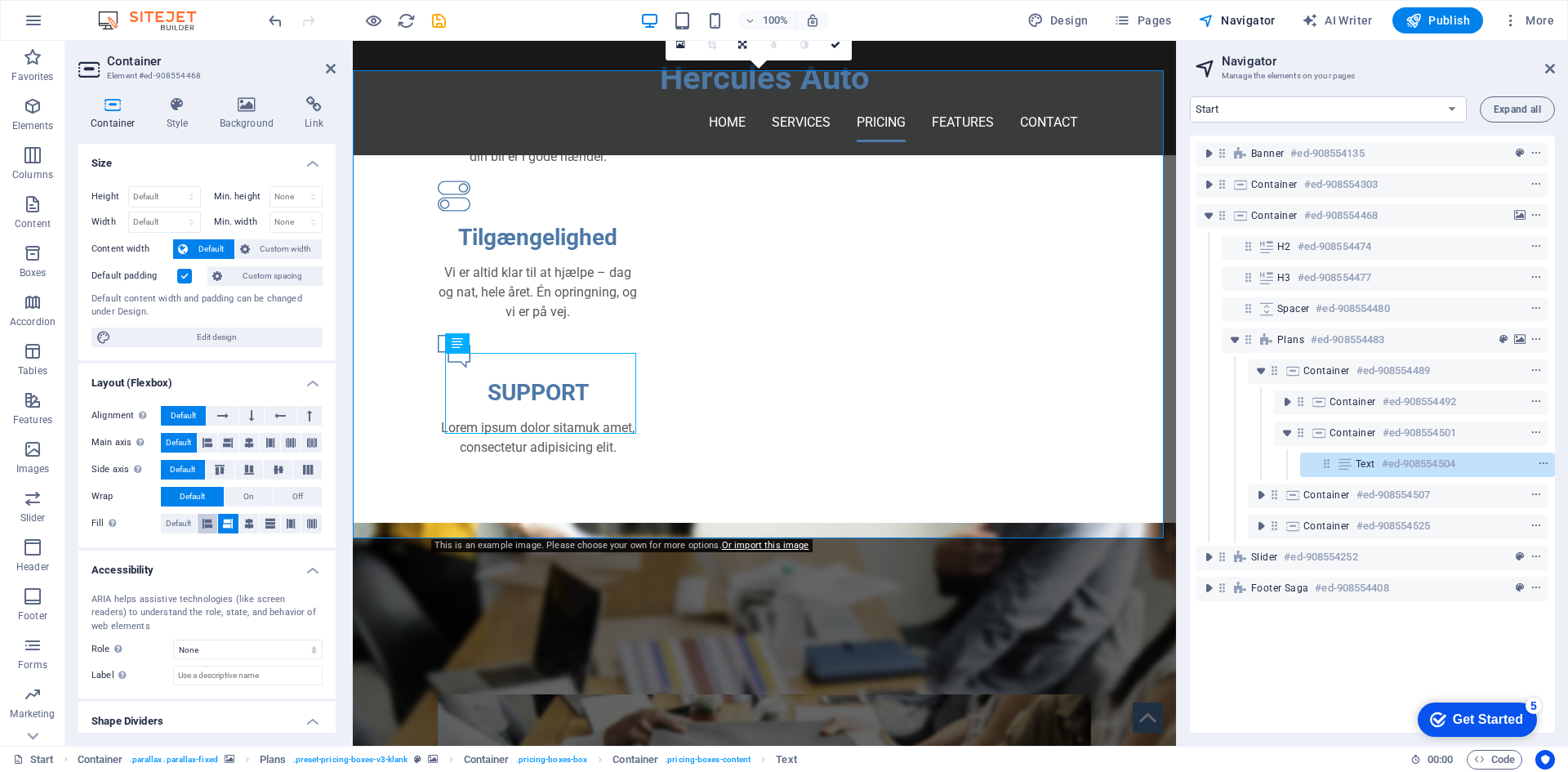
click at [215, 521] on button at bounding box center [208, 523] width 21 height 20
click at [178, 521] on span "Default" at bounding box center [178, 523] width 25 height 20
click at [48, 699] on span "Marketing" at bounding box center [33, 704] width 65 height 39
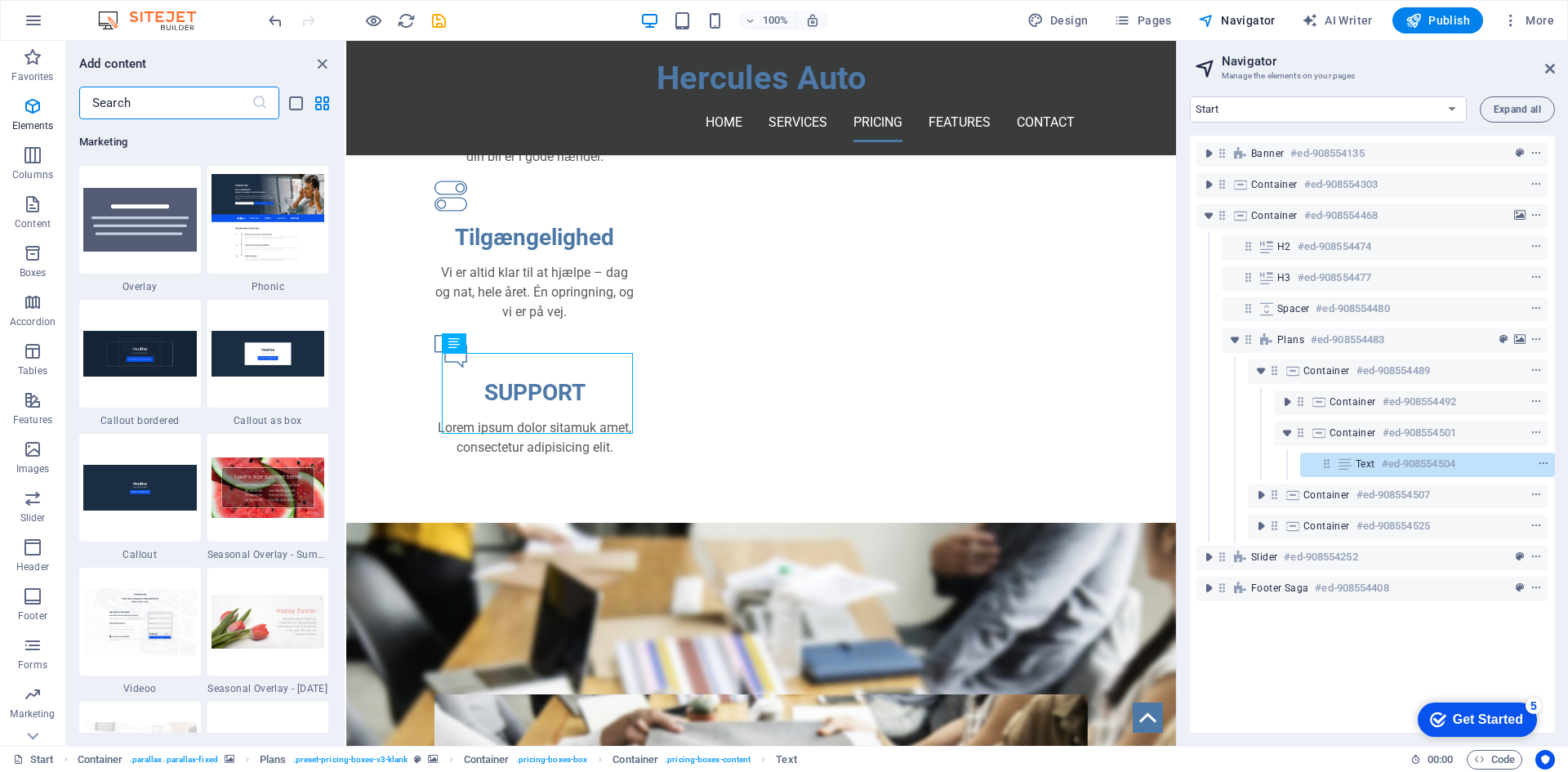
scroll to position [13305, 0]
click at [161, 486] on img at bounding box center [140, 487] width 114 height 45
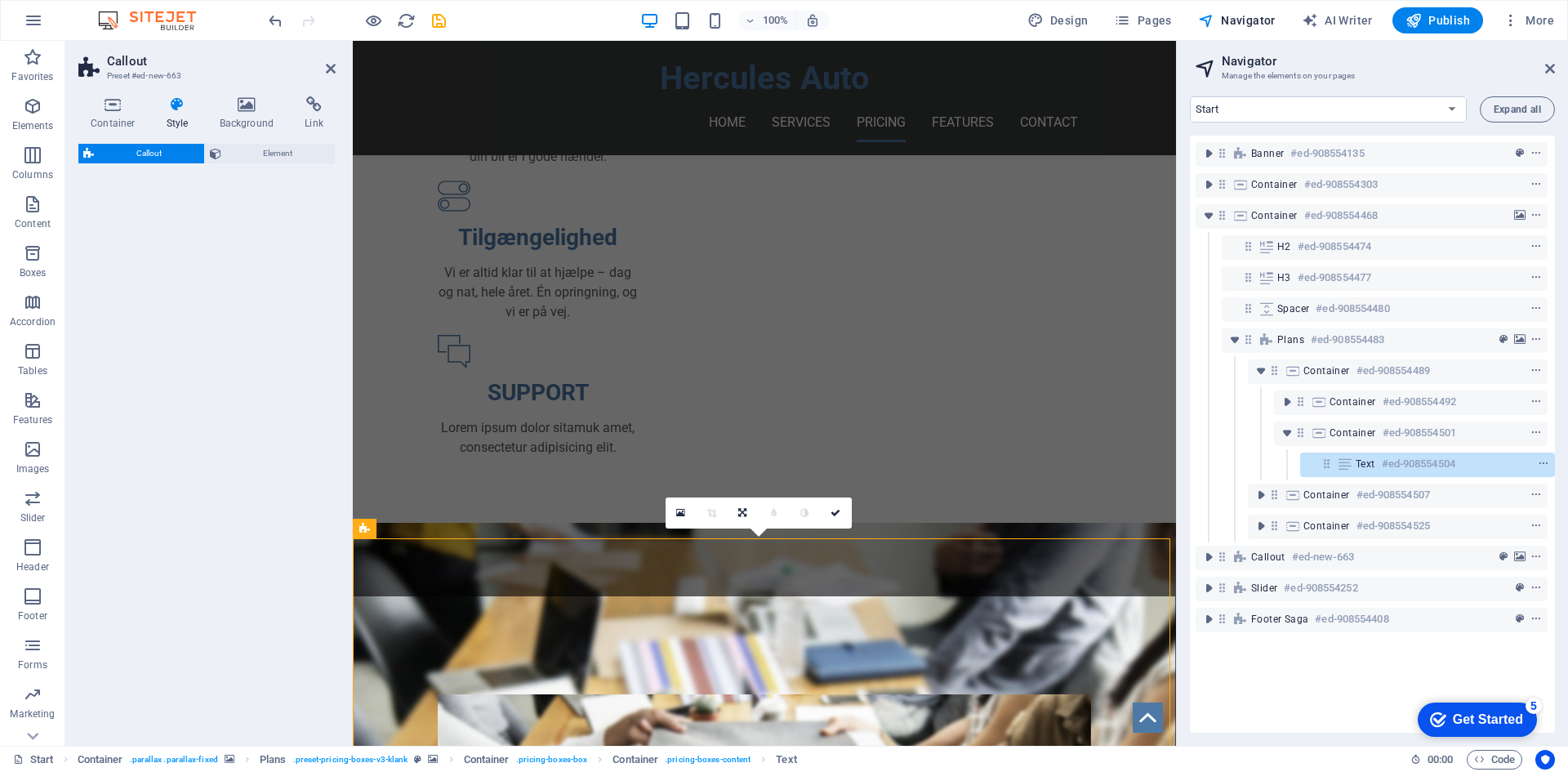
click at [151, 495] on div "Callout Element" at bounding box center [207, 438] width 257 height 589
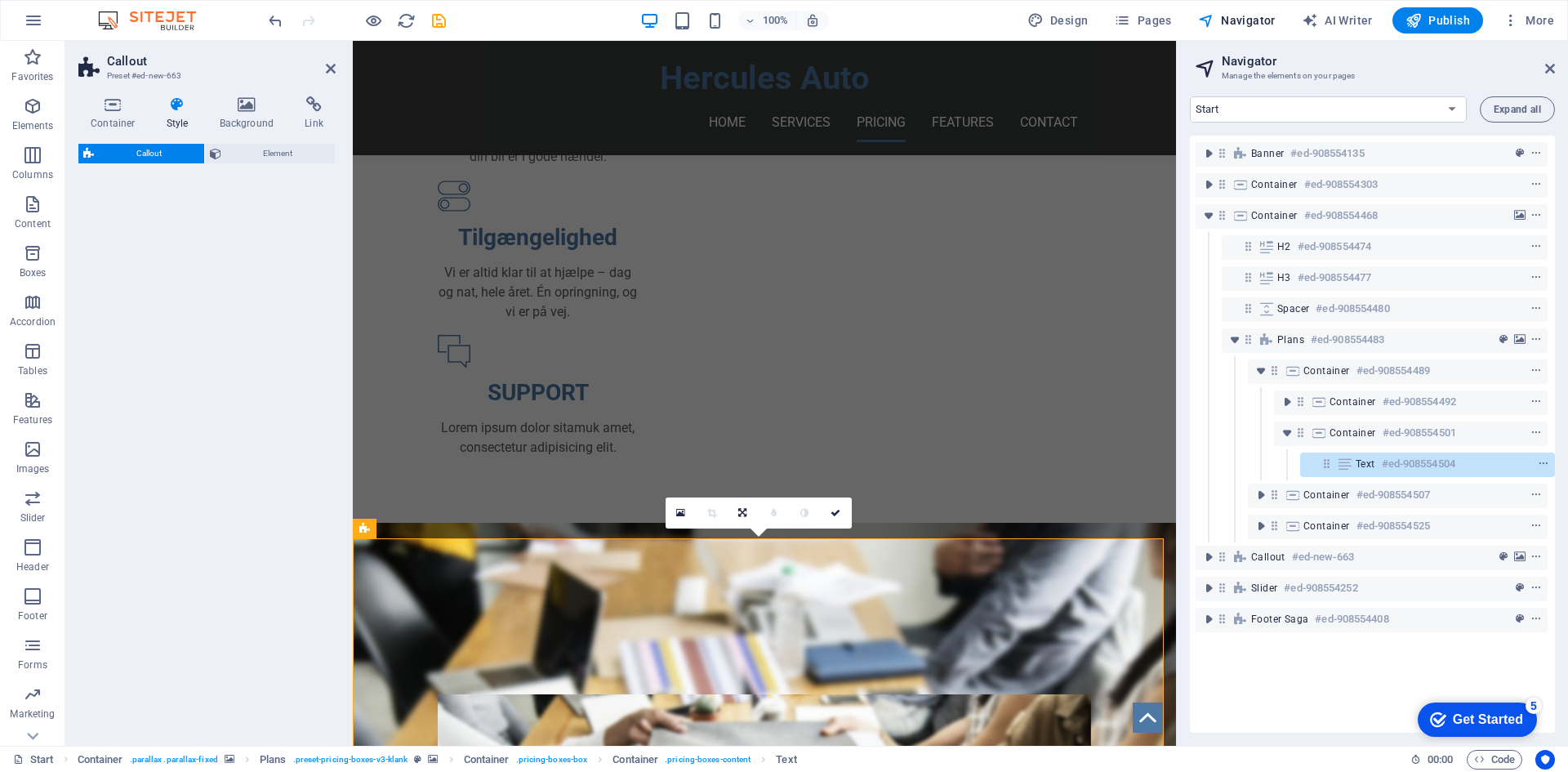
select select "%"
select select "rem"
select select "px"
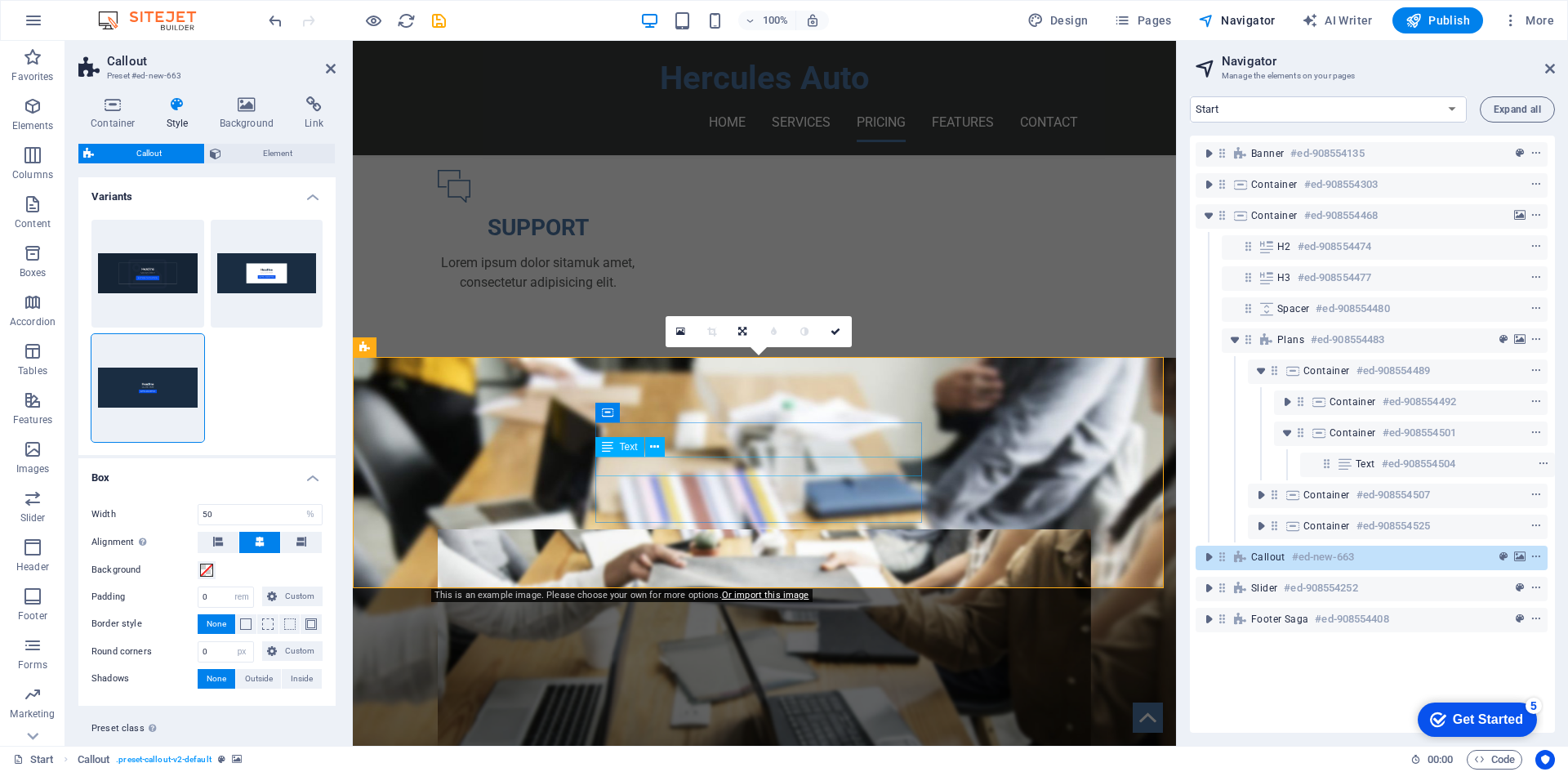
scroll to position [1096, 0]
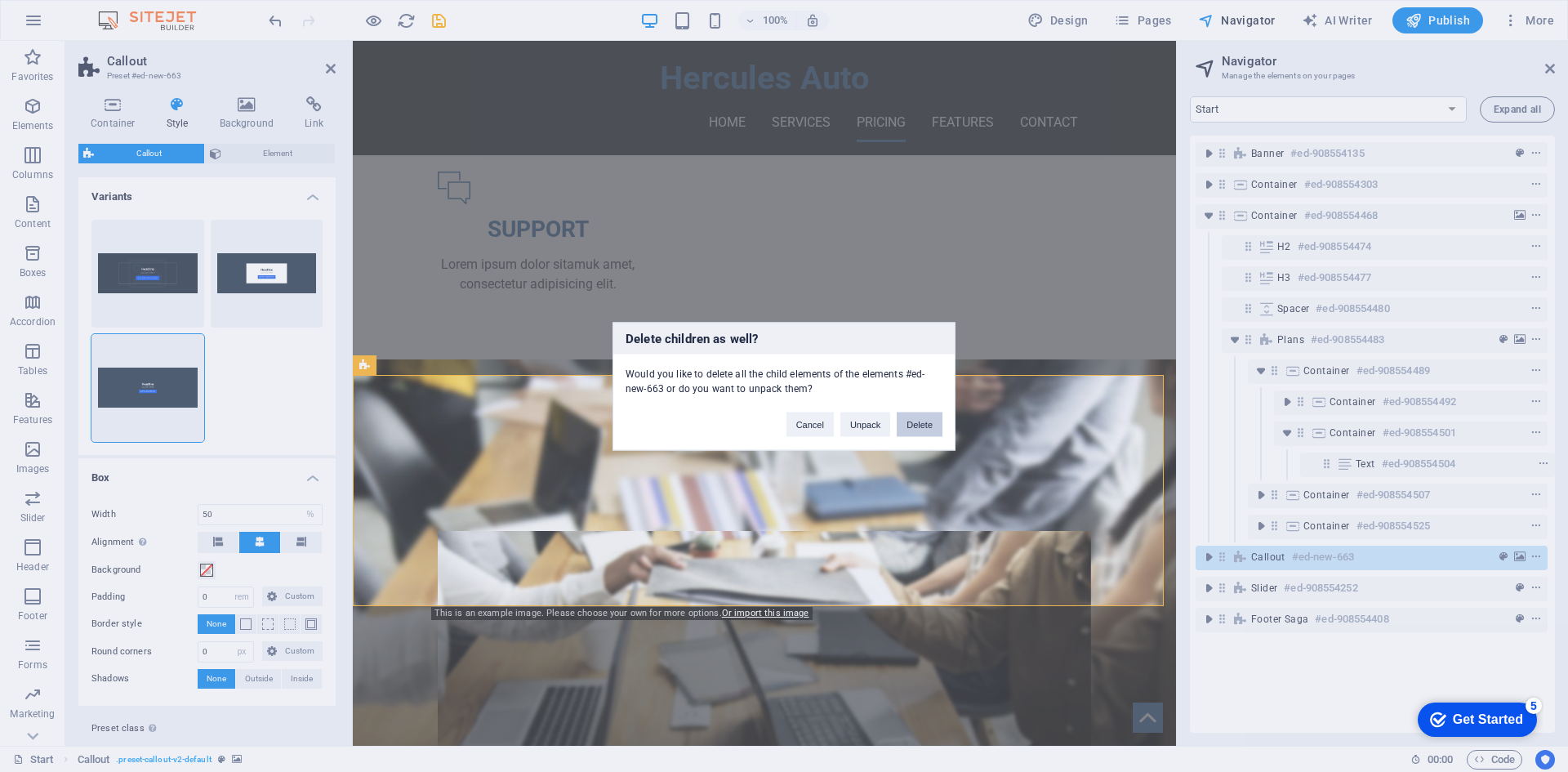
click at [938, 428] on button "Delete" at bounding box center [919, 424] width 46 height 24
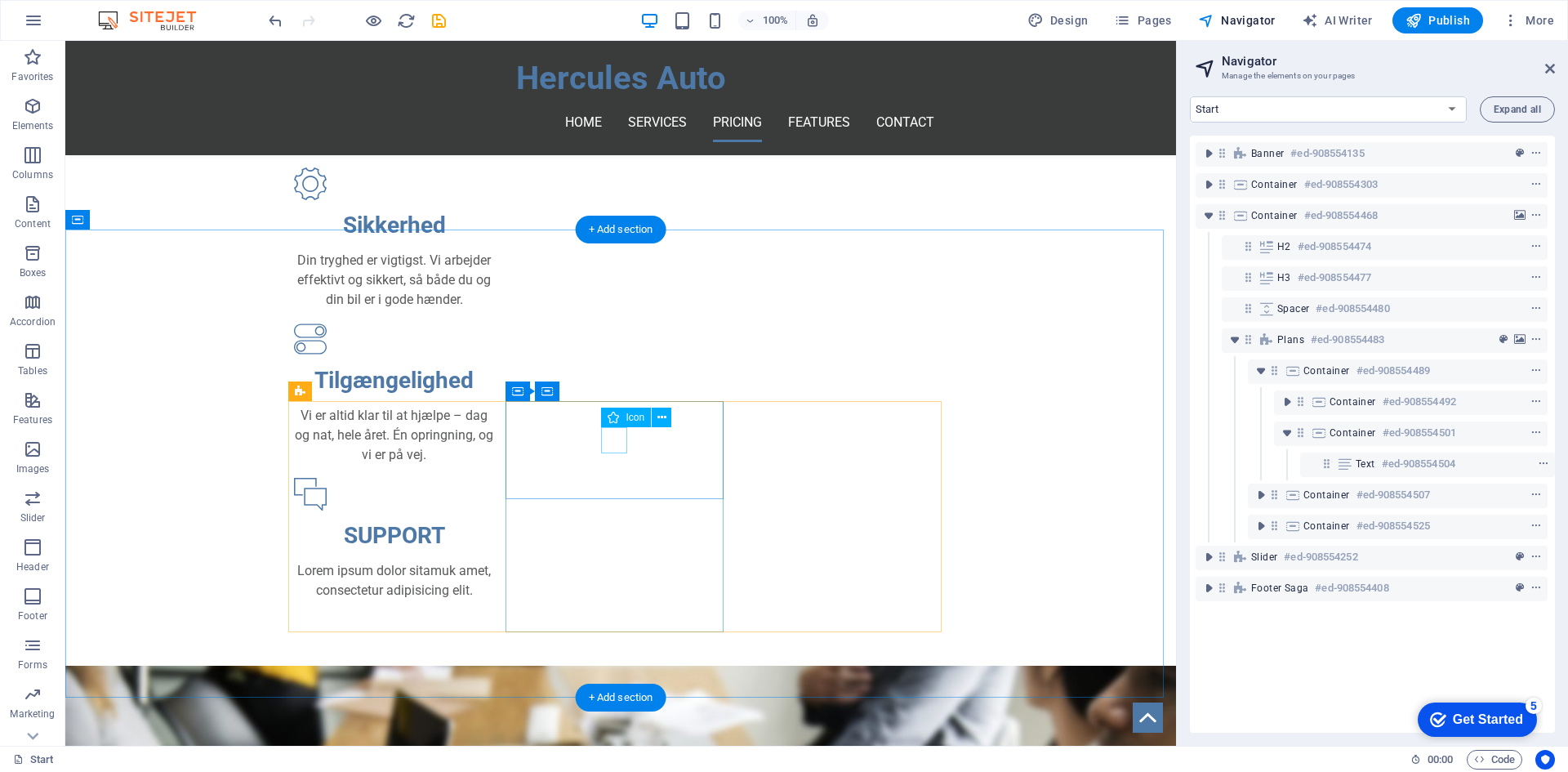
scroll to position [769, 0]
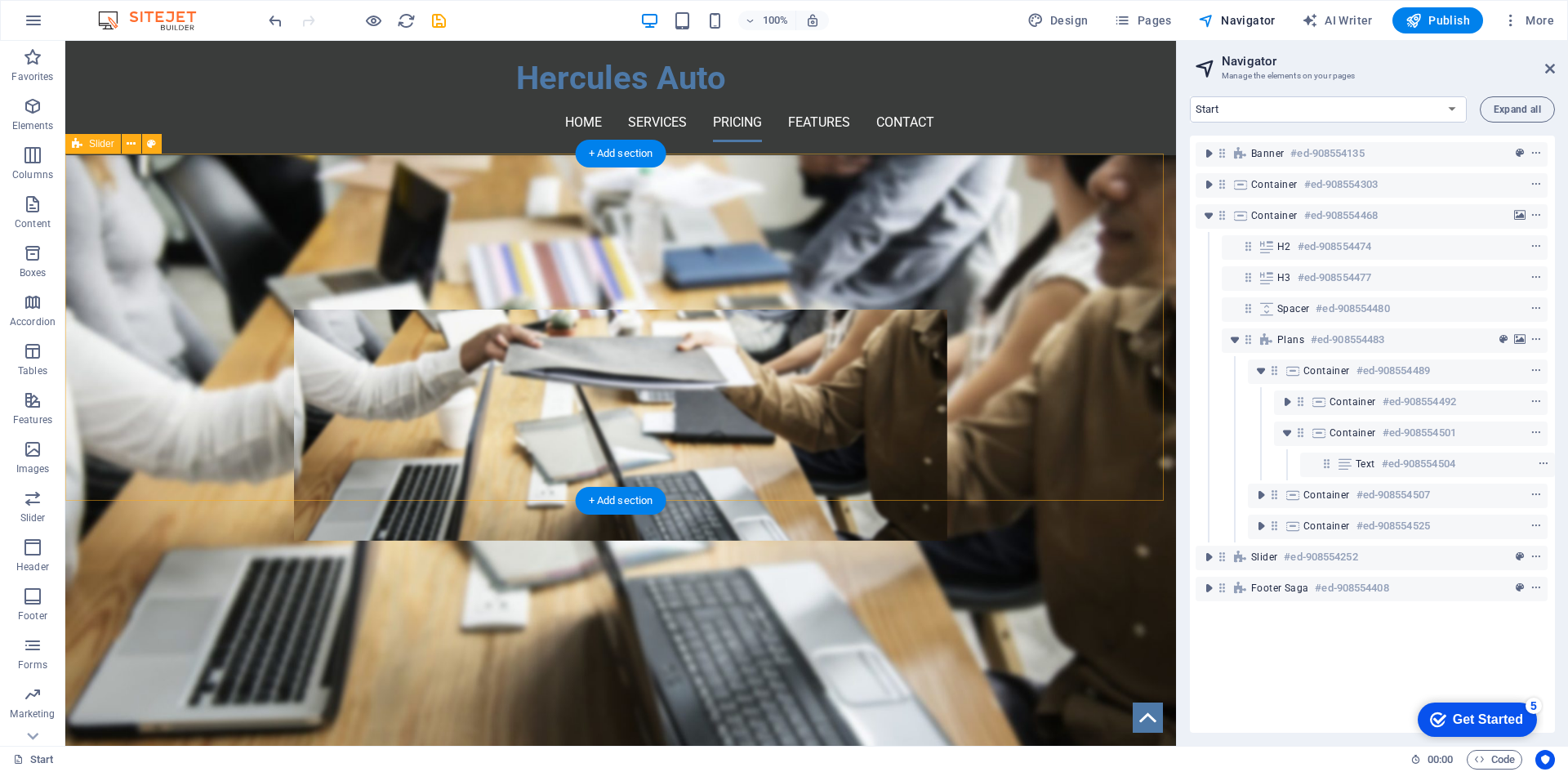
scroll to position [1320, 0]
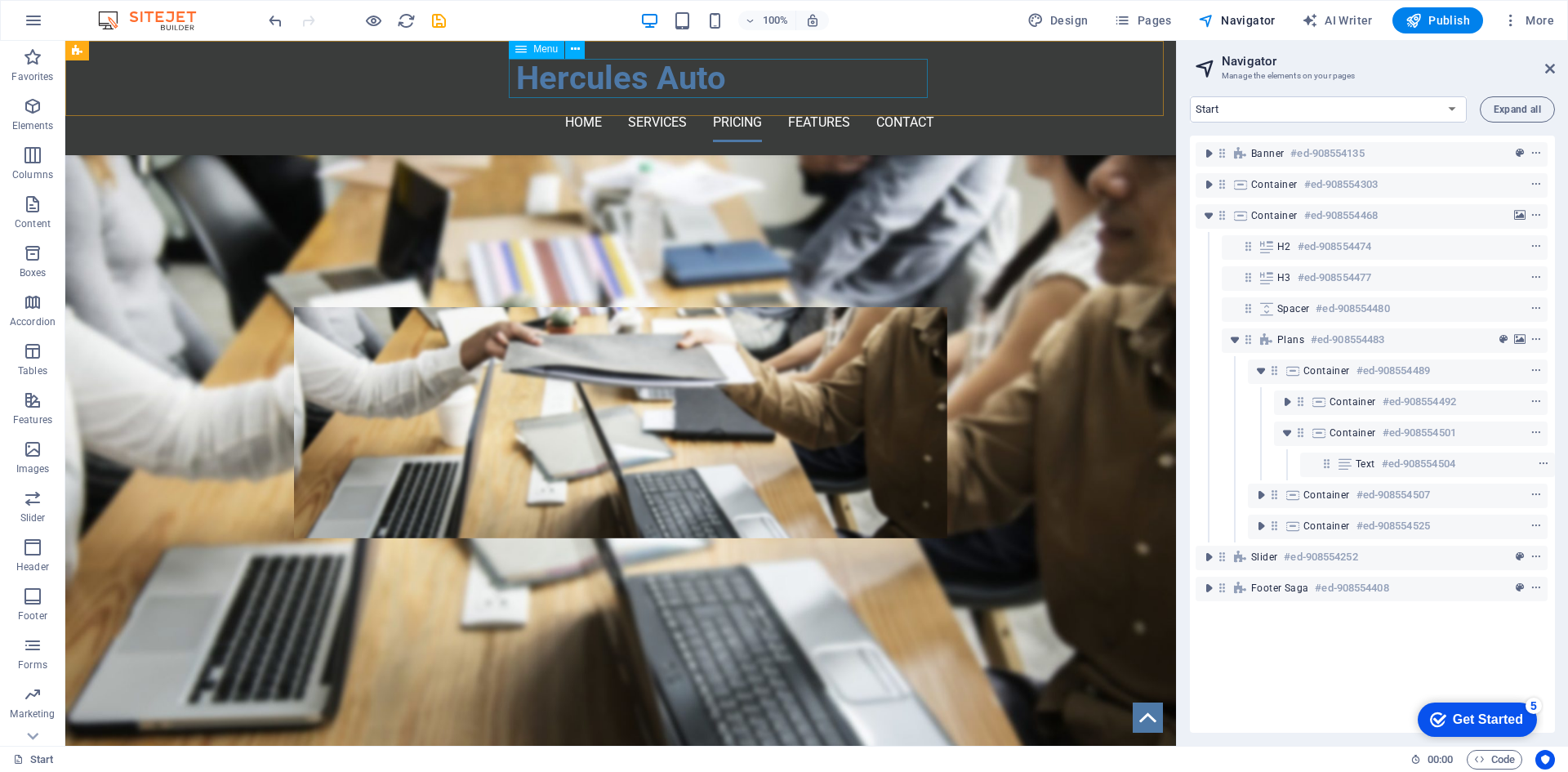
click at [525, 103] on nav "Home Services Pricing Features Contact" at bounding box center [620, 122] width 627 height 39
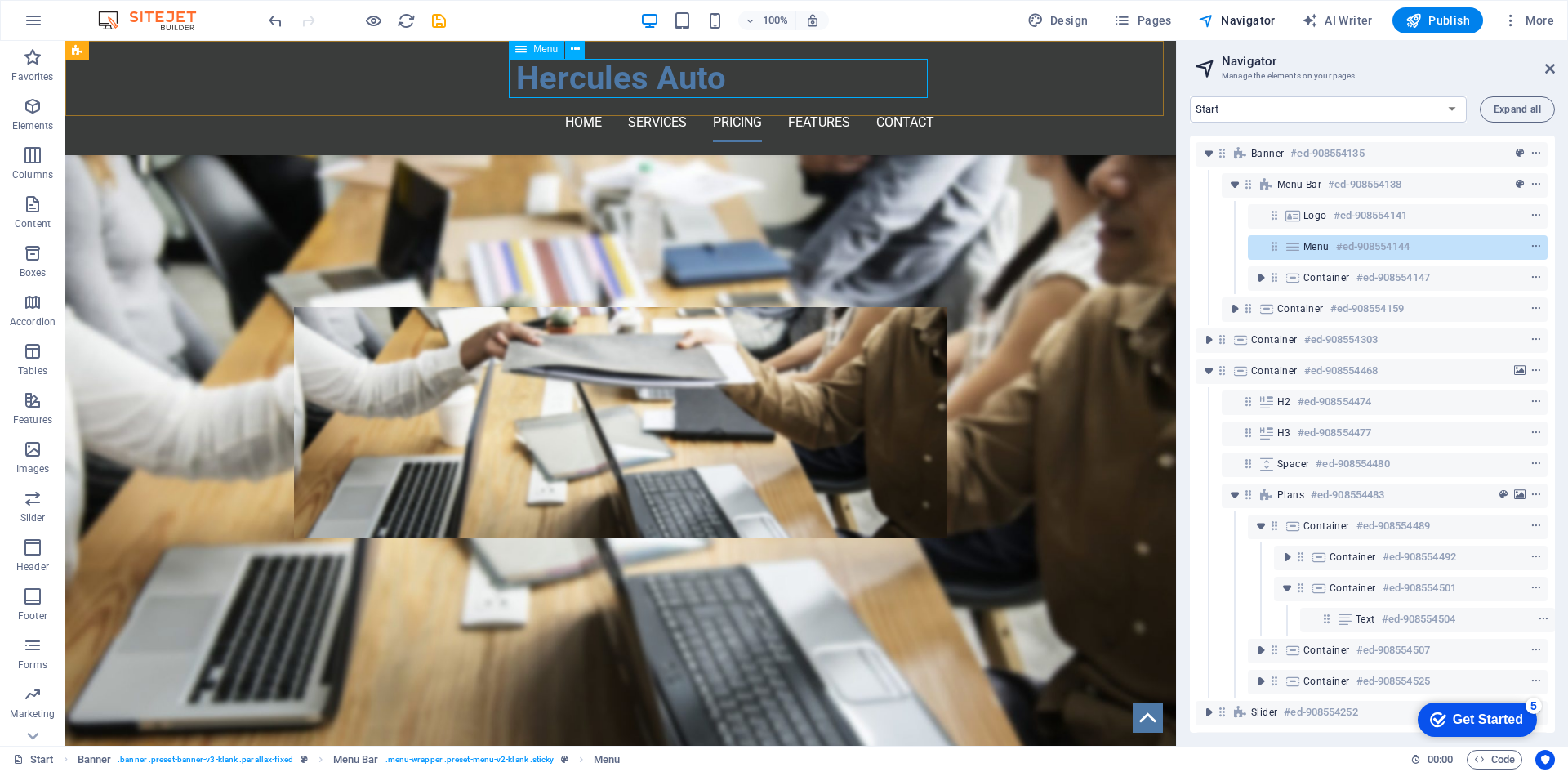
click at [1272, 248] on icon at bounding box center [1274, 246] width 14 height 14
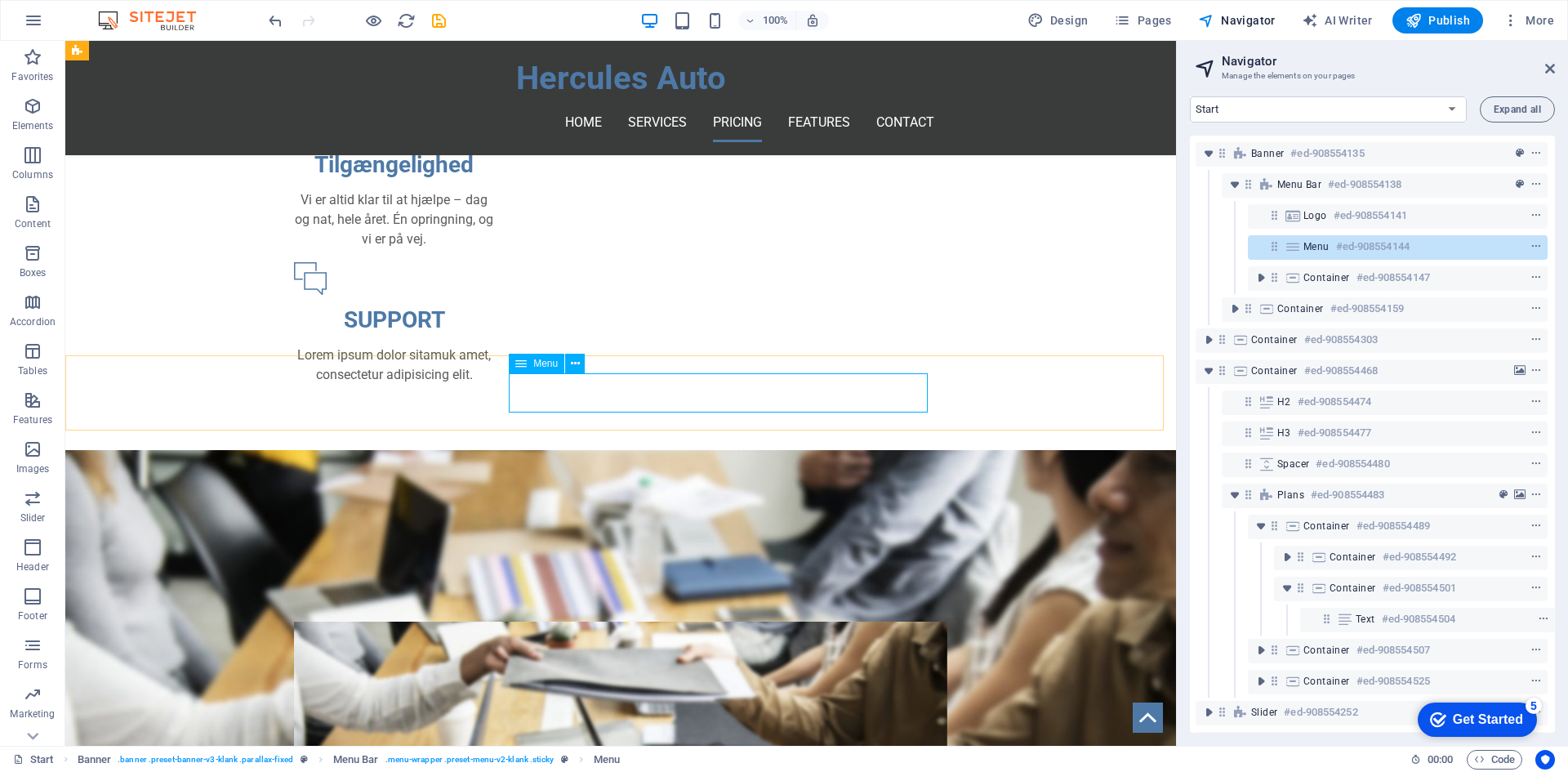
click at [1272, 248] on icon at bounding box center [1274, 246] width 14 height 14
select select
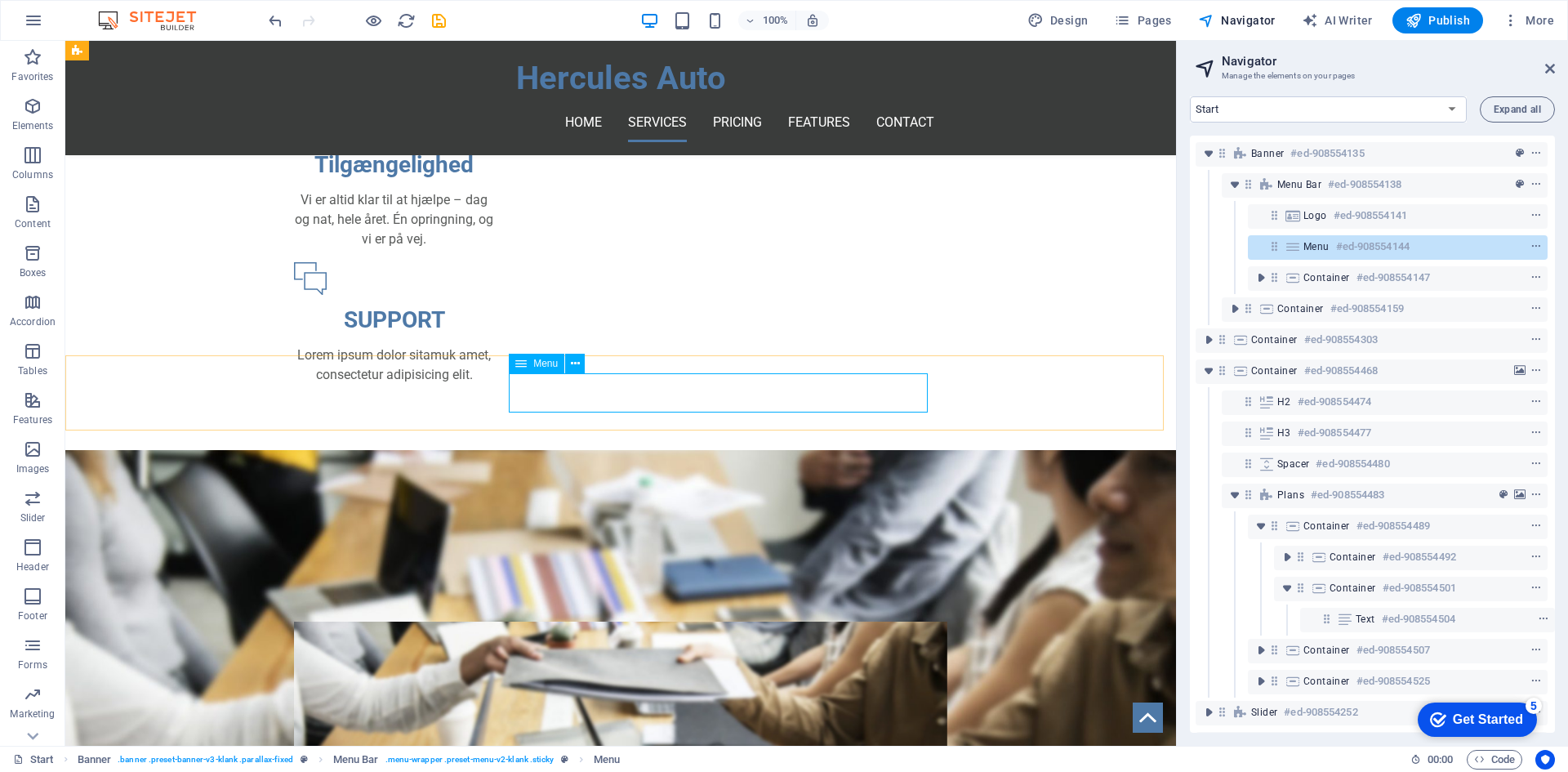
select select
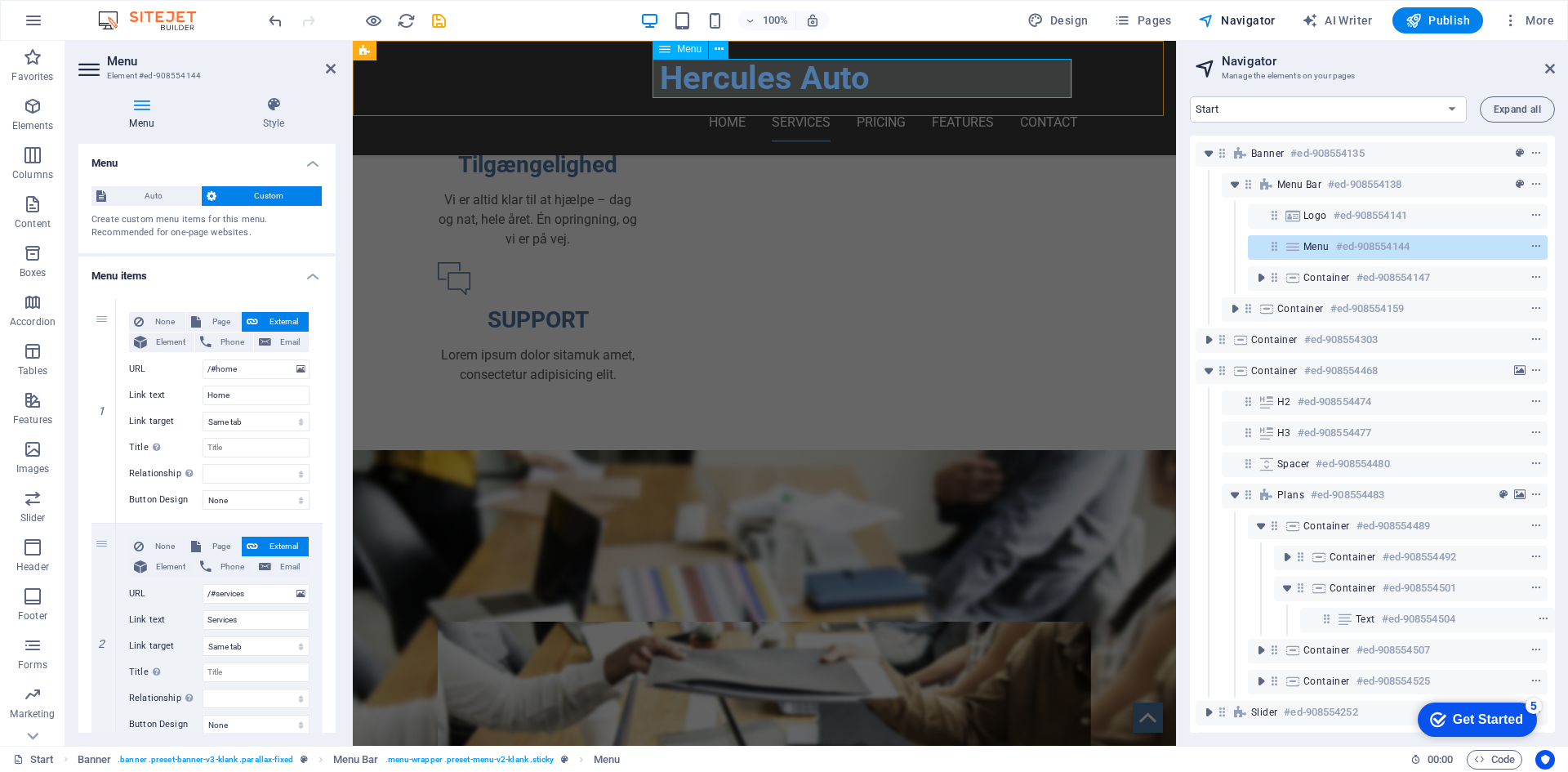
scroll to position [691, 0]
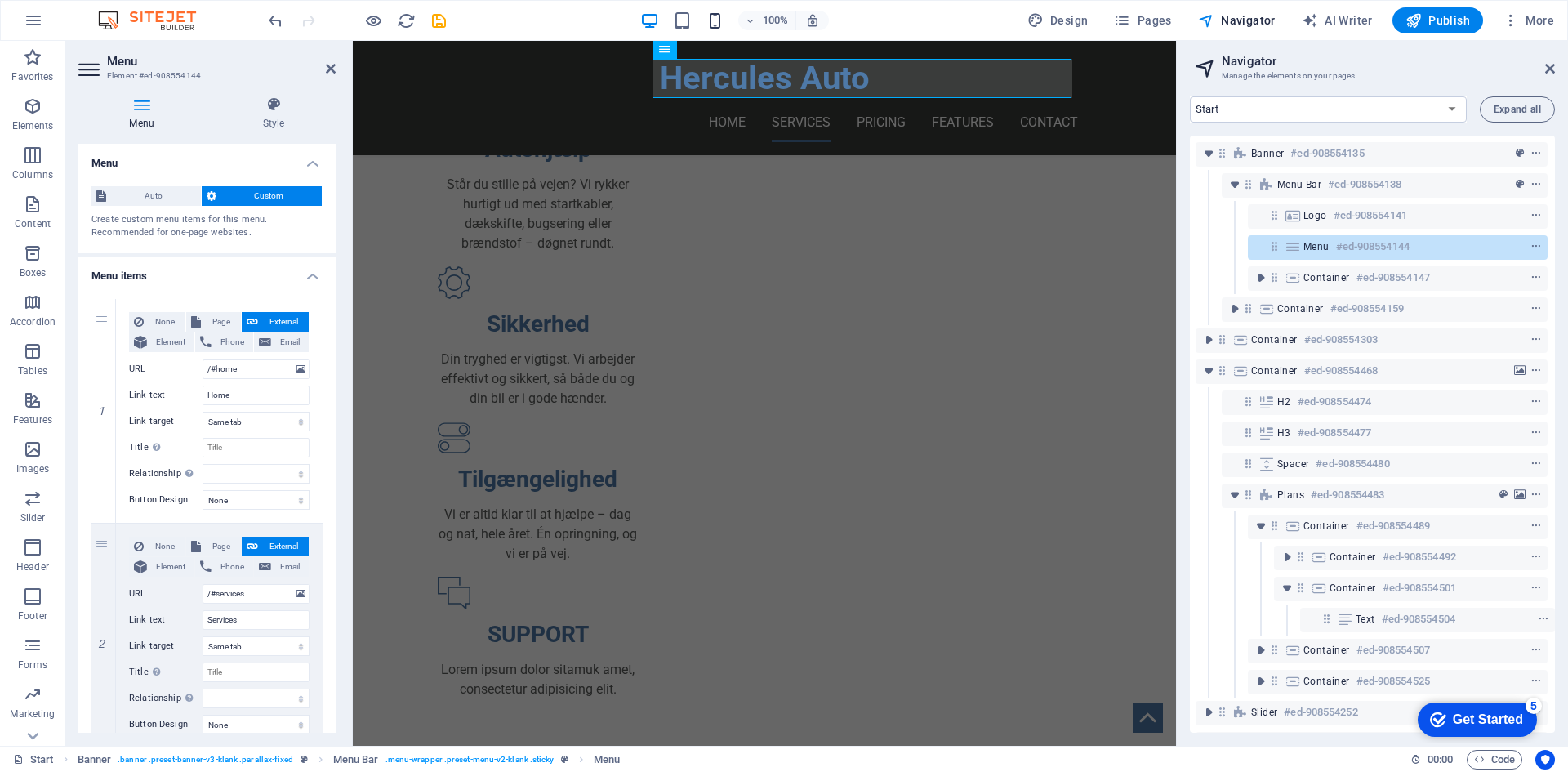
click at [718, 17] on icon "button" at bounding box center [715, 21] width 19 height 19
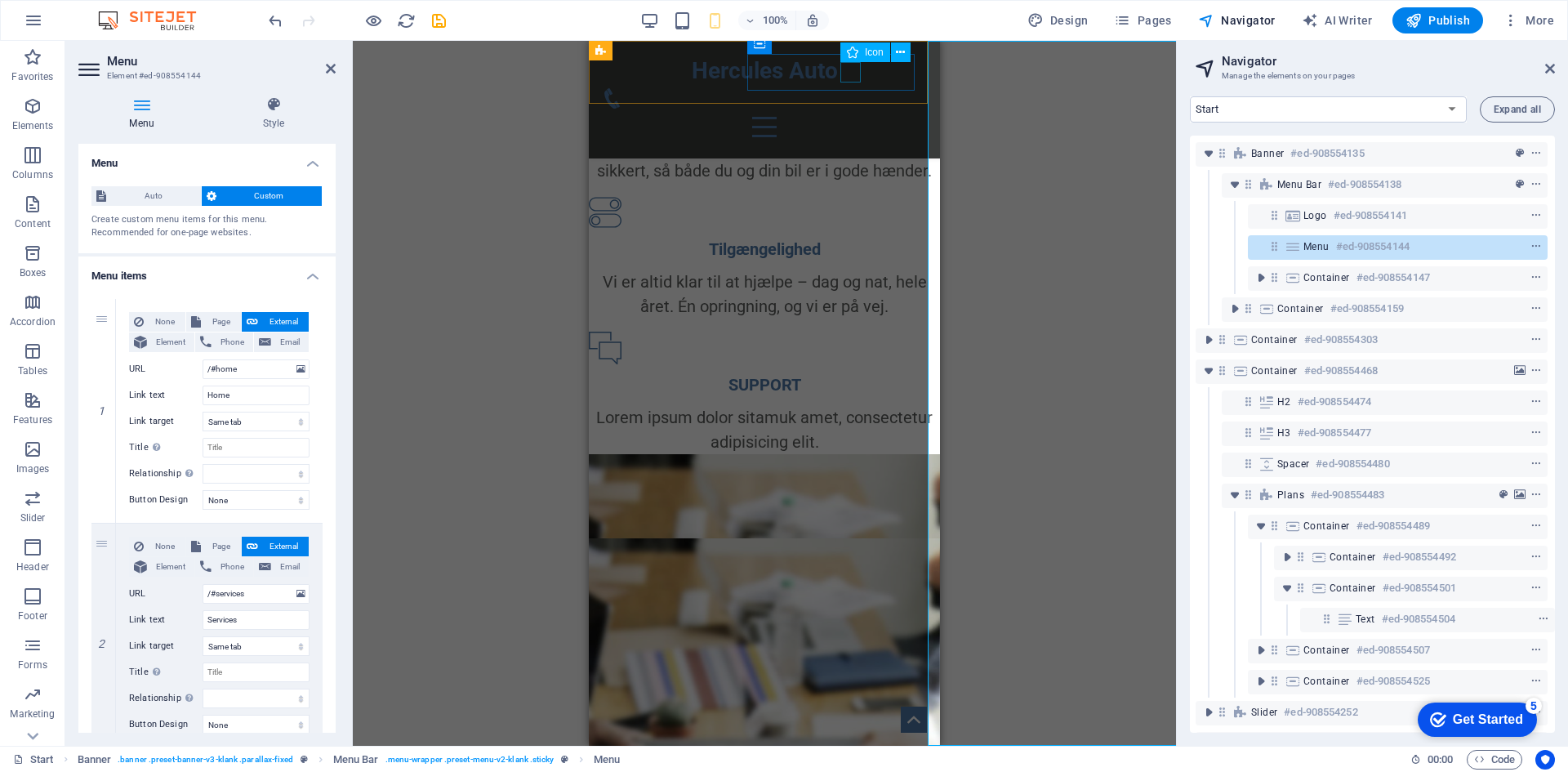
click at [847, 89] on figure at bounding box center [758, 99] width 312 height 21
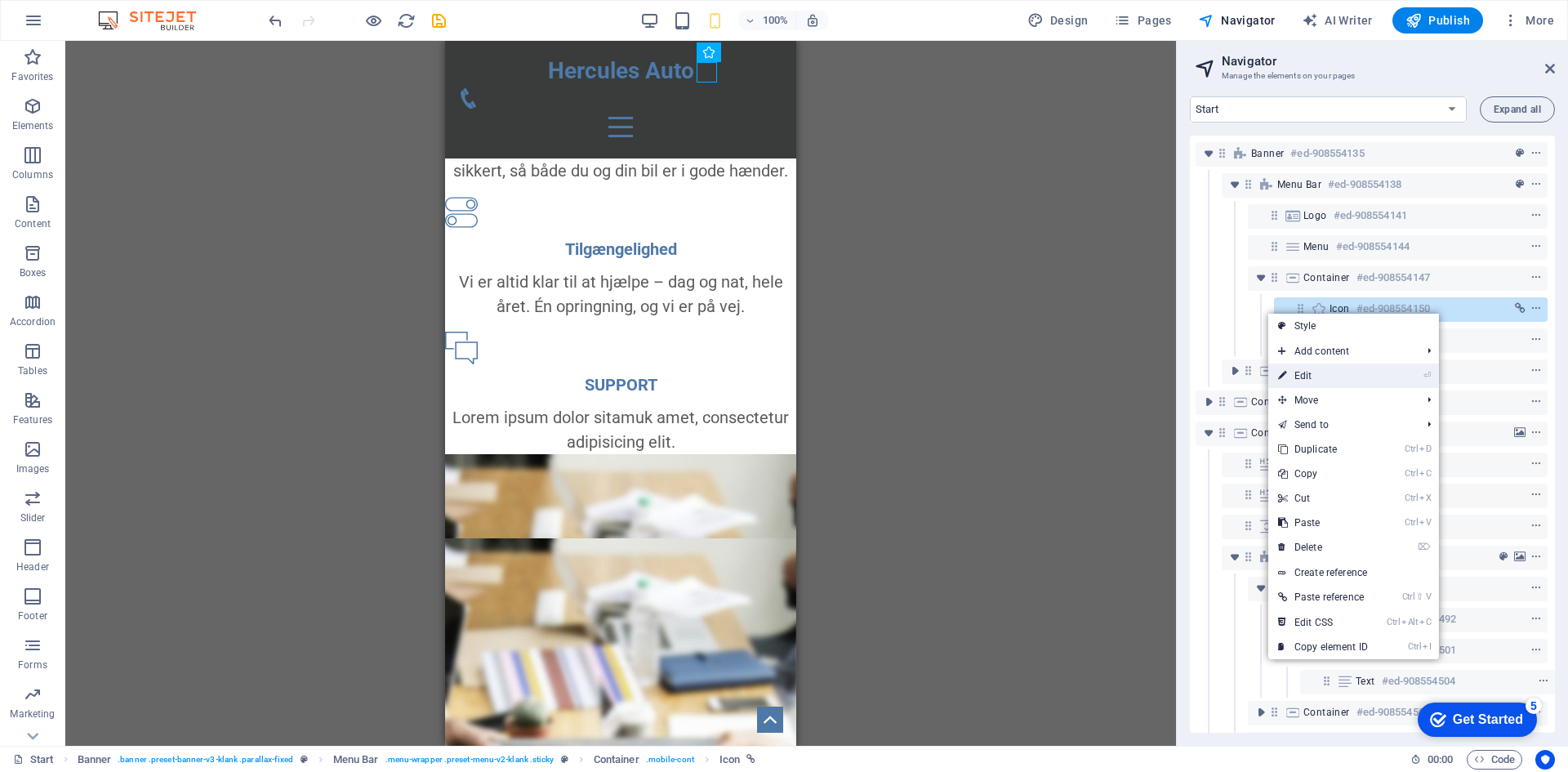
click at [1316, 374] on link "⏎ Edit" at bounding box center [1322, 376] width 109 height 24
select select "xMidYMid"
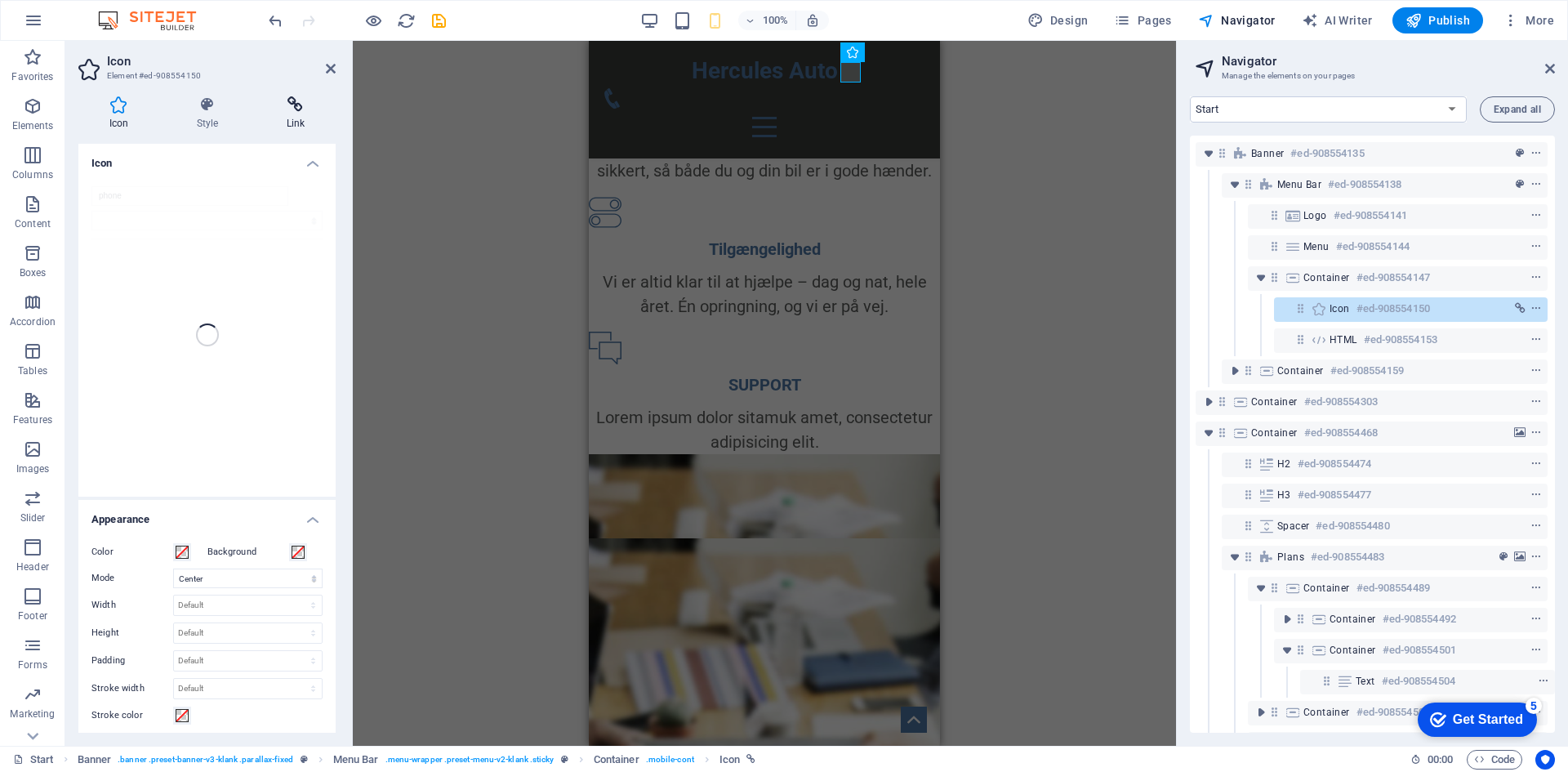
click at [296, 103] on icon at bounding box center [296, 104] width 80 height 17
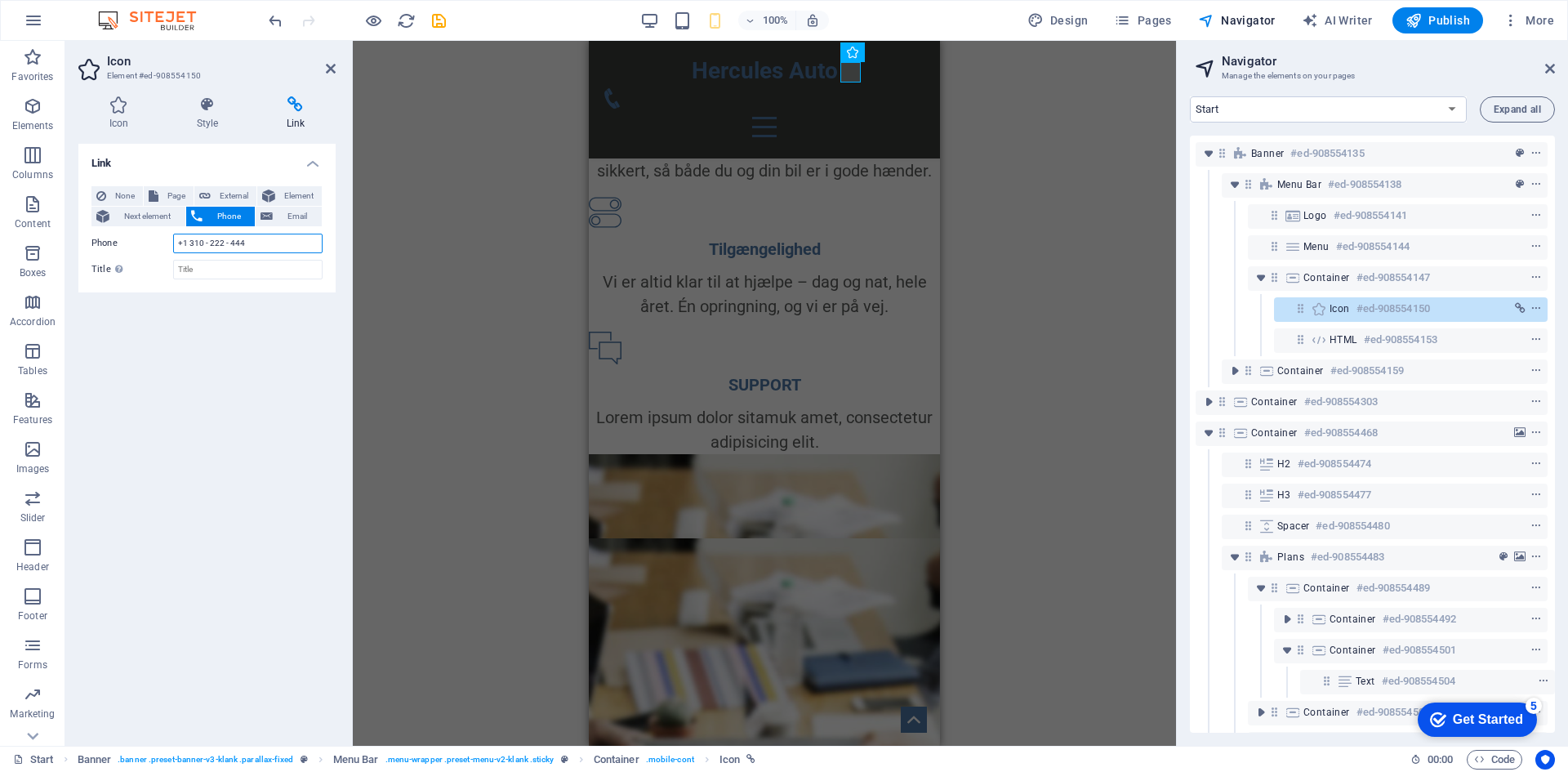
drag, startPoint x: 258, startPoint y: 242, endPoint x: 183, endPoint y: 243, distance: 75.0
click at [183, 243] on input "+1 310 - 222 - 444" at bounding box center [248, 243] width 149 height 20
type input "+45#####"
click at [407, 283] on div "H1 Banner Banner Container Button Menu Bar Spacer Container H2 H3 Spacer Contai…" at bounding box center [763, 393] width 823 height 705
click at [477, 282] on div "H1 Banner Banner Container Button Menu Bar Spacer Container H2 H3 Spacer Contai…" at bounding box center [763, 393] width 823 height 705
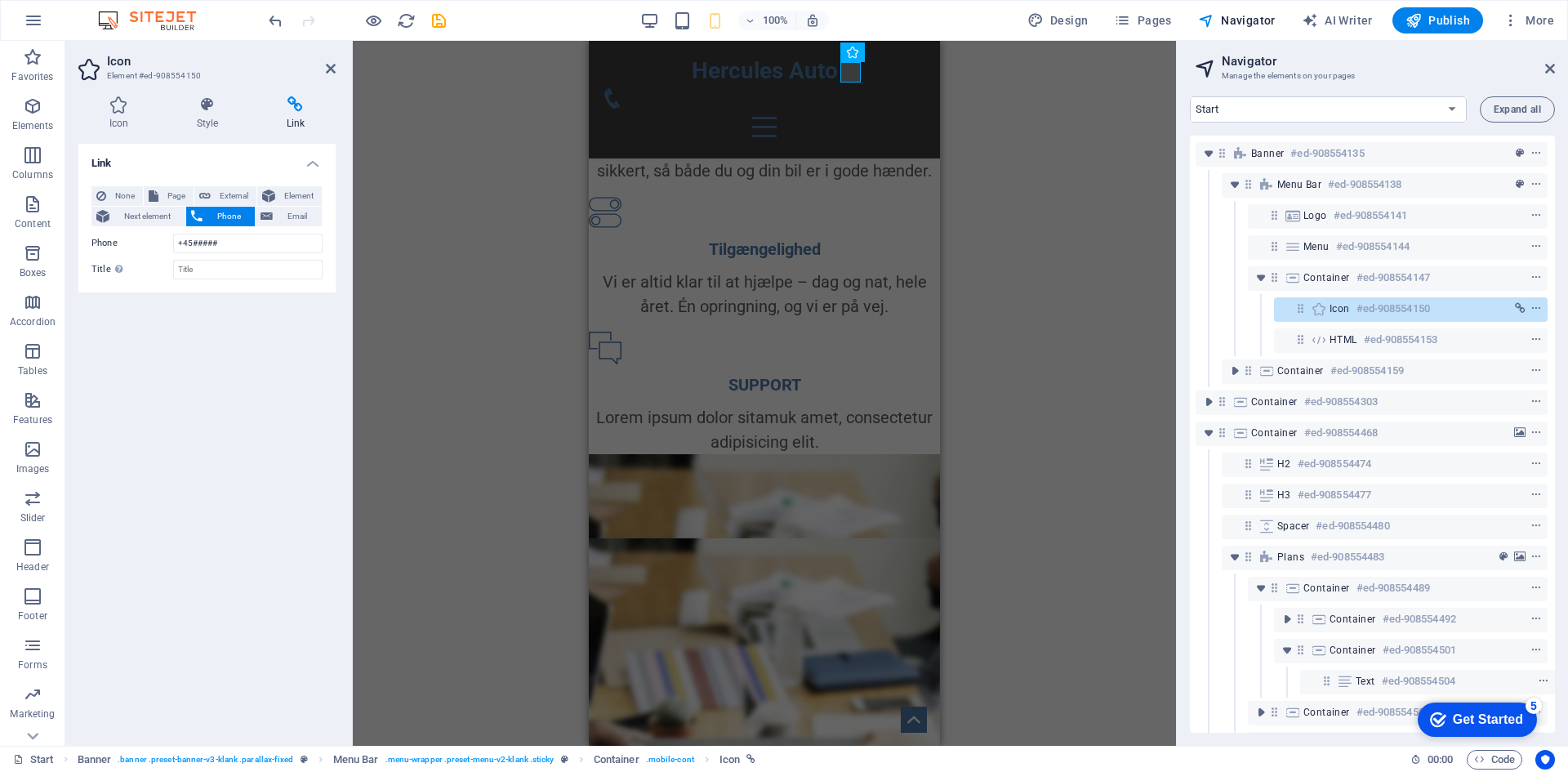
click at [477, 282] on div "H1 Banner Banner Container Button Menu Bar Spacer Container H2 H3 Spacer Contai…" at bounding box center [763, 393] width 823 height 705
click at [699, 319] on div "Vi er altid klar til at hjælpe – dag og nat, hele året. Én opringning, og vi er…" at bounding box center [764, 294] width 351 height 49
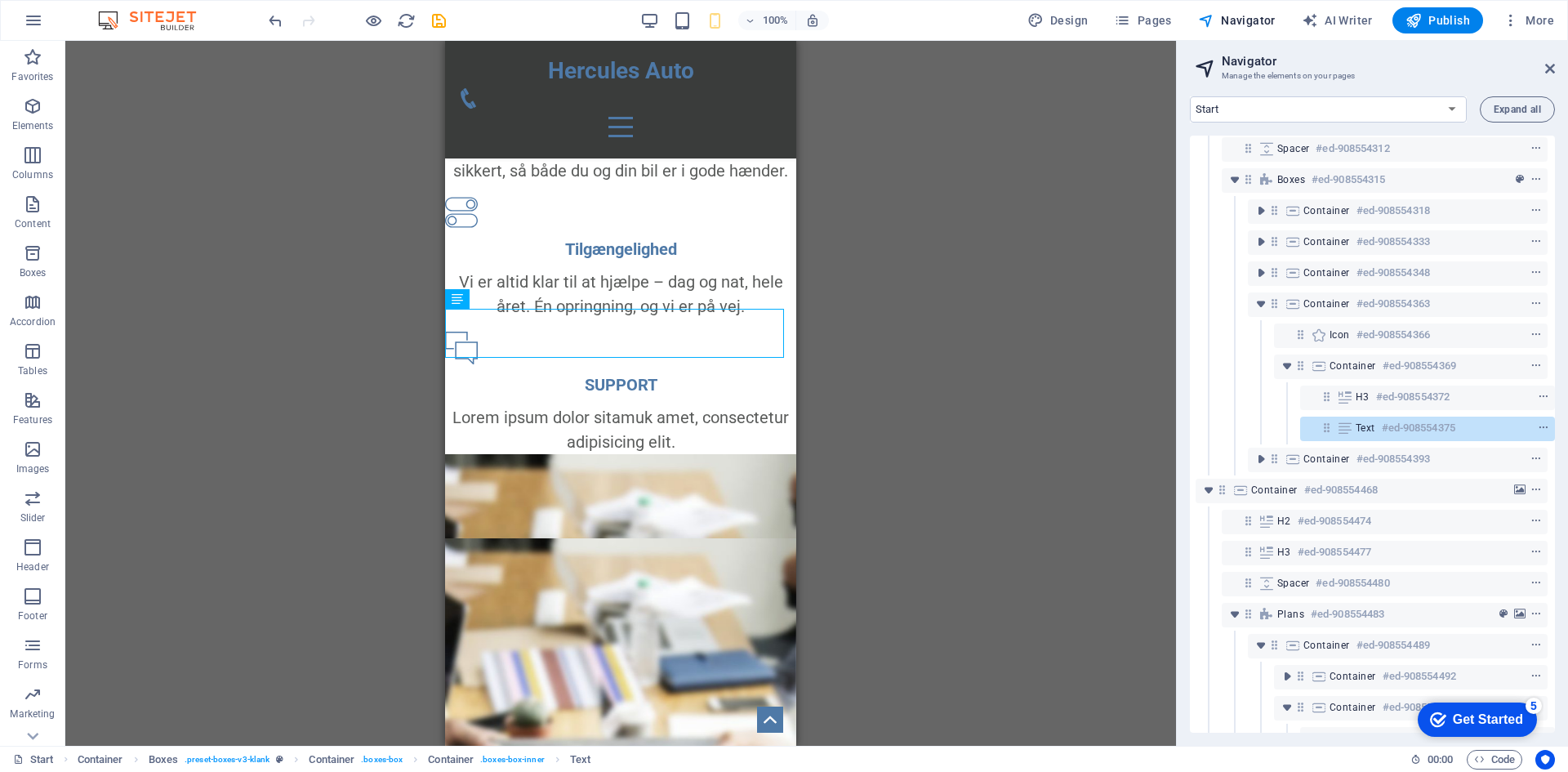
scroll to position [347, 4]
click at [712, 89] on figure at bounding box center [613, 99] width 312 height 21
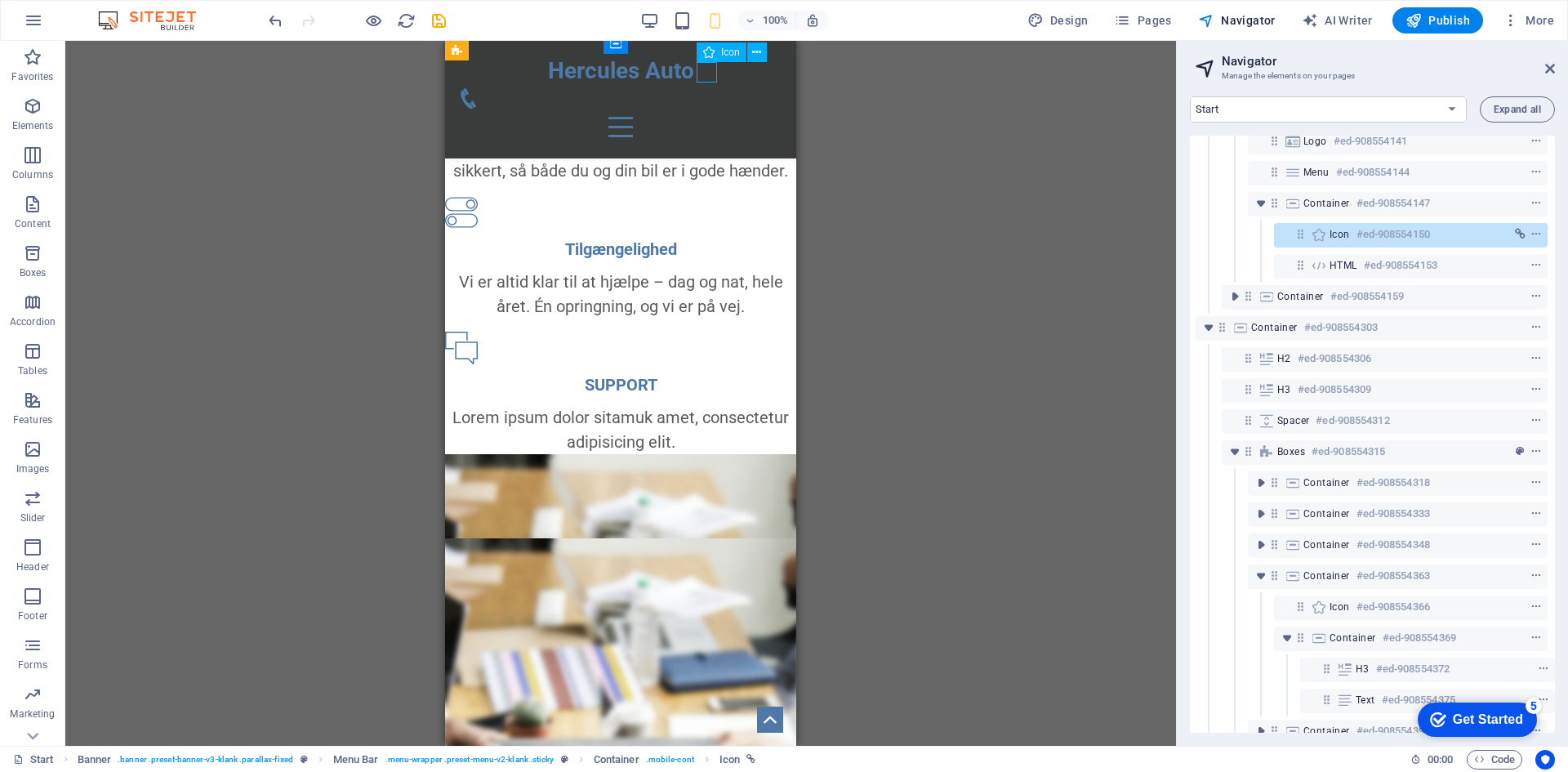
scroll to position [0, 4]
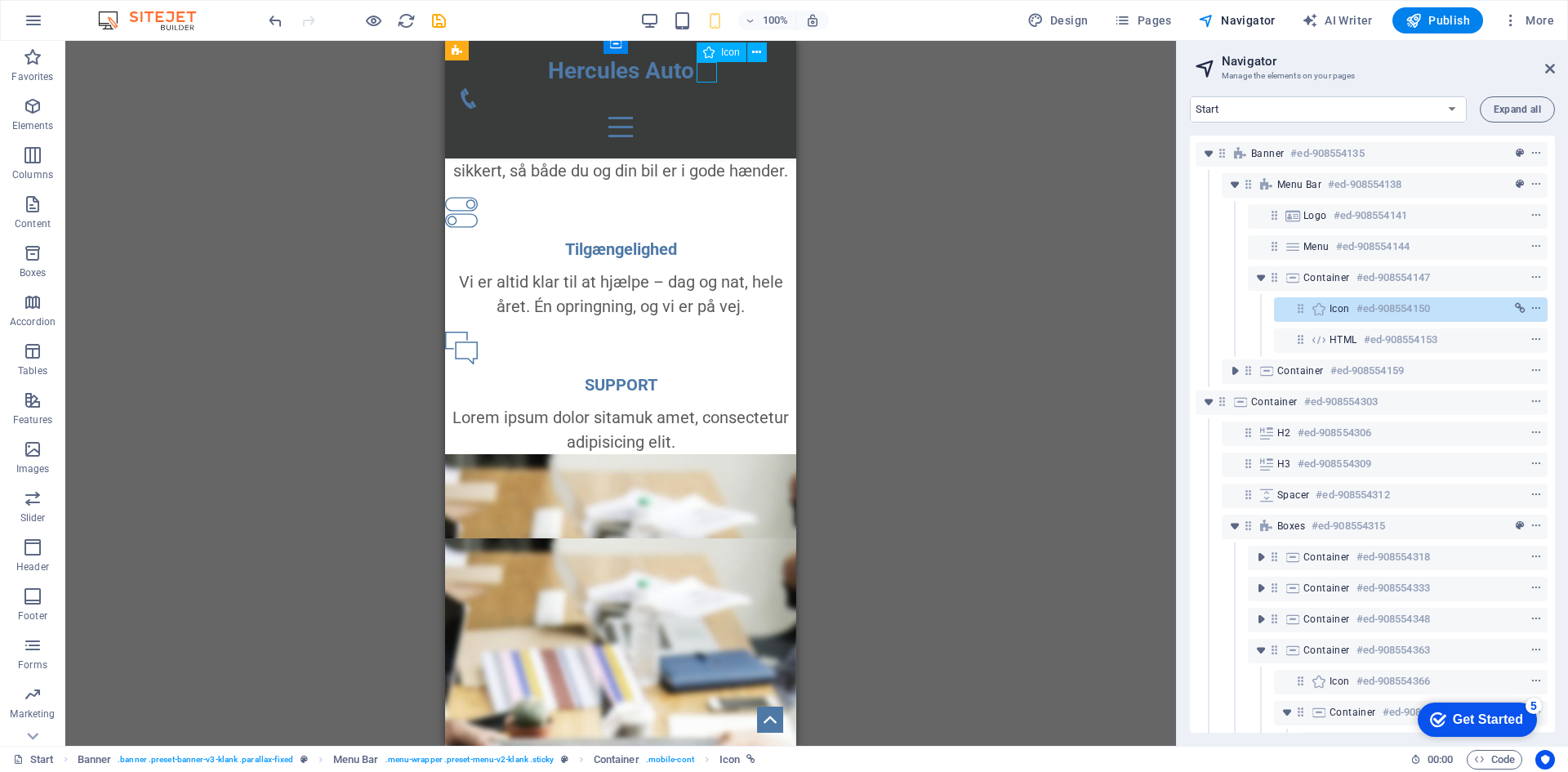
click at [712, 89] on figure at bounding box center [613, 99] width 312 height 21
select select "xMidYMid"
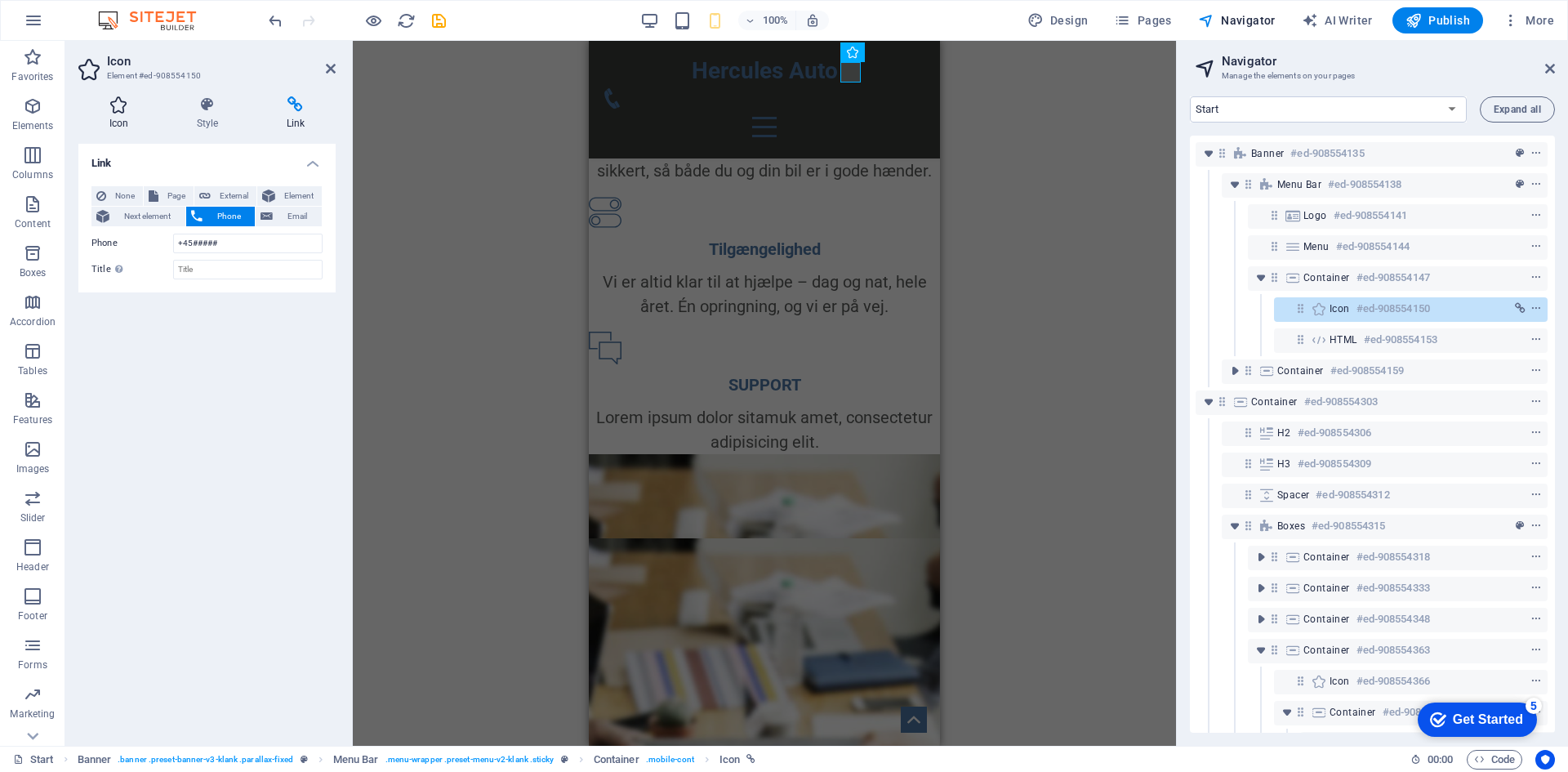
click at [121, 109] on icon at bounding box center [118, 104] width 81 height 17
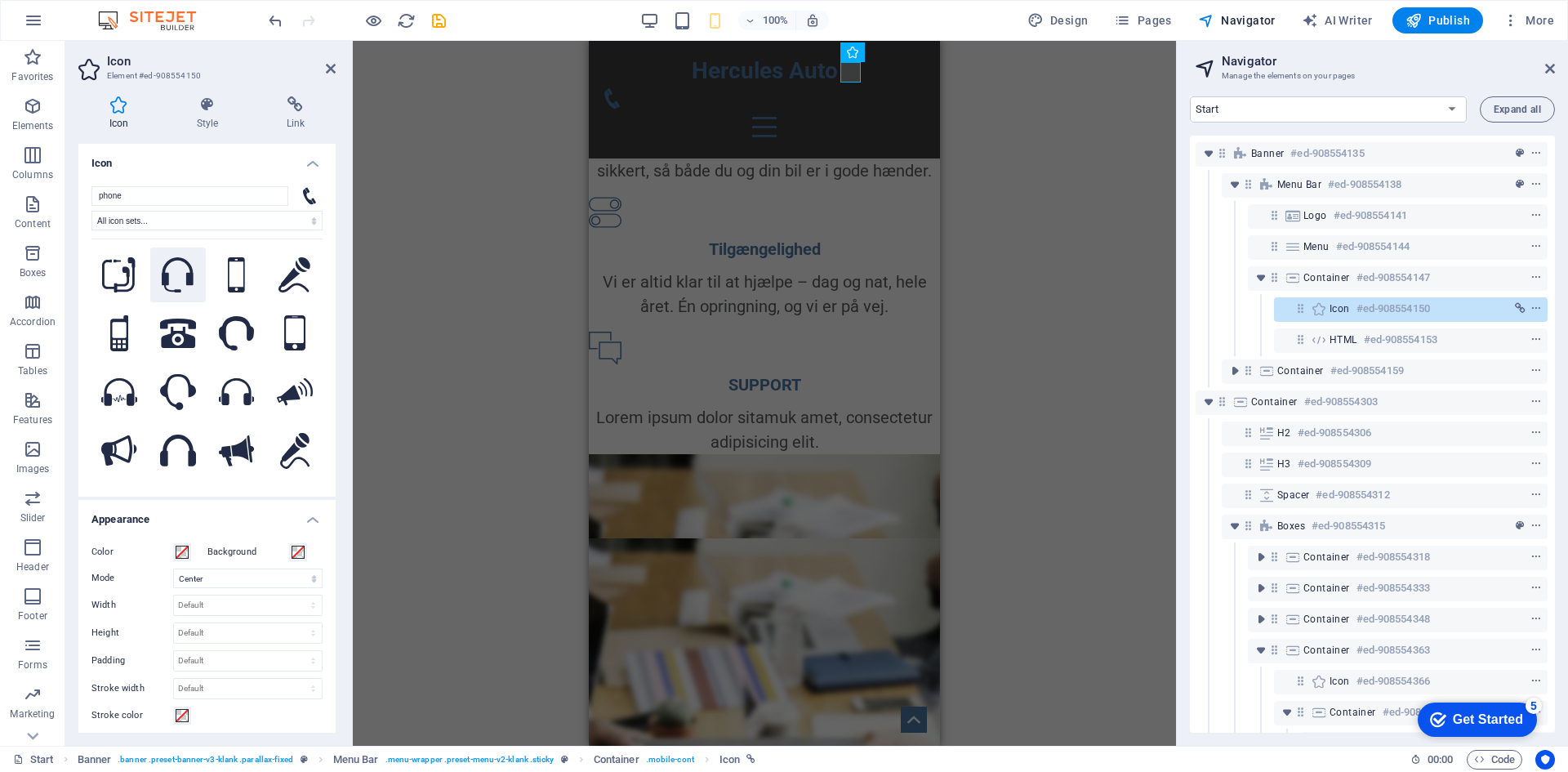
click at [161, 269] on icon at bounding box center [177, 275] width 32 height 36
click at [439, 305] on div "H1 Banner Banner Container Button Menu Bar Spacer Container H2 H3 Spacer Contai…" at bounding box center [763, 393] width 823 height 705
click at [729, 319] on div "Vi er altid klar til at hjælpe – dag og nat, hele året. Én opringning, og vi er…" at bounding box center [764, 294] width 351 height 49
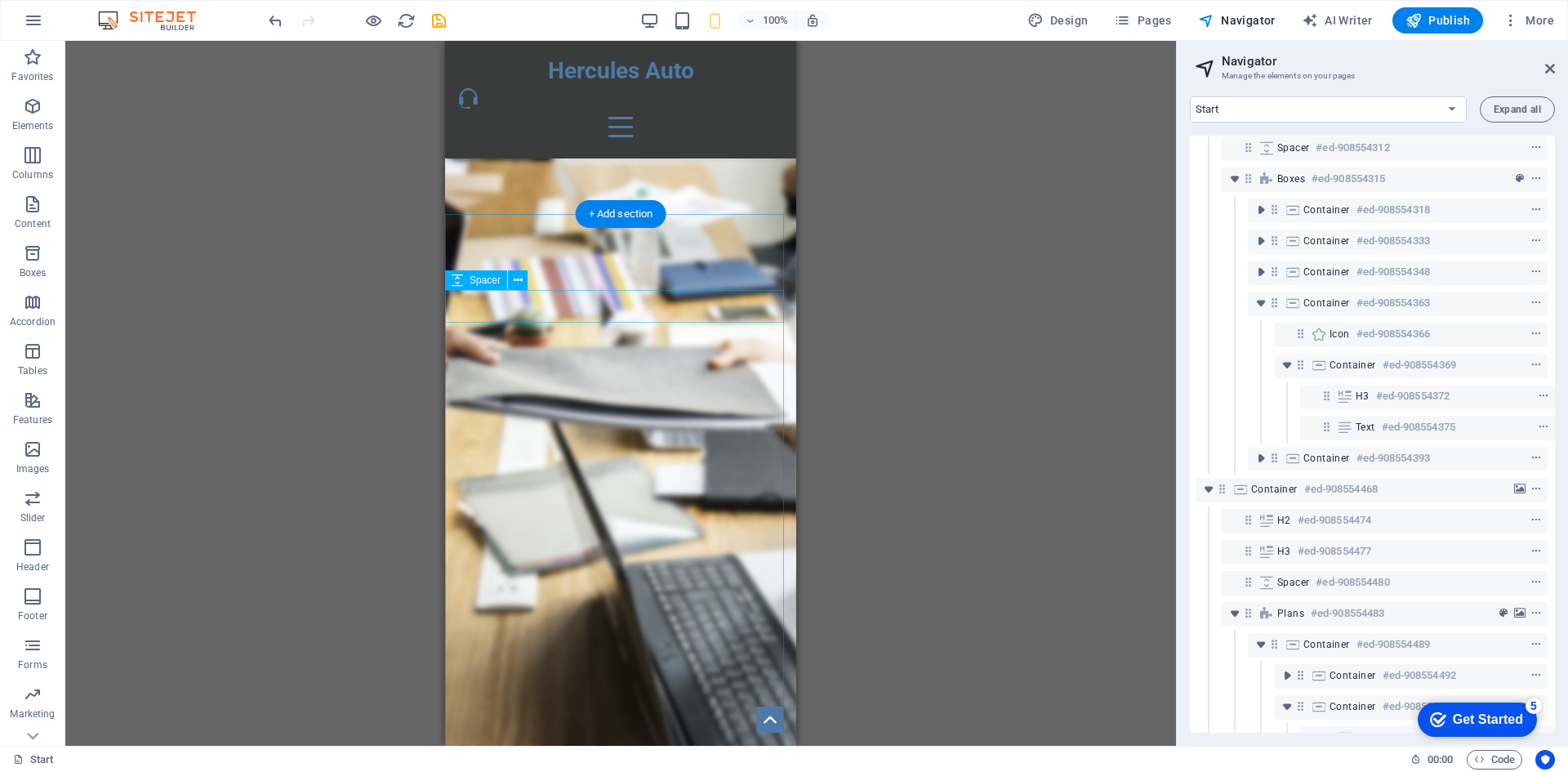
scroll to position [936, 0]
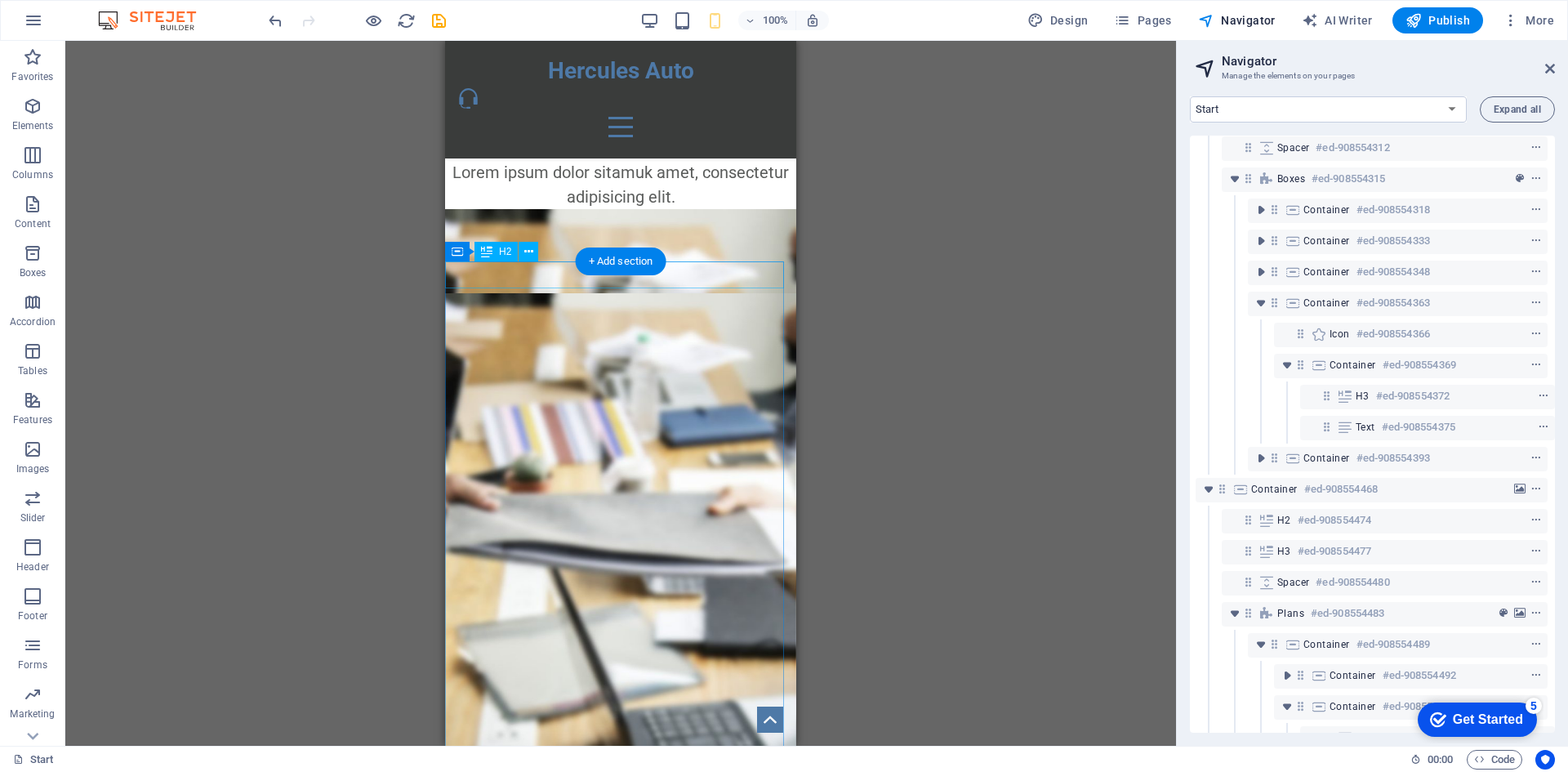
click at [681, 236] on div "Vores priser" at bounding box center [620, 222] width 351 height 27
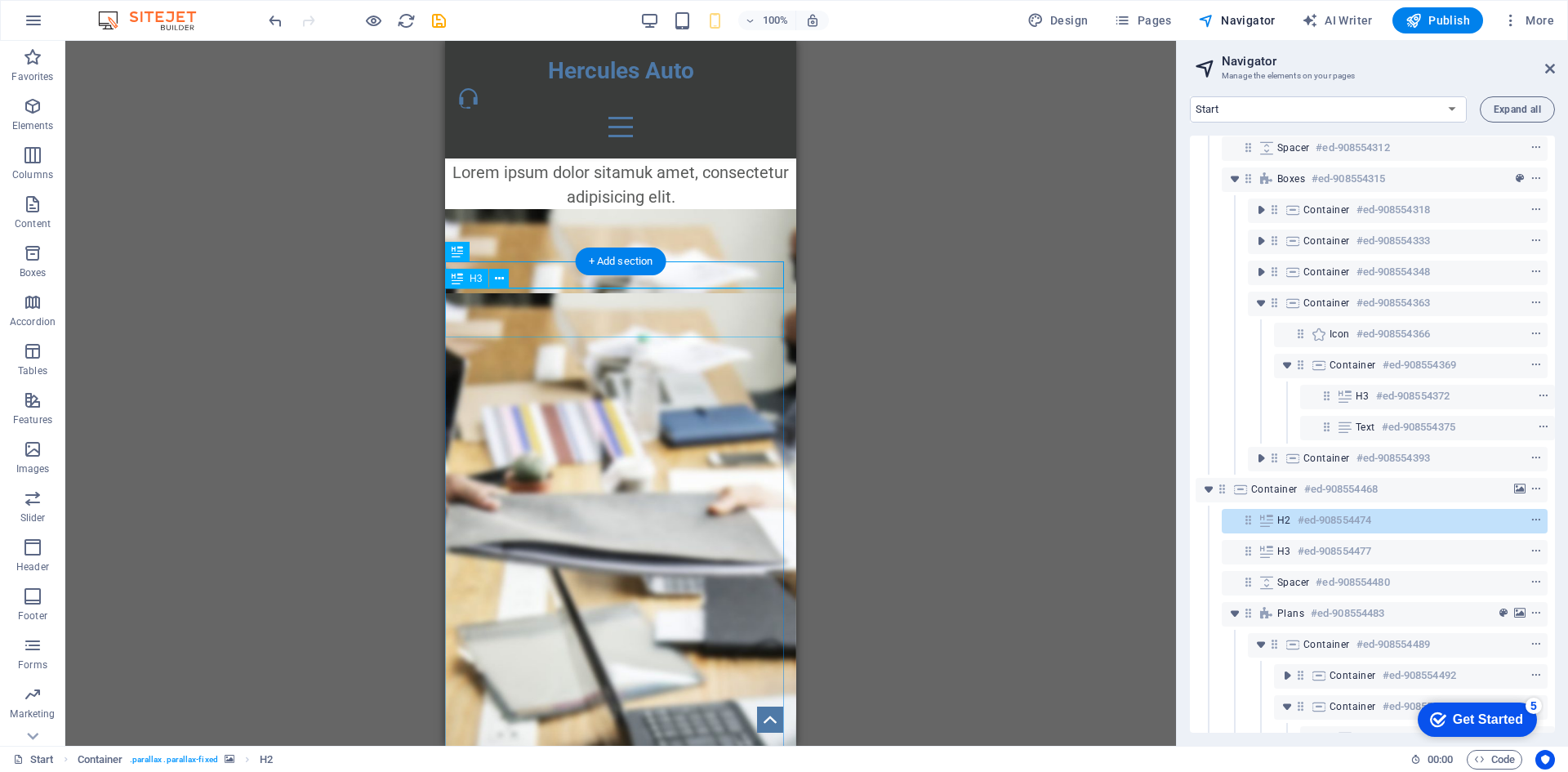
click at [662, 260] on div "IPSUM DOLOR SITAMUK AMET CONSECTETUR" at bounding box center [620, 248] width 351 height 24
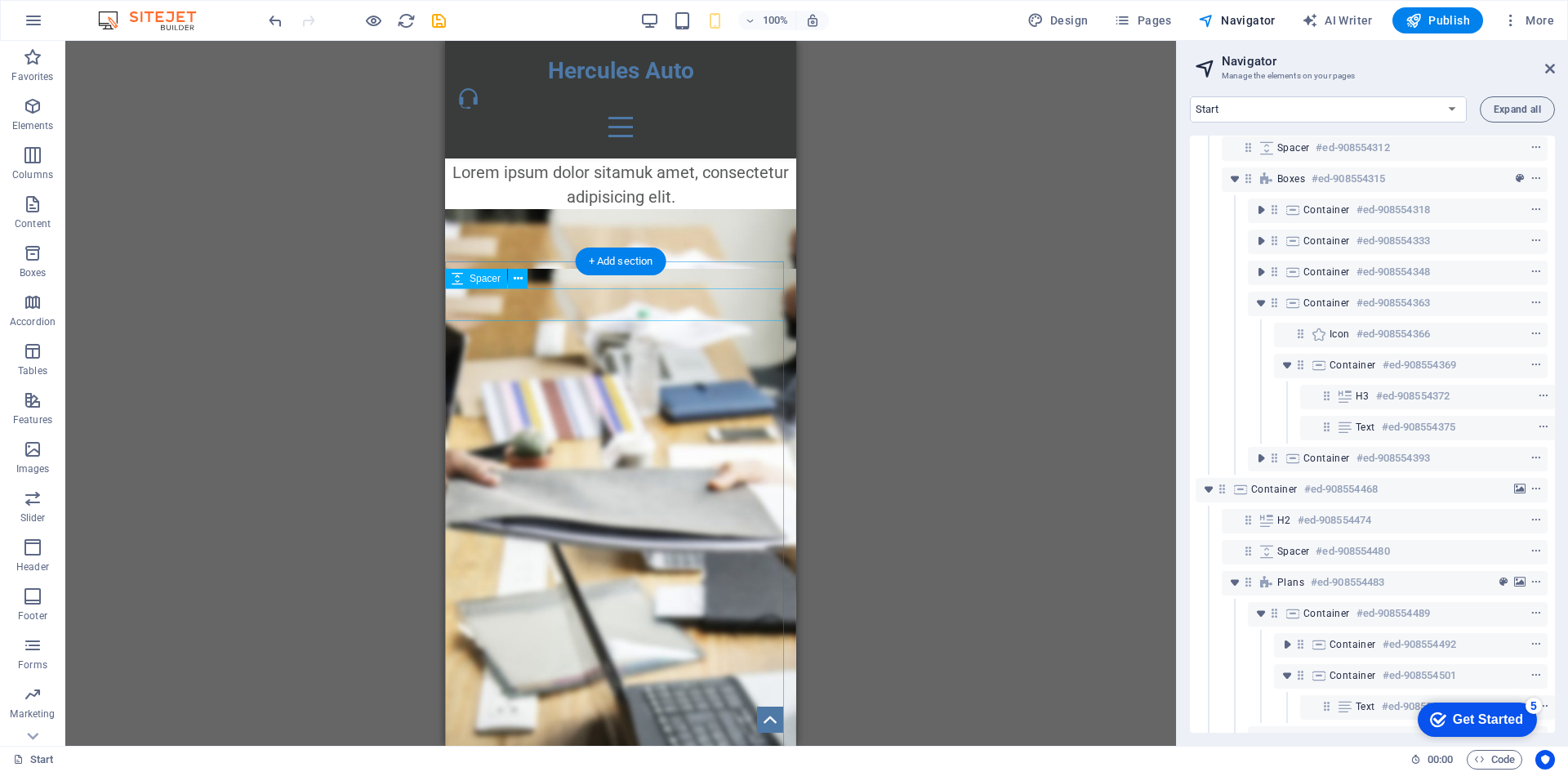
click at [534, 269] on div at bounding box center [620, 252] width 351 height 33
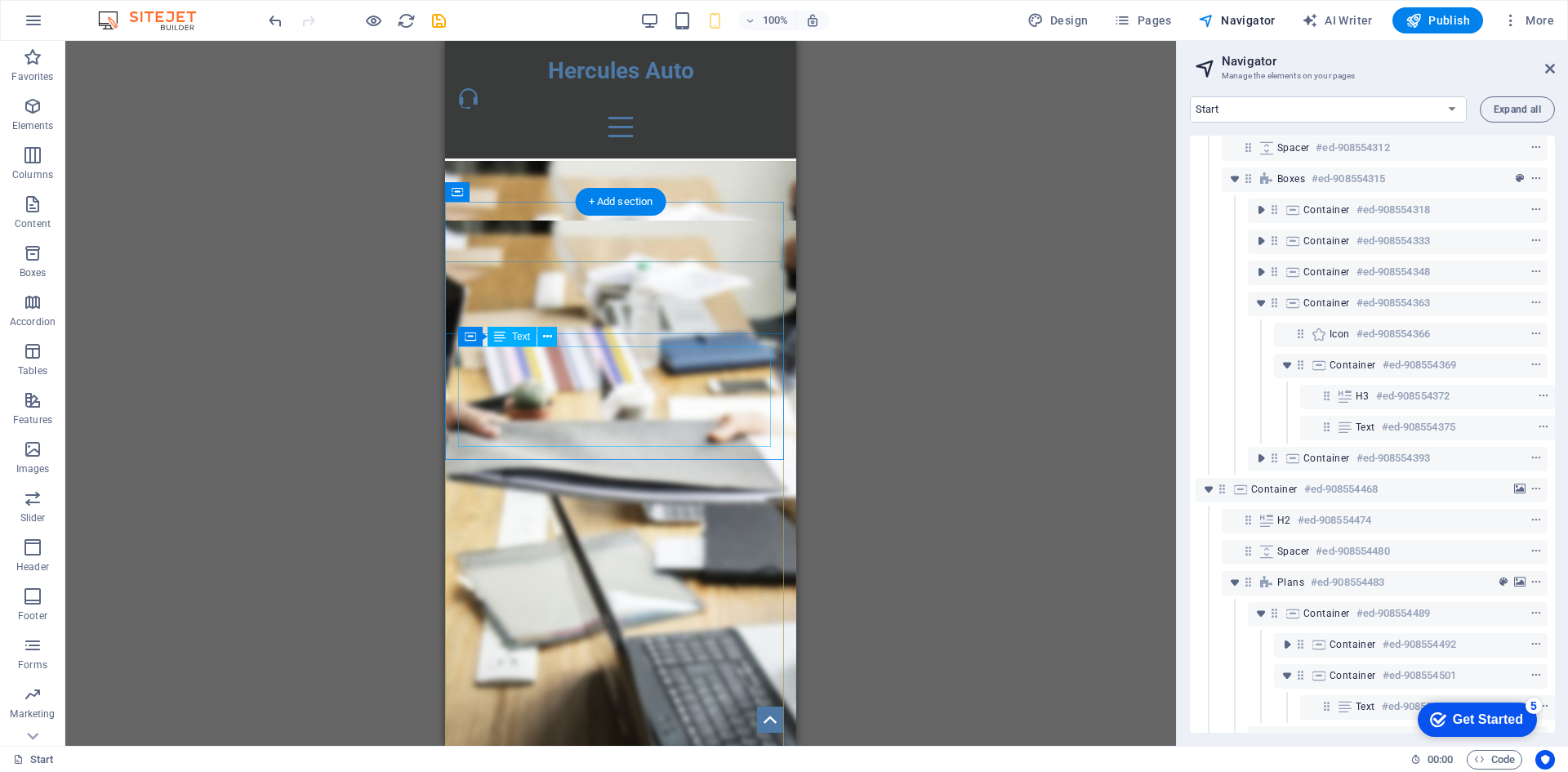
scroll to position [1018, 0]
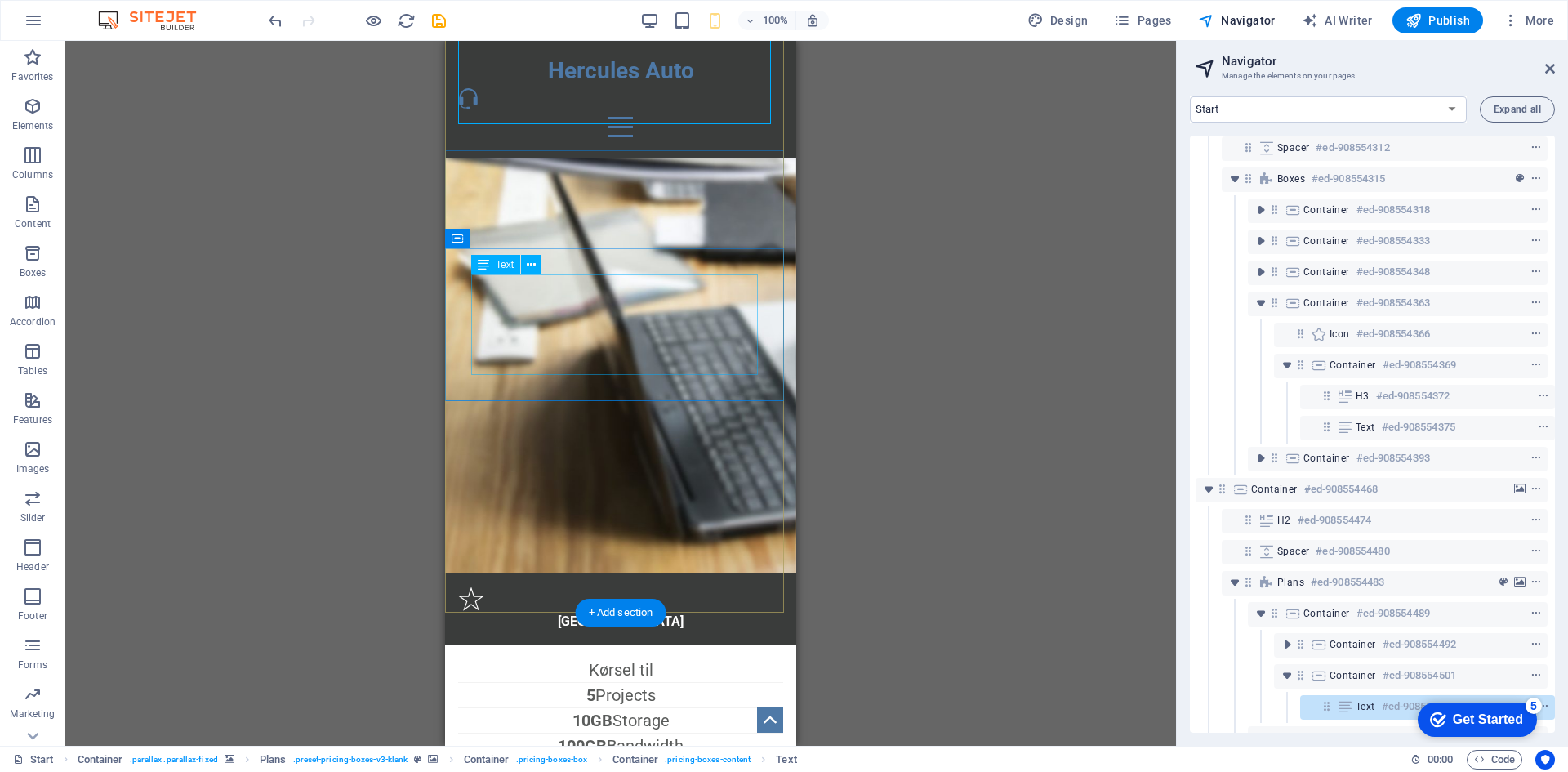
scroll to position [1344, 0]
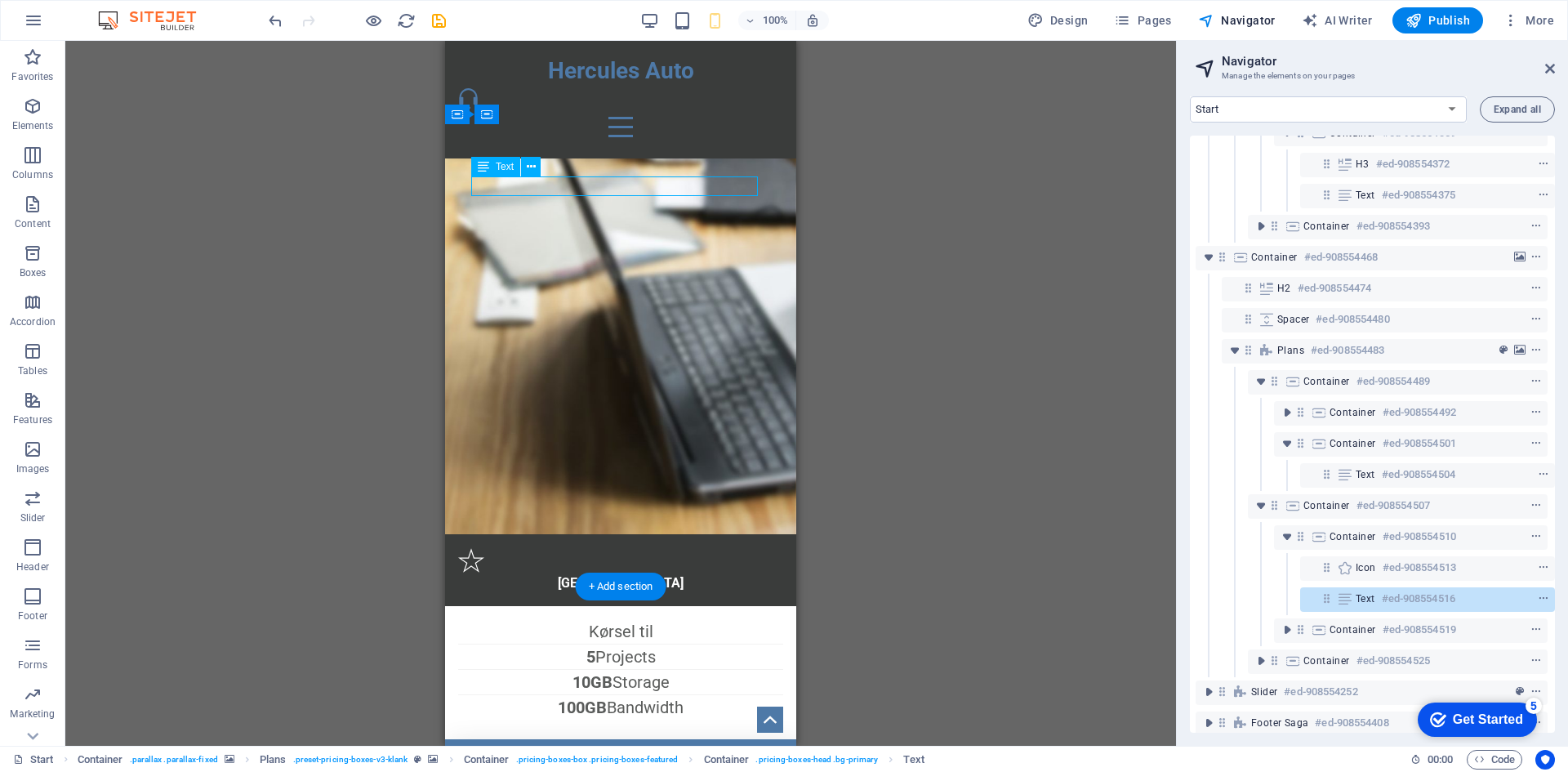
scroll to position [601, 4]
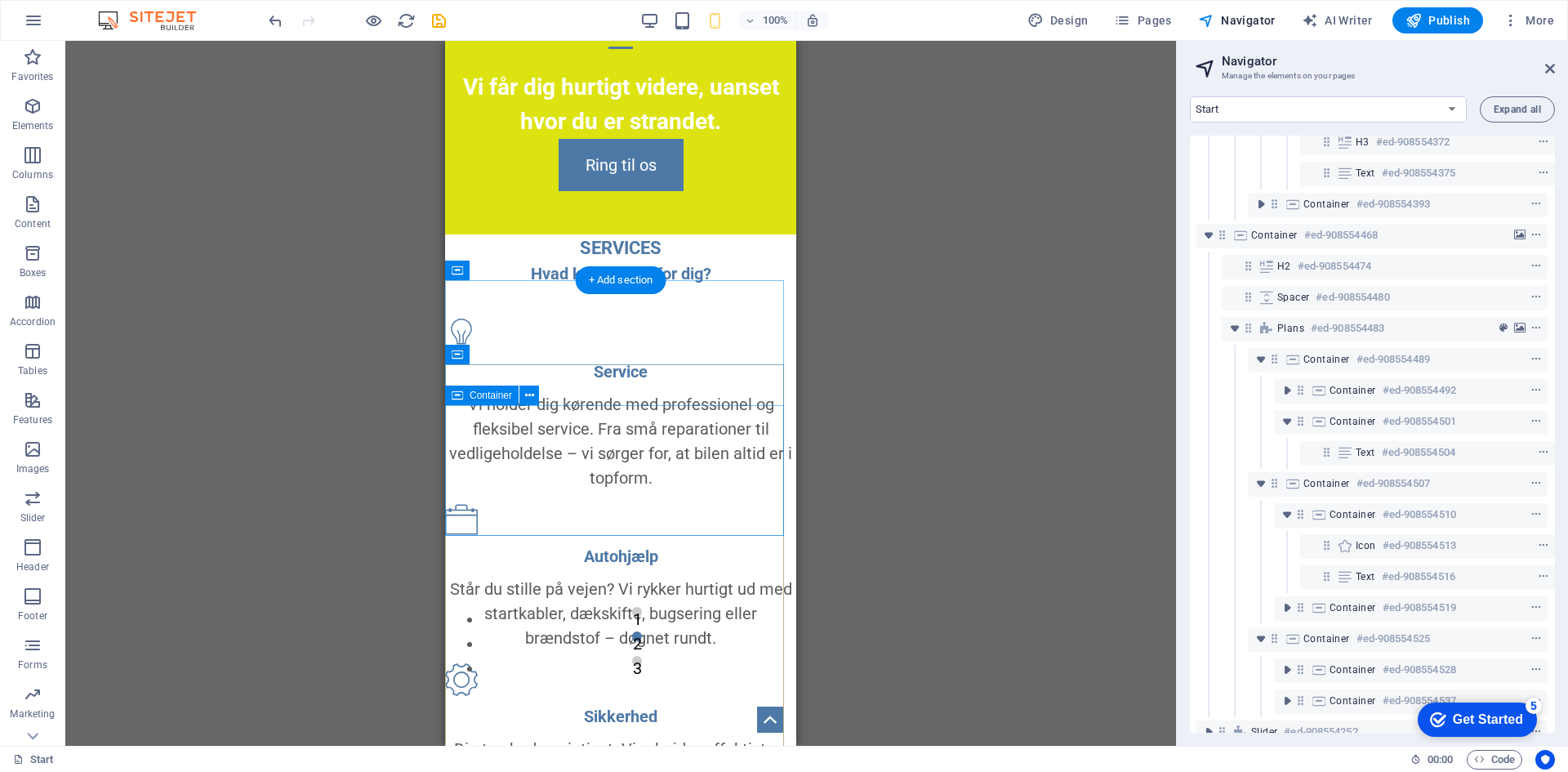
scroll to position [37, 0]
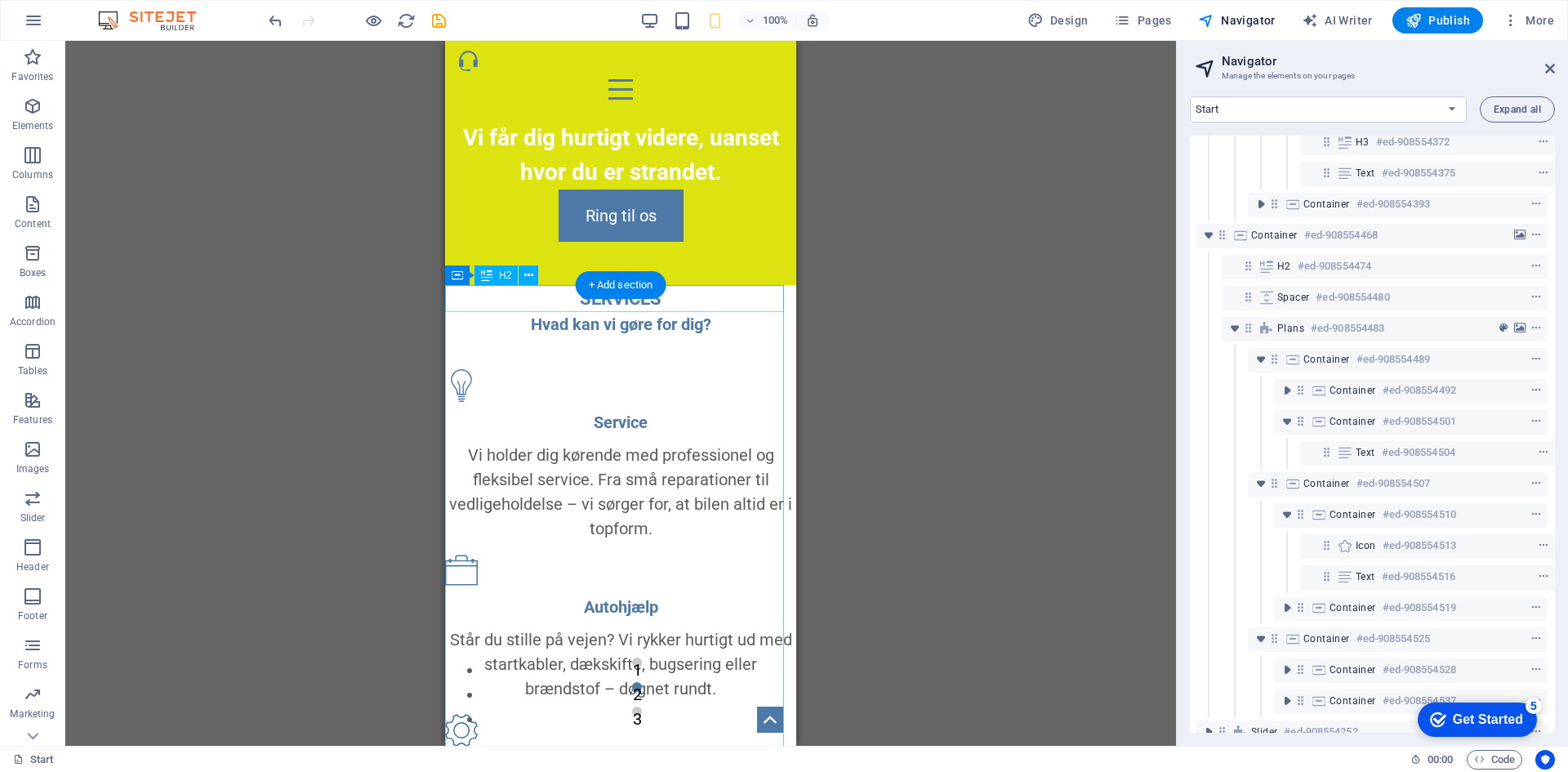
click at [737, 306] on div "SERVICES" at bounding box center [620, 298] width 351 height 27
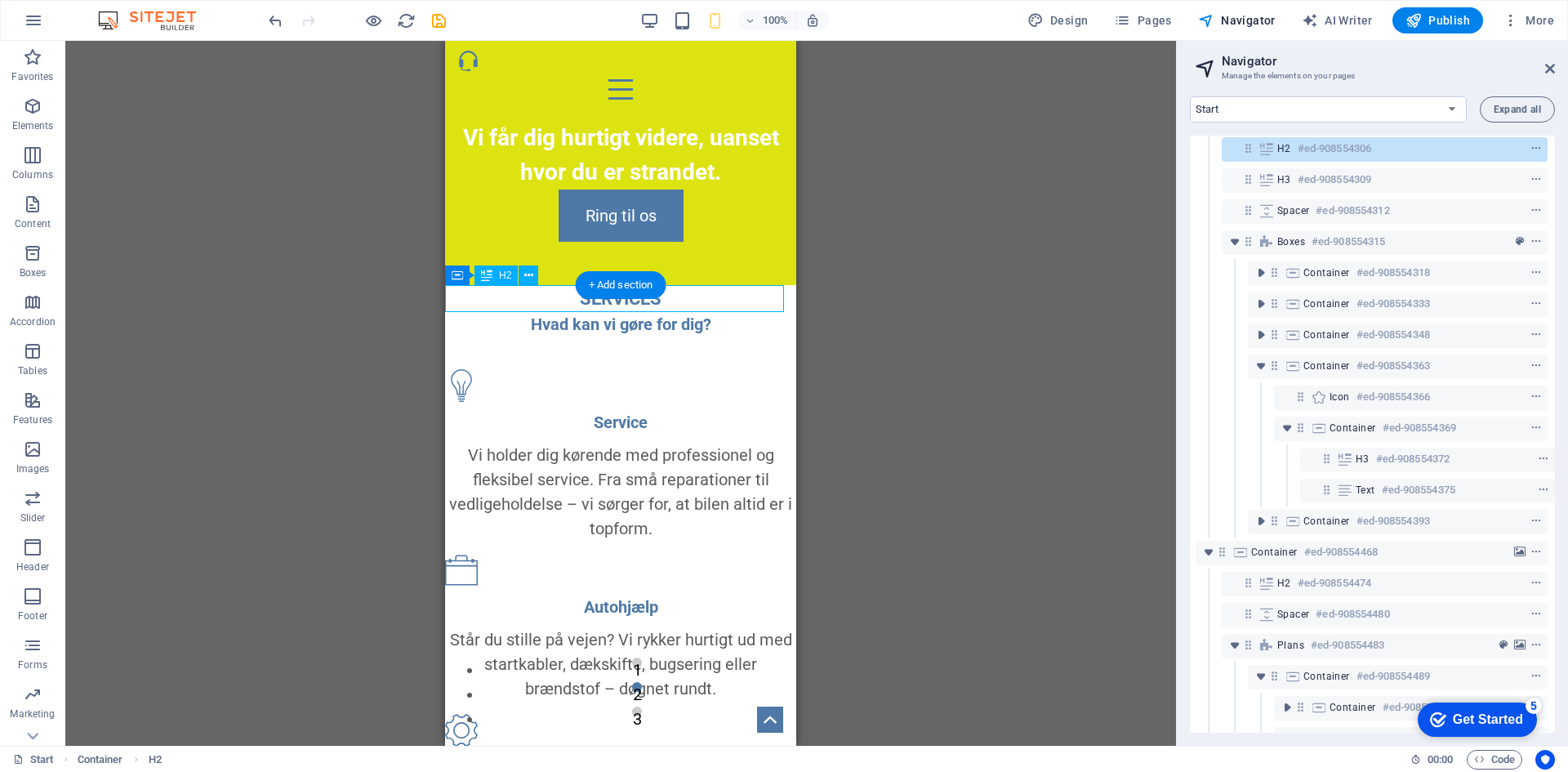
scroll to position [6, 4]
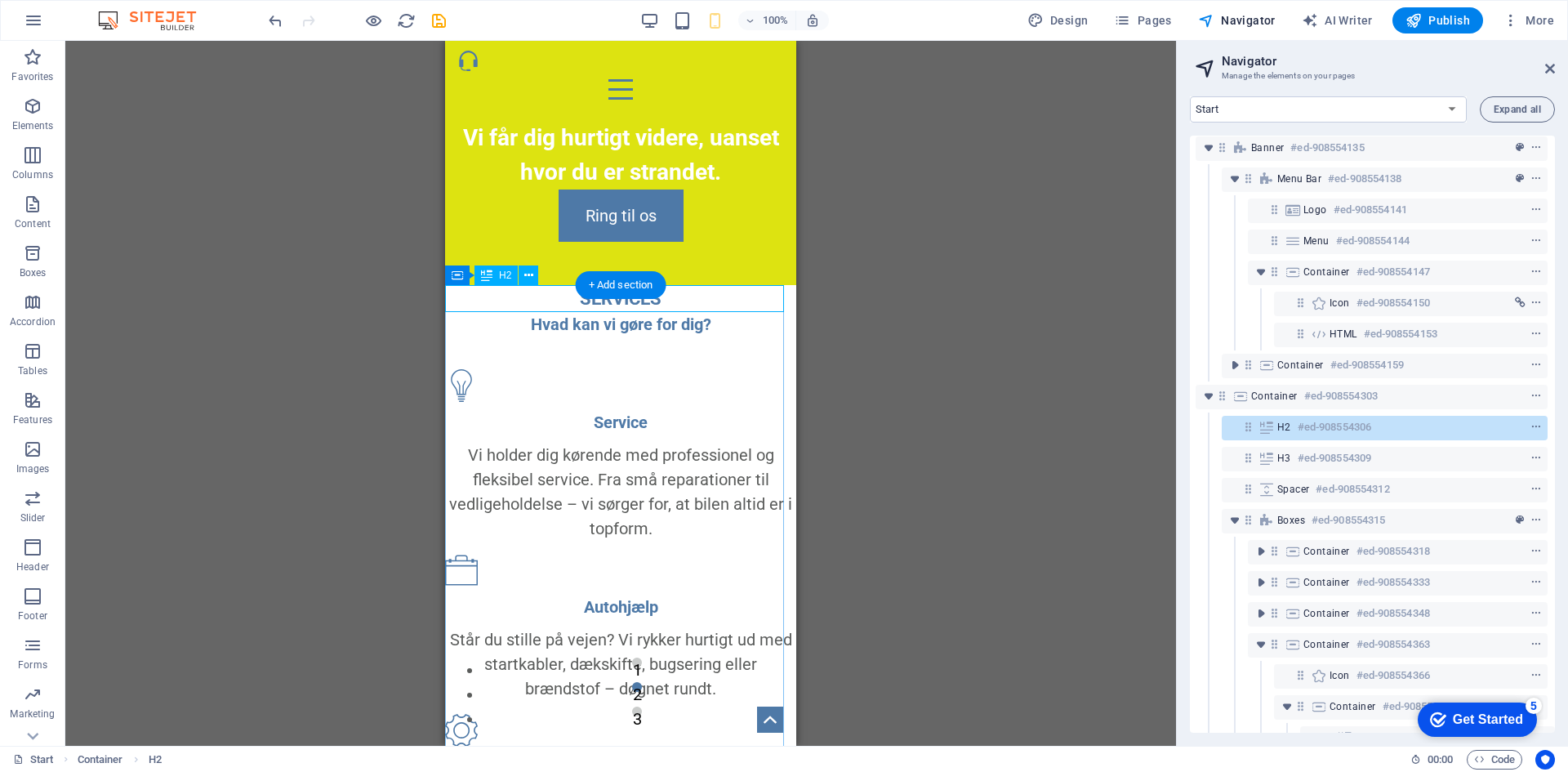
click at [1262, 426] on icon at bounding box center [1266, 427] width 18 height 13
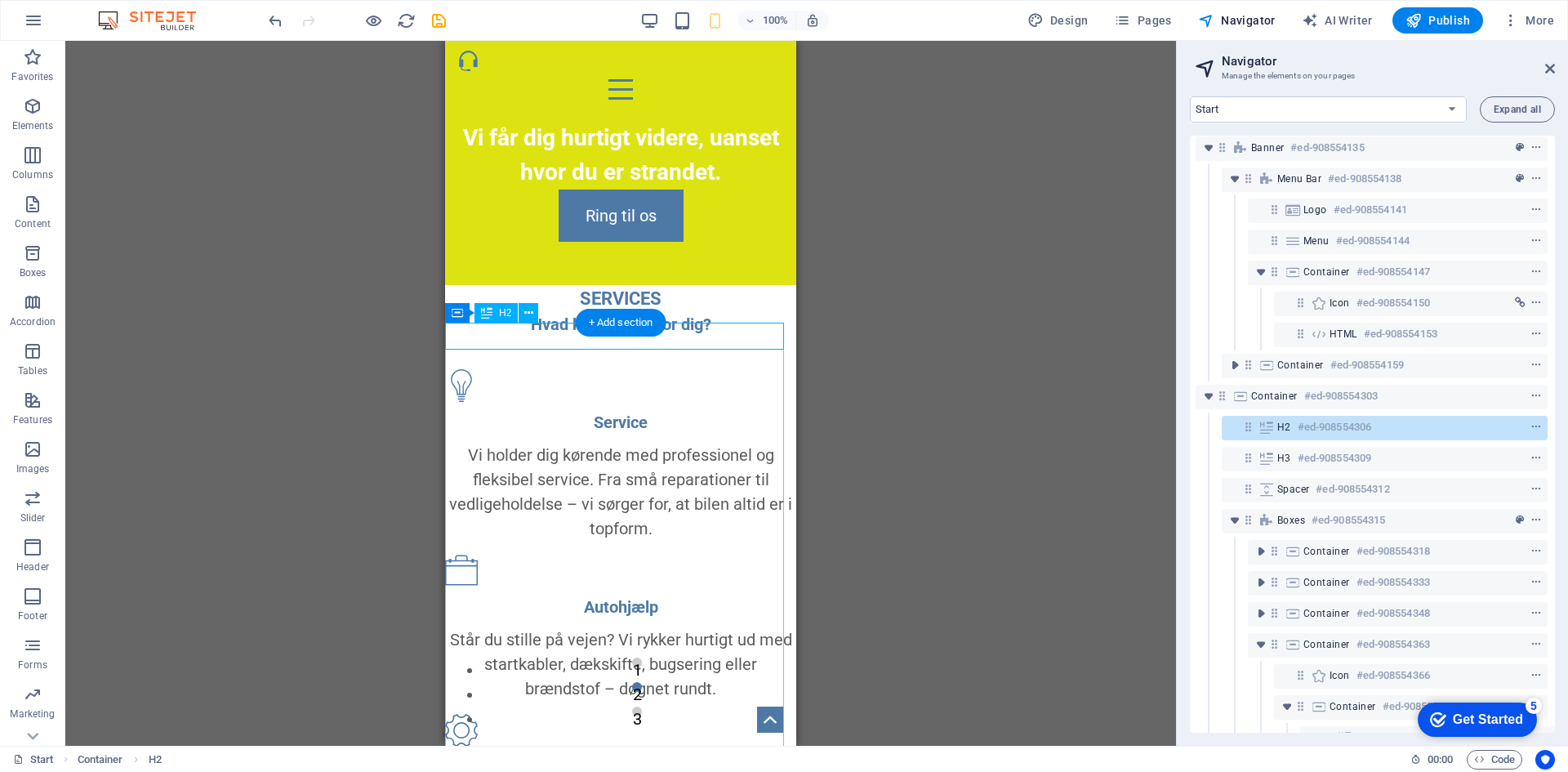
scroll to position [0, 0]
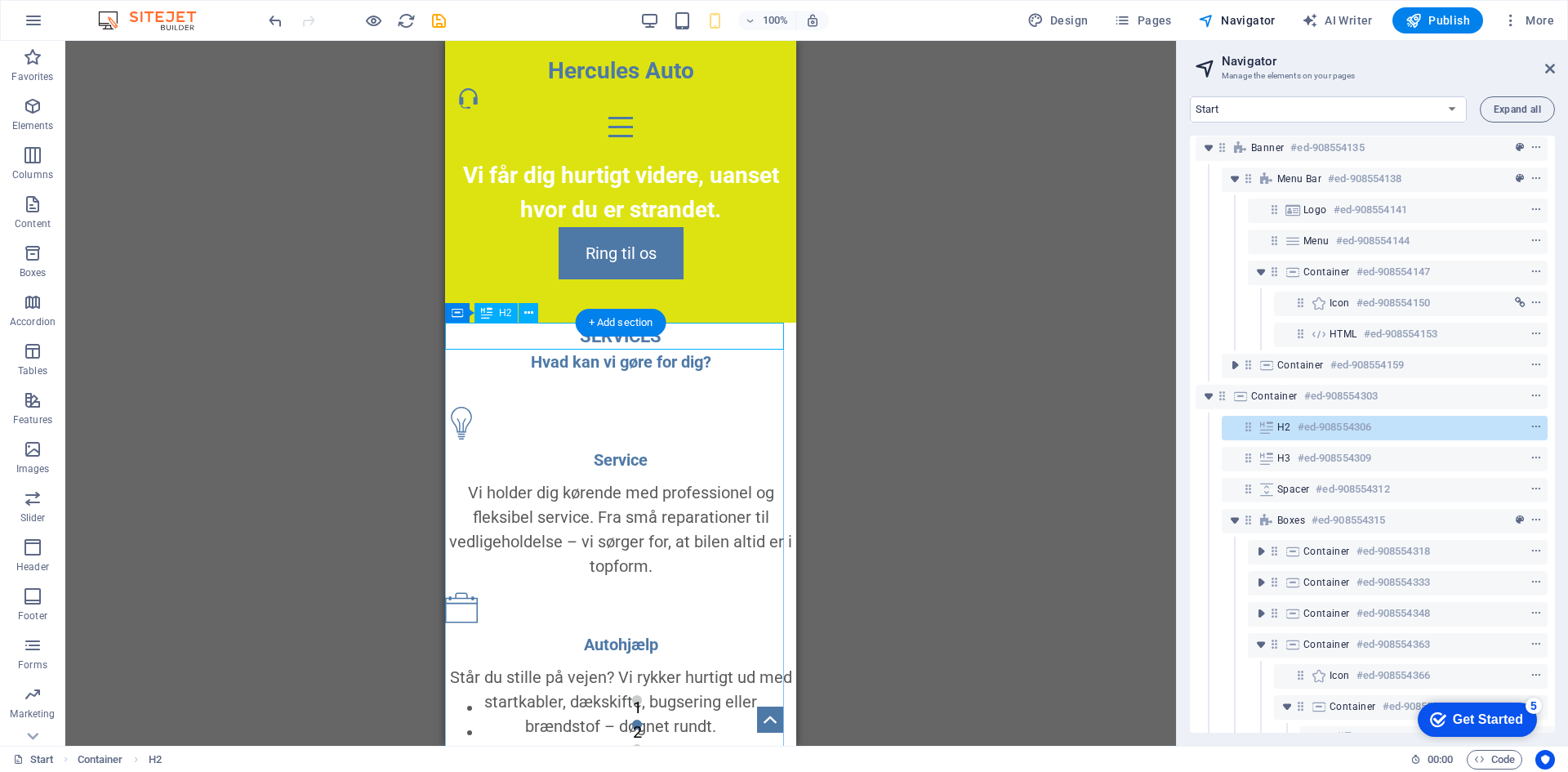
click at [1262, 426] on icon at bounding box center [1266, 427] width 18 height 13
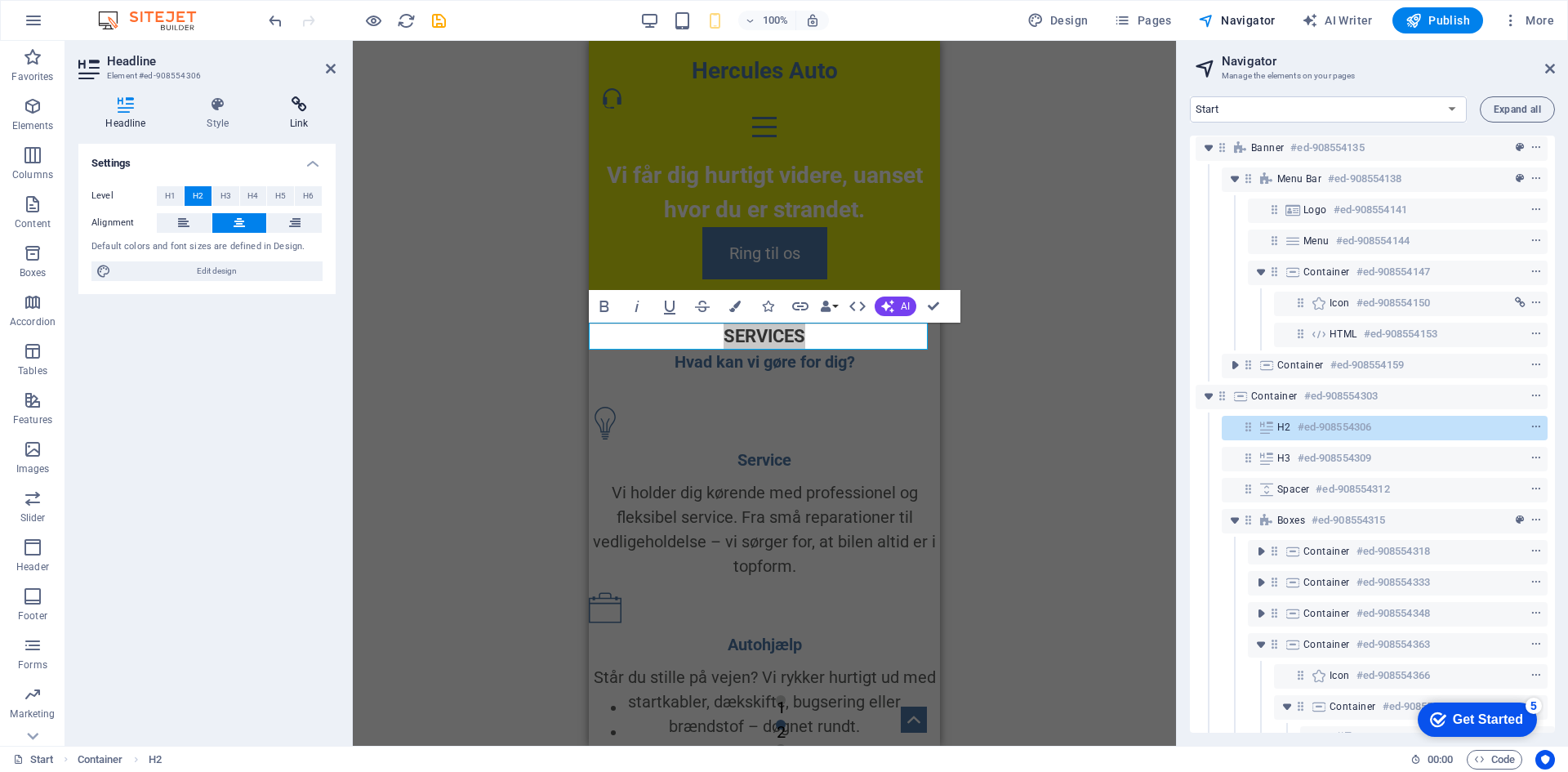
click at [278, 116] on h4 "Link" at bounding box center [299, 113] width 73 height 34
click at [217, 110] on icon at bounding box center [218, 104] width 76 height 17
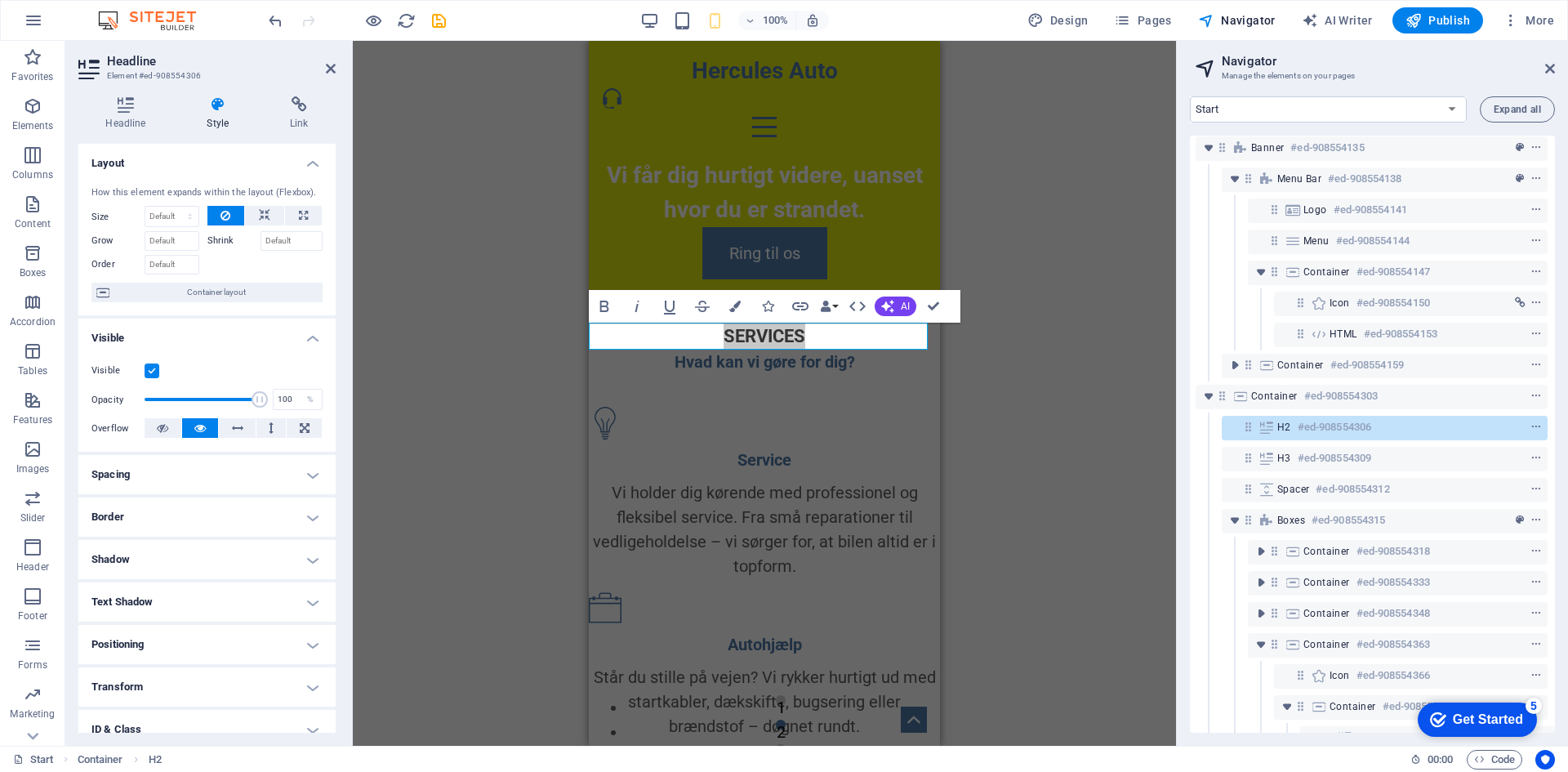
click at [201, 465] on h4 "Spacing" at bounding box center [207, 475] width 257 height 39
click at [268, 508] on span "Custom" at bounding box center [289, 507] width 56 height 20
click at [207, 534] on select "auto px % rem vw vh" at bounding box center [207, 535] width 69 height 20
click at [194, 537] on select "auto px % rem vw vh" at bounding box center [207, 535] width 69 height 20
click at [200, 589] on select "Default px rem % vh vw Custom" at bounding box center [195, 595] width 76 height 20
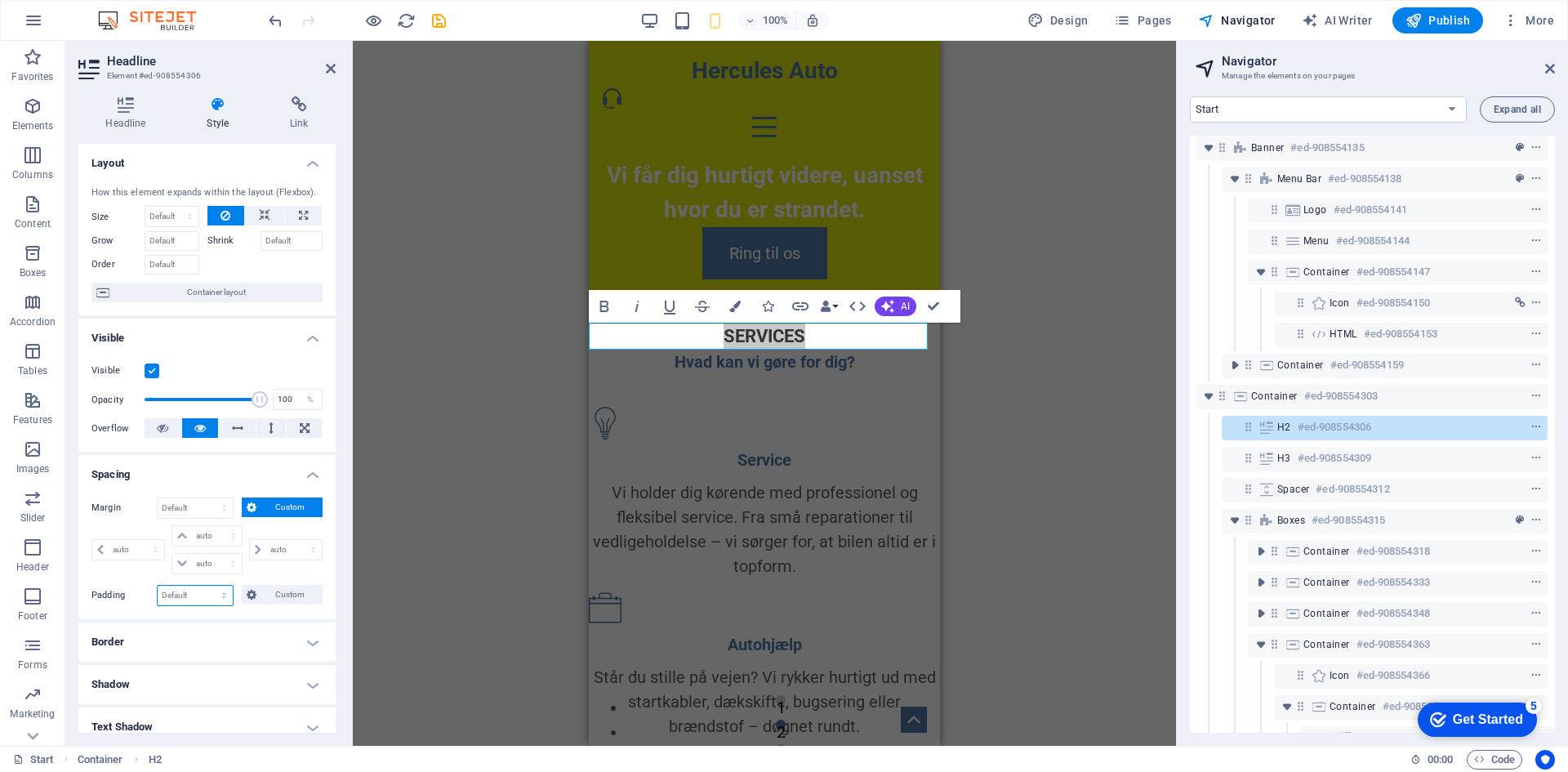
click at [200, 589] on select "Default px rem % vh vw Custom" at bounding box center [195, 595] width 76 height 20
click at [204, 537] on select "auto px % rem vw vh" at bounding box center [207, 535] width 69 height 20
select select "px"
click at [216, 526] on select "auto px % rem vw vh" at bounding box center [207, 535] width 69 height 20
type input "0"
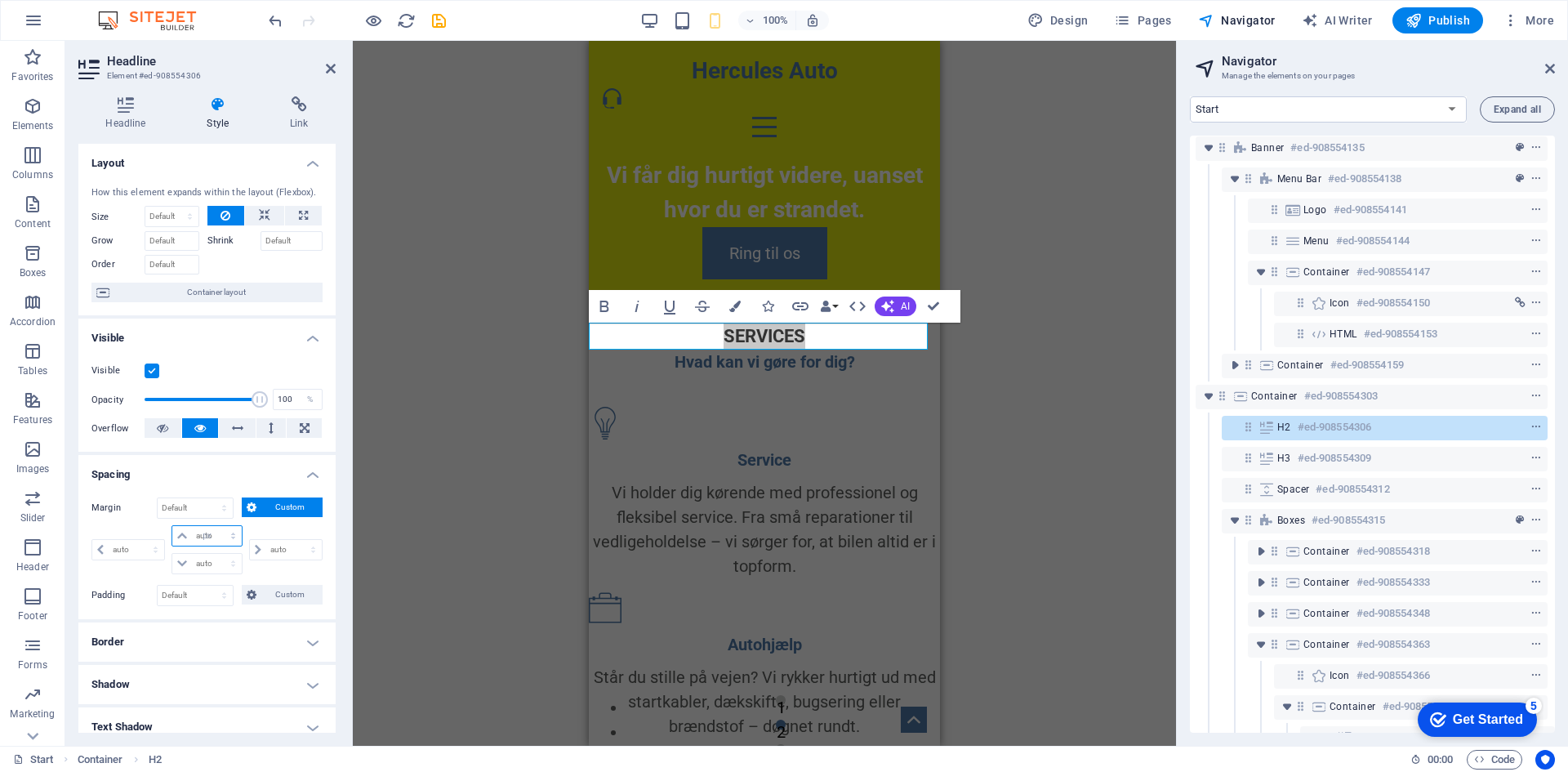
select select "px"
type input "0"
select select "px"
type input "0"
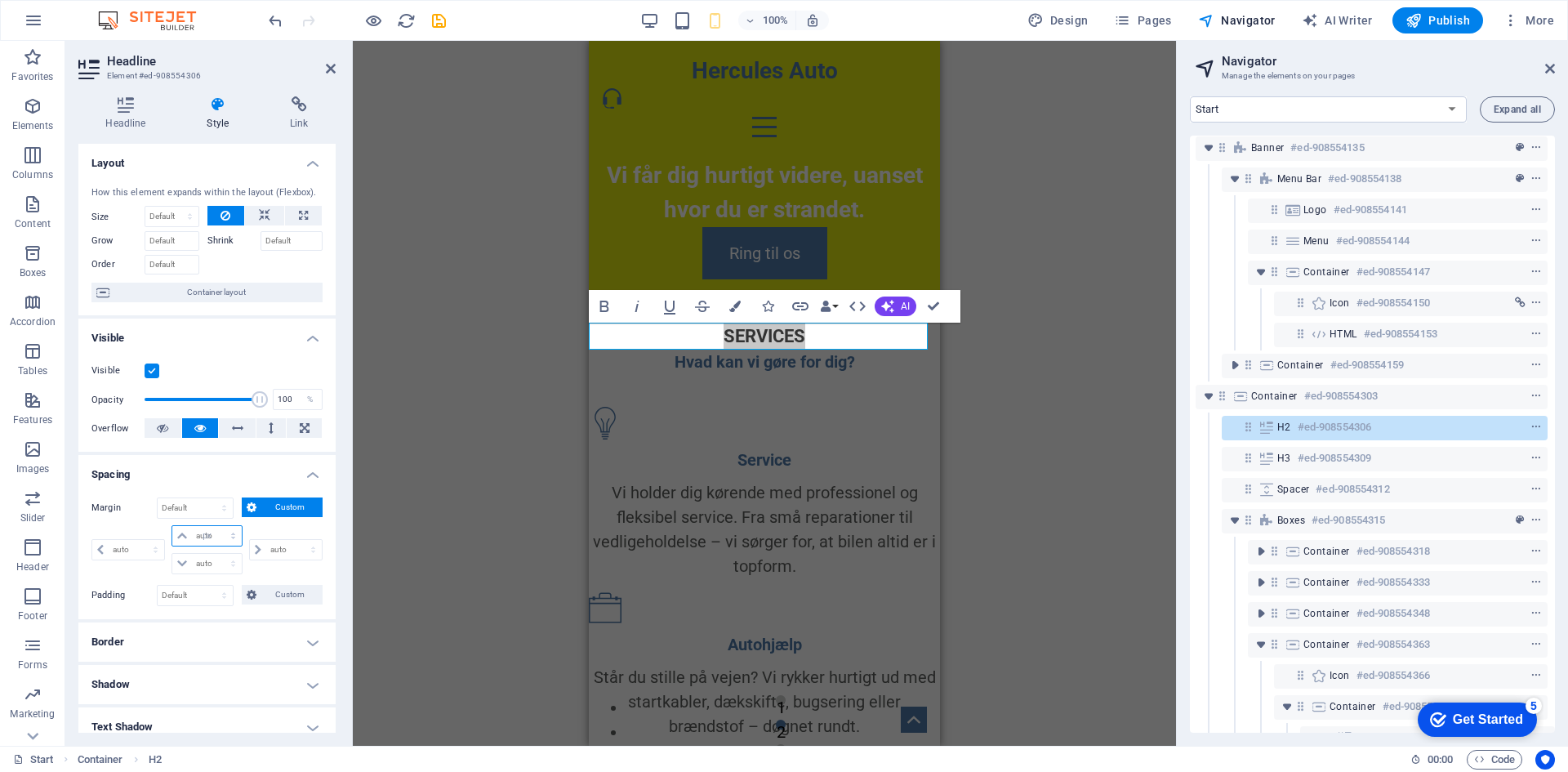
select select "px"
type input "0"
select select "px"
type input "30"
select select "DISABLED_OPTION_VALUE"
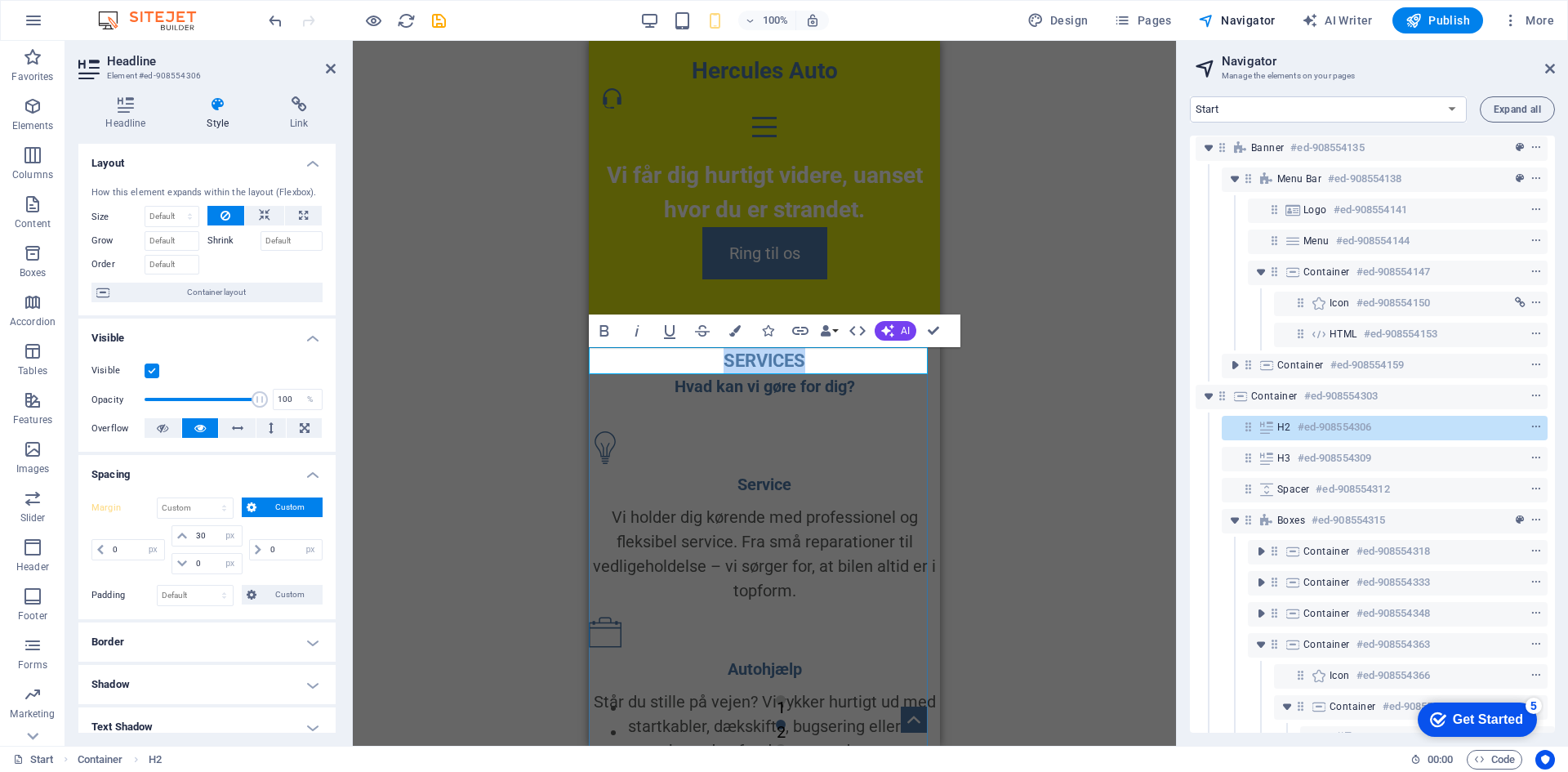
click at [805, 364] on h2 "SERVICES" at bounding box center [764, 360] width 351 height 27
drag, startPoint x: 208, startPoint y: 559, endPoint x: 187, endPoint y: 559, distance: 21.0
click at [187, 559] on div "0 auto px % rem vw vh" at bounding box center [206, 563] width 70 height 21
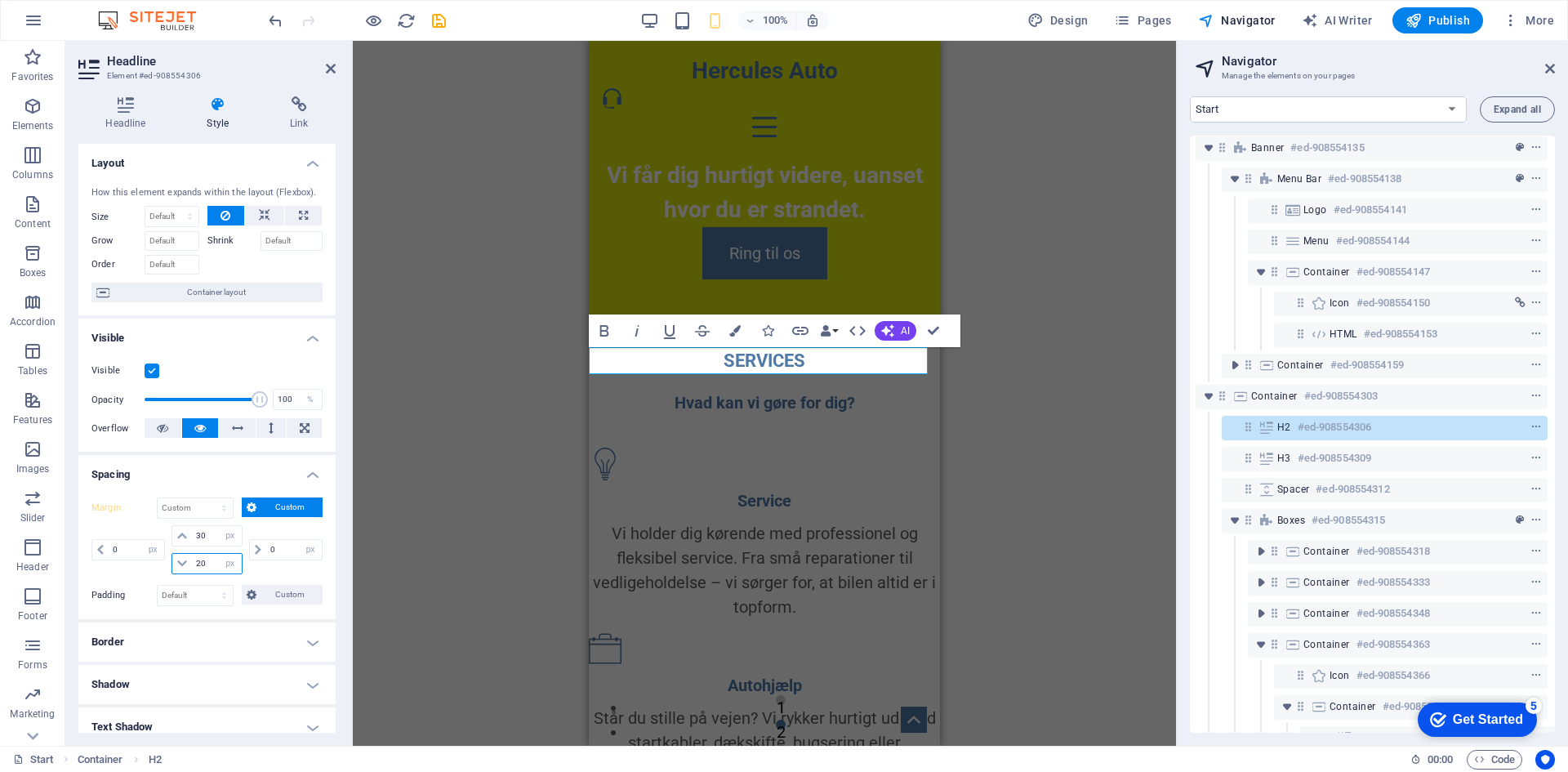
drag, startPoint x: 208, startPoint y: 565, endPoint x: 189, endPoint y: 565, distance: 19.0
click at [190, 565] on div "20 auto px % rem vw vh" at bounding box center [206, 563] width 70 height 21
type input "0"
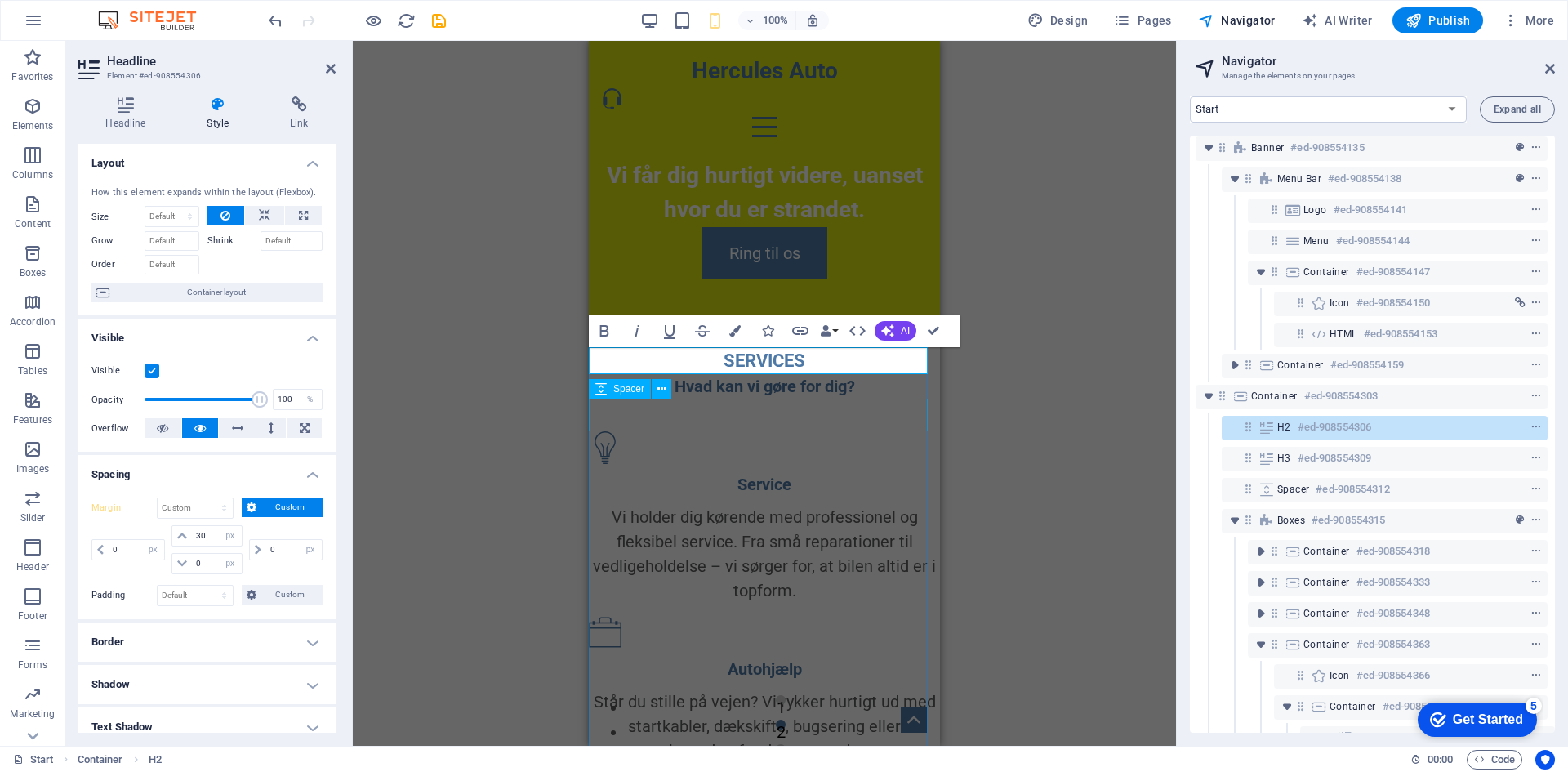
click at [753, 405] on div at bounding box center [764, 415] width 351 height 33
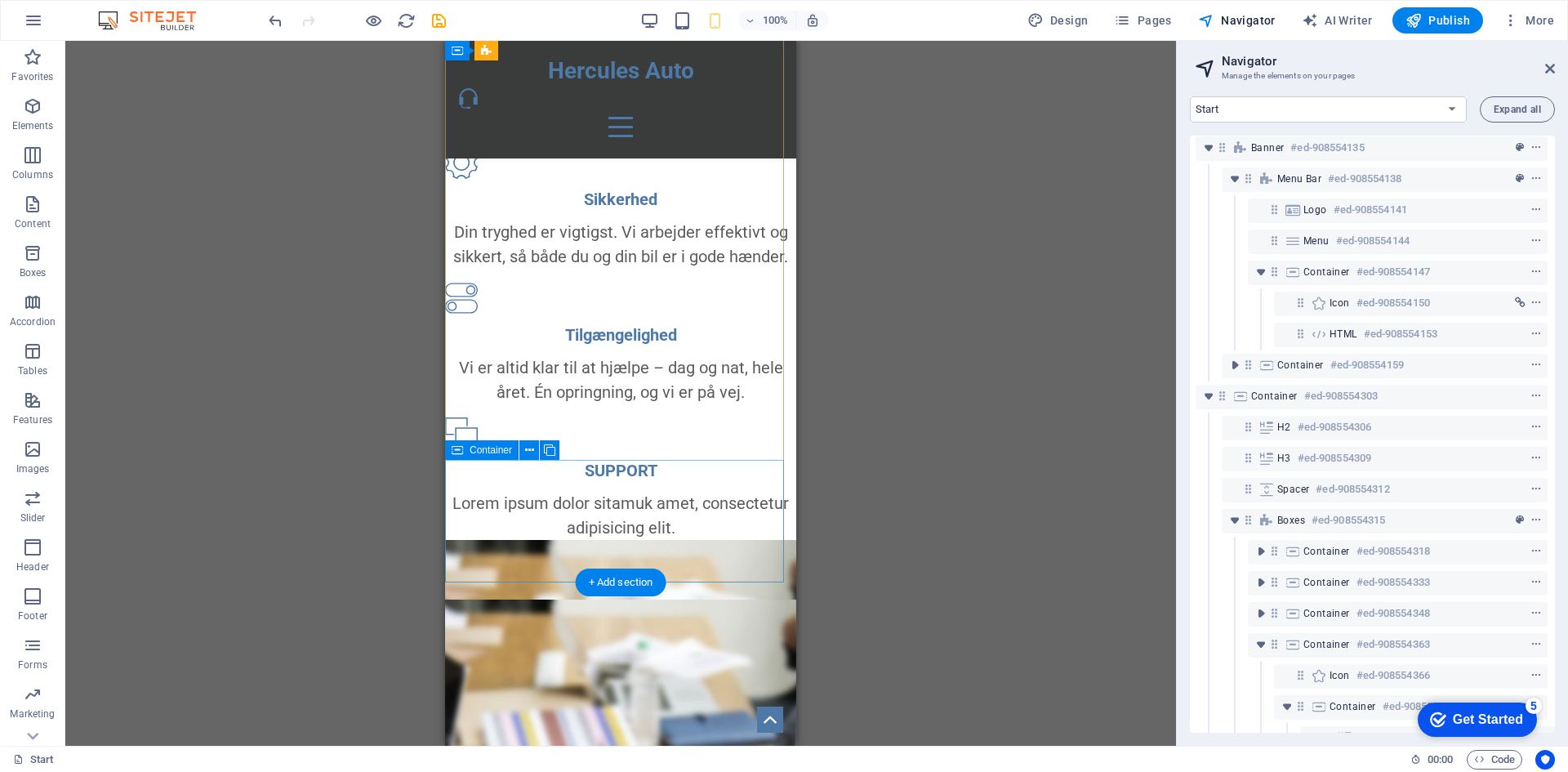
scroll to position [654, 0]
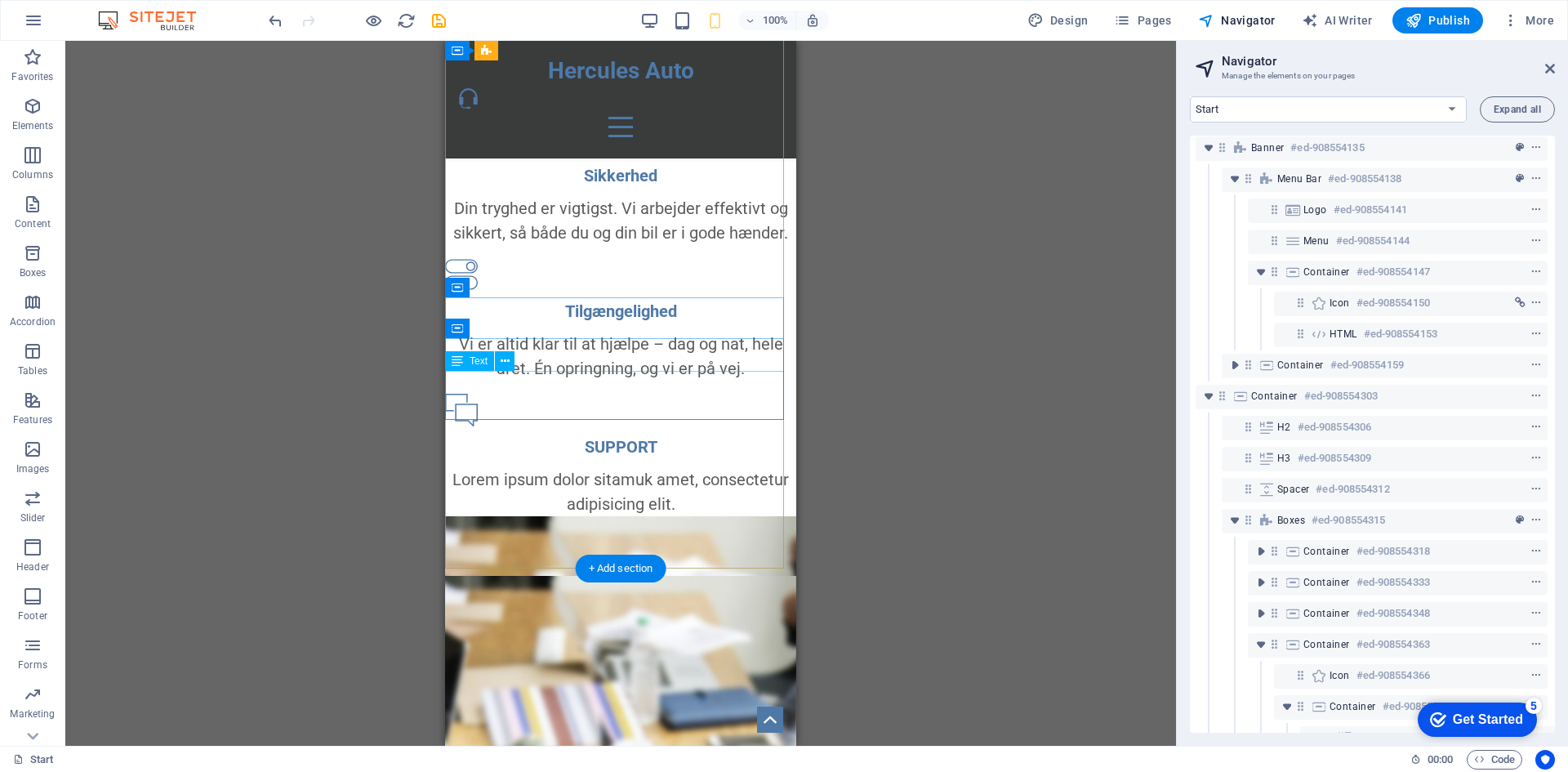
click at [669, 380] on div "Vi er altid klar til at hjælpe – dag og nat, hele året. Én opringning, og vi er…" at bounding box center [620, 356] width 351 height 49
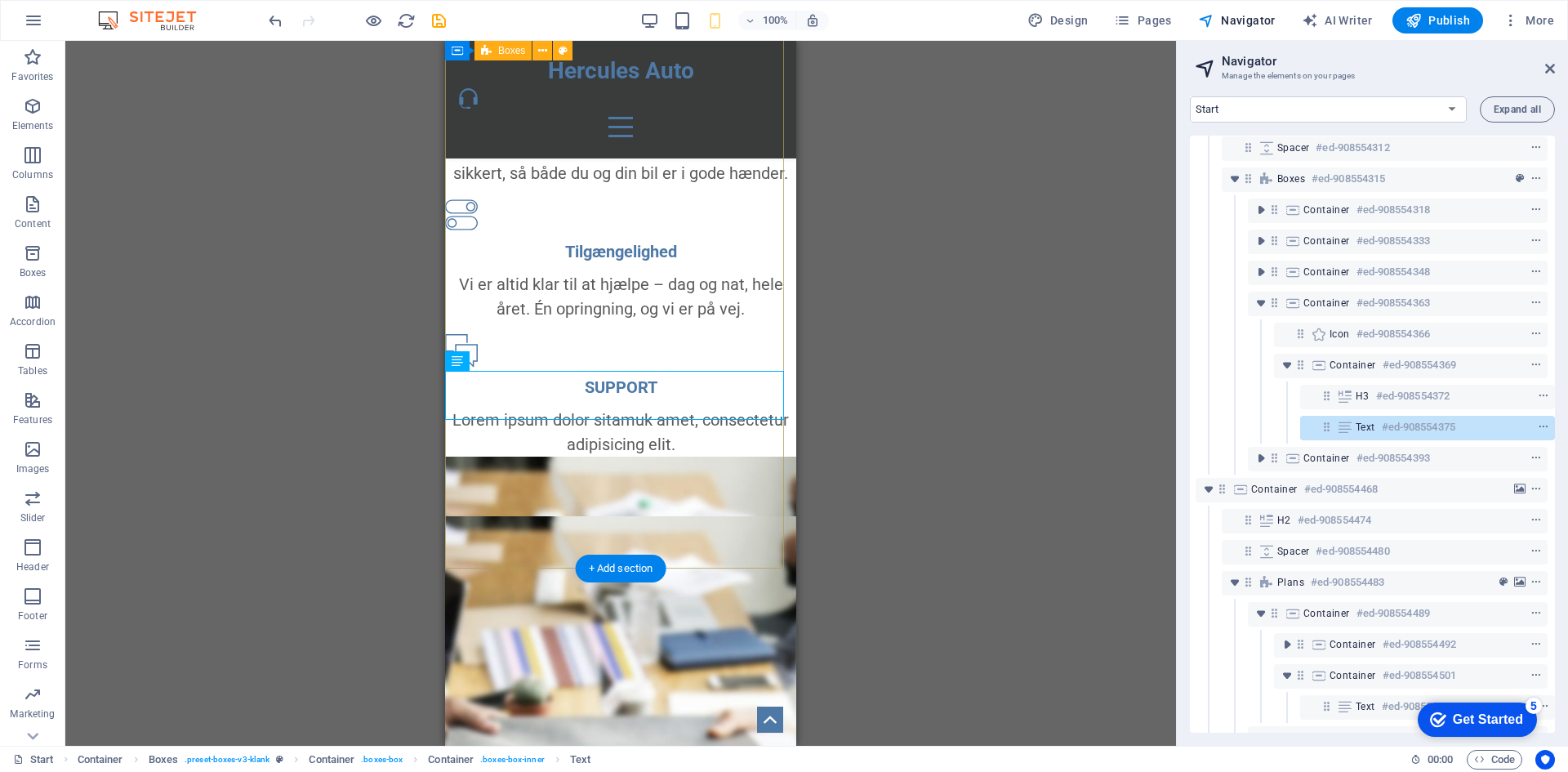
scroll to position [735, 0]
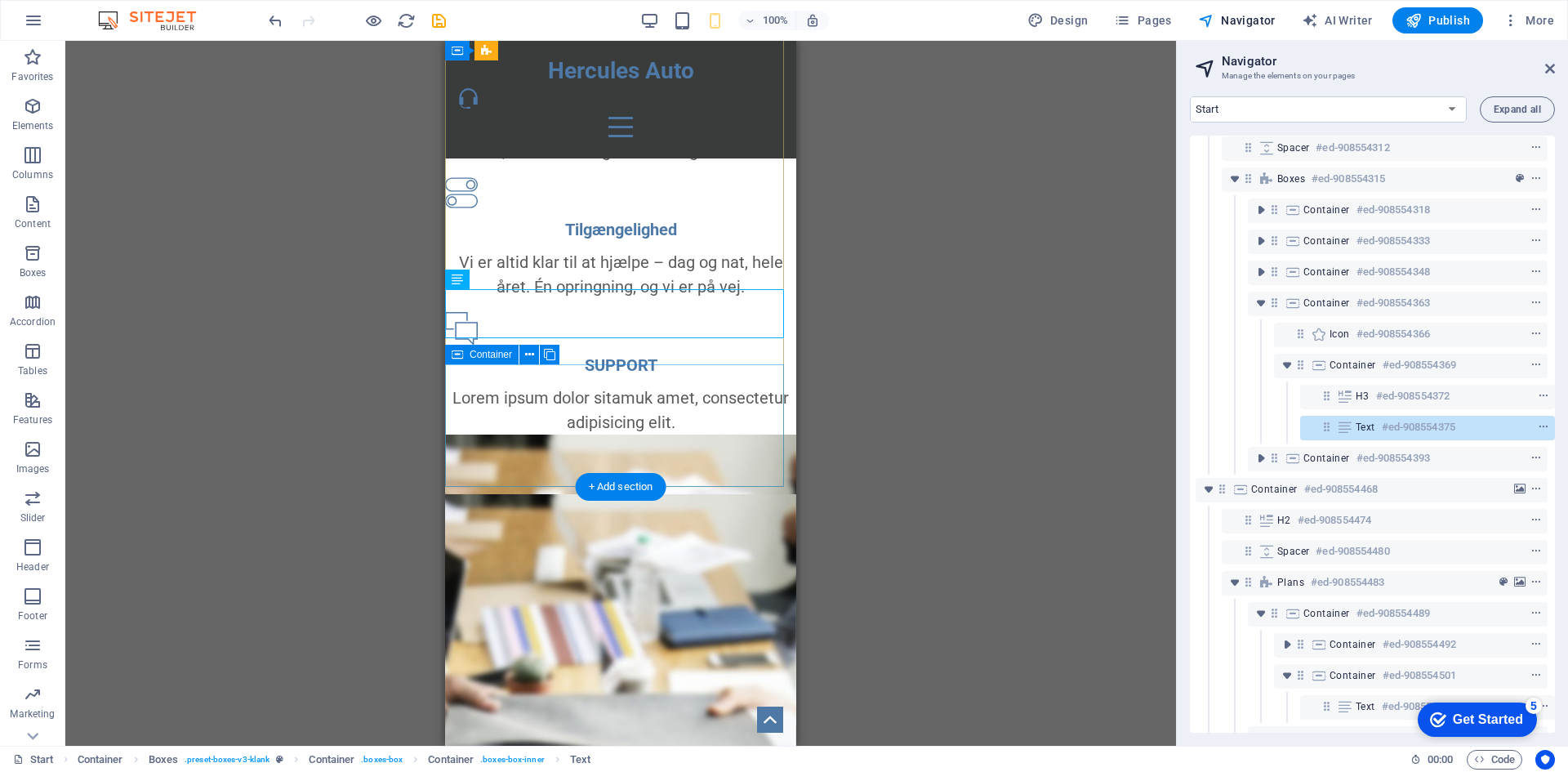
click at [683, 392] on div "SUPPORT Lorem ipsum dolor sitamuk amet, consectetur adipisicing elit." at bounding box center [620, 373] width 351 height 122
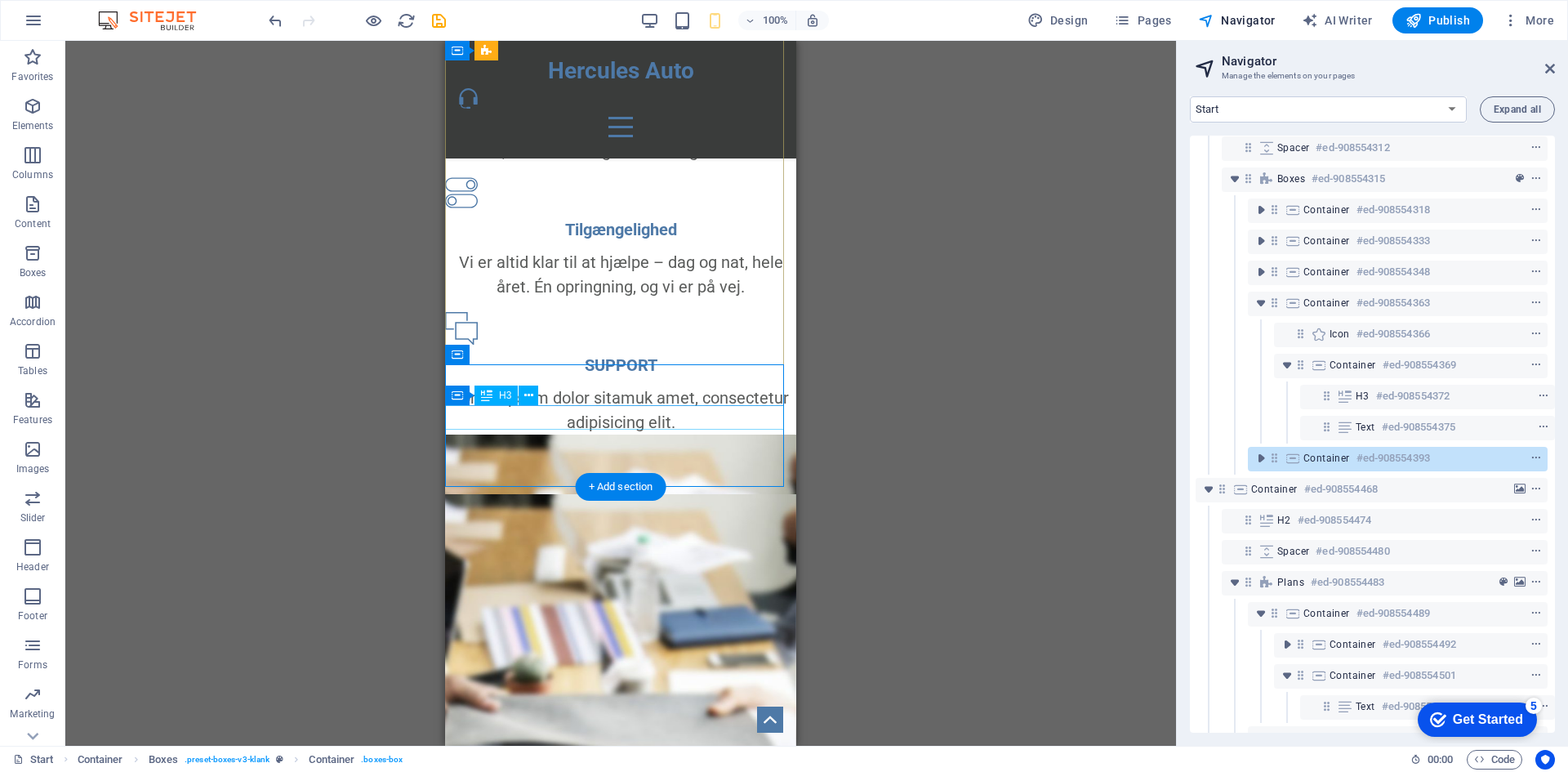
click at [626, 378] on div "SUPPORT" at bounding box center [620, 365] width 351 height 24
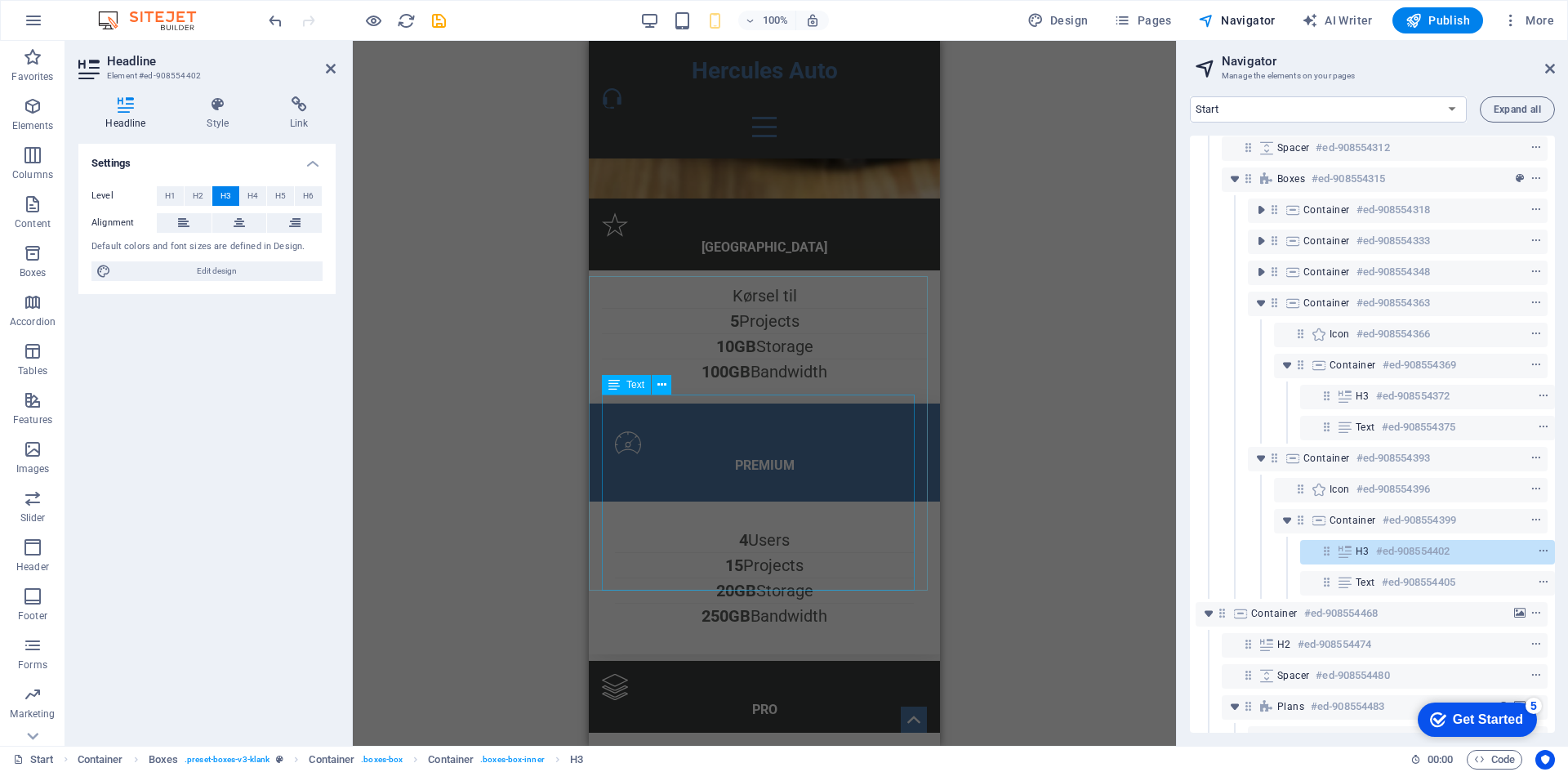
scroll to position [1679, 0]
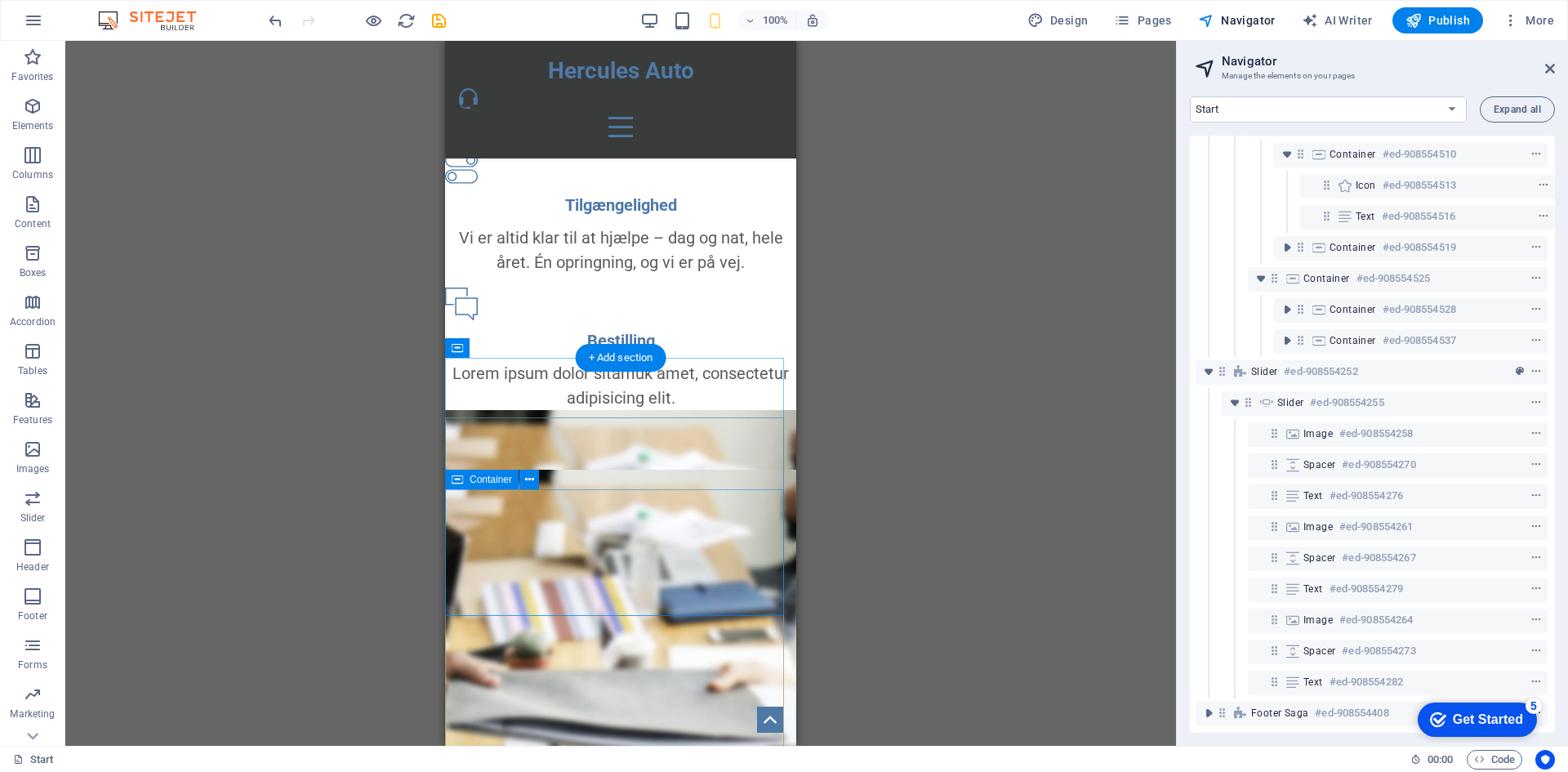
scroll to position [923, 0]
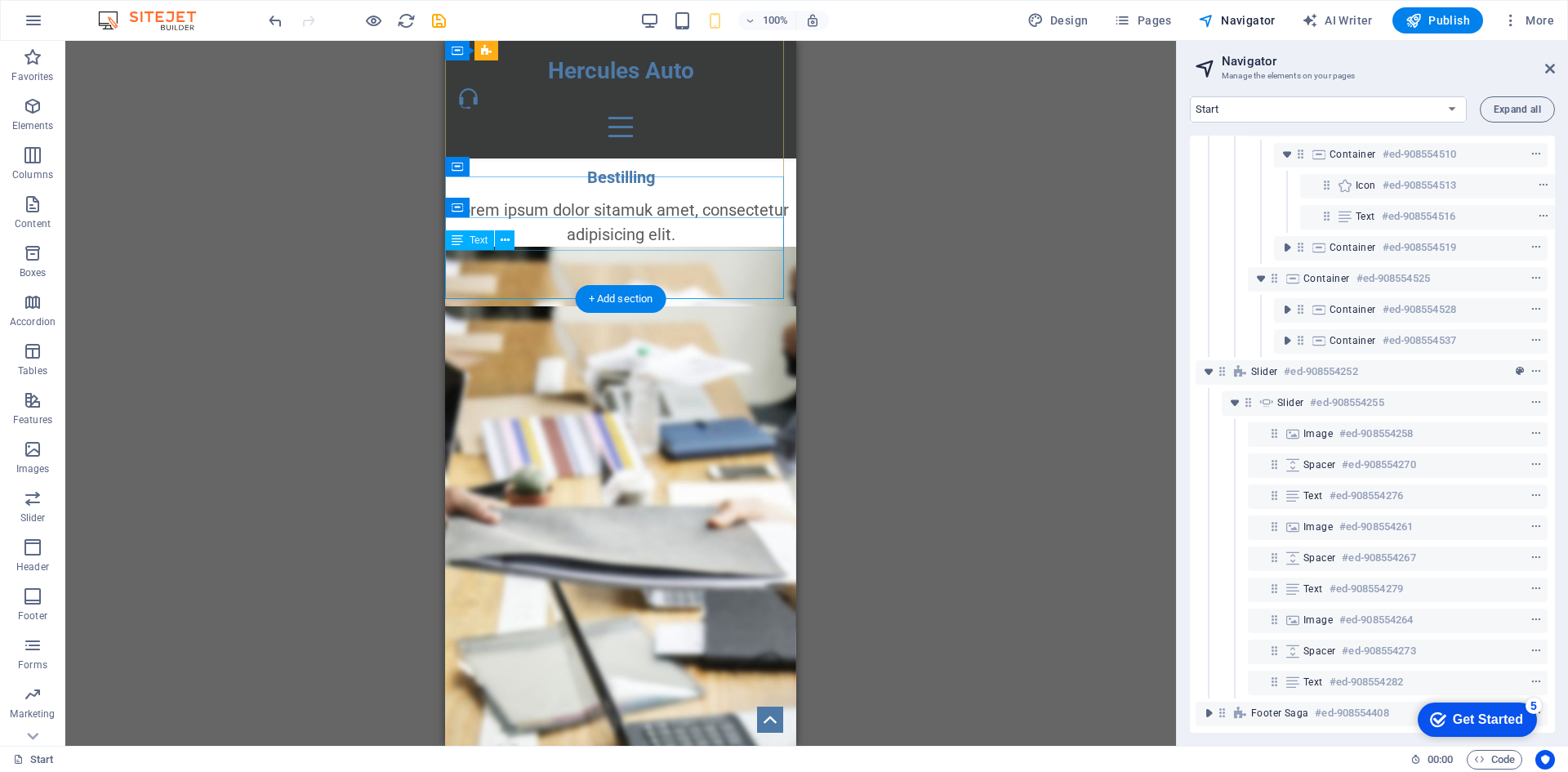
click at [677, 247] on div "Lorem ipsum dolor sitamuk amet, consectetur adipisicing elit." at bounding box center [620, 222] width 351 height 49
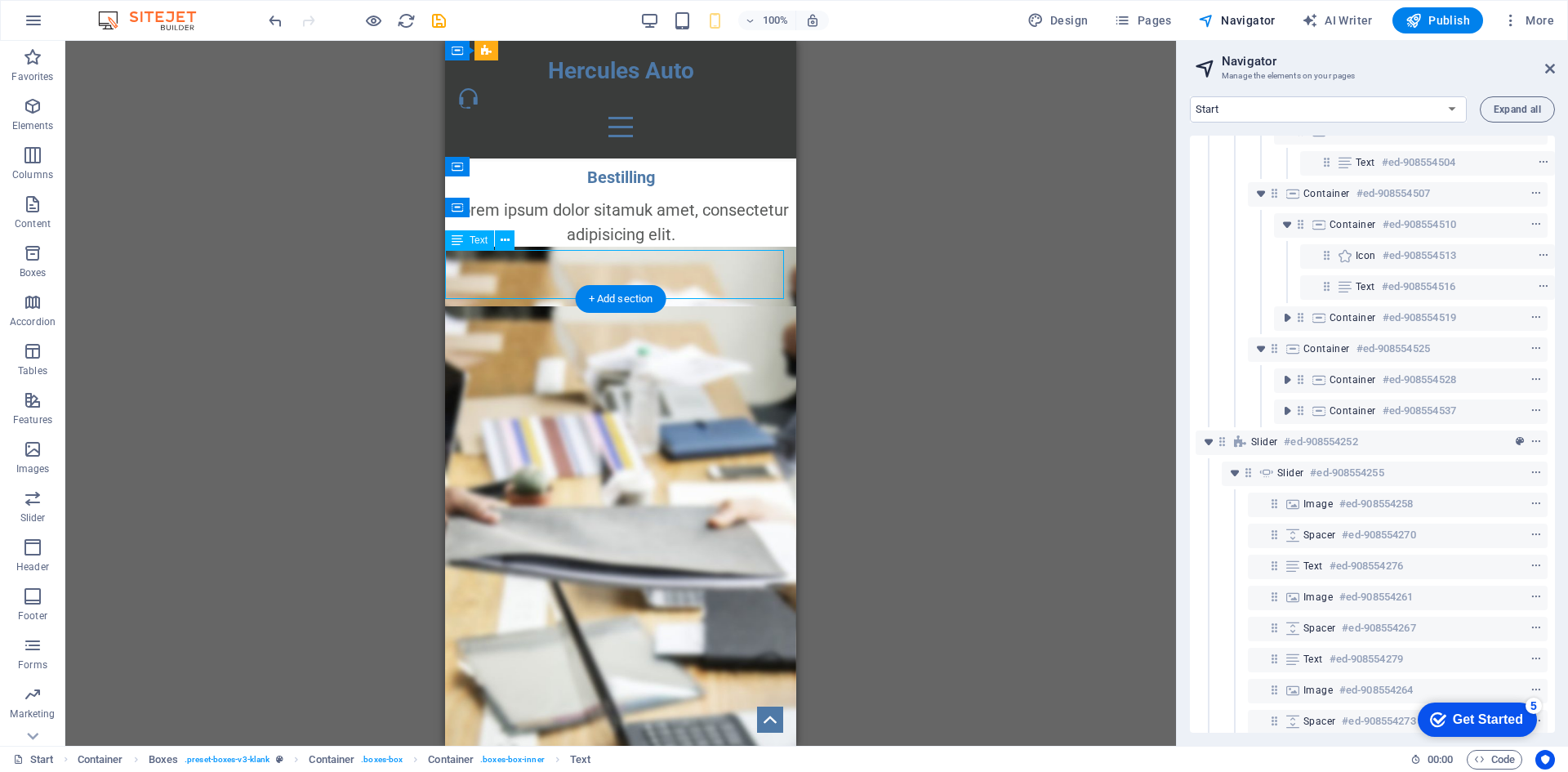
click at [677, 247] on div "Lorem ipsum dolor sitamuk amet, consectetur adipisicing elit." at bounding box center [620, 222] width 351 height 49
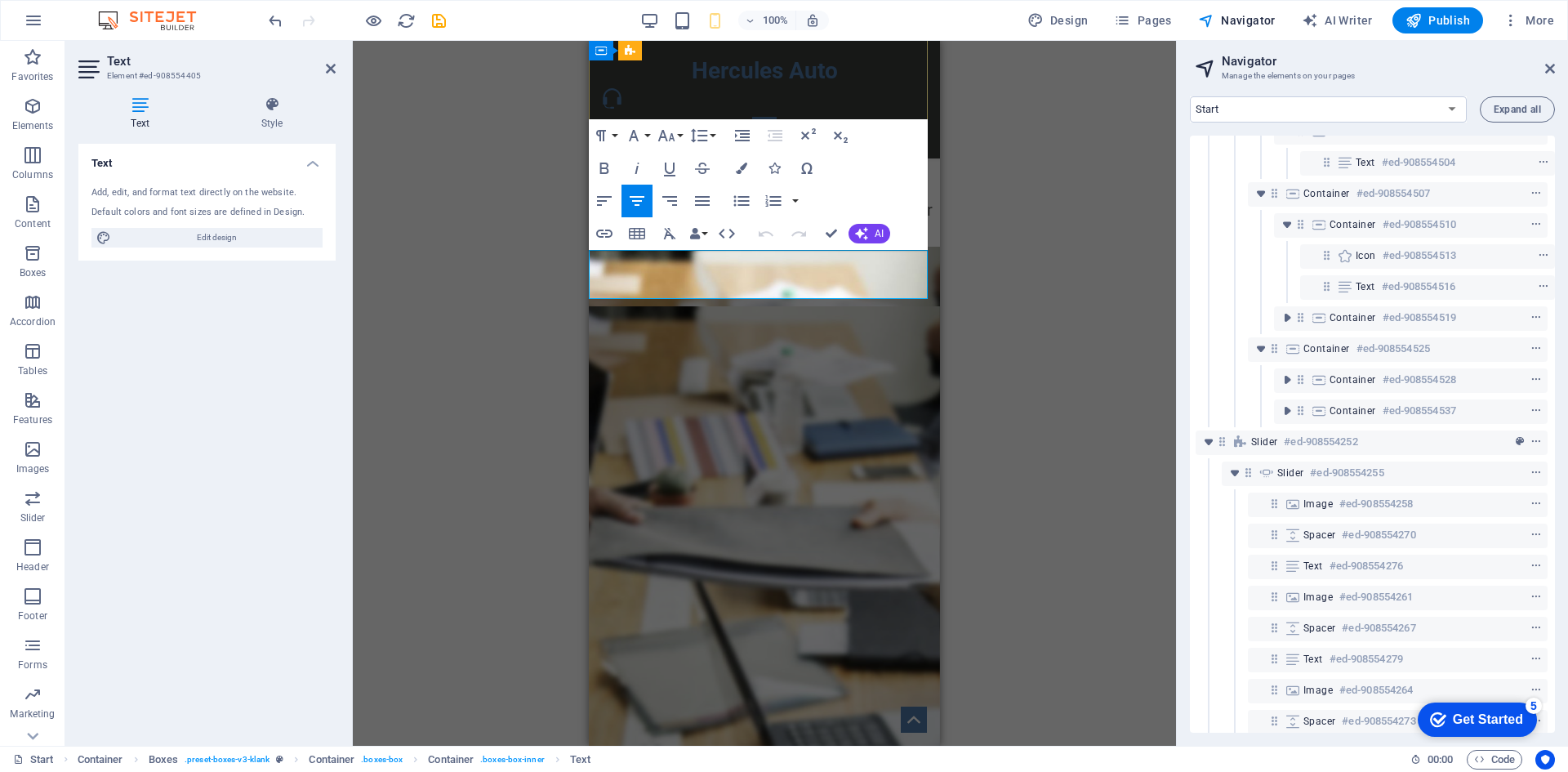
scroll to position [503, 4]
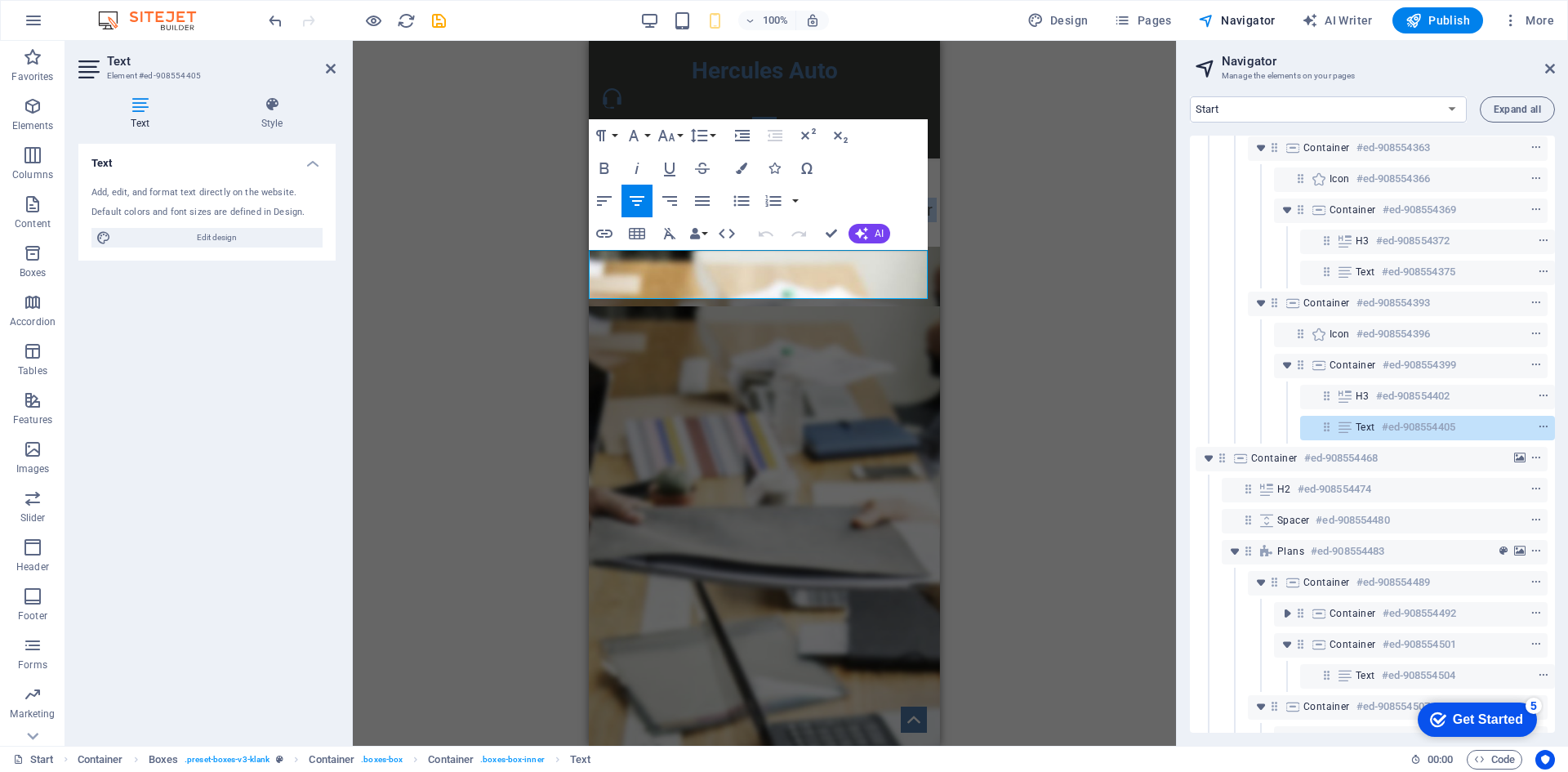
drag, startPoint x: 826, startPoint y: 287, endPoint x: 487, endPoint y: 237, distance: 342.7
click at [589, 237] on html "Skip to main content Hercules Auto Home Services Pricing Features Contact Vi få…" at bounding box center [764, 747] width 351 height 3258
